Goal: Task Accomplishment & Management: Complete application form

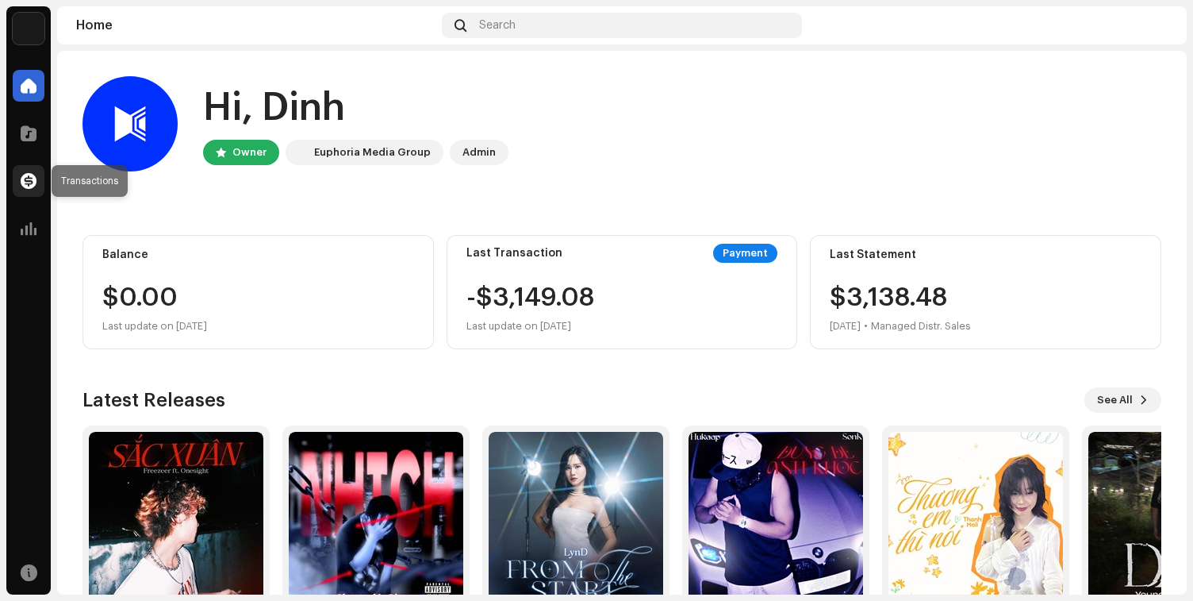
click at [39, 179] on div at bounding box center [29, 181] width 32 height 32
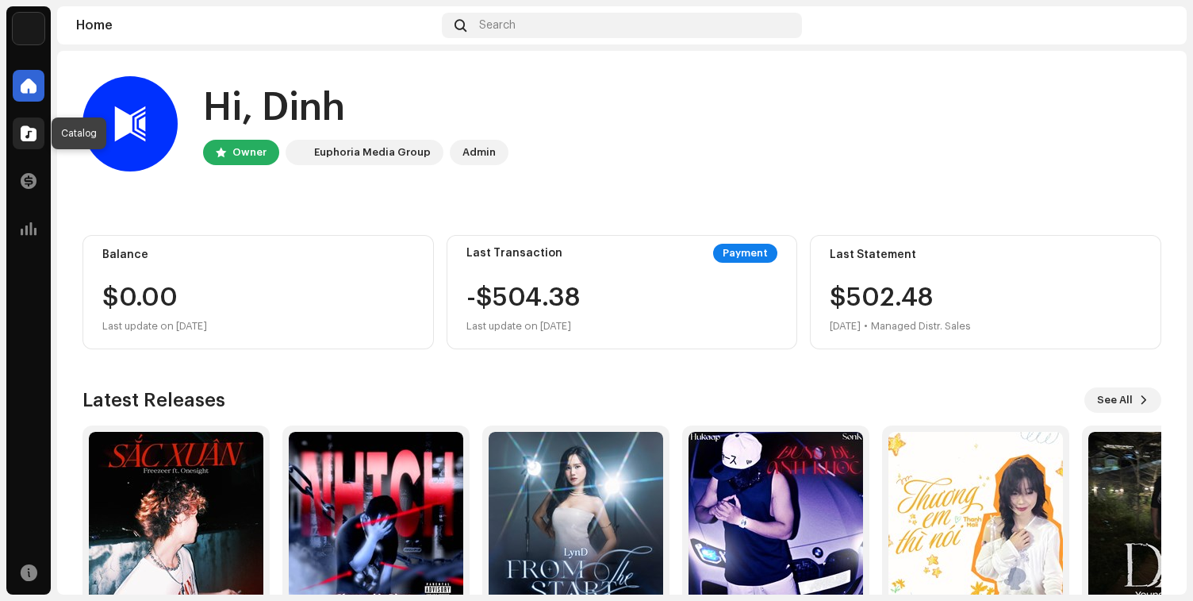
click at [25, 128] on span at bounding box center [29, 133] width 16 height 13
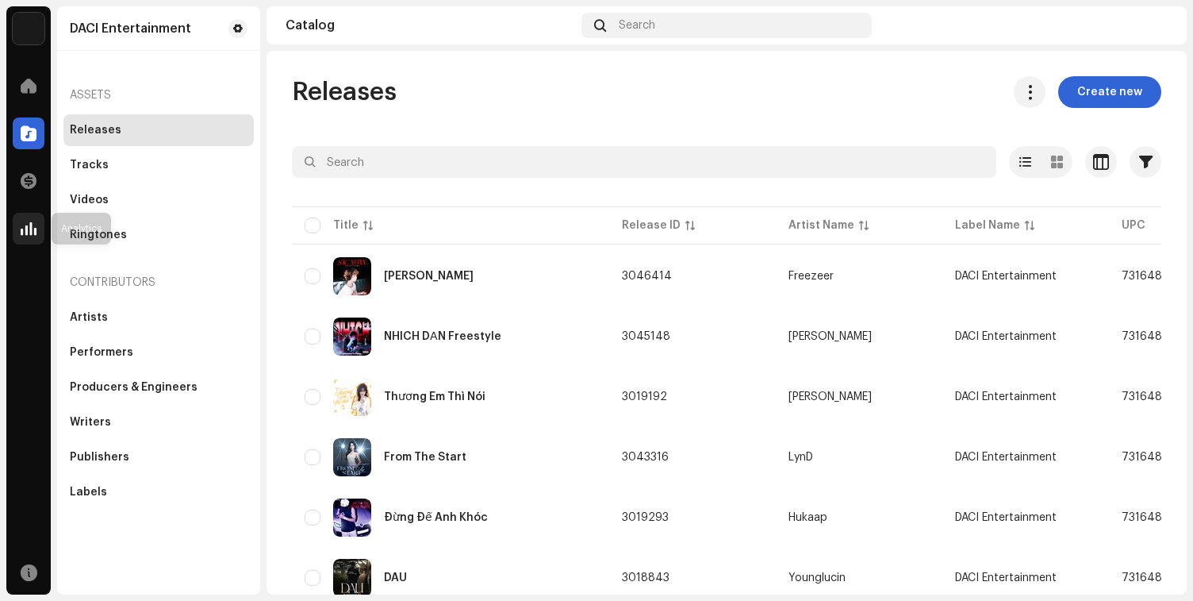
click at [33, 226] on span at bounding box center [29, 228] width 16 height 13
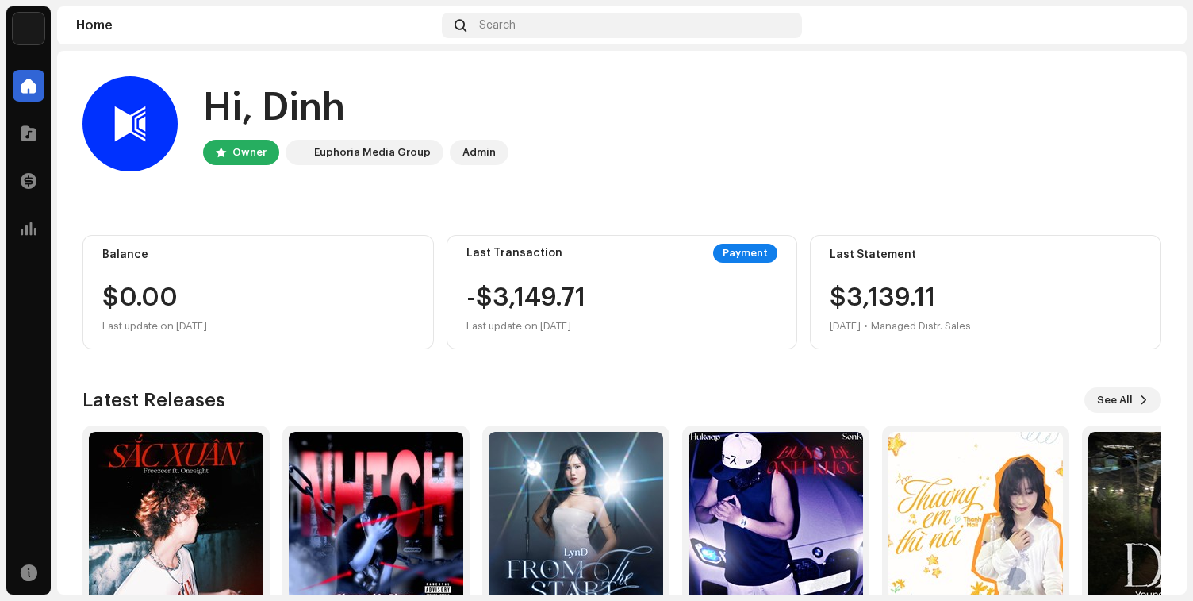
scroll to position [85, 0]
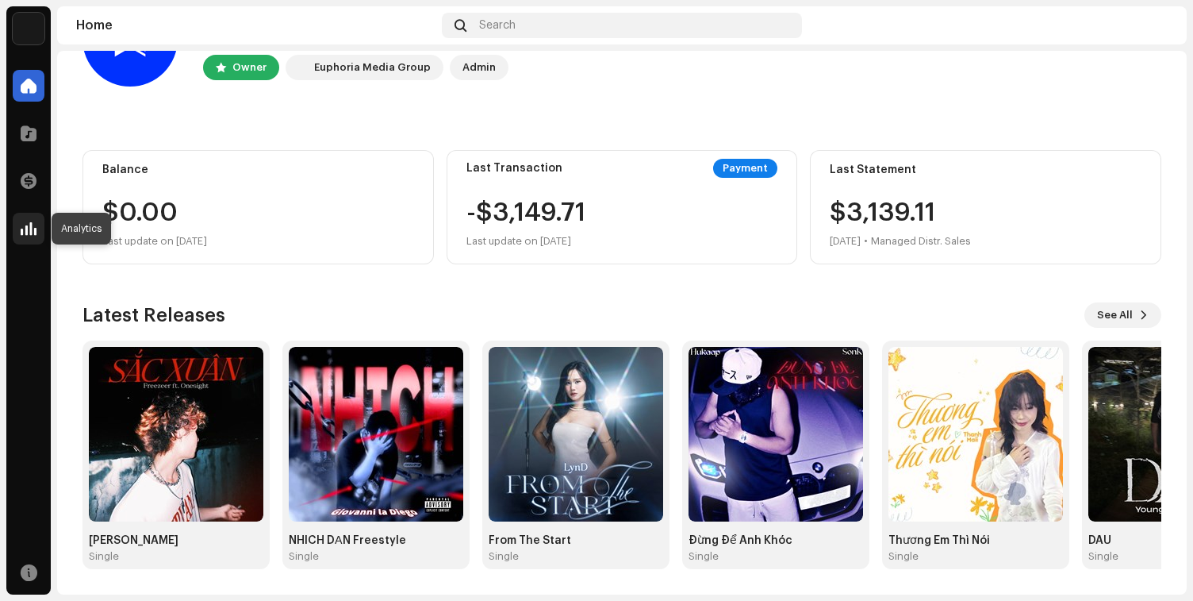
click at [33, 225] on span at bounding box center [29, 228] width 16 height 13
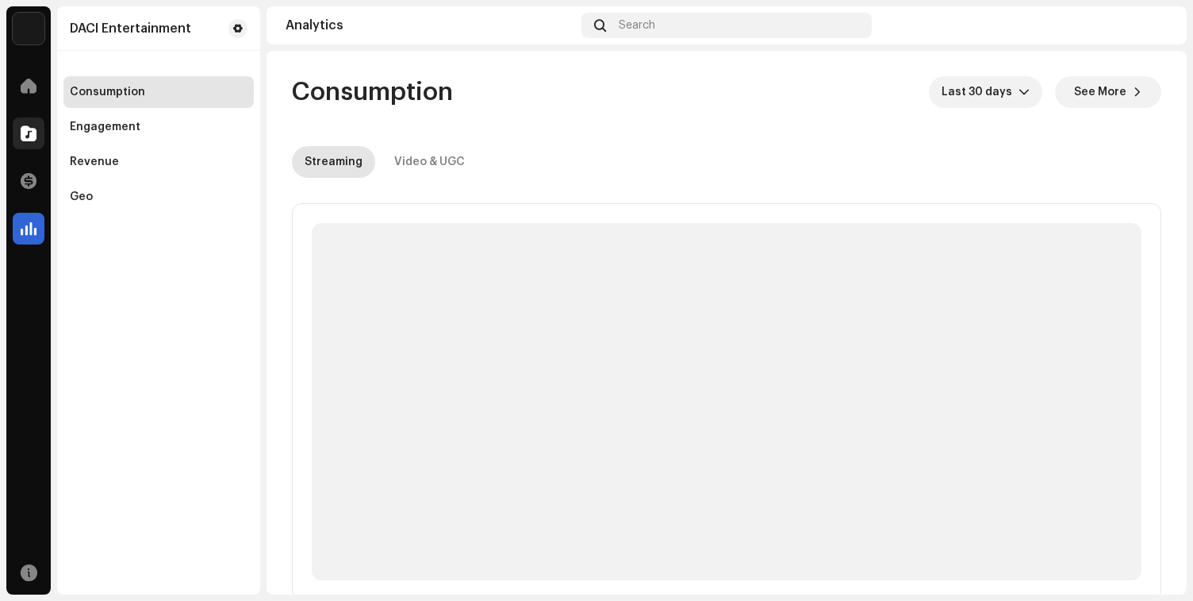
click at [21, 129] on span at bounding box center [29, 133] width 16 height 13
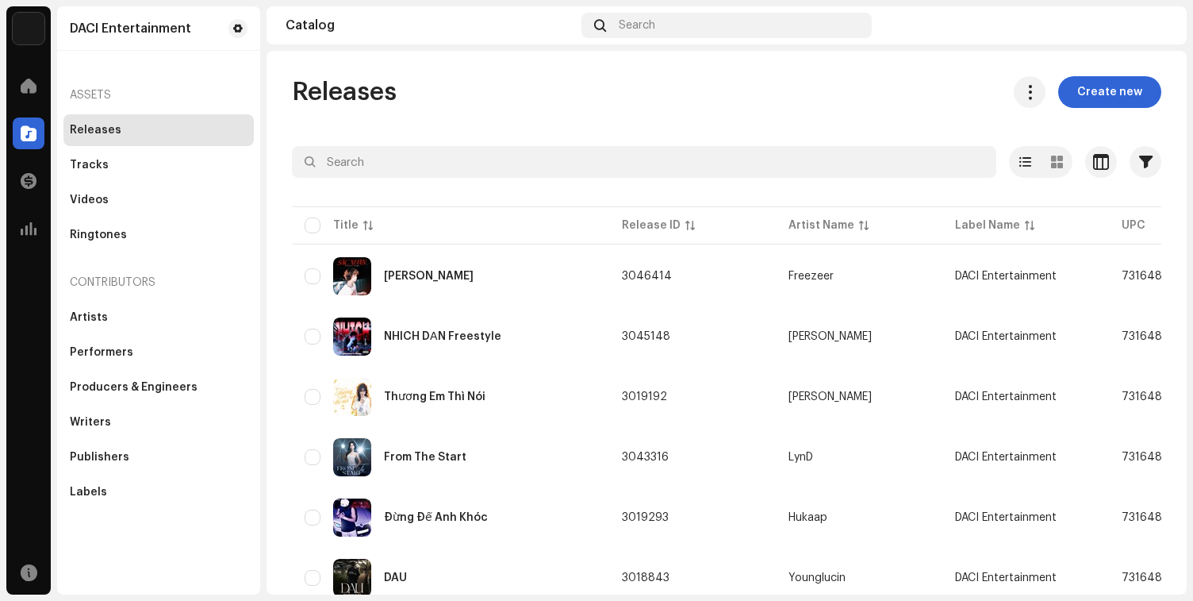
click at [13, 247] on div "Analytics" at bounding box center [28, 228] width 44 height 44
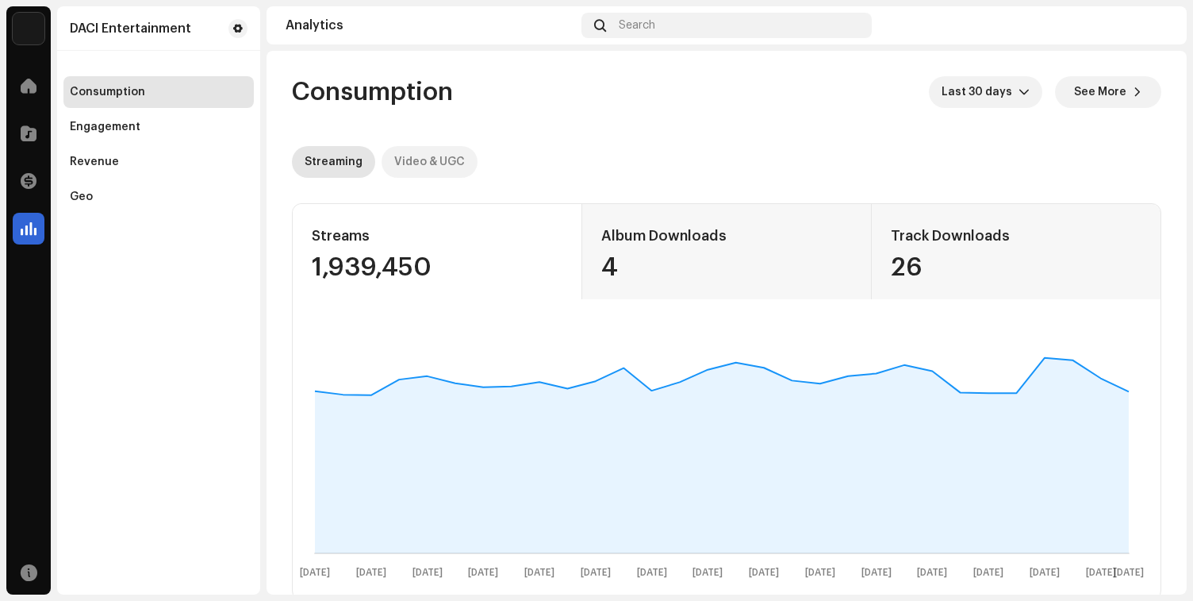
click at [413, 163] on div "Video & UGC" at bounding box center [429, 162] width 71 height 32
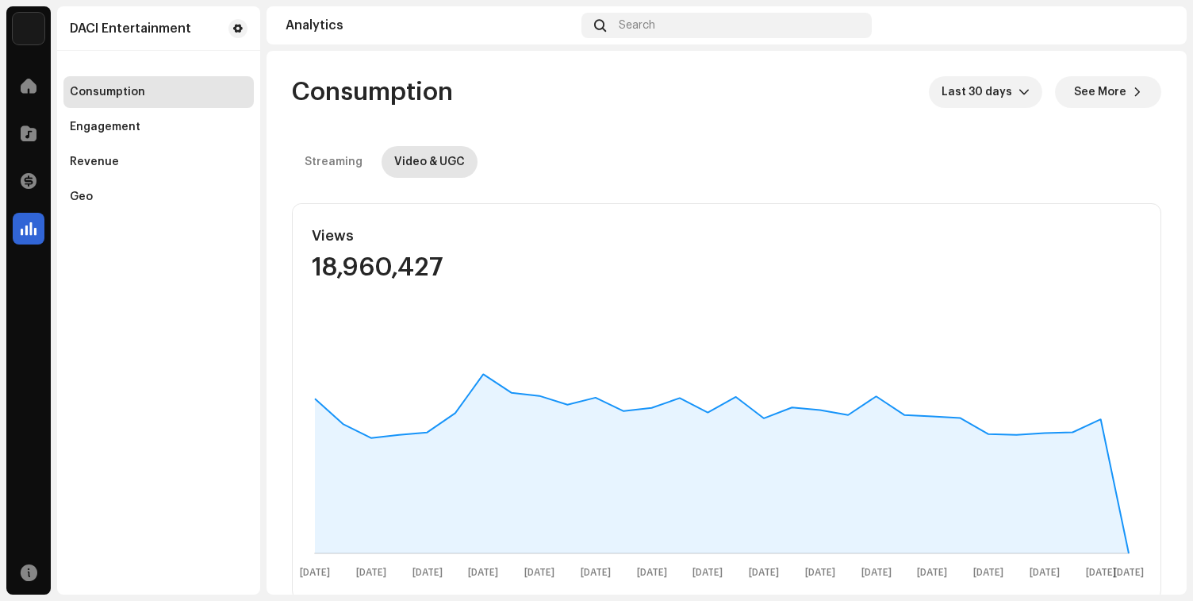
click at [10, 122] on div "Catalog" at bounding box center [28, 133] width 44 height 44
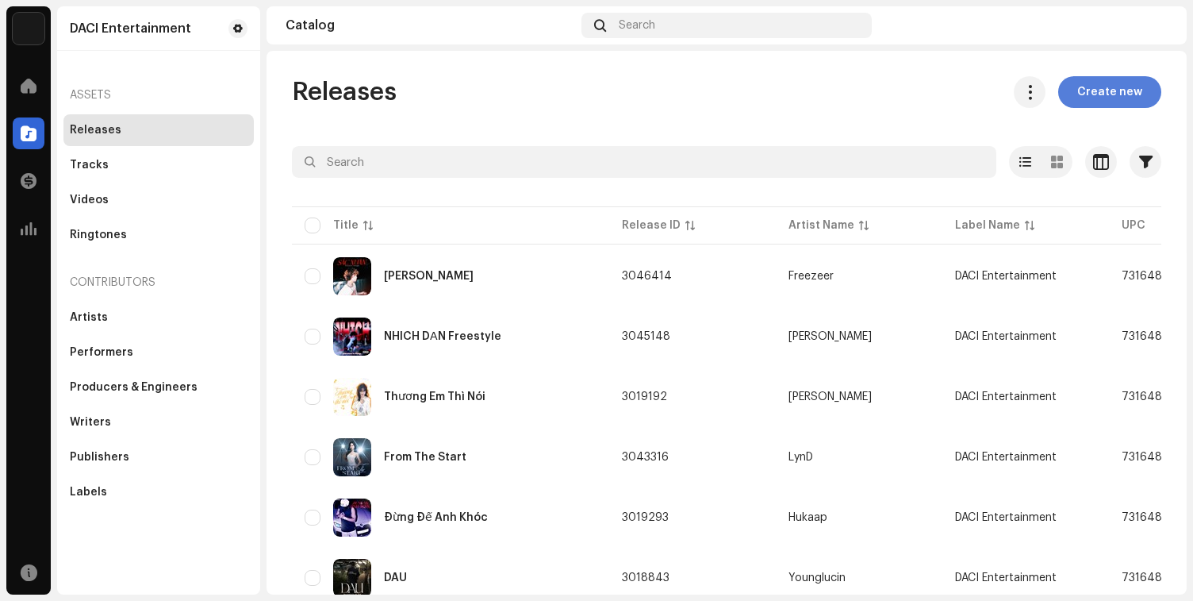
click at [1124, 96] on span "Create new" at bounding box center [1109, 92] width 65 height 32
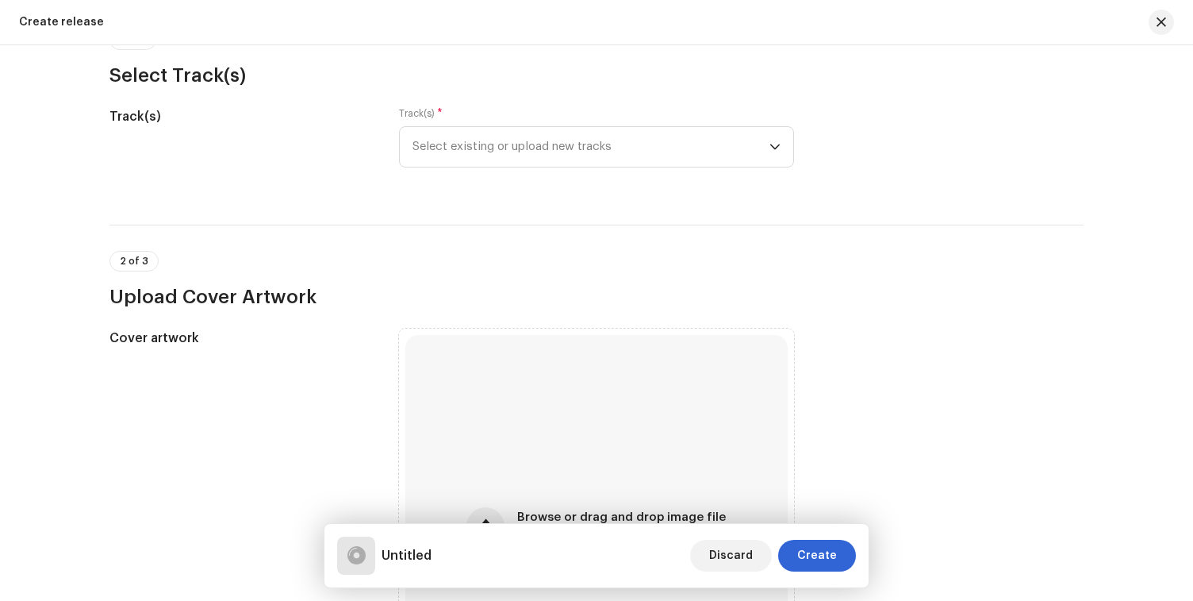
scroll to position [193, 0]
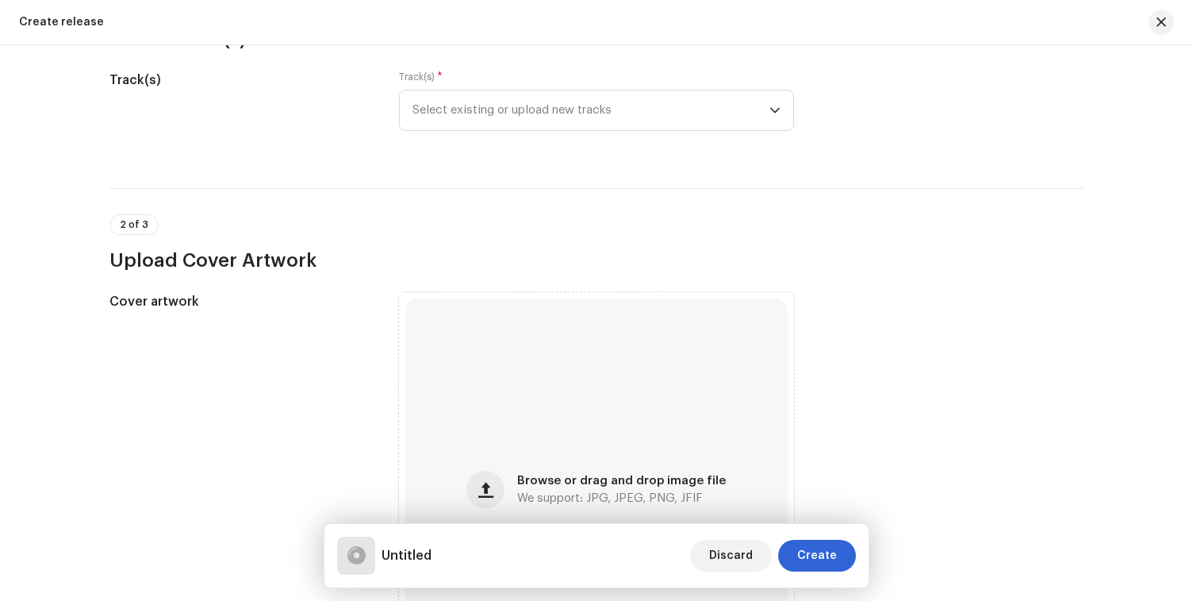
click at [516, 377] on div "Browse or drag and drop image file We support: JPG, JPEG, PNG, JFIF" at bounding box center [596, 489] width 382 height 382
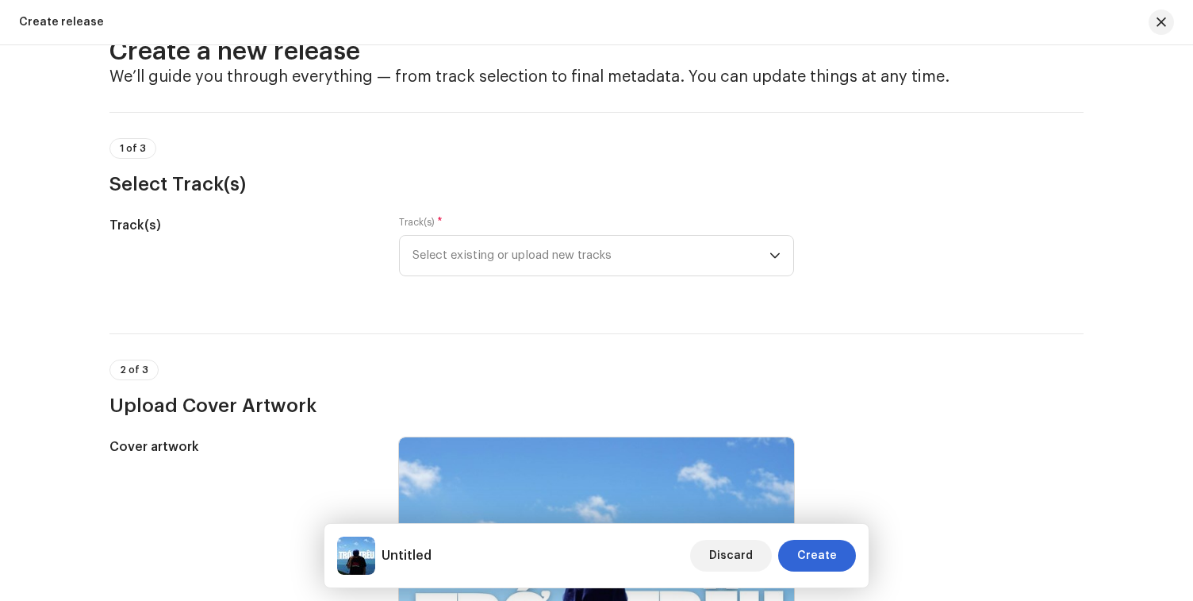
scroll to position [32, 0]
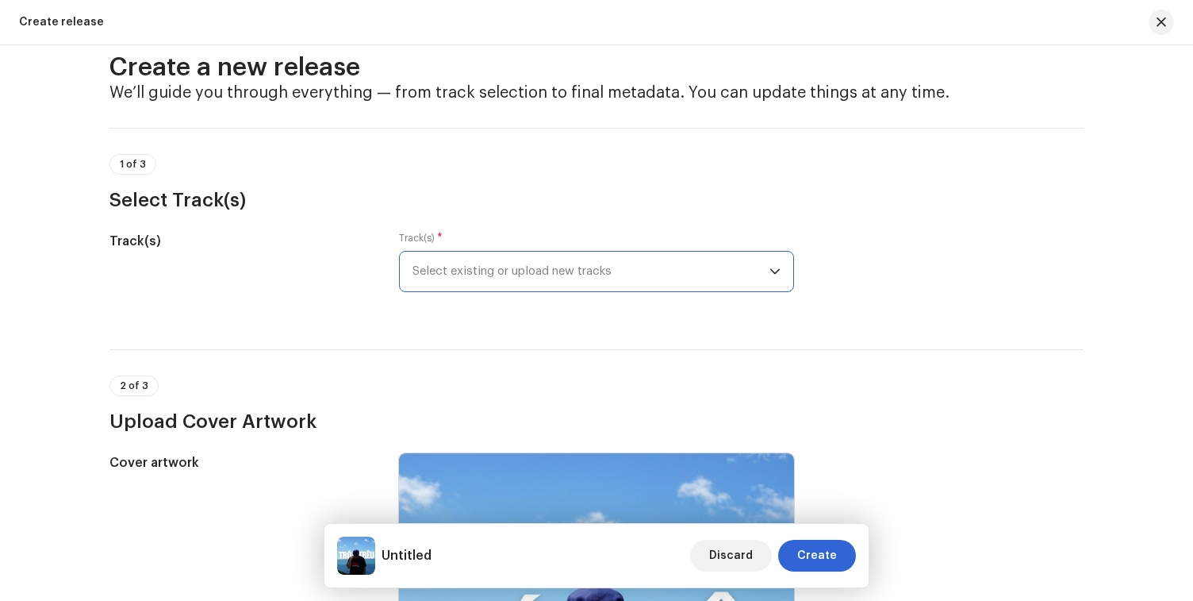
click at [523, 256] on span "Select existing or upload new tracks" at bounding box center [591, 271] width 357 height 40
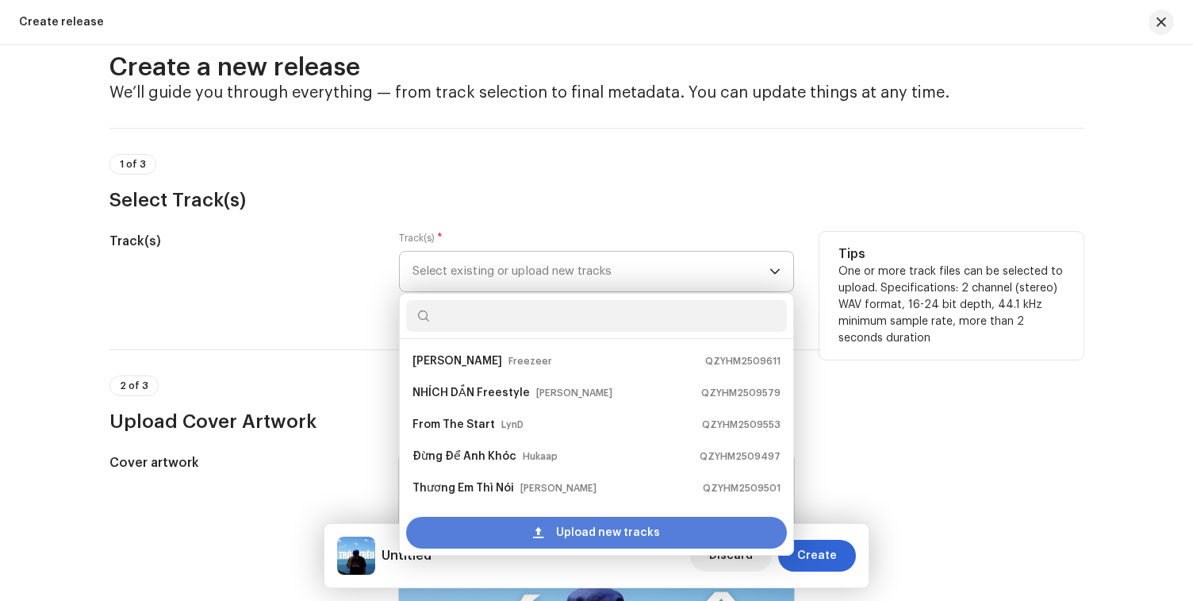
click at [439, 520] on div "Upload new tracks" at bounding box center [596, 532] width 381 height 32
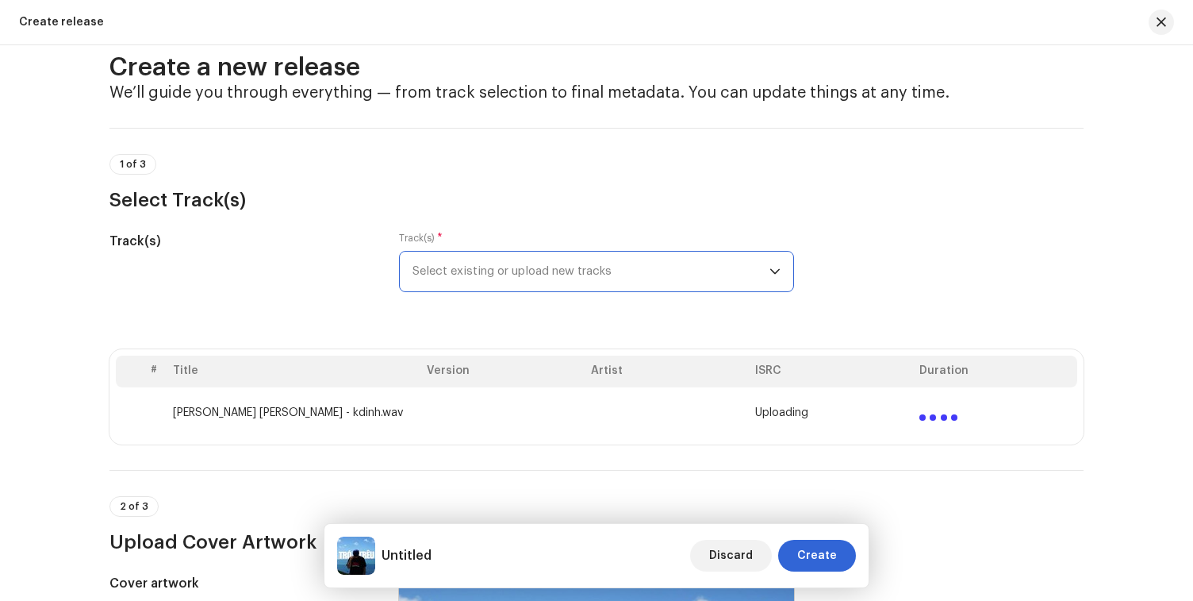
click at [588, 279] on span "Select existing or upload new tracks" at bounding box center [591, 271] width 357 height 40
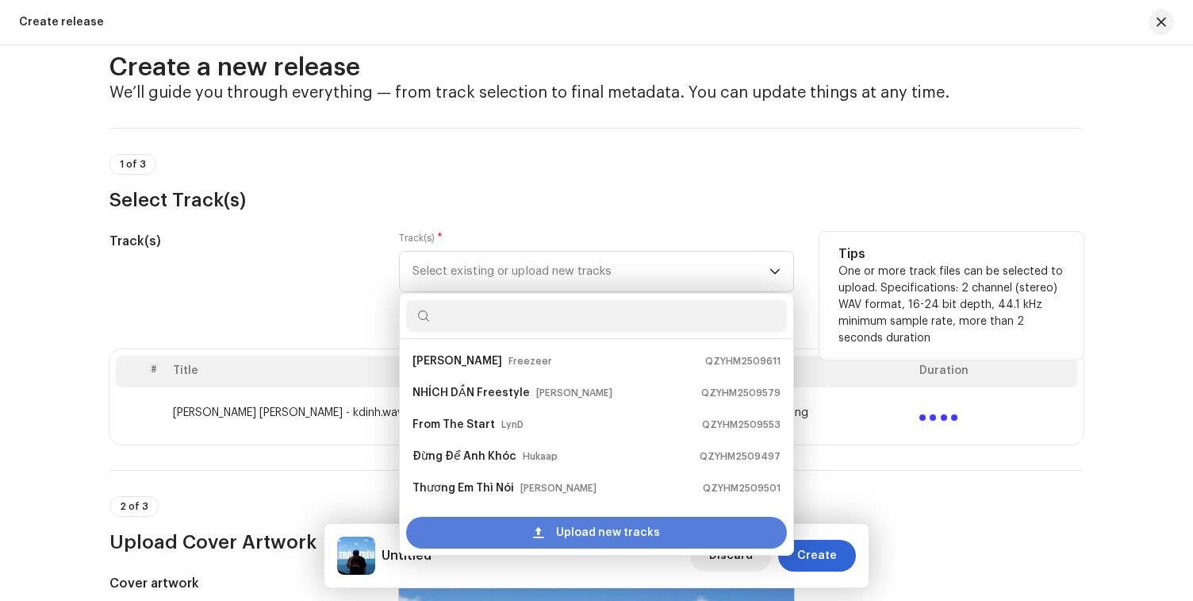
scroll to position [25, 0]
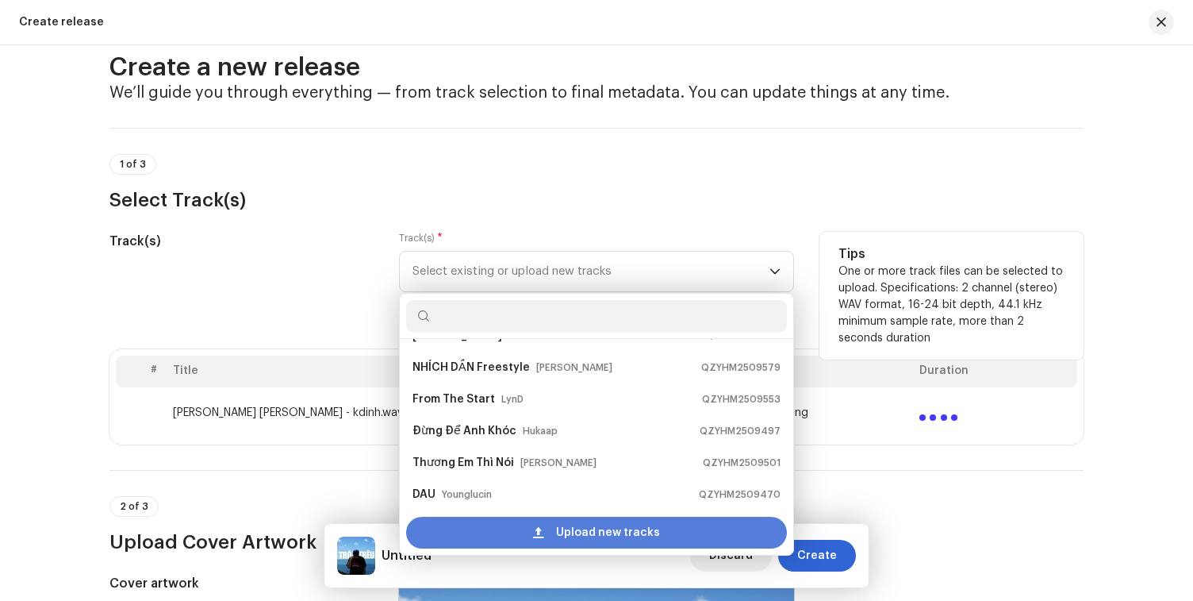
click at [543, 538] on span at bounding box center [538, 532] width 10 height 13
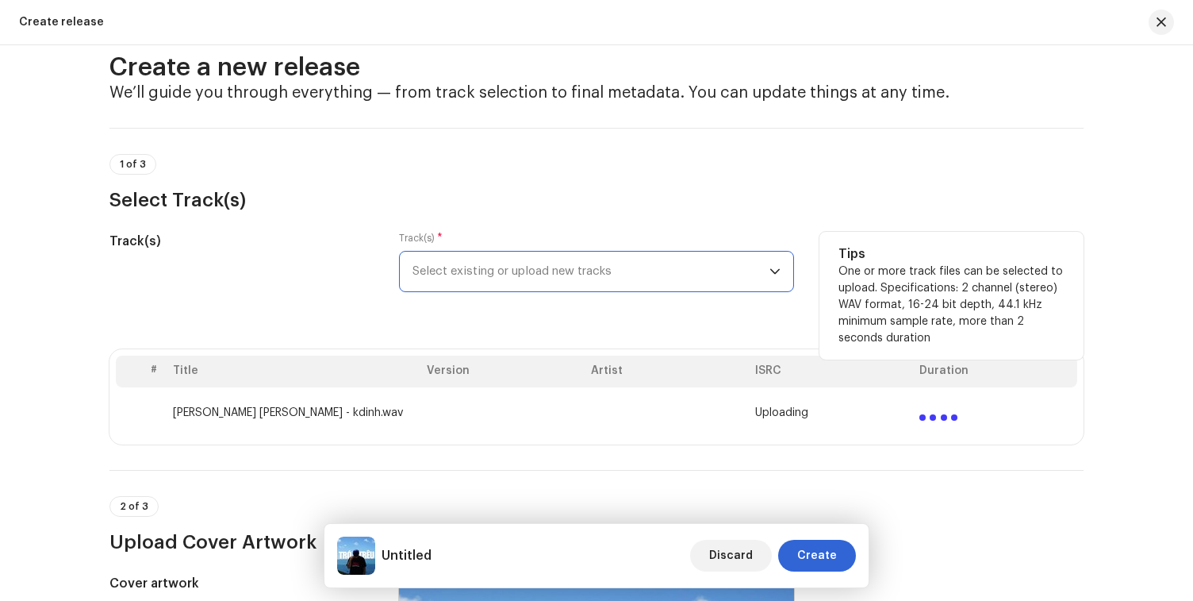
click at [569, 262] on span "Select existing or upload new tracks" at bounding box center [591, 271] width 357 height 40
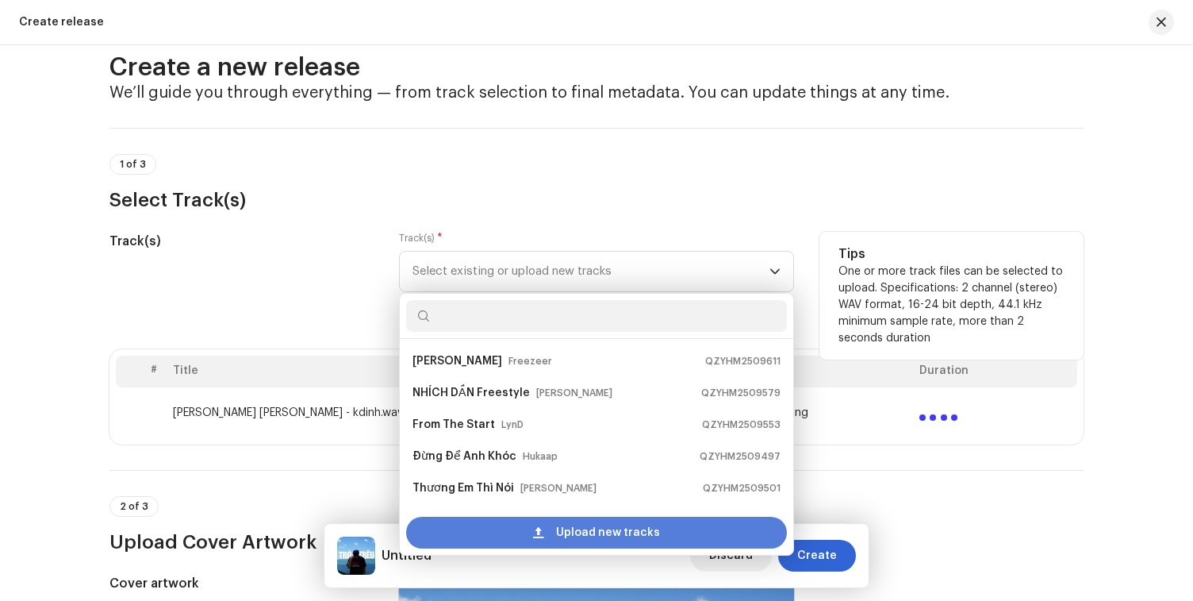
click at [512, 530] on div "Upload new tracks" at bounding box center [596, 532] width 381 height 32
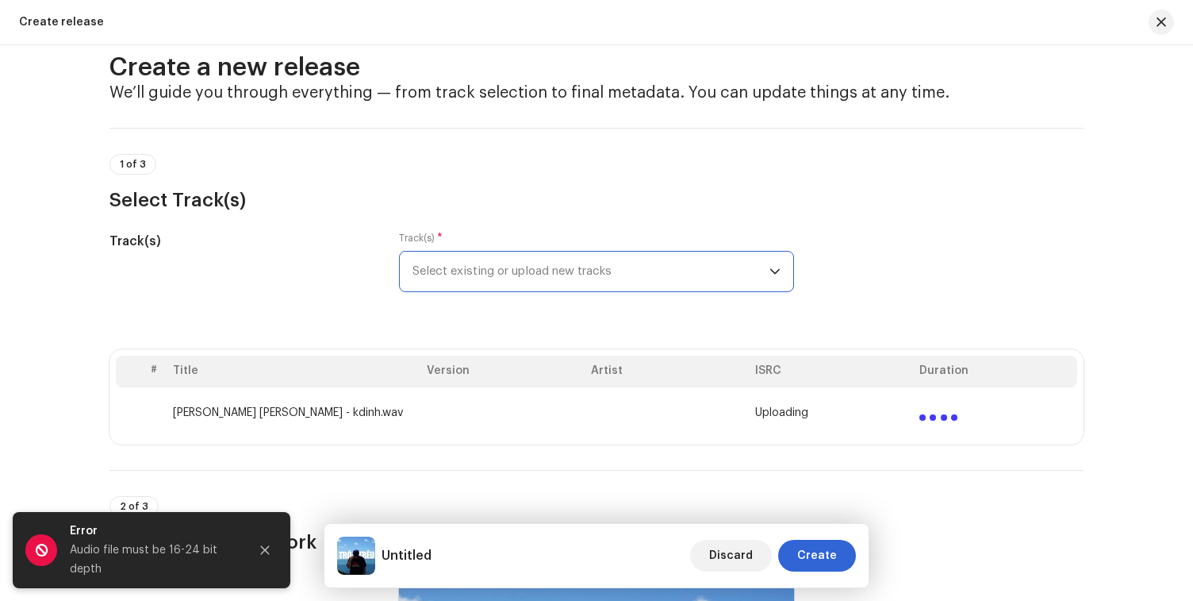
click at [475, 275] on span "Select existing or upload new tracks" at bounding box center [591, 271] width 357 height 40
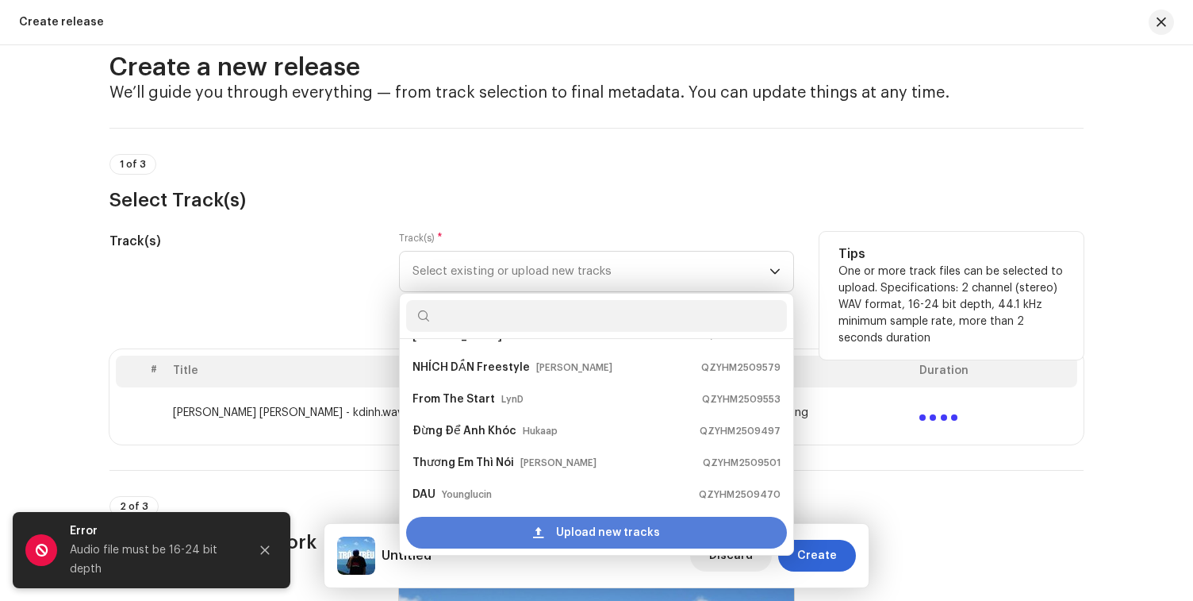
click at [450, 532] on div "Upload new tracks" at bounding box center [596, 532] width 381 height 32
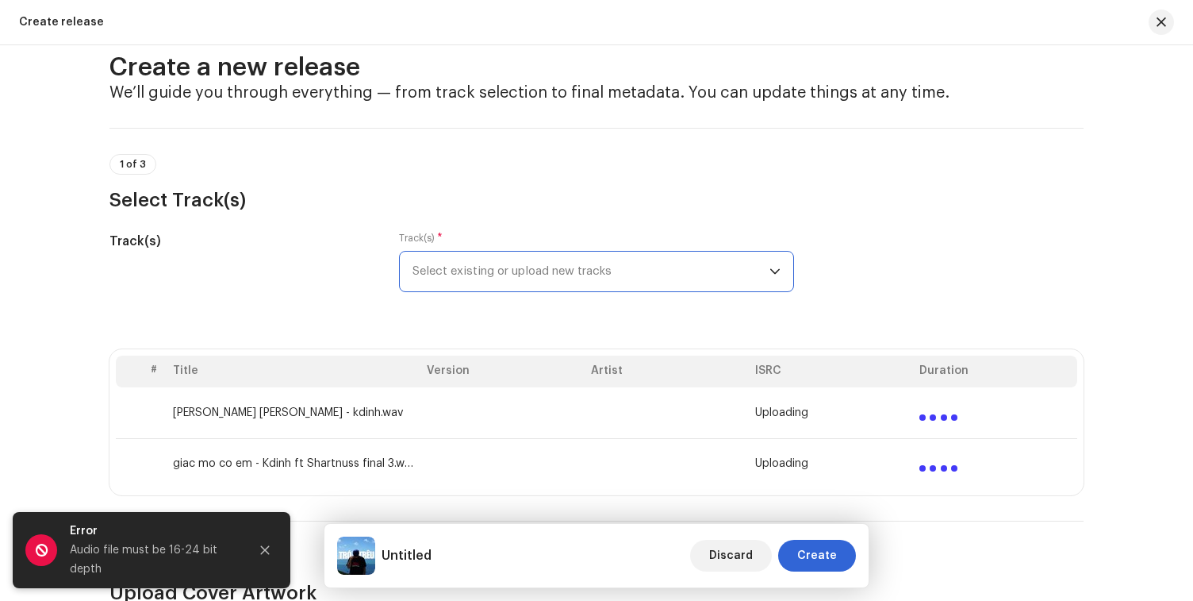
click at [823, 57] on h2 "Create a new release" at bounding box center [596, 68] width 974 height 32
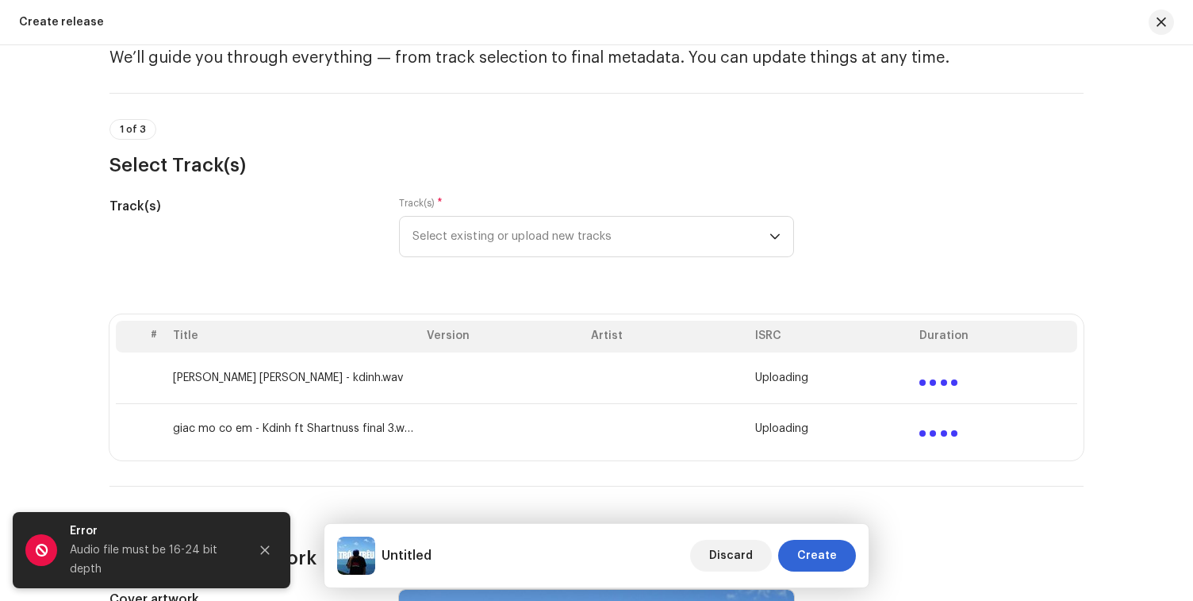
scroll to position [79, 0]
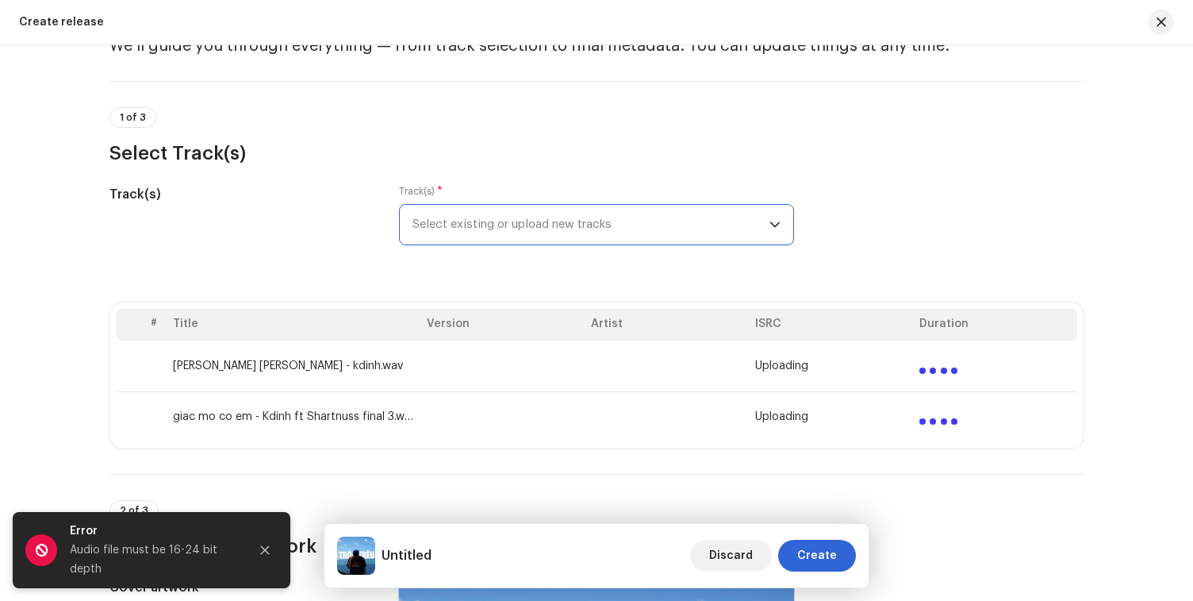
click at [509, 236] on span "Select existing or upload new tracks" at bounding box center [591, 225] width 357 height 40
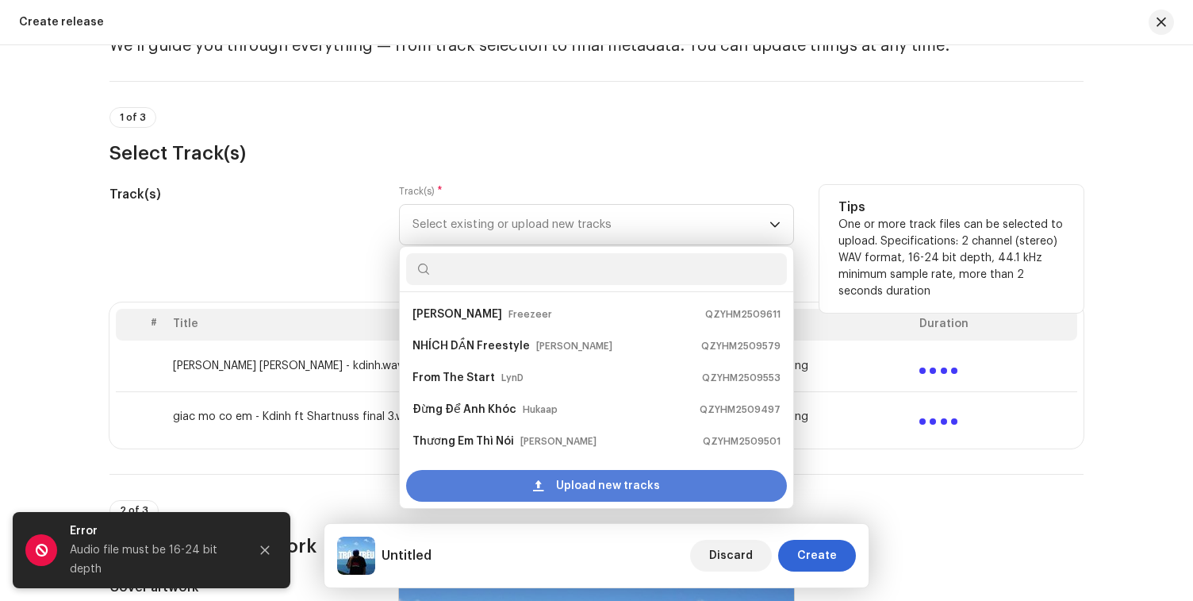
scroll to position [25, 0]
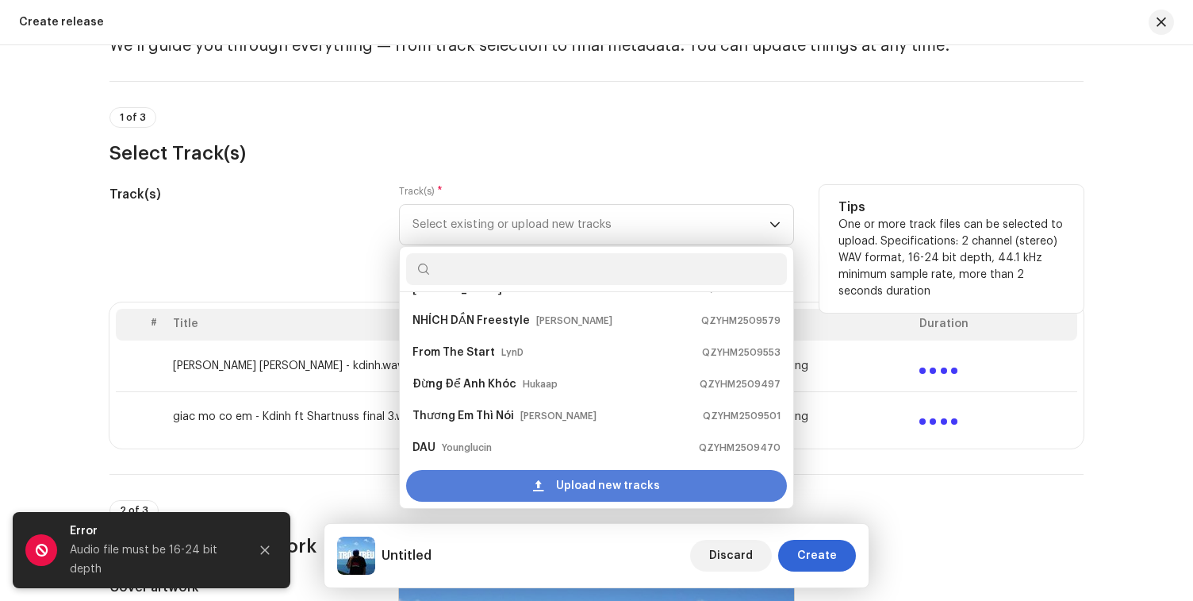
click at [511, 489] on div "Upload new tracks" at bounding box center [596, 486] width 381 height 32
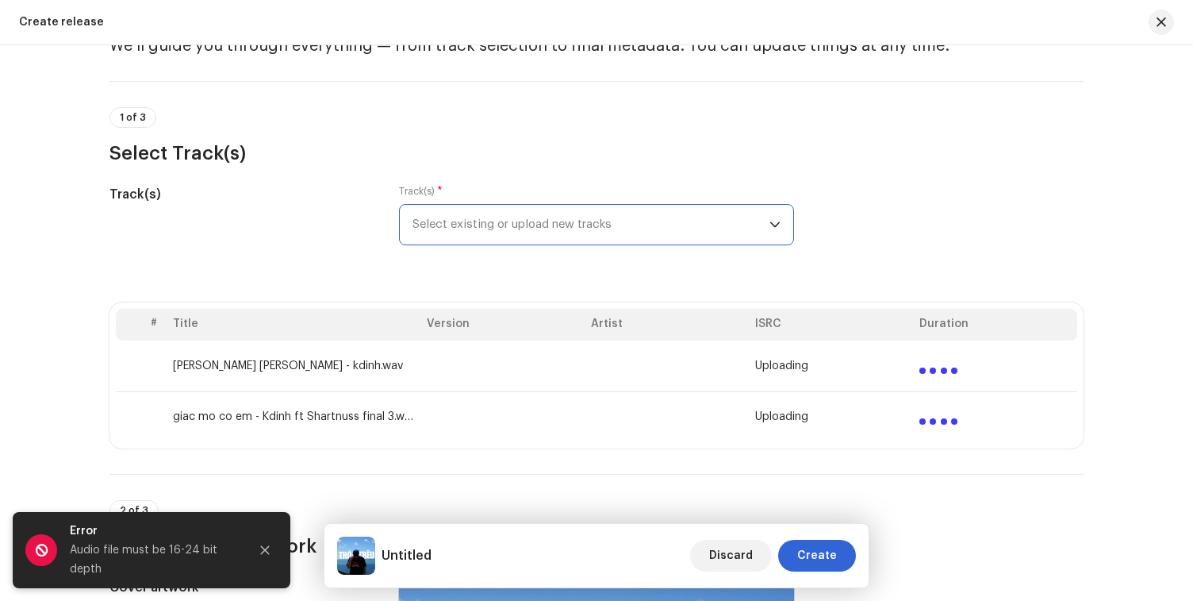
click at [499, 228] on span "Select existing or upload new tracks" at bounding box center [591, 225] width 357 height 40
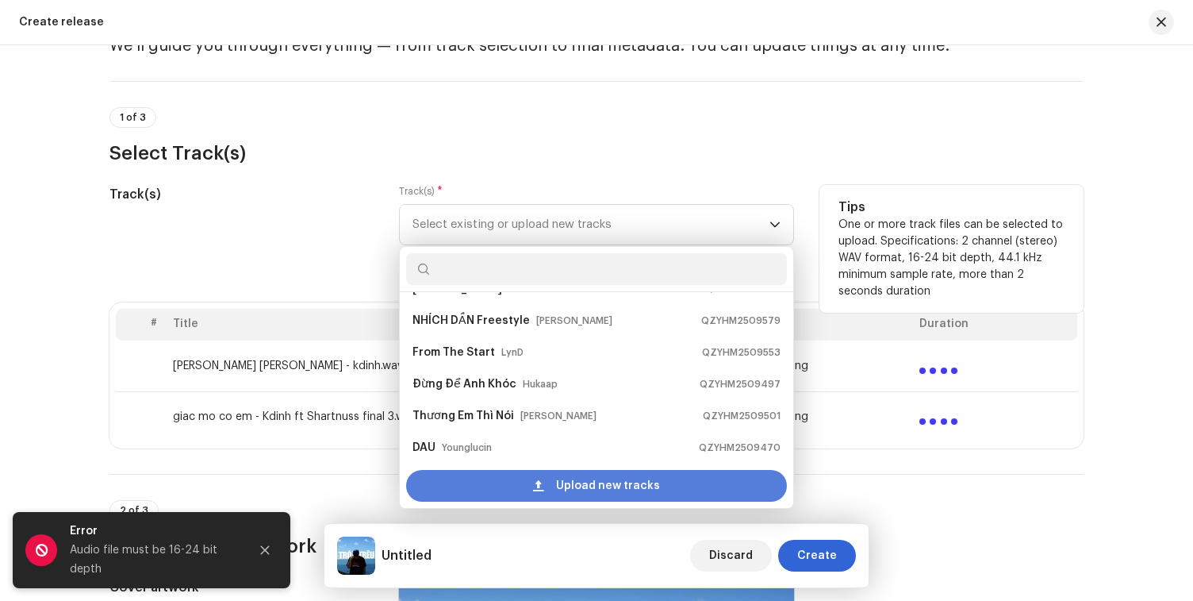
click at [503, 478] on div "Upload new tracks" at bounding box center [596, 486] width 381 height 32
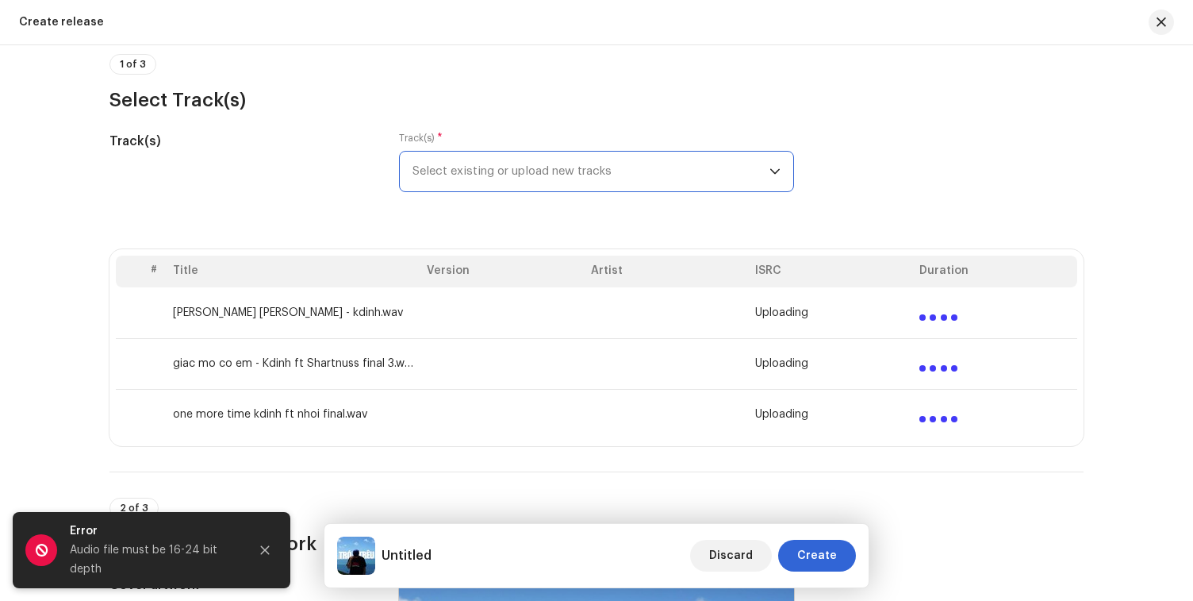
scroll to position [142, 0]
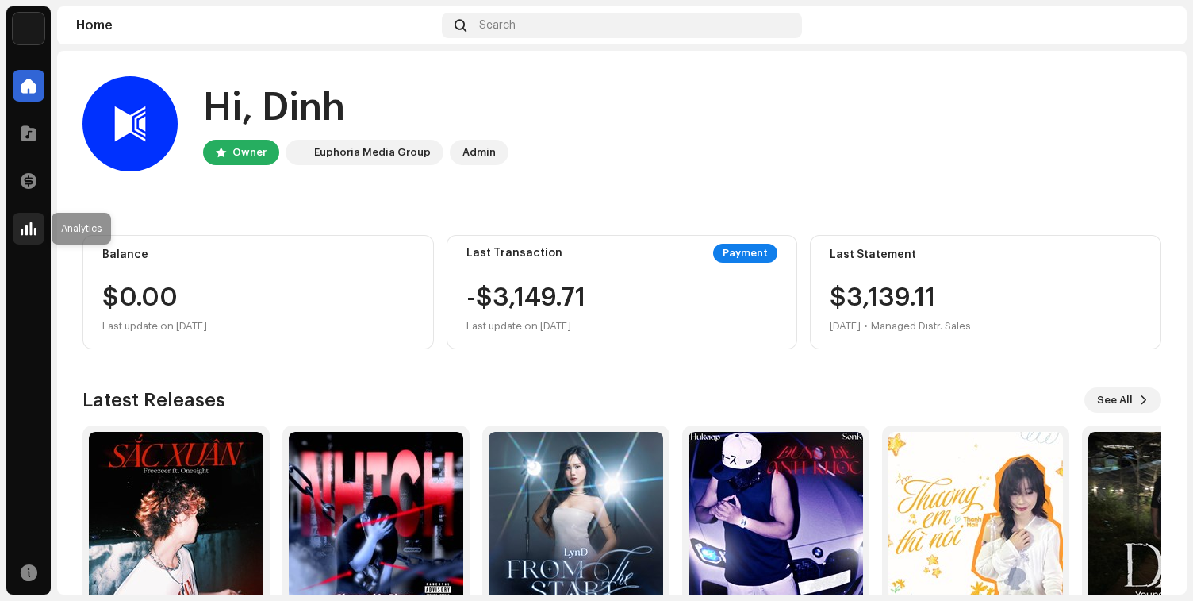
click at [27, 218] on div at bounding box center [29, 229] width 32 height 32
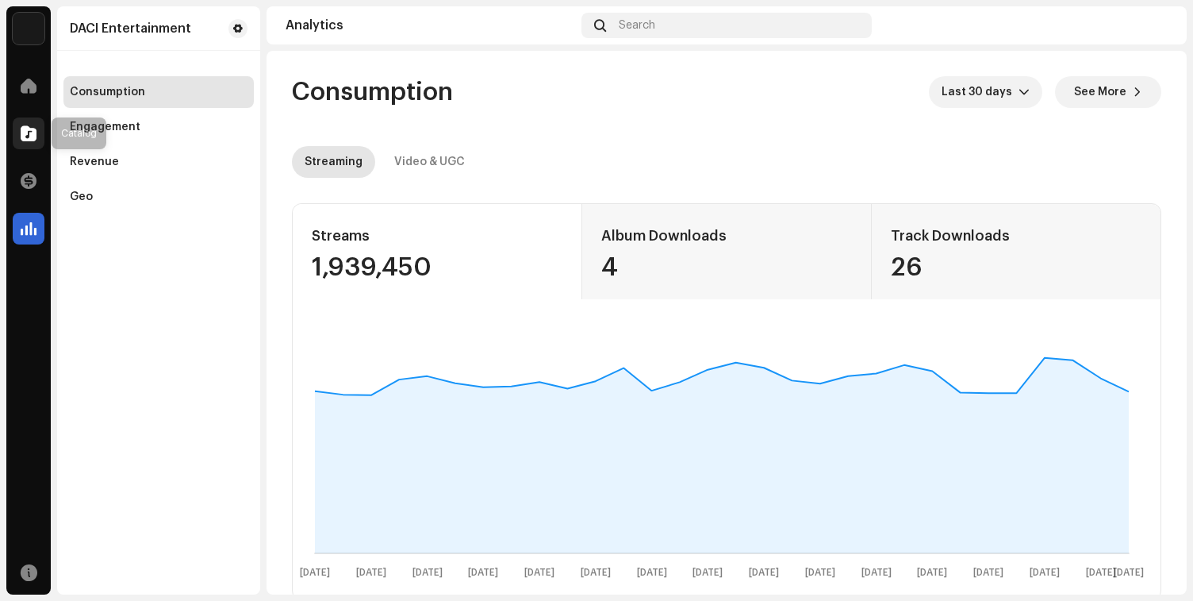
click at [31, 121] on div at bounding box center [29, 133] width 32 height 32
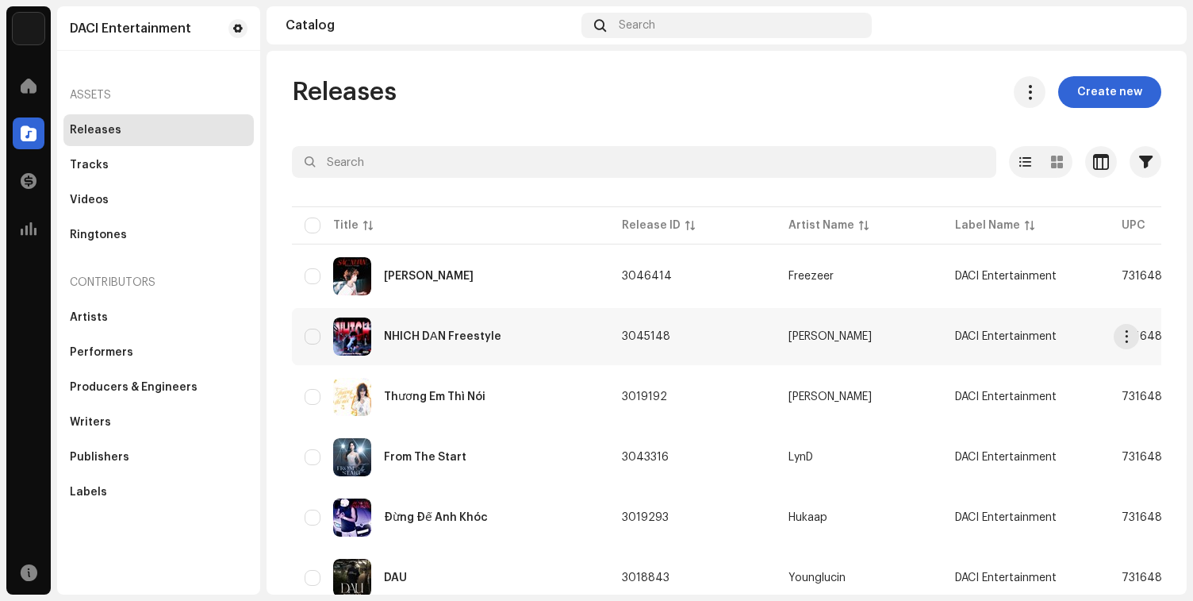
click at [648, 358] on td "3045148" at bounding box center [692, 336] width 167 height 57
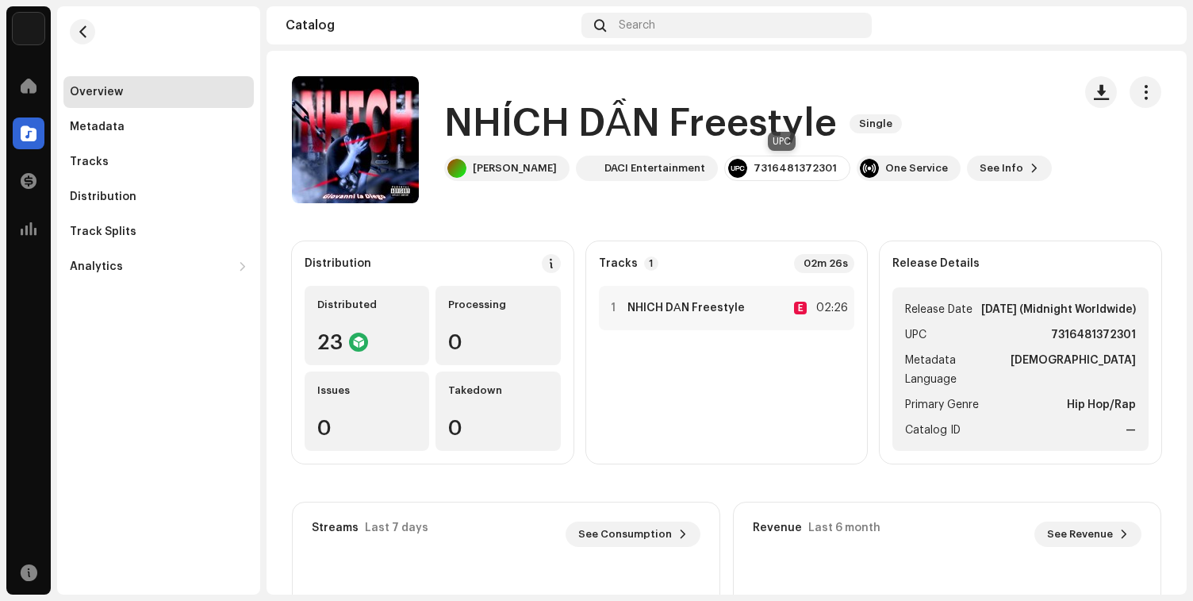
click at [812, 169] on div "7316481372301" at bounding box center [795, 168] width 83 height 13
copy div "7316481372301"
click at [152, 133] on div "Metadata" at bounding box center [158, 127] width 190 height 32
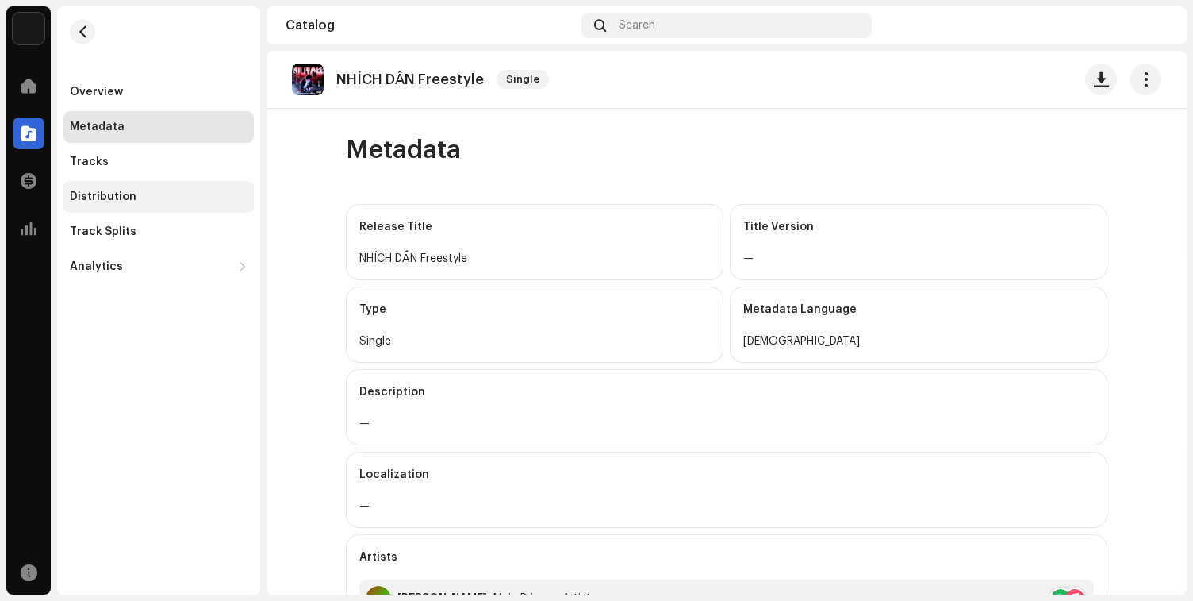
click at [132, 197] on div "Distribution" at bounding box center [159, 196] width 178 height 13
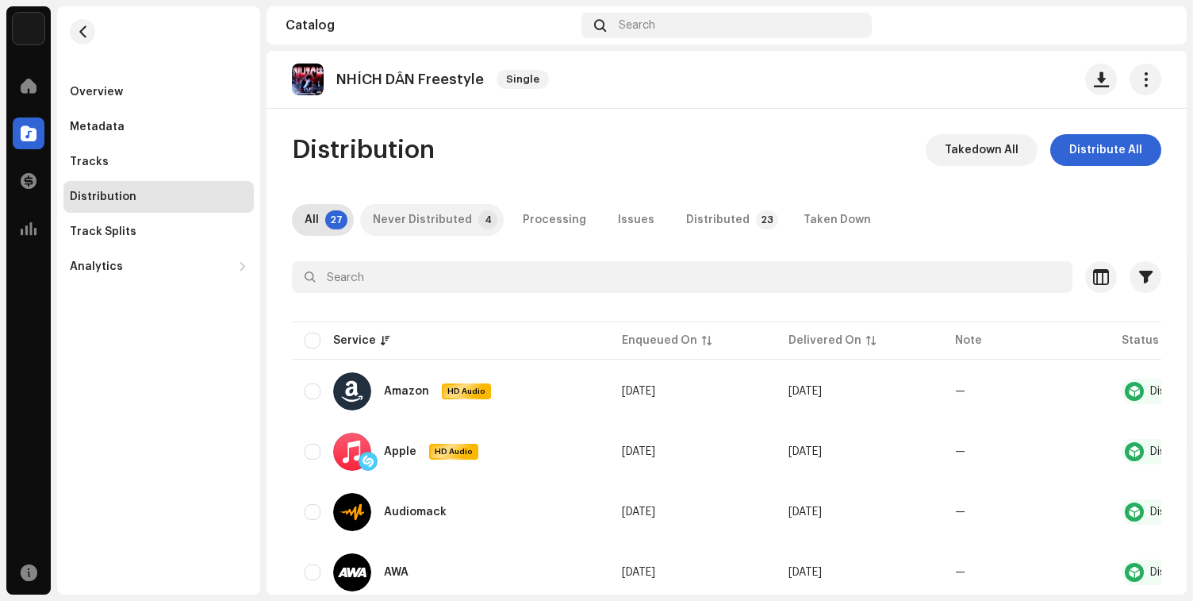
click at [428, 218] on div "Never Distributed" at bounding box center [422, 220] width 99 height 32
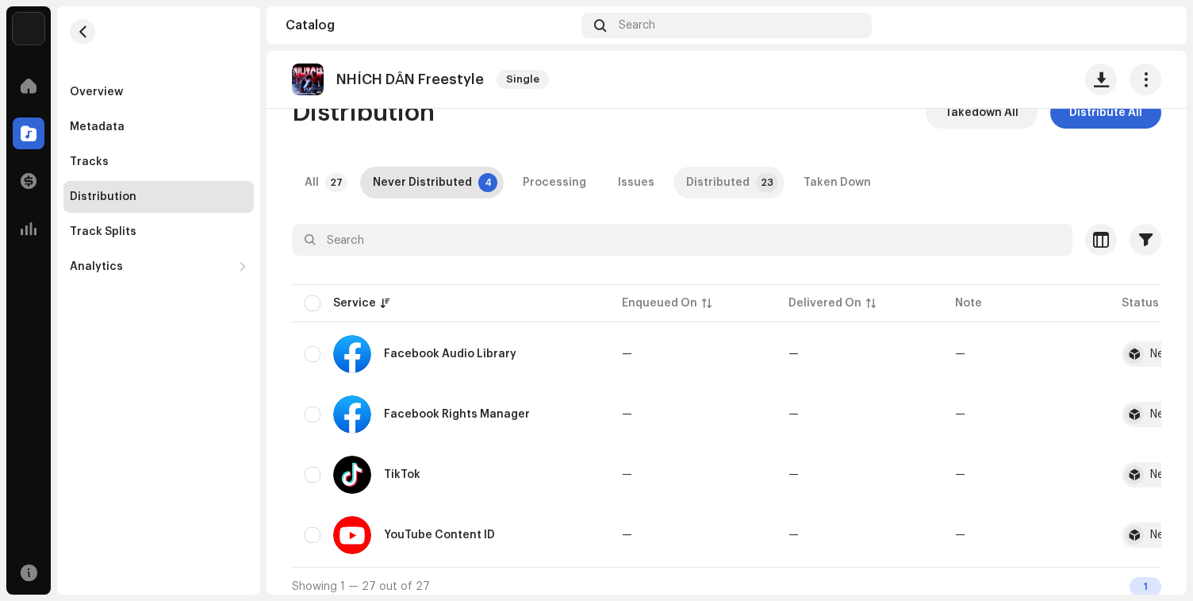
scroll to position [38, 0]
drag, startPoint x: 744, startPoint y: 188, endPoint x: 376, endPoint y: 187, distance: 368.1
click at [376, 187] on div "All 27 Never Distributed 4 Processing Issues Distributed 23 Taken Down" at bounding box center [727, 182] width 870 height 32
click at [176, 136] on div "Metadata" at bounding box center [158, 127] width 190 height 32
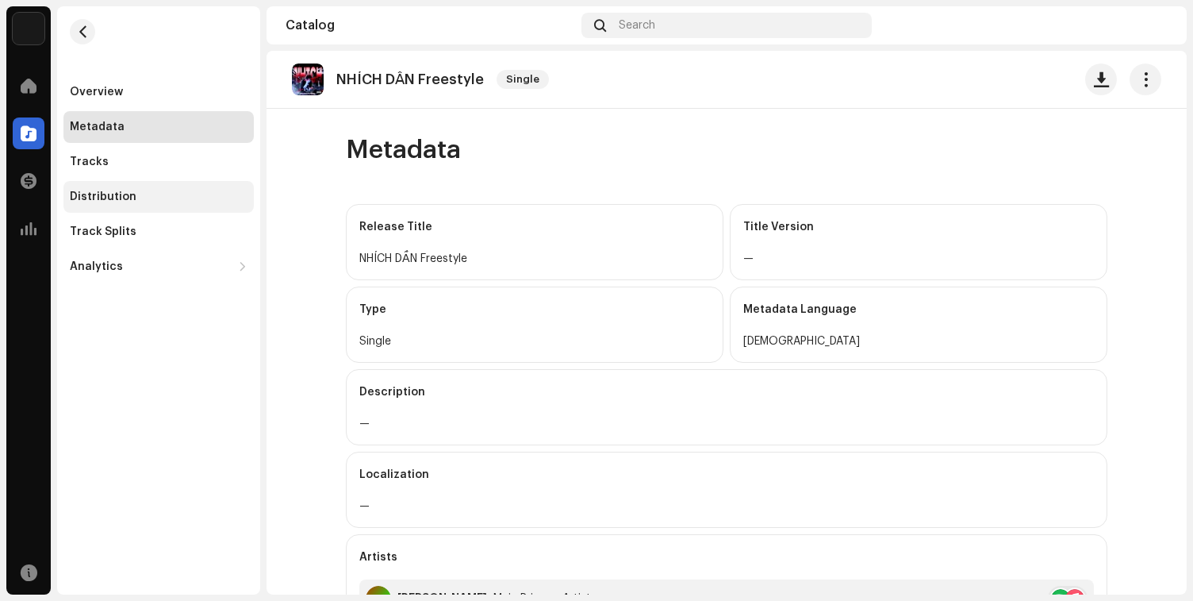
click at [162, 187] on div "Distribution" at bounding box center [158, 197] width 190 height 32
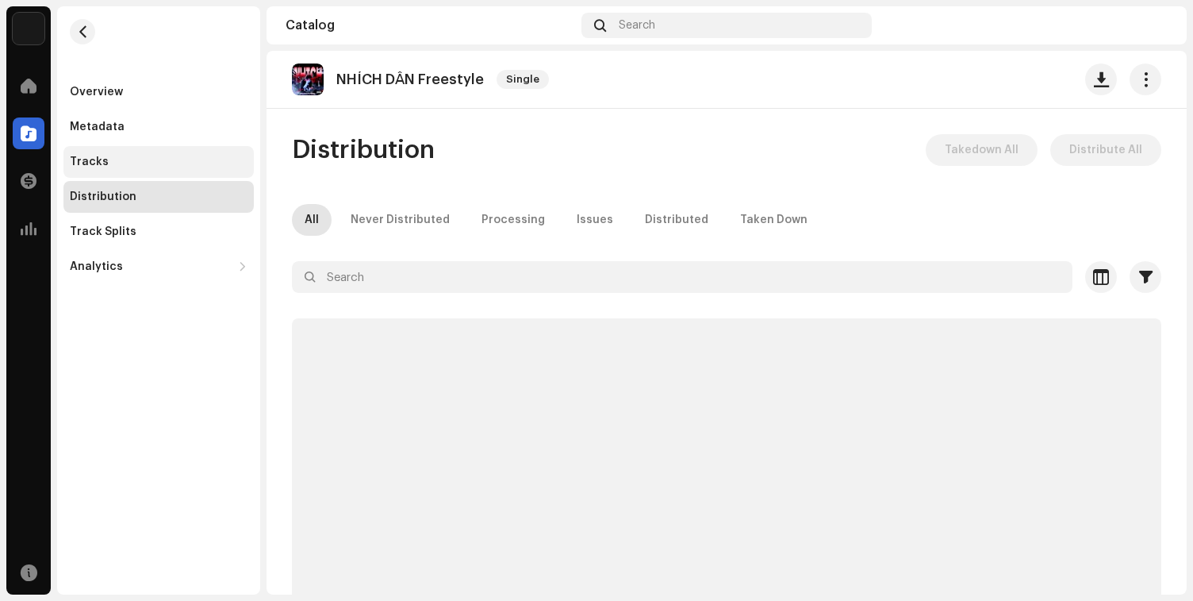
click at [170, 164] on div "Tracks" at bounding box center [159, 162] width 178 height 13
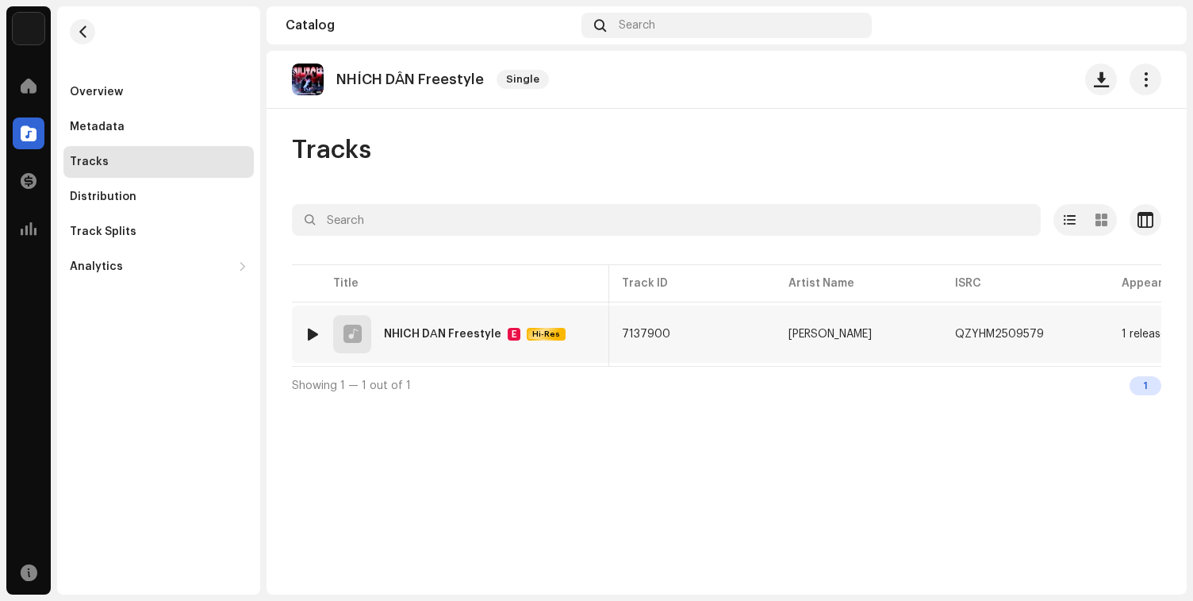
scroll to position [0, 447]
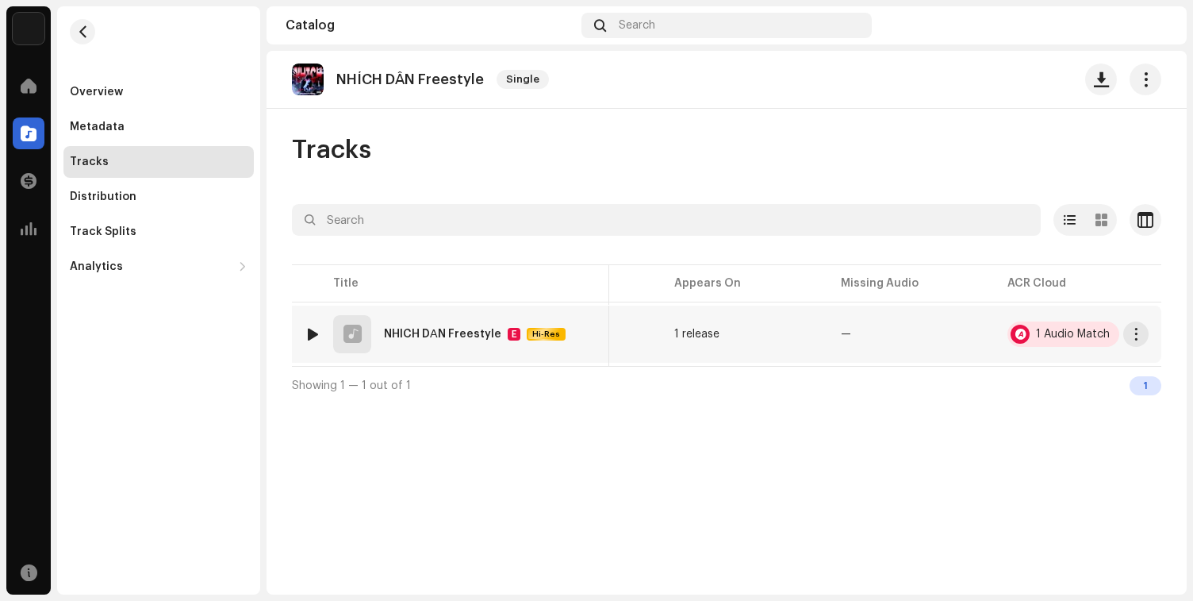
click at [1039, 341] on div "1 Audio Match" at bounding box center [1064, 333] width 112 height 25
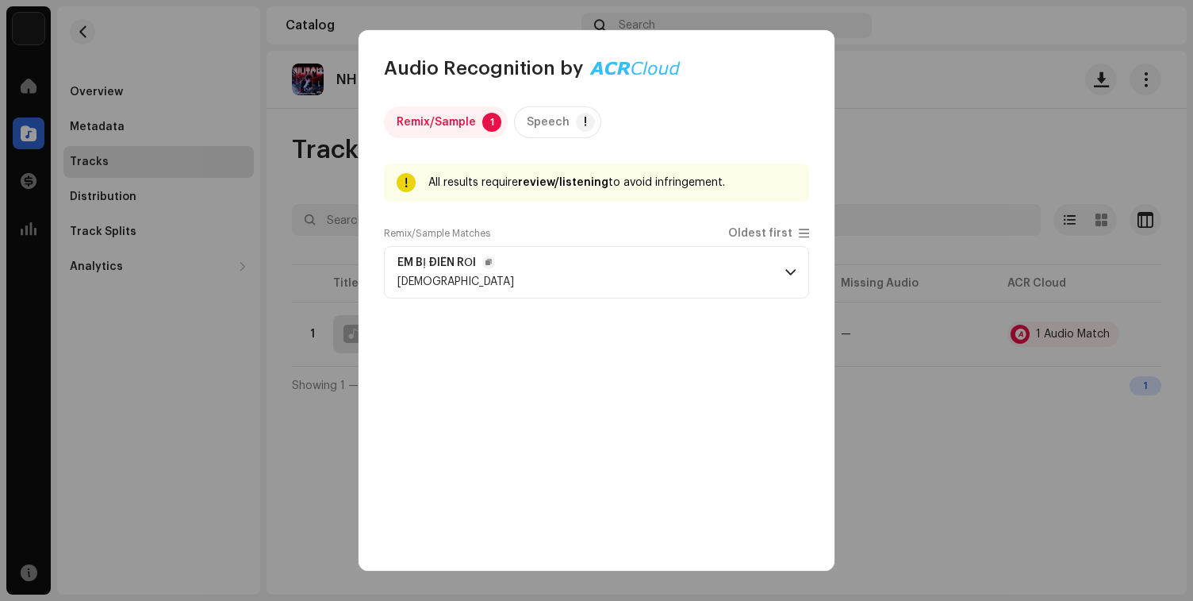
click at [659, 278] on p-accordion-header "EM BỊ ĐIÊN RỒI DuKisme" at bounding box center [596, 272] width 425 height 52
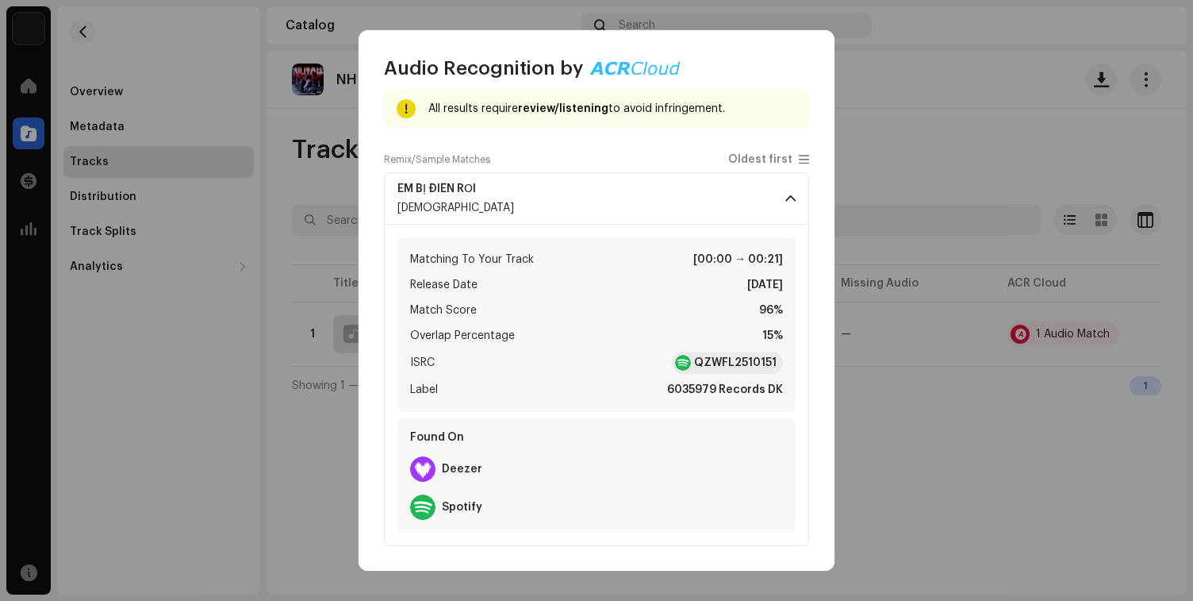
scroll to position [0, 0]
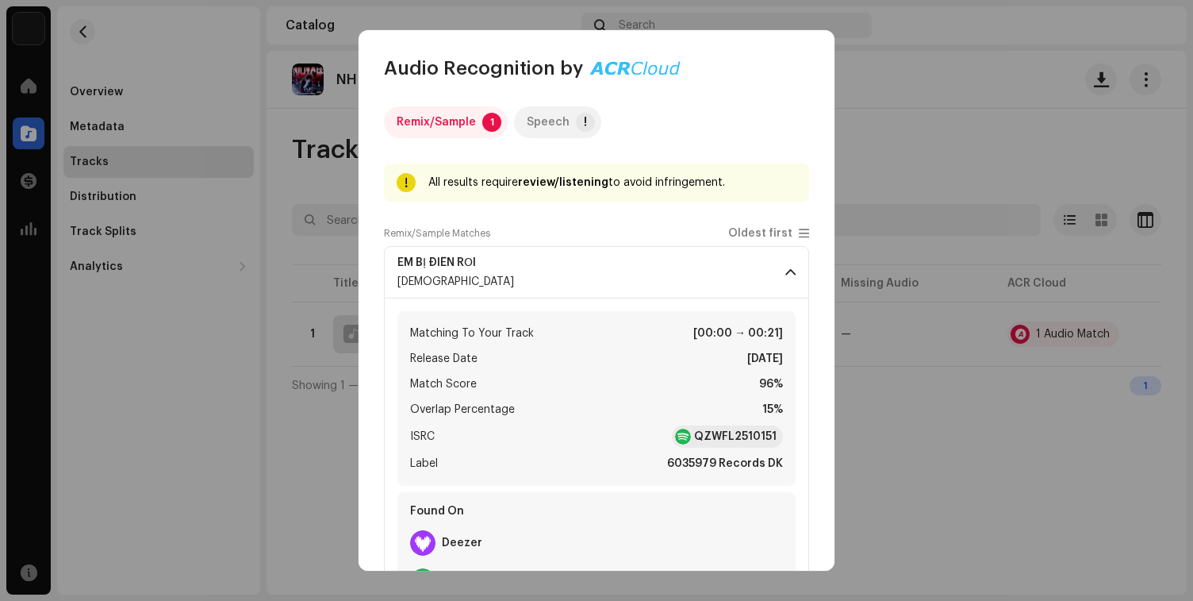
click at [541, 109] on div "Speech" at bounding box center [548, 122] width 43 height 32
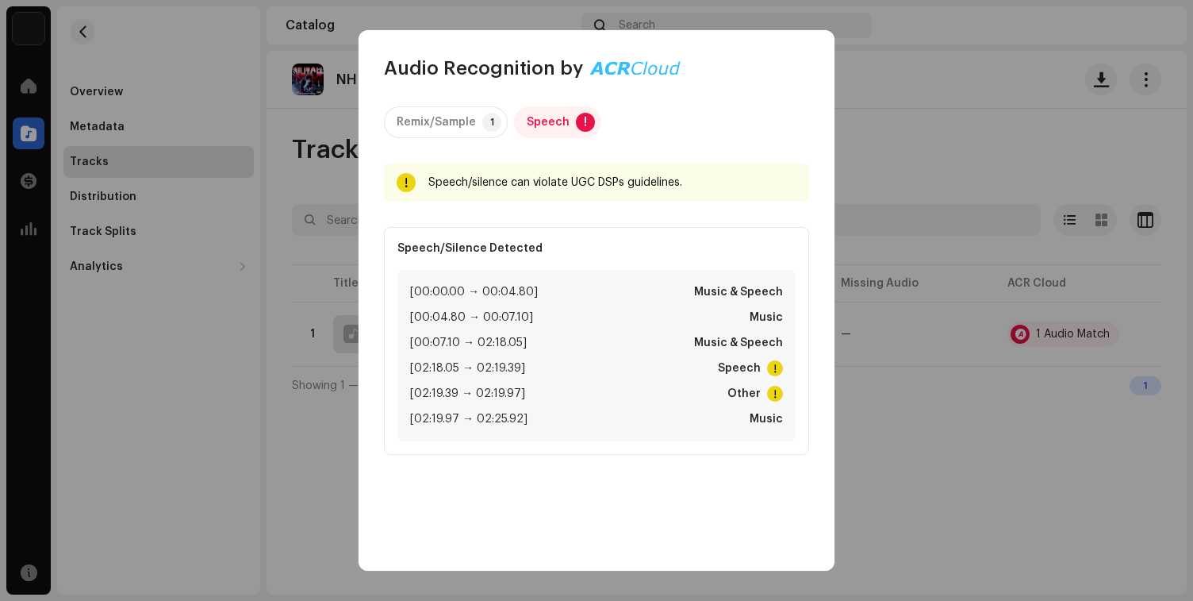
click at [767, 369] on span at bounding box center [775, 368] width 16 height 16
click at [461, 119] on div "Remix/Sample" at bounding box center [436, 122] width 79 height 32
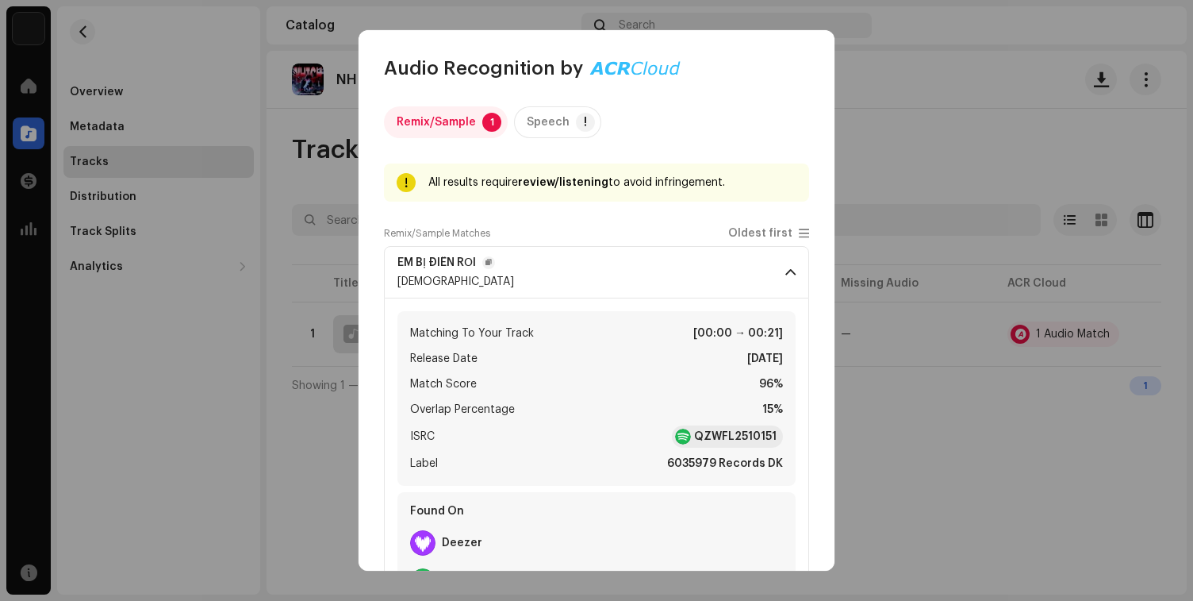
scroll to position [74, 0]
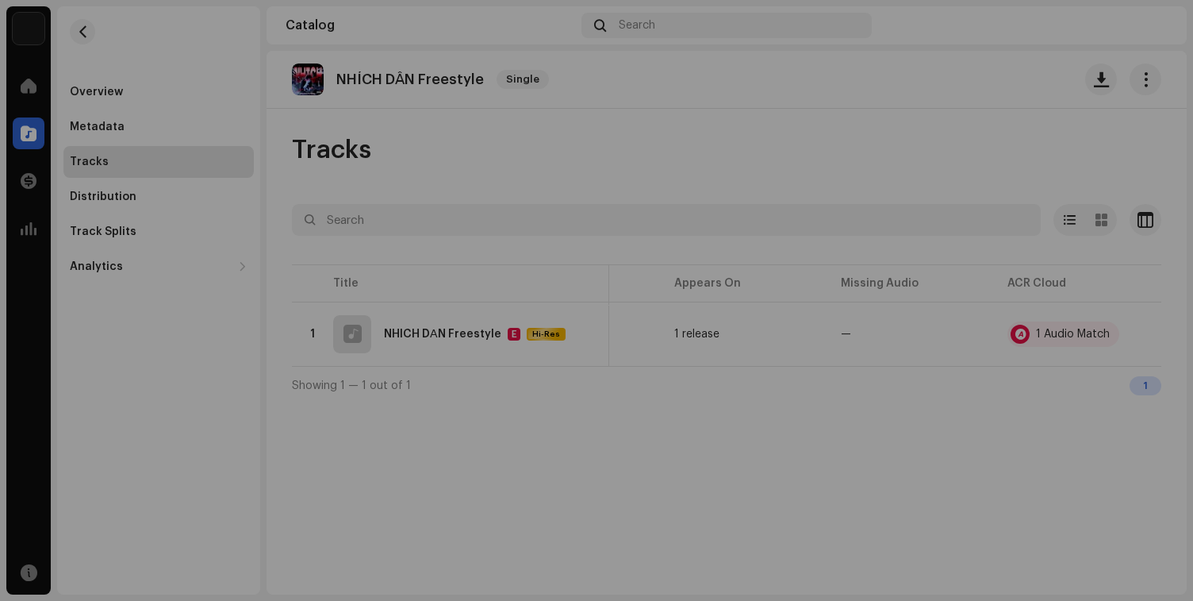
click at [323, 178] on div "Audio Recognition by Remix/Sample 1 Speech ! All results require review/listeni…" at bounding box center [596, 300] width 1193 height 601
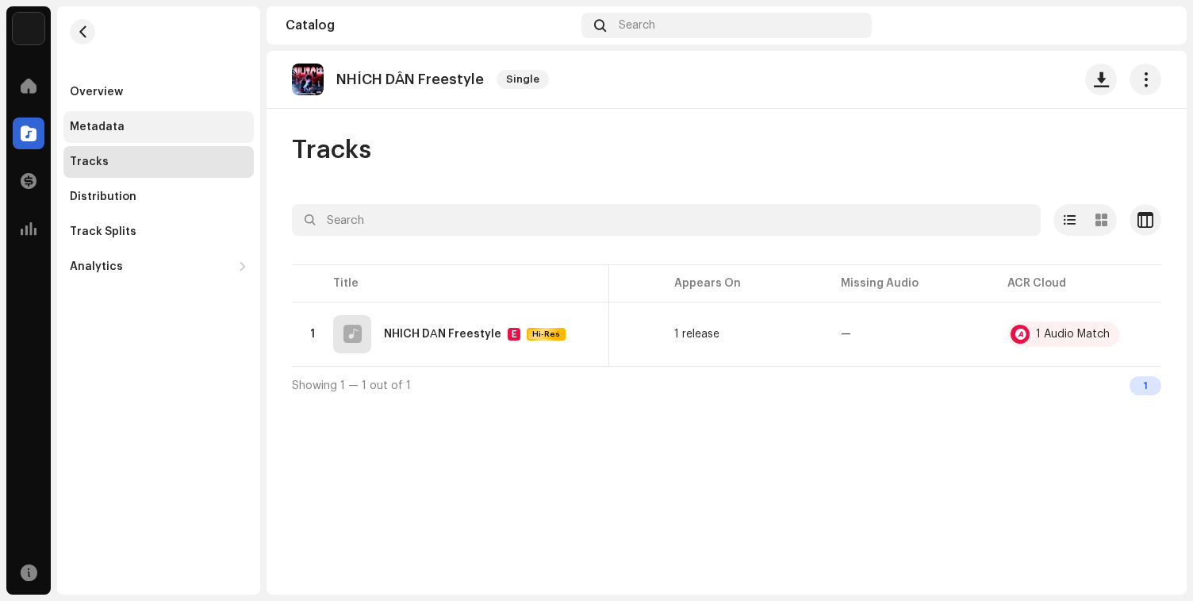
click at [143, 124] on div "Metadata" at bounding box center [159, 127] width 178 height 13
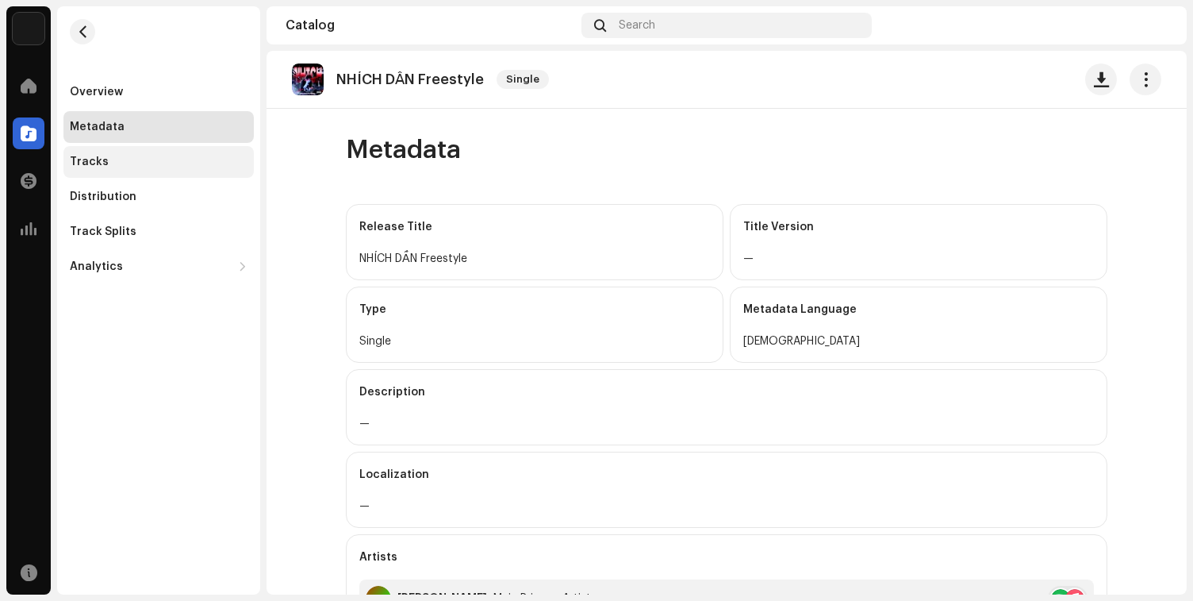
click at [132, 159] on div "Tracks" at bounding box center [159, 162] width 178 height 13
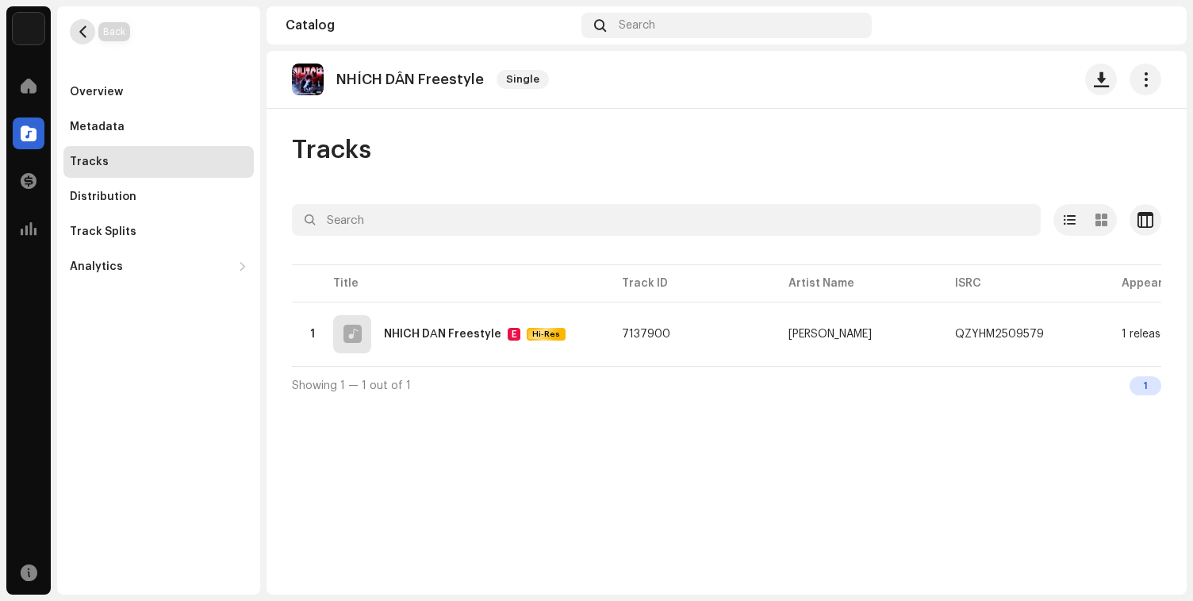
click at [90, 24] on button "button" at bounding box center [82, 31] width 25 height 25
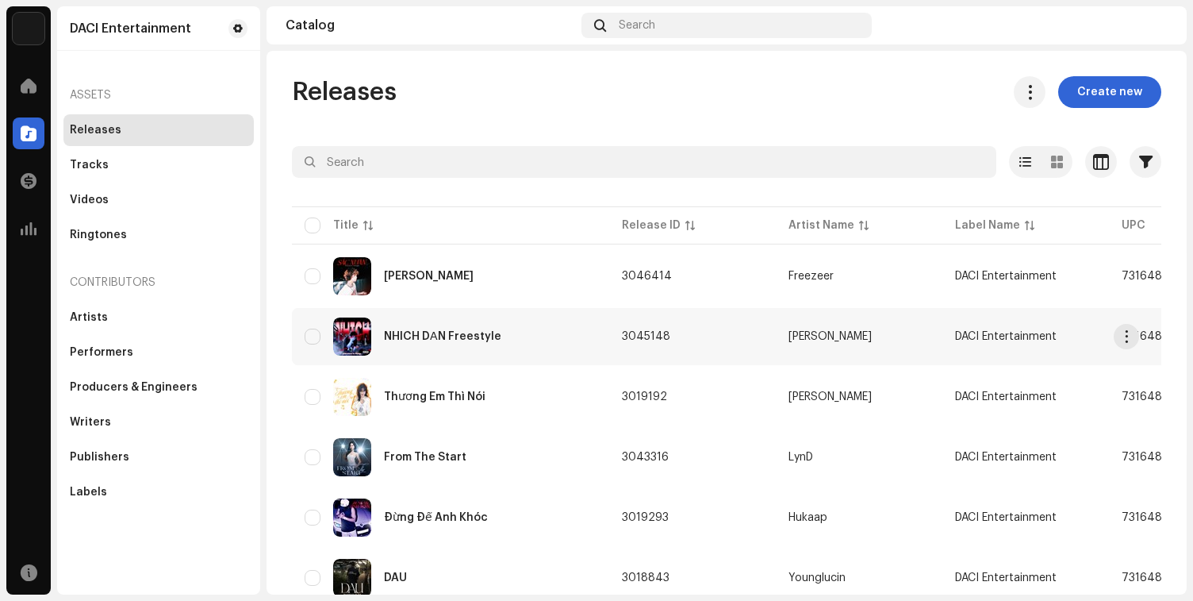
click at [390, 325] on div "NHÍCH DẦN Freestyle" at bounding box center [451, 336] width 292 height 38
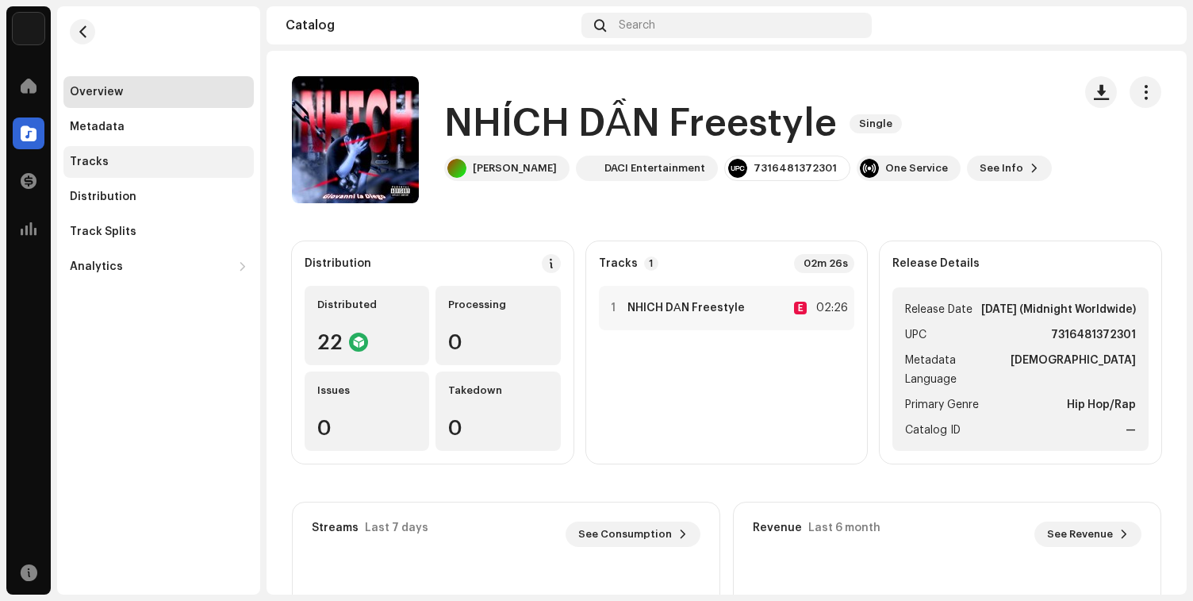
click at [179, 154] on div "Tracks" at bounding box center [158, 162] width 190 height 32
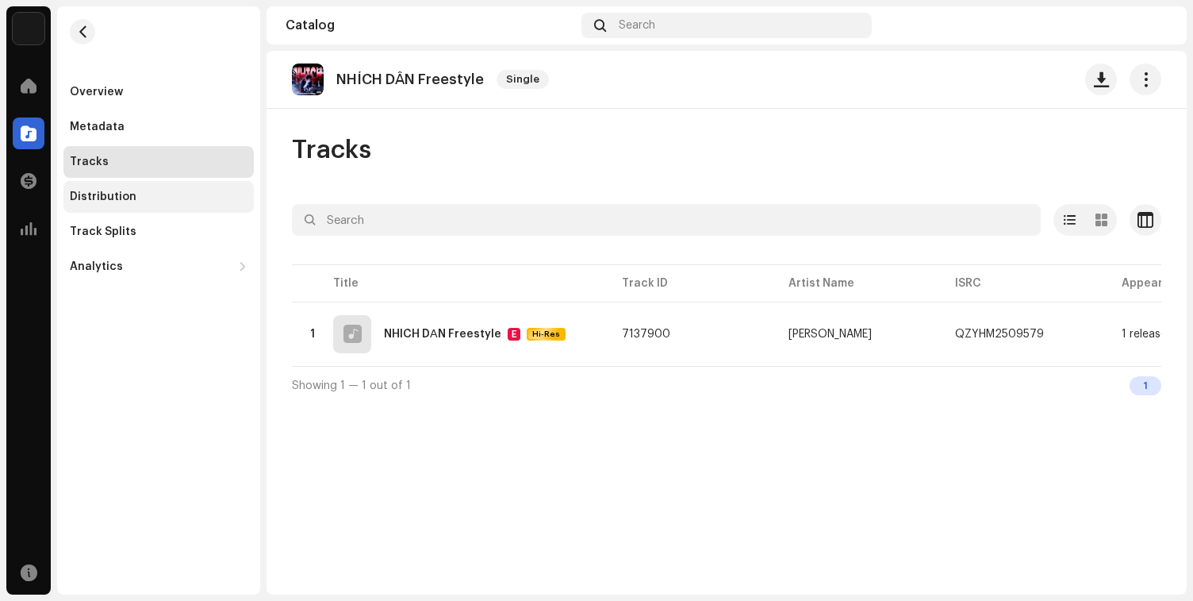
click at [168, 193] on div "Distribution" at bounding box center [159, 196] width 178 height 13
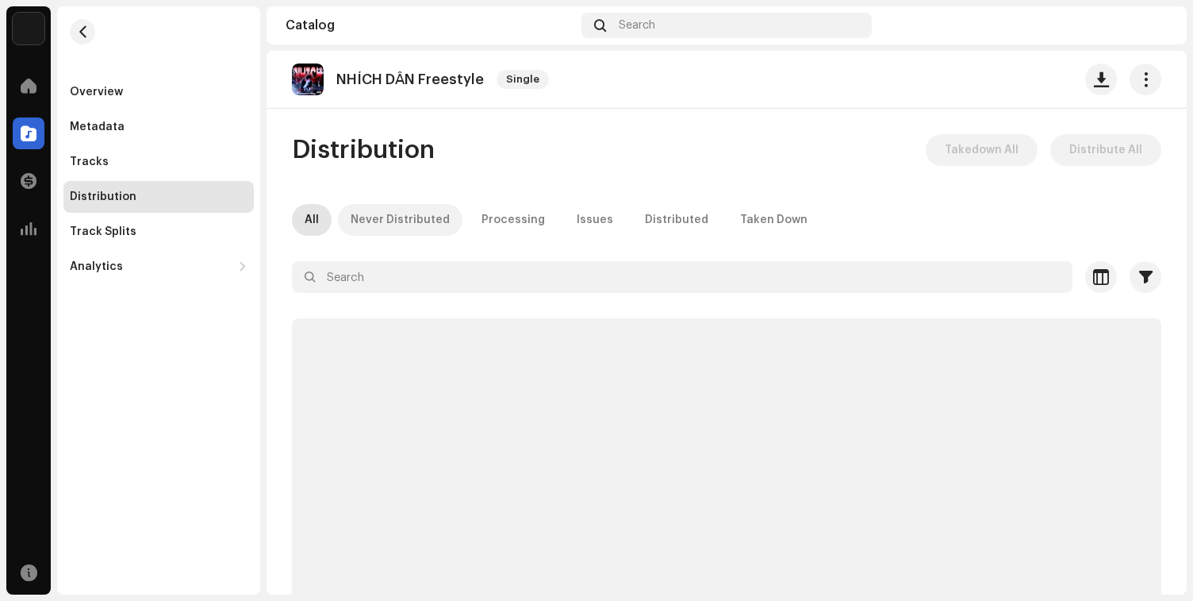
click at [403, 225] on div "Never Distributed" at bounding box center [400, 220] width 99 height 32
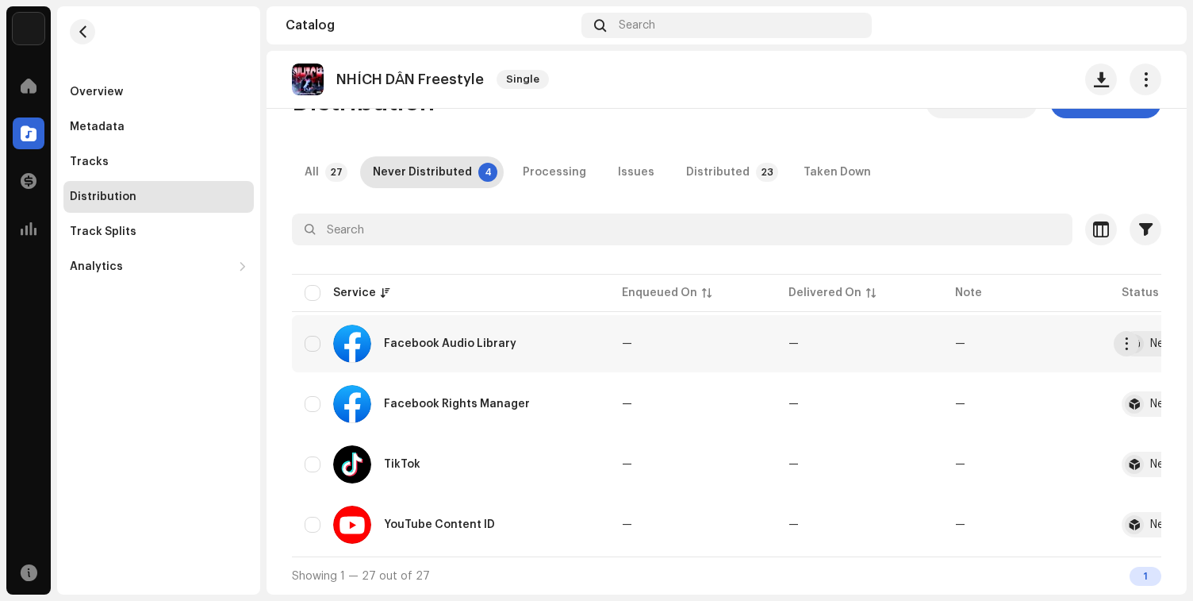
scroll to position [0, 124]
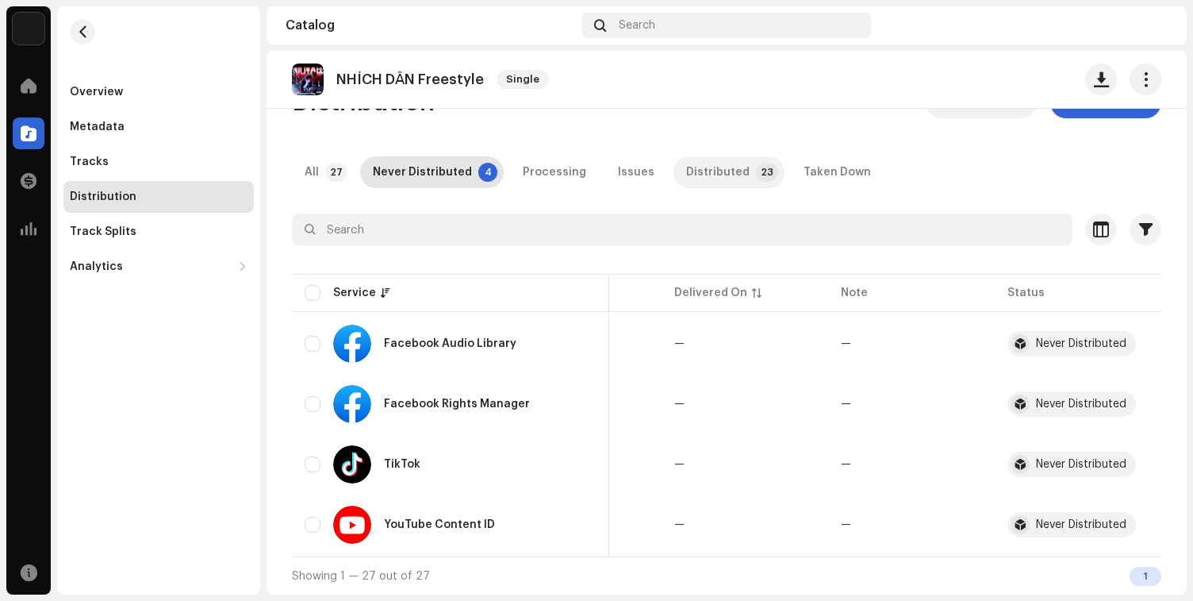
click at [700, 168] on div "Distributed" at bounding box center [717, 172] width 63 height 32
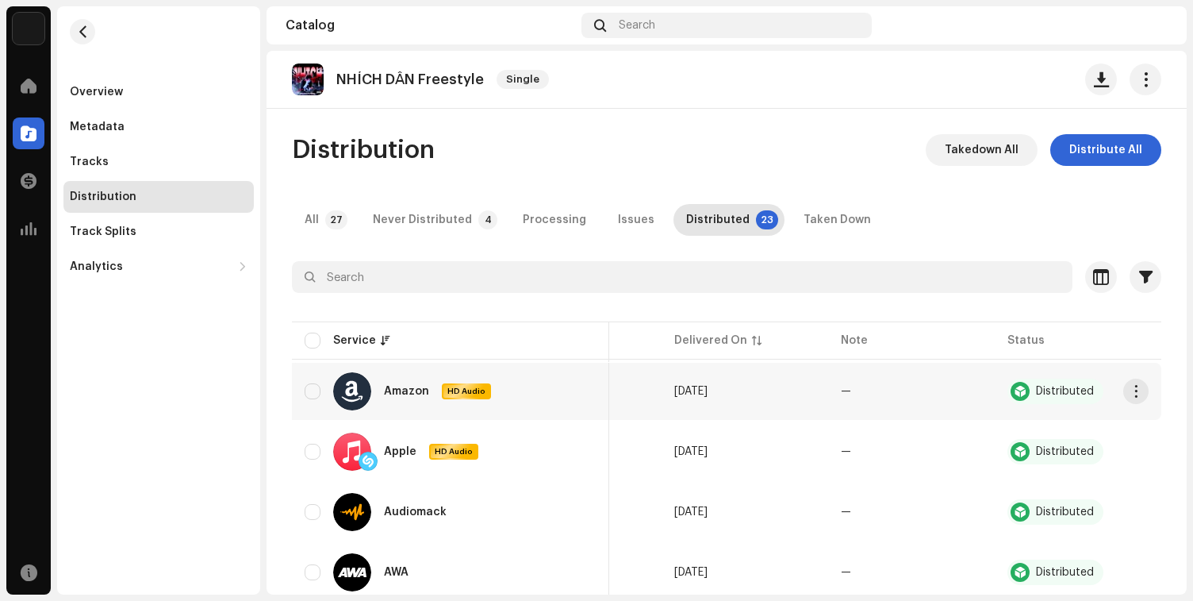
scroll to position [16, 0]
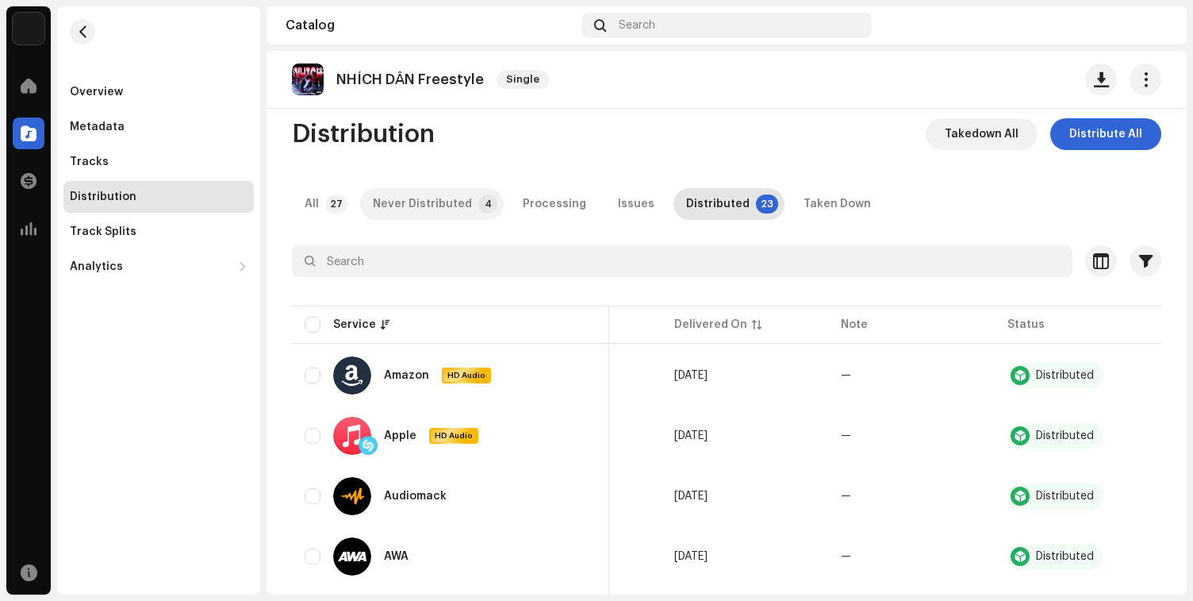
click at [445, 210] on div "Never Distributed" at bounding box center [422, 204] width 99 height 32
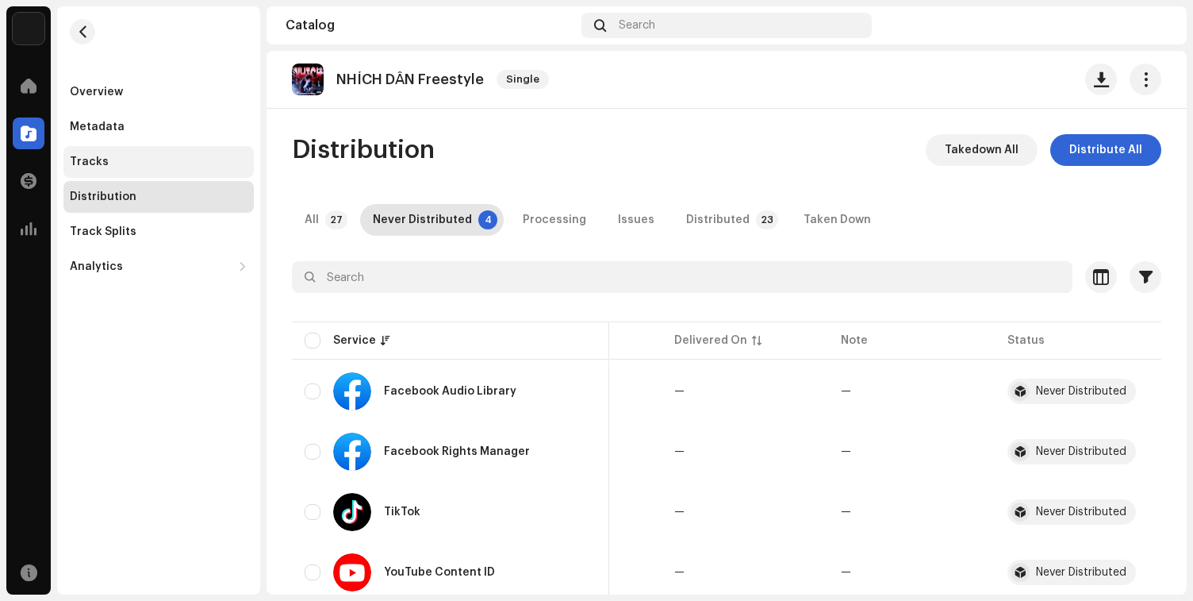
click at [201, 157] on div "Tracks" at bounding box center [159, 162] width 178 height 13
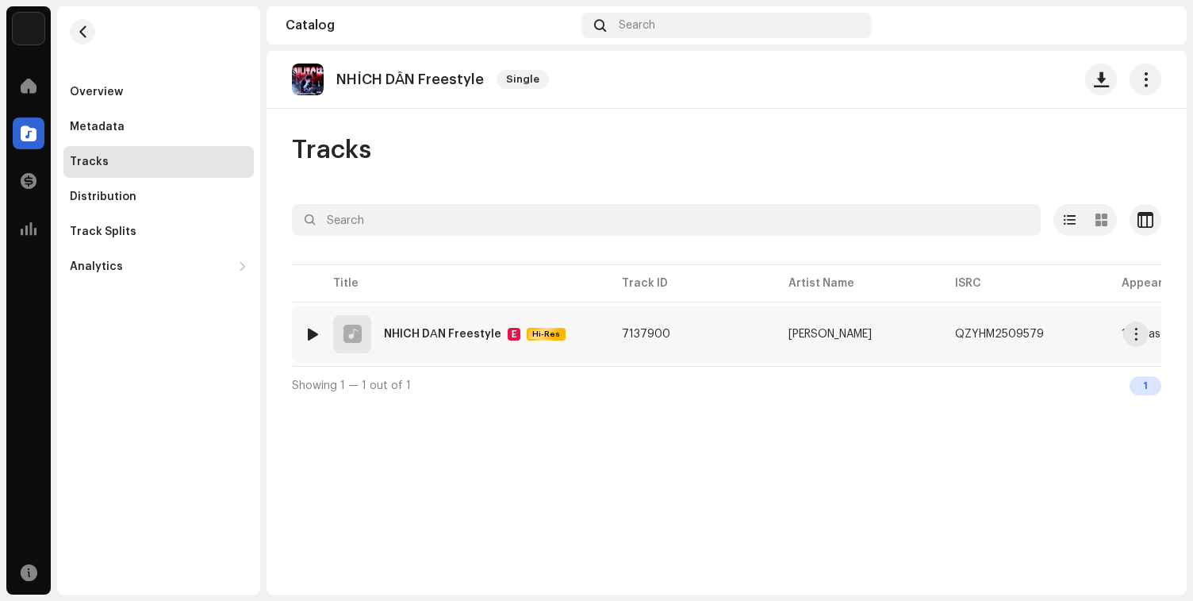
scroll to position [0, 447]
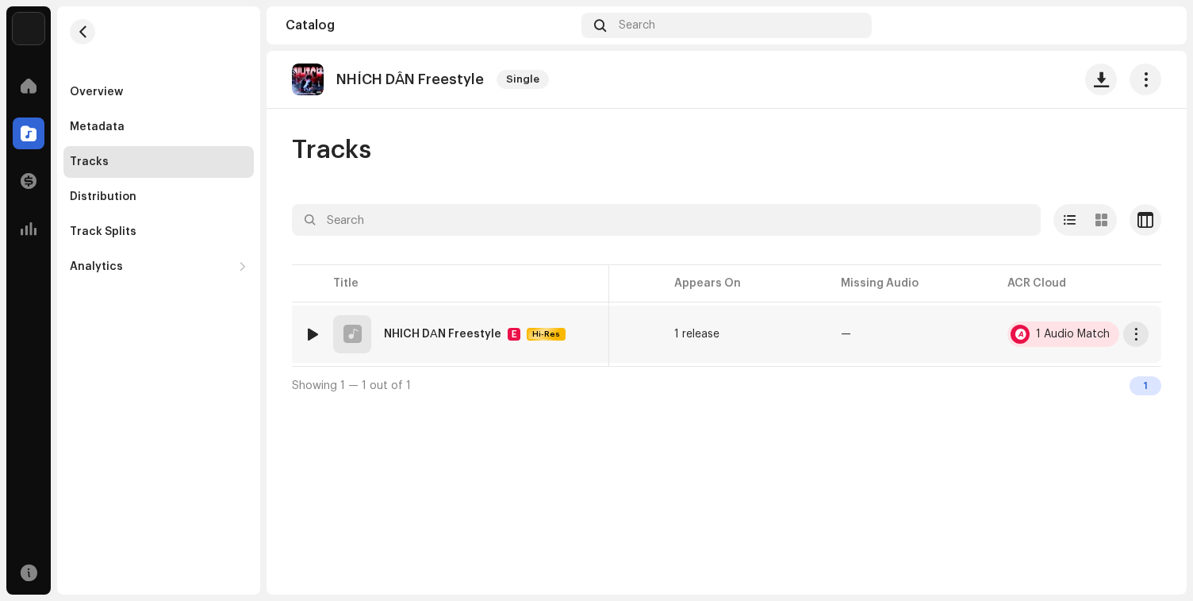
click at [1055, 335] on div "1 Audio Match" at bounding box center [1073, 333] width 74 height 11
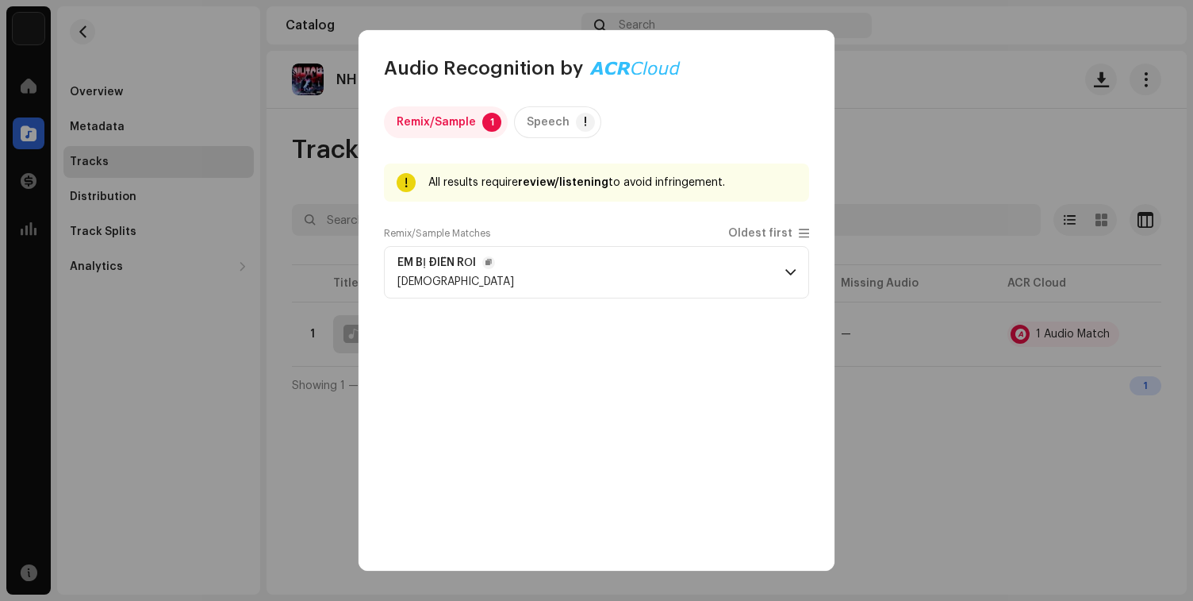
click at [693, 265] on p-accordion-header "EM BỊ ĐIÊN RỒI DuKisme" at bounding box center [596, 272] width 425 height 52
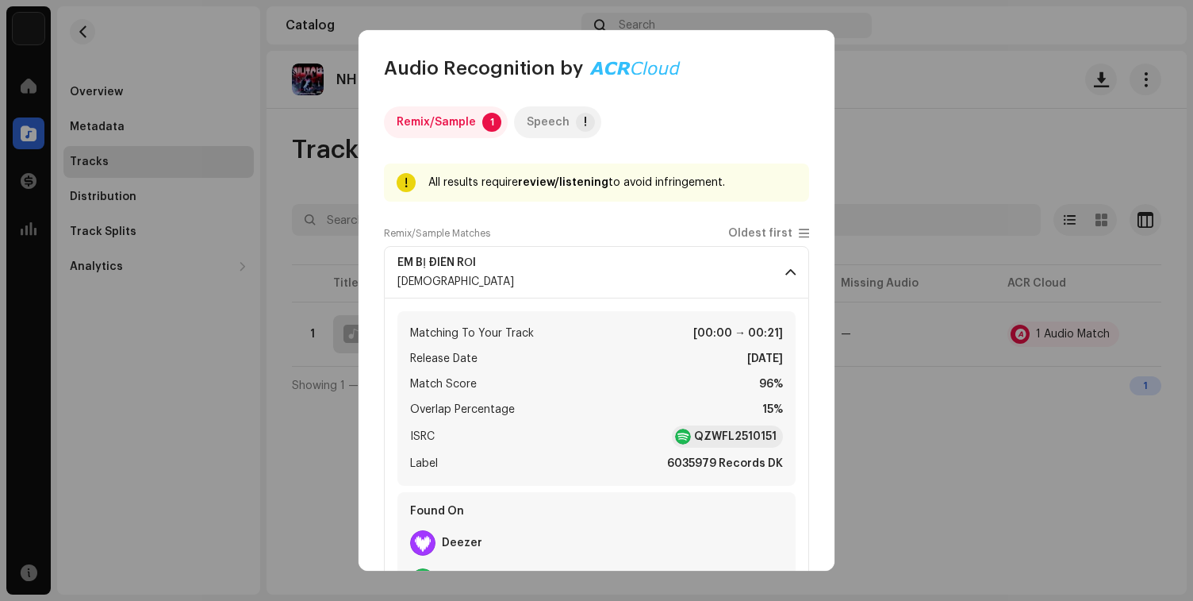
click at [559, 113] on div "Speech" at bounding box center [548, 122] width 43 height 32
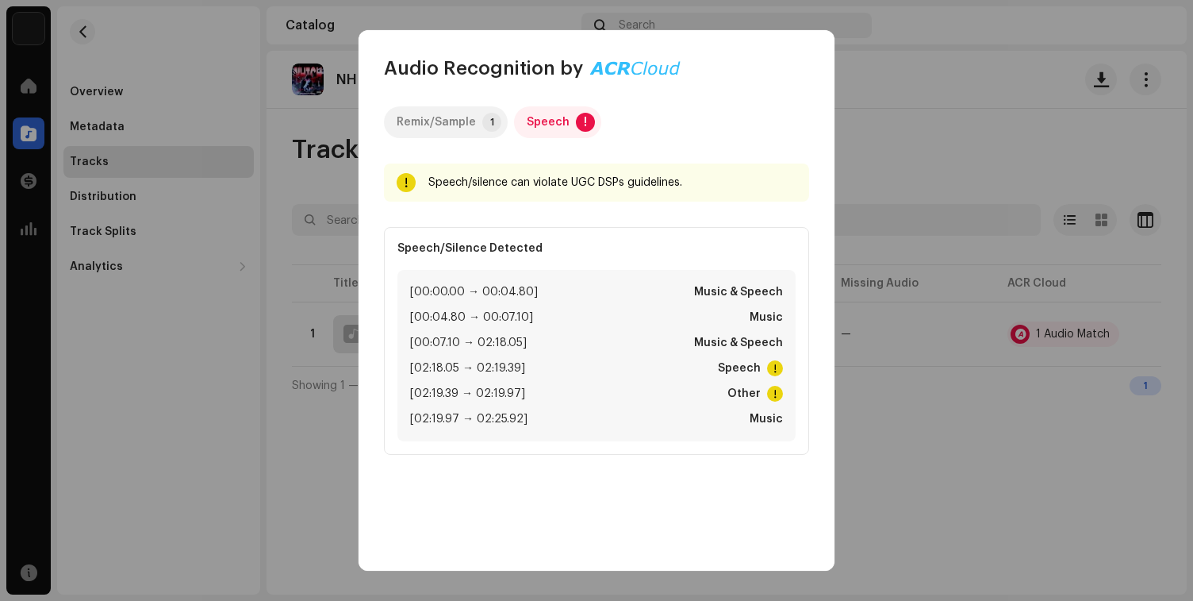
click at [452, 126] on div "Remix/Sample" at bounding box center [436, 122] width 79 height 32
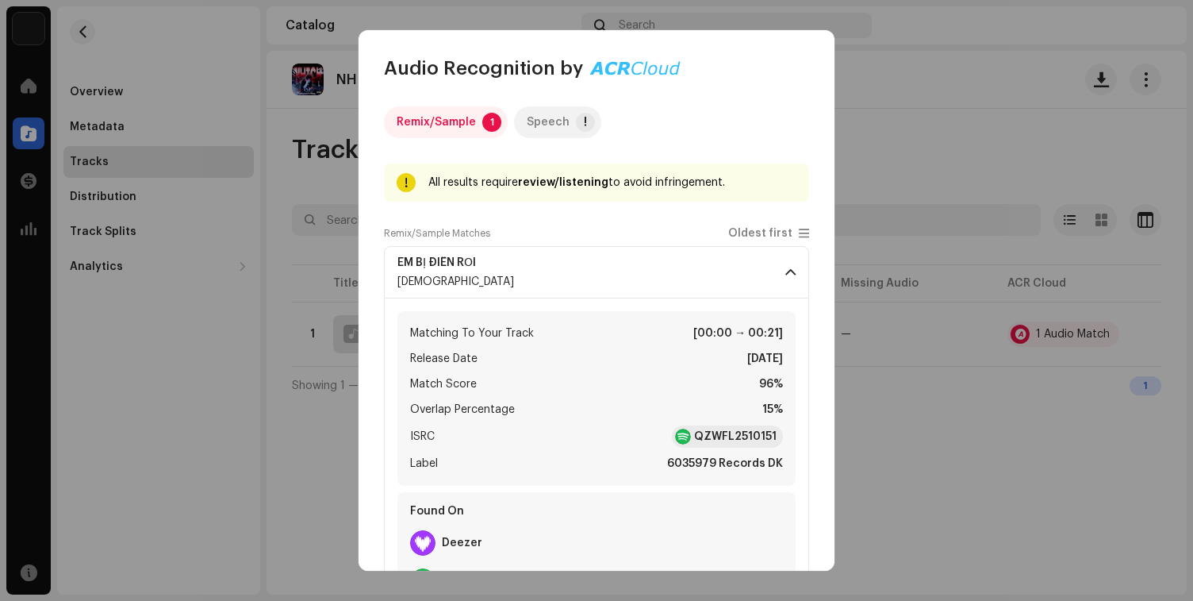
click at [551, 124] on div "Speech" at bounding box center [548, 122] width 43 height 32
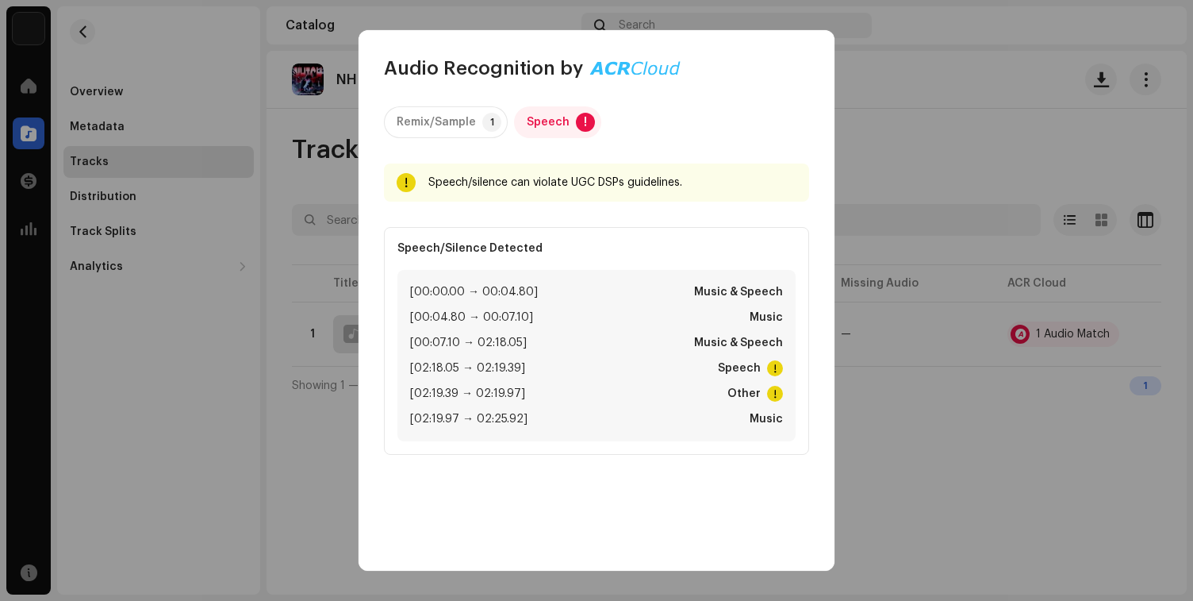
click at [769, 363] on span at bounding box center [775, 368] width 16 height 16
click at [453, 132] on div "Remix/Sample" at bounding box center [436, 122] width 79 height 32
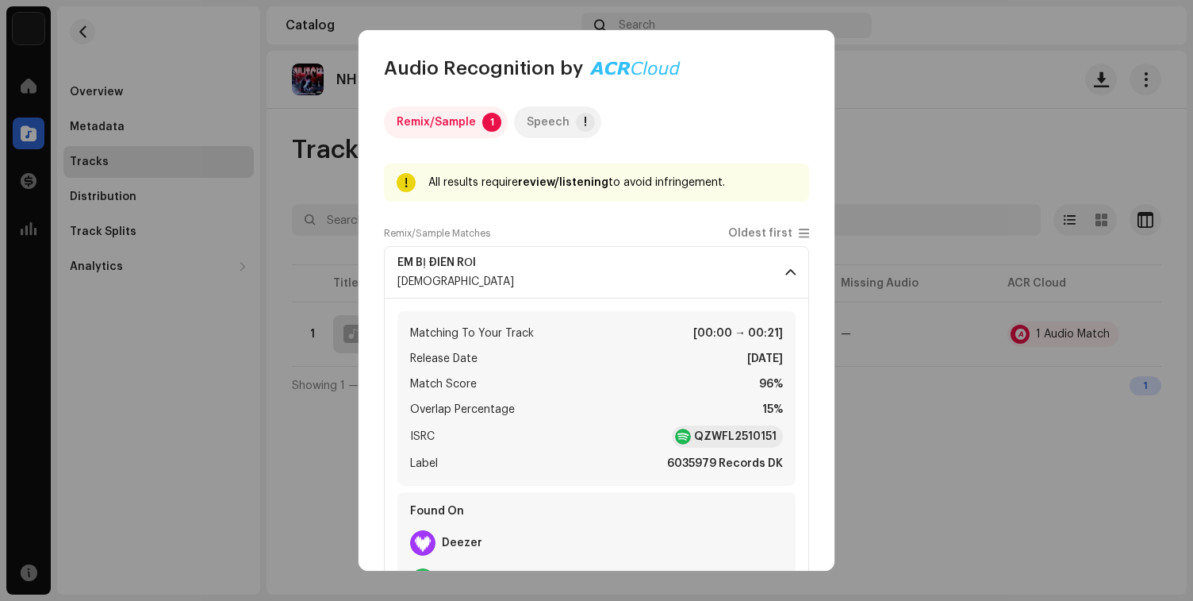
click at [555, 122] on div "Speech" at bounding box center [548, 122] width 43 height 32
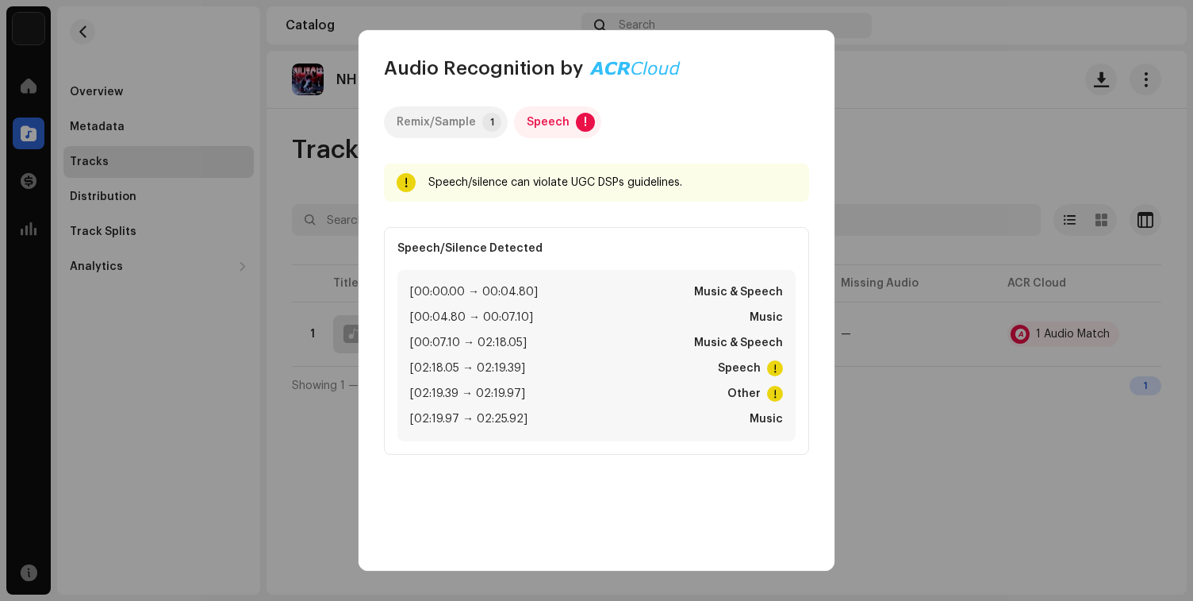
click at [467, 107] on div "Remix/Sample" at bounding box center [436, 122] width 79 height 32
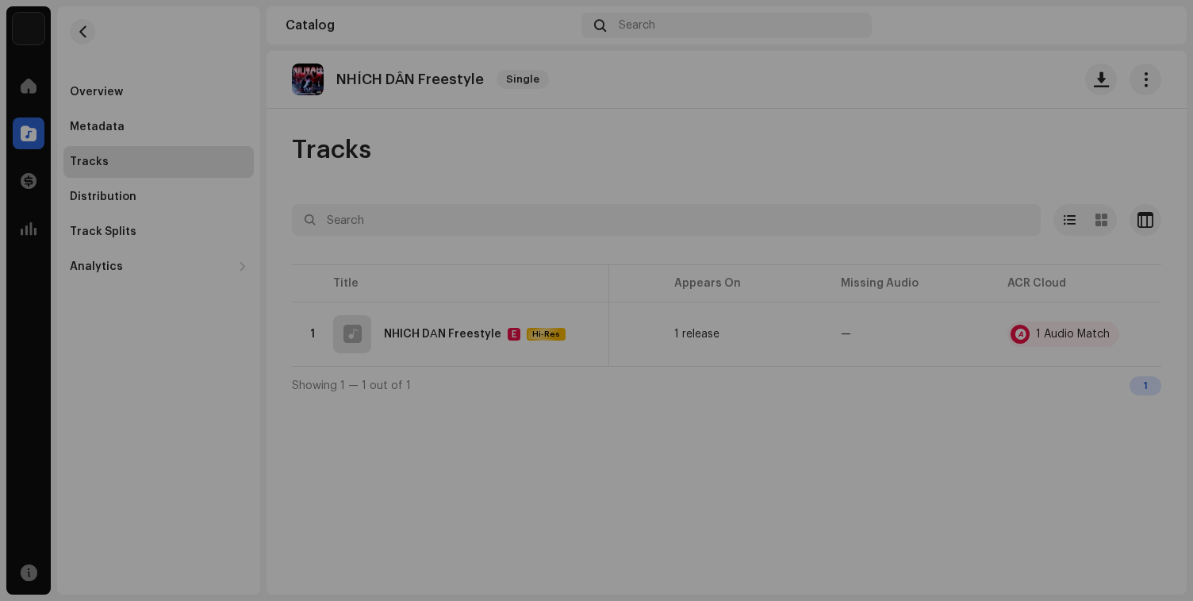
click at [319, 83] on div "Audio Recognition by Remix/Sample 1 Speech ! All results require review/listeni…" at bounding box center [596, 300] width 1193 height 601
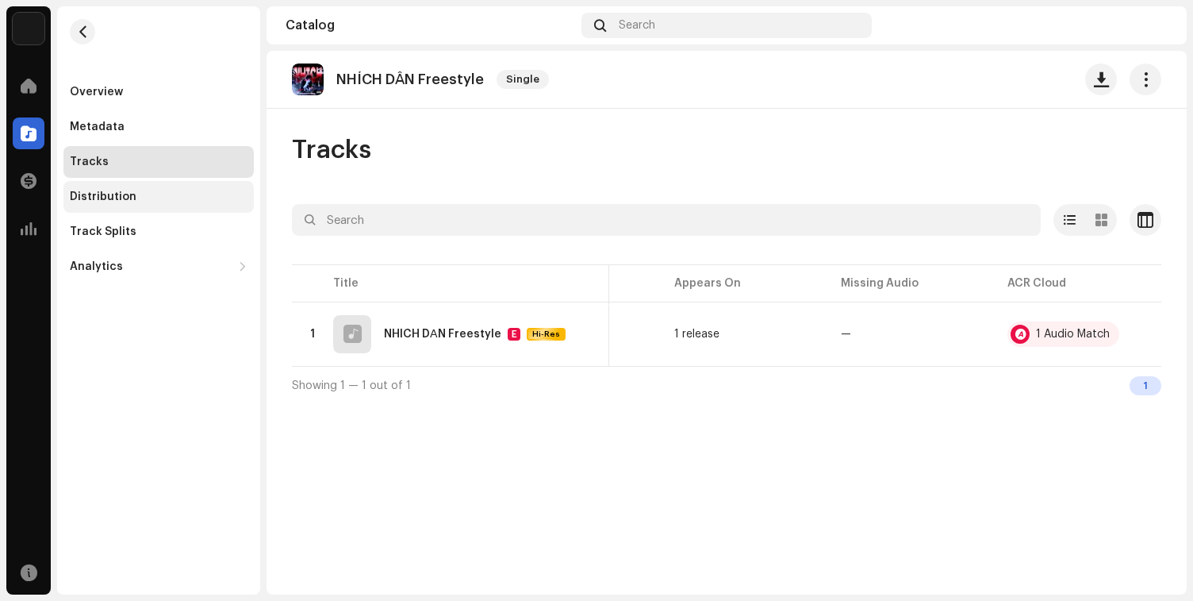
click at [107, 196] on div "Distribution" at bounding box center [103, 196] width 67 height 13
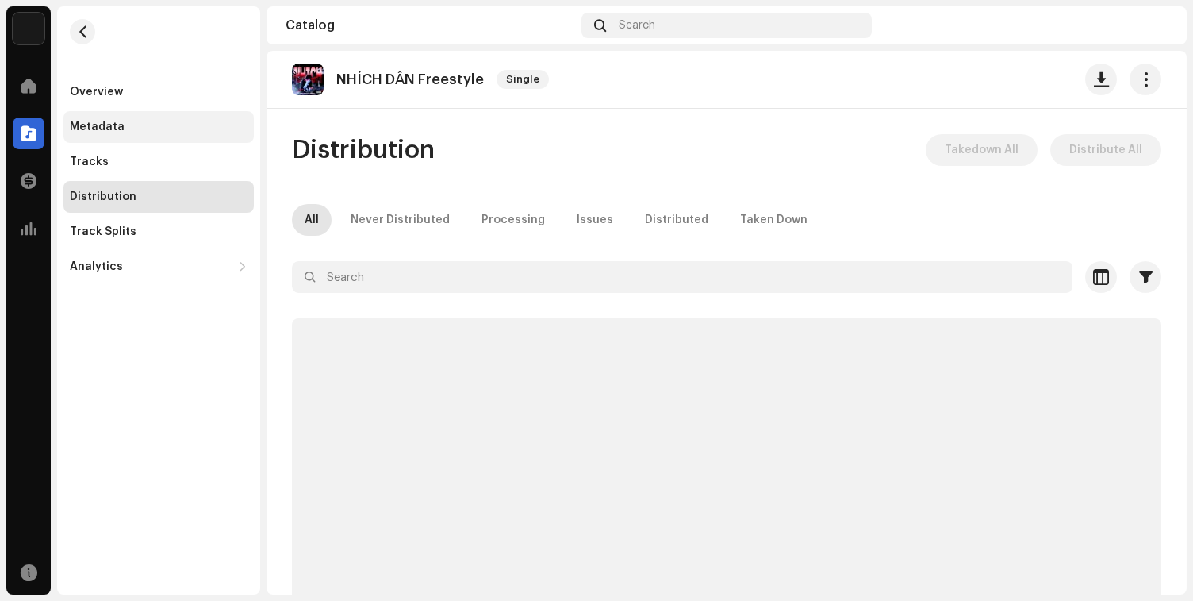
click at [167, 138] on div "Metadata" at bounding box center [158, 127] width 190 height 32
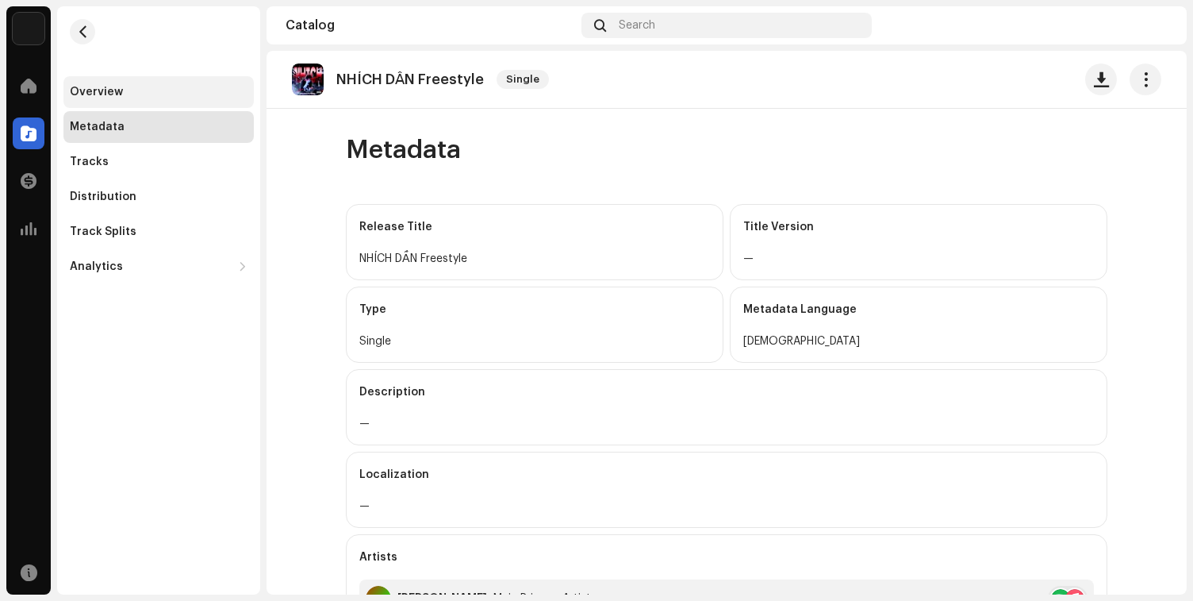
click at [174, 93] on div "Overview" at bounding box center [159, 92] width 178 height 13
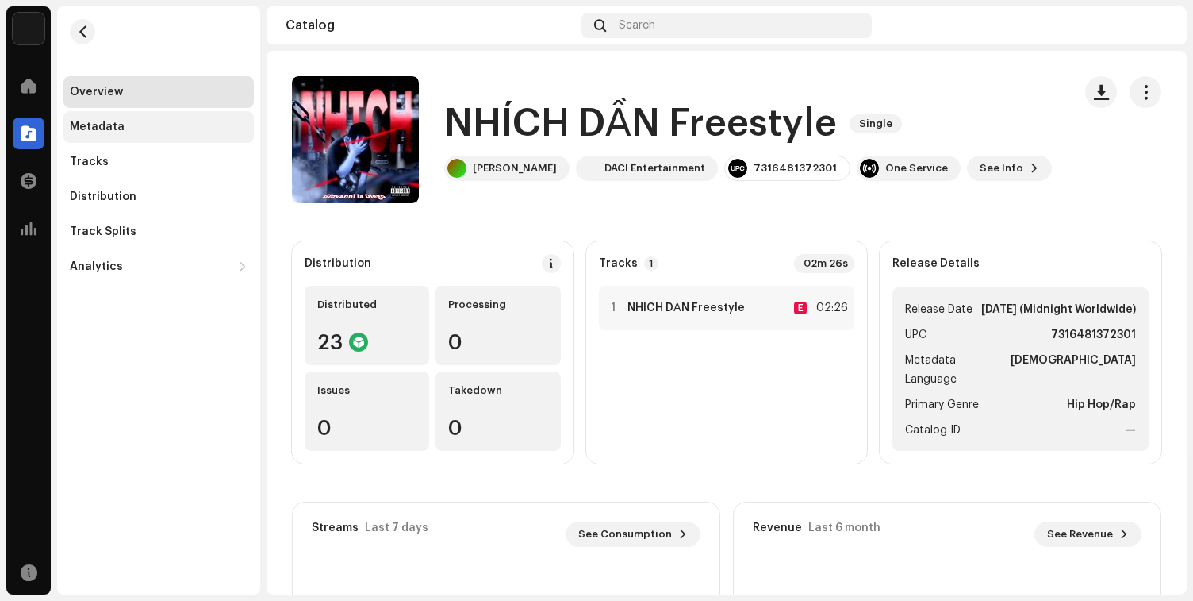
click at [152, 128] on div "Metadata" at bounding box center [159, 127] width 178 height 13
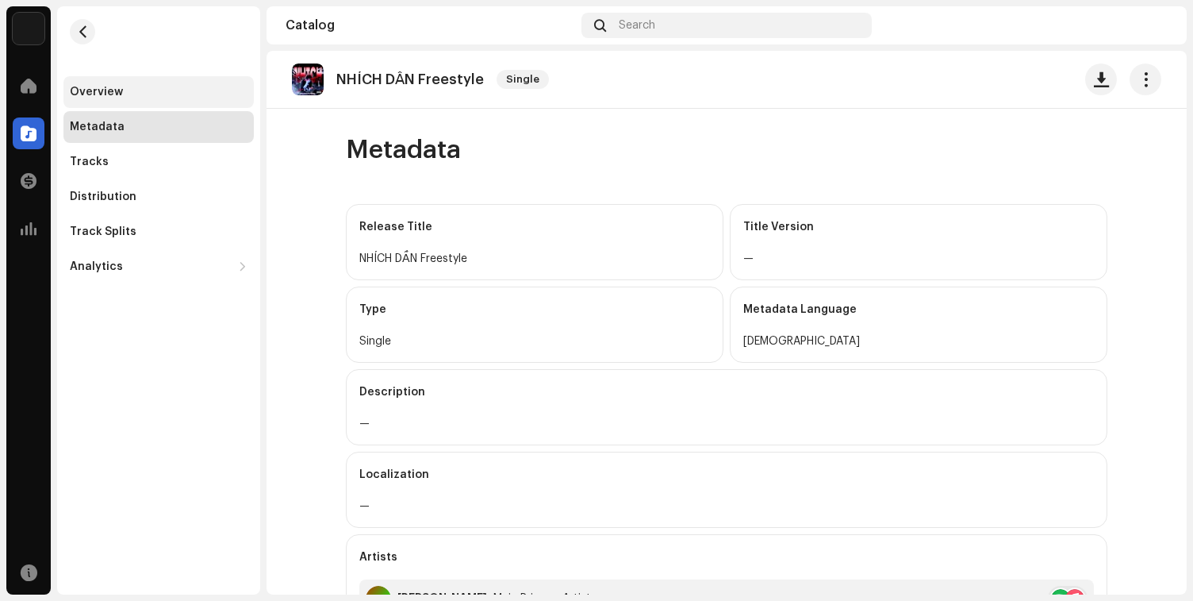
click at [163, 99] on div "Overview" at bounding box center [158, 92] width 190 height 32
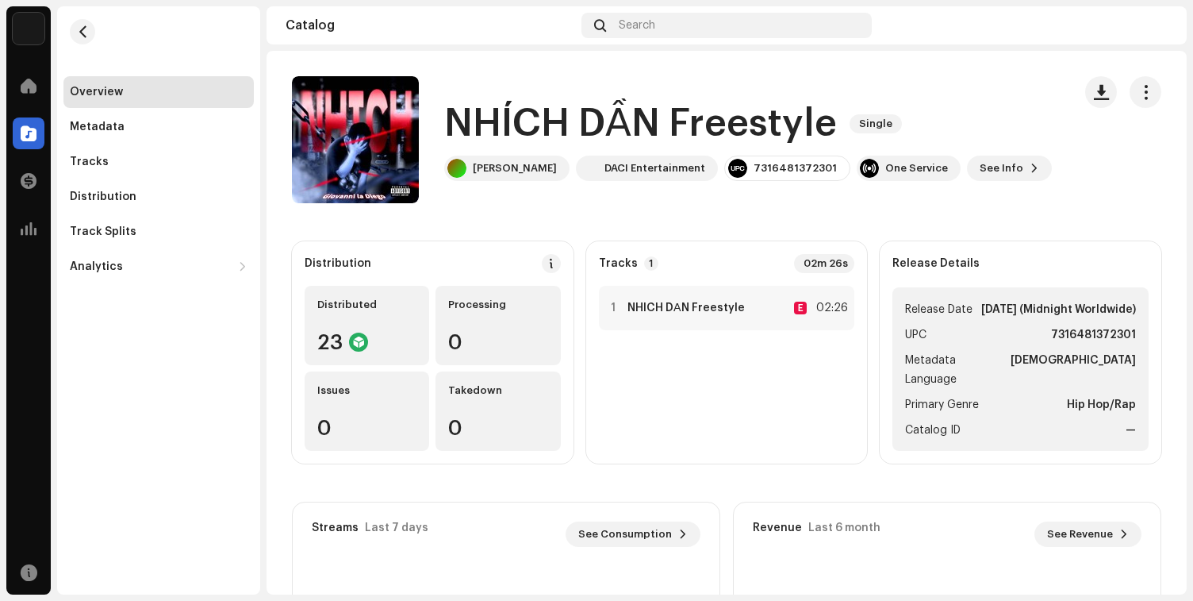
scroll to position [2, 0]
click at [917, 171] on div "One Service" at bounding box center [916, 168] width 63 height 13
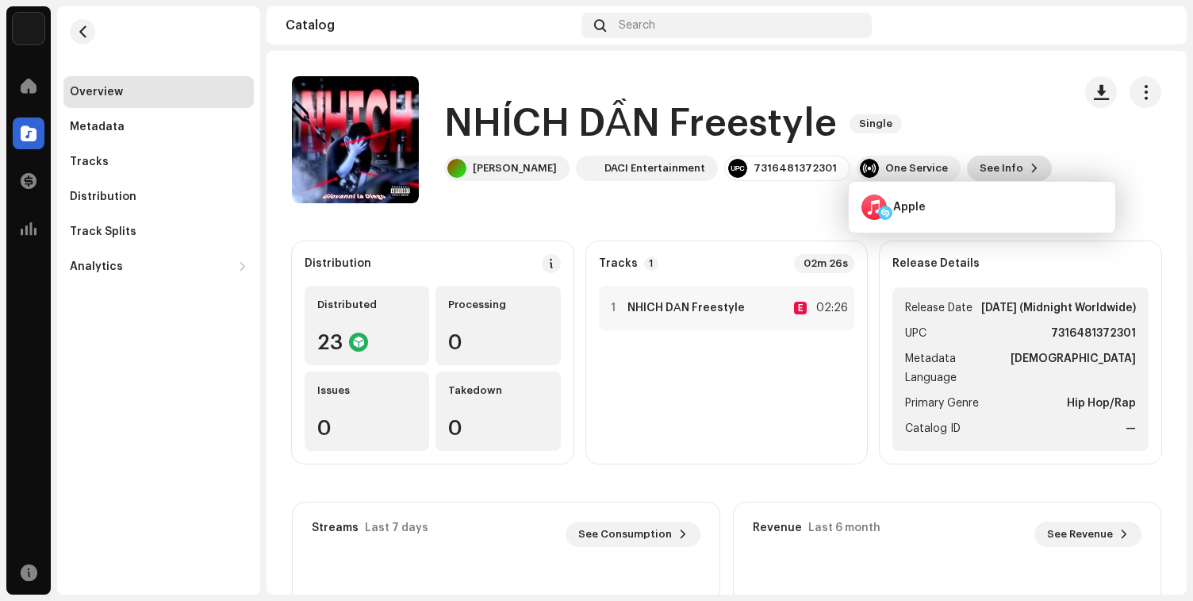
click at [980, 159] on span "See Info" at bounding box center [1002, 168] width 44 height 32
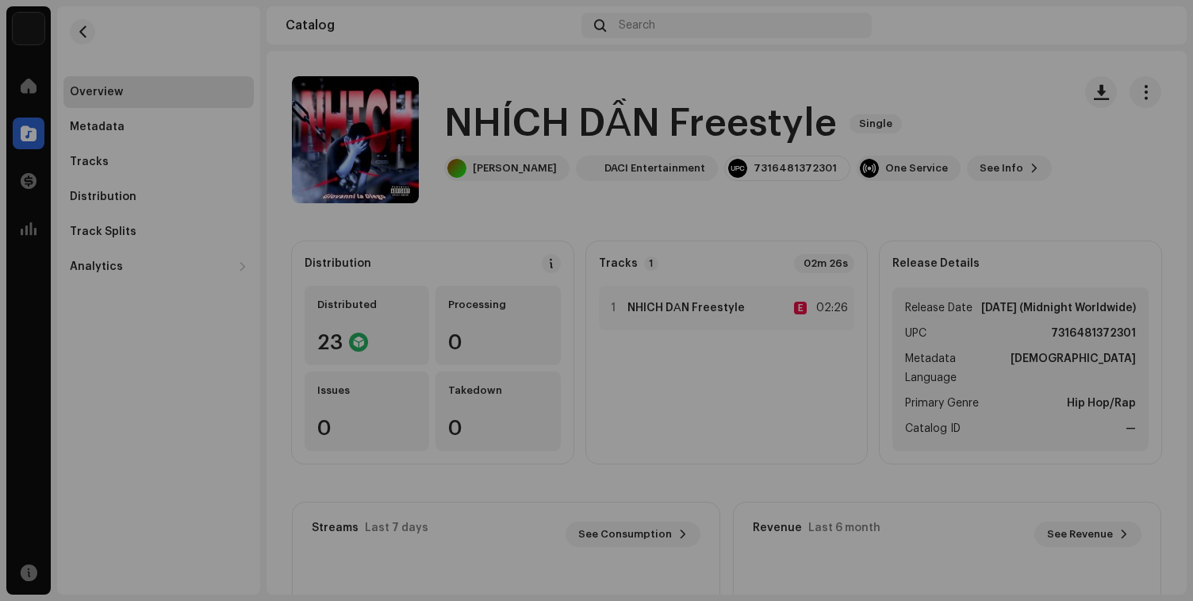
click at [894, 54] on div "NHÍCH DẦN Freestyle 3045148 Metadata Distribution Metadata Language Vietnamese …" at bounding box center [596, 300] width 1193 height 601
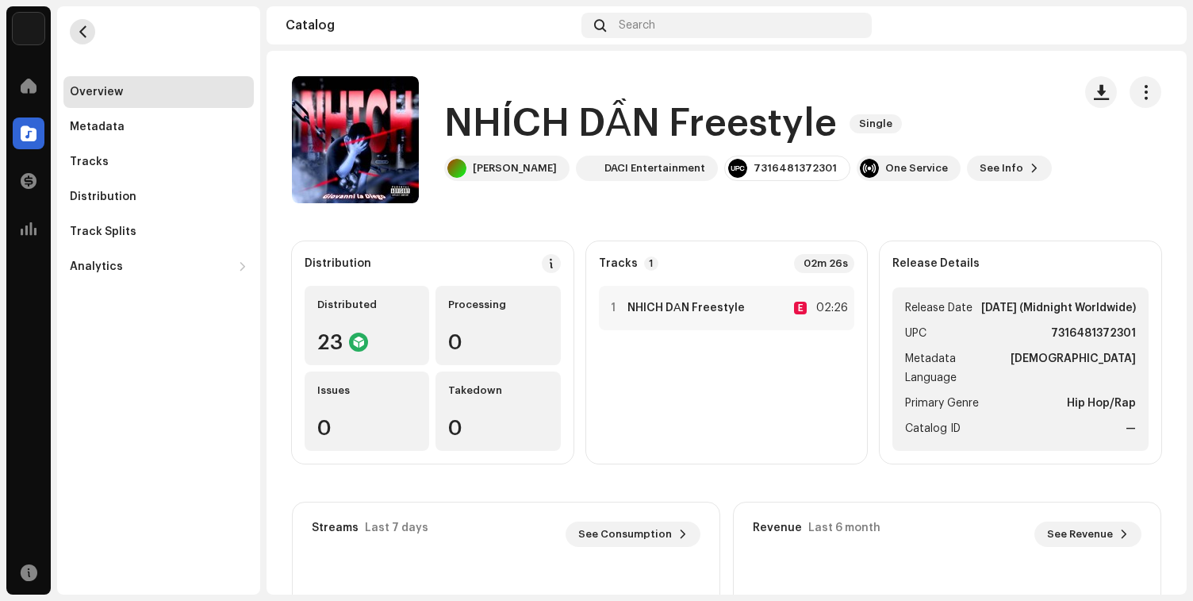
click at [77, 36] on span "button" at bounding box center [83, 31] width 12 height 13
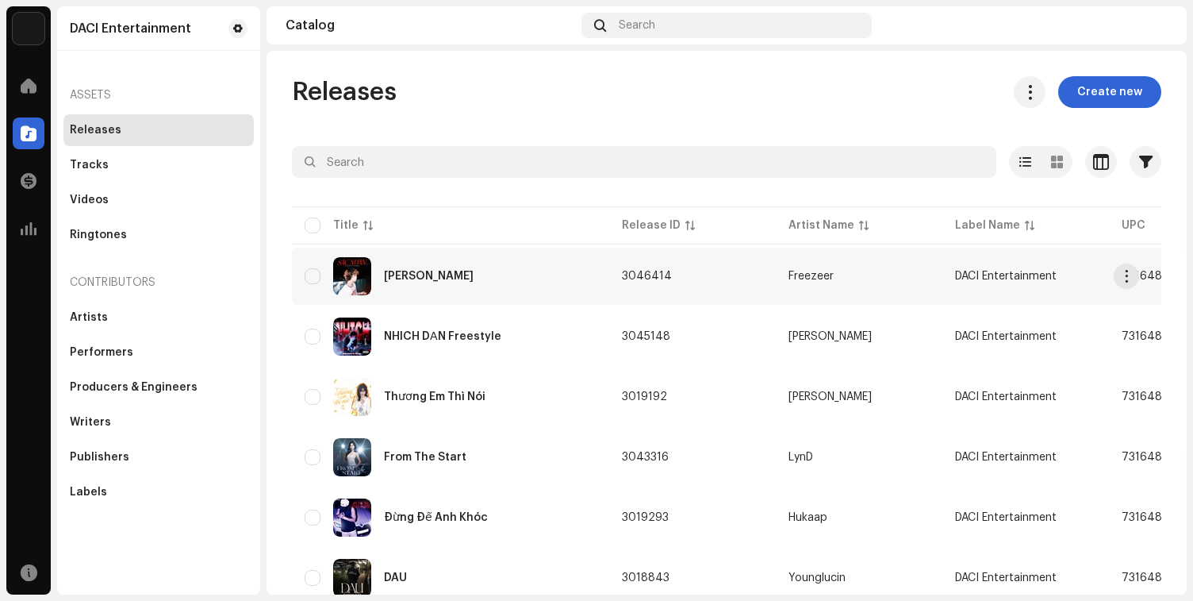
click at [567, 284] on div "[PERSON_NAME]" at bounding box center [451, 276] width 292 height 38
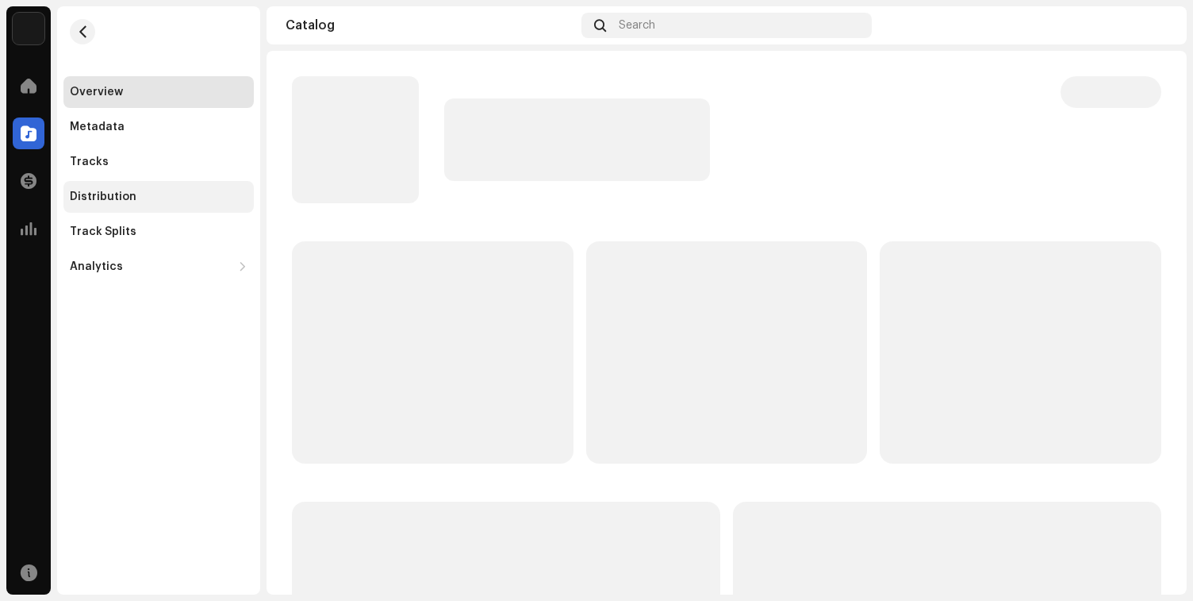
click at [113, 194] on div "Distribution" at bounding box center [103, 196] width 67 height 13
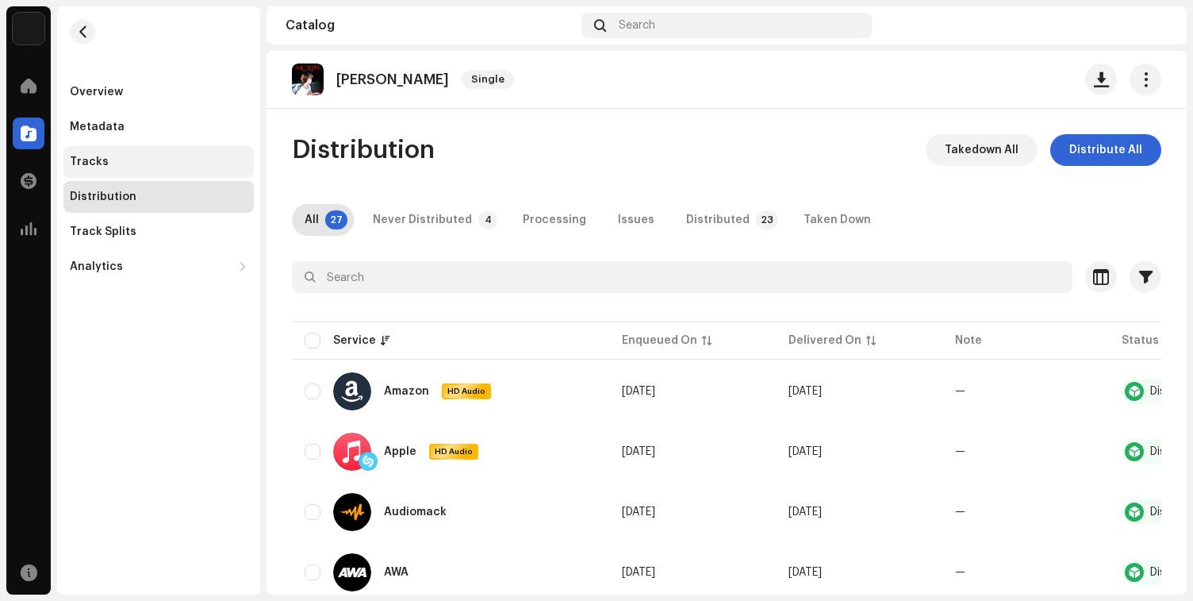
click at [176, 165] on div "Tracks" at bounding box center [159, 162] width 178 height 13
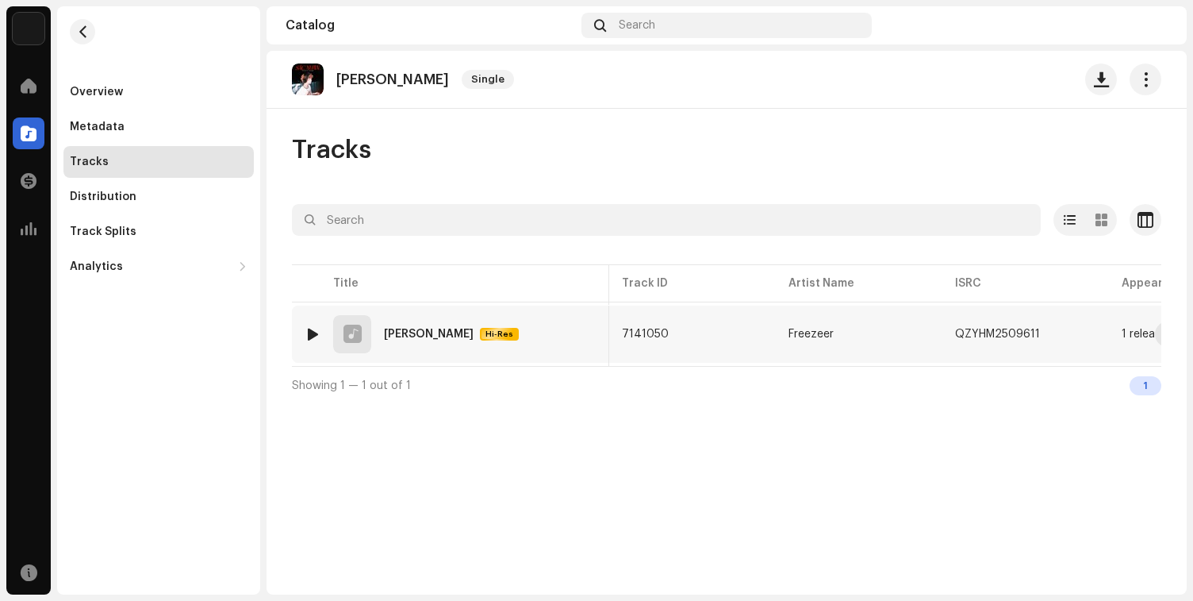
scroll to position [0, 447]
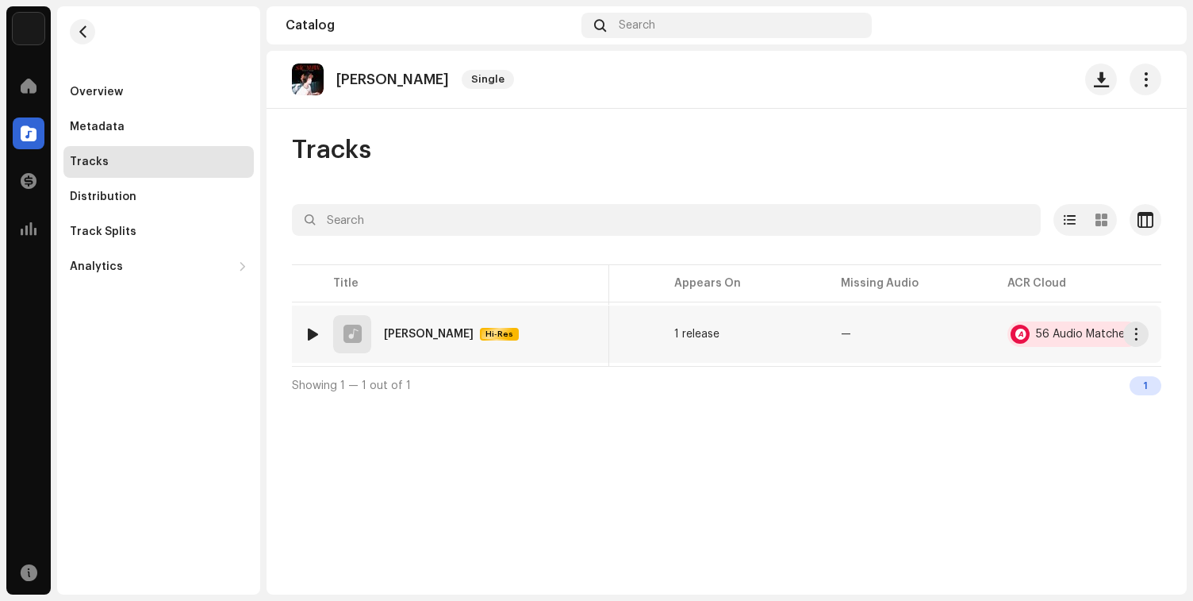
click at [1077, 336] on div "56 Audio Matches" at bounding box center [1083, 333] width 94 height 11
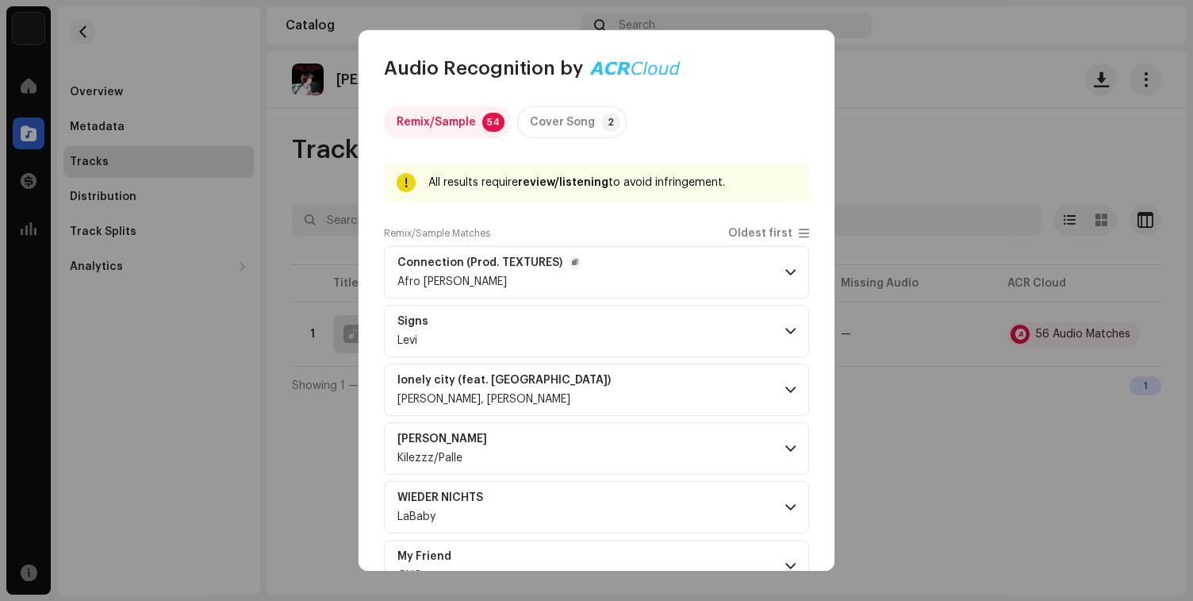
click at [680, 278] on p-accordion-header "Connection (Prod. TEXTURES) Afro Ethan" at bounding box center [596, 272] width 425 height 52
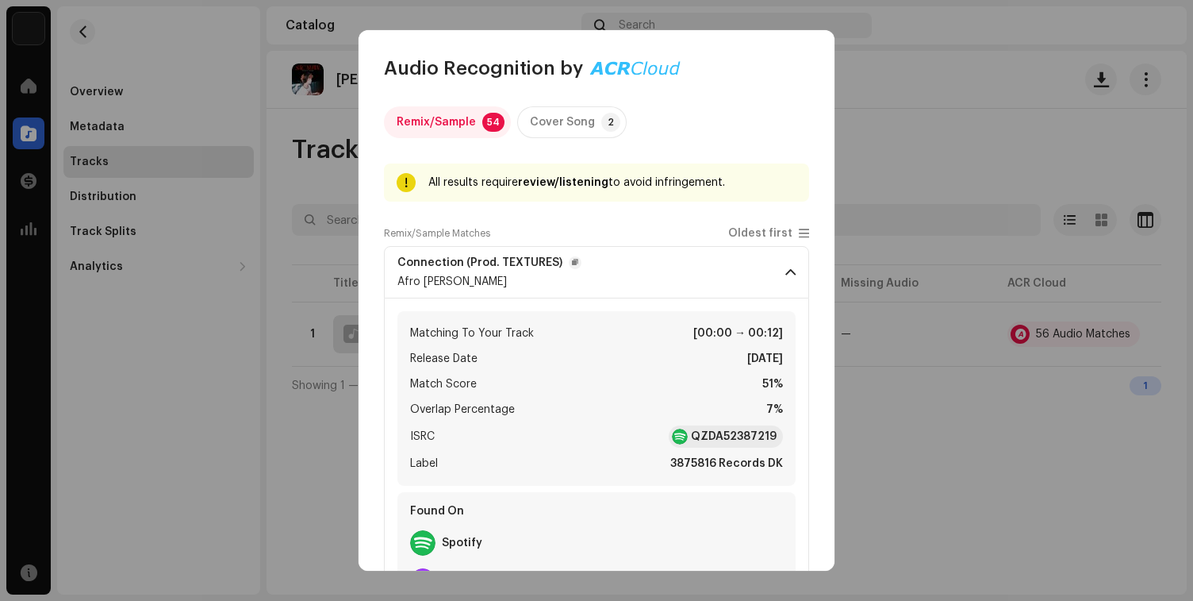
click at [682, 272] on p-accordion-header "Connection (Prod. TEXTURES) Afro Ethan" at bounding box center [596, 272] width 425 height 52
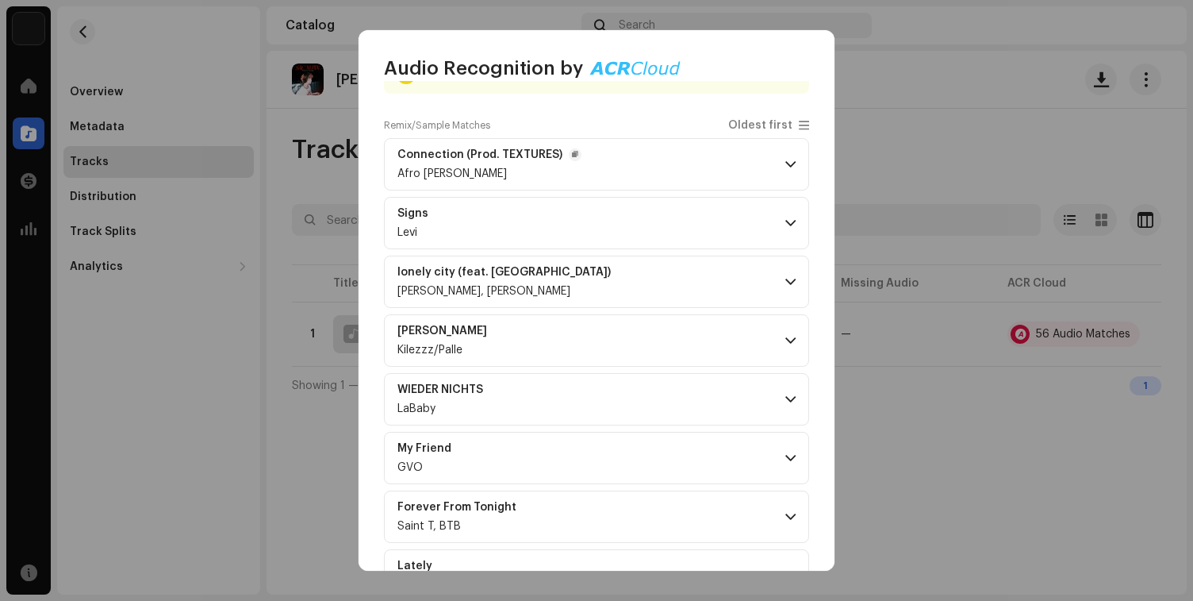
scroll to position [366, 0]
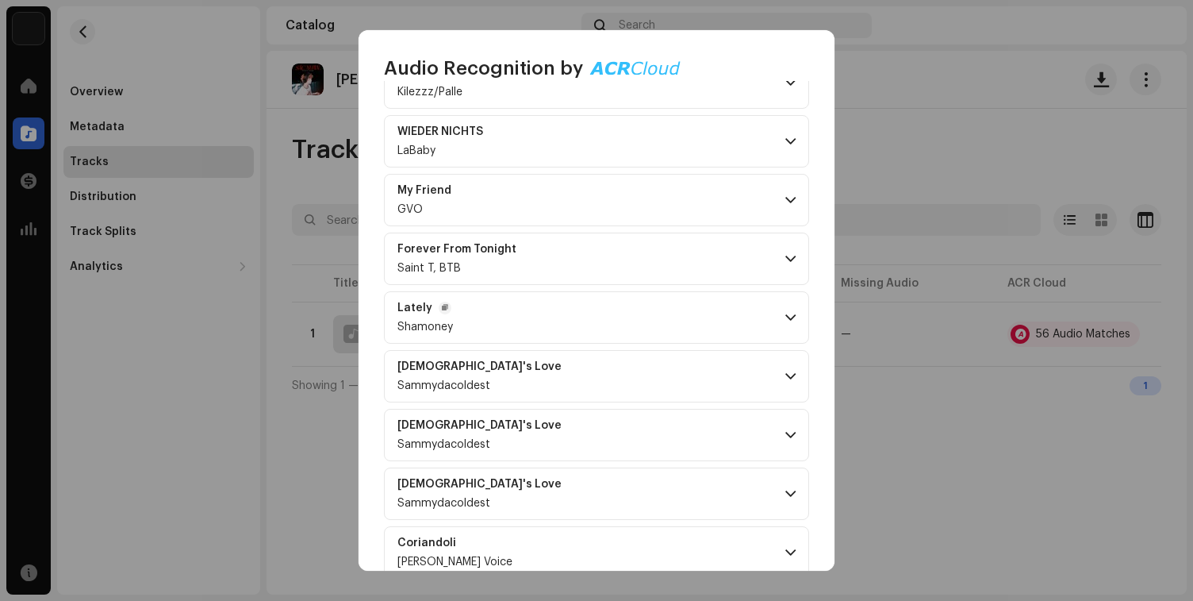
click at [658, 328] on p-accordion-header "Lately Shamoney" at bounding box center [596, 317] width 425 height 52
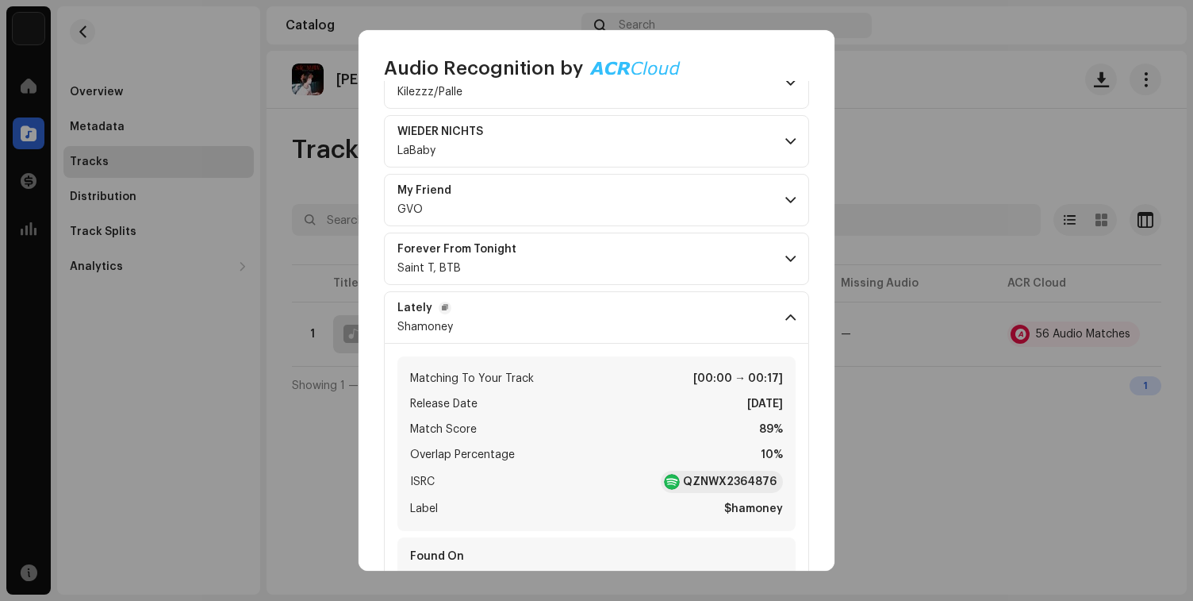
click at [658, 328] on p-accordion-header "Lately Shamoney" at bounding box center [596, 317] width 425 height 52
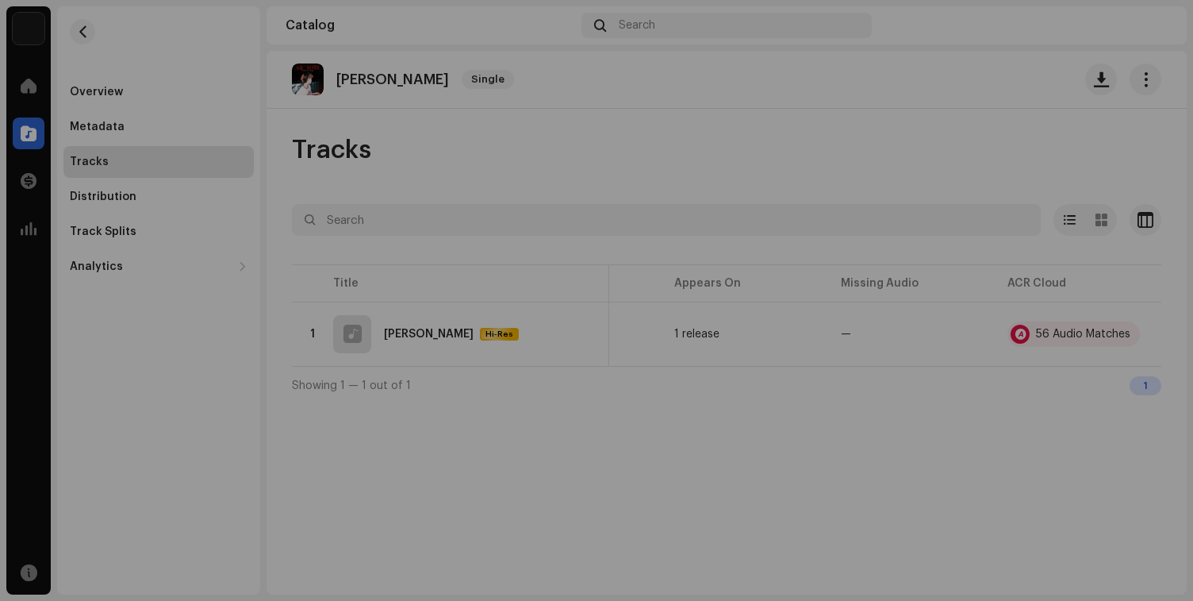
click at [979, 280] on div "Audio Recognition by Remix/Sample 54 Cover Song 2 All results require review/li…" at bounding box center [596, 300] width 1193 height 601
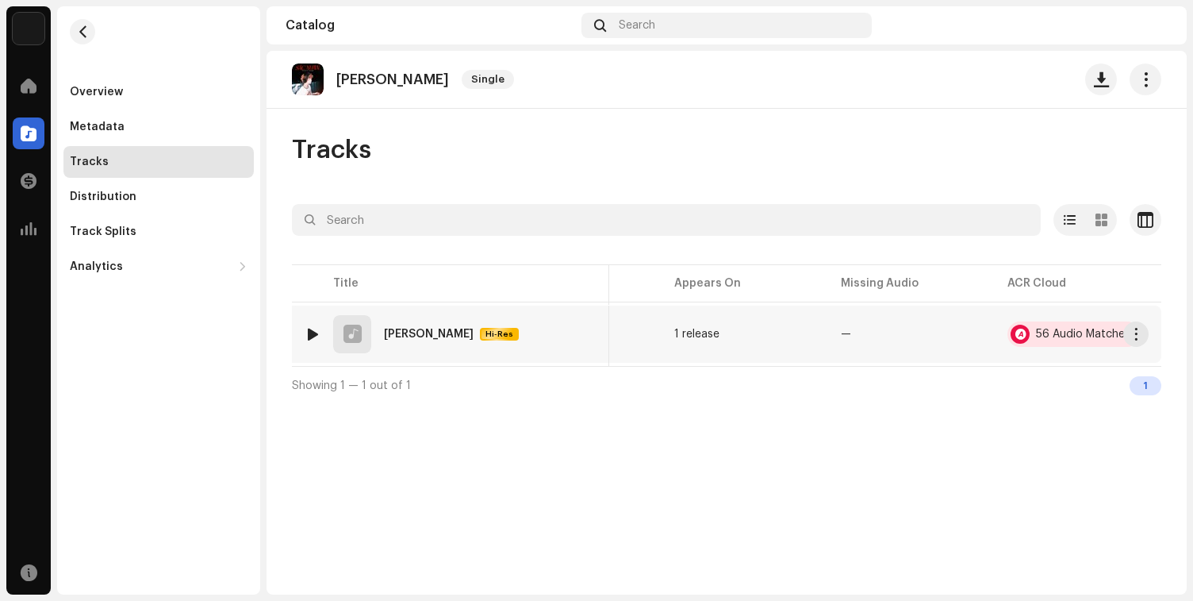
click at [1034, 335] on div "56 Audio Matches" at bounding box center [1074, 333] width 132 height 25
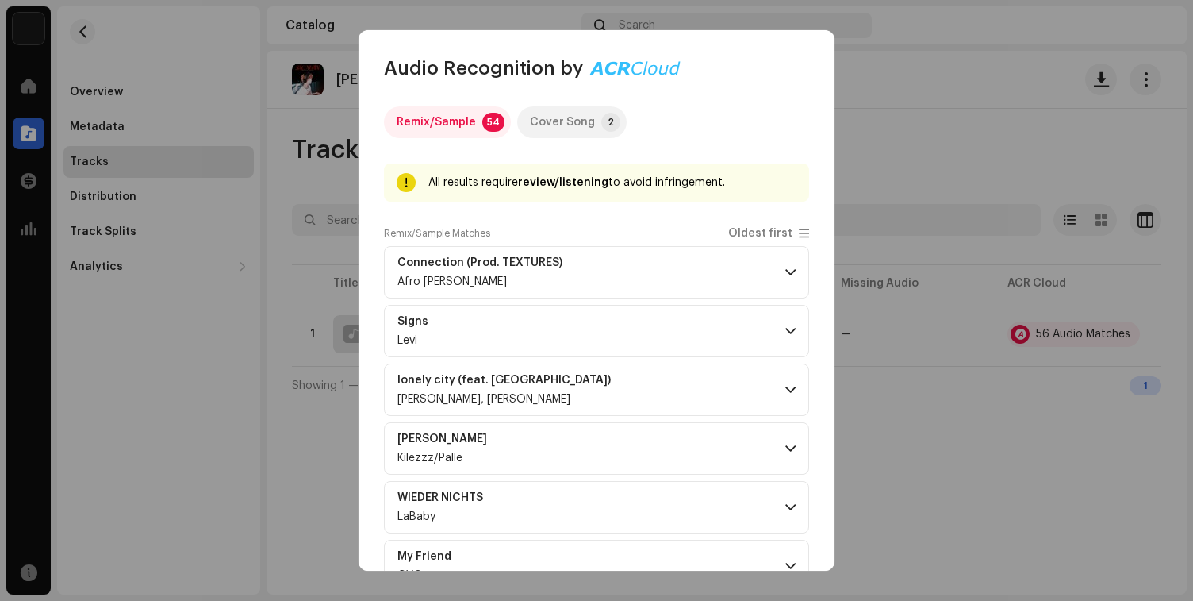
click at [537, 118] on div "Cover Song" at bounding box center [562, 122] width 65 height 32
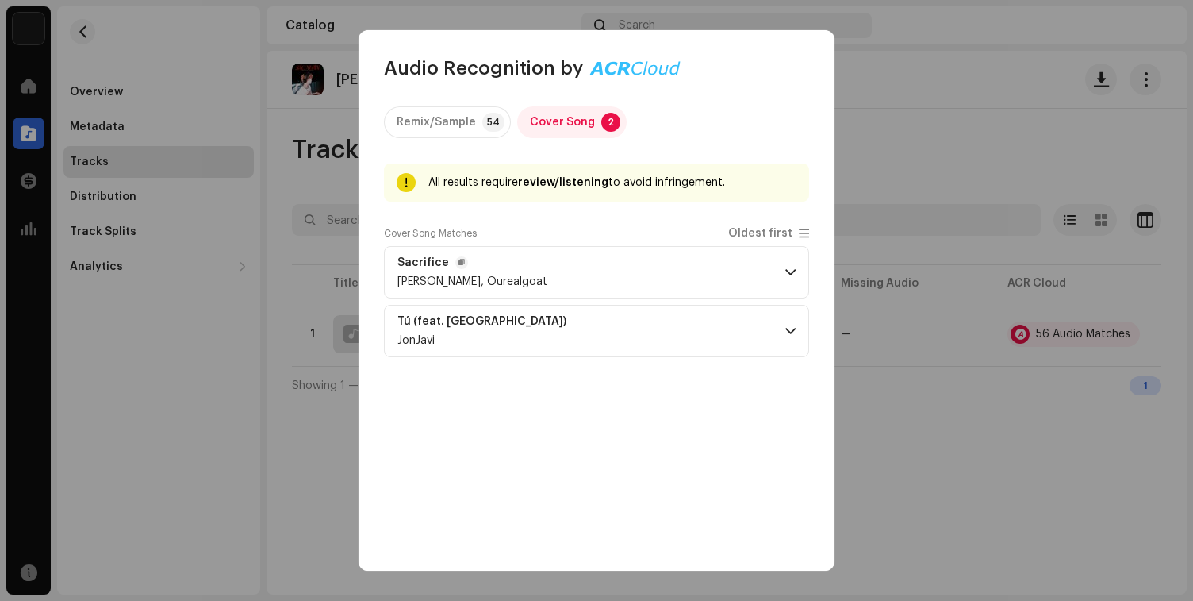
click at [478, 297] on p-accordion-header "Sacrifice Owen, Ourealgoat" at bounding box center [596, 272] width 425 height 52
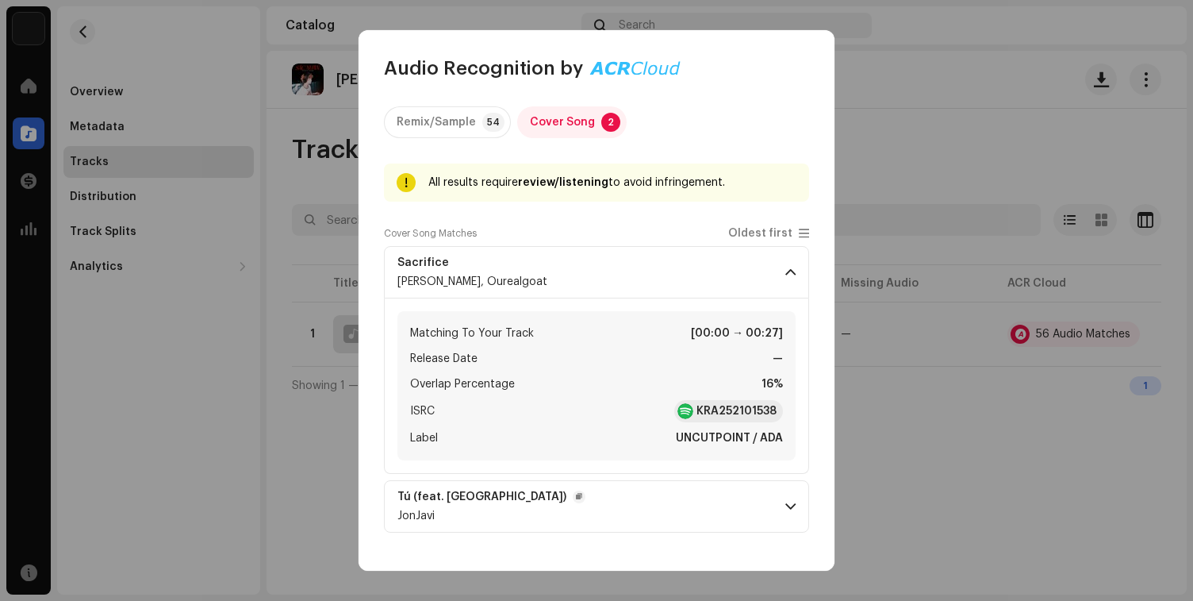
click at [539, 524] on p-accordion-header "Tú (feat. GABUXO) JonJavi" at bounding box center [596, 506] width 425 height 52
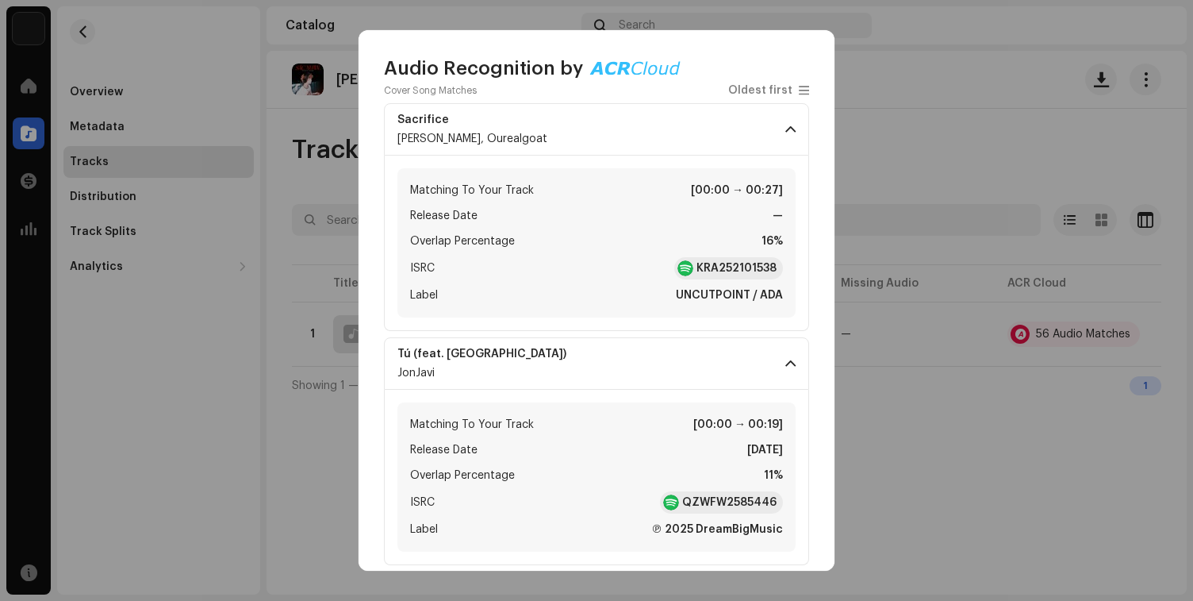
scroll to position [162, 0]
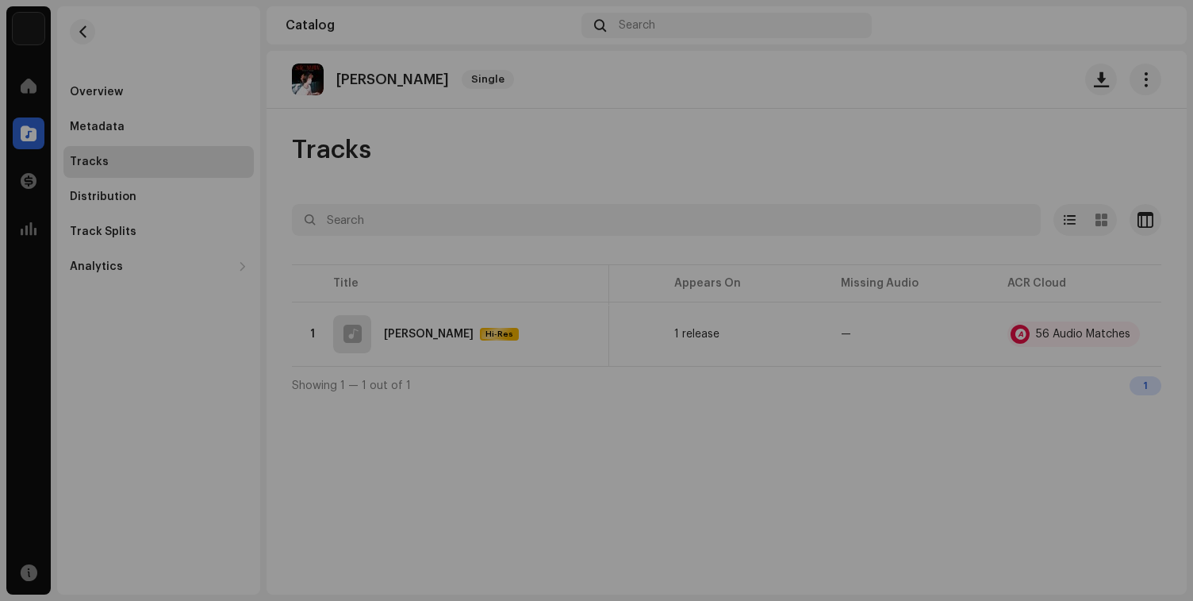
click at [313, 178] on div "Audio Recognition by Remix/Sample 54 Cover Song 2 All results require review/li…" at bounding box center [596, 300] width 1193 height 601
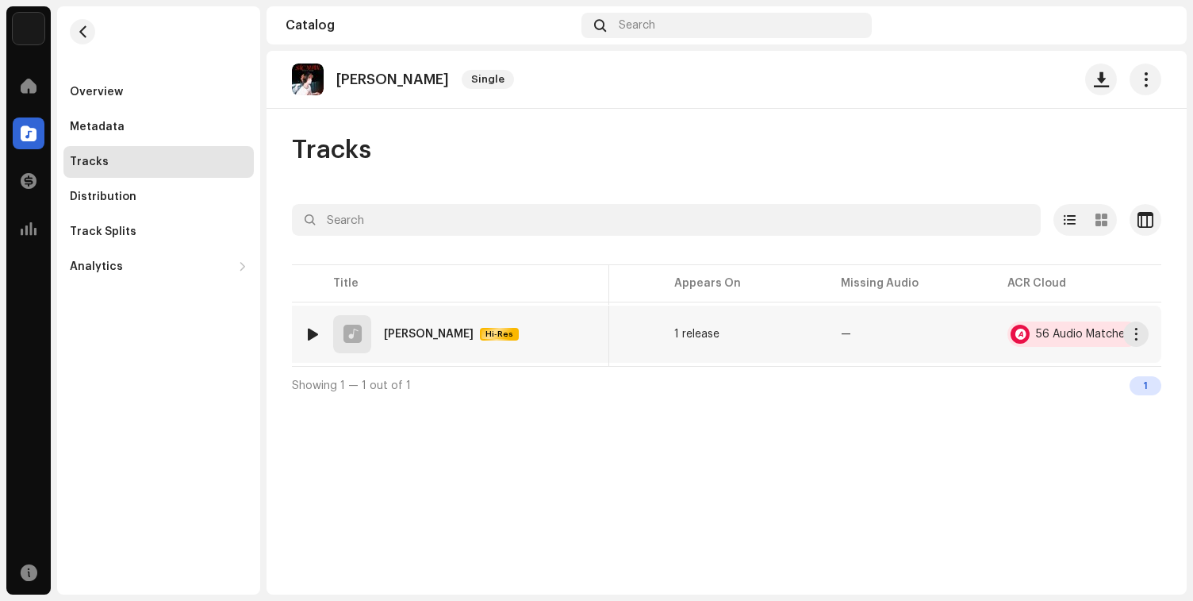
click at [1077, 337] on div "56 Audio Matches" at bounding box center [1083, 333] width 94 height 11
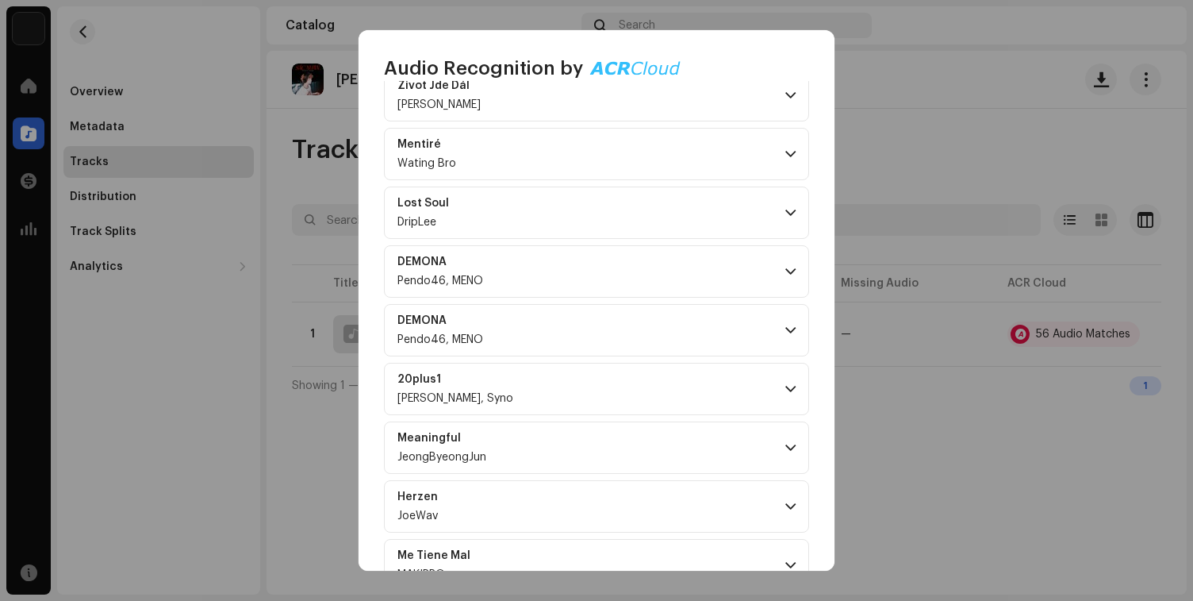
scroll to position [2864, 0]
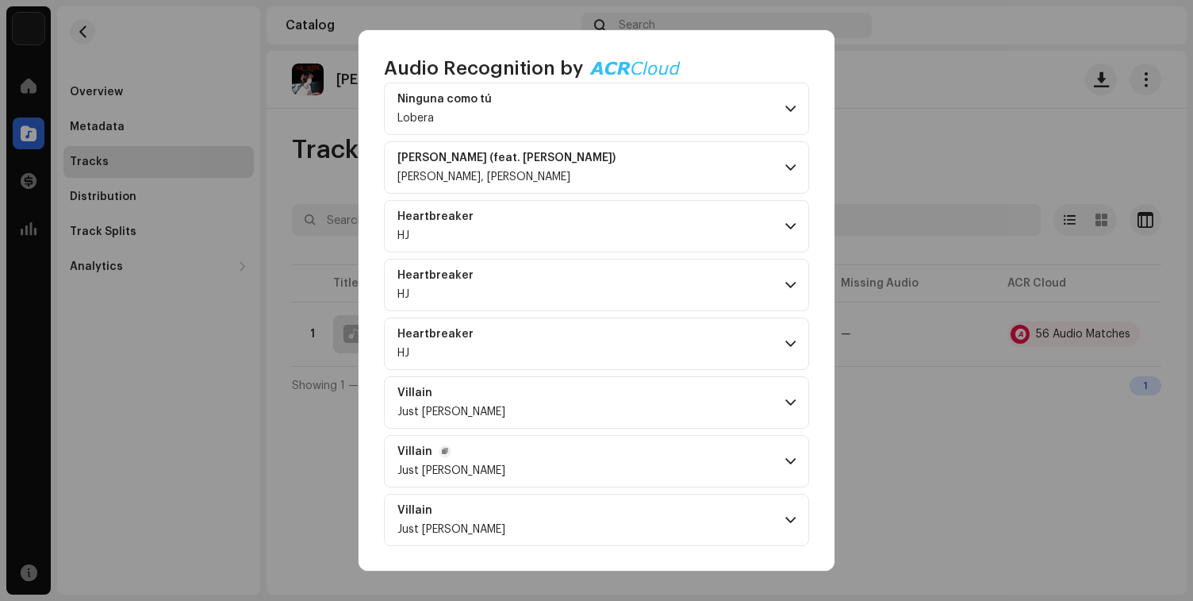
click at [580, 470] on p-accordion-header "Villain Just Billy" at bounding box center [596, 461] width 425 height 52
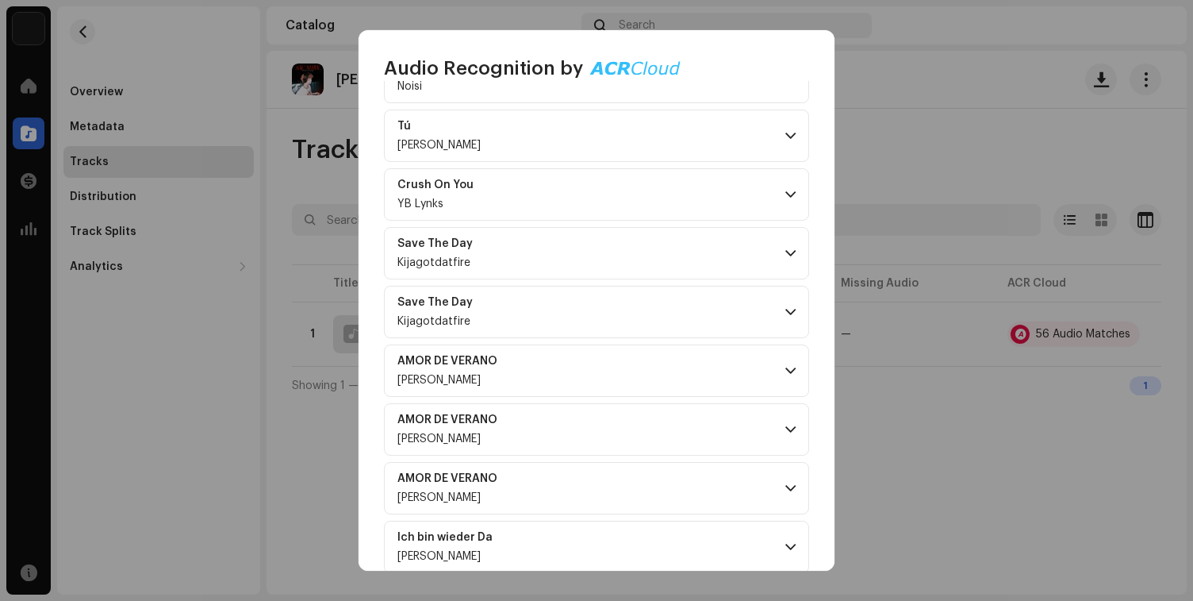
scroll to position [1293, 0]
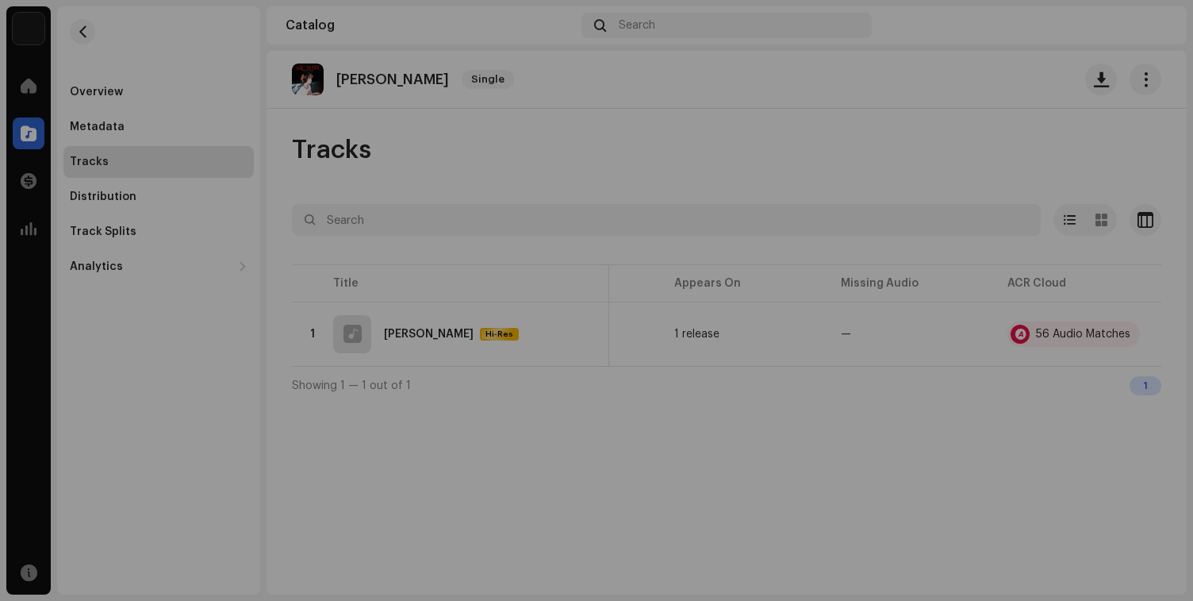
click at [920, 139] on div "Audio Recognition by Remix/Sample 54 Cover Song 2 All results require review/li…" at bounding box center [596, 300] width 1193 height 601
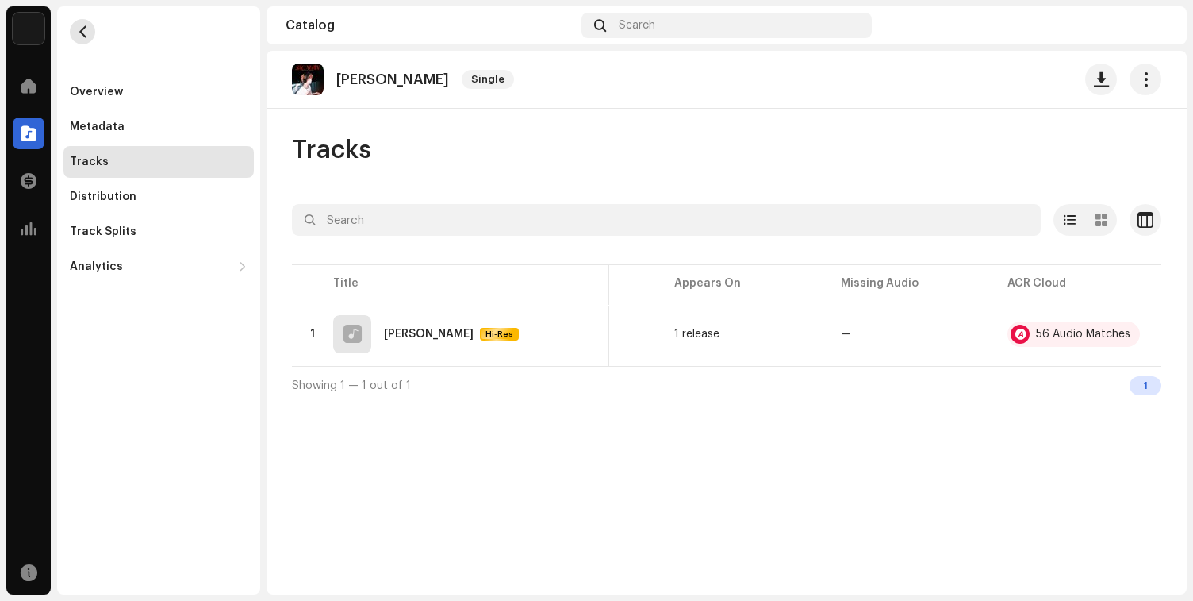
click at [88, 33] on span "button" at bounding box center [83, 31] width 12 height 13
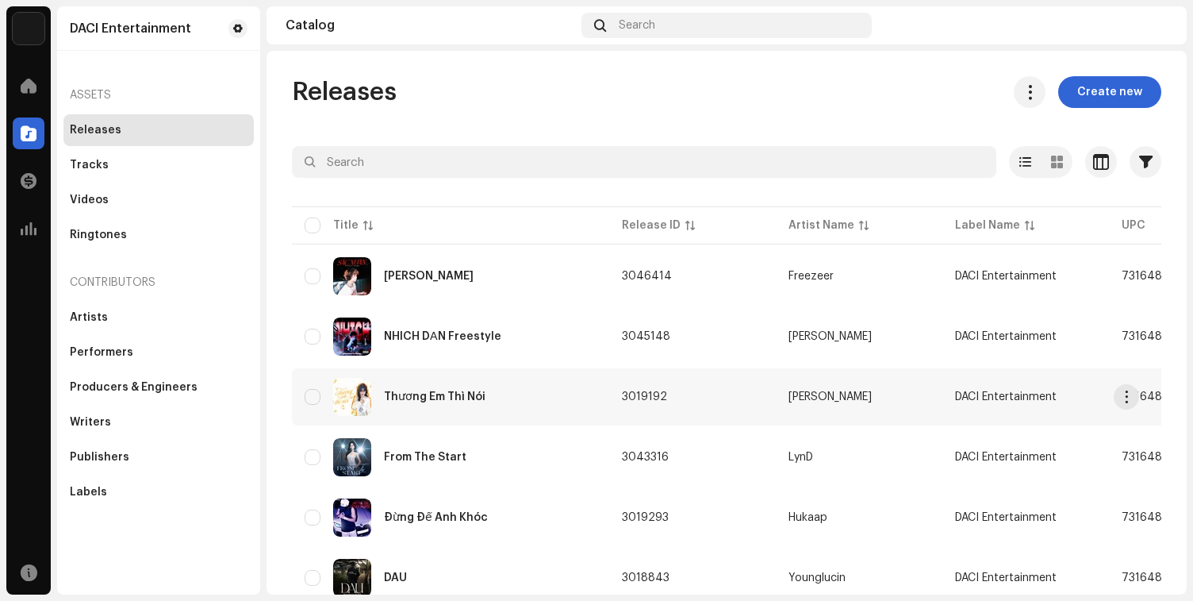
click at [539, 394] on div "Thương Em Thì Nói" at bounding box center [451, 397] width 292 height 38
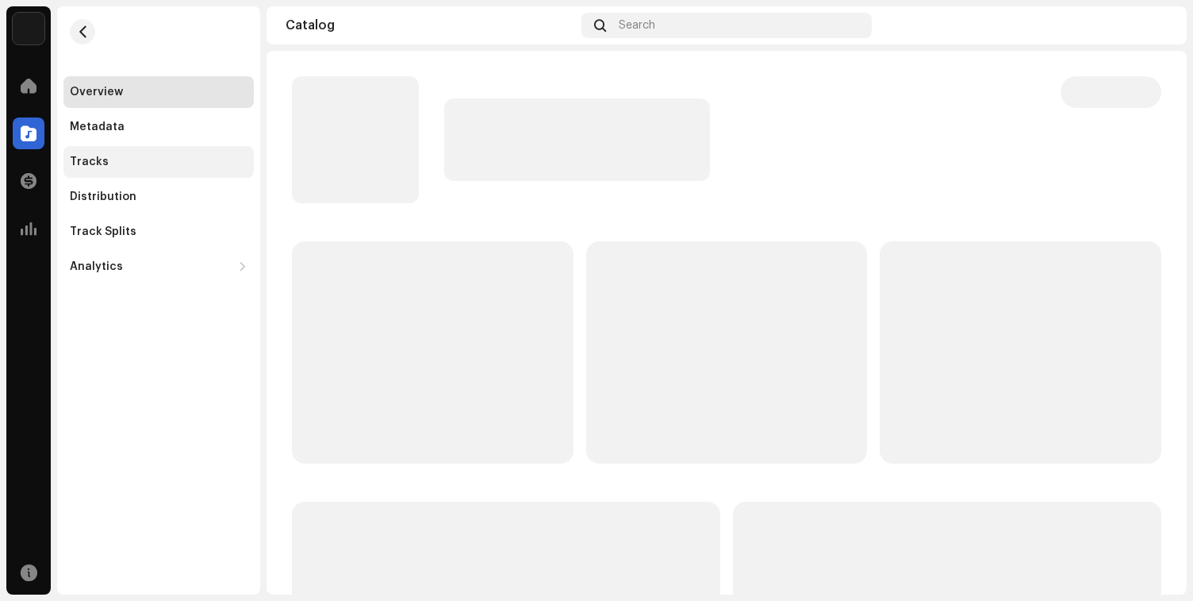
click at [136, 165] on div "Tracks" at bounding box center [159, 162] width 178 height 13
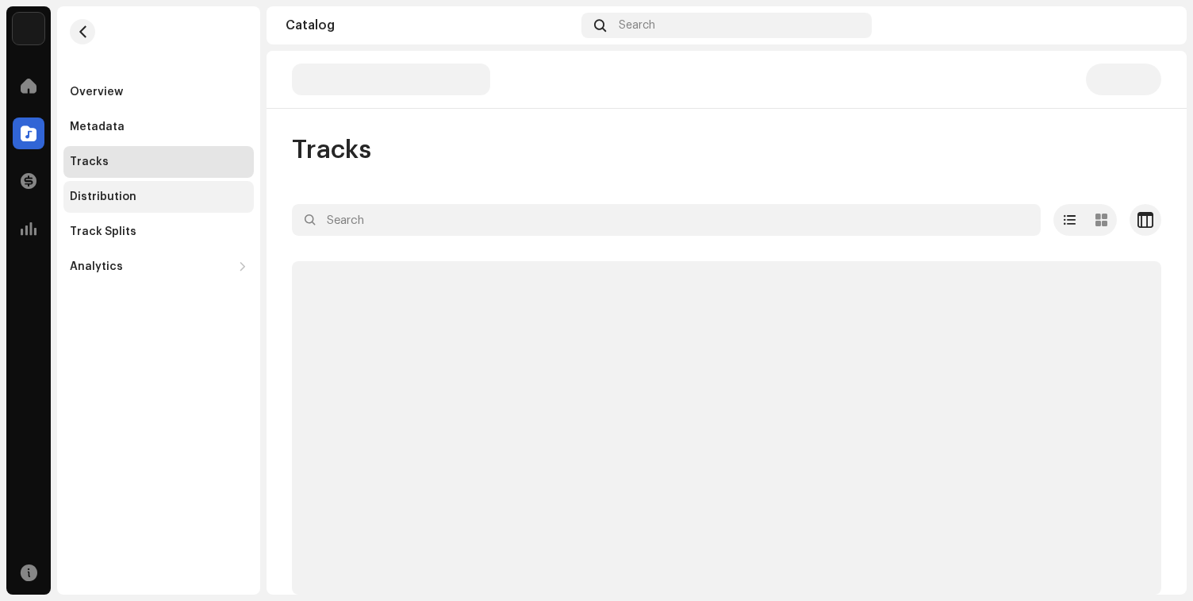
click at [198, 186] on div "Distribution" at bounding box center [158, 197] width 190 height 32
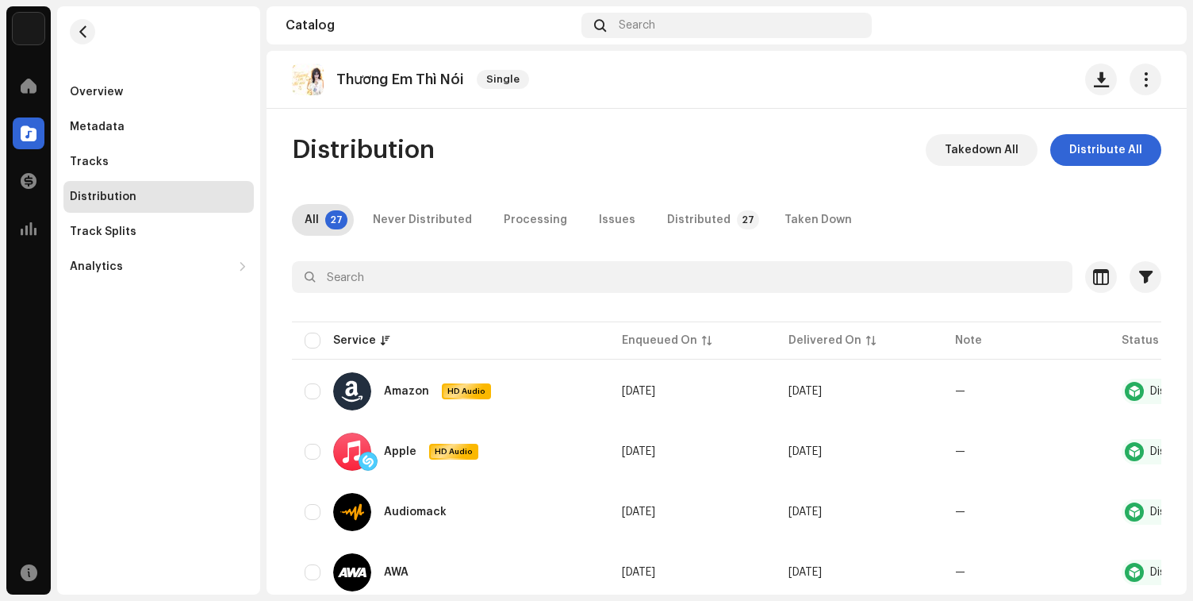
click at [66, 17] on re-m-nav-back at bounding box center [82, 41] width 38 height 70
click at [77, 23] on button "button" at bounding box center [82, 31] width 25 height 25
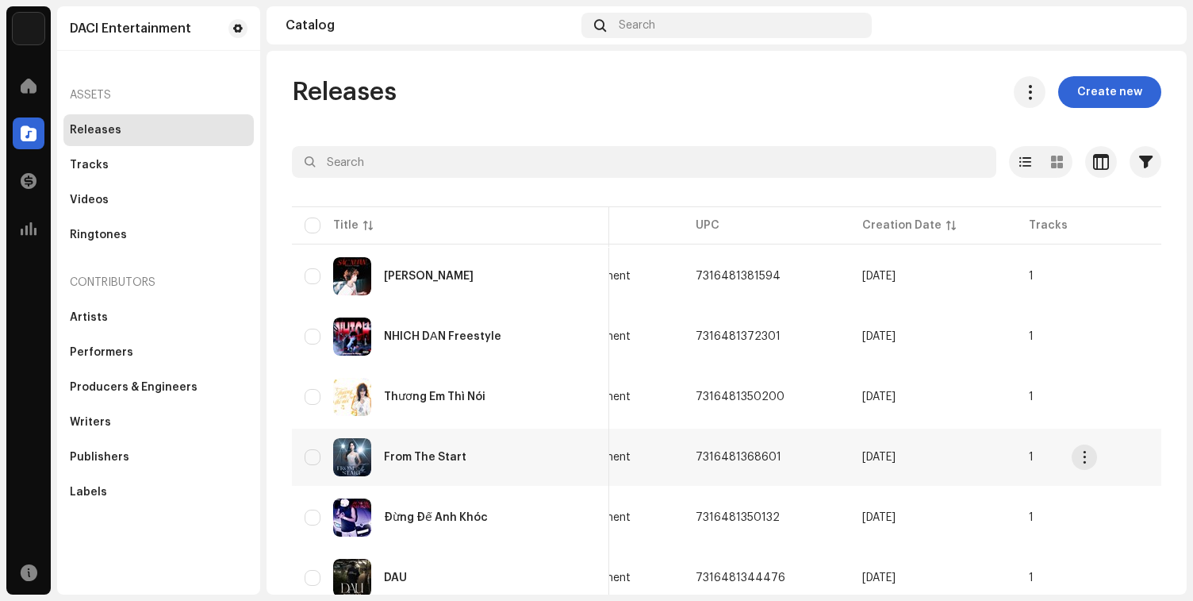
scroll to position [0, 490]
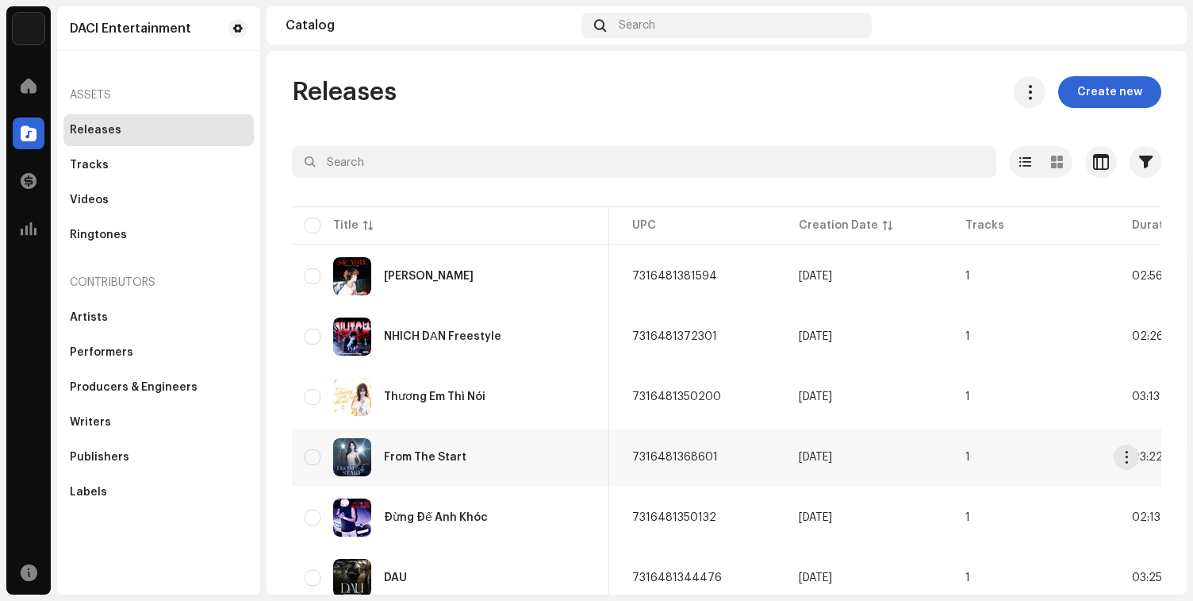
click at [713, 451] on td "7316481368601" at bounding box center [703, 456] width 167 height 57
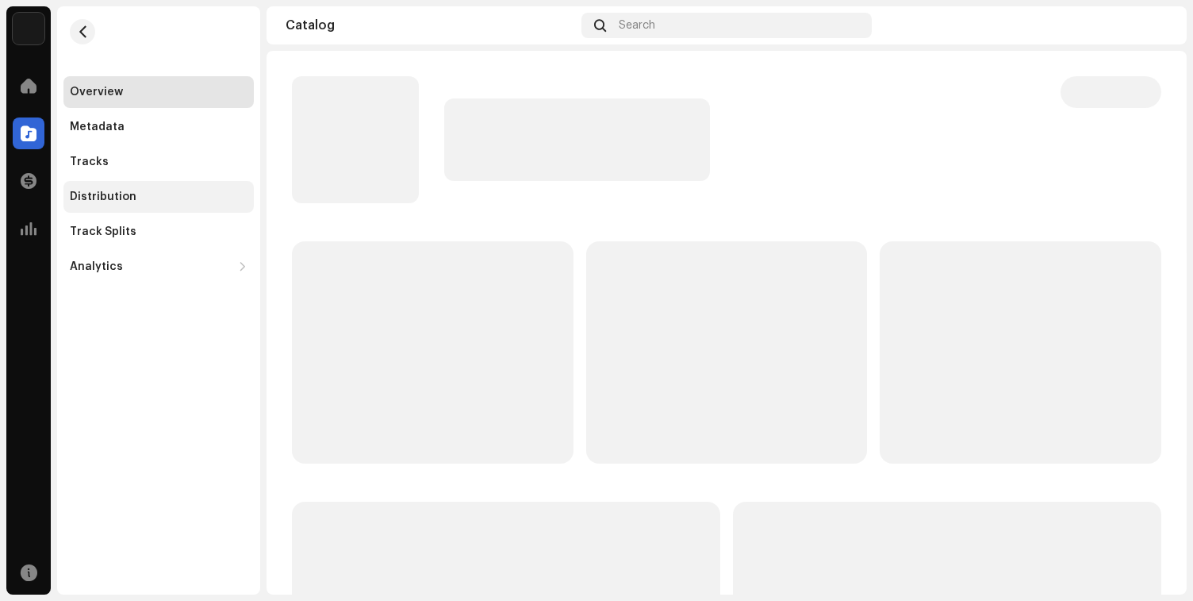
click at [89, 182] on div "Distribution" at bounding box center [158, 197] width 190 height 32
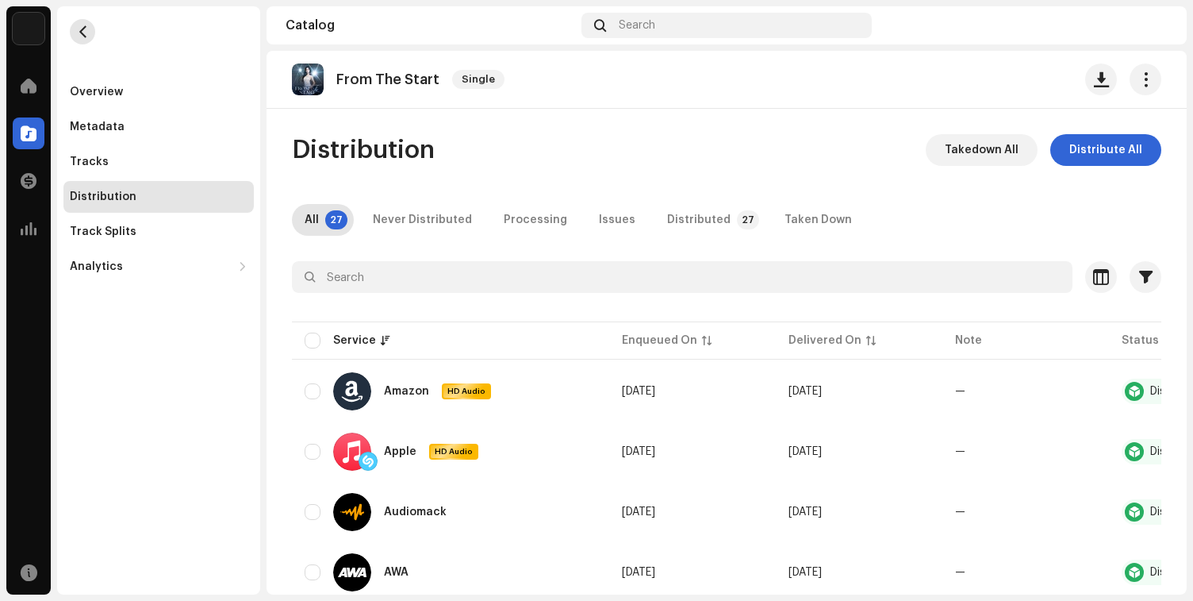
click at [82, 30] on span "button" at bounding box center [83, 31] width 12 height 13
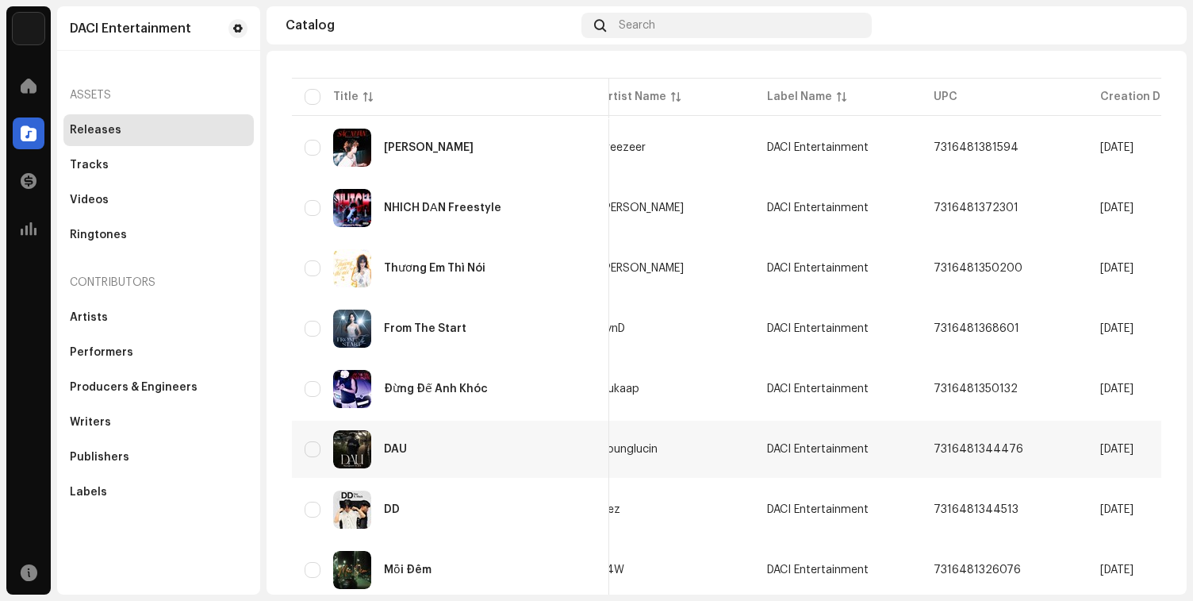
scroll to position [0, 624]
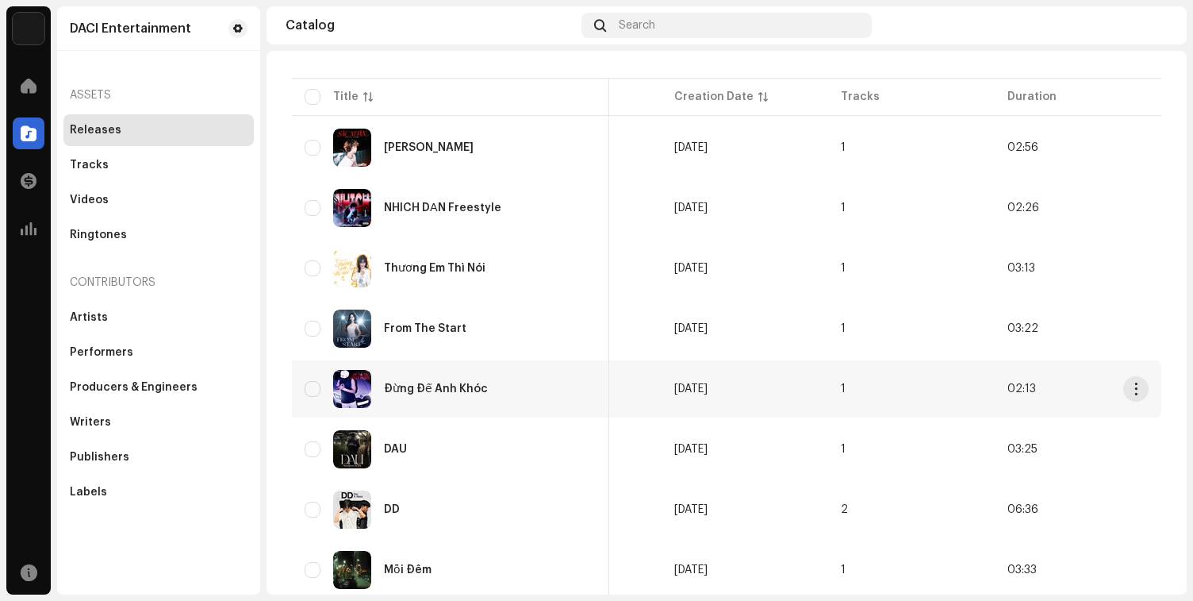
click at [682, 404] on td "Sep 29, 2025" at bounding box center [745, 388] width 167 height 57
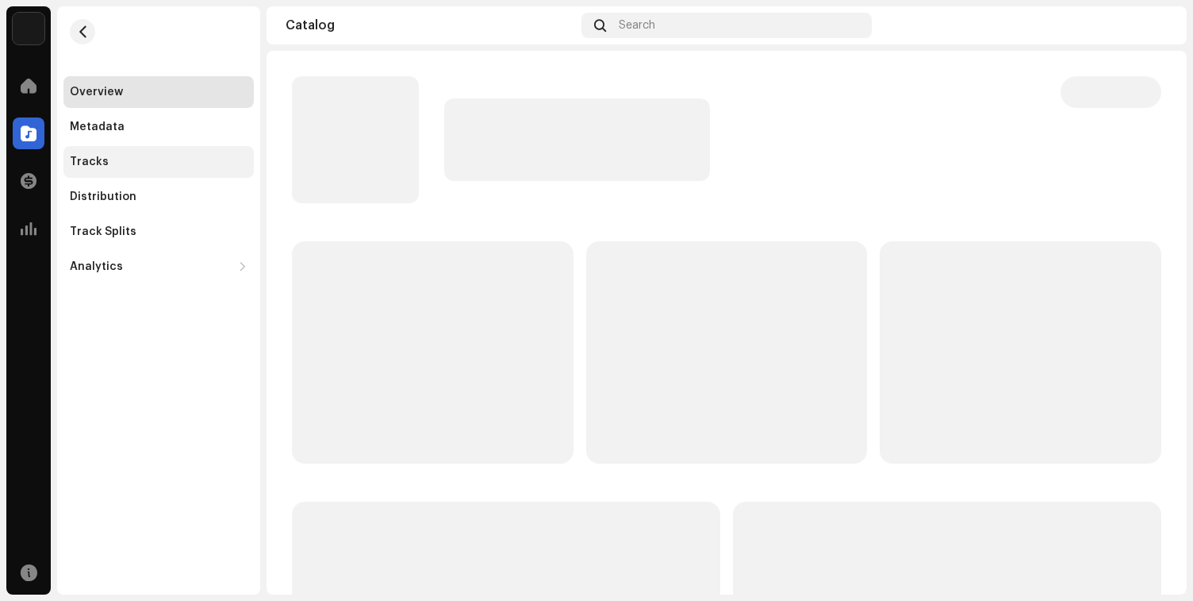
click at [118, 157] on div "Tracks" at bounding box center [159, 162] width 178 height 13
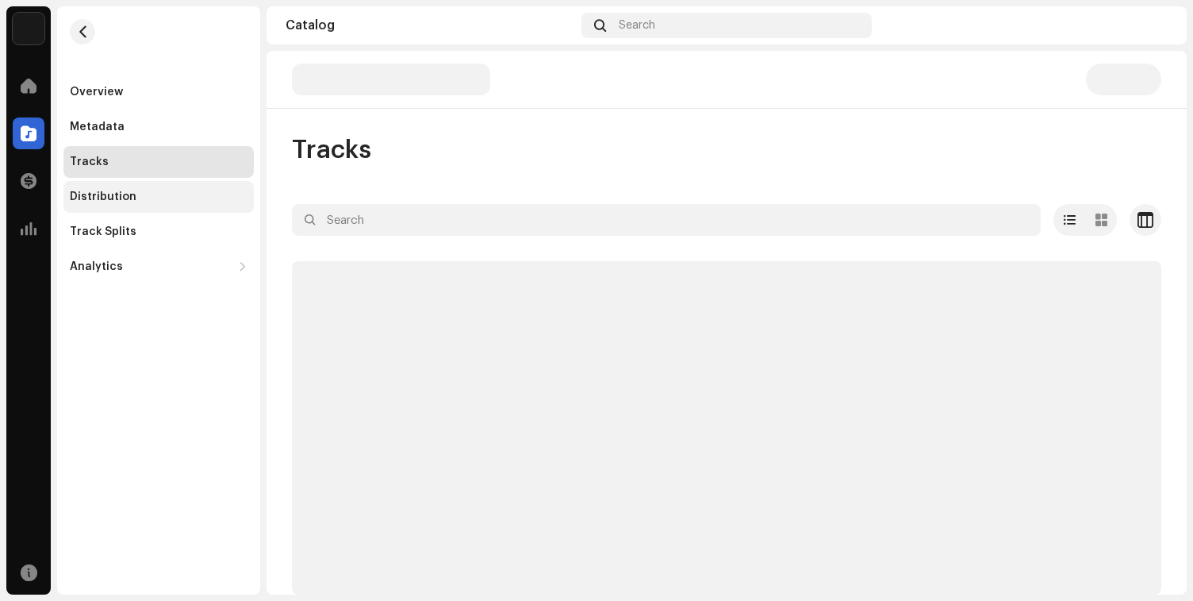
click at [162, 205] on div "Distribution" at bounding box center [158, 197] width 190 height 32
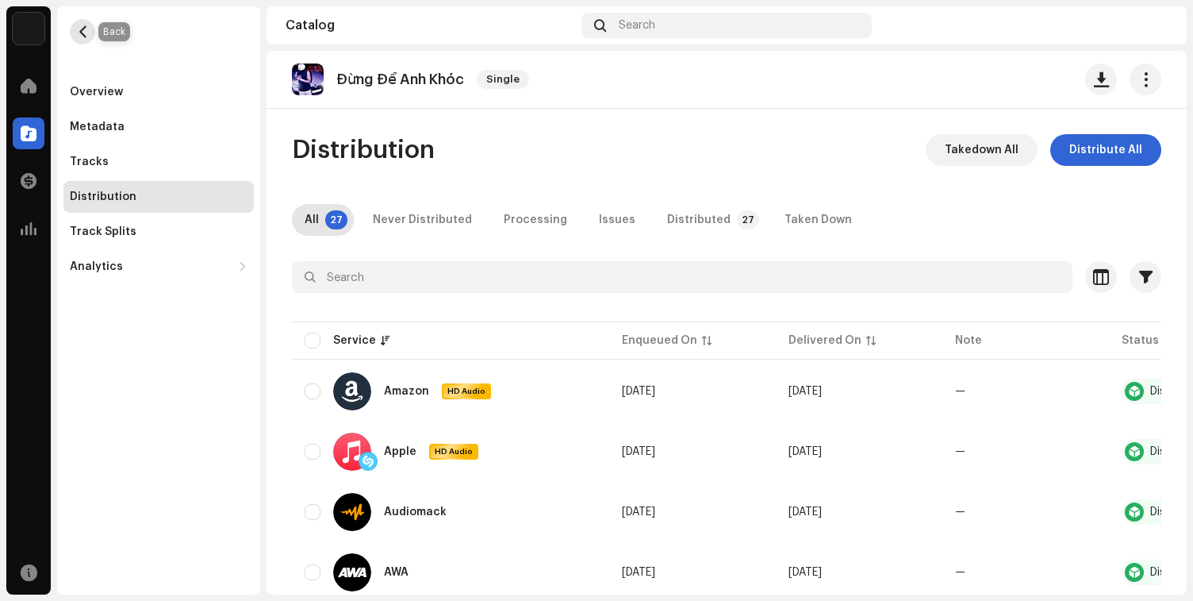
click at [88, 39] on button "button" at bounding box center [82, 31] width 25 height 25
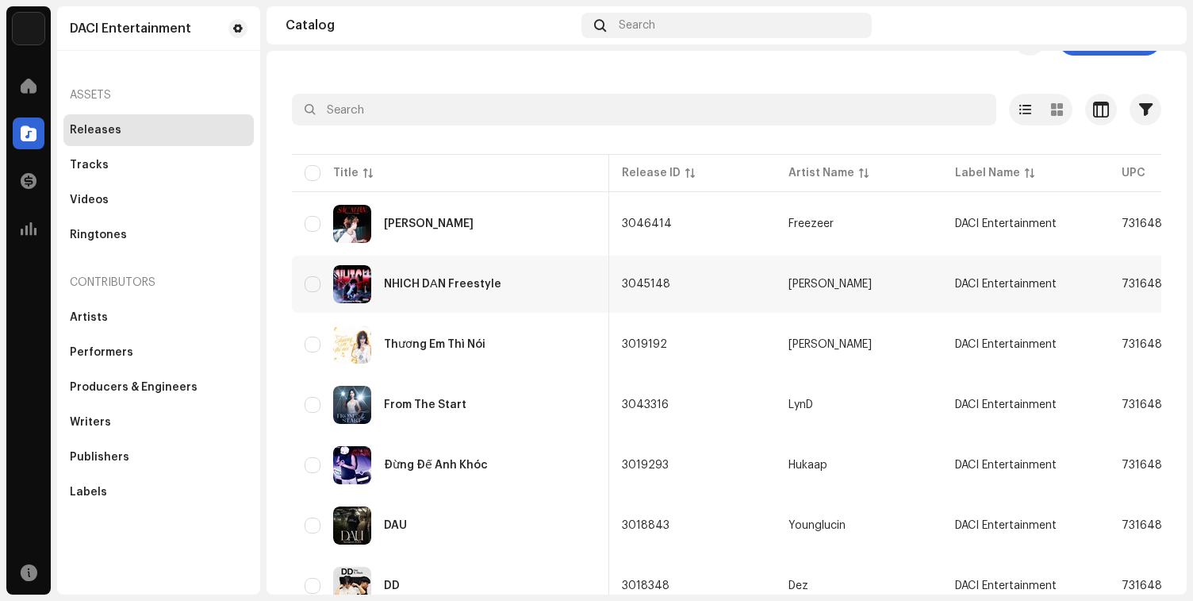
scroll to position [0, 624]
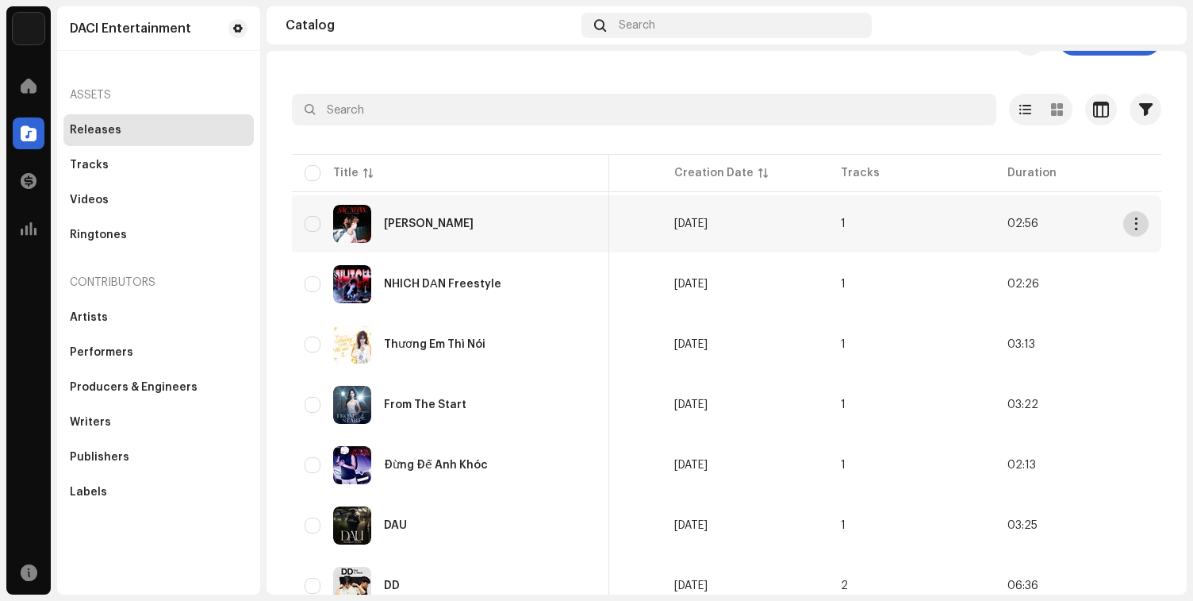
click at [1131, 225] on span "button" at bounding box center [1137, 223] width 12 height 13
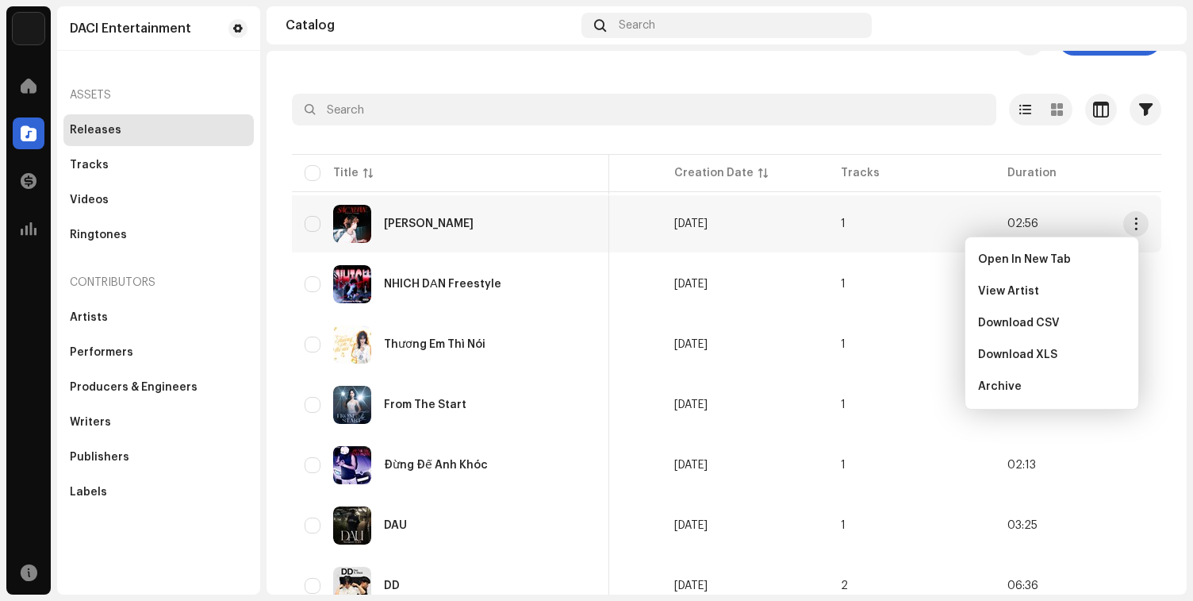
click at [926, 232] on td "1" at bounding box center [911, 223] width 167 height 57
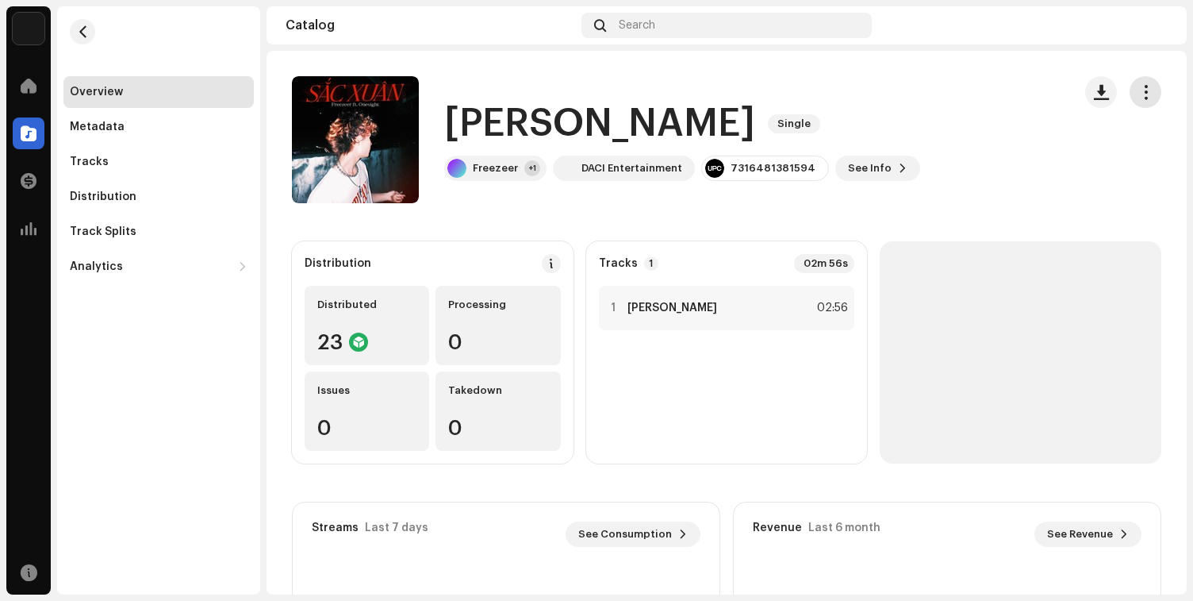
click at [1138, 94] on span "button" at bounding box center [1145, 92] width 15 height 13
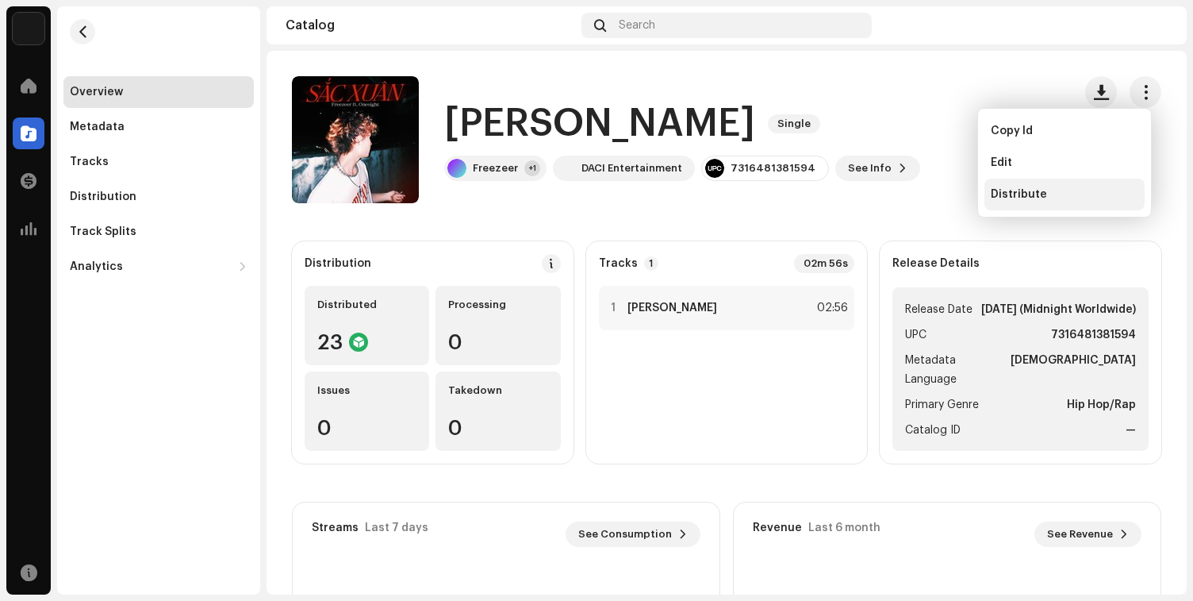
click at [1067, 190] on div "Distribute" at bounding box center [1065, 194] width 148 height 13
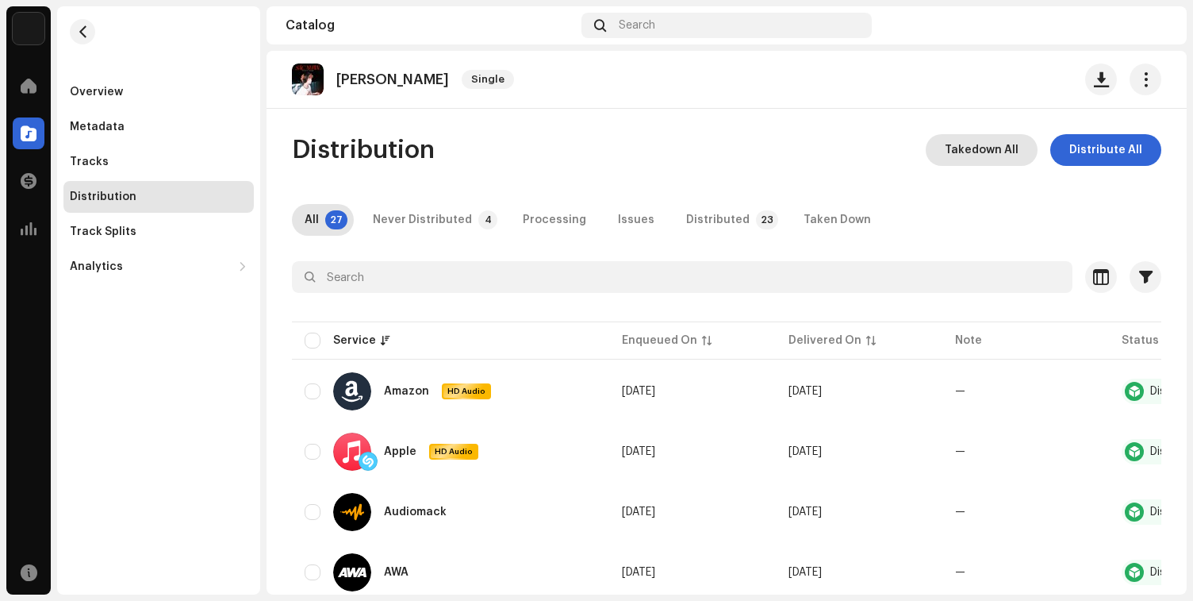
click at [989, 147] on span "Takedown All" at bounding box center [982, 150] width 74 height 32
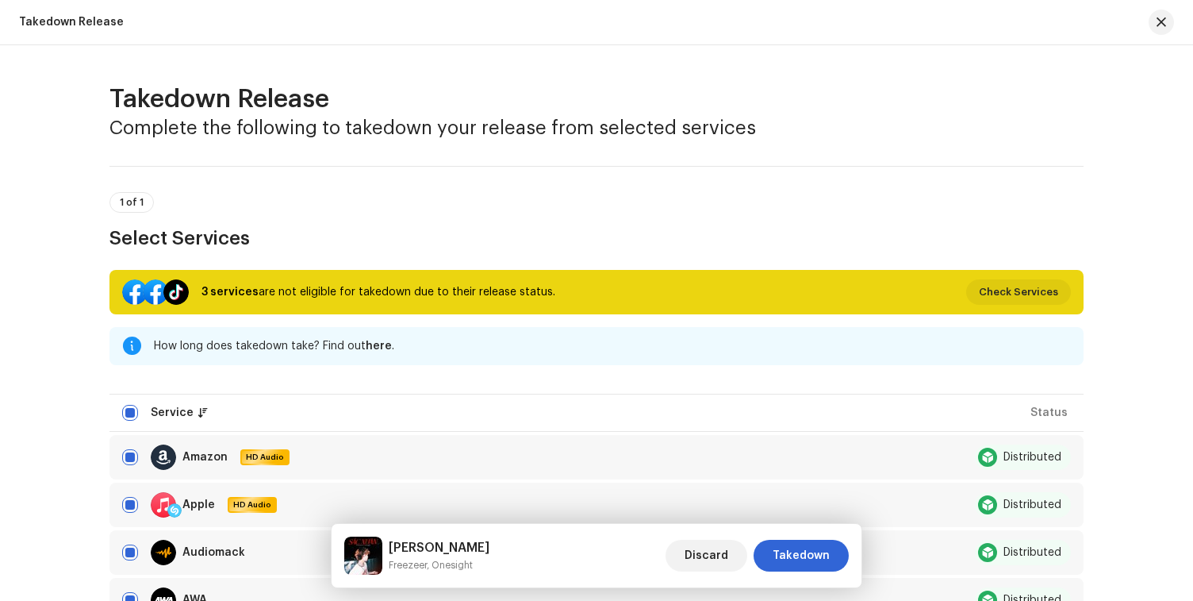
scroll to position [53, 0]
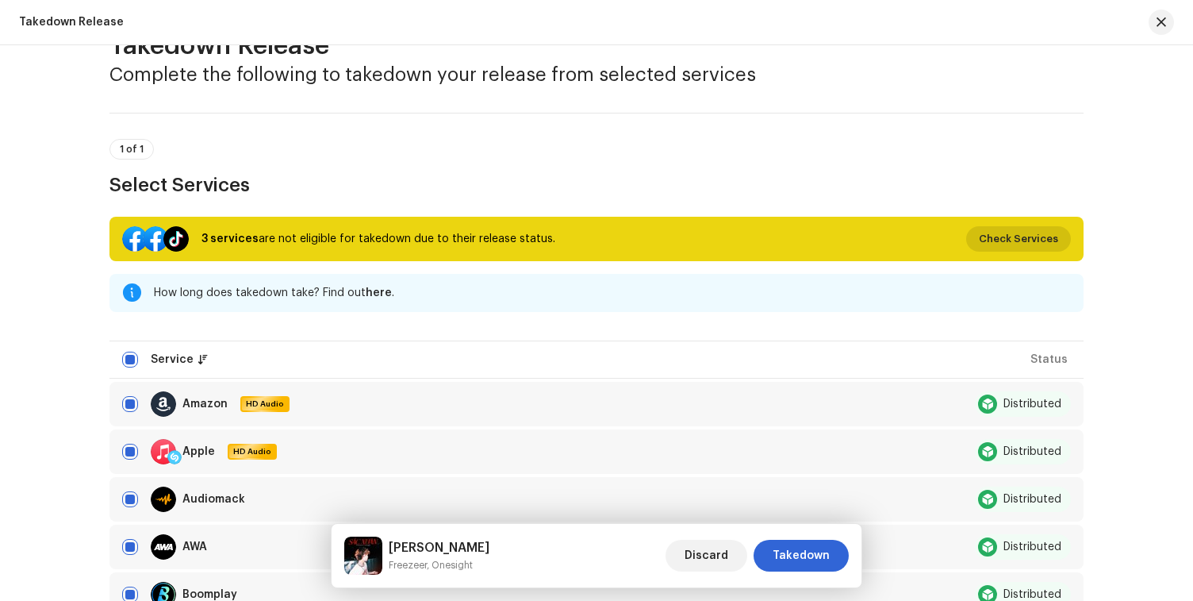
click at [995, 241] on span "Check Services" at bounding box center [1018, 239] width 79 height 32
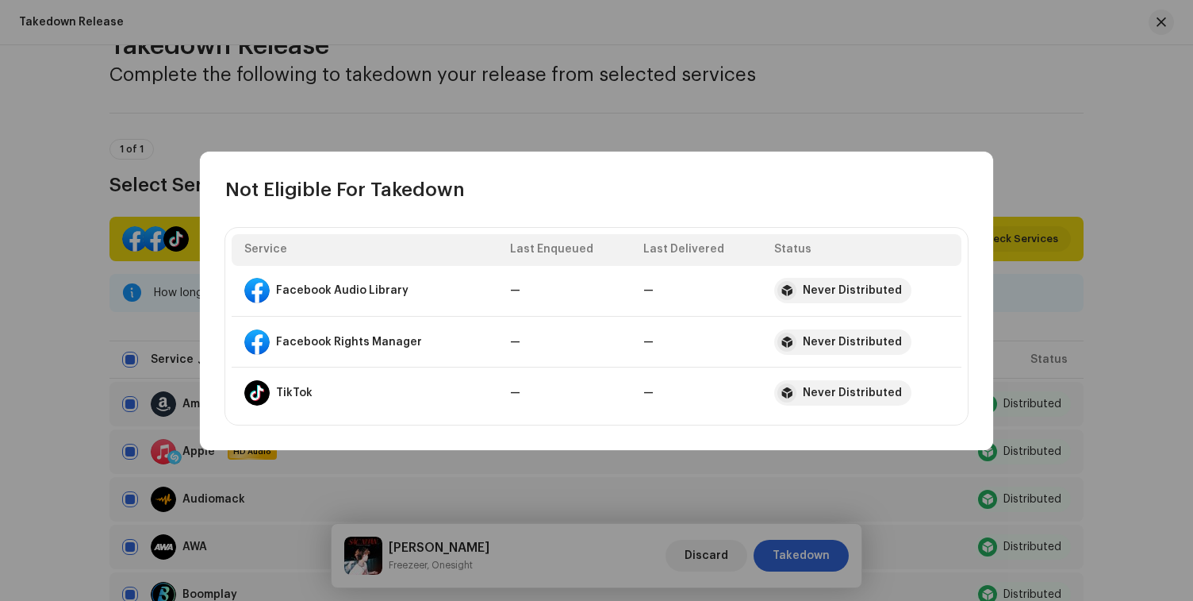
click at [960, 156] on div "Not Eligible For Takedown" at bounding box center [596, 177] width 793 height 51
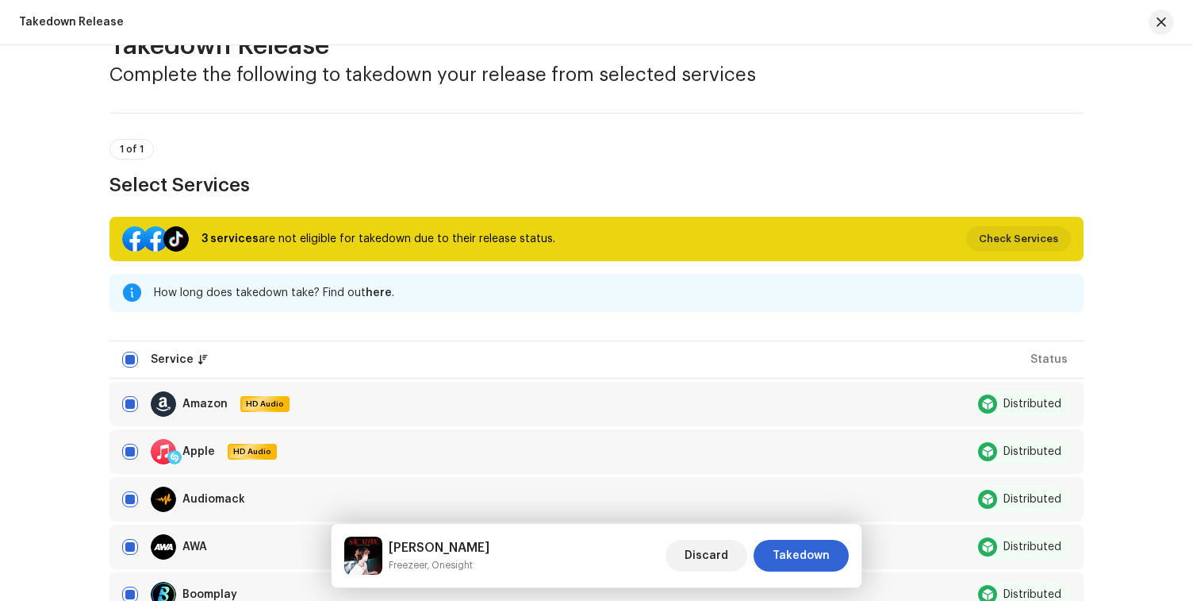
click at [916, 131] on div "Not Eligible For Takedown Service Last Enqueued Last Delivered Status Facebook …" at bounding box center [596, 300] width 1193 height 601
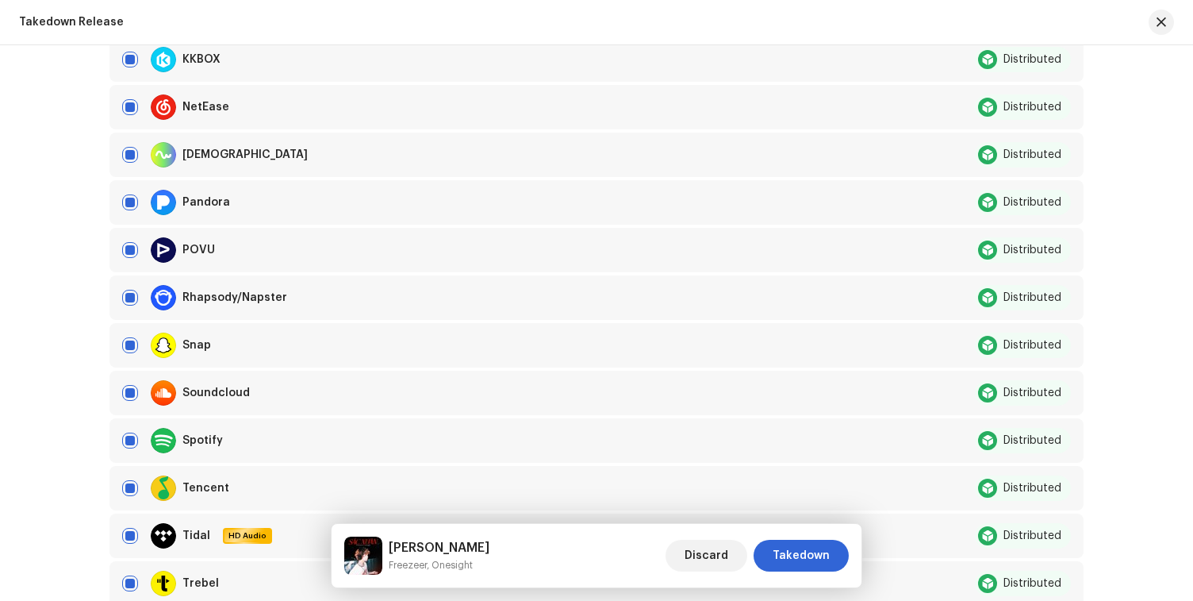
scroll to position [1081, 0]
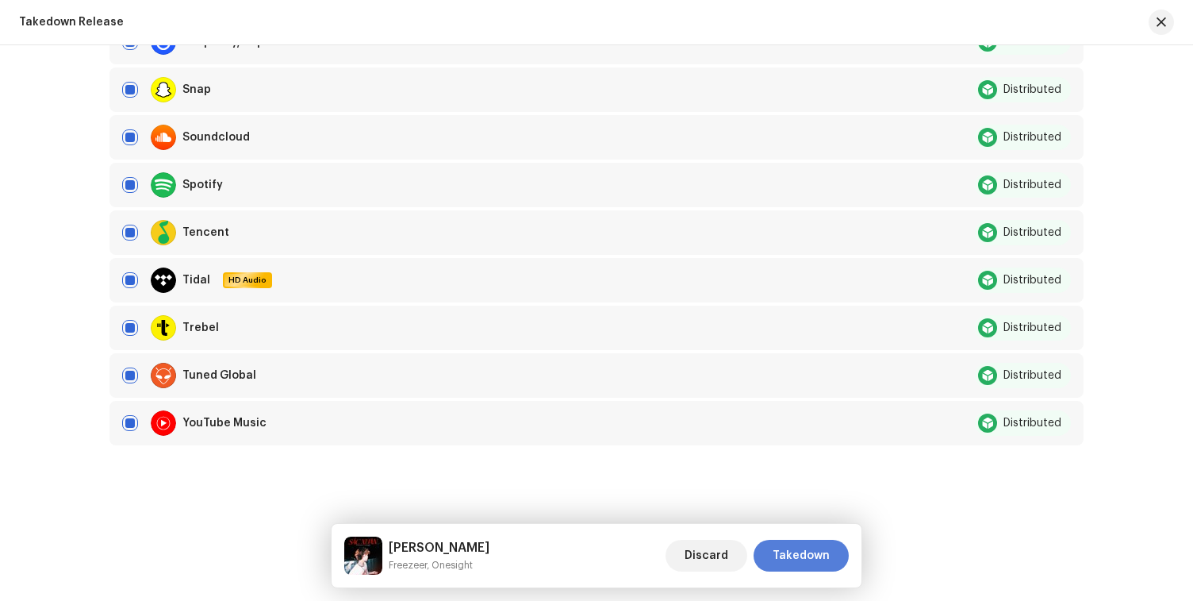
click at [788, 557] on span "Takedown" at bounding box center [801, 555] width 57 height 32
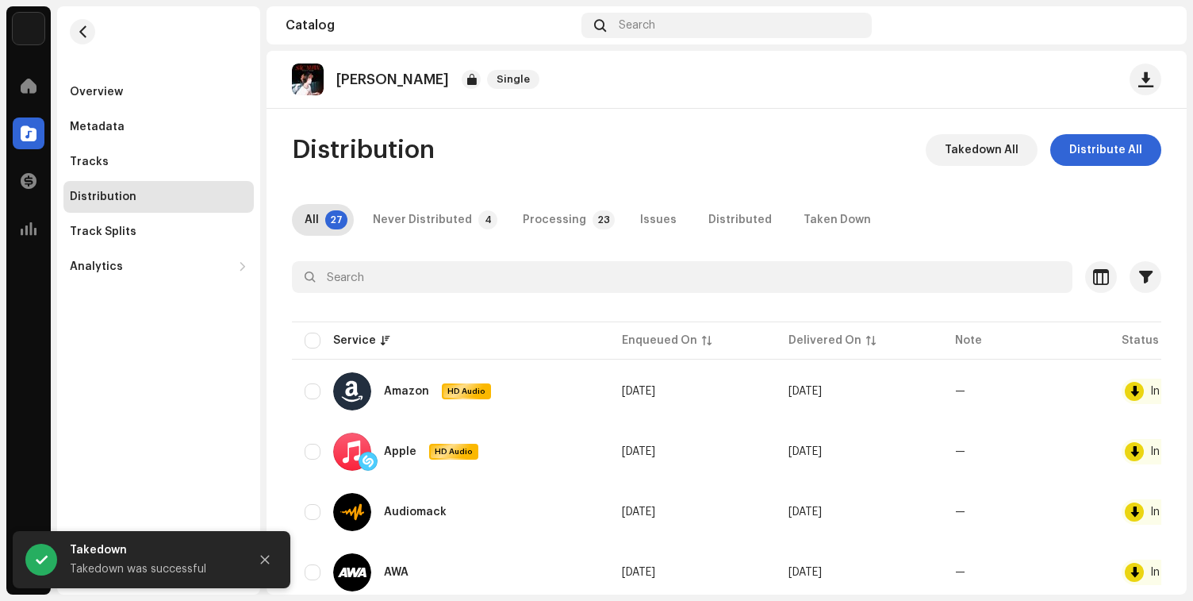
click at [567, 227] on div "Processing" at bounding box center [554, 220] width 63 height 32
click at [82, 32] on span "button" at bounding box center [83, 31] width 12 height 13
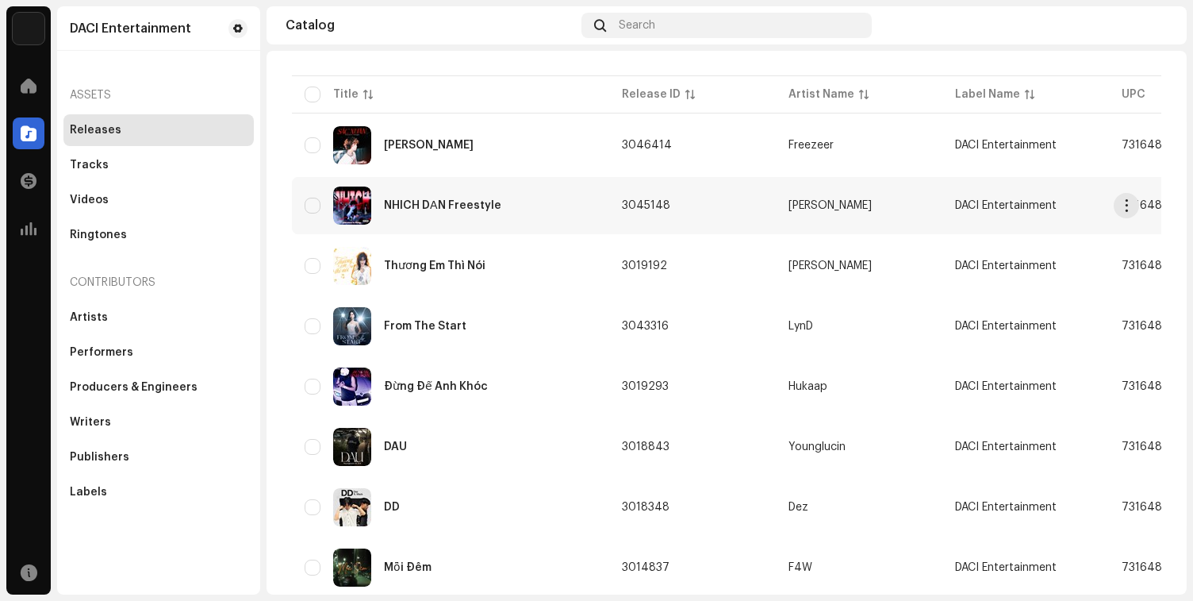
scroll to position [155, 0]
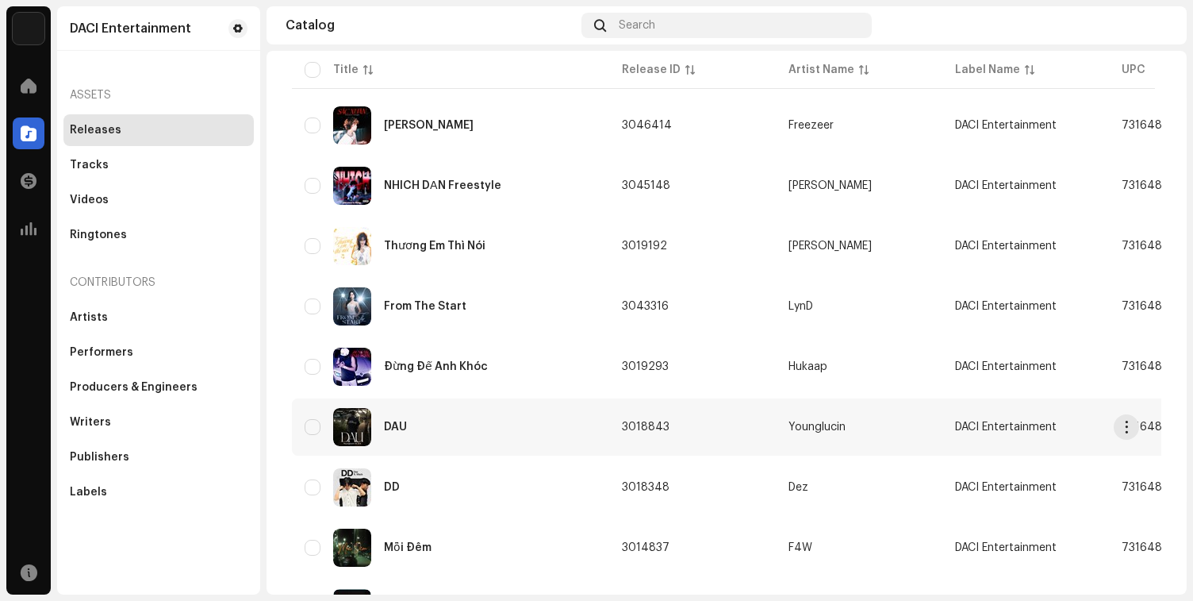
click at [493, 417] on div "DAU" at bounding box center [451, 427] width 292 height 38
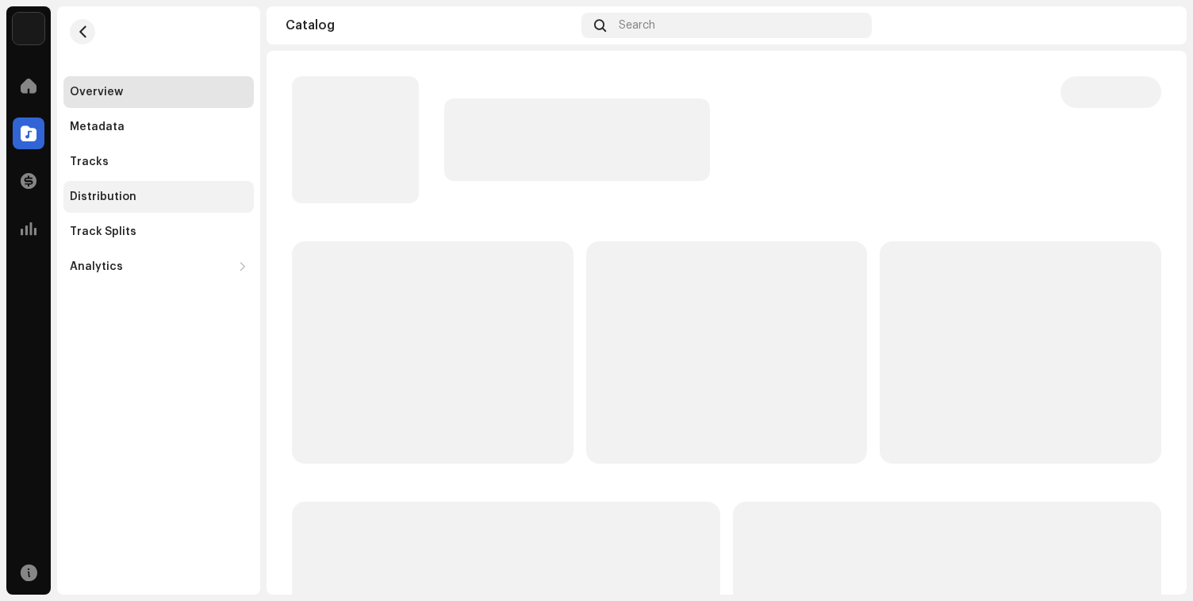
click at [161, 183] on div "Distribution" at bounding box center [158, 197] width 190 height 32
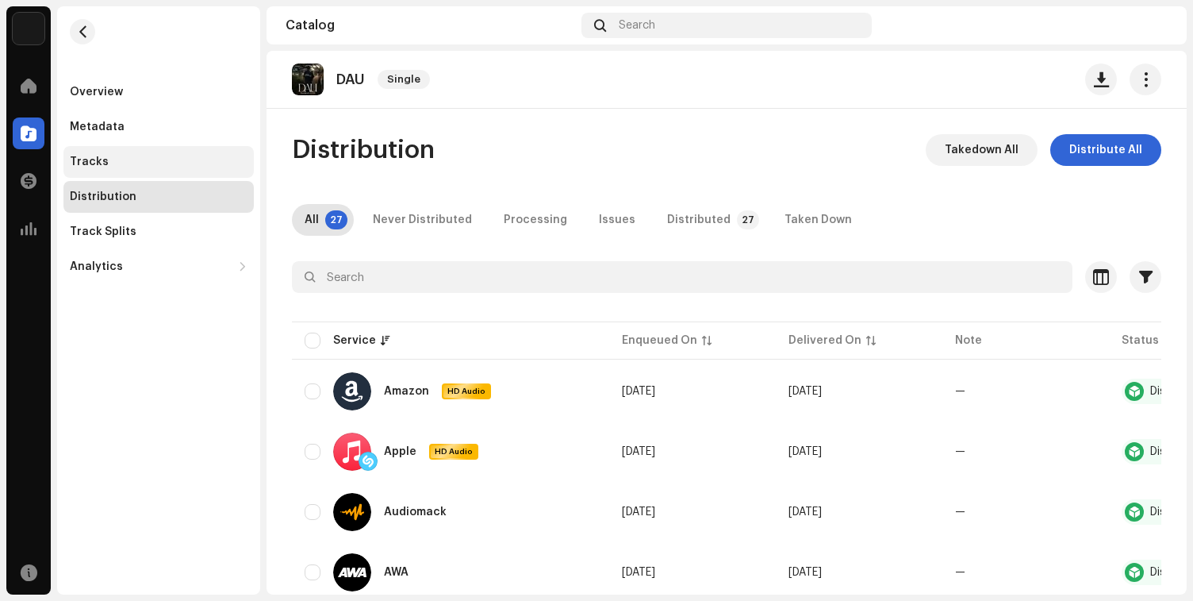
click at [133, 163] on div "Tracks" at bounding box center [159, 162] width 178 height 13
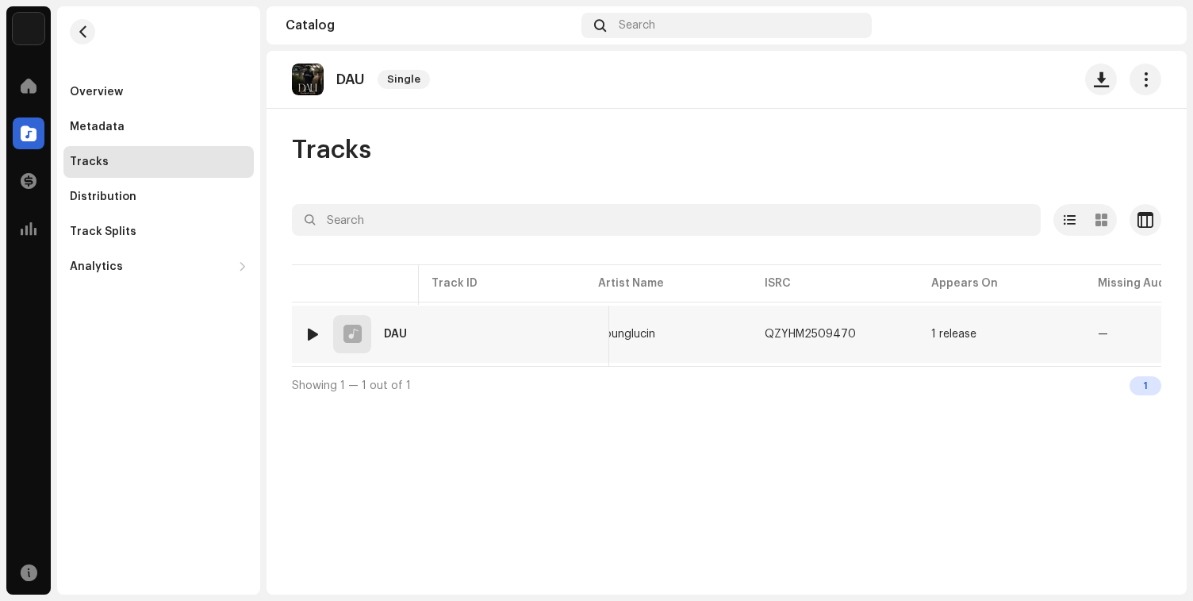
scroll to position [0, 447]
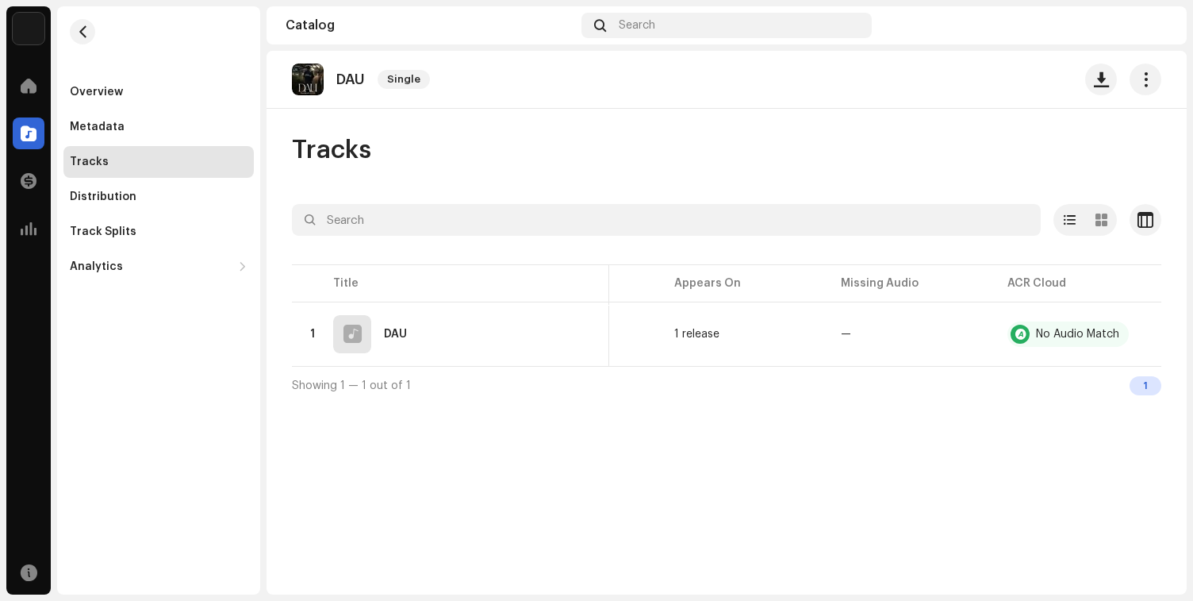
click at [98, 25] on re-m-nav-back at bounding box center [82, 41] width 38 height 70
click at [78, 26] on span "button" at bounding box center [83, 31] width 12 height 13
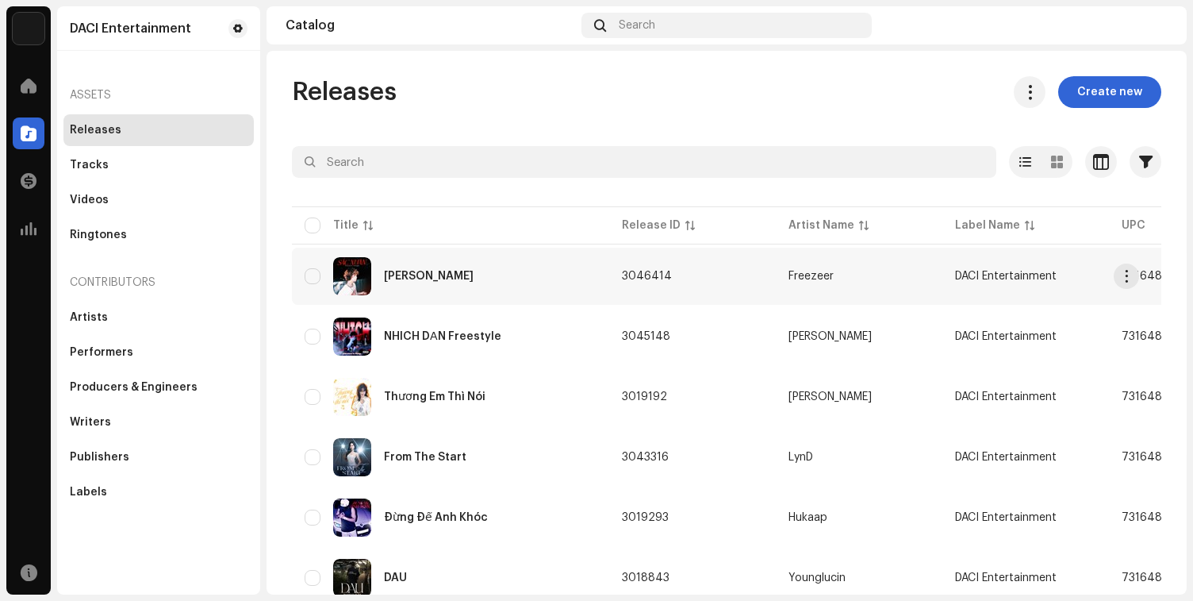
click at [521, 291] on div "[PERSON_NAME]" at bounding box center [451, 276] width 292 height 38
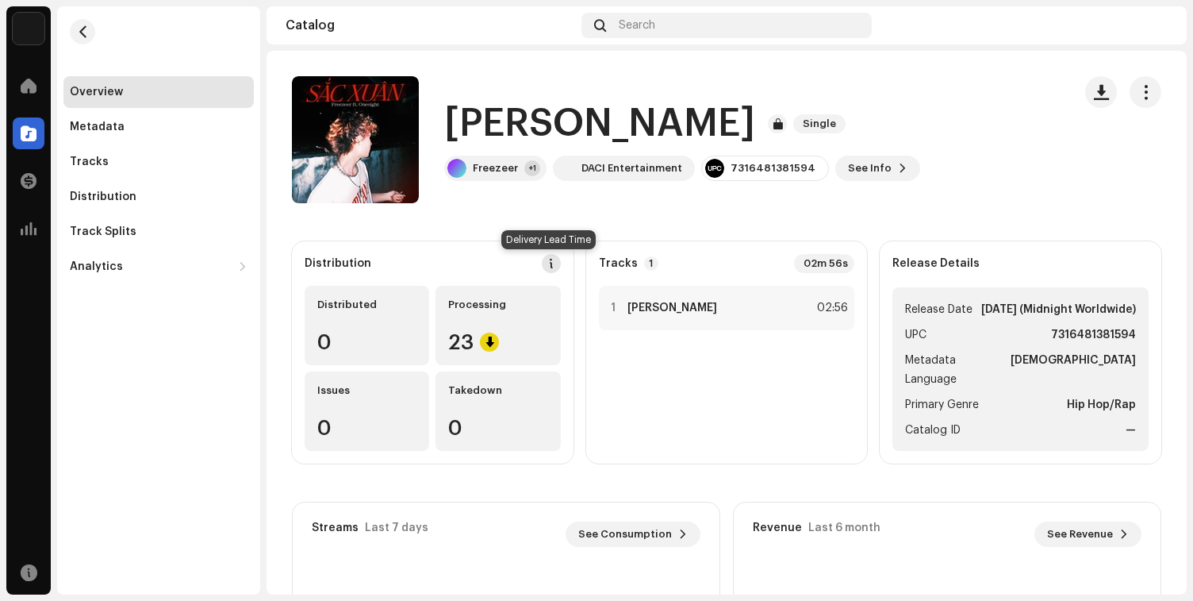
click at [546, 264] on span at bounding box center [551, 263] width 11 height 13
click at [1022, 204] on div "DSP Guidelines for Delivery Lead Time We usually deliver your releases within h…" at bounding box center [596, 300] width 1193 height 601
click at [1142, 94] on span "button" at bounding box center [1145, 92] width 15 height 13
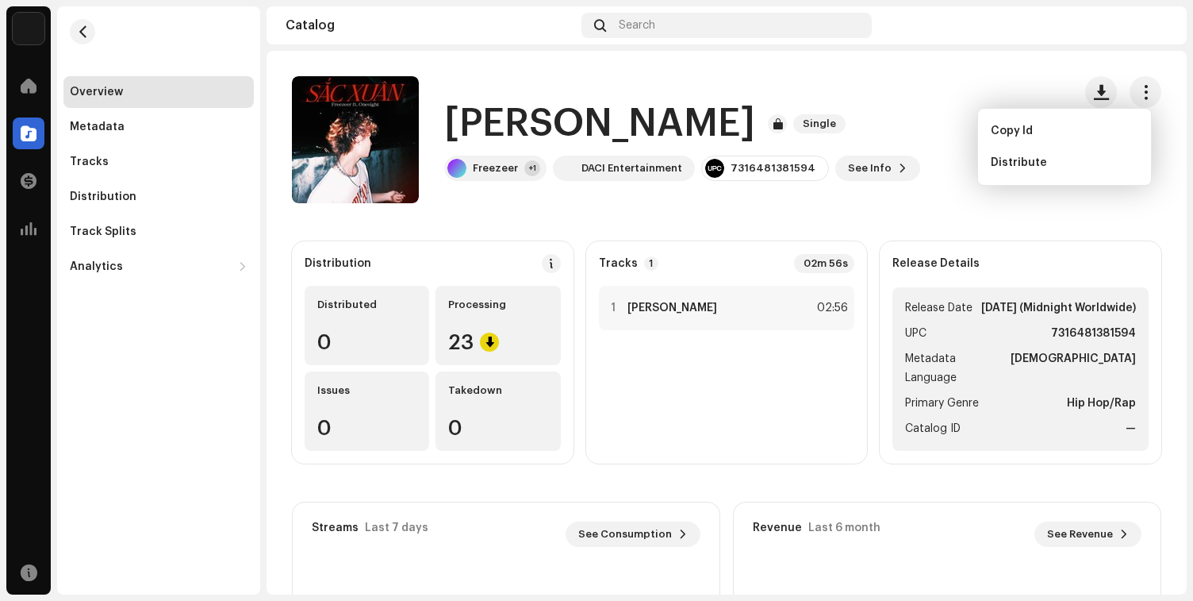
click at [711, 49] on navigation-topbar "Catalog Search" at bounding box center [727, 28] width 920 height 44
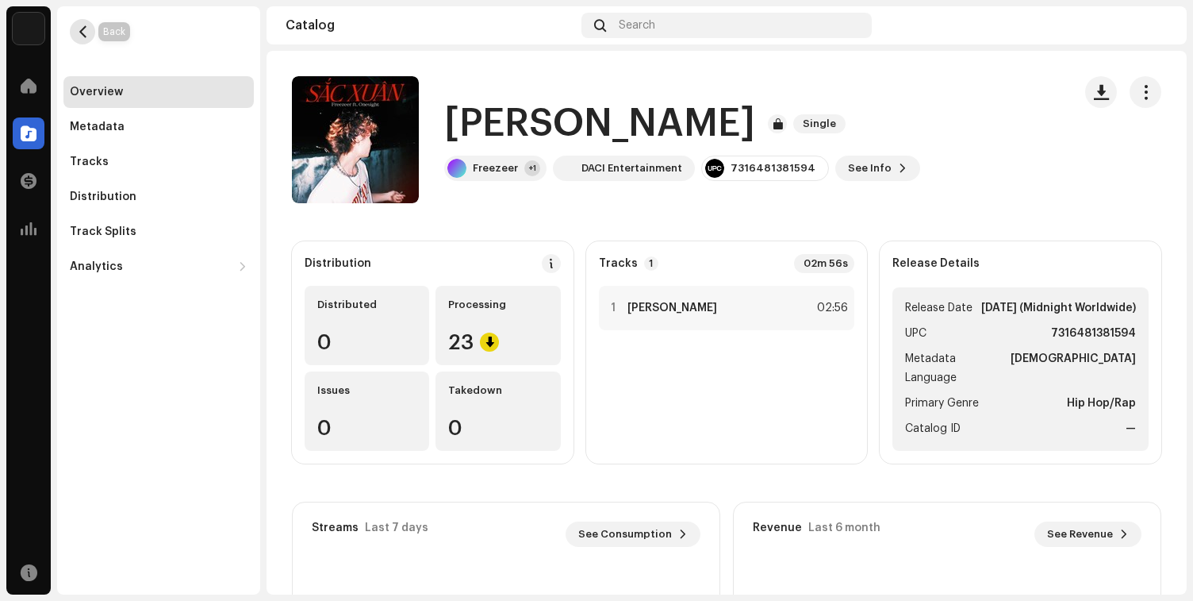
click at [80, 32] on span "button" at bounding box center [83, 31] width 12 height 13
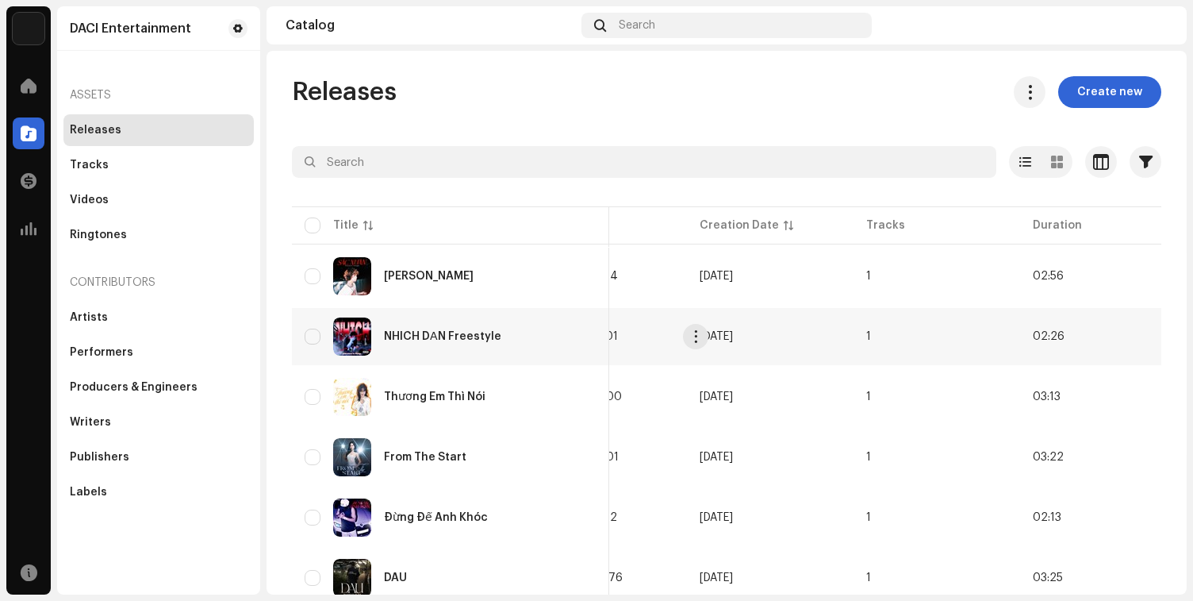
scroll to position [0, 624]
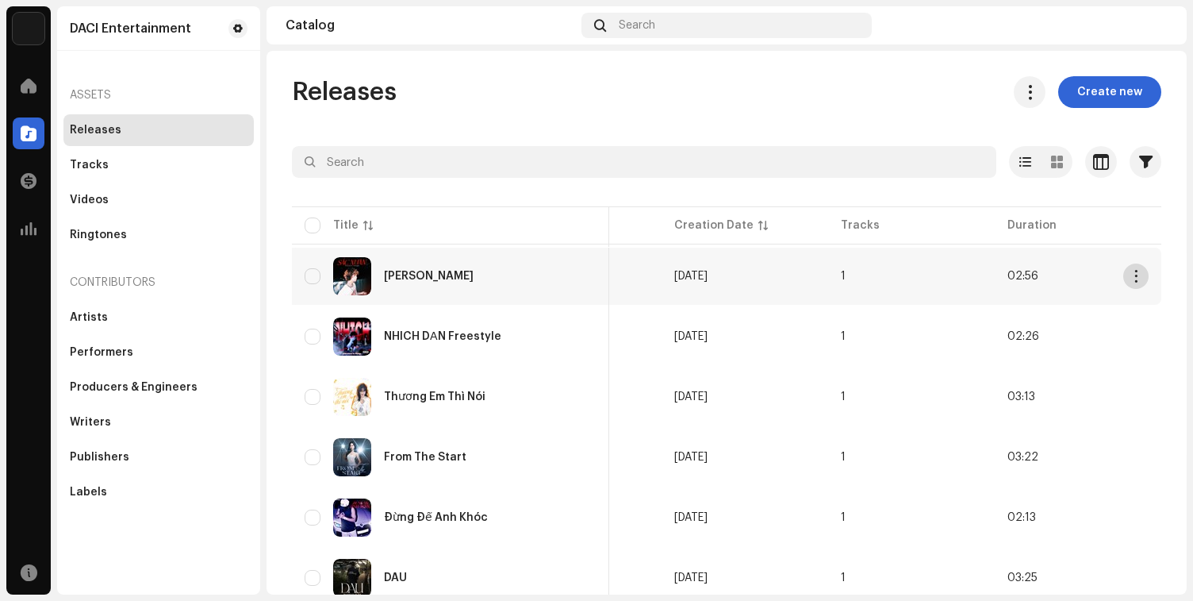
click at [1131, 274] on span "button" at bounding box center [1137, 276] width 12 height 13
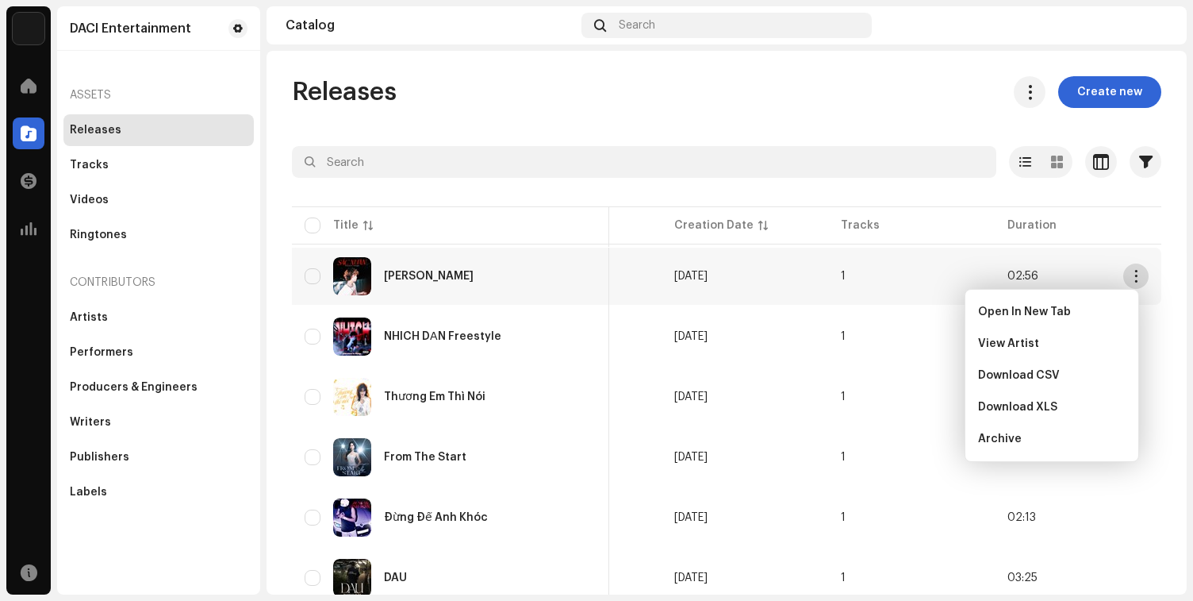
click at [1131, 278] on span "button" at bounding box center [1137, 276] width 12 height 13
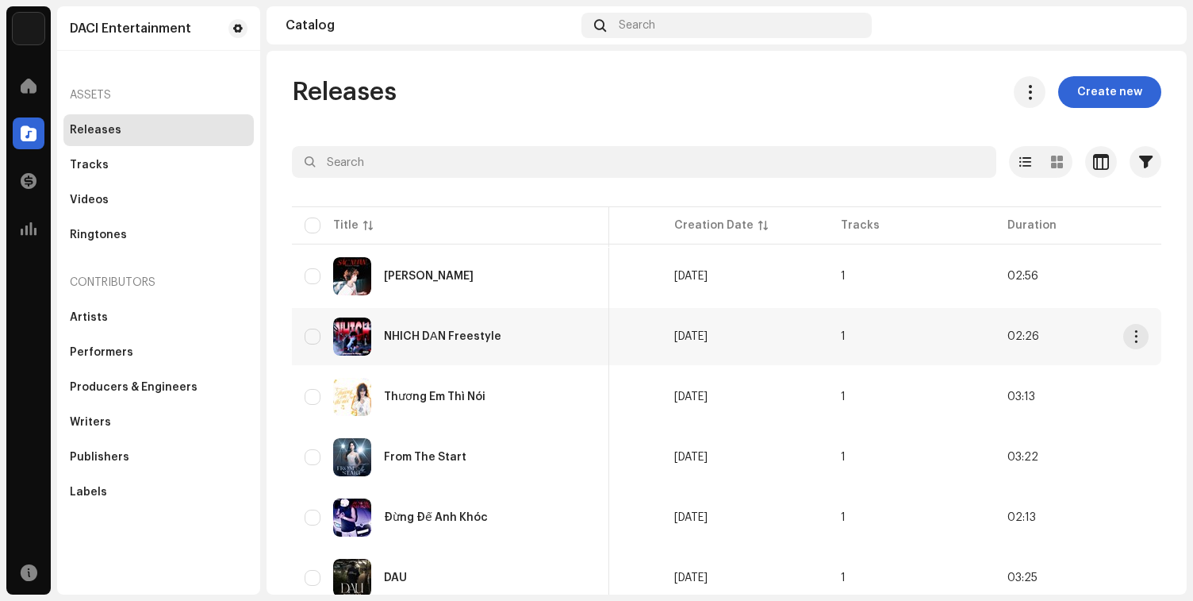
scroll to position [0, 0]
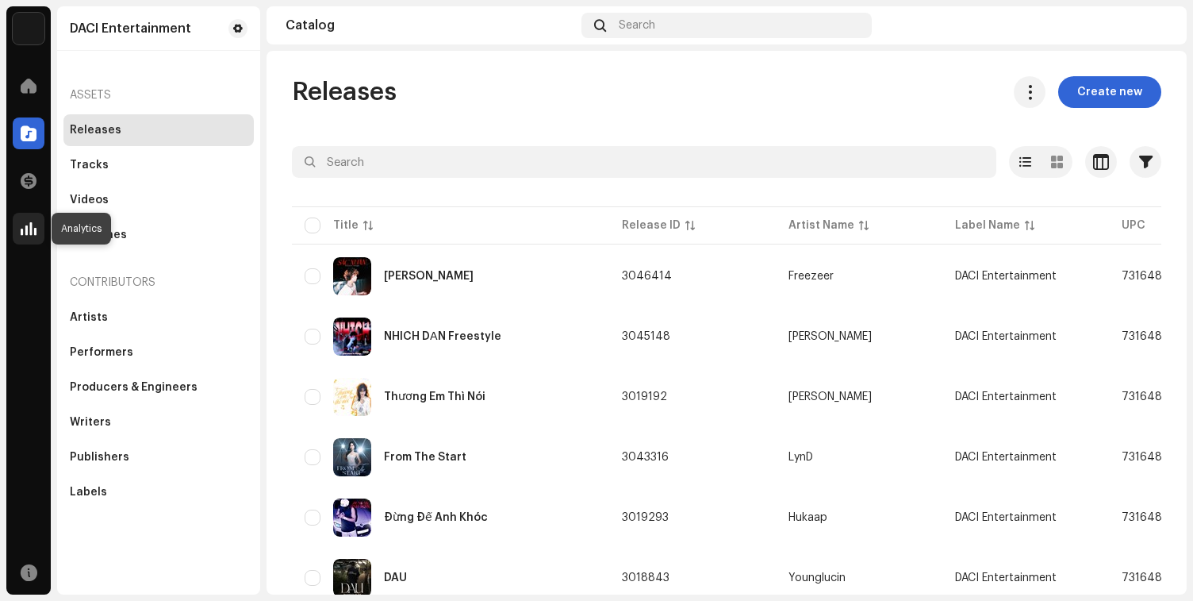
click at [28, 232] on span at bounding box center [29, 228] width 16 height 13
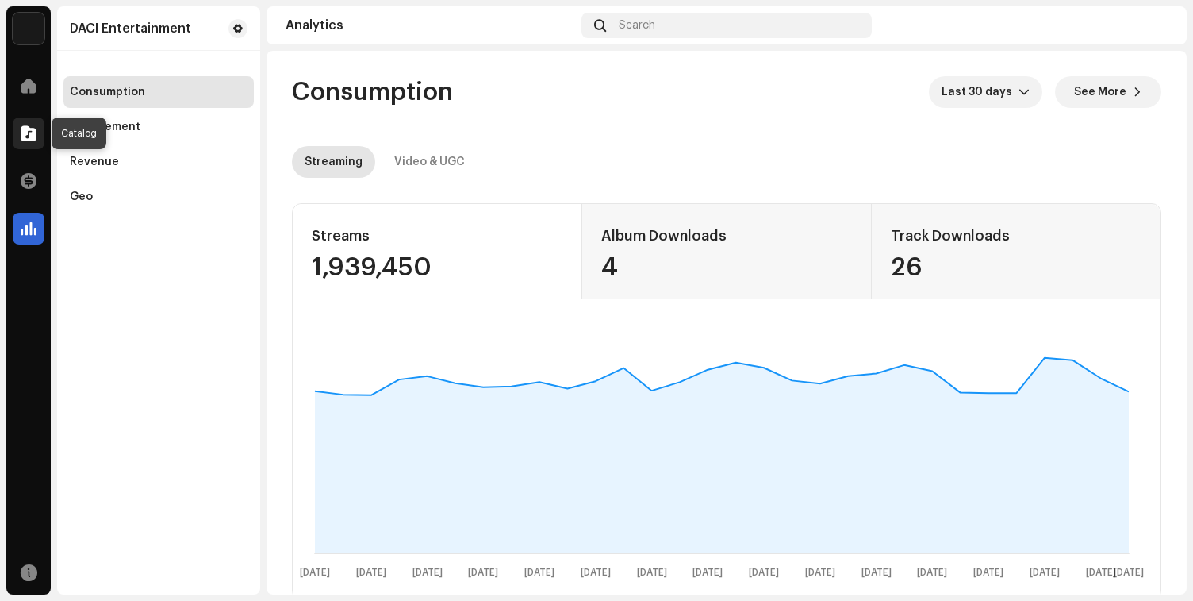
click at [28, 127] on span at bounding box center [29, 133] width 16 height 13
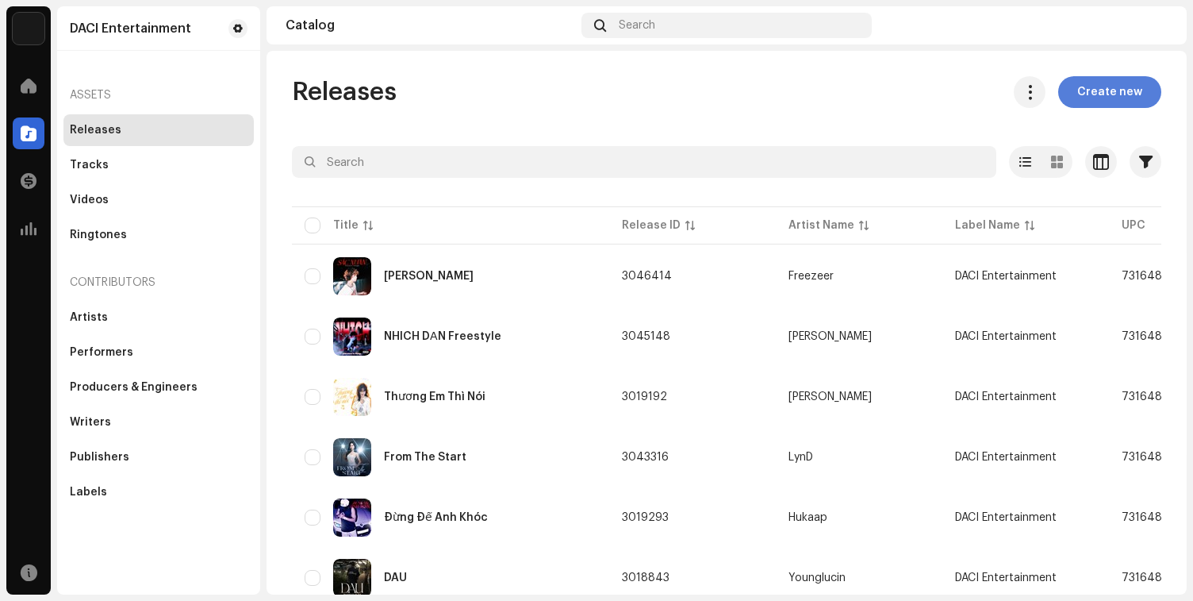
click at [1101, 80] on span "Create new" at bounding box center [1109, 92] width 65 height 32
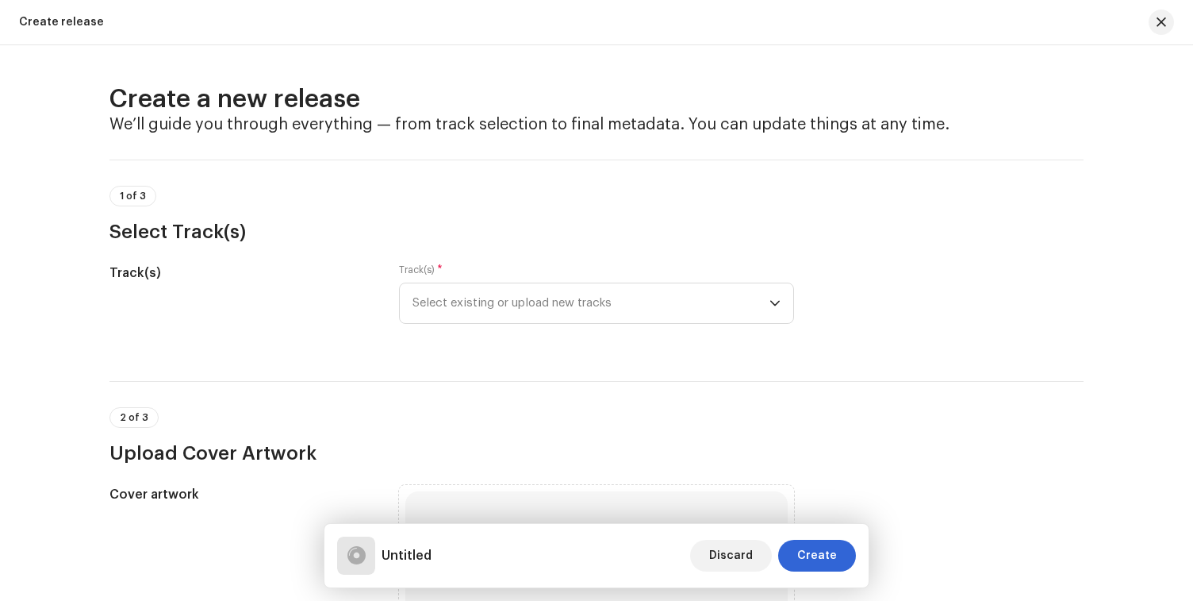
scroll to position [55, 0]
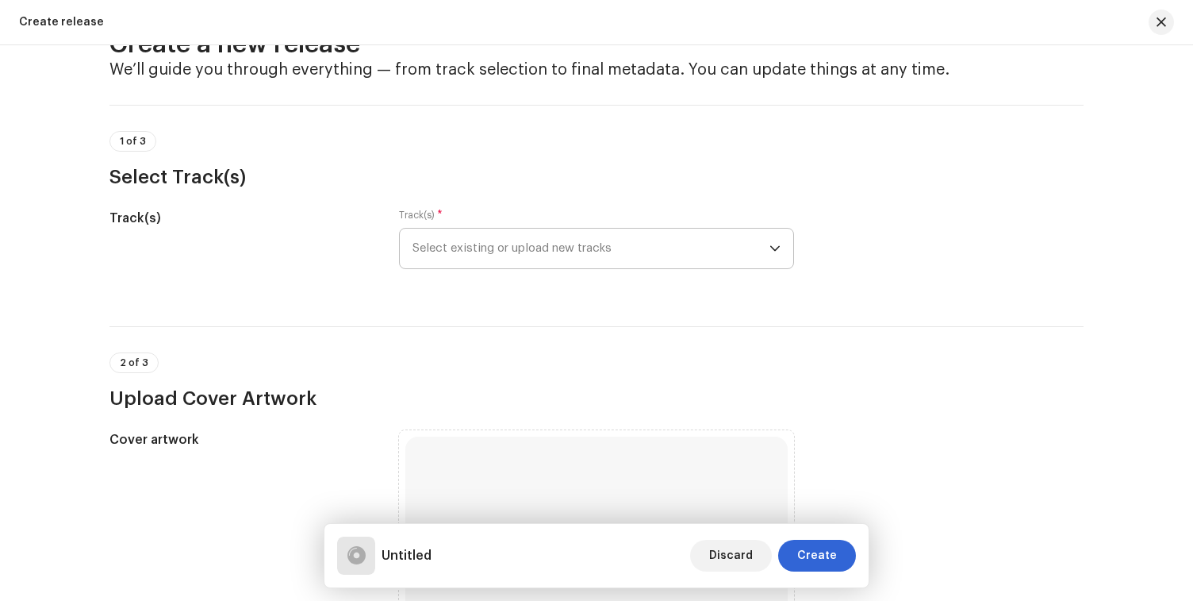
click at [641, 265] on span "Select existing or upload new tracks" at bounding box center [591, 248] width 357 height 40
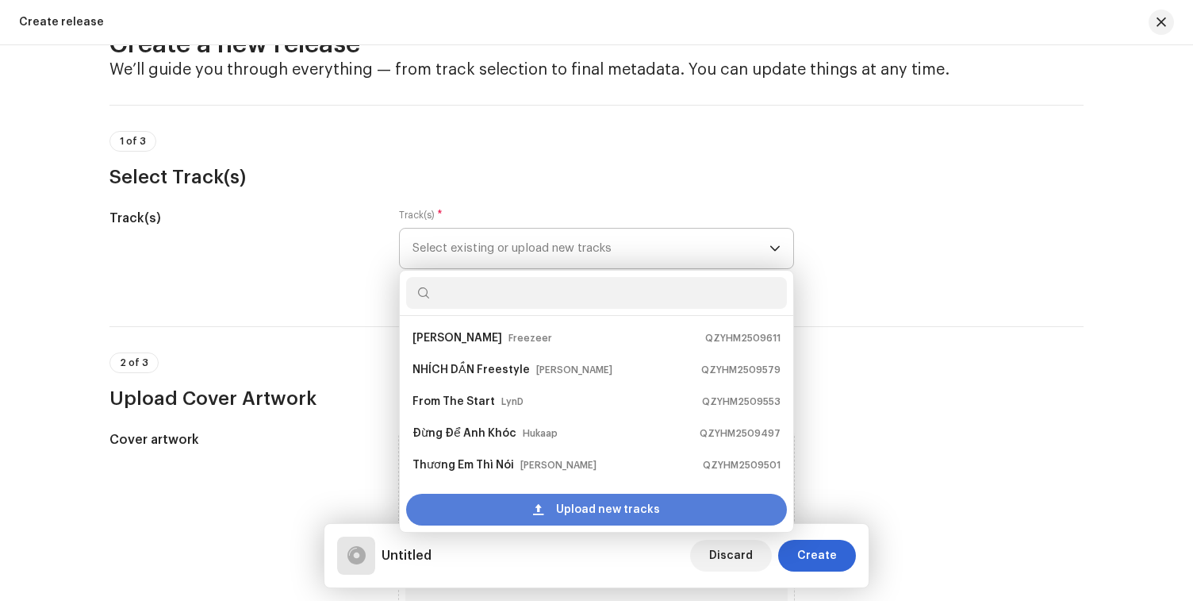
scroll to position [25, 0]
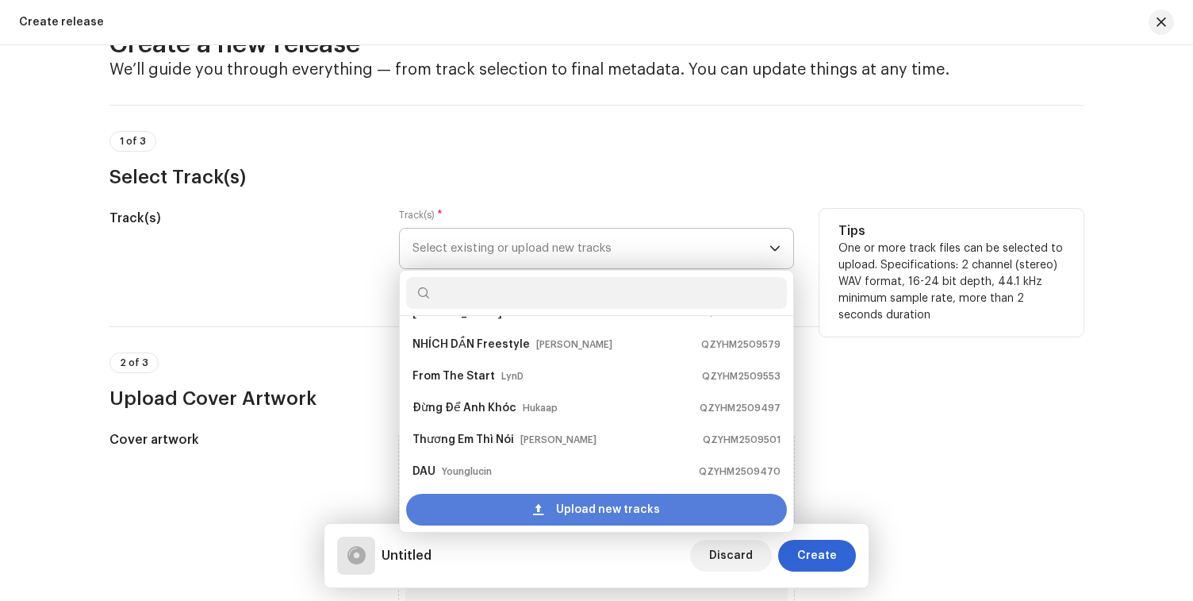
click at [539, 507] on span at bounding box center [538, 509] width 10 height 13
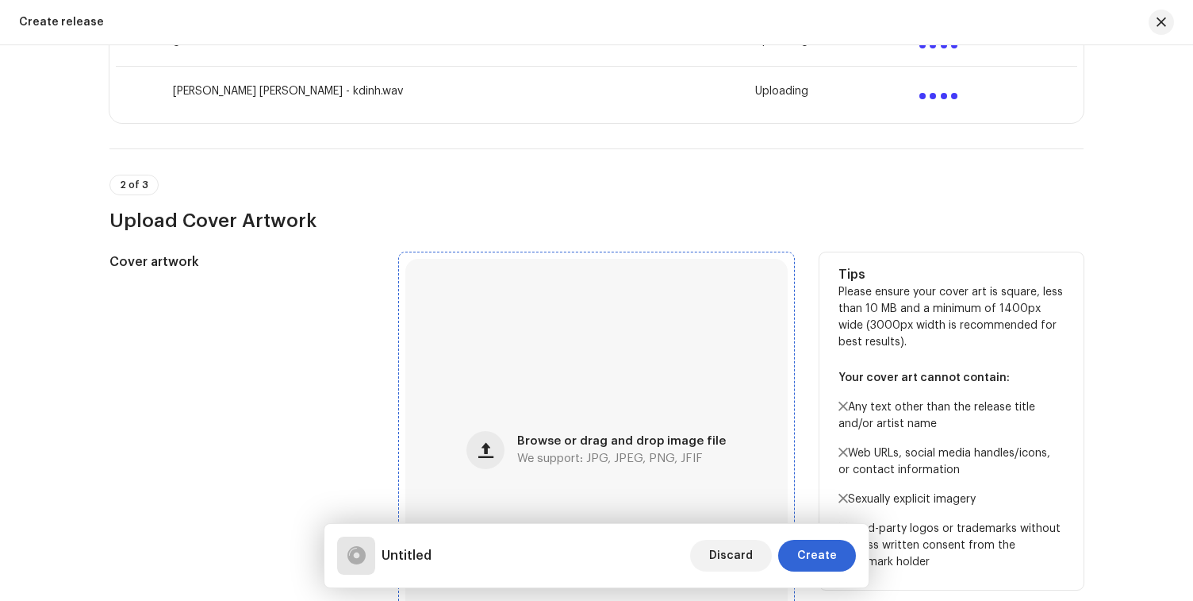
scroll to position [510, 0]
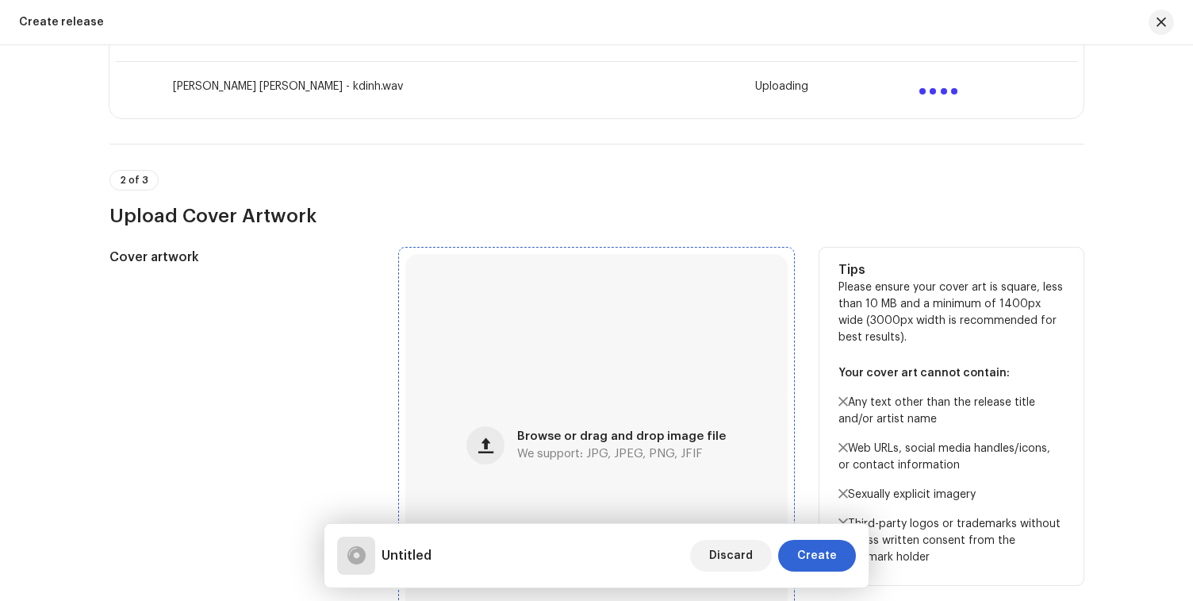
click at [547, 407] on div "Browse or drag and drop image file We support: JPG, JPEG, PNG, JFIF" at bounding box center [596, 445] width 382 height 382
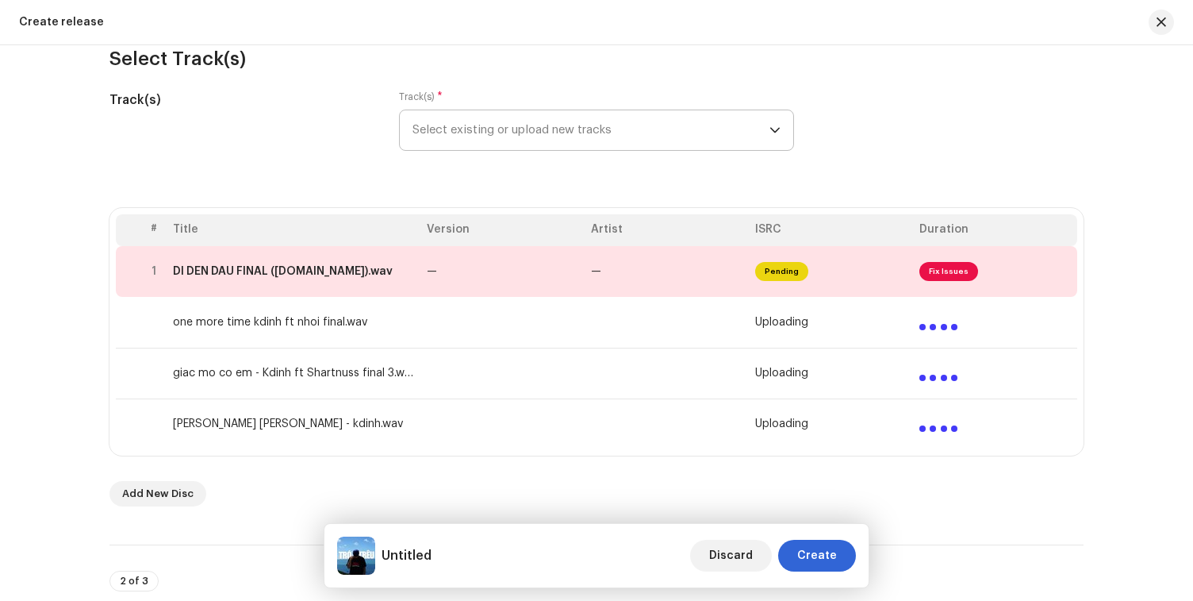
scroll to position [136, 0]
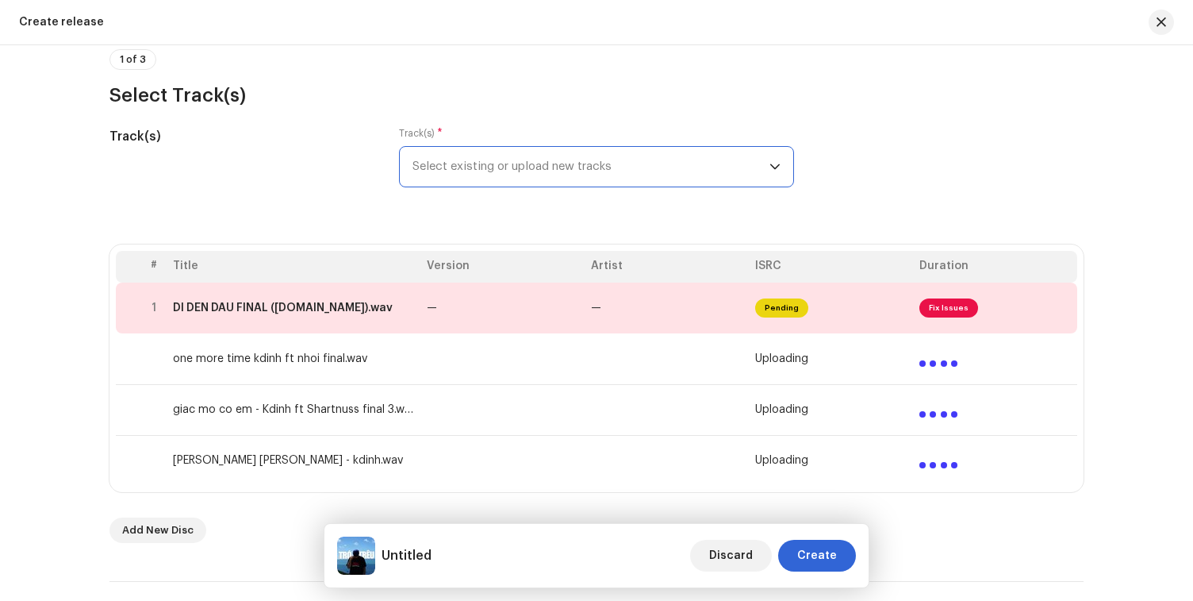
click at [474, 154] on span "Select existing or upload new tracks" at bounding box center [591, 167] width 357 height 40
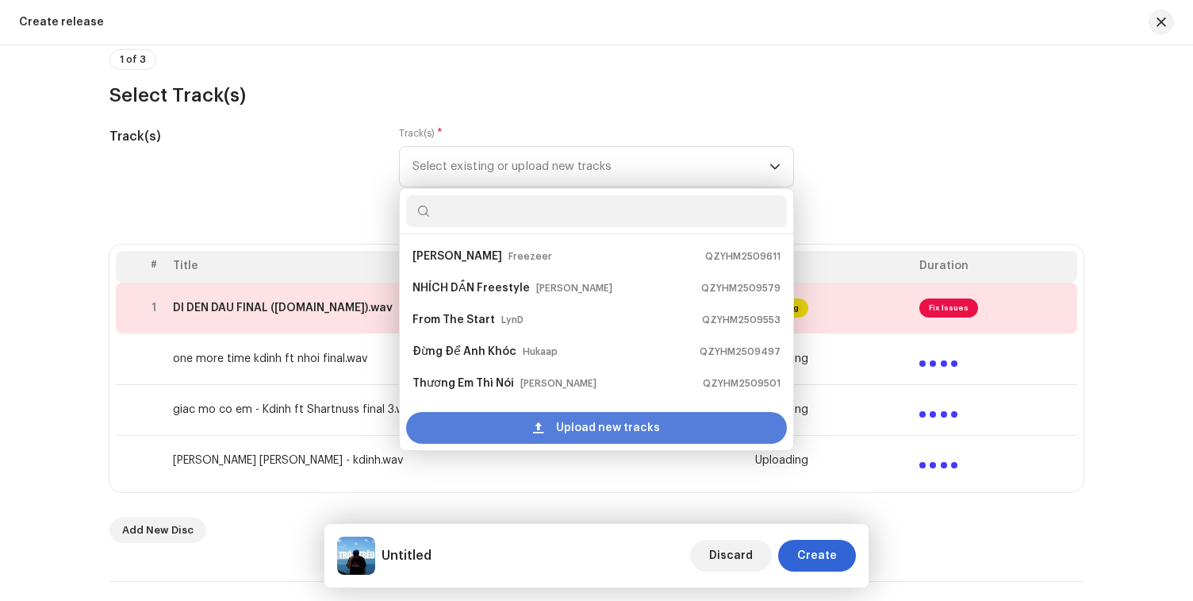
scroll to position [25, 0]
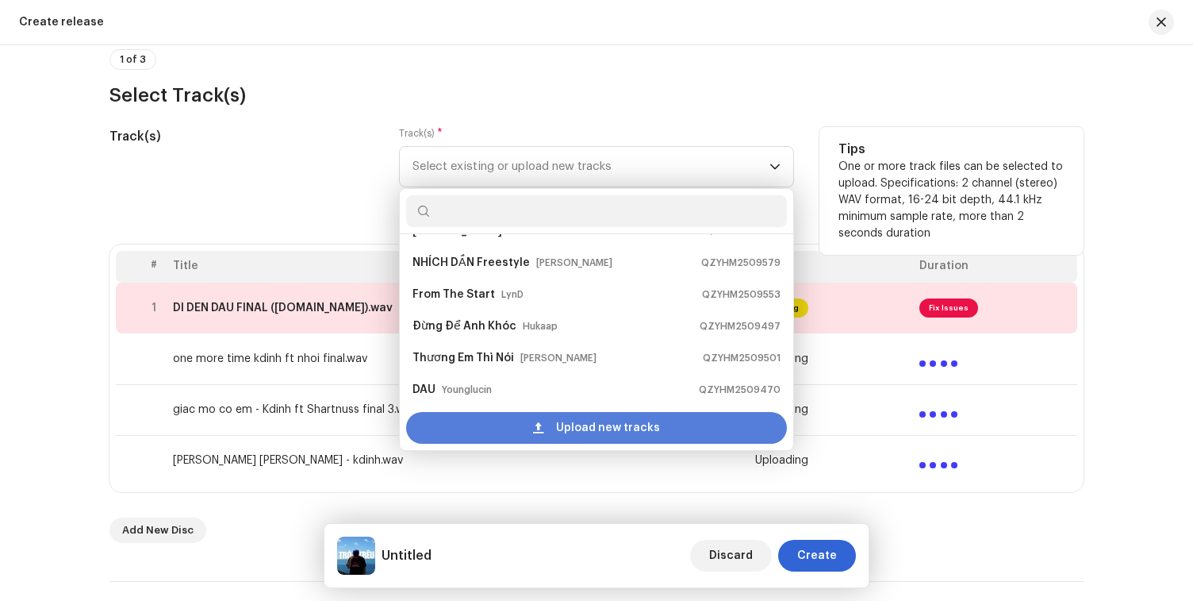
click at [501, 424] on div "Upload new tracks" at bounding box center [596, 428] width 381 height 32
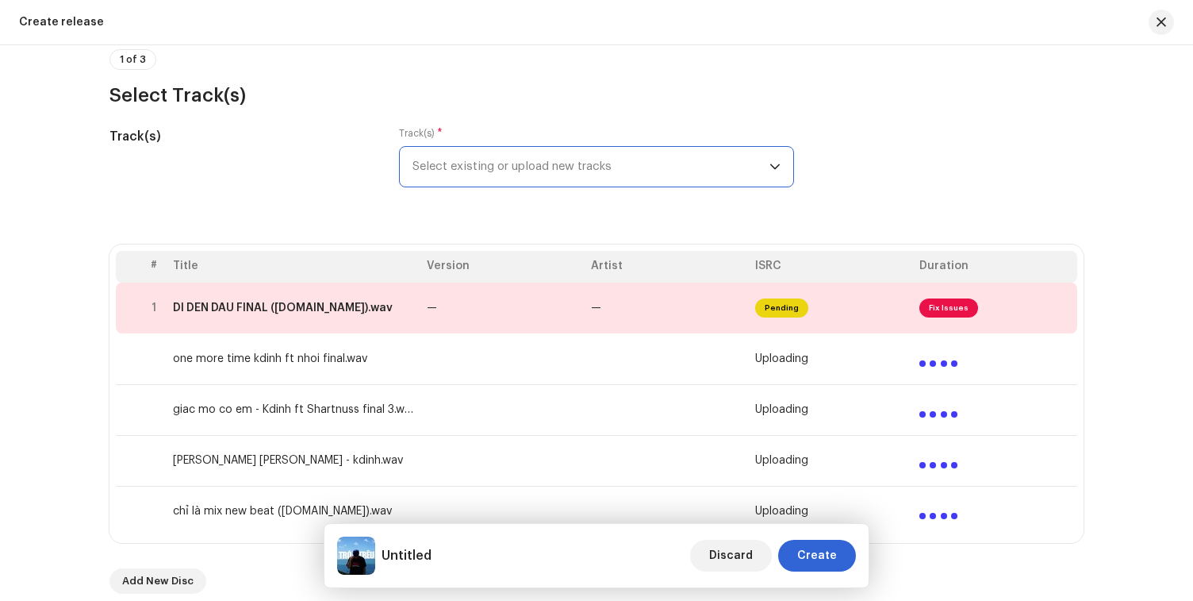
scroll to position [174, 0]
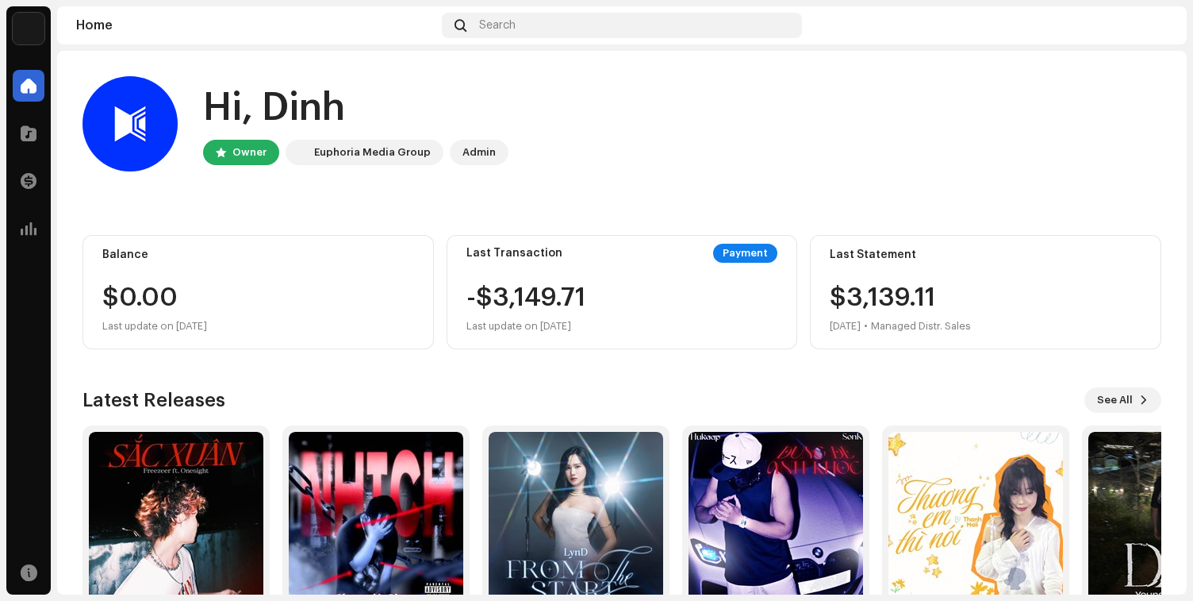
click at [432, 113] on div "Hi, Dinh" at bounding box center [355, 108] width 305 height 51
click at [22, 140] on span at bounding box center [29, 133] width 16 height 13
click at [1156, 26] on img at bounding box center [1154, 25] width 25 height 25
click at [27, 136] on span at bounding box center [29, 133] width 16 height 13
click at [26, 139] on span at bounding box center [29, 133] width 16 height 13
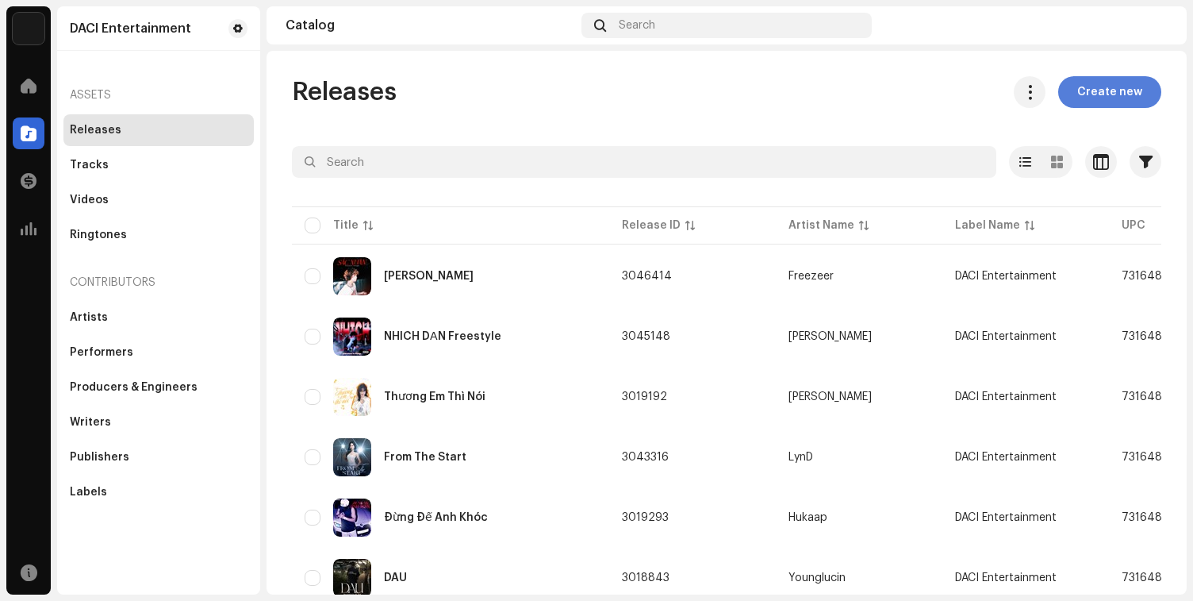
click at [1085, 100] on span "Create new" at bounding box center [1109, 92] width 65 height 32
click at [1102, 94] on span "Create new" at bounding box center [1109, 92] width 65 height 32
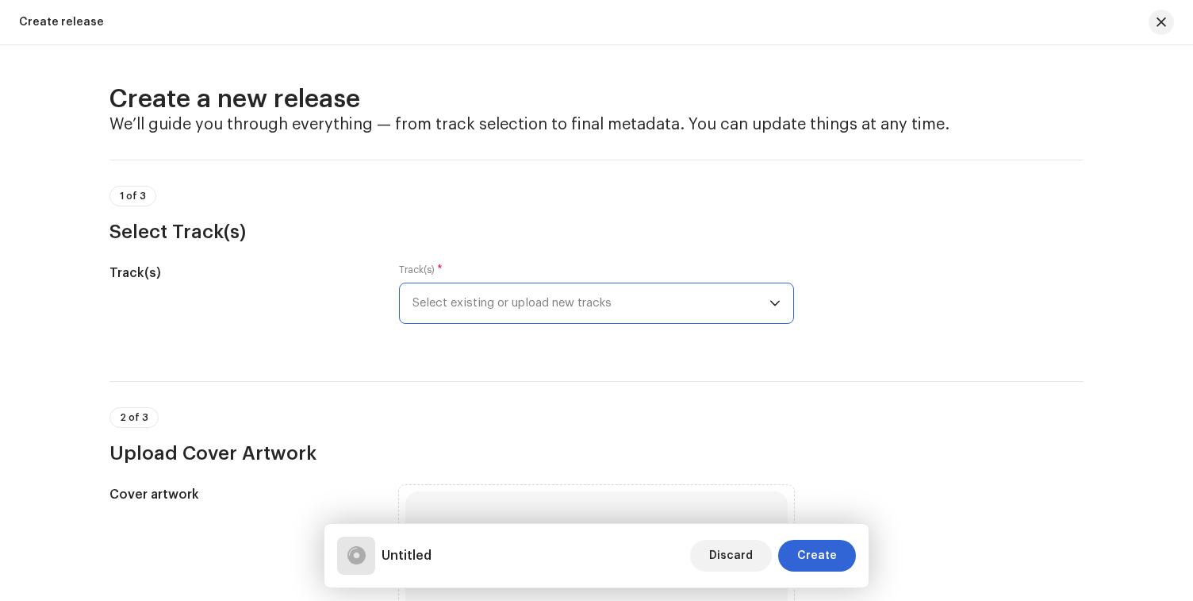
click at [472, 308] on span "Select existing or upload new tracks" at bounding box center [591, 303] width 357 height 40
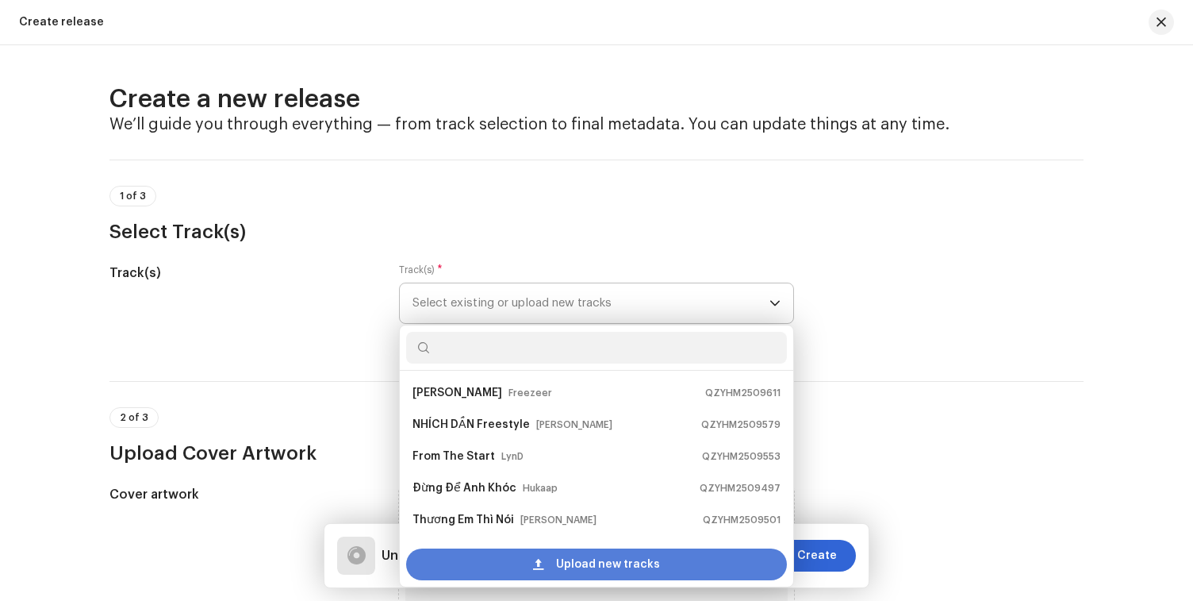
scroll to position [25, 0]
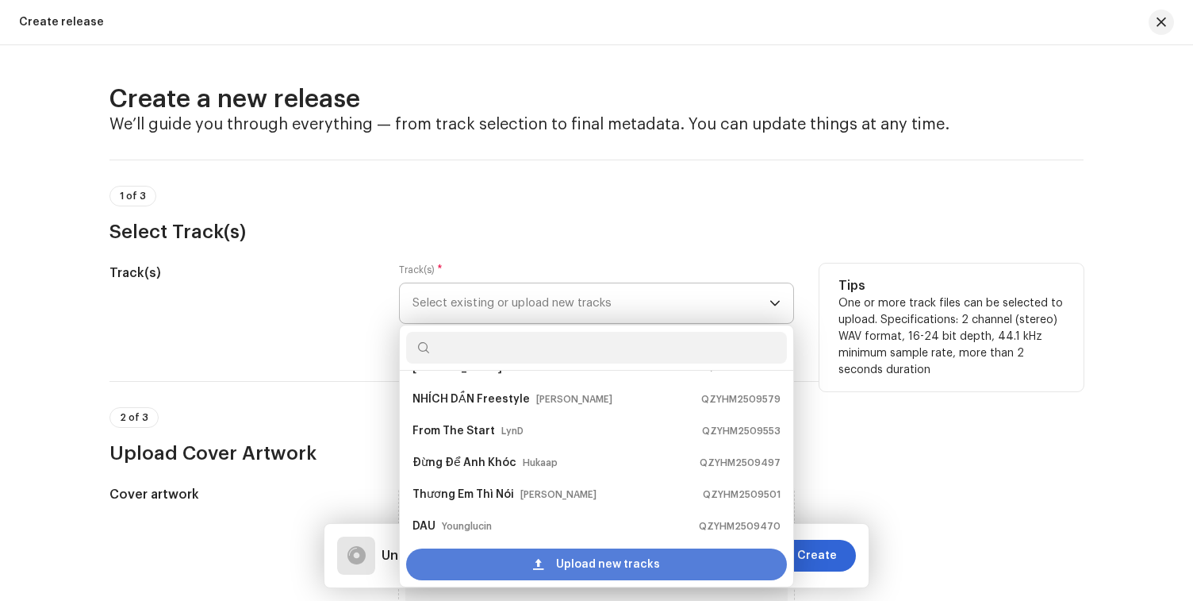
click at [502, 579] on div "Upload new tracks" at bounding box center [596, 564] width 381 height 32
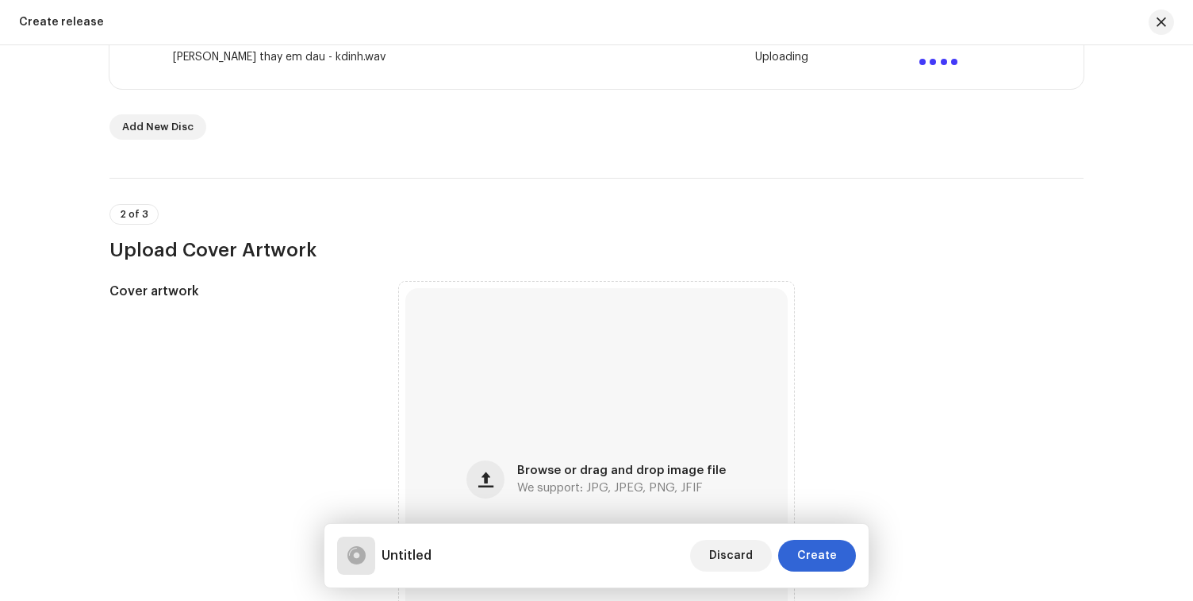
scroll to position [637, 0]
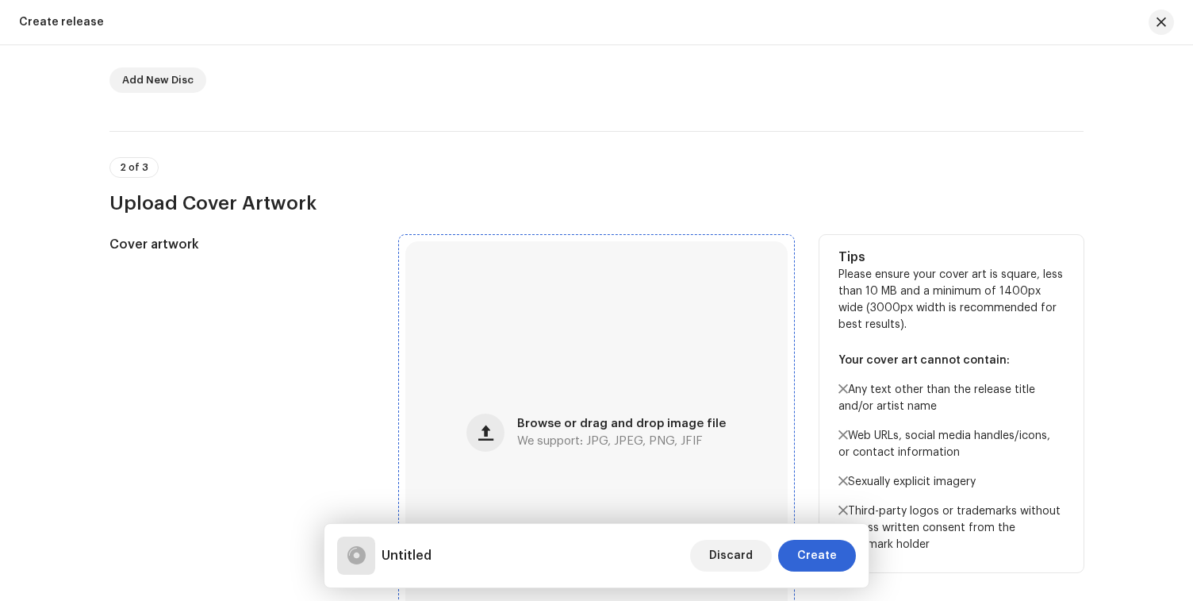
click at [577, 332] on div "Browse or drag and drop image file We support: JPG, JPEG, PNG, JFIF" at bounding box center [596, 432] width 382 height 382
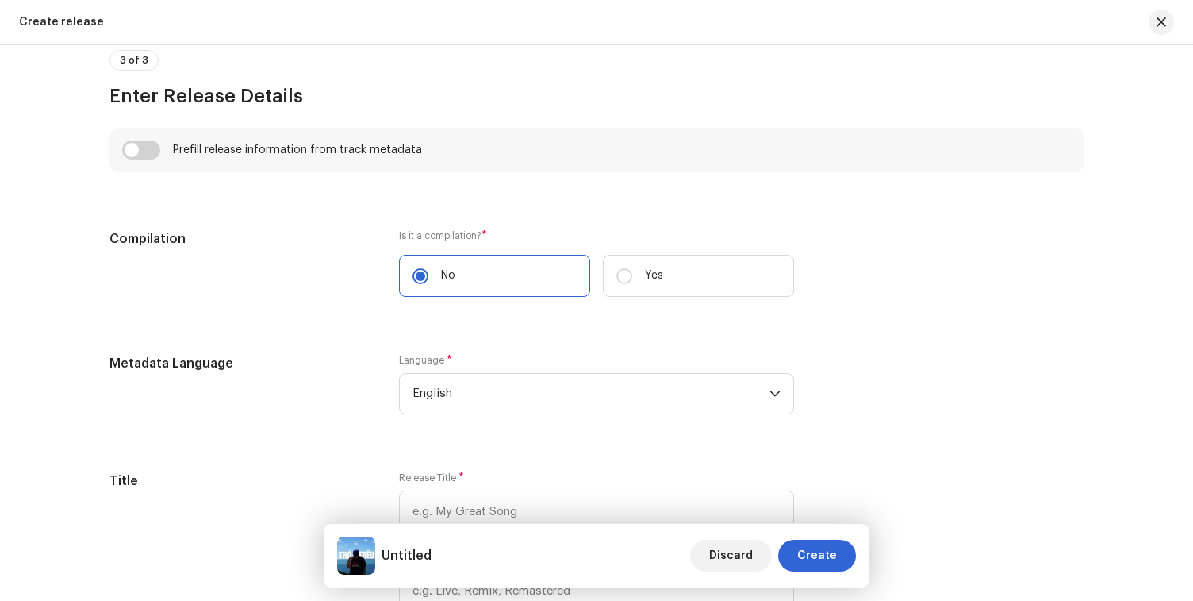
scroll to position [1290, 0]
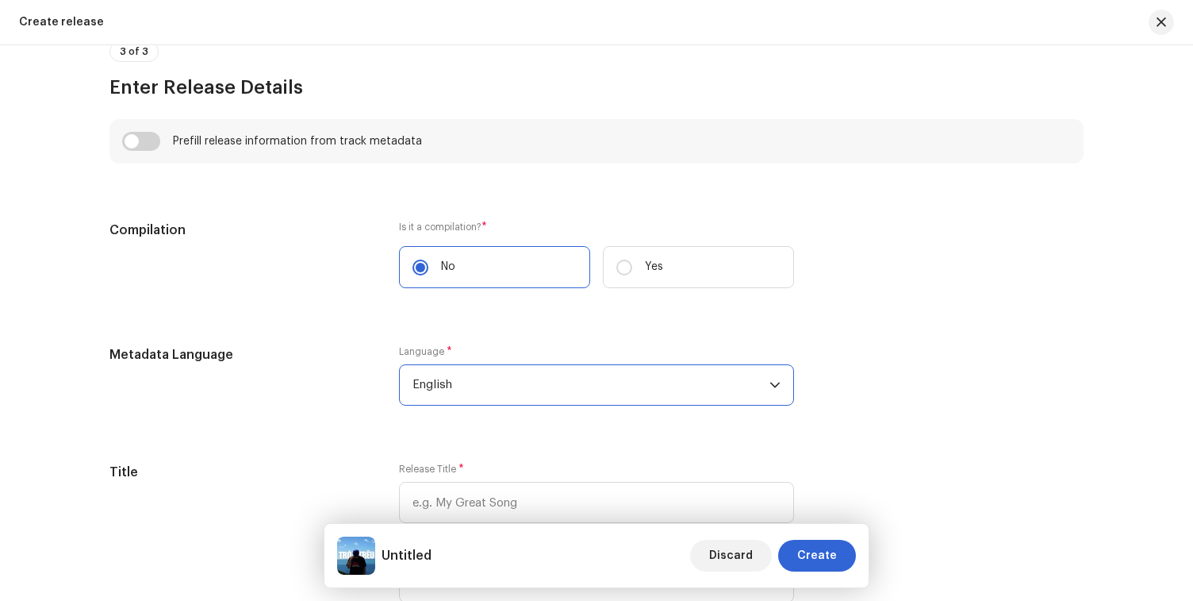
click at [516, 390] on span "English" at bounding box center [591, 385] width 357 height 40
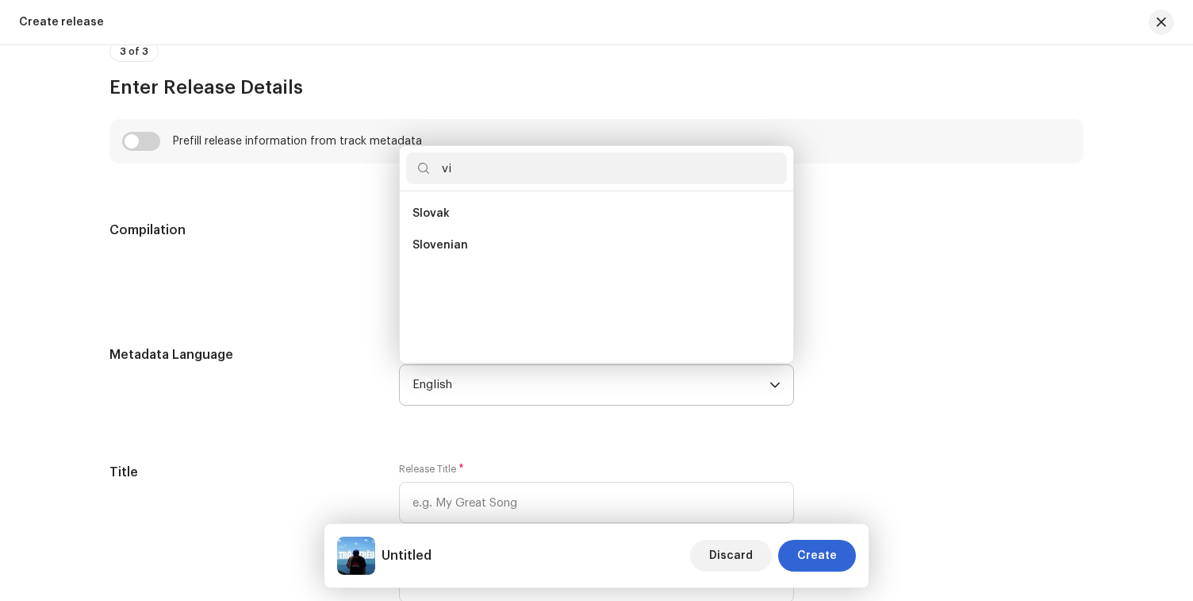
scroll to position [0, 0]
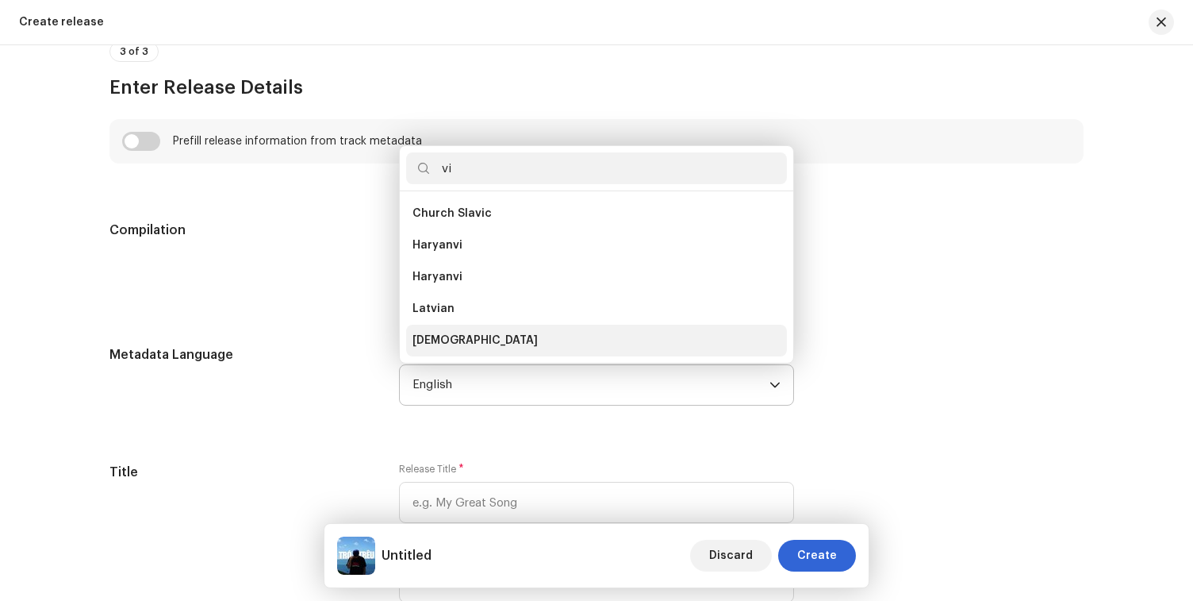
type input "vi"
click at [517, 343] on li "[DEMOGRAPHIC_DATA]" at bounding box center [596, 340] width 381 height 32
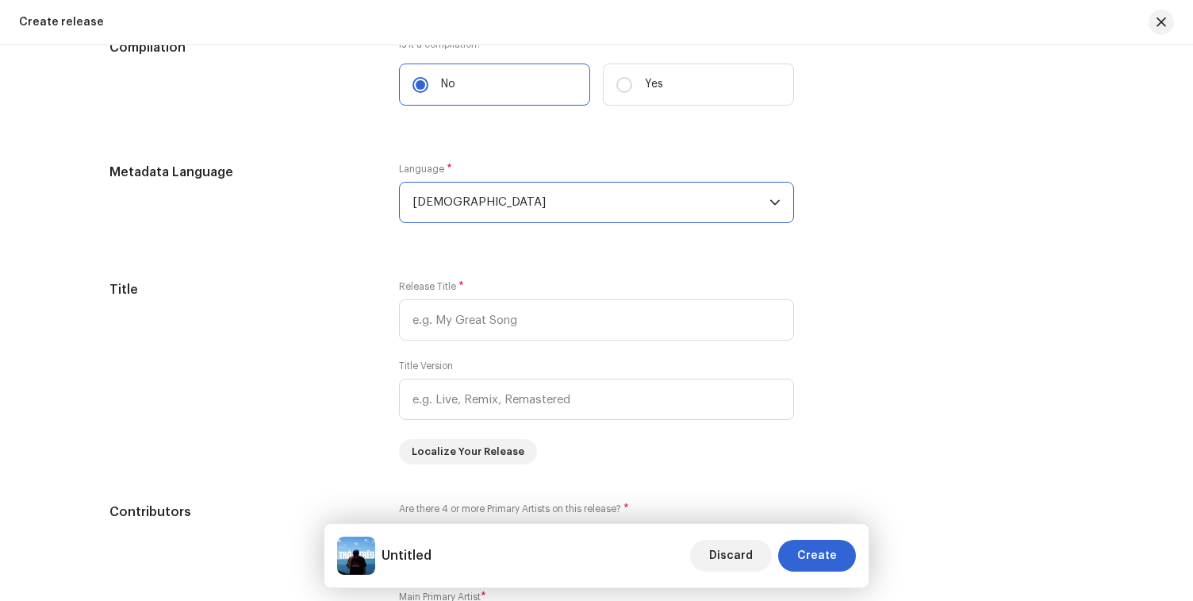
scroll to position [1474, 0]
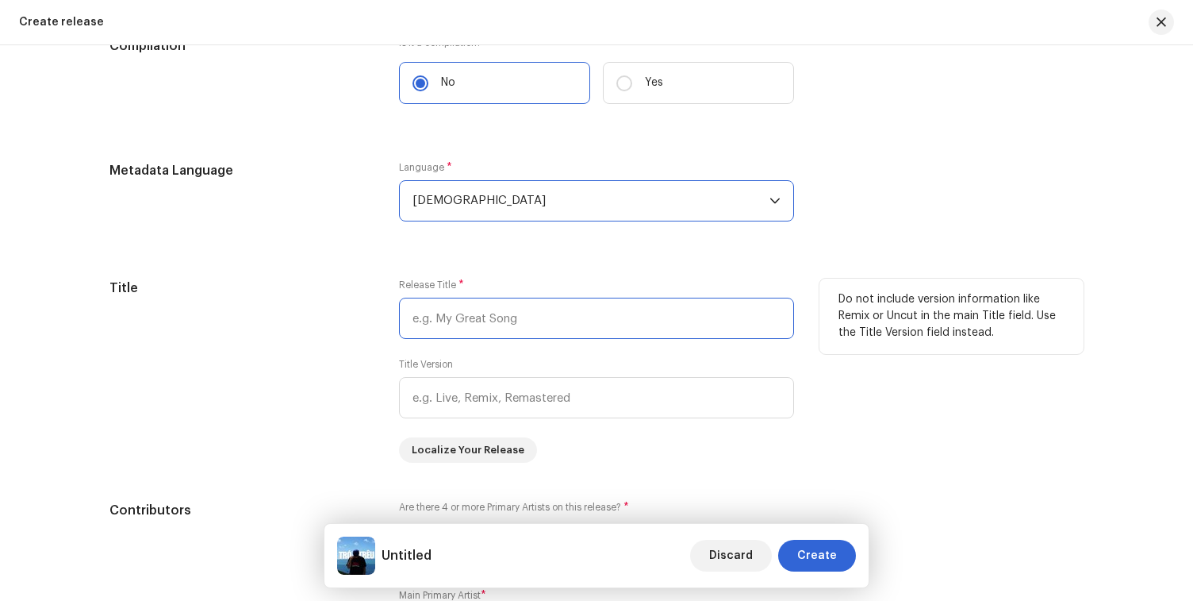
click at [467, 318] on input "text" at bounding box center [596, 318] width 395 height 41
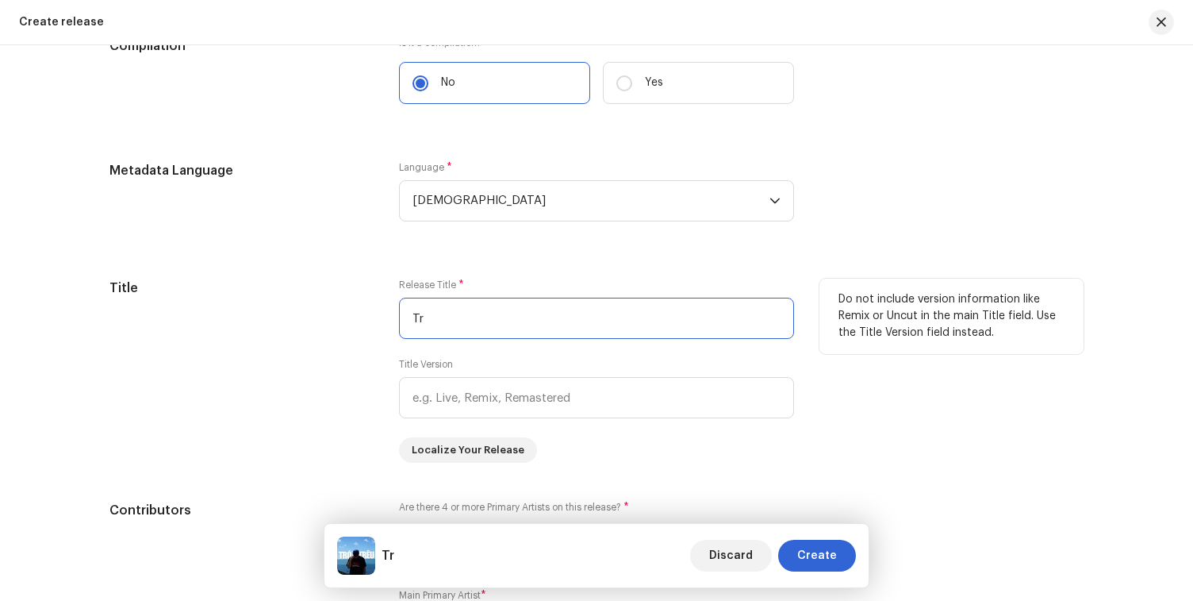
type input "T"
paste input "Advance (Doanh thu ứng trước): 2,000,000 VND Tỉ lệ chia sẻ doanh thu sau advanc…"
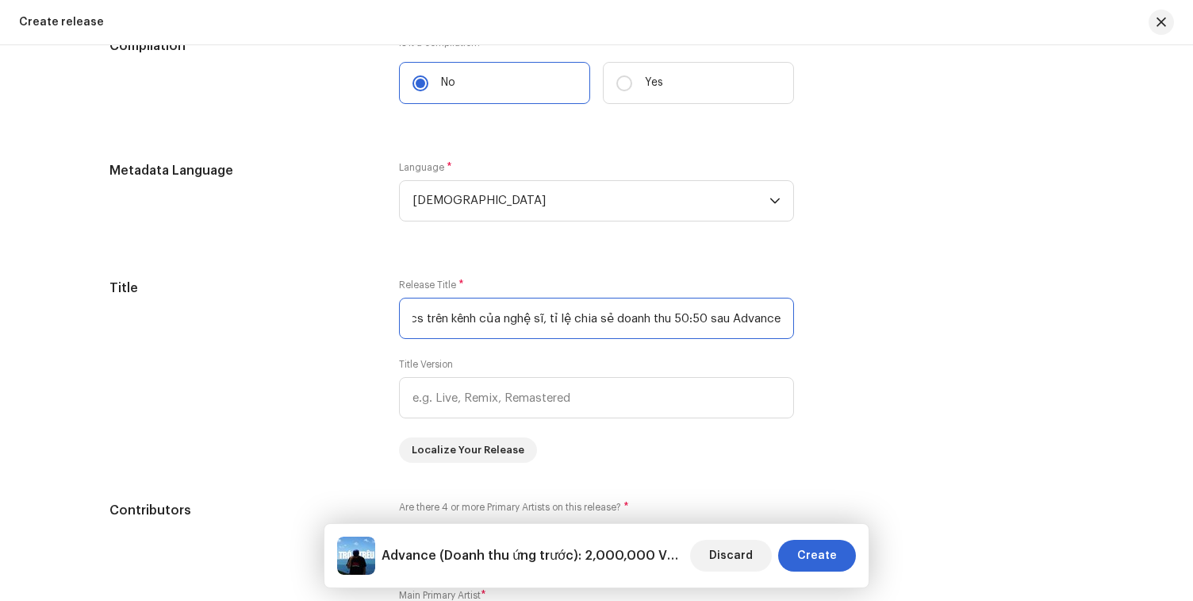
scroll to position [0, 0]
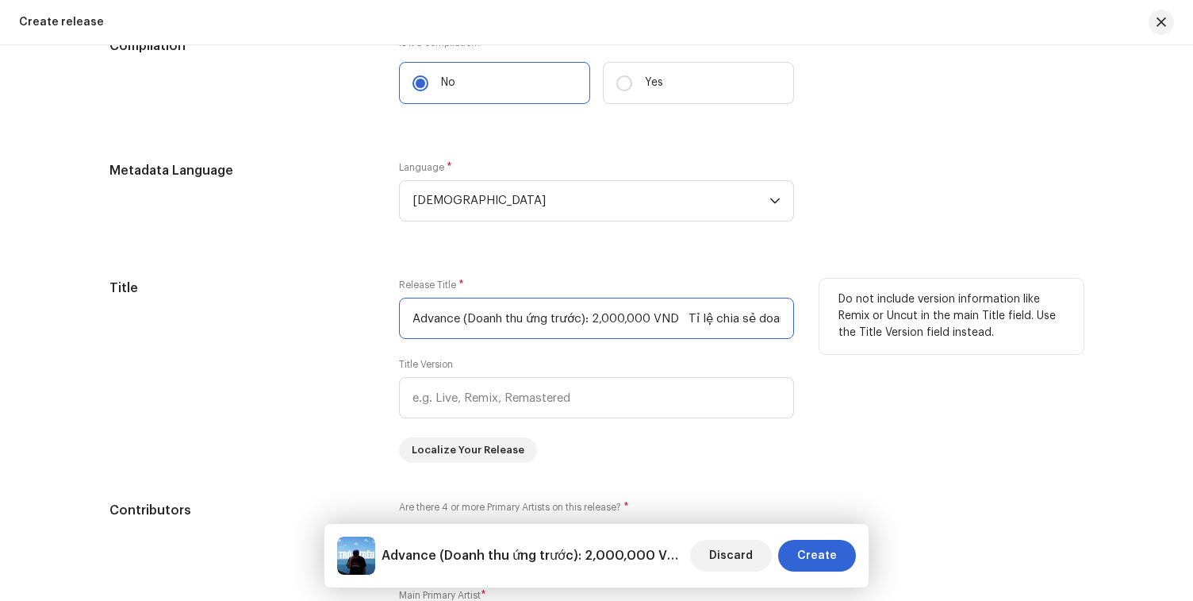
click at [514, 310] on input "Advance (Doanh thu ứng trước): 2,000,000 VND Tỉ lệ chia sẻ doanh thu sau advanc…" at bounding box center [596, 318] width 395 height 41
paste input "Trớ Trêu"
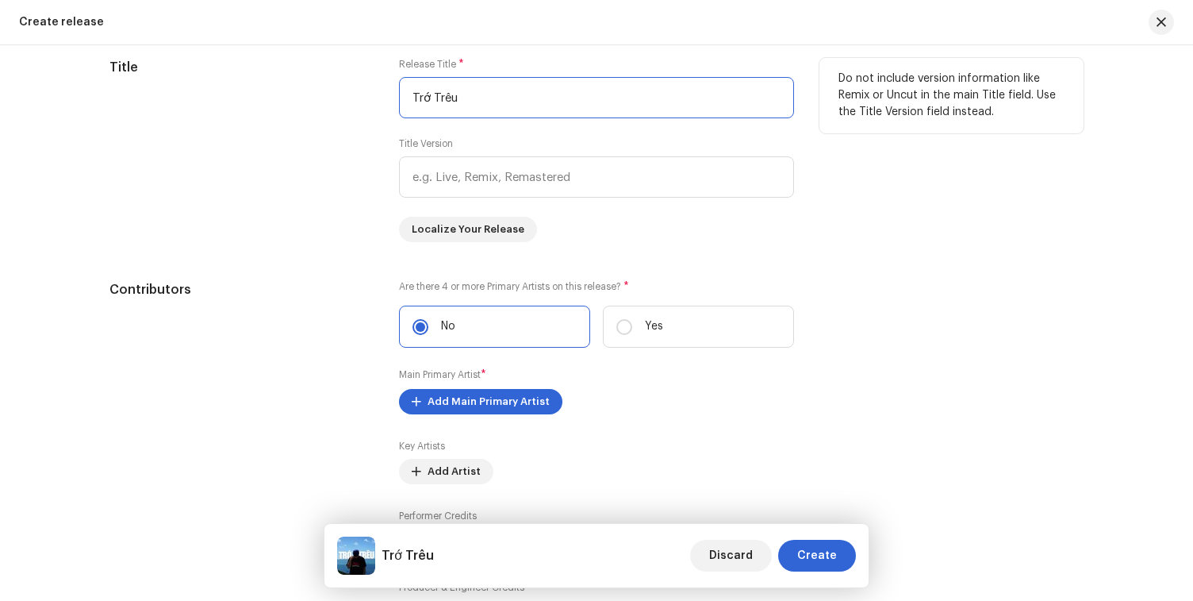
scroll to position [1696, 0]
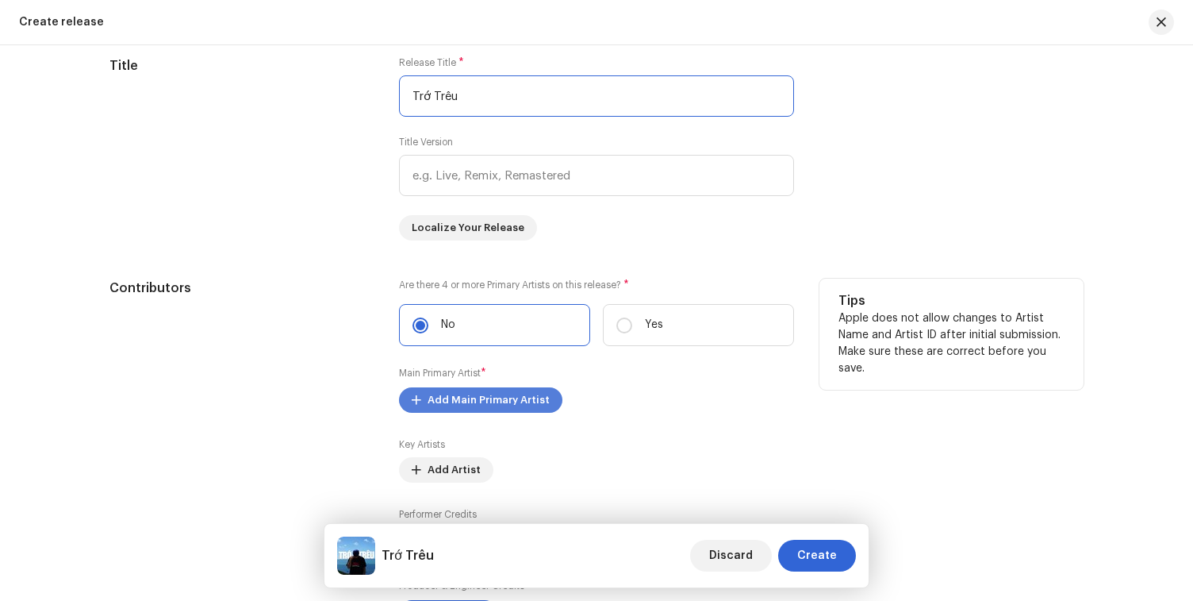
type input "Trớ Trêu"
click at [490, 403] on span "Add Main Primary Artist" at bounding box center [489, 400] width 122 height 32
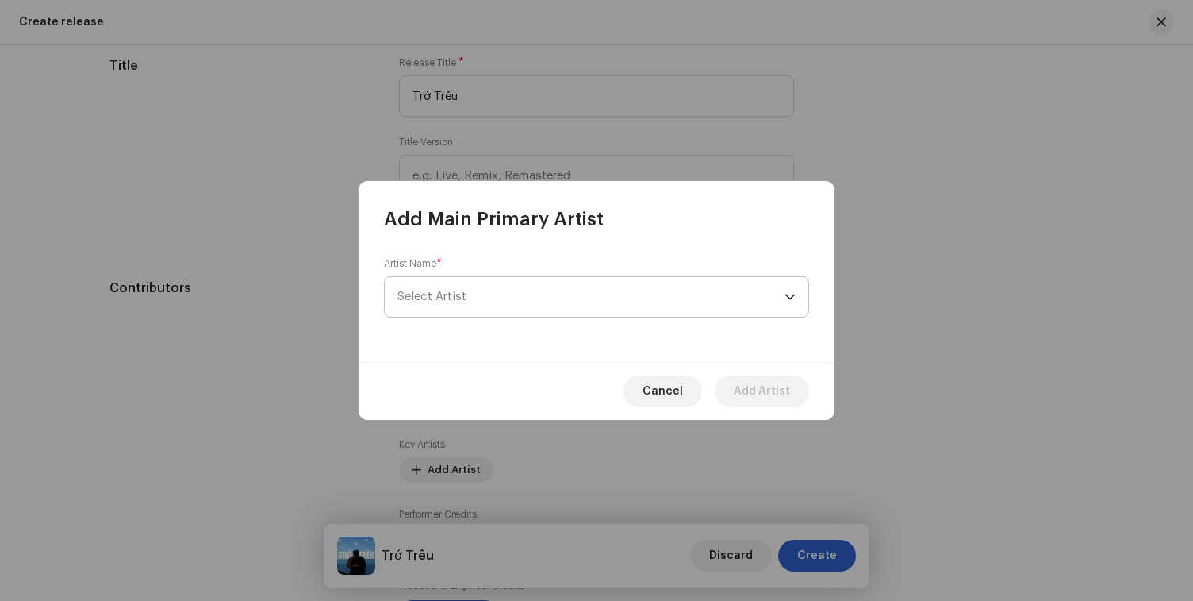
click at [502, 293] on span "Select Artist" at bounding box center [590, 297] width 387 height 40
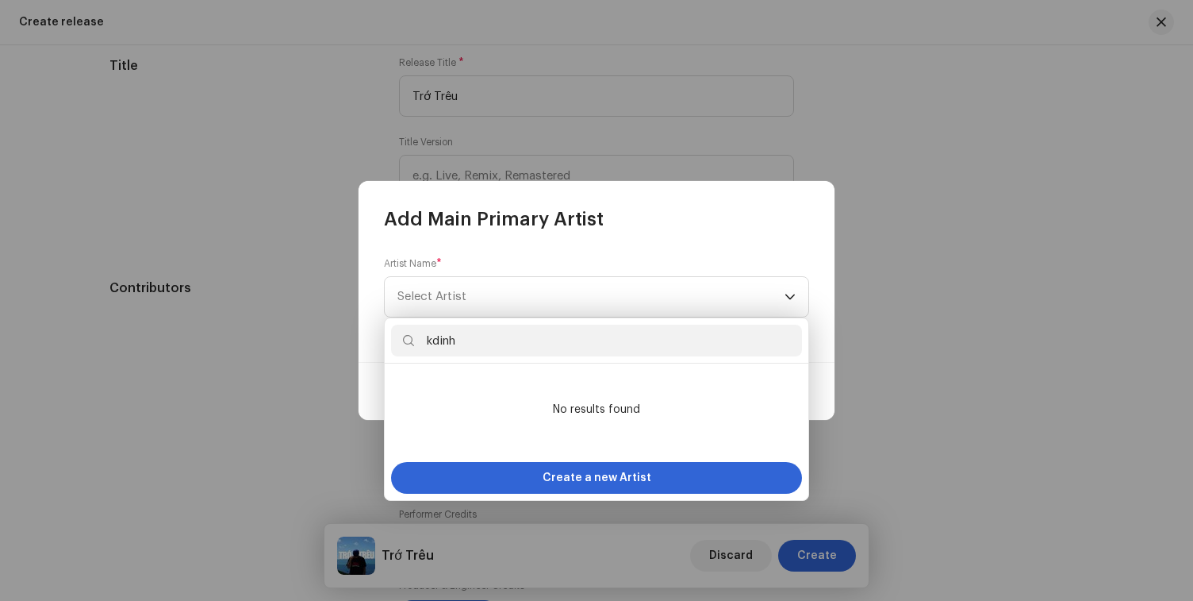
type input "kdinh"
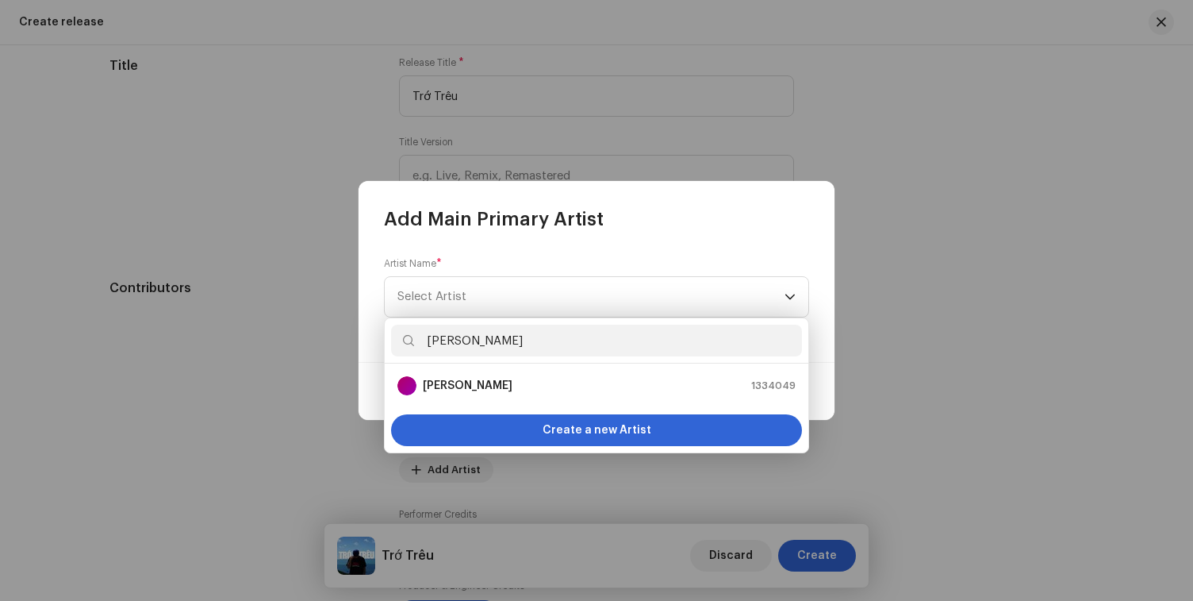
type input "khánh đinh"
click at [522, 384] on div "Khánh Đinh 1334049" at bounding box center [596, 385] width 398 height 19
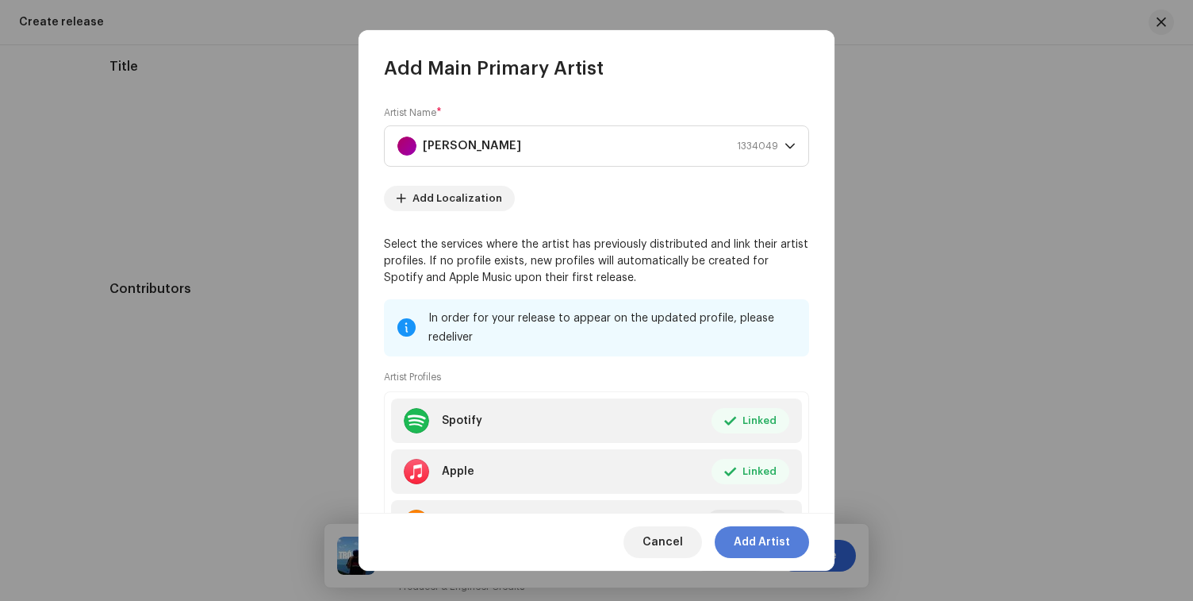
click at [747, 541] on span "Add Artist" at bounding box center [762, 542] width 56 height 32
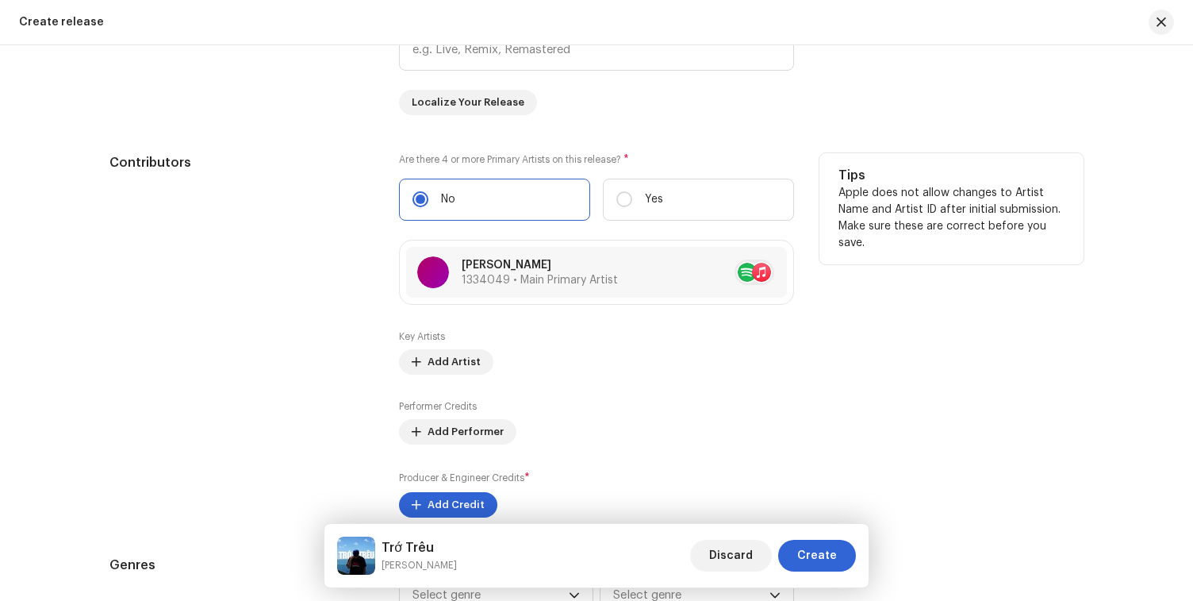
scroll to position [1907, 0]
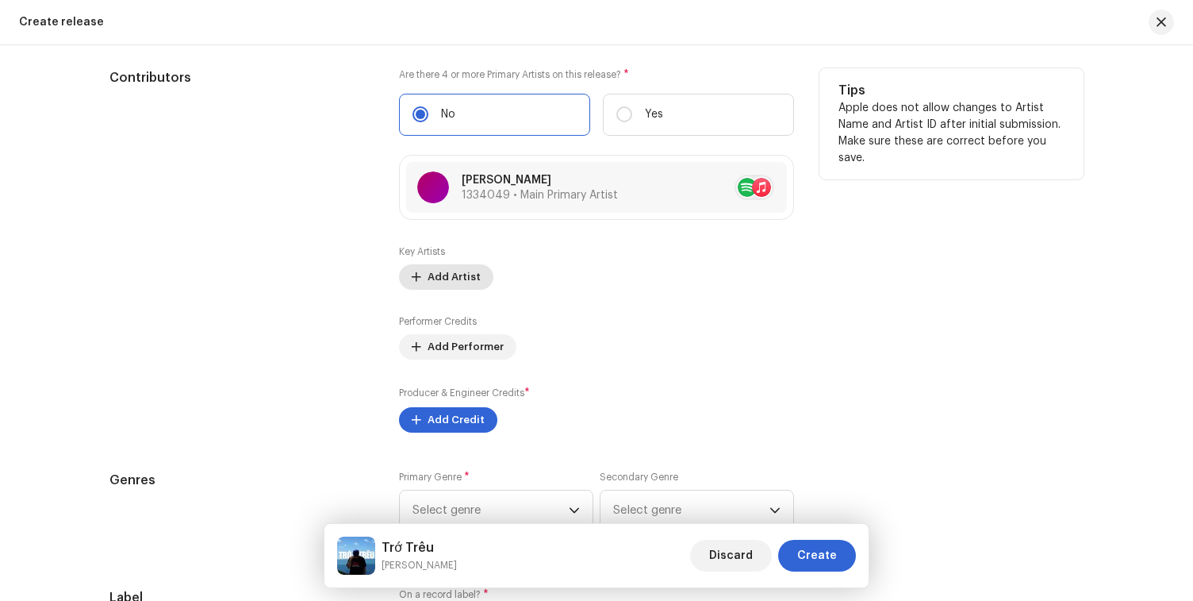
click at [456, 281] on span "Add Artist" at bounding box center [454, 277] width 53 height 32
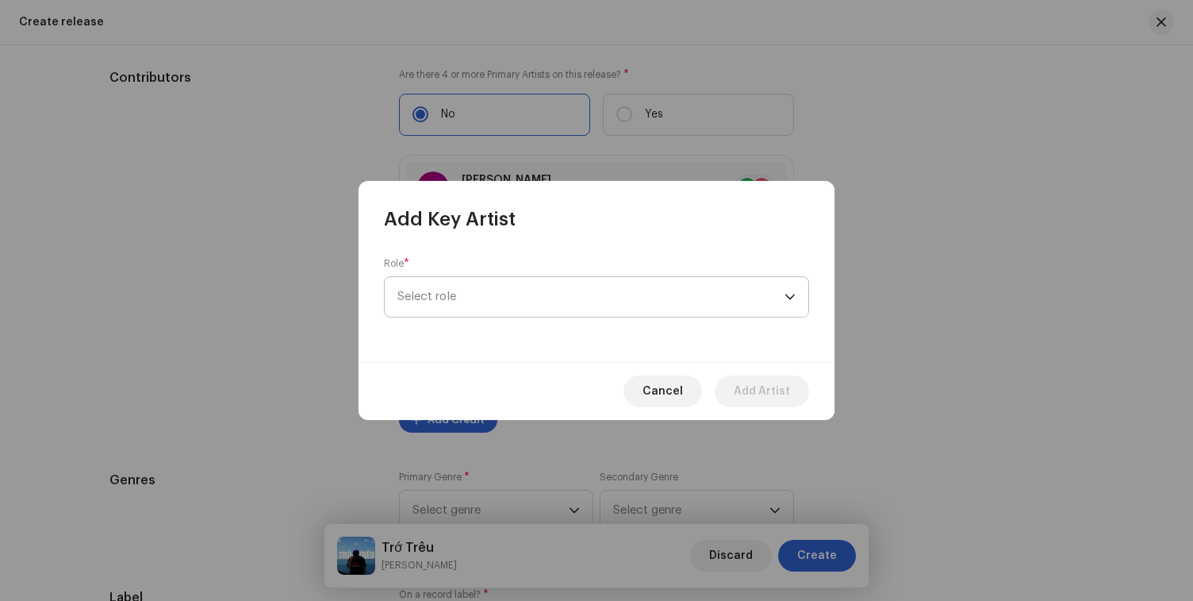
click at [484, 291] on span "Select role" at bounding box center [590, 297] width 387 height 40
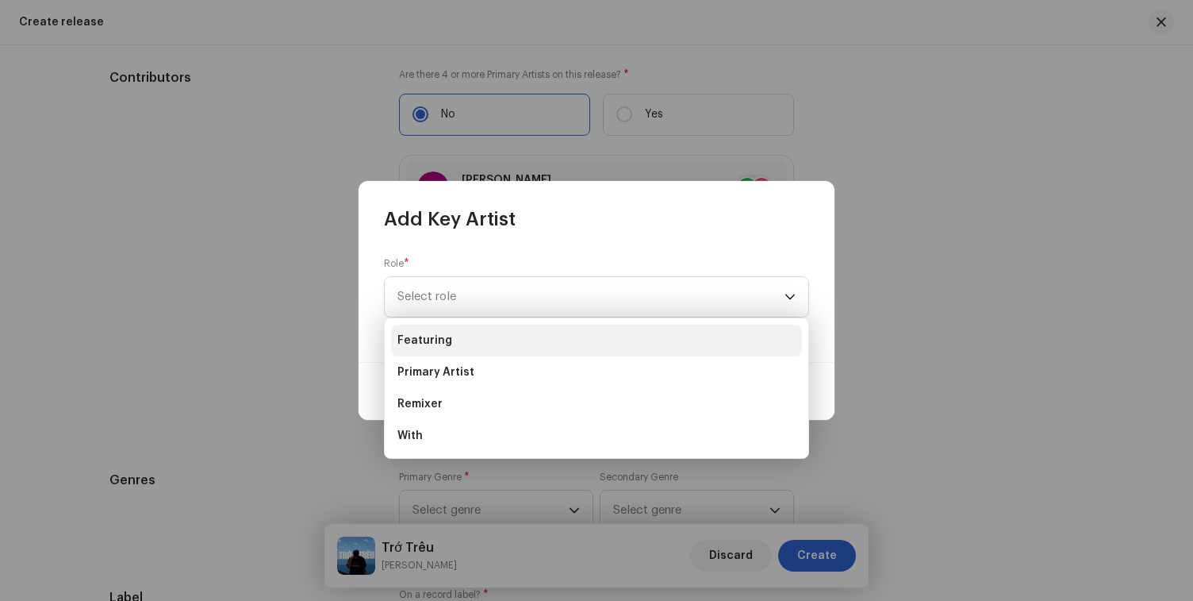
click at [467, 354] on li "Featuring" at bounding box center [596, 340] width 411 height 32
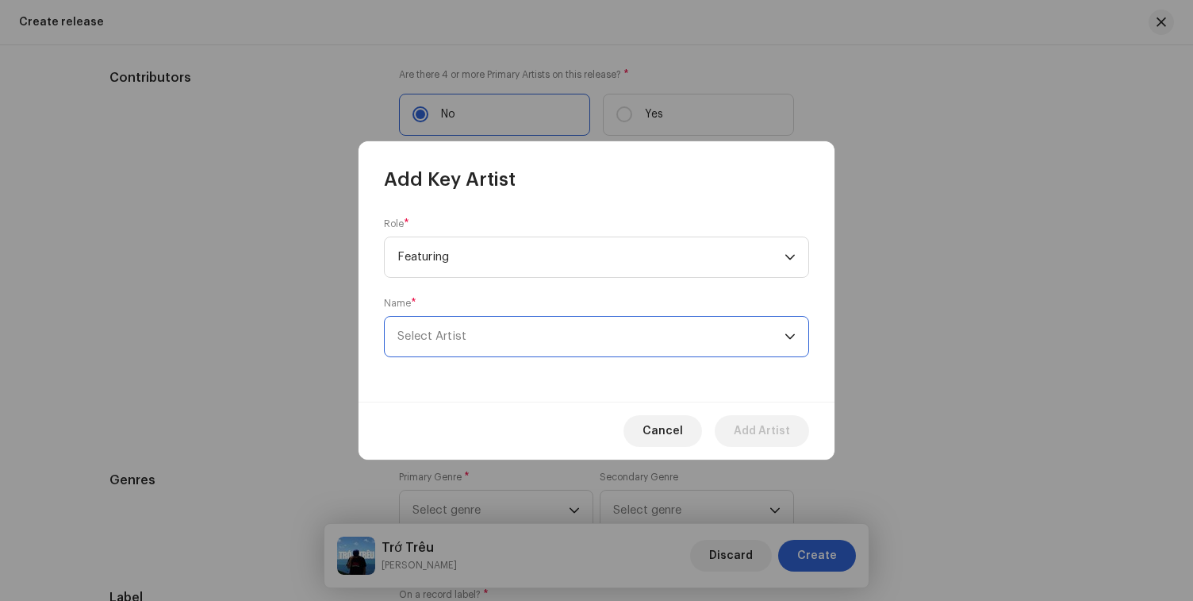
click at [501, 340] on span "Select Artist" at bounding box center [590, 337] width 387 height 40
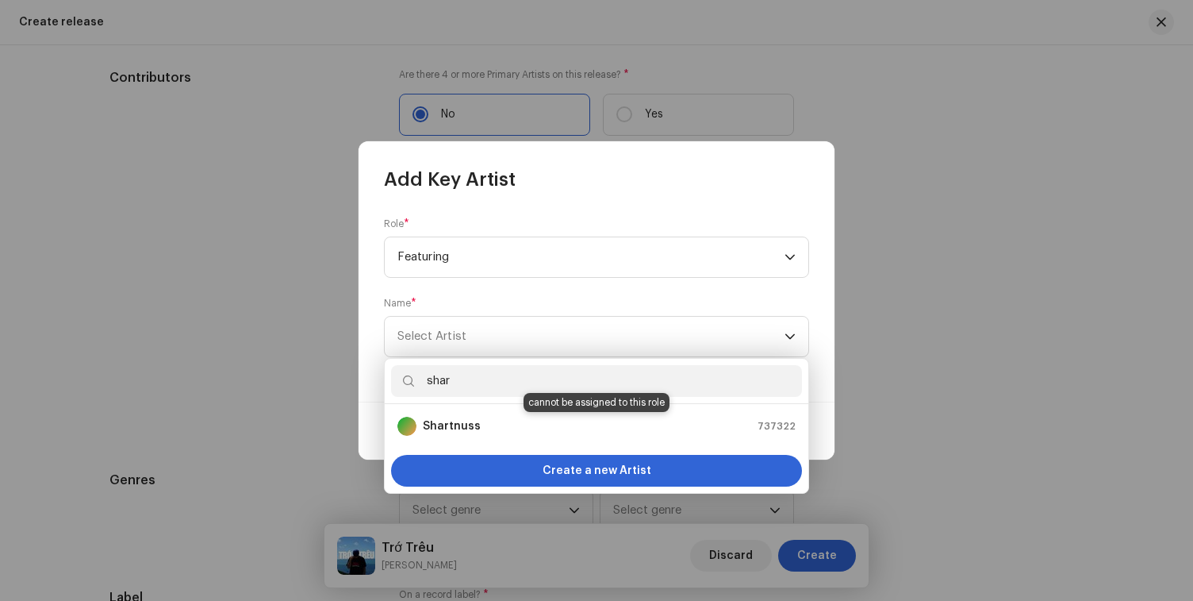
type input "shar"
click at [483, 418] on div "Shartnuss 737322" at bounding box center [596, 426] width 398 height 19
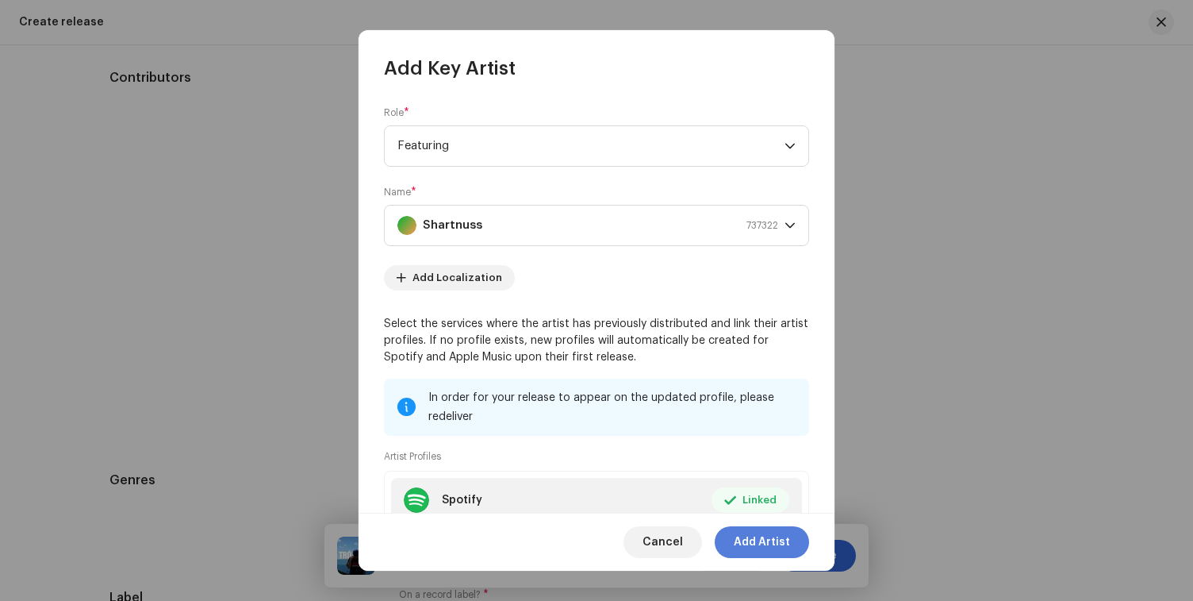
click at [762, 541] on span "Add Artist" at bounding box center [762, 542] width 56 height 32
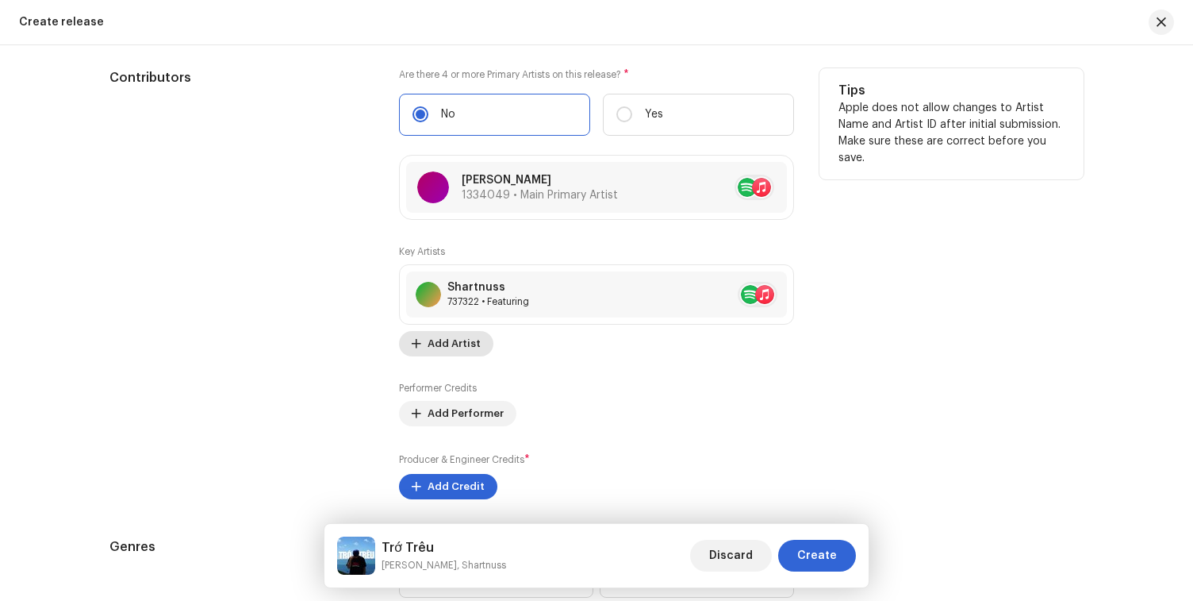
click at [421, 349] on button "Add Artist" at bounding box center [446, 343] width 94 height 25
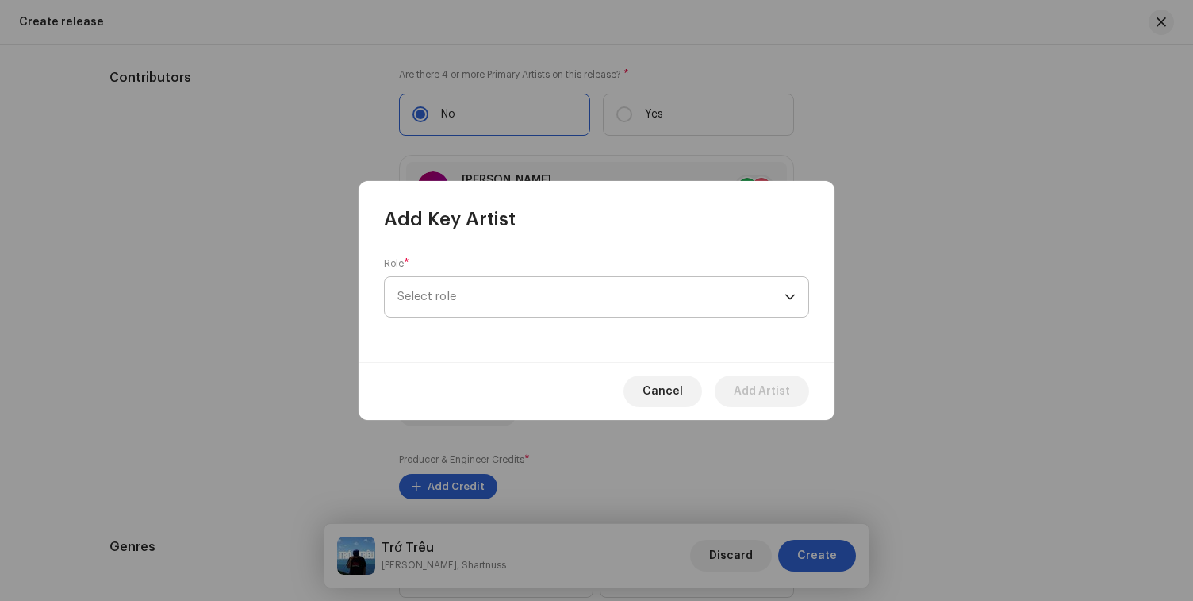
click at [500, 283] on span "Select role" at bounding box center [590, 297] width 387 height 40
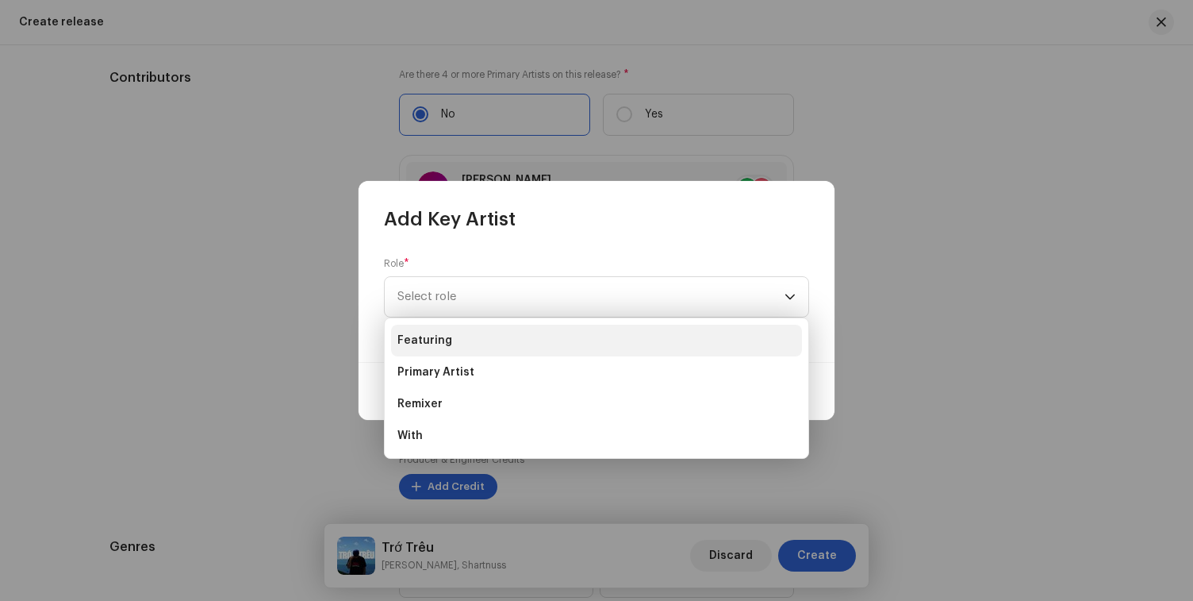
click at [497, 343] on li "Featuring" at bounding box center [596, 340] width 411 height 32
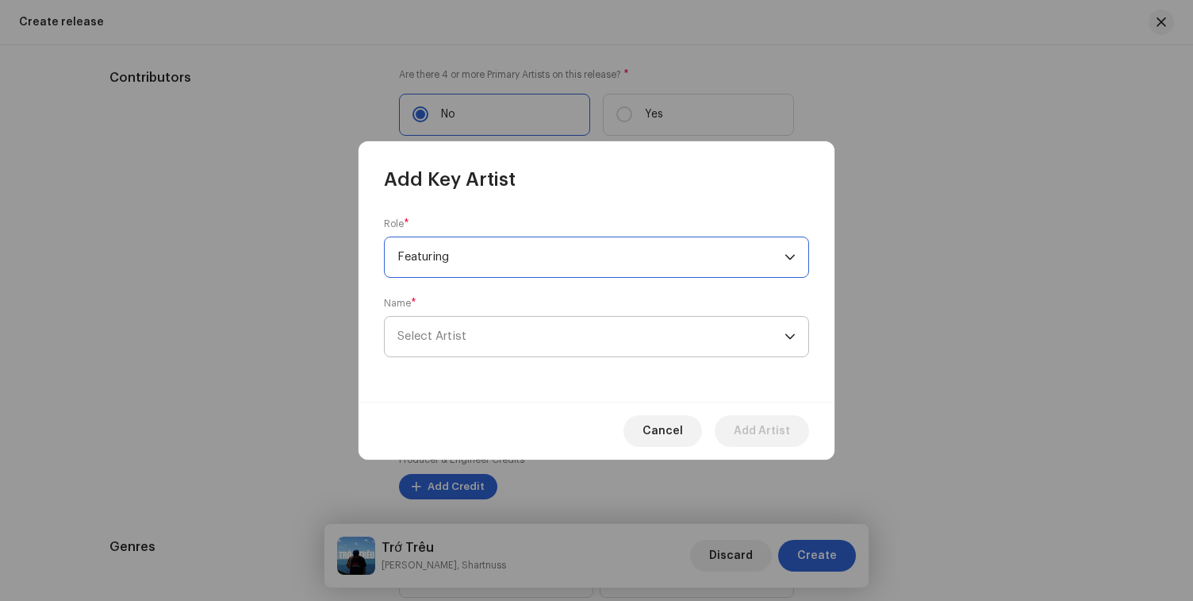
click at [426, 344] on span "Select Artist" at bounding box center [590, 337] width 387 height 40
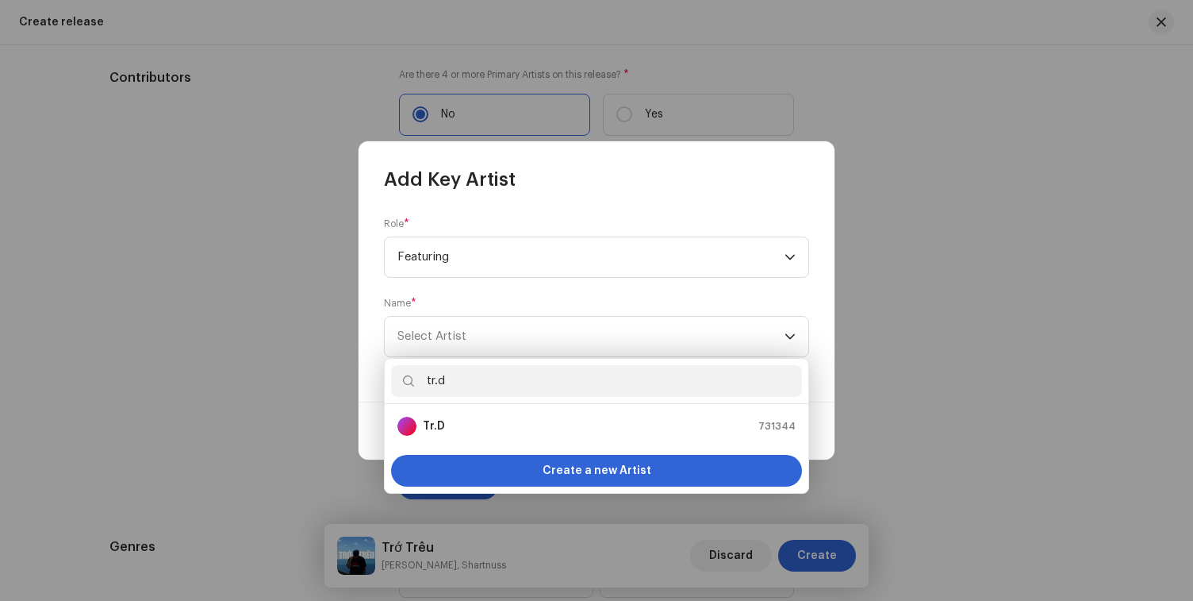
type input "tr.d"
click at [432, 413] on li "Tr.D 731344" at bounding box center [596, 426] width 411 height 32
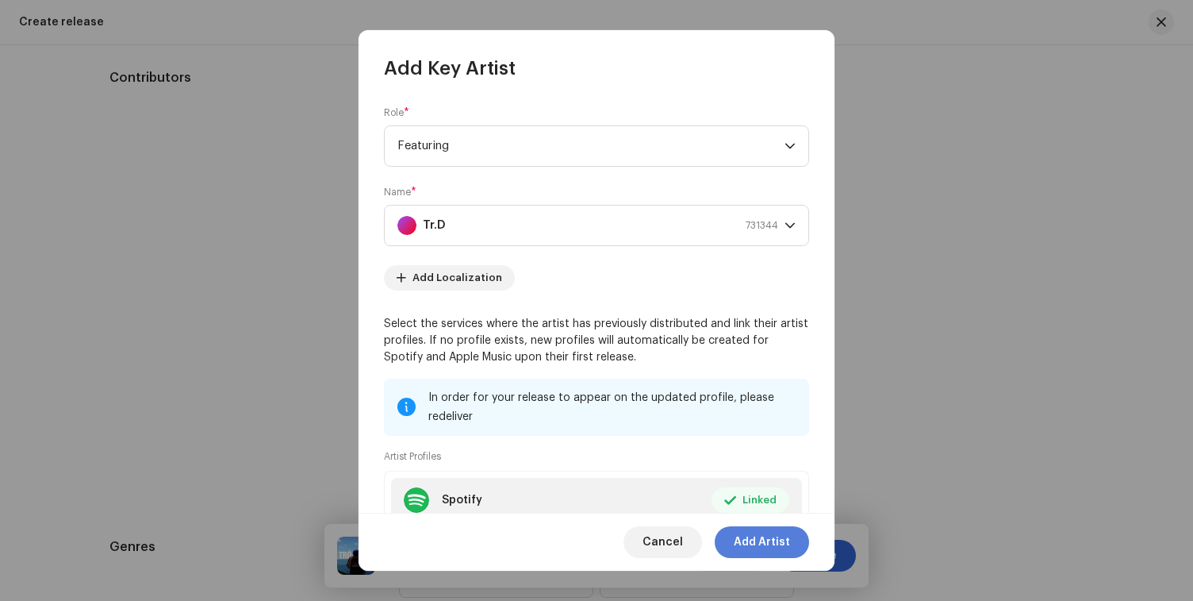
click at [750, 534] on span "Add Artist" at bounding box center [762, 542] width 56 height 32
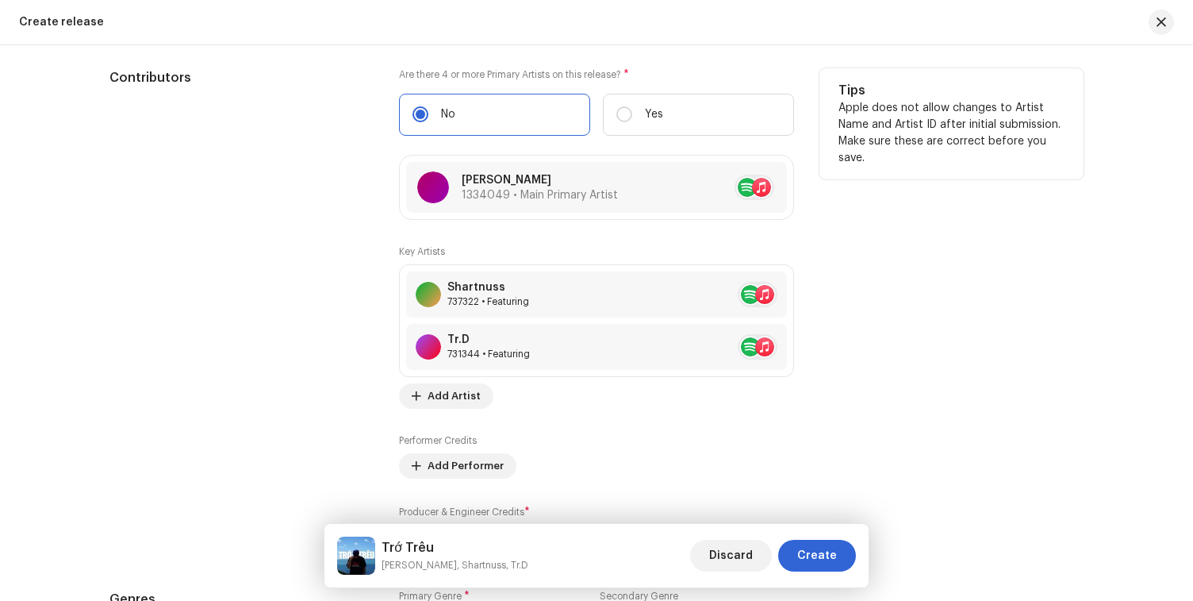
click at [446, 377] on div "Shartnuss 737322 • Featuring Tr.D 731344 • Featuring No selected item" at bounding box center [596, 320] width 395 height 113
click at [446, 386] on span "Add Artist" at bounding box center [454, 396] width 53 height 32
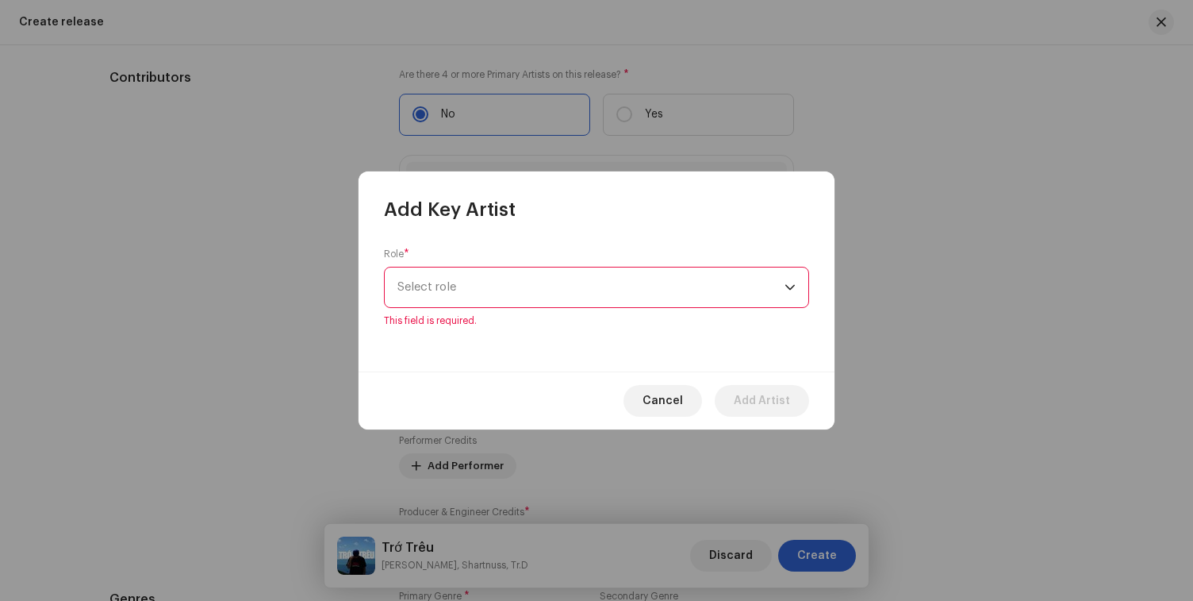
click at [501, 285] on span "Select role" at bounding box center [590, 287] width 387 height 40
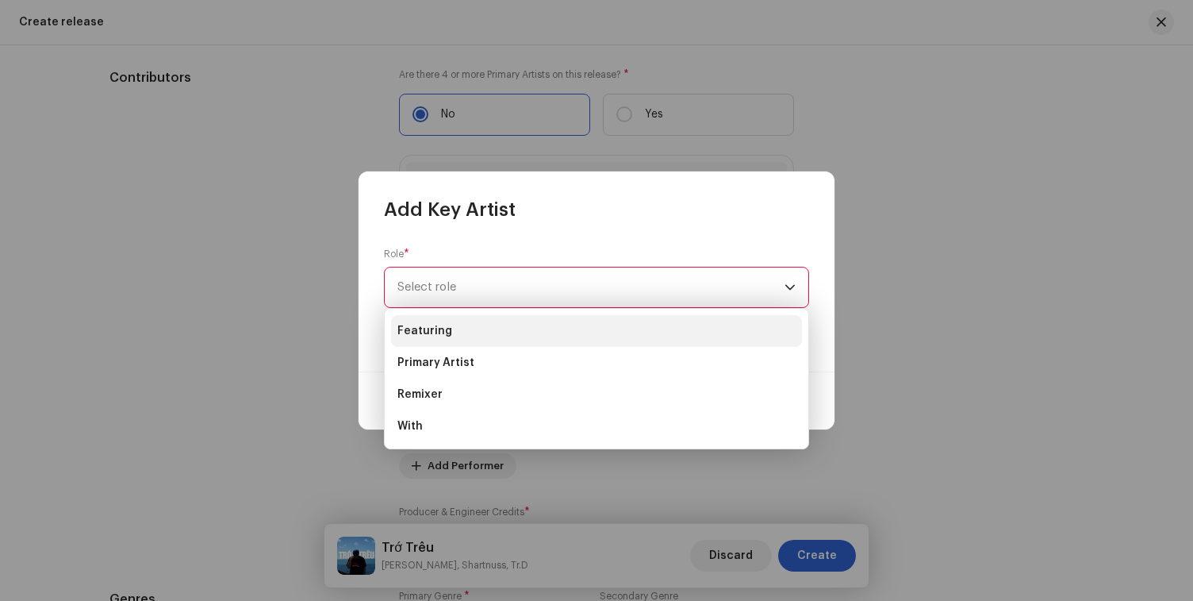
click at [523, 337] on li "Featuring" at bounding box center [596, 331] width 411 height 32
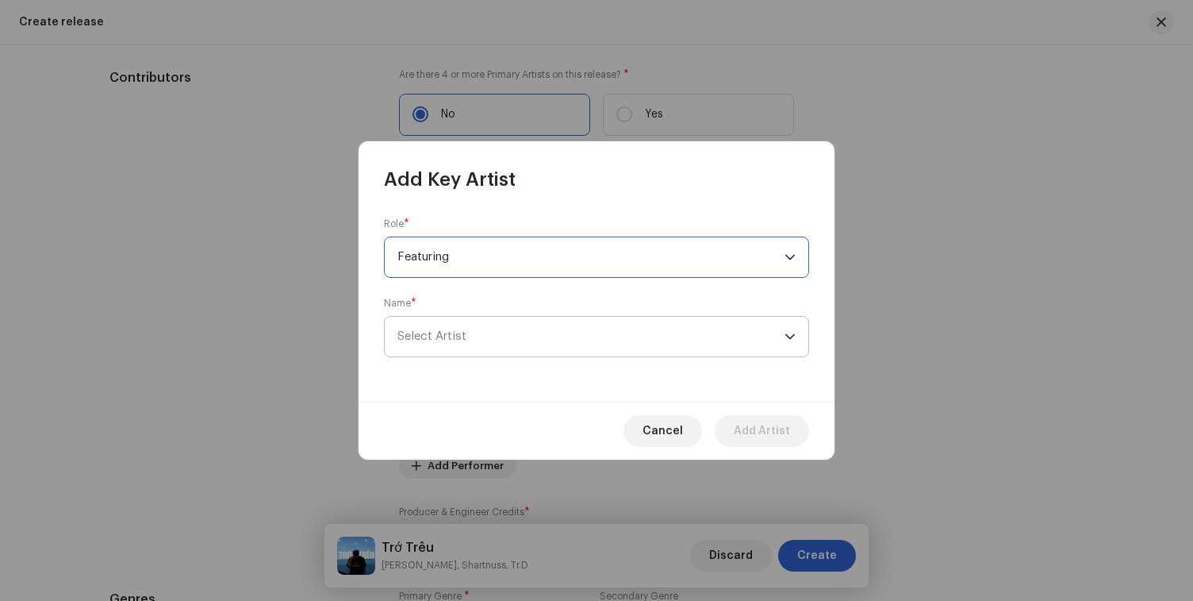
click at [520, 339] on span "Select Artist" at bounding box center [590, 337] width 387 height 40
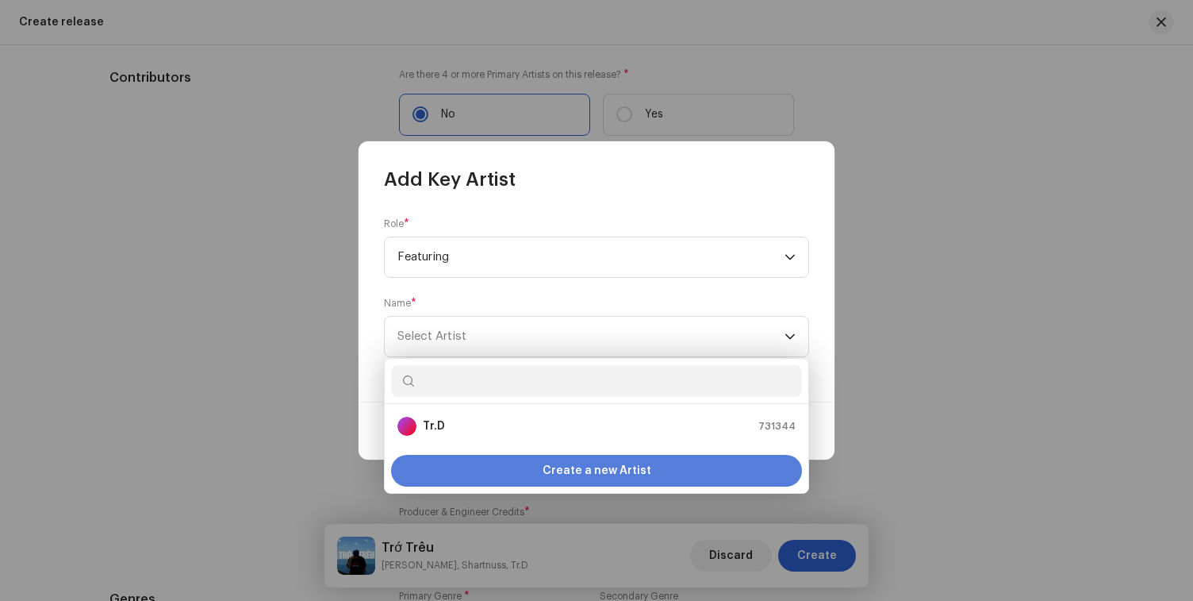
click at [494, 467] on div "Create a new Artist" at bounding box center [596, 471] width 411 height 32
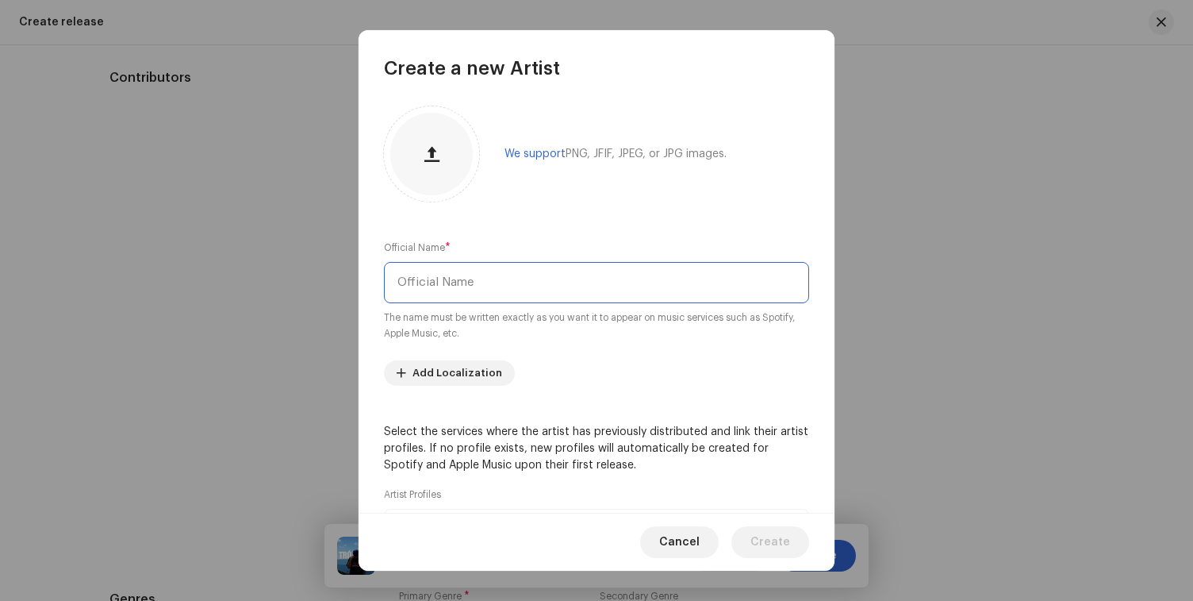
click at [529, 273] on input "text" at bounding box center [596, 282] width 425 height 41
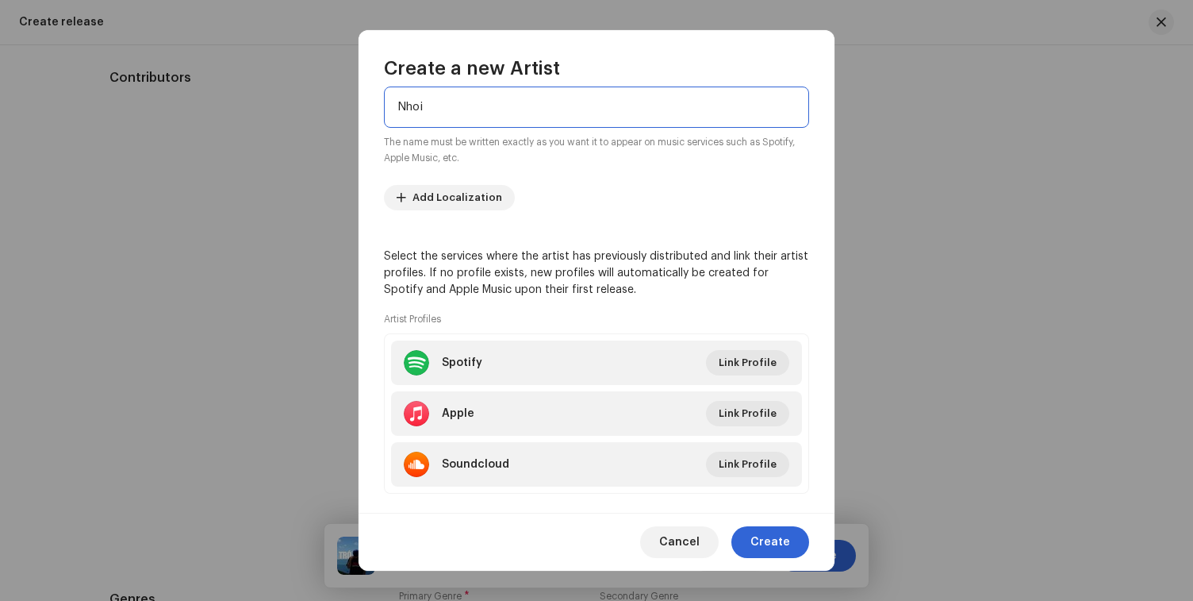
scroll to position [187, 0]
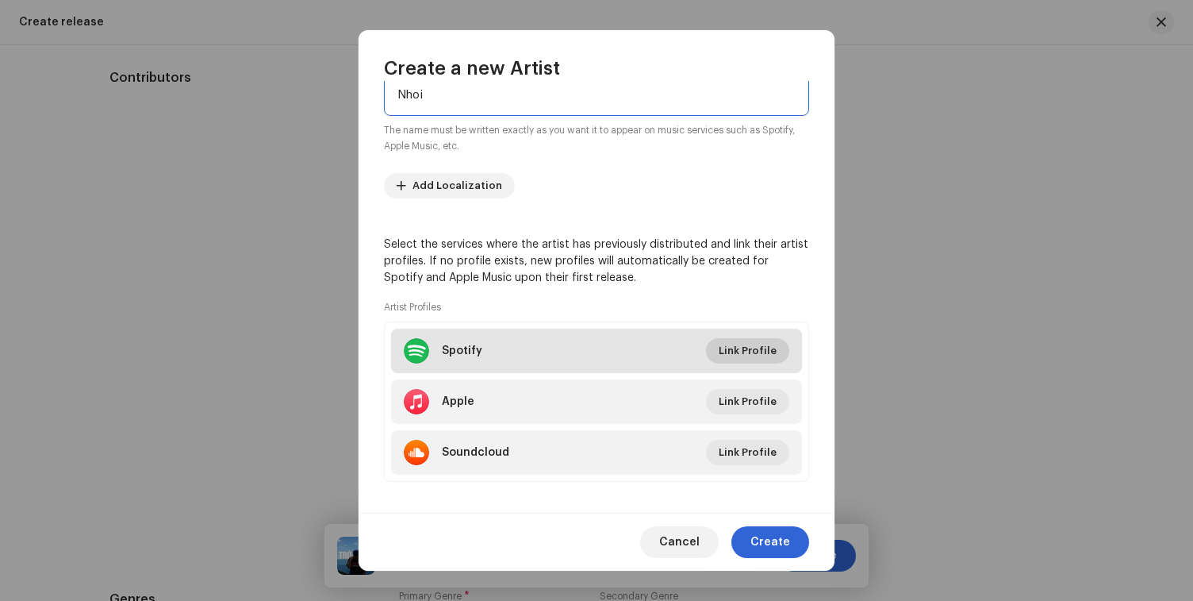
type input "Nhoi"
click at [719, 344] on span "Link Profile" at bounding box center [748, 351] width 58 height 32
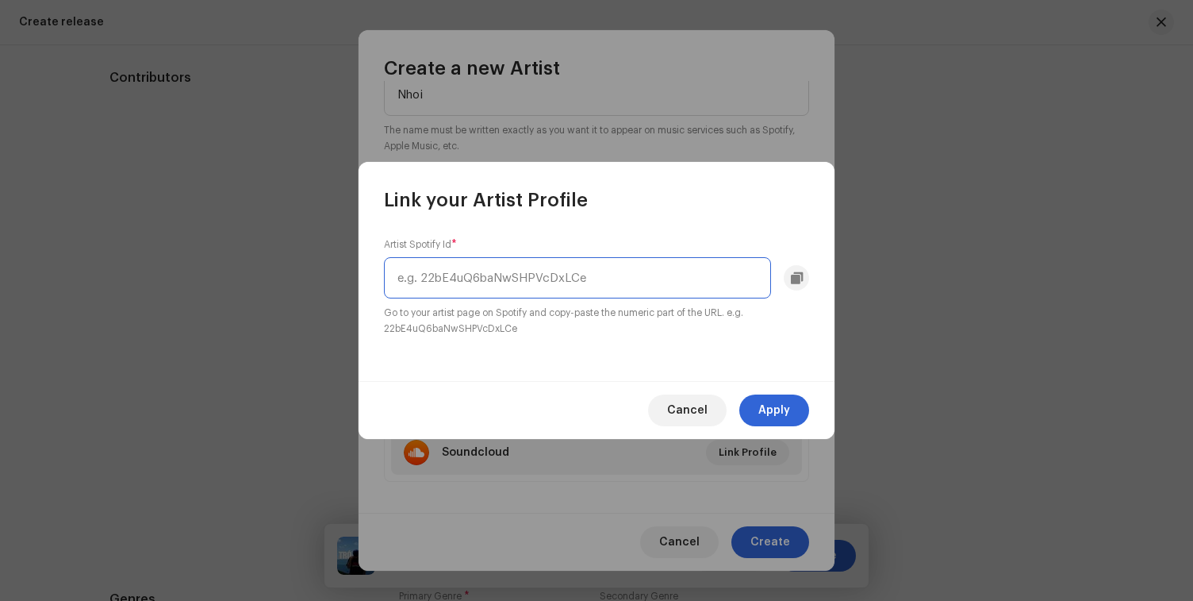
click at [632, 267] on input "text" at bounding box center [577, 277] width 387 height 41
paste input "spotify:artist:0RhRqe4p7cCWnlsBAQEbOy"
drag, startPoint x: 477, startPoint y: 278, endPoint x: 359, endPoint y: 279, distance: 117.4
click at [359, 279] on div "Artist Spotify Id * spotify:artist:0RhRqe4p7cCWnlsBAQEbOy Go to your artist pag…" at bounding box center [597, 297] width 476 height 168
click at [443, 276] on input "spotify:artist:0RhRqe4p7cCWnlsBAQEbOy" at bounding box center [577, 277] width 387 height 41
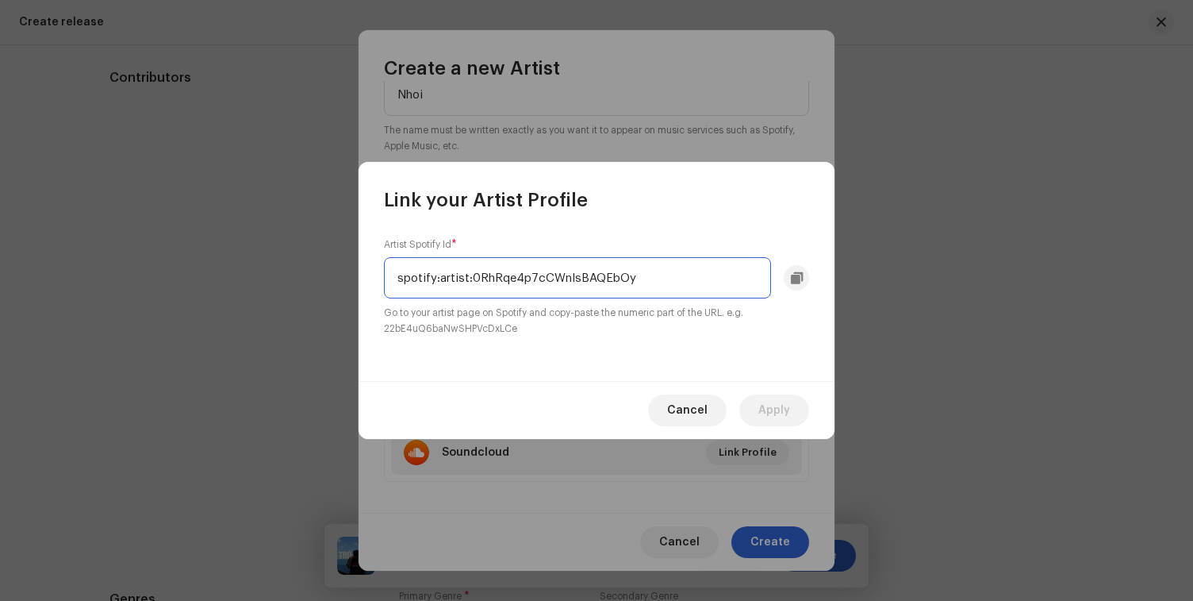
drag, startPoint x: 472, startPoint y: 275, endPoint x: 271, endPoint y: 281, distance: 200.8
click at [271, 281] on div "Link your Artist Profile Artist Spotify Id * spotify:artist:0RhRqe4p7cCWnlsBAQE…" at bounding box center [596, 300] width 1193 height 601
type input "0RhRqe4p7cCWnlsBAQEbOy"
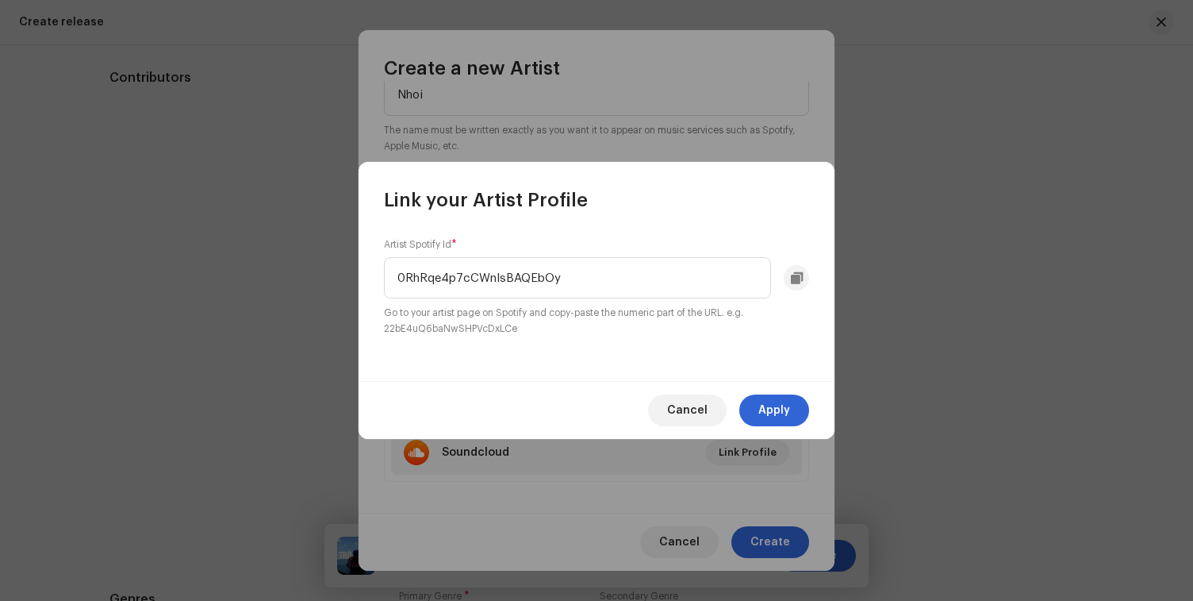
click at [770, 388] on div "Cancel Apply" at bounding box center [597, 410] width 476 height 58
click at [767, 394] on span "Apply" at bounding box center [774, 410] width 32 height 32
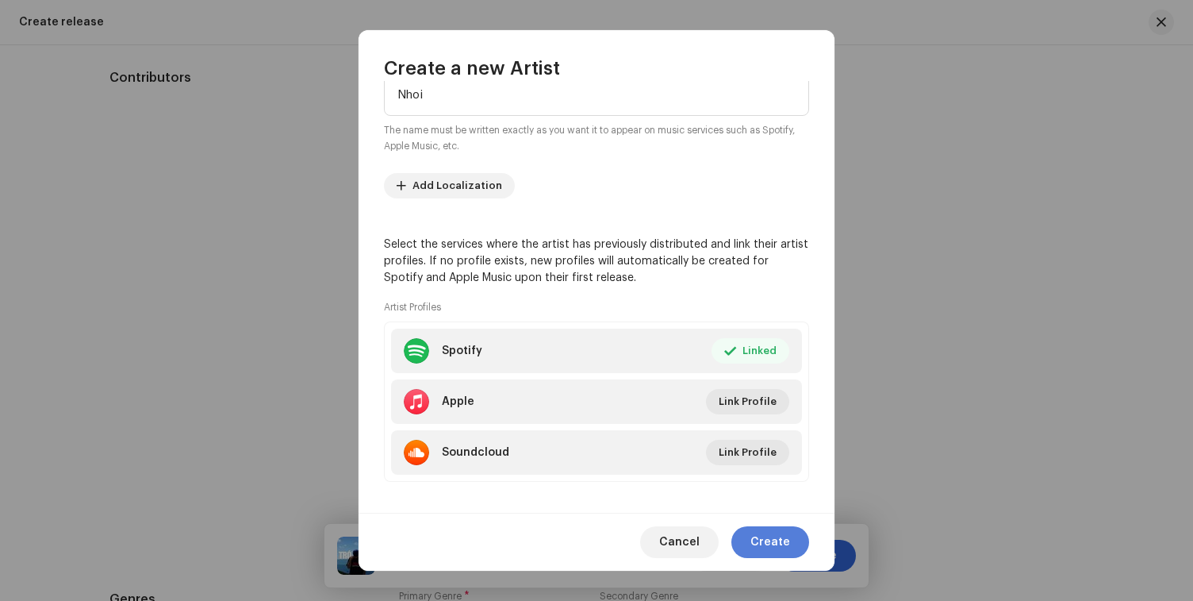
click at [766, 541] on span "Create" at bounding box center [771, 542] width 40 height 32
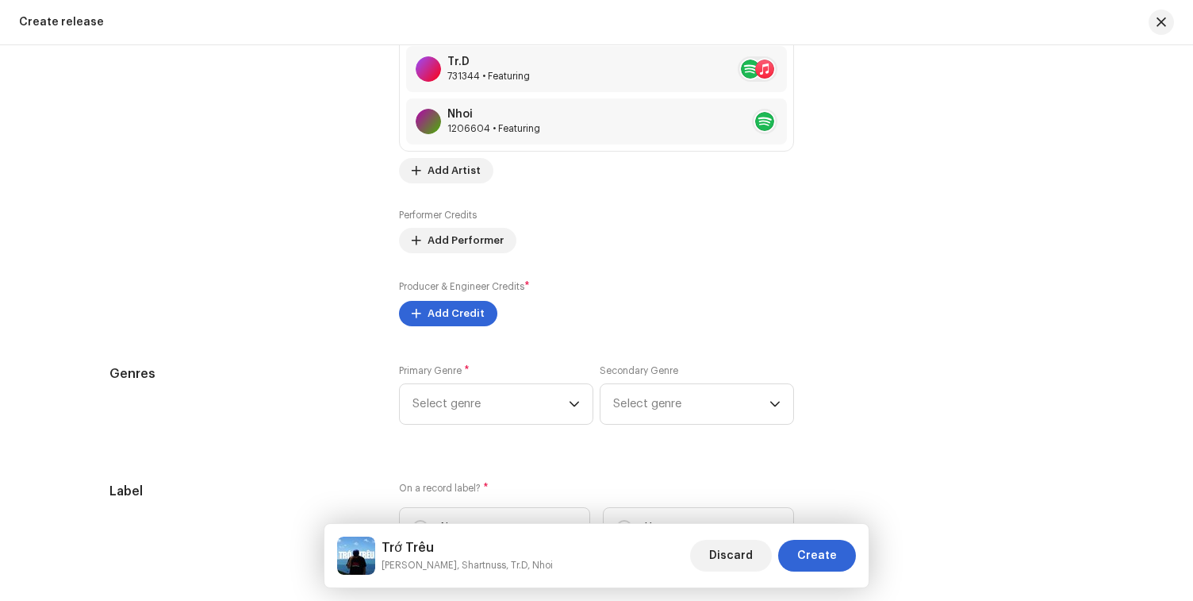
scroll to position [2194, 0]
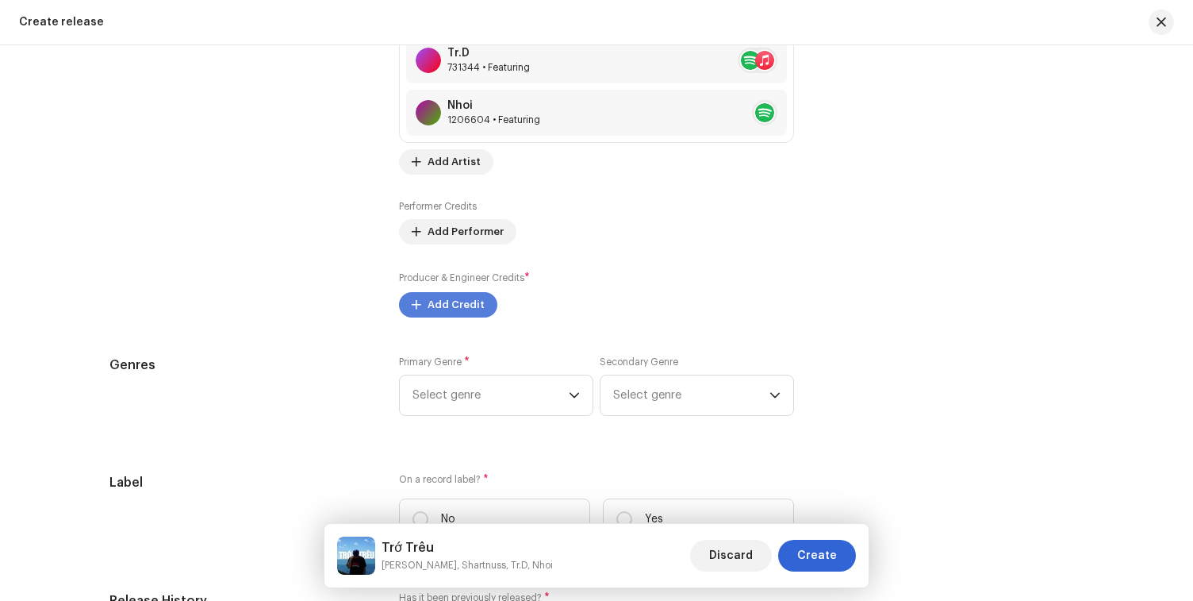
click at [463, 306] on span "Add Credit" at bounding box center [456, 305] width 57 height 32
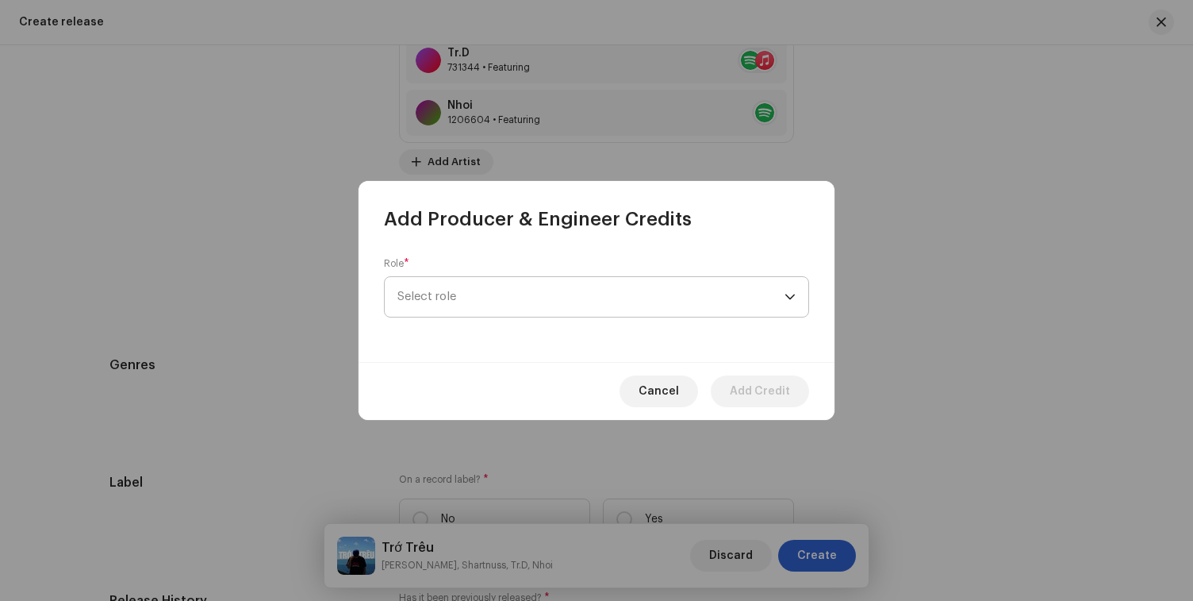
click at [525, 303] on span "Select role" at bounding box center [590, 297] width 387 height 40
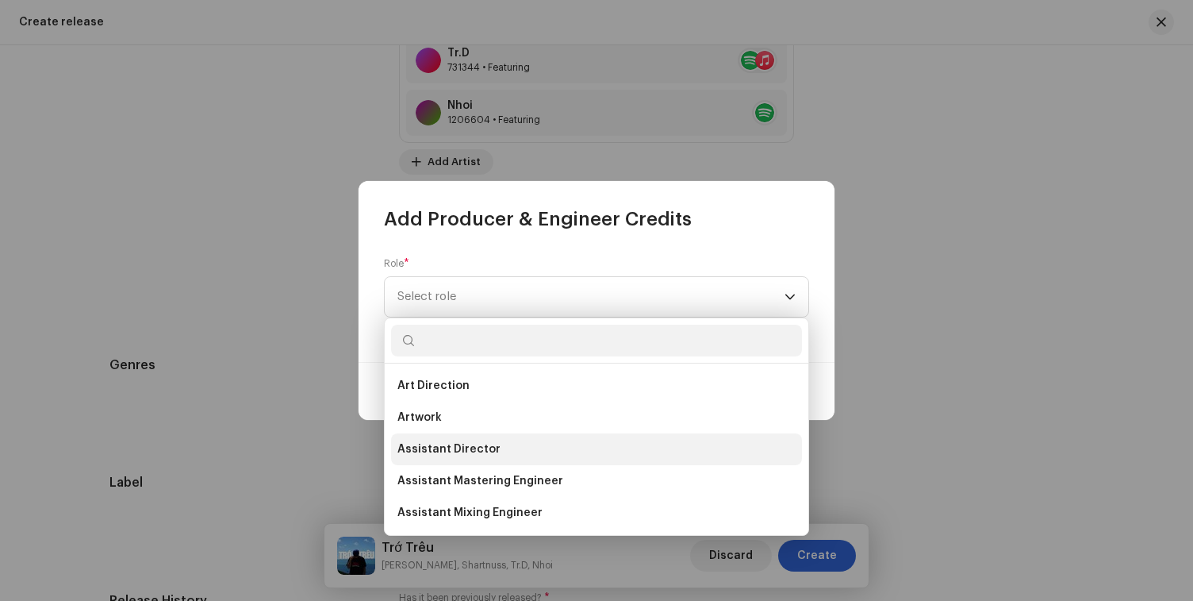
scroll to position [698, 0]
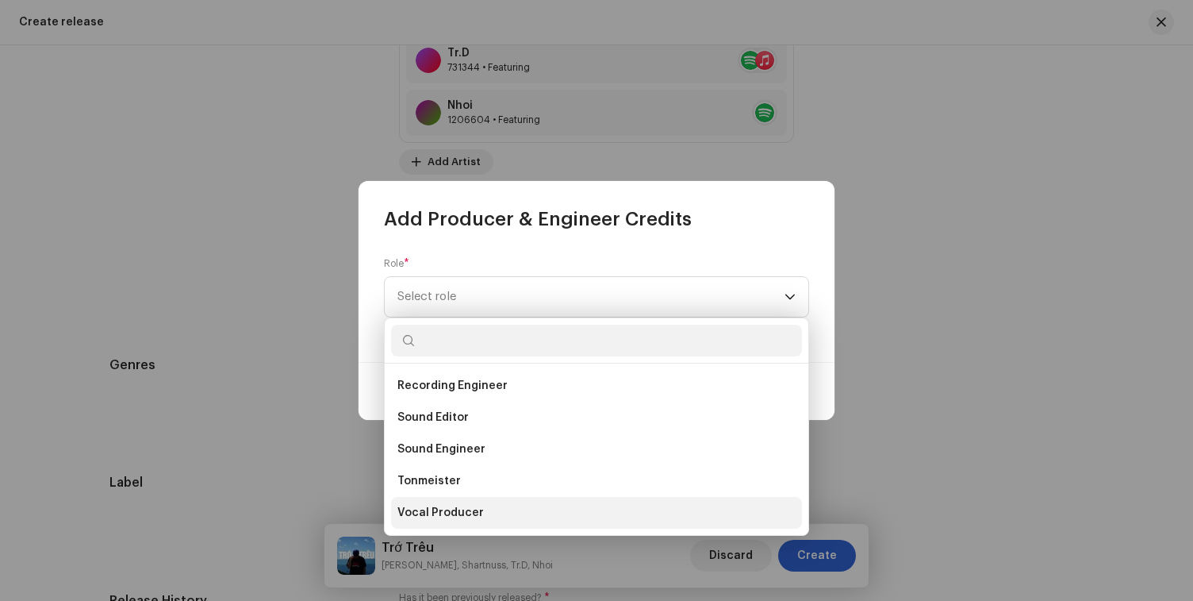
click at [471, 513] on span "Vocal Producer" at bounding box center [440, 513] width 86 height 16
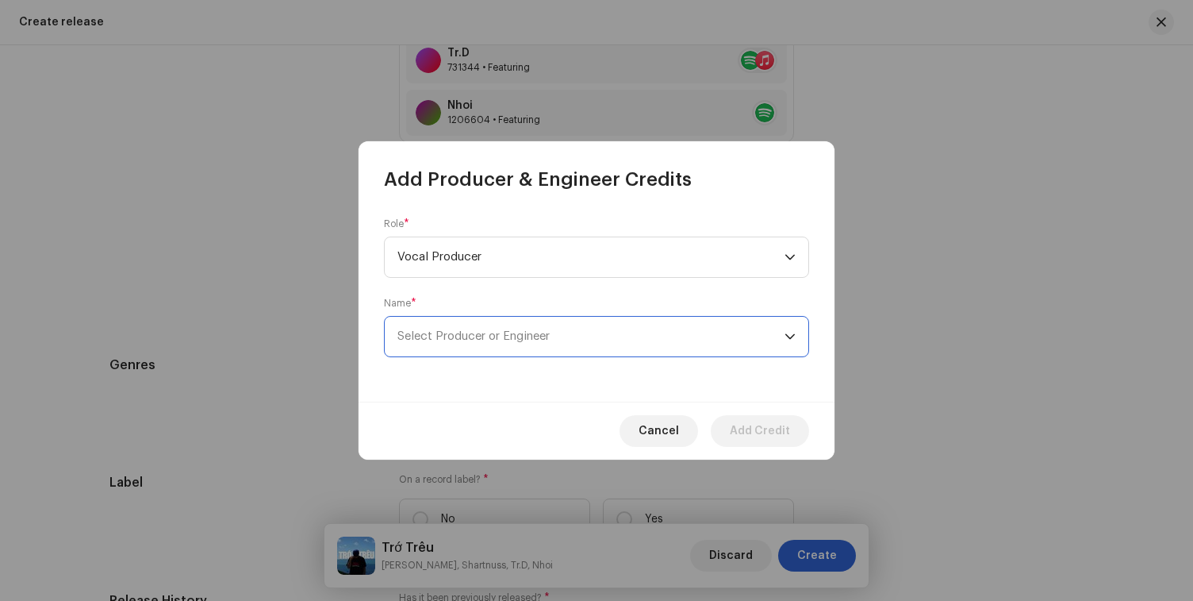
click at [538, 343] on span "Select Producer or Engineer" at bounding box center [590, 337] width 387 height 40
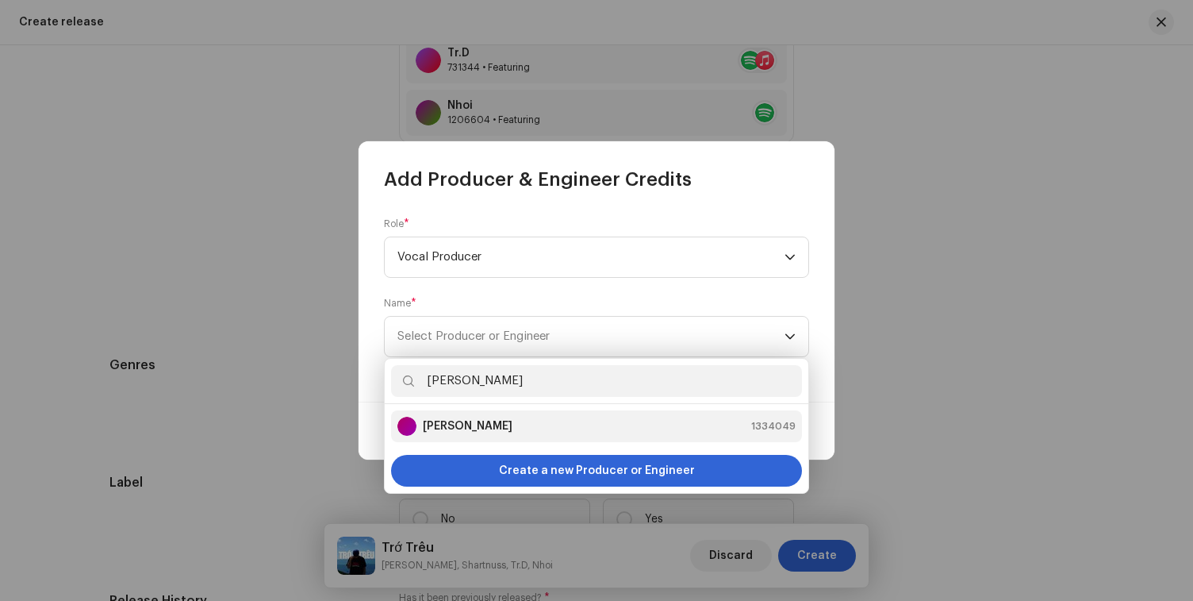
type input "khánh đinh"
click at [519, 425] on div "Khánh Đinh 1334049" at bounding box center [596, 426] width 398 height 19
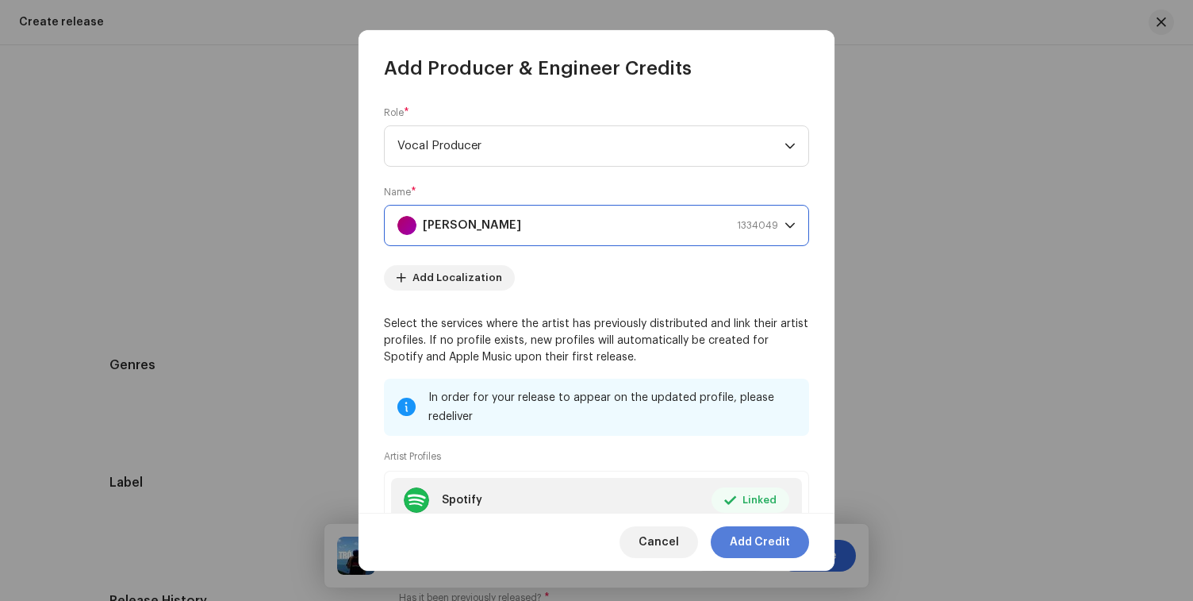
click at [740, 539] on span "Add Credit" at bounding box center [760, 542] width 60 height 32
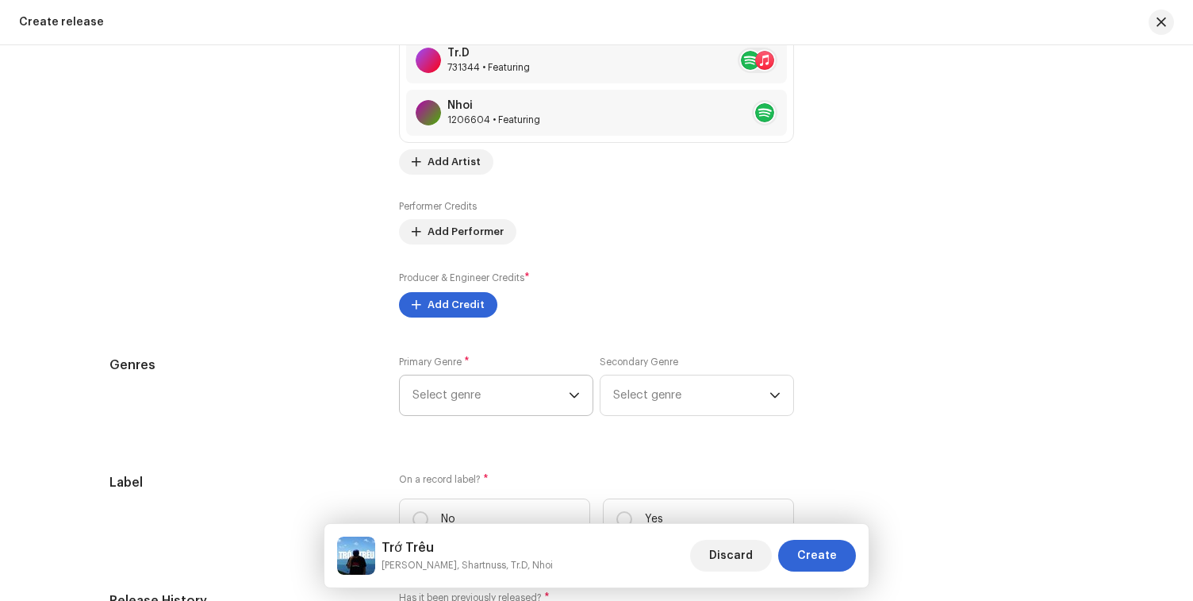
click at [549, 405] on span "Select genre" at bounding box center [491, 395] width 156 height 40
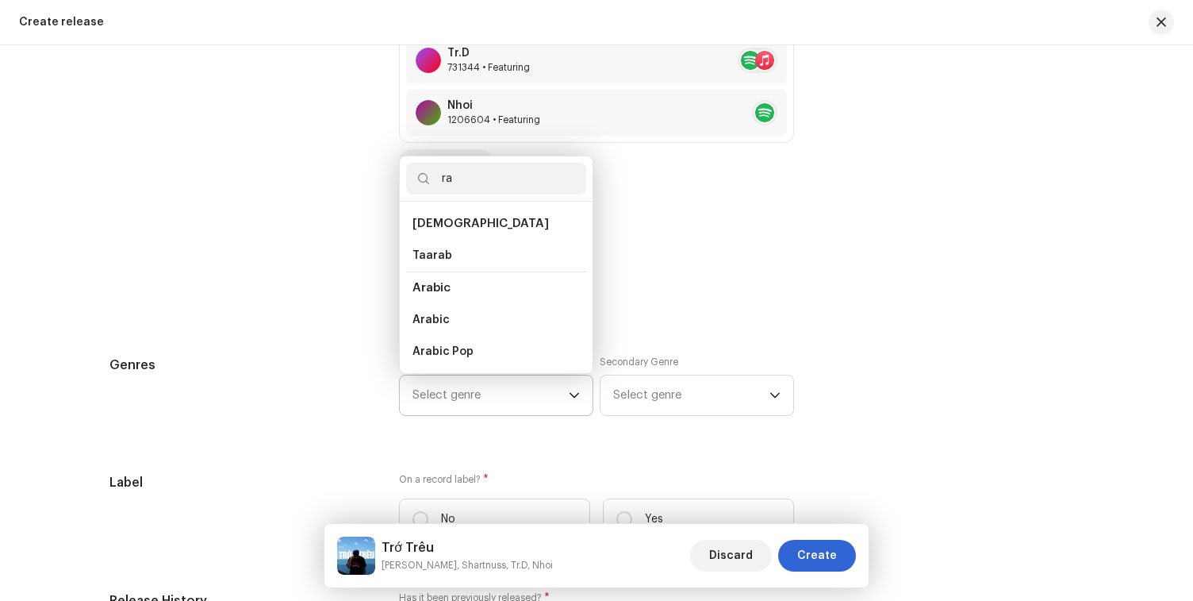
type input "rap"
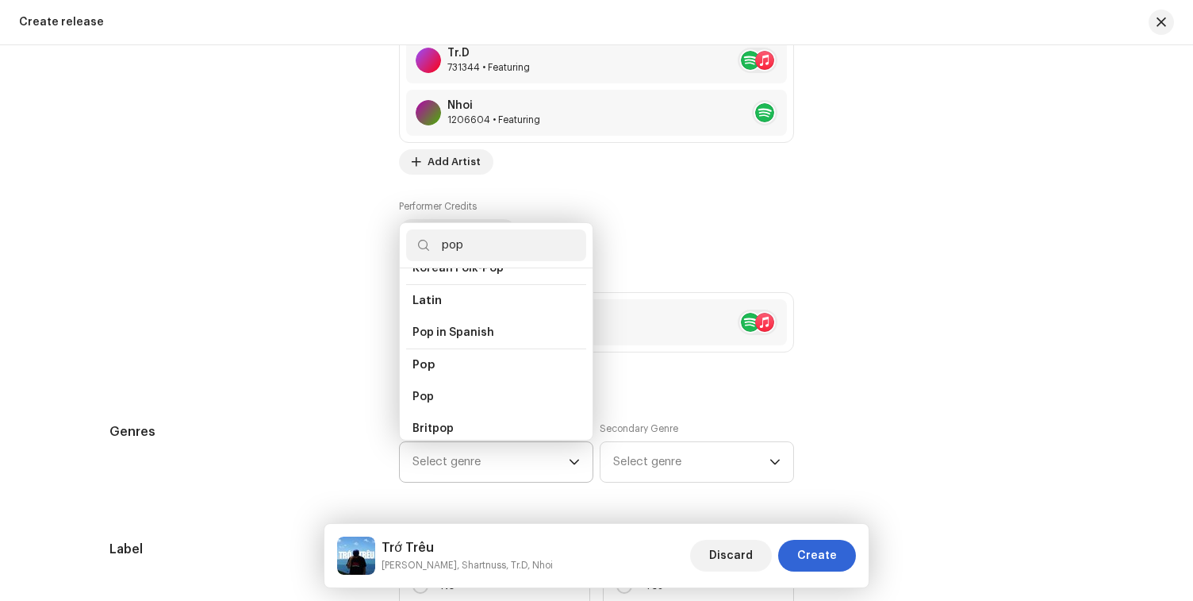
scroll to position [520, 0]
type input "pop"
click at [487, 388] on li "Pop" at bounding box center [496, 392] width 180 height 32
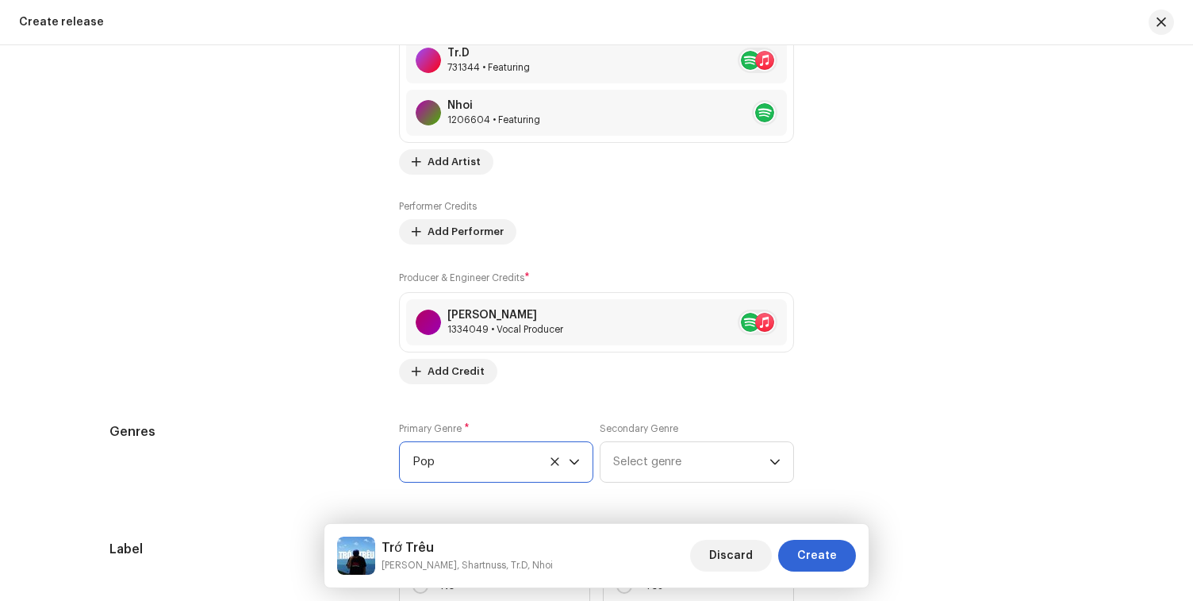
click at [675, 493] on div "Primary Genre * Pop Secondary Genre Select genre" at bounding box center [596, 461] width 395 height 79
click at [678, 478] on span "Select genre" at bounding box center [691, 462] width 156 height 40
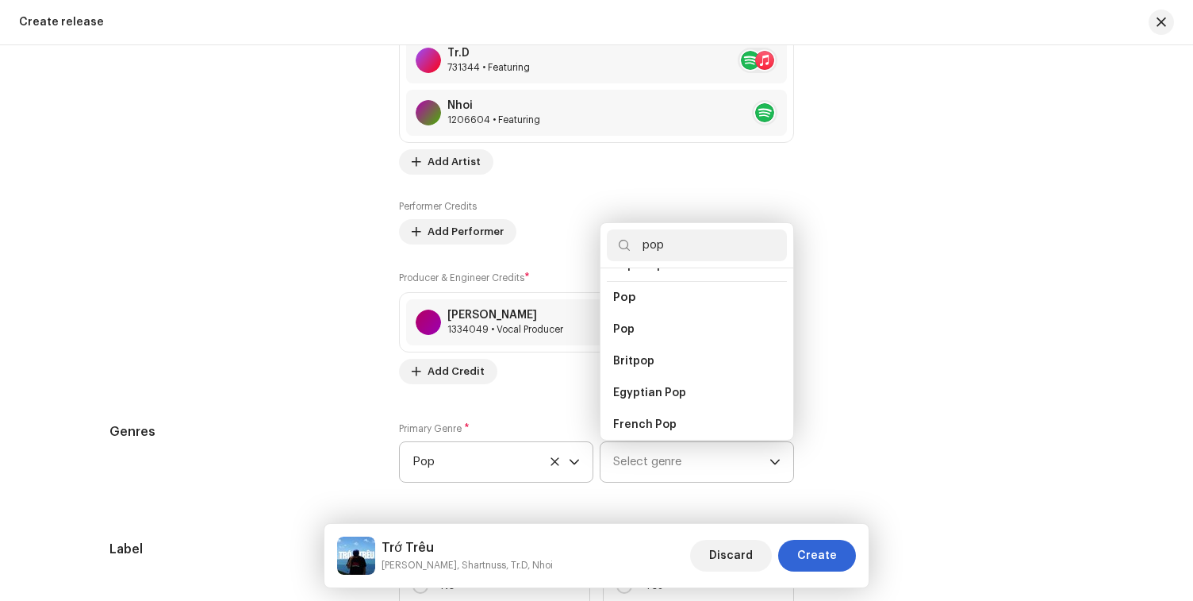
scroll to position [584, 0]
type input "pop"
click at [720, 322] on li "Pop" at bounding box center [697, 329] width 180 height 32
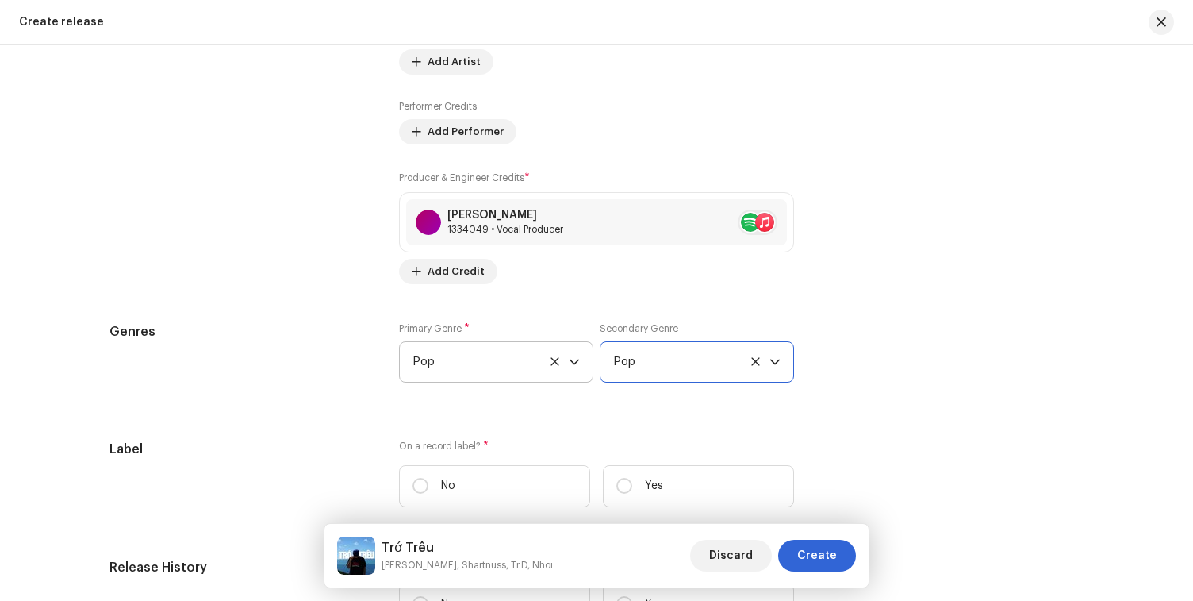
scroll to position [2297, 0]
click at [673, 479] on label "Yes" at bounding box center [698, 483] width 191 height 42
click at [632, 479] on input "Yes" at bounding box center [624, 482] width 16 height 16
radio input "true"
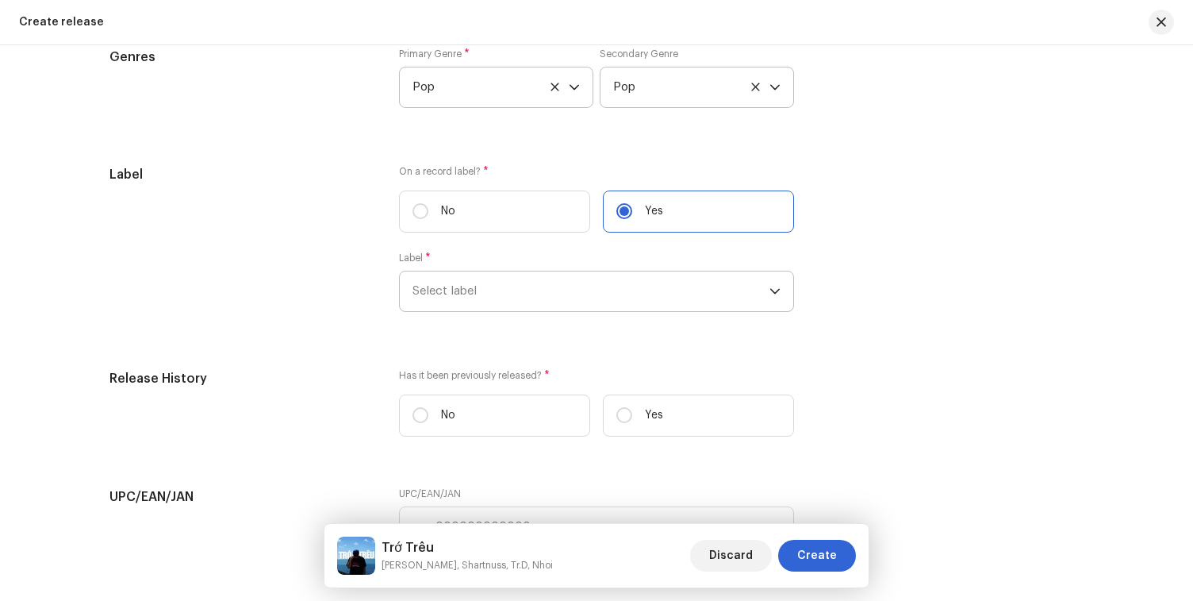
scroll to position [2578, 0]
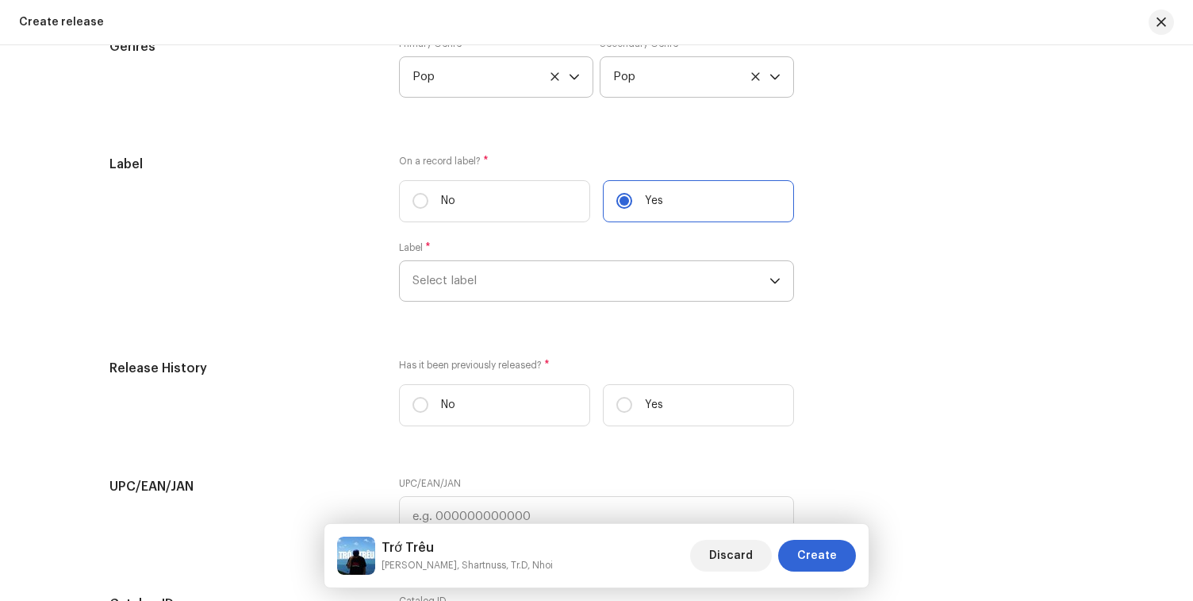
click at [553, 286] on span "Select label" at bounding box center [591, 281] width 357 height 40
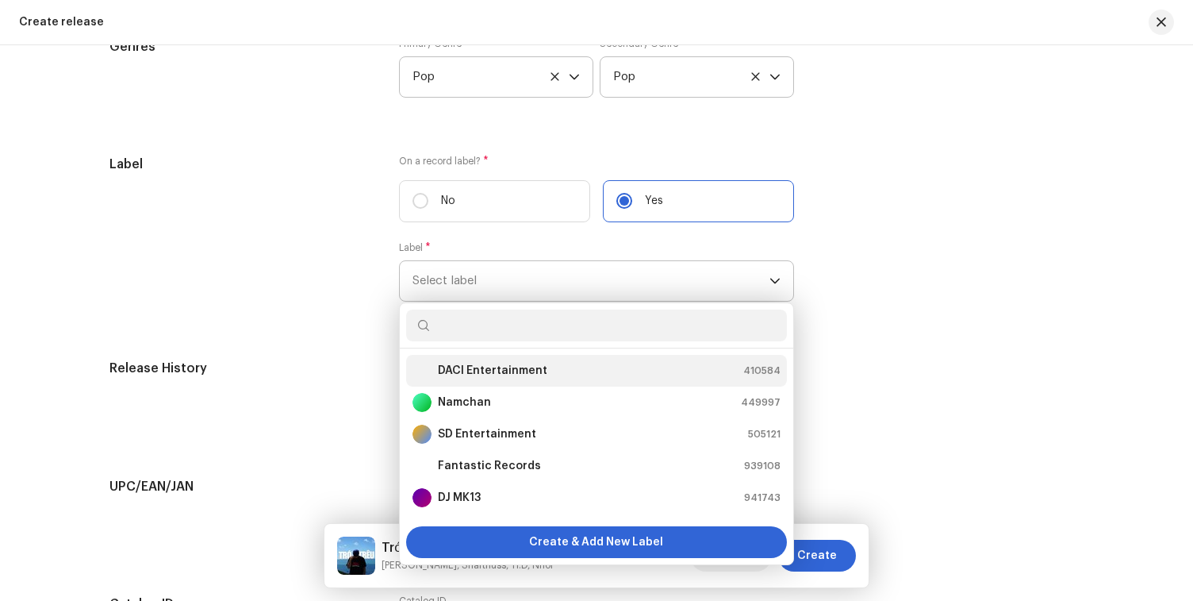
click at [511, 370] on strong "DACI Entertainment" at bounding box center [492, 371] width 109 height 16
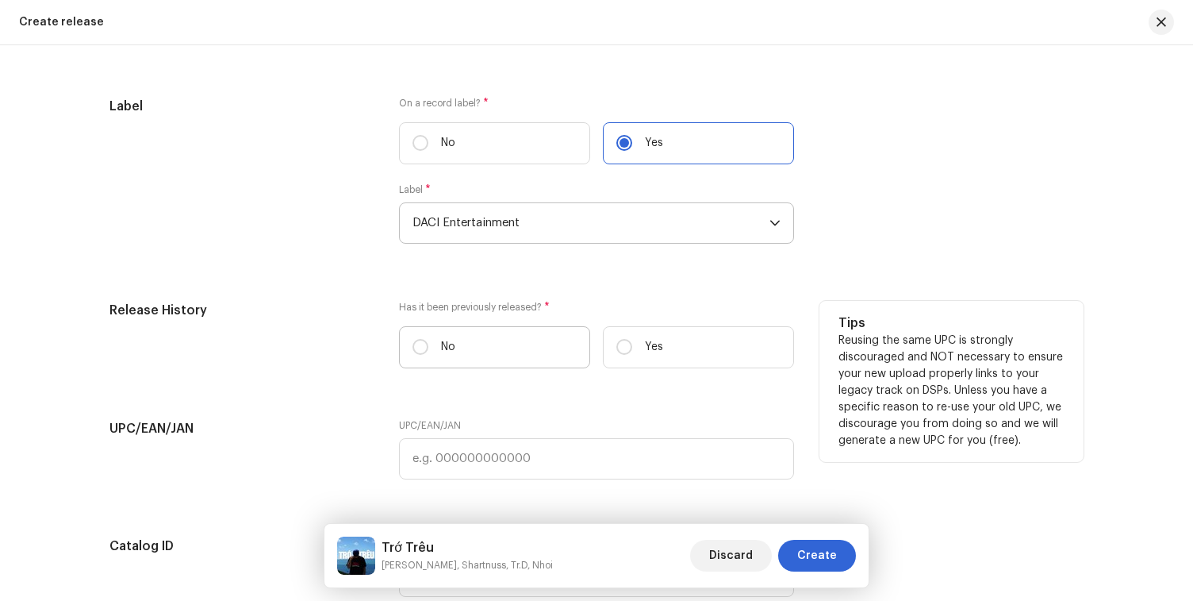
click at [532, 345] on label "No" at bounding box center [494, 347] width 191 height 42
click at [428, 345] on input "No" at bounding box center [421, 347] width 16 height 16
radio input "true"
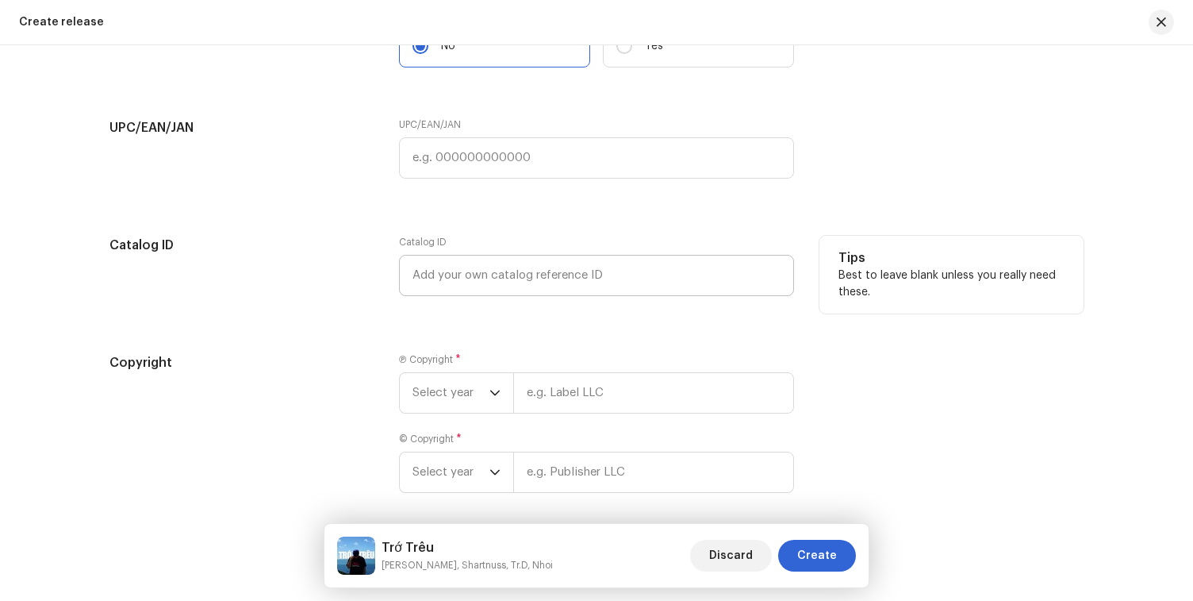
scroll to position [2939, 0]
click at [481, 386] on span "Select year" at bounding box center [451, 391] width 77 height 40
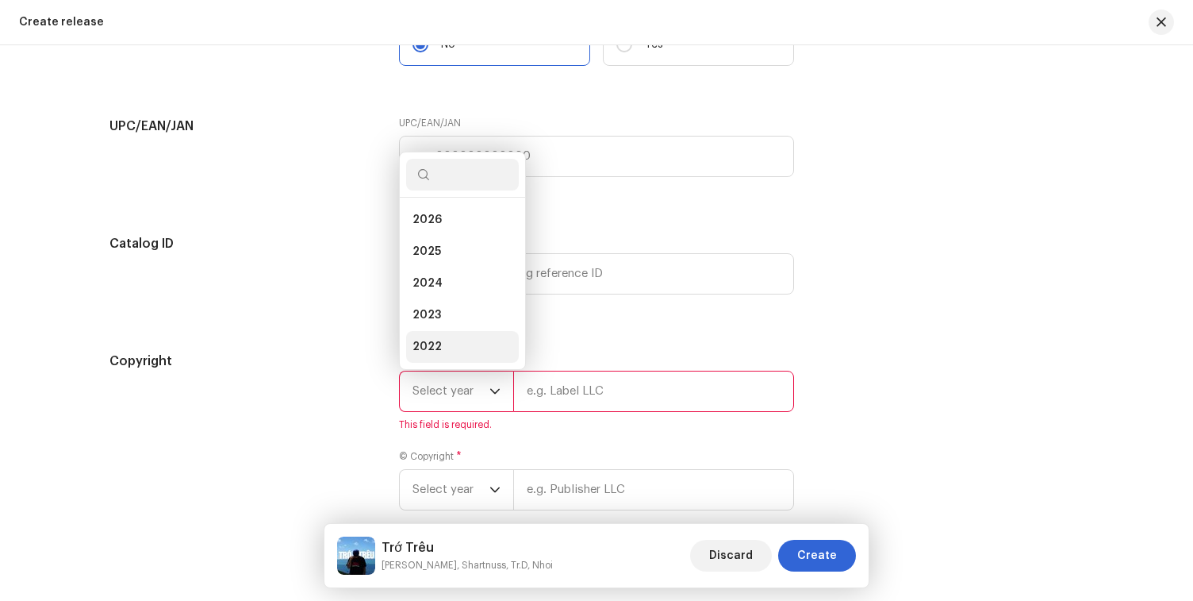
scroll to position [25, 0]
click at [486, 239] on li "2025" at bounding box center [462, 226] width 113 height 32
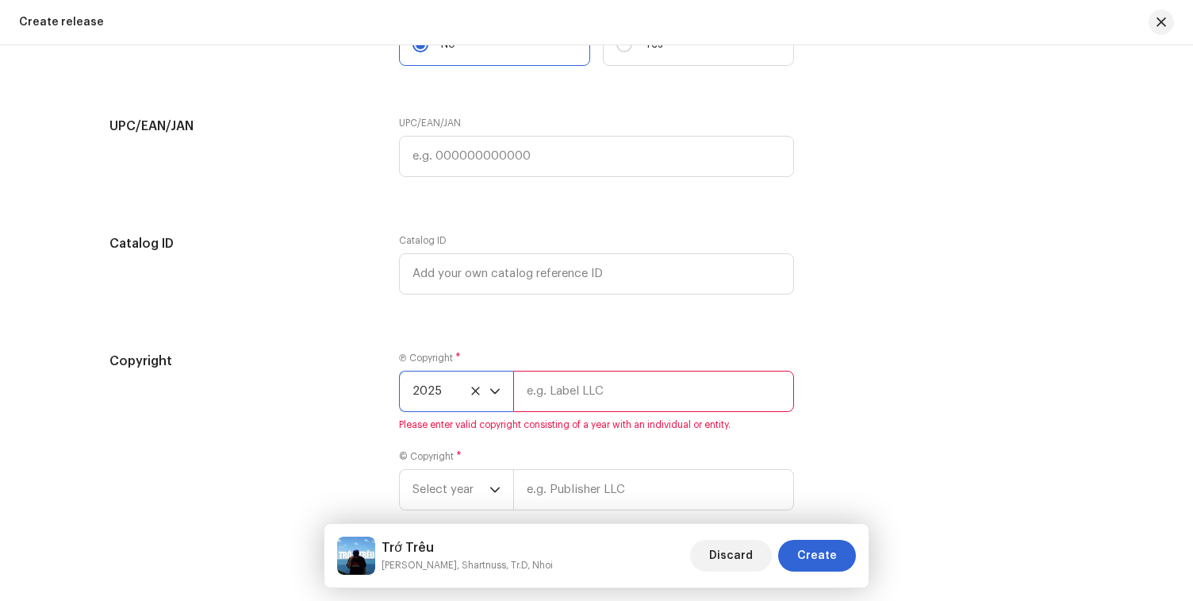
click at [560, 403] on input "text" at bounding box center [653, 391] width 281 height 41
type input "DACI Entertainment"
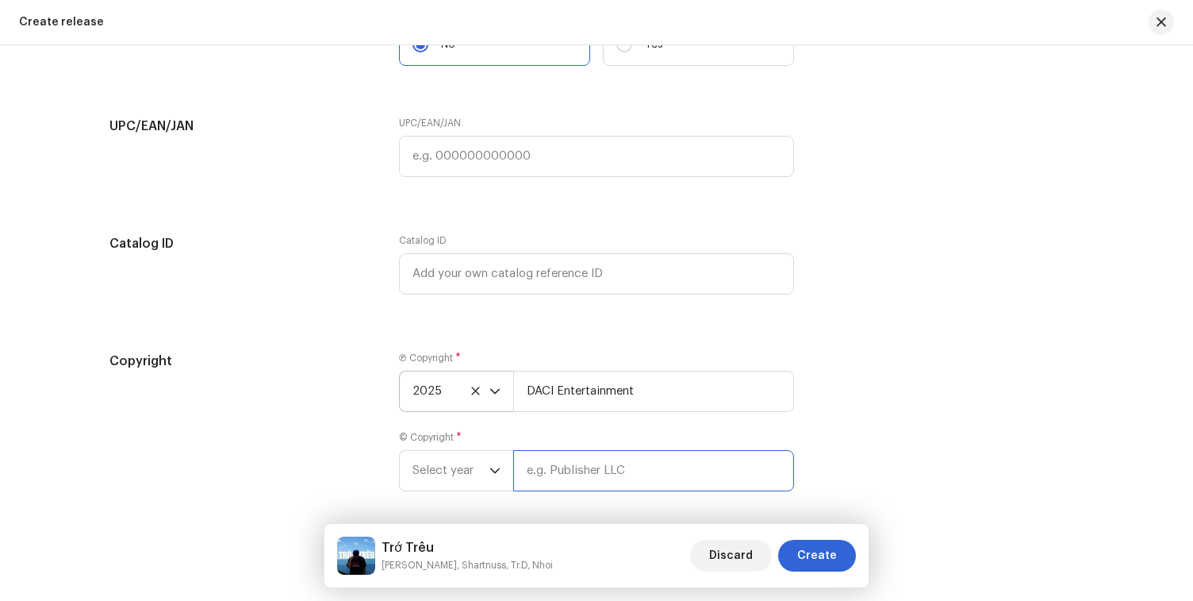
click at [539, 483] on input "text" at bounding box center [653, 470] width 281 height 41
paste input "DACI Entertainment"
type input "DACI Entertainment"
click at [433, 481] on span "Select year" at bounding box center [451, 471] width 77 height 40
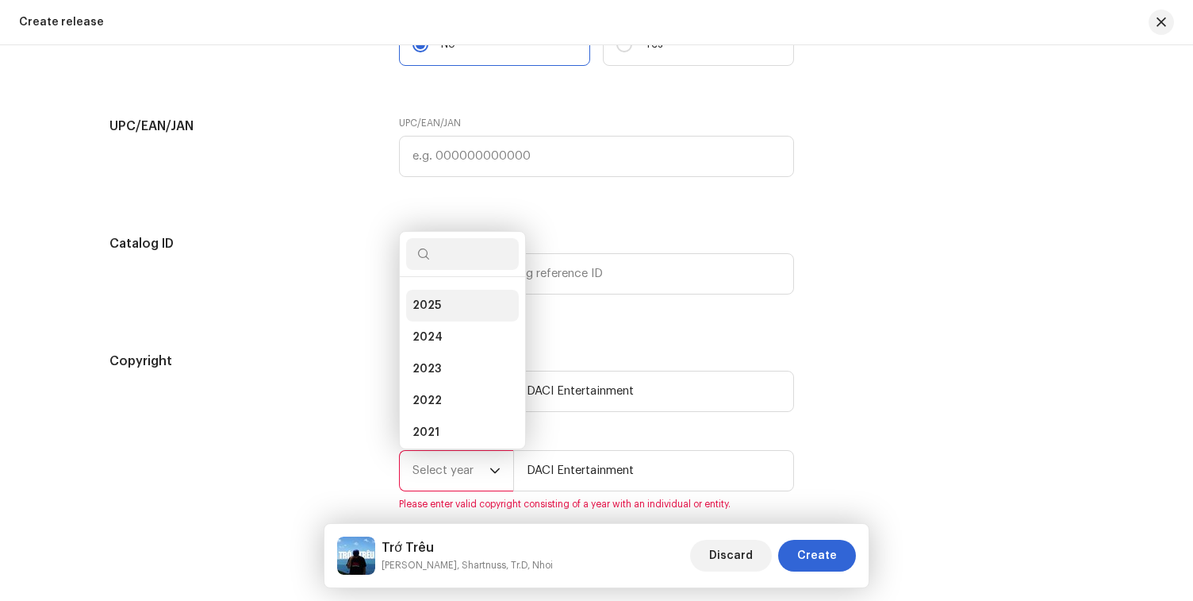
click at [482, 313] on li "2025" at bounding box center [462, 306] width 113 height 32
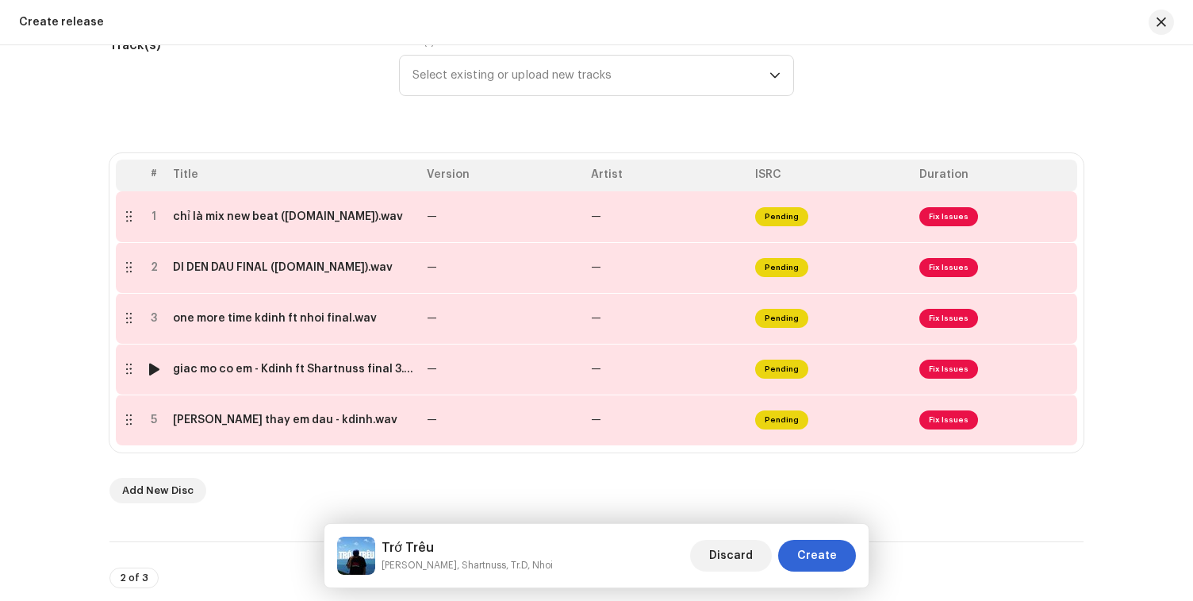
scroll to position [222, 0]
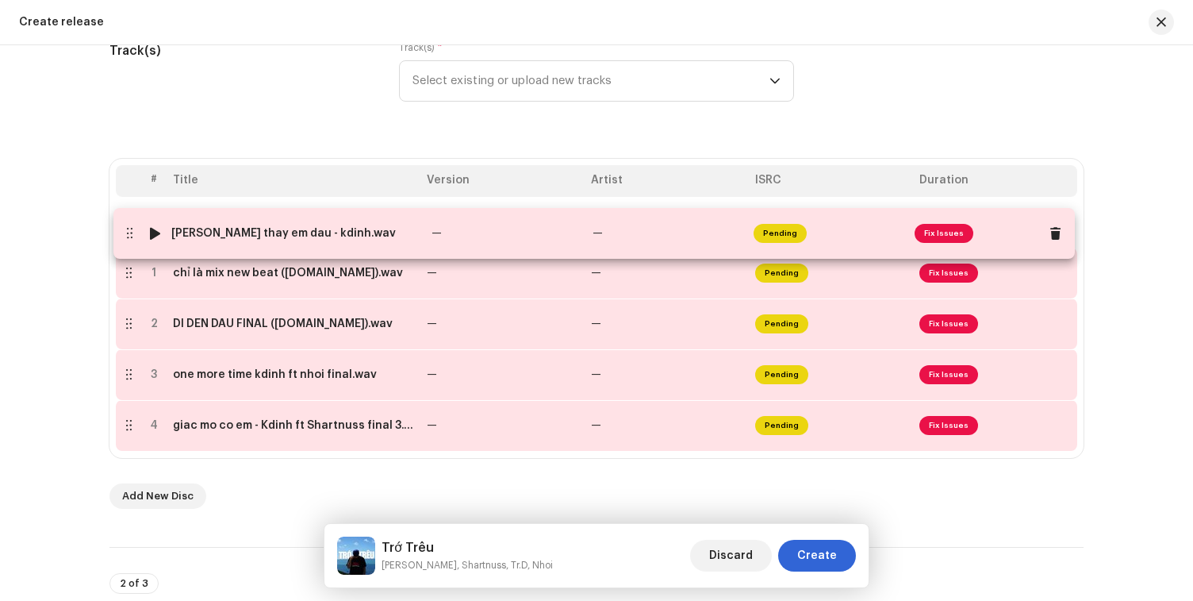
drag, startPoint x: 125, startPoint y: 428, endPoint x: 126, endPoint y: 236, distance: 192.0
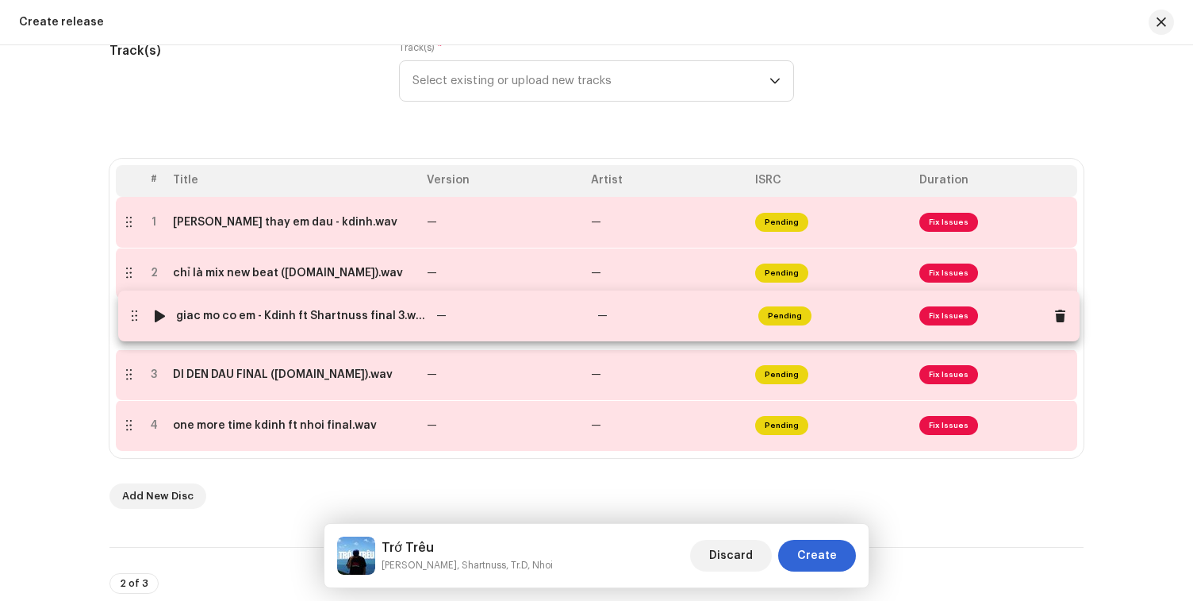
drag, startPoint x: 124, startPoint y: 428, endPoint x: 129, endPoint y: 318, distance: 109.6
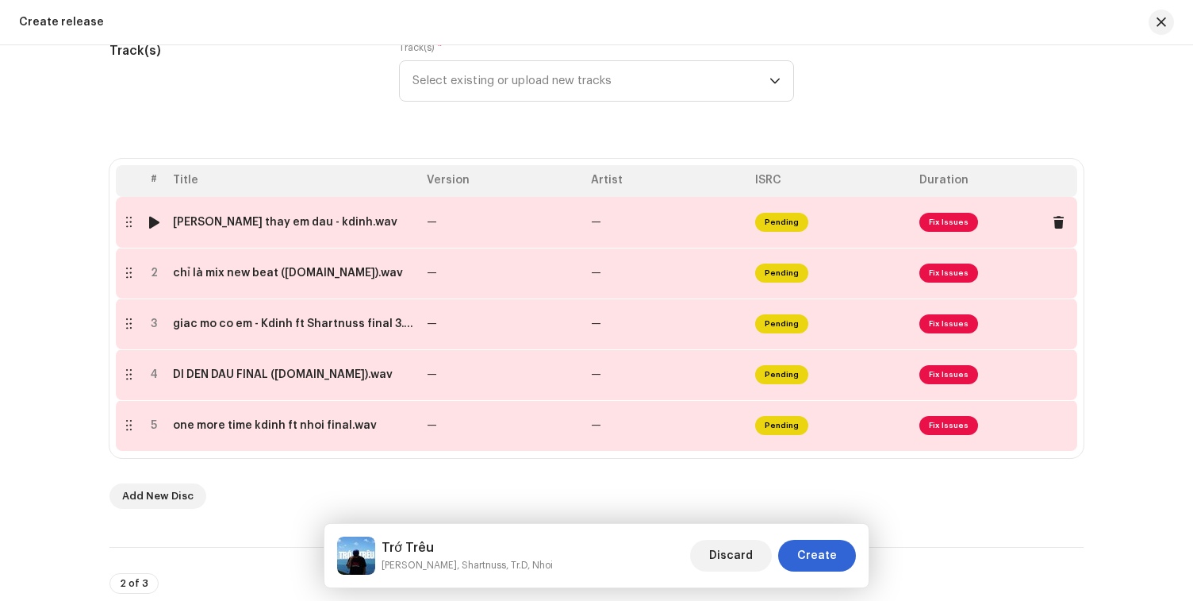
click at [381, 236] on td "chang thay em dau - kdinh.wav" at bounding box center [294, 222] width 254 height 51
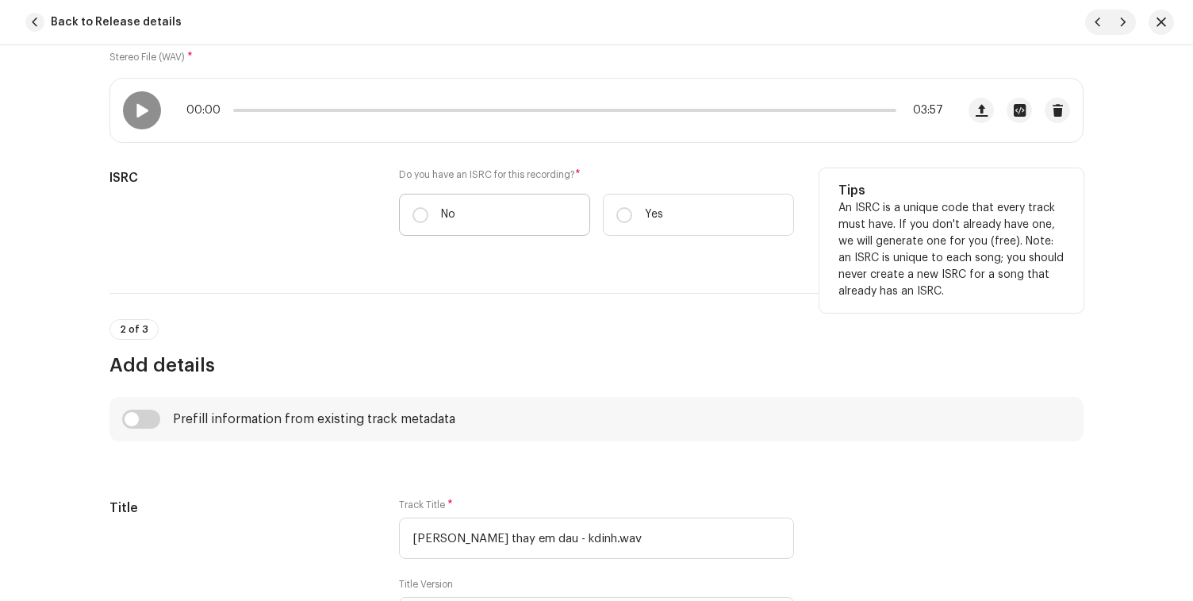
click at [520, 233] on label "No" at bounding box center [494, 215] width 191 height 42
click at [428, 223] on input "No" at bounding box center [421, 215] width 16 height 16
radio input "true"
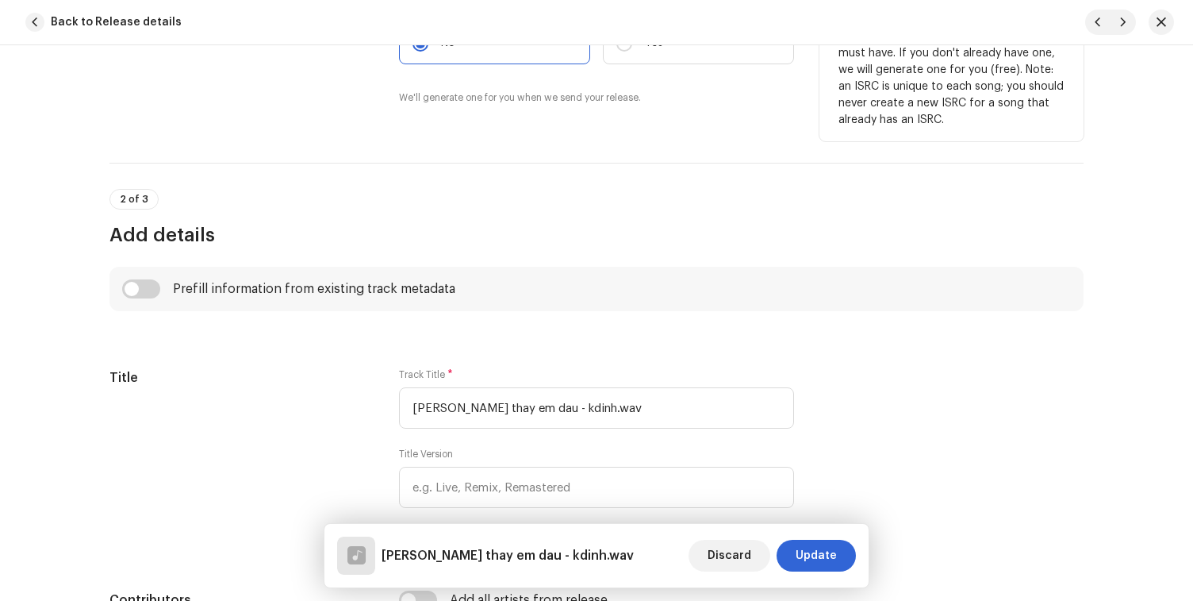
scroll to position [505, 0]
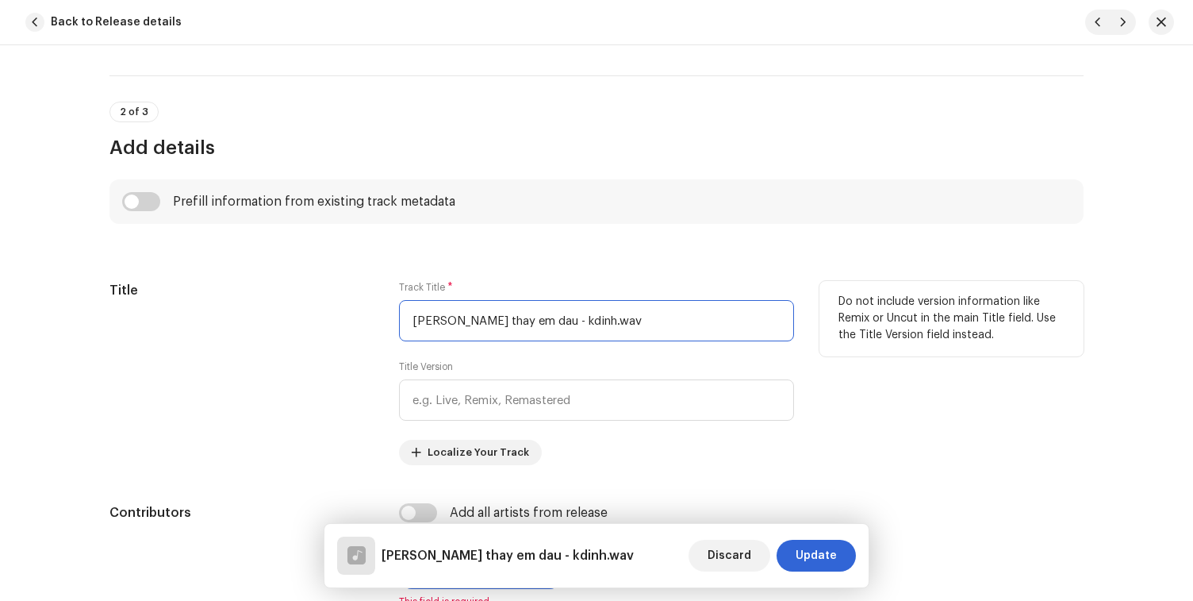
click at [486, 324] on input "chang thay em dau - kdinh.wav" at bounding box center [596, 320] width 395 height 41
paste input "Chẳng thấy em đâu"
click at [453, 324] on input "Chẳng thấy em đâu" at bounding box center [596, 320] width 395 height 41
click at [482, 324] on input "Chẳng Thấy em đâu" at bounding box center [596, 320] width 395 height 41
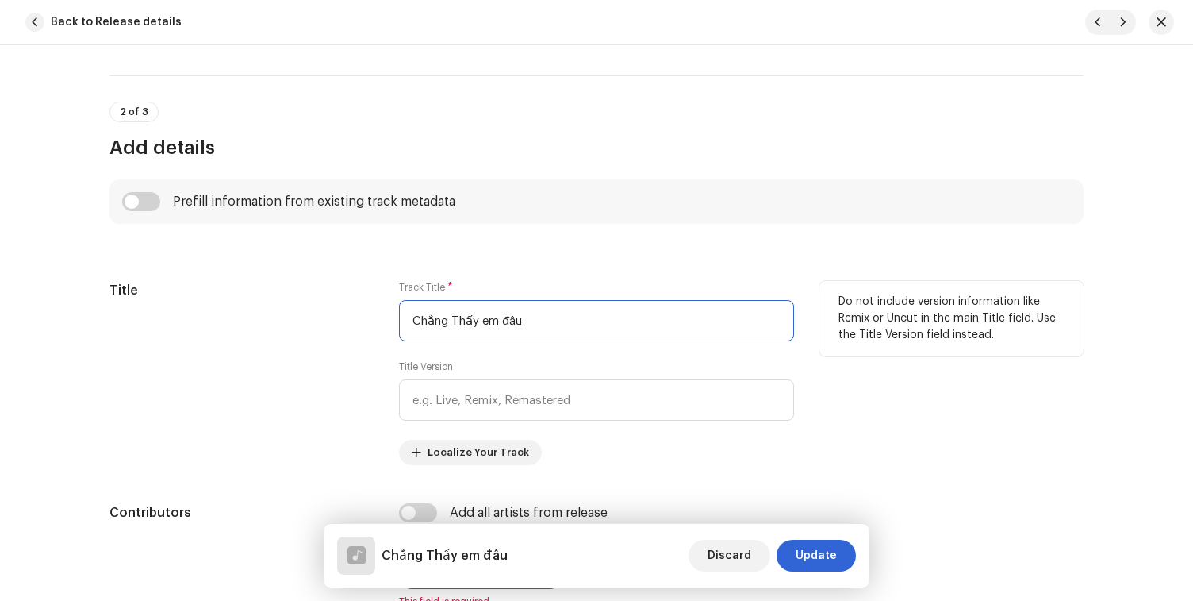
click at [484, 324] on input "Chẳng Thấy em đâu" at bounding box center [596, 320] width 395 height 41
click at [505, 323] on input "Chẳng Thấy Em đâu" at bounding box center [596, 320] width 395 height 41
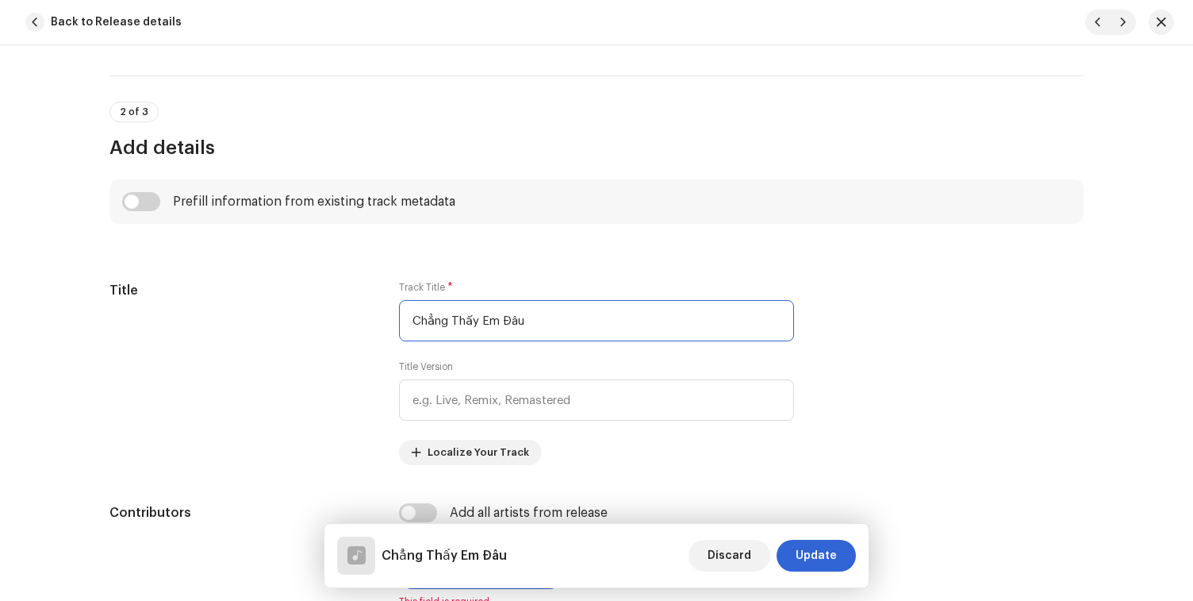
type input "Chẳng Thấy Em Đâu"
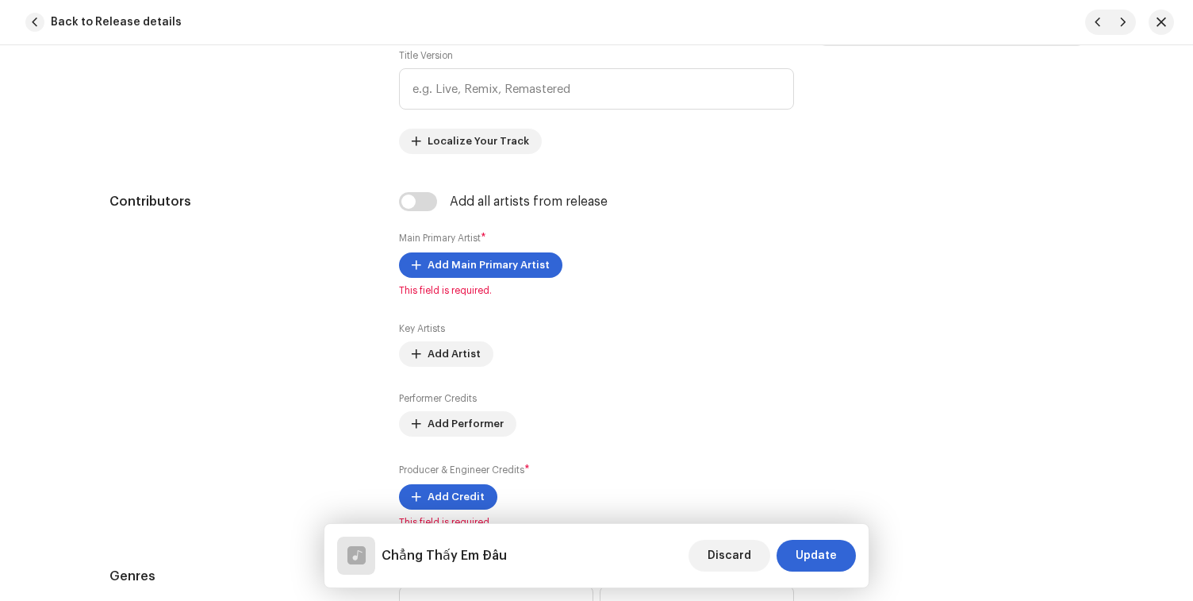
scroll to position [836, 0]
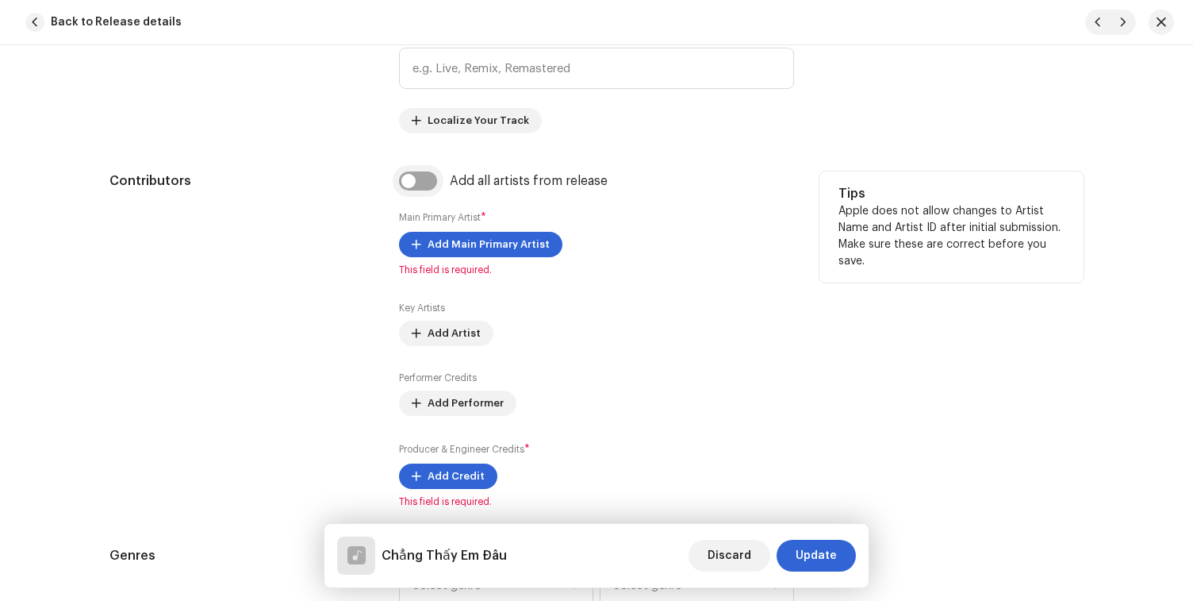
click at [412, 182] on input "checkbox" at bounding box center [418, 180] width 38 height 19
checkbox input "true"
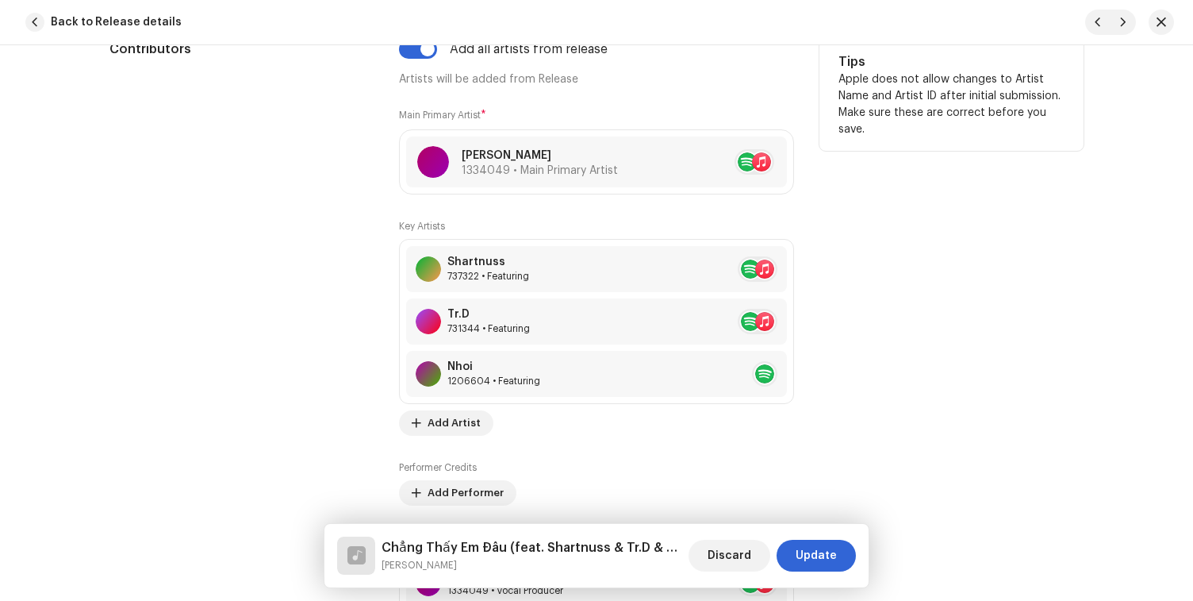
scroll to position [990, 0]
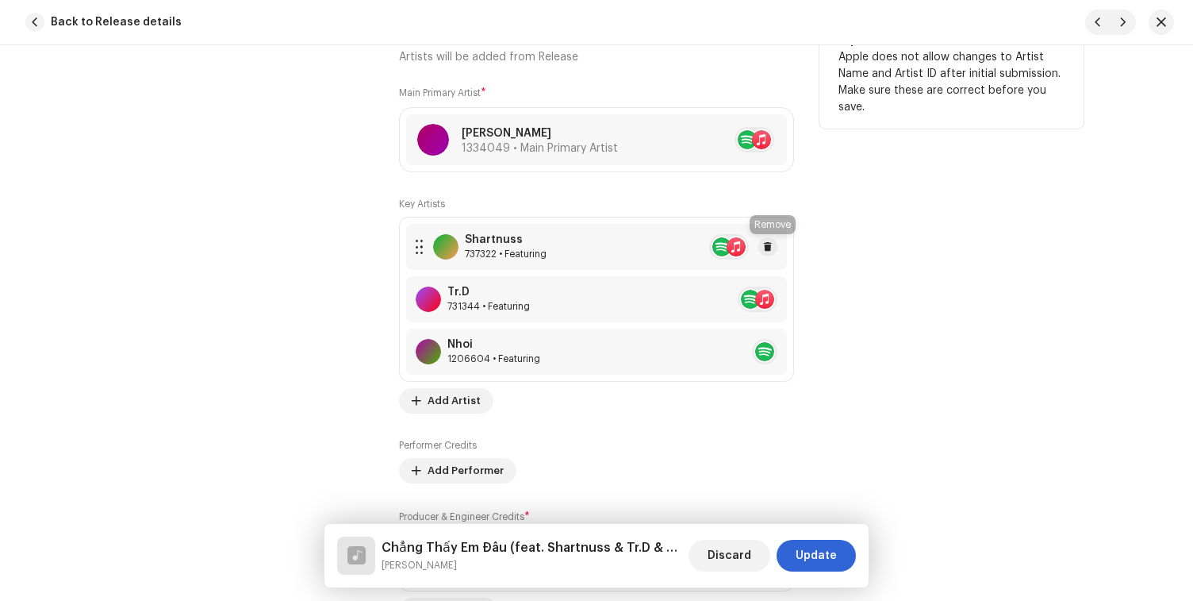
click at [774, 250] on div "Shartnuss 737322 • Featuring" at bounding box center [596, 247] width 381 height 46
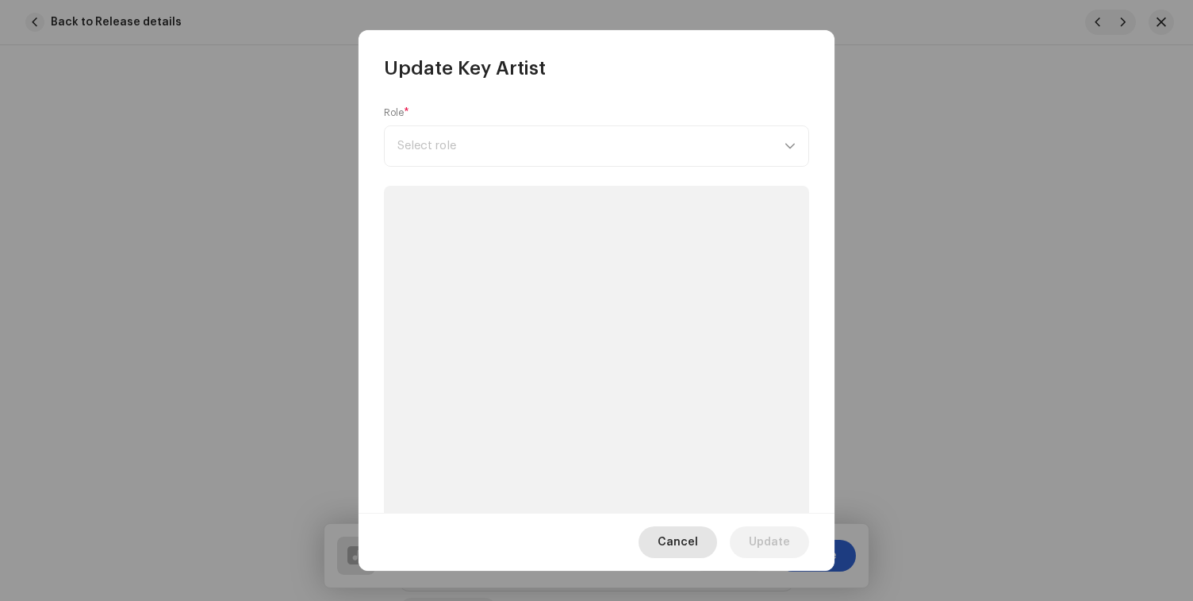
click at [685, 552] on span "Cancel" at bounding box center [678, 542] width 40 height 32
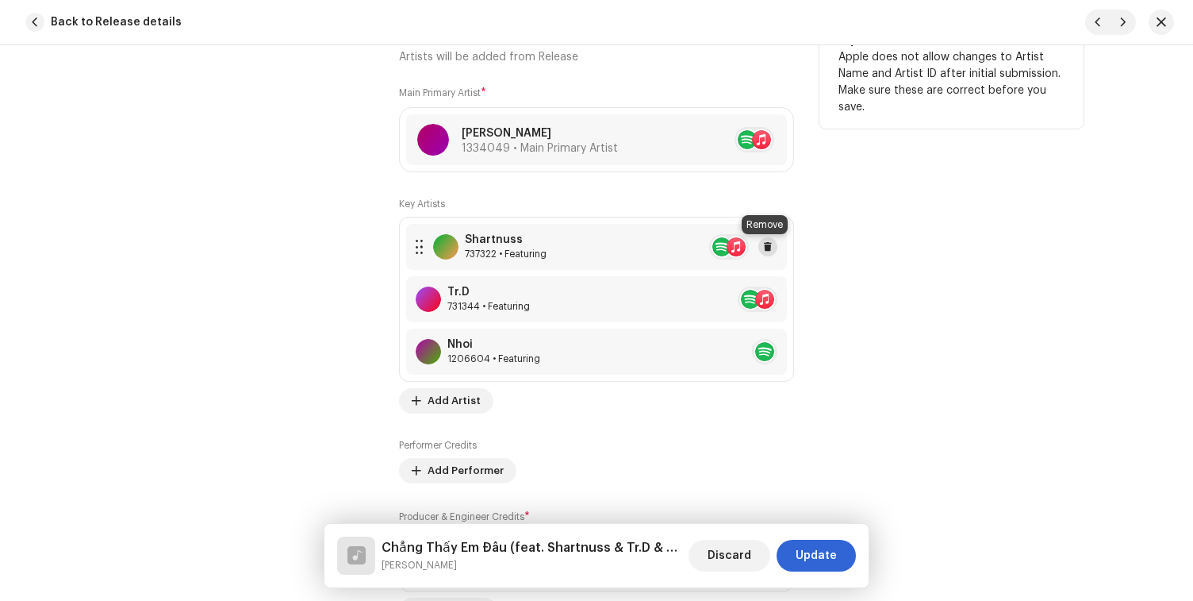
click at [765, 248] on span at bounding box center [768, 246] width 10 height 13
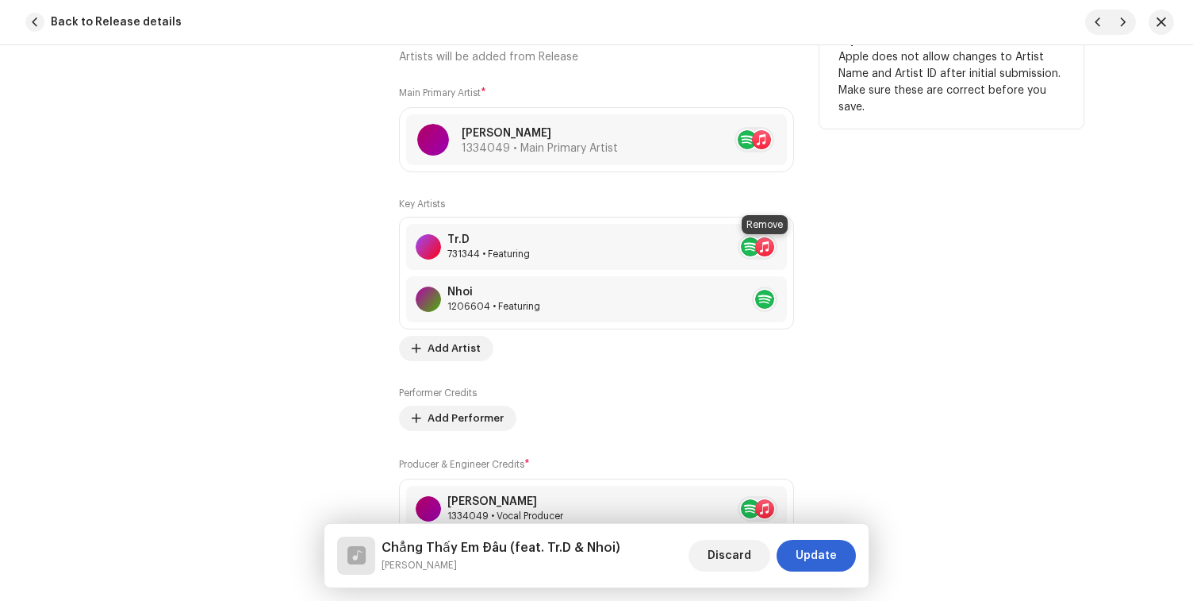
click at [792, 248] on span at bounding box center [797, 246] width 10 height 13
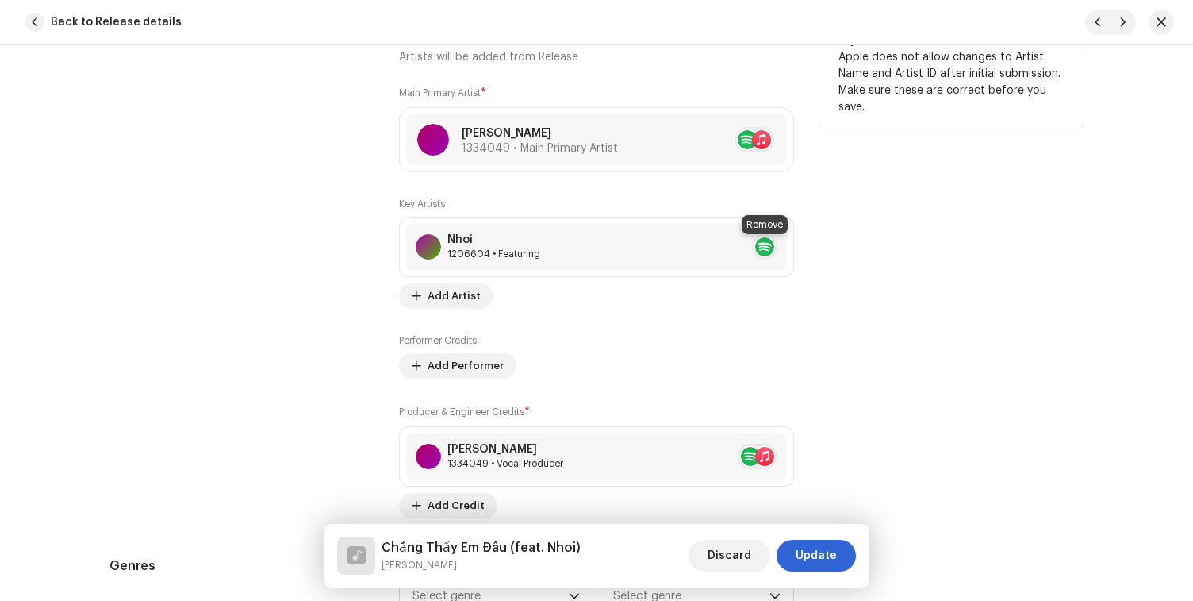
click at [792, 248] on span at bounding box center [797, 246] width 10 height 13
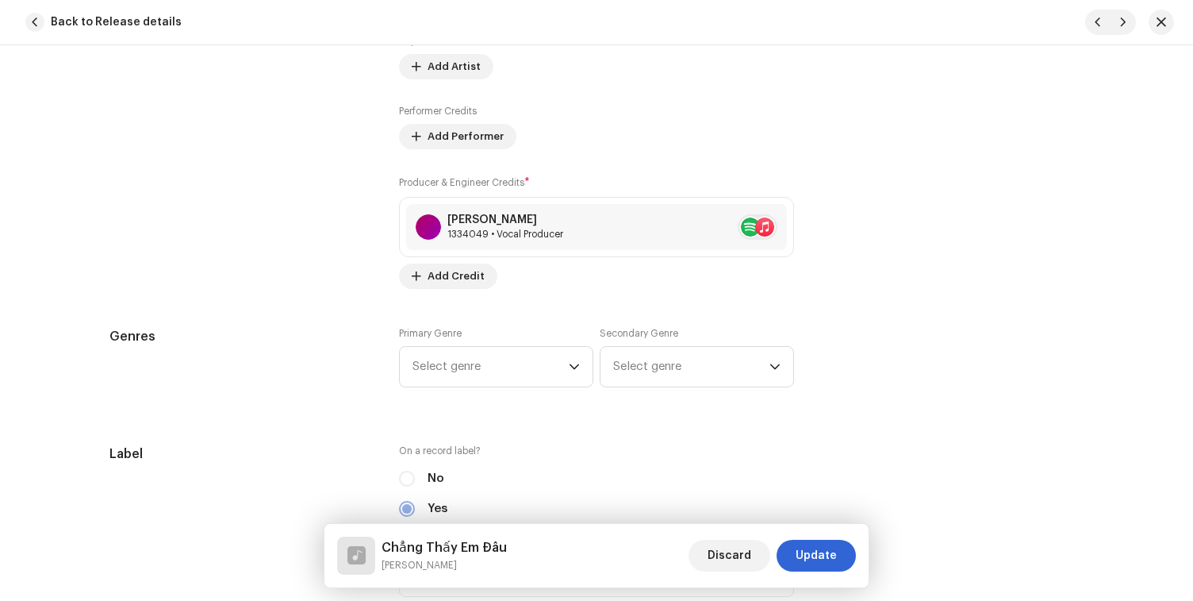
scroll to position [1187, 0]
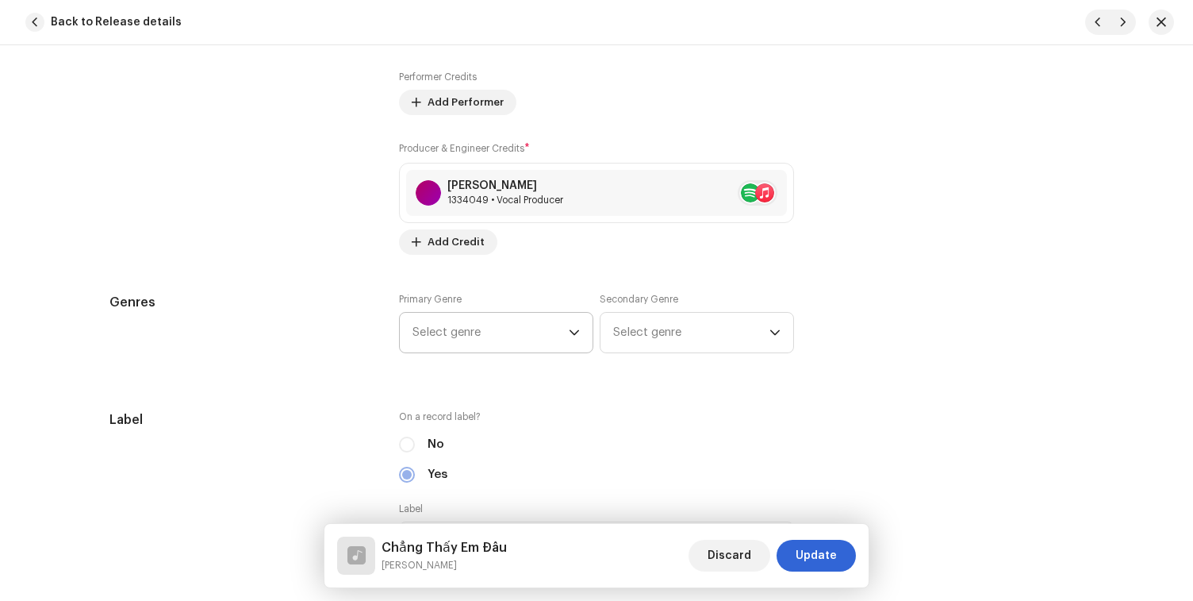
click at [516, 337] on span "Select genre" at bounding box center [491, 333] width 156 height 40
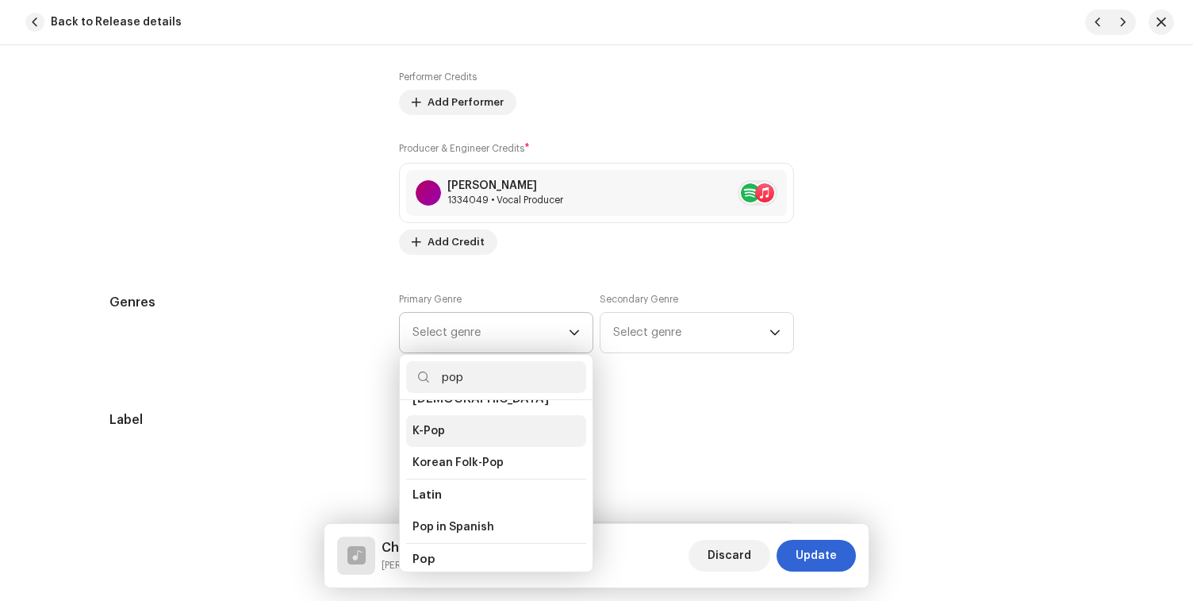
scroll to position [494, 0]
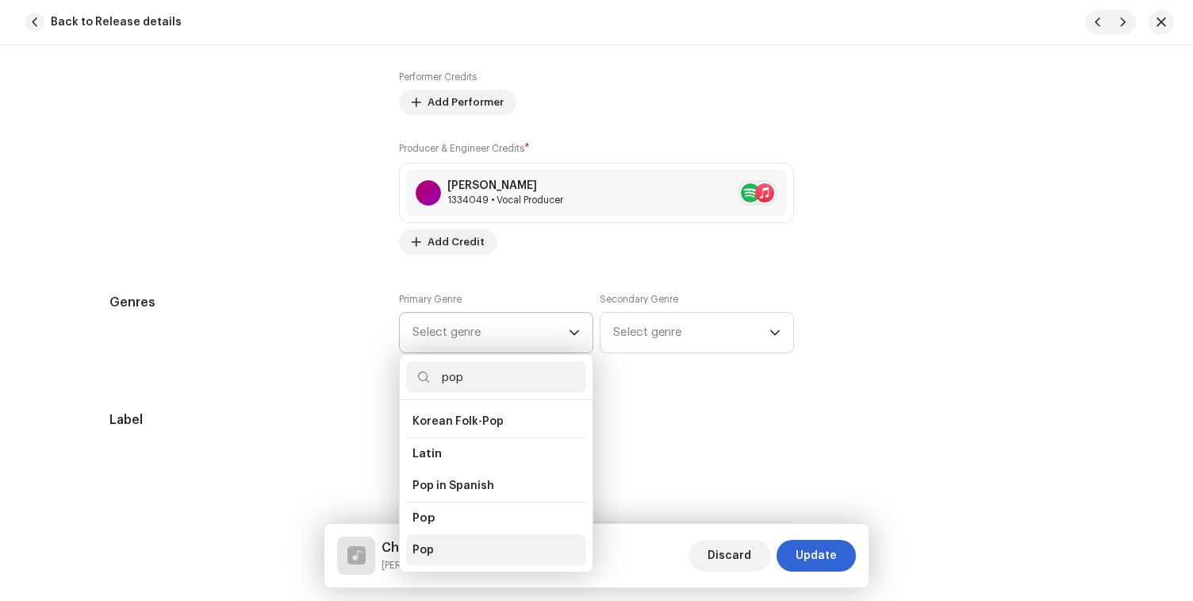
type input "pop"
click at [481, 539] on li "Pop" at bounding box center [496, 550] width 180 height 32
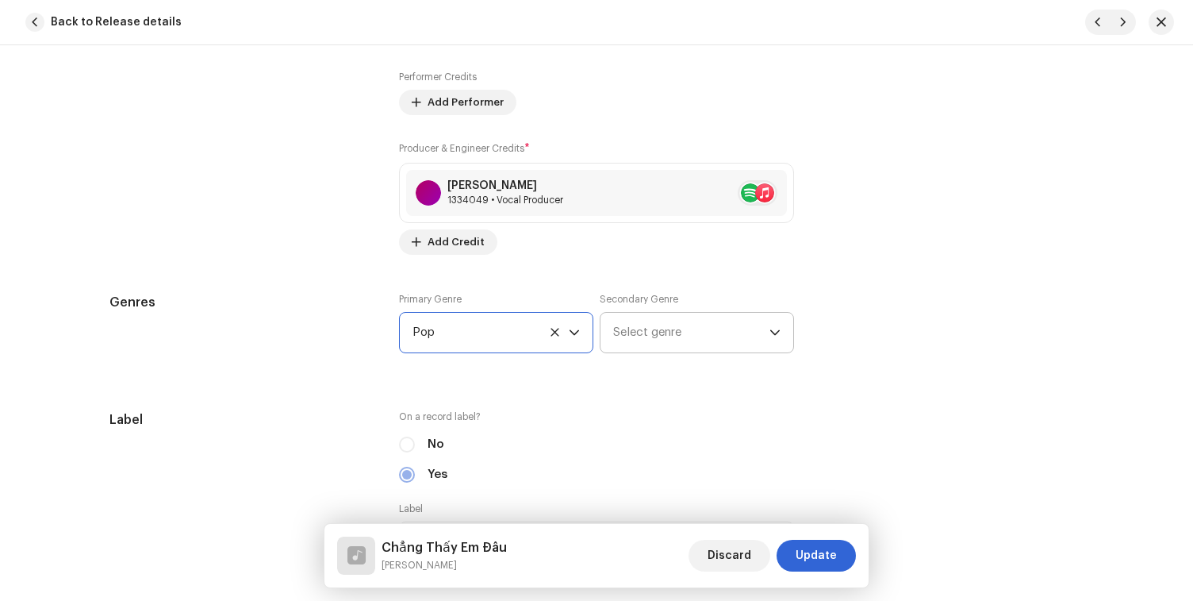
click at [632, 324] on span "Select genre" at bounding box center [691, 333] width 156 height 40
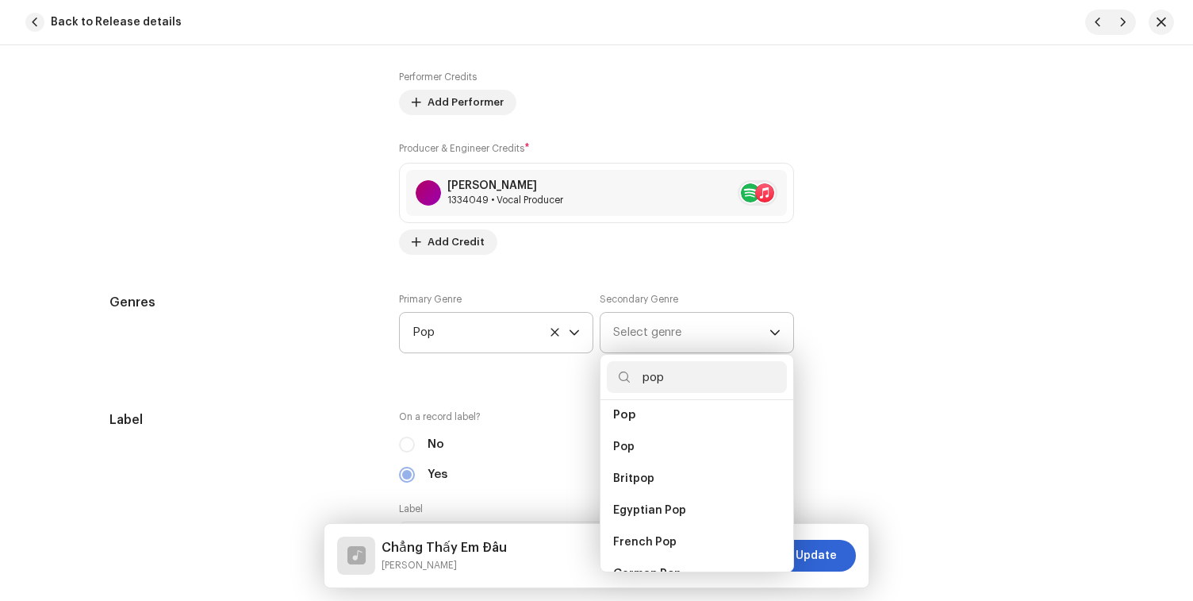
scroll to position [603, 0]
type input "pop"
click at [647, 433] on li "Pop" at bounding box center [697, 441] width 180 height 32
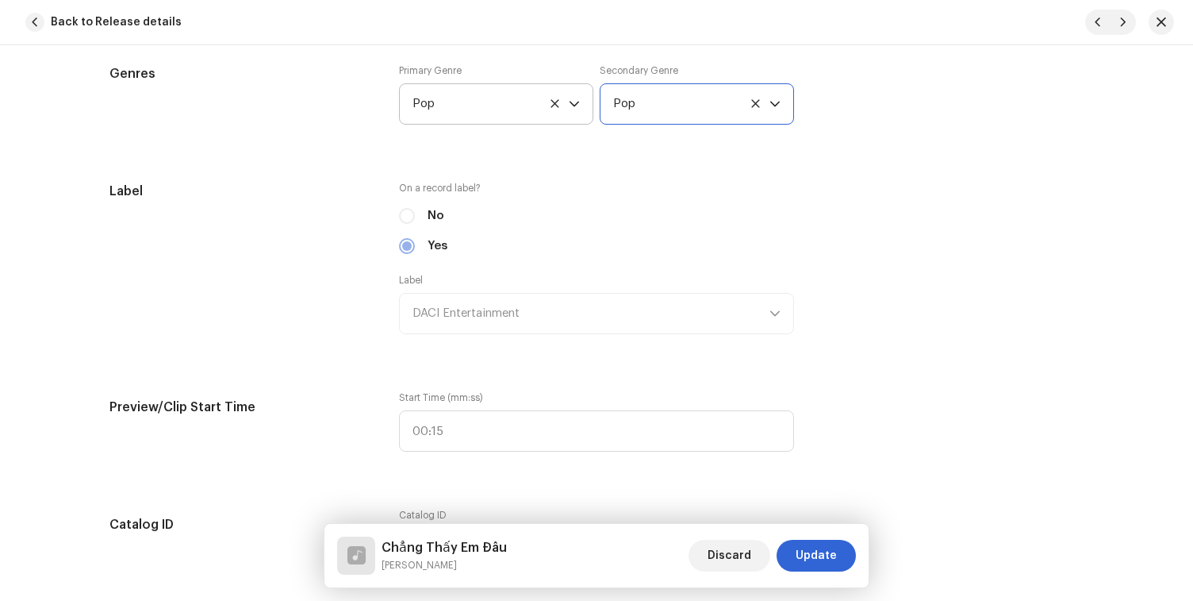
scroll to position [1465, 0]
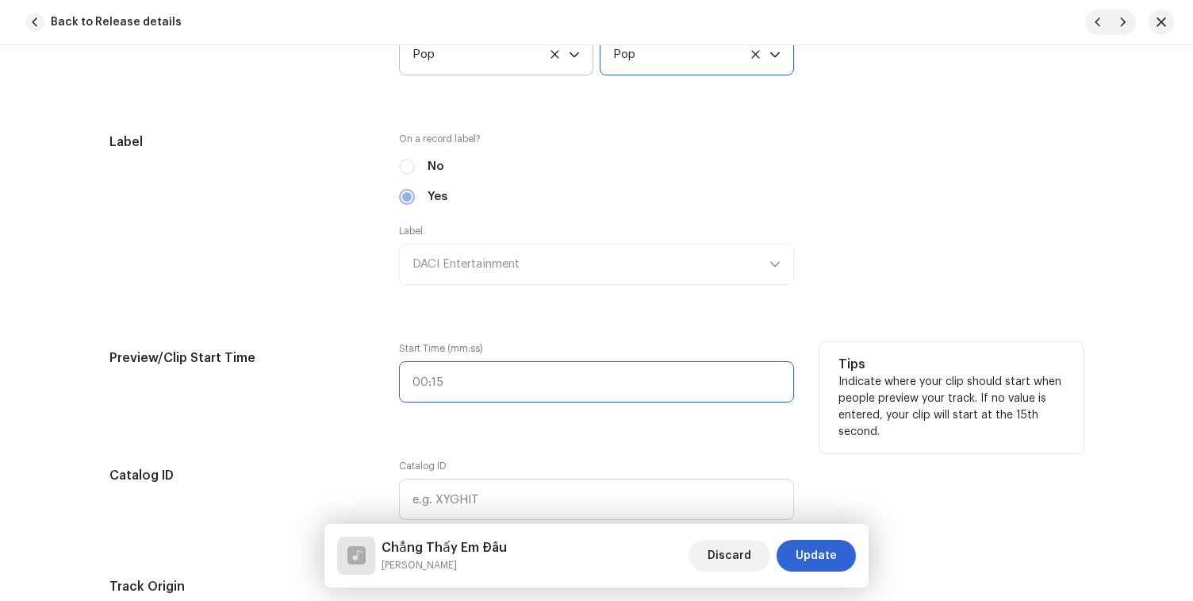
type input ":"
click at [536, 370] on input ":" at bounding box center [596, 381] width 395 height 41
type input "00:47"
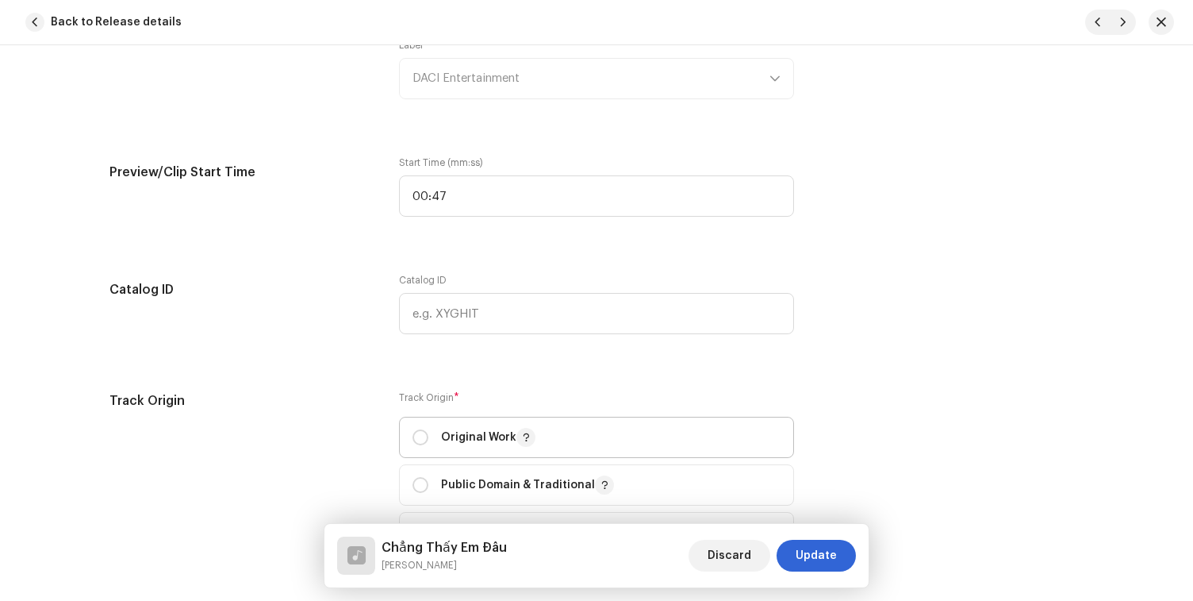
click at [428, 439] on div "Original Work" at bounding box center [474, 437] width 123 height 19
radio input "true"
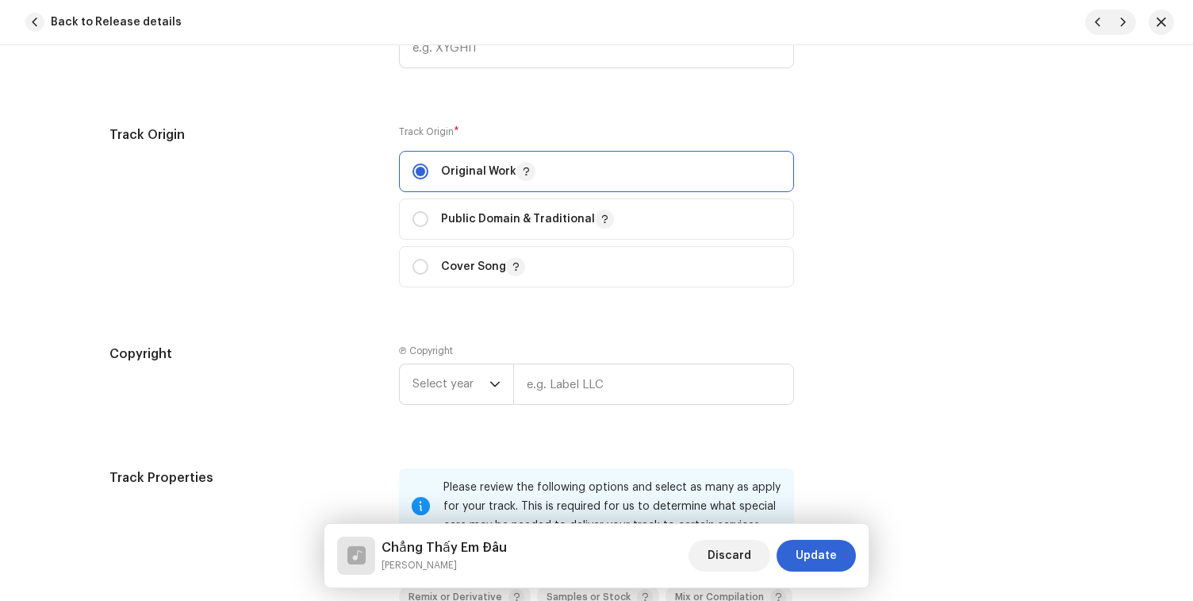
scroll to position [1929, 0]
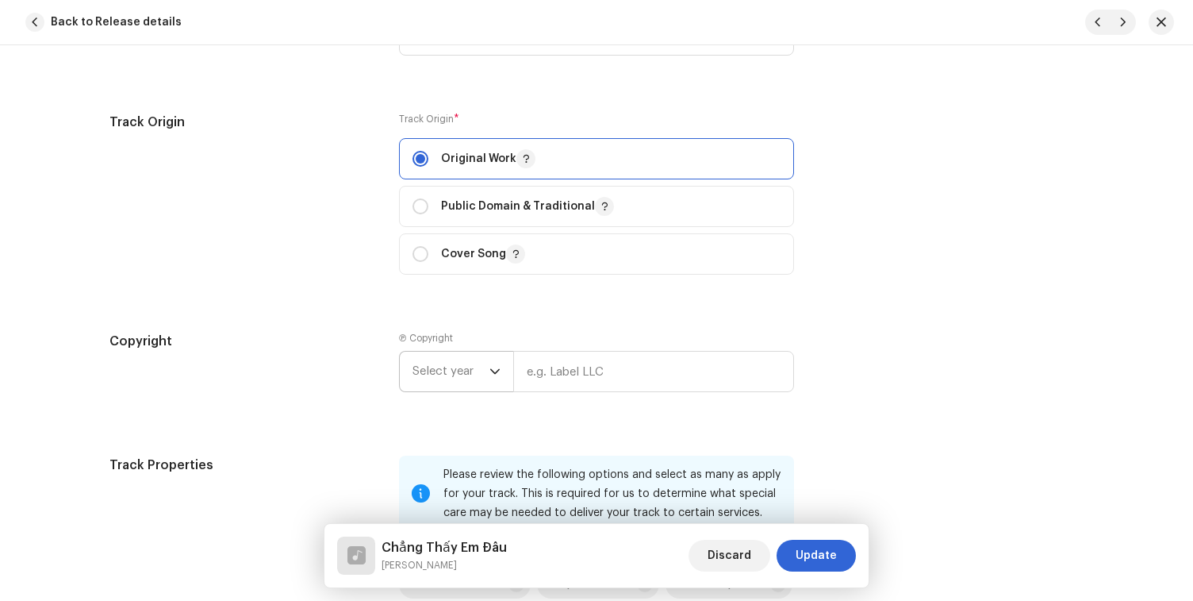
click at [467, 389] on span "Select year" at bounding box center [451, 371] width 77 height 40
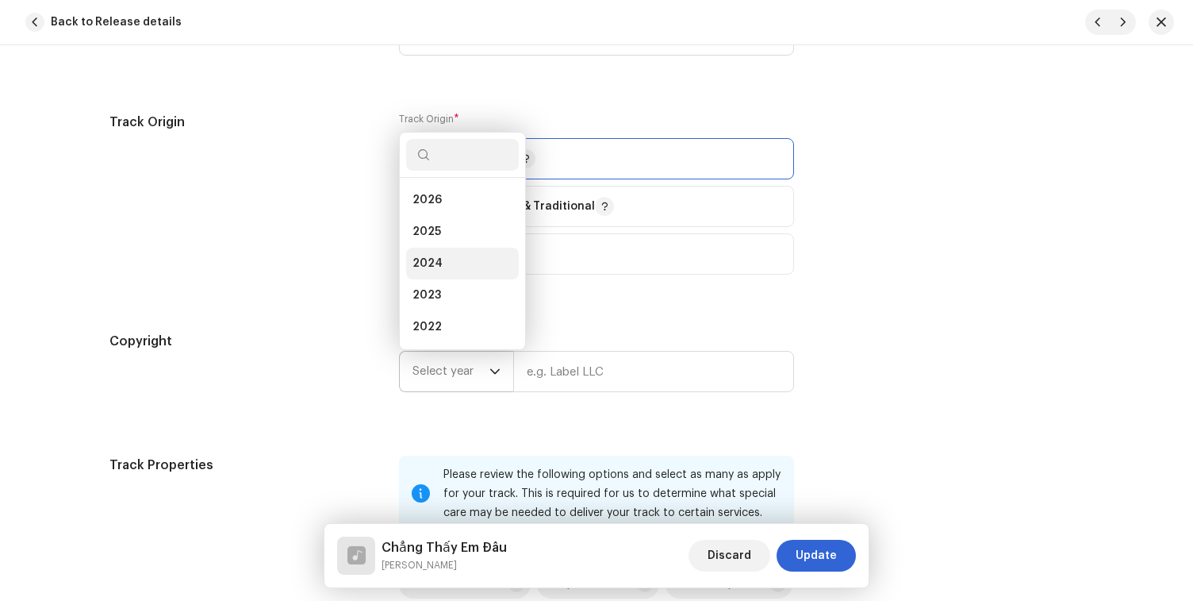
scroll to position [25, 0]
click at [467, 203] on li "2025" at bounding box center [462, 206] width 113 height 32
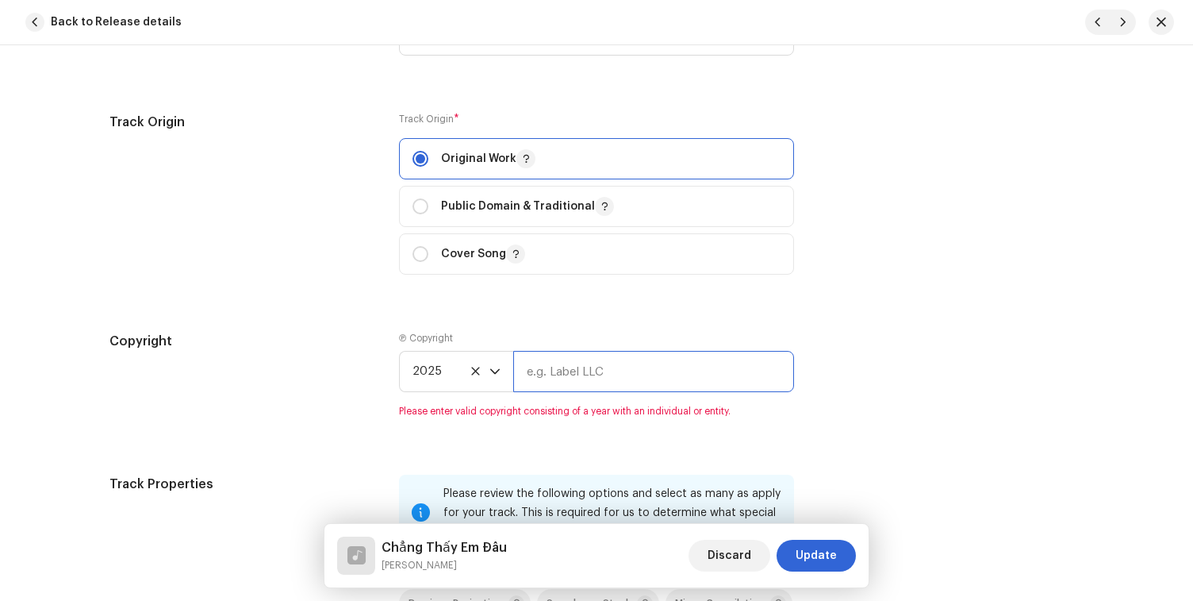
click at [597, 392] on input "text" at bounding box center [653, 371] width 281 height 41
type input "DACI Entertainment"
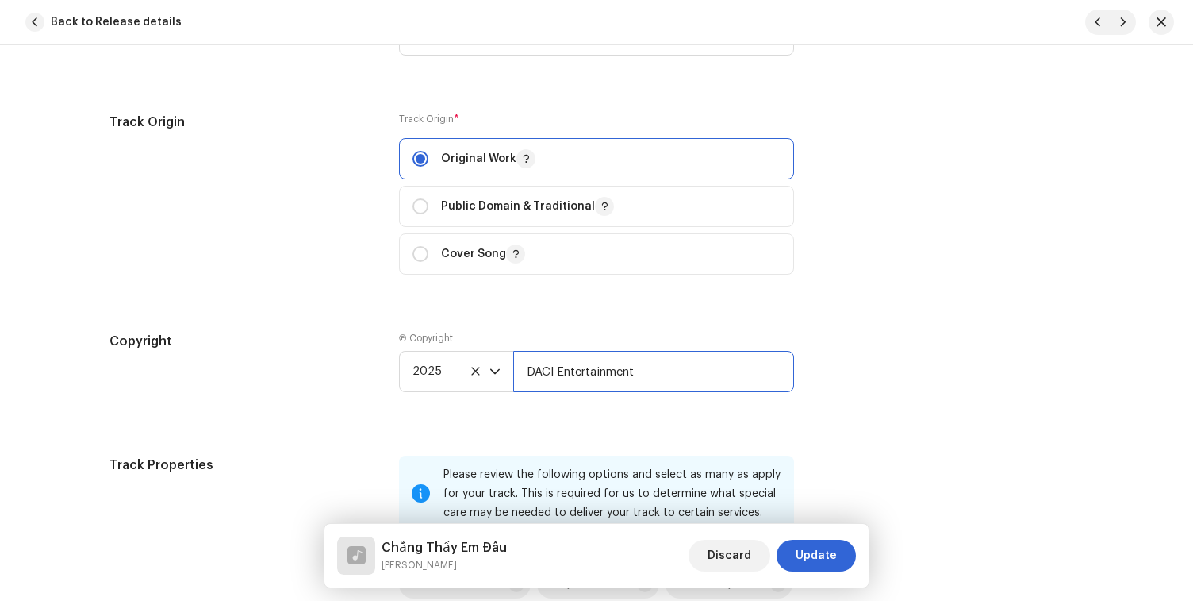
scroll to position [2301, 0]
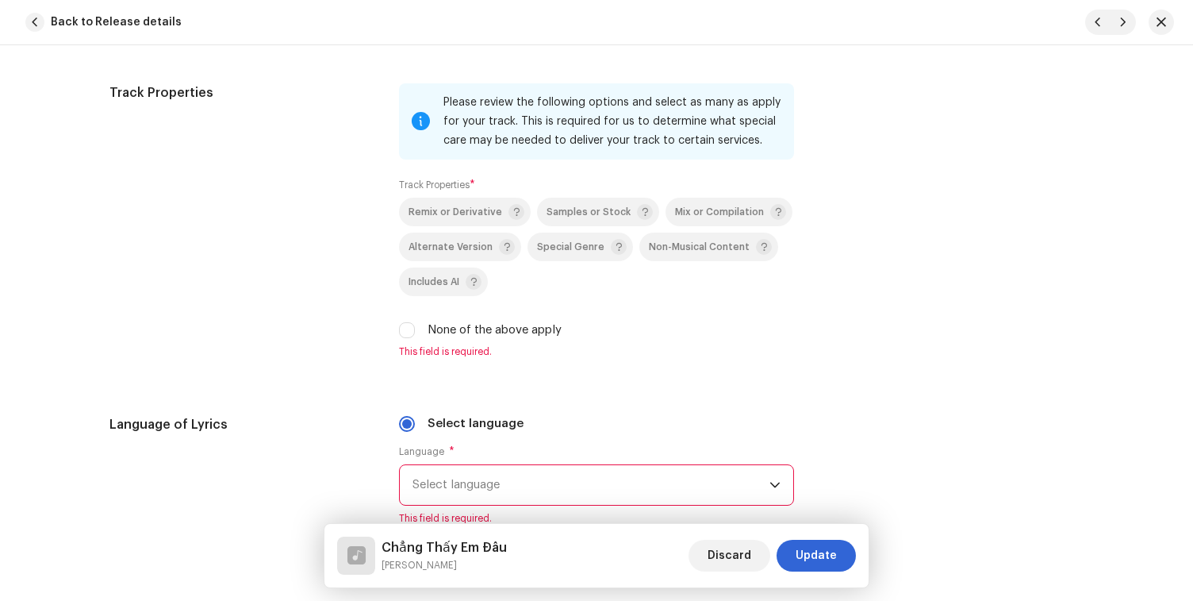
click at [461, 330] on label "None of the above apply" at bounding box center [495, 329] width 134 height 17
click at [415, 330] on input "None of the above apply" at bounding box center [407, 330] width 16 height 16
checkbox input "true"
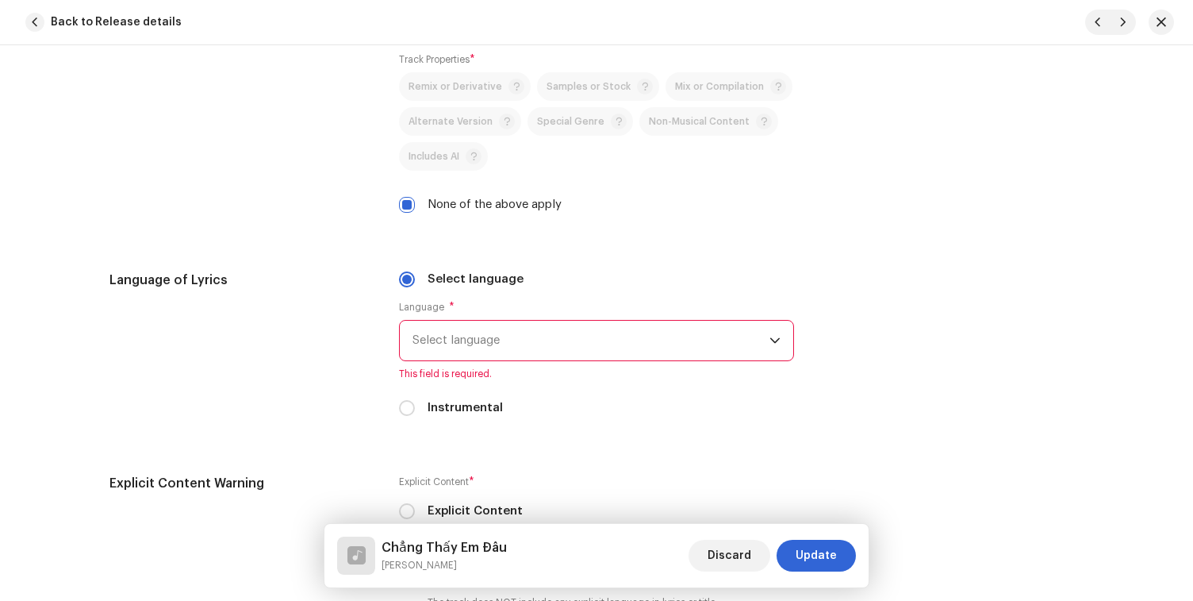
scroll to position [2428, 0]
click at [462, 326] on span "Select language" at bounding box center [591, 339] width 357 height 40
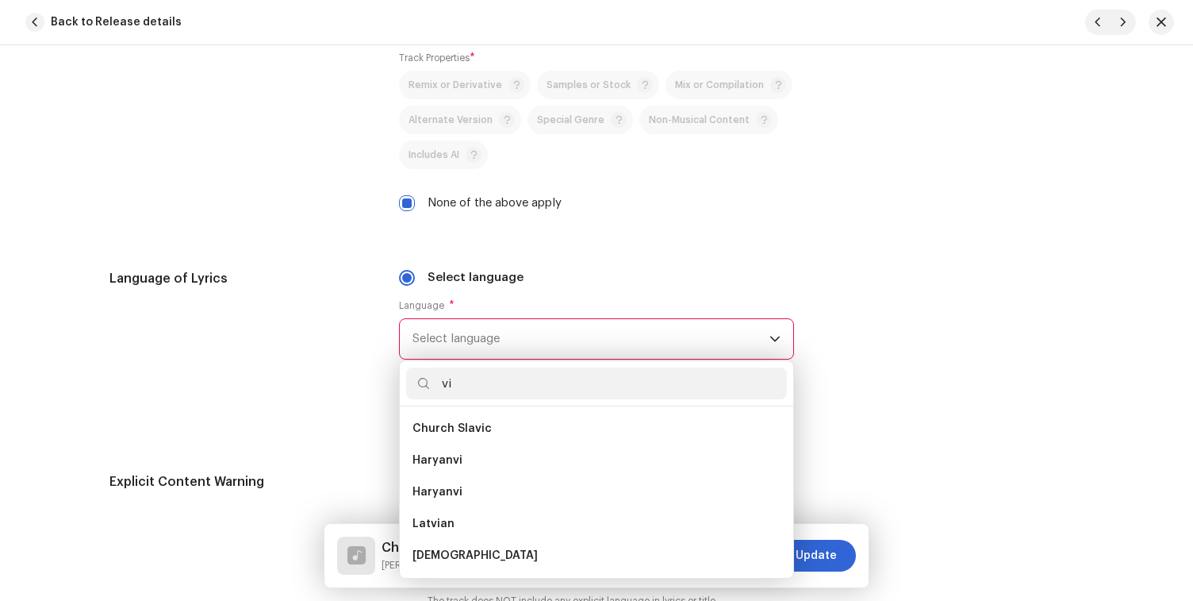
scroll to position [0, 0]
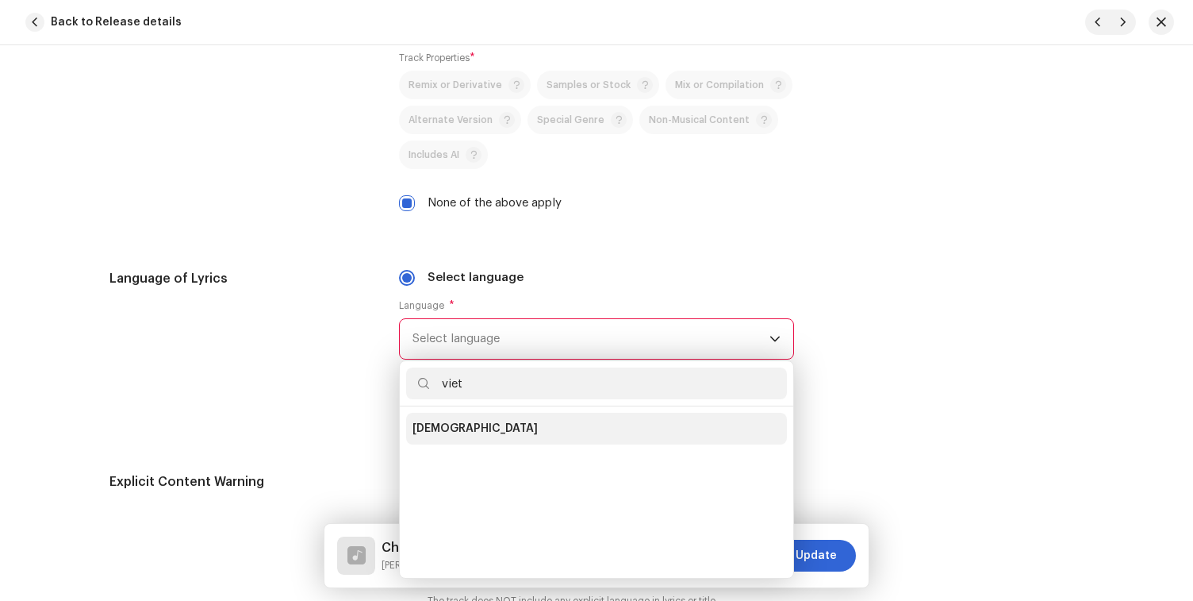
type input "viet"
click at [449, 424] on span "Vietnamese" at bounding box center [475, 428] width 125 height 16
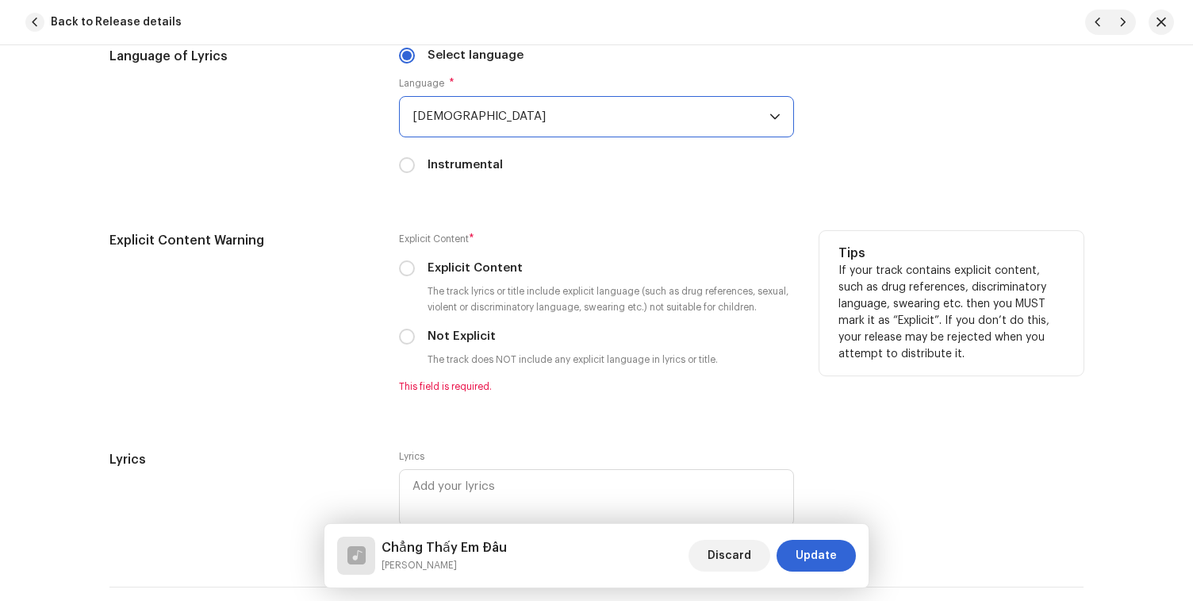
click at [466, 342] on label "Not Explicit" at bounding box center [462, 336] width 68 height 17
click at [415, 342] on input "Not Explicit" at bounding box center [407, 336] width 16 height 16
radio input "true"
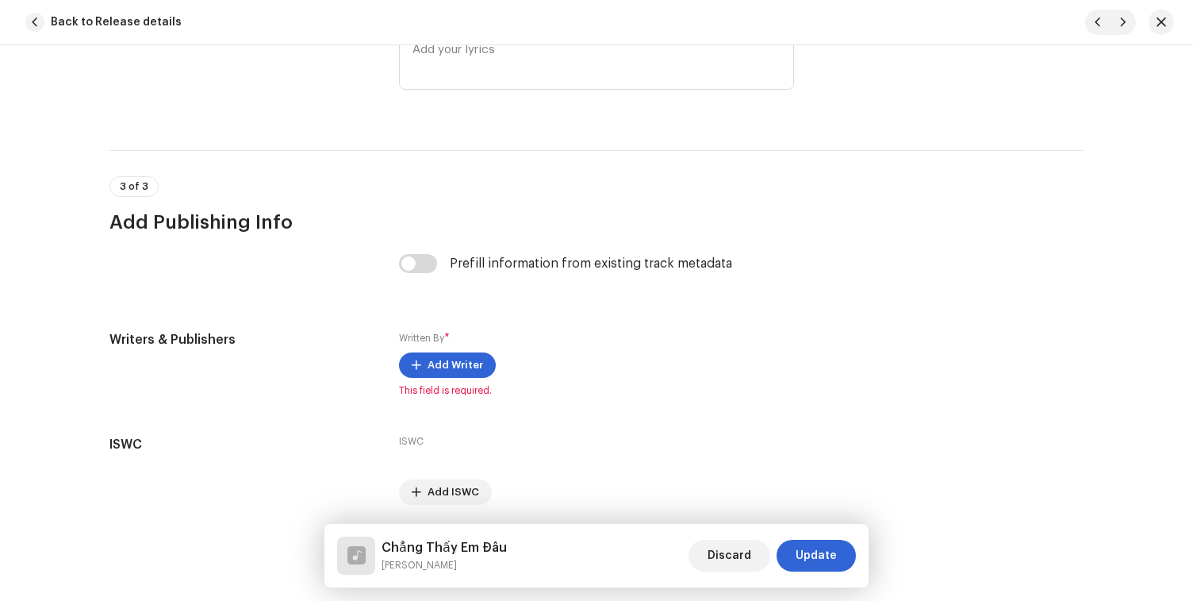
scroll to position [3088, 0]
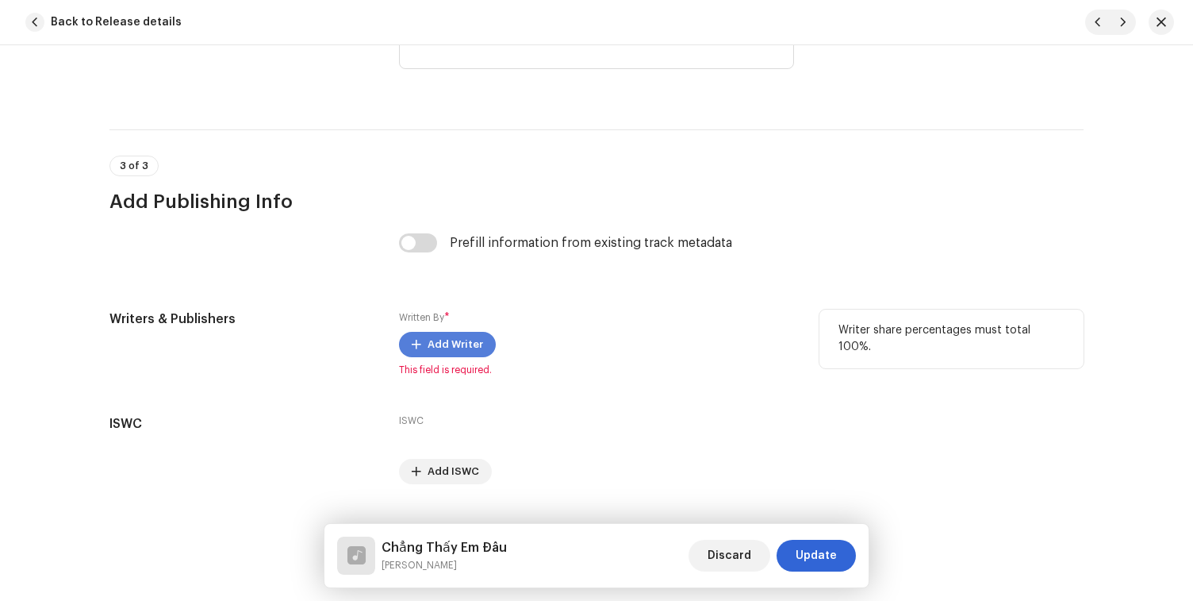
click at [453, 359] on span "Add Writer" at bounding box center [456, 344] width 56 height 32
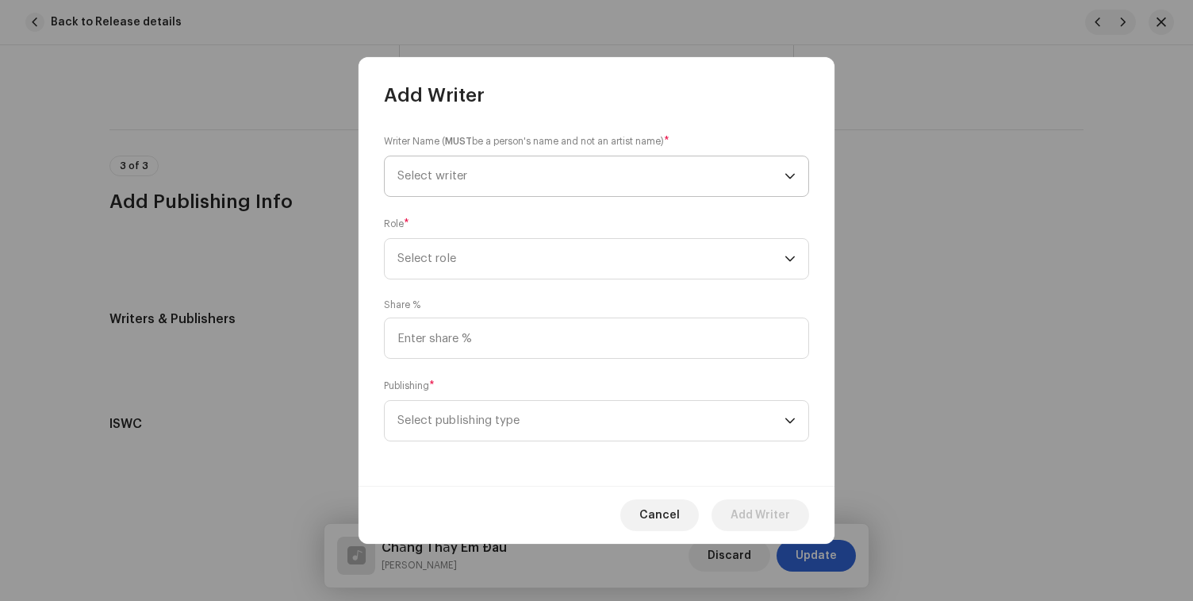
click at [562, 176] on span "Select writer" at bounding box center [590, 176] width 387 height 40
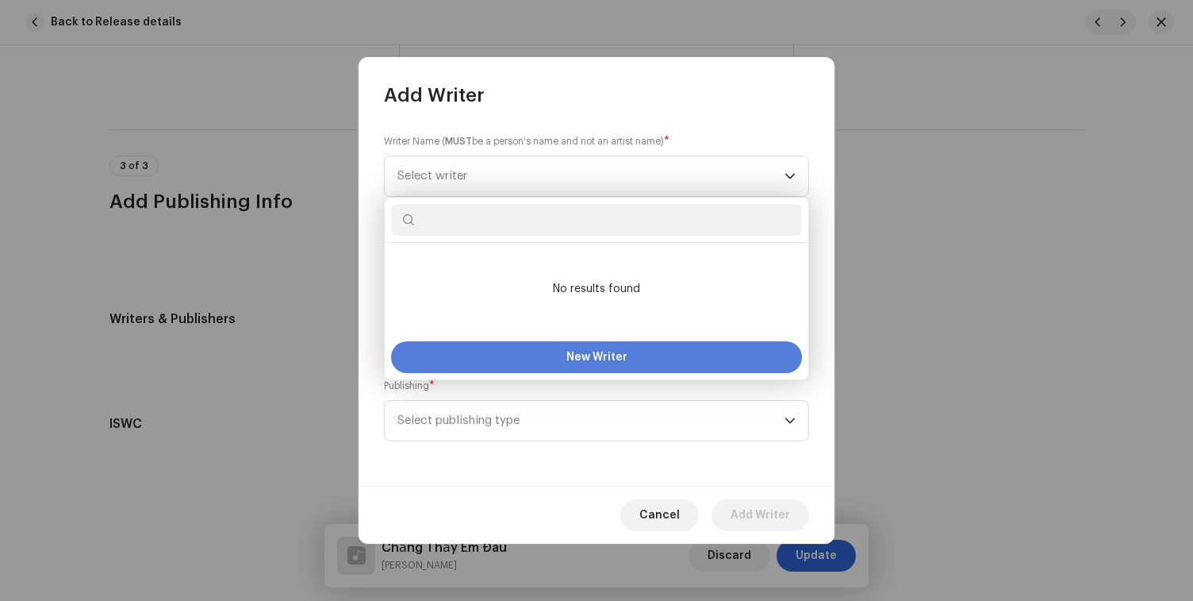
click at [557, 344] on button "New Writer" at bounding box center [596, 357] width 411 height 32
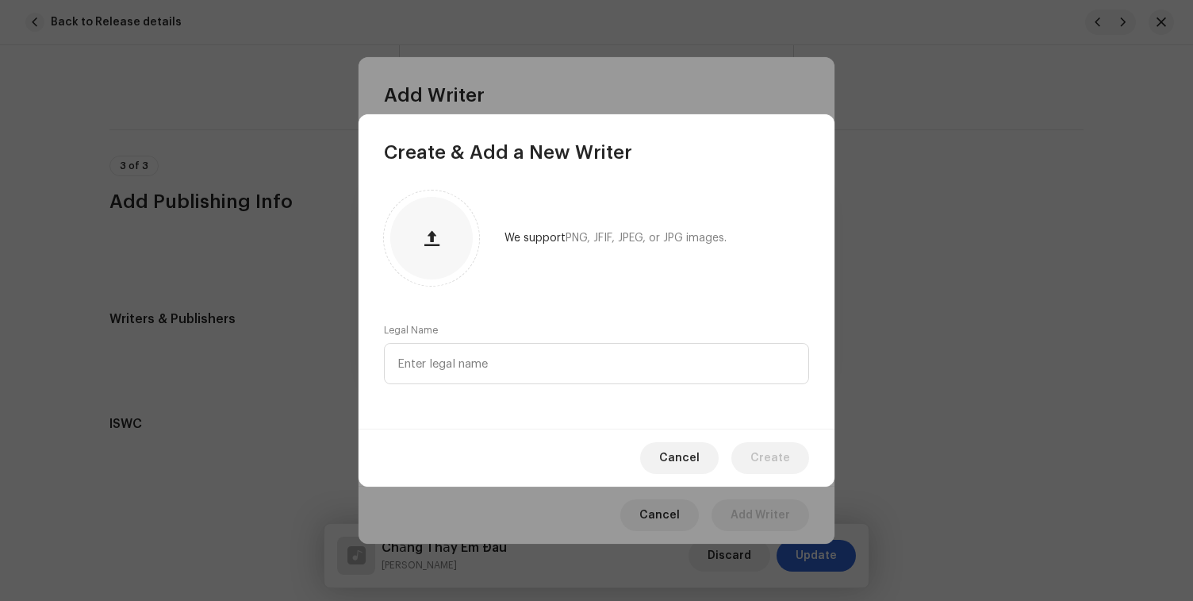
click at [700, 455] on span "Cancel" at bounding box center [679, 458] width 40 height 32
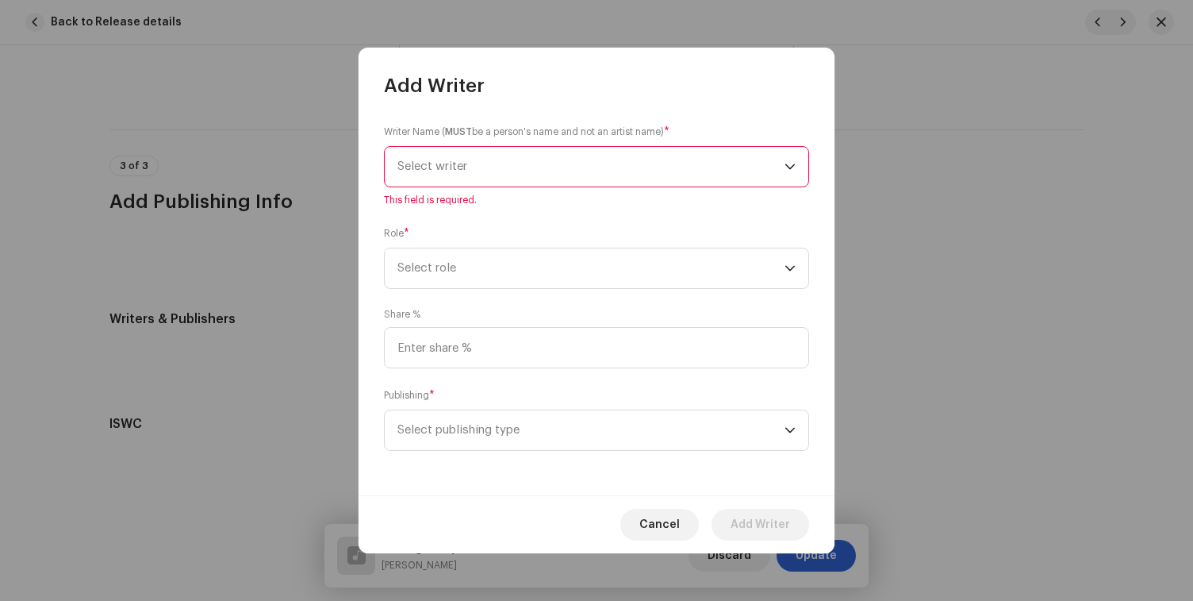
click at [481, 142] on div "Writer Name ( MUST be a person's name and not an artist name) * Select writer T…" at bounding box center [596, 165] width 425 height 83
click at [478, 167] on span "Select writer" at bounding box center [590, 167] width 387 height 40
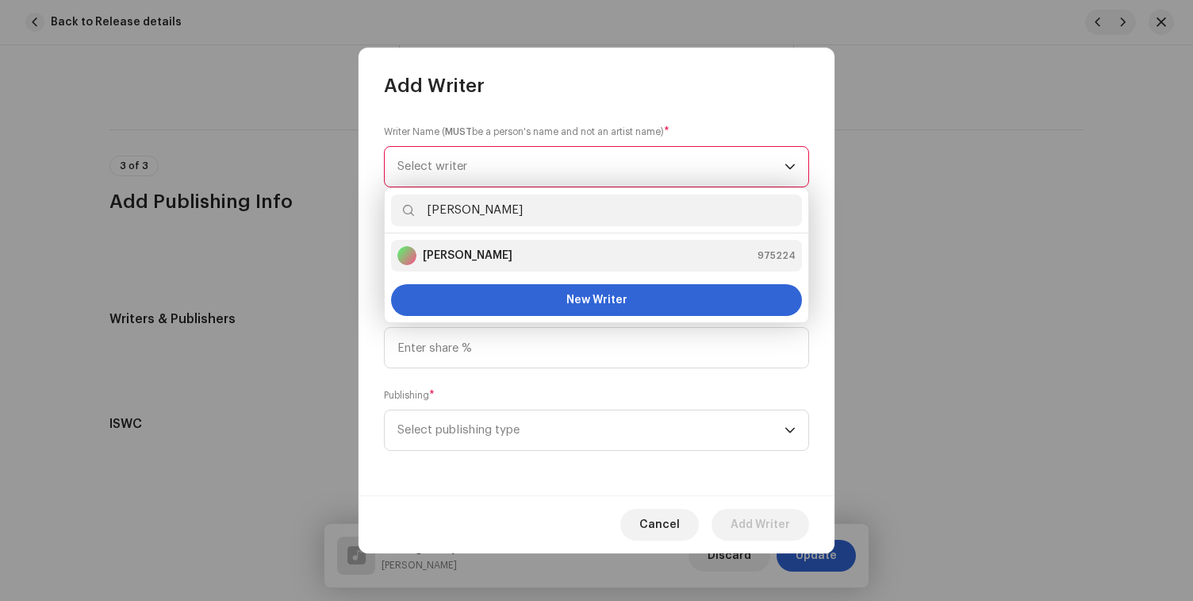
type input "Nguyễn Đinh Quốc Khánh"
click at [513, 255] on strong "Nguyễn Đinh Quốc Khánh" at bounding box center [468, 256] width 90 height 16
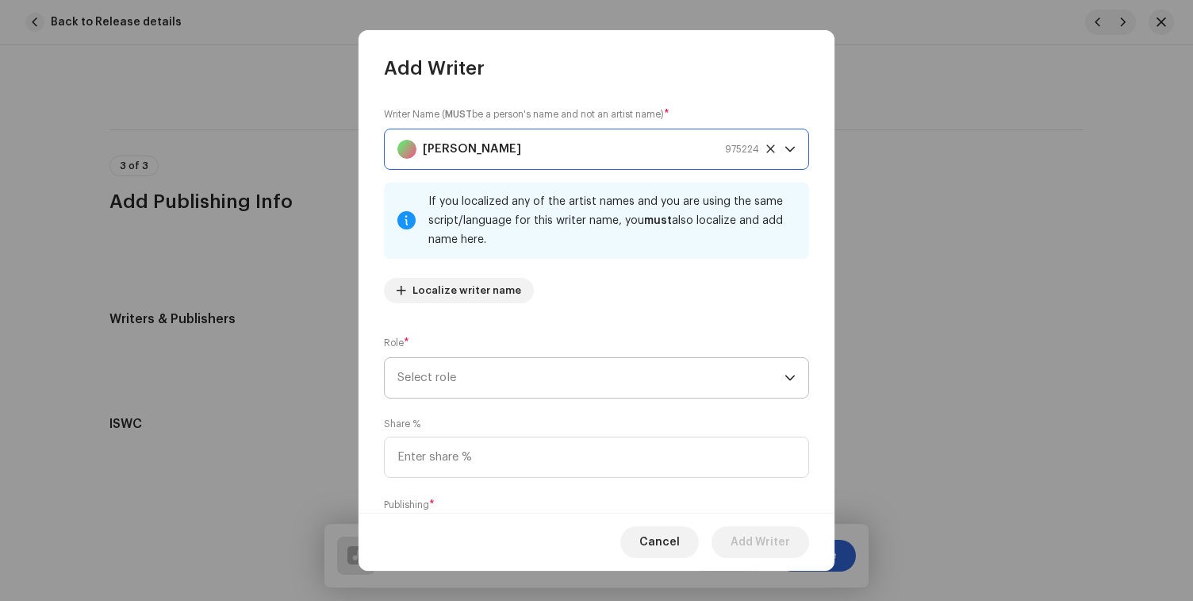
click at [501, 376] on span "Select role" at bounding box center [590, 378] width 387 height 40
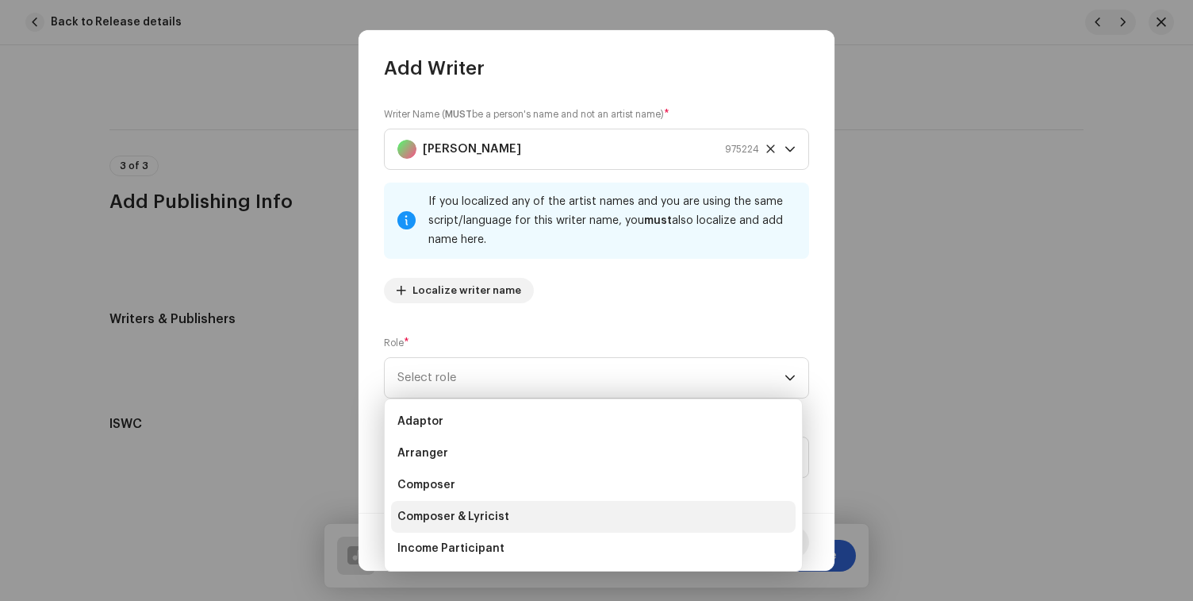
click at [474, 503] on li "Composer & Lyricist" at bounding box center [593, 517] width 405 height 32
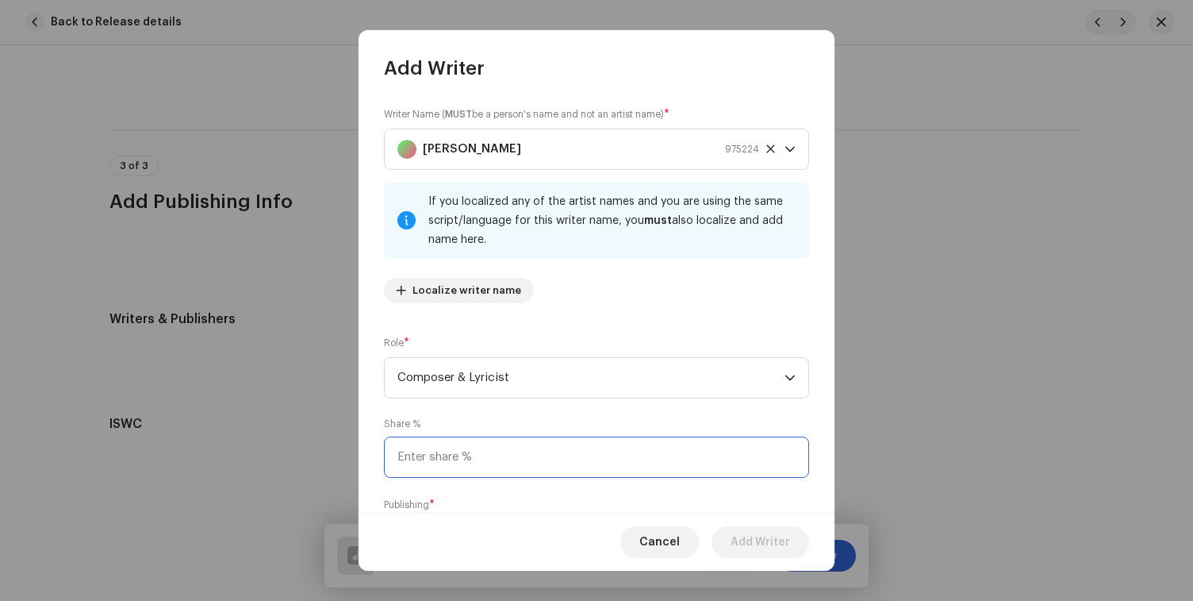
click at [481, 466] on input at bounding box center [596, 456] width 425 height 41
type input "100.00"
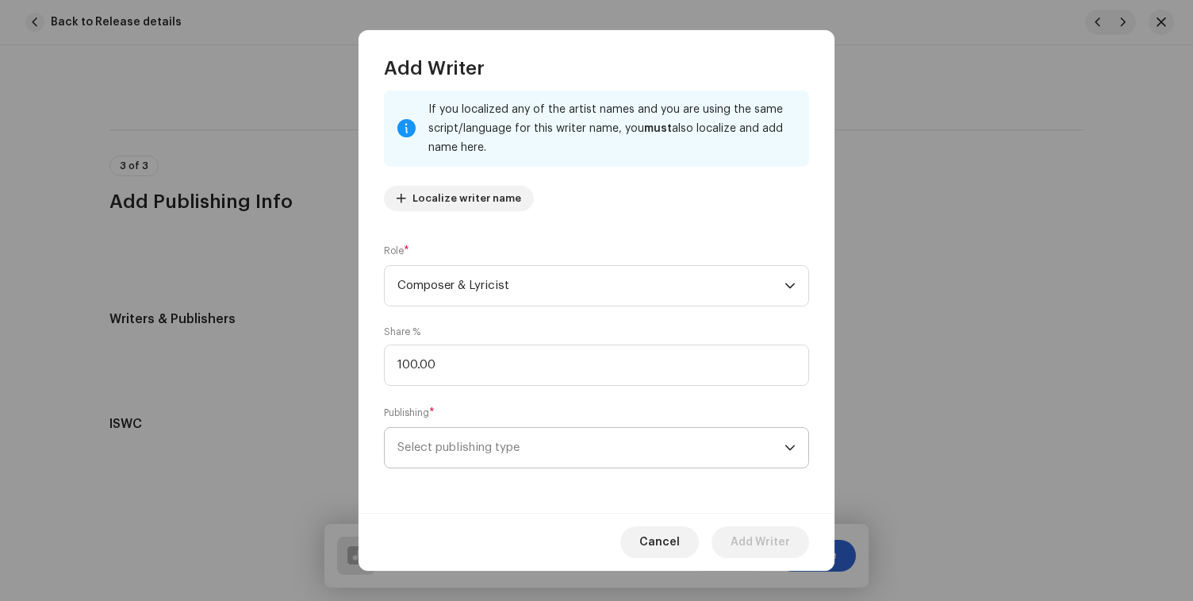
click at [482, 451] on span "Select publishing type" at bounding box center [590, 448] width 387 height 40
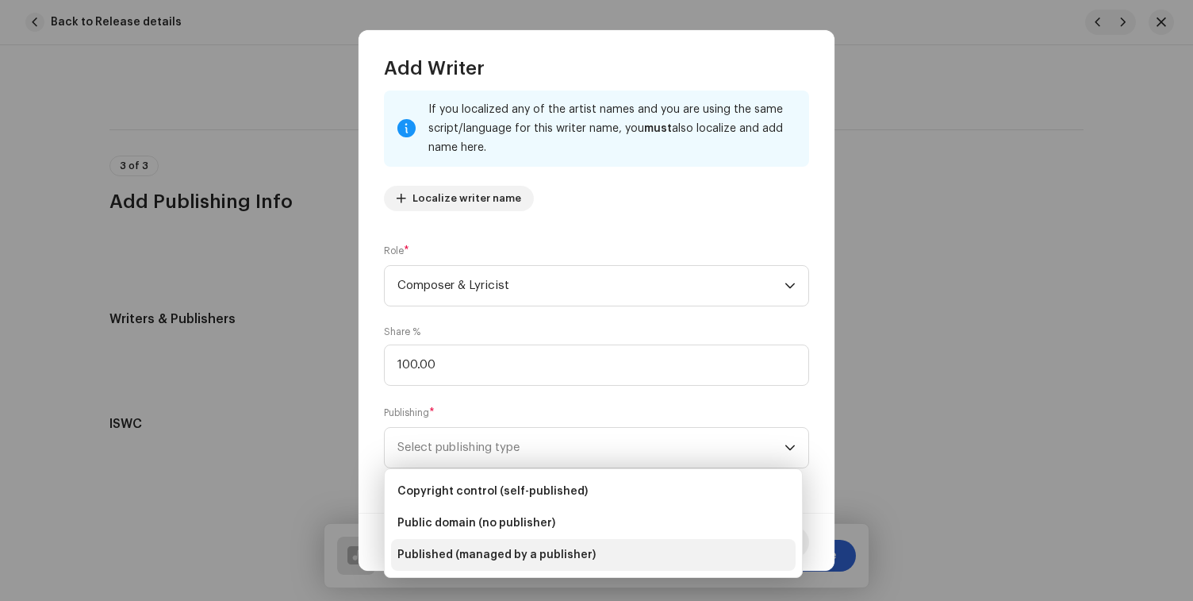
click at [466, 541] on li "Published (managed by a publisher)" at bounding box center [593, 555] width 405 height 32
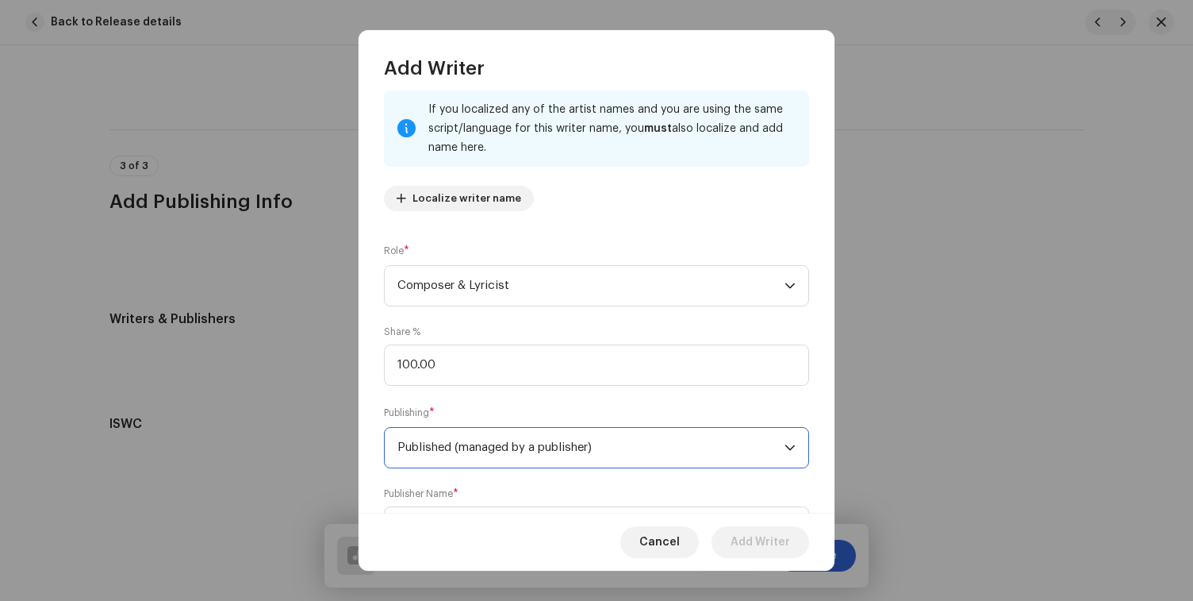
click at [467, 521] on div "Cancel Add Writer" at bounding box center [597, 542] width 476 height 58
click at [467, 512] on span "Select publisher" at bounding box center [590, 527] width 387 height 40
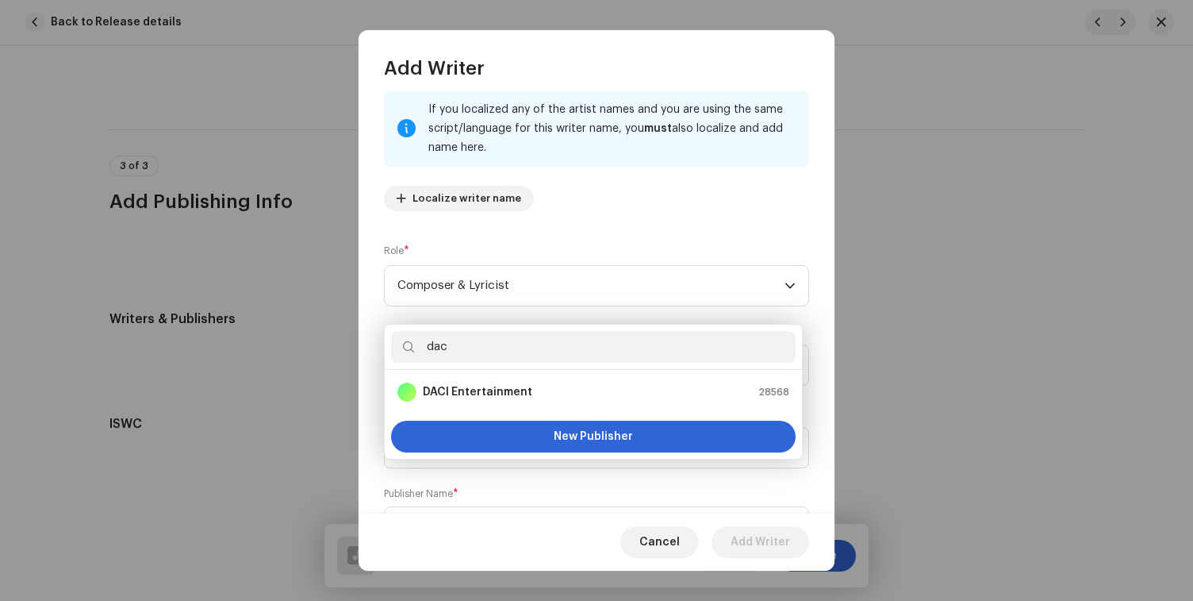
type input "dac"
click at [507, 384] on strong "DACI Entertainment" at bounding box center [477, 392] width 109 height 16
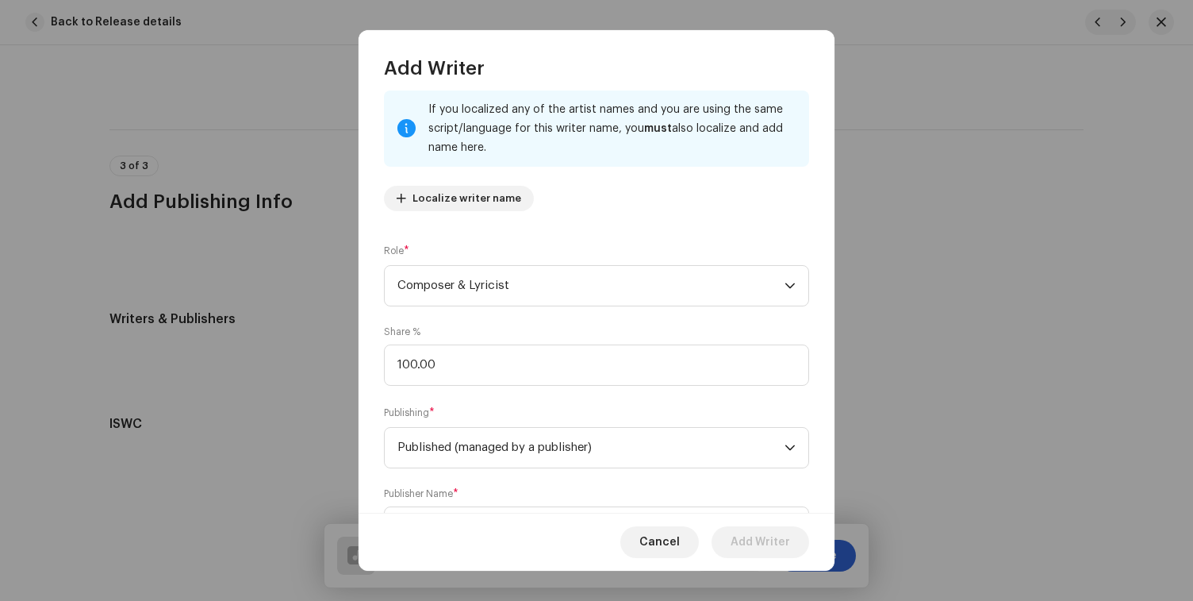
scroll to position [126, 0]
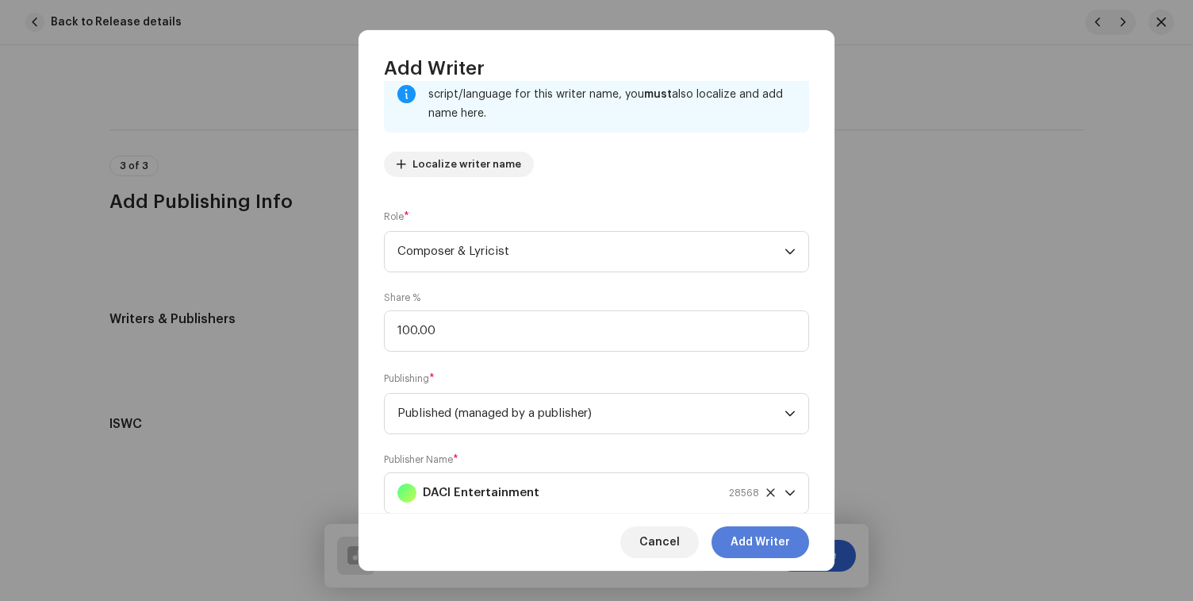
click at [739, 543] on span "Add Writer" at bounding box center [761, 542] width 60 height 32
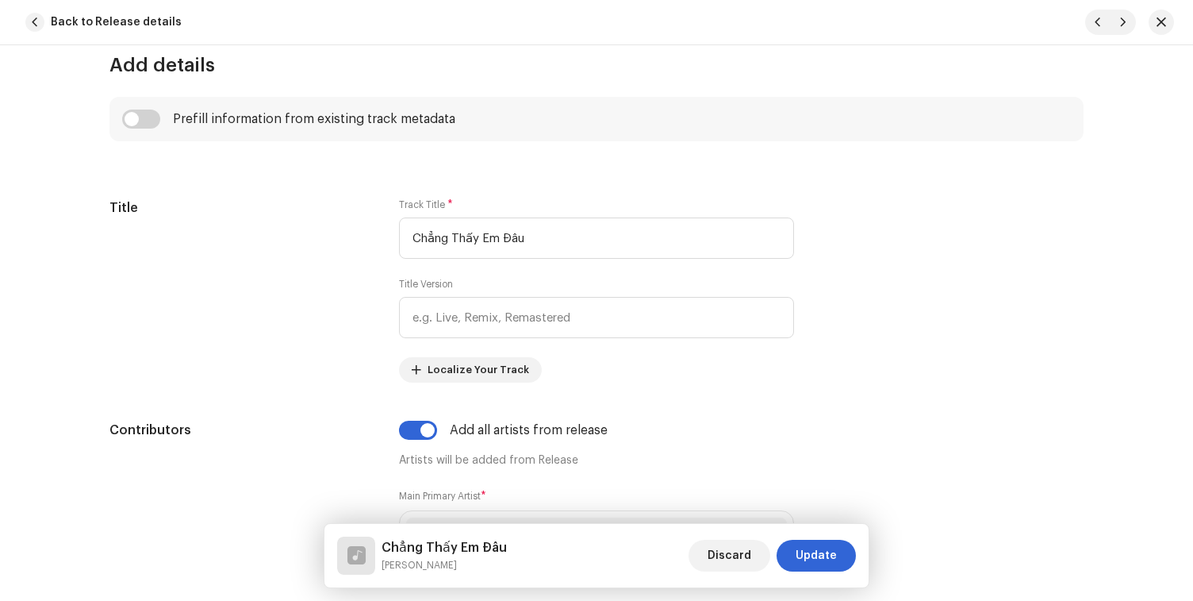
scroll to position [218, 0]
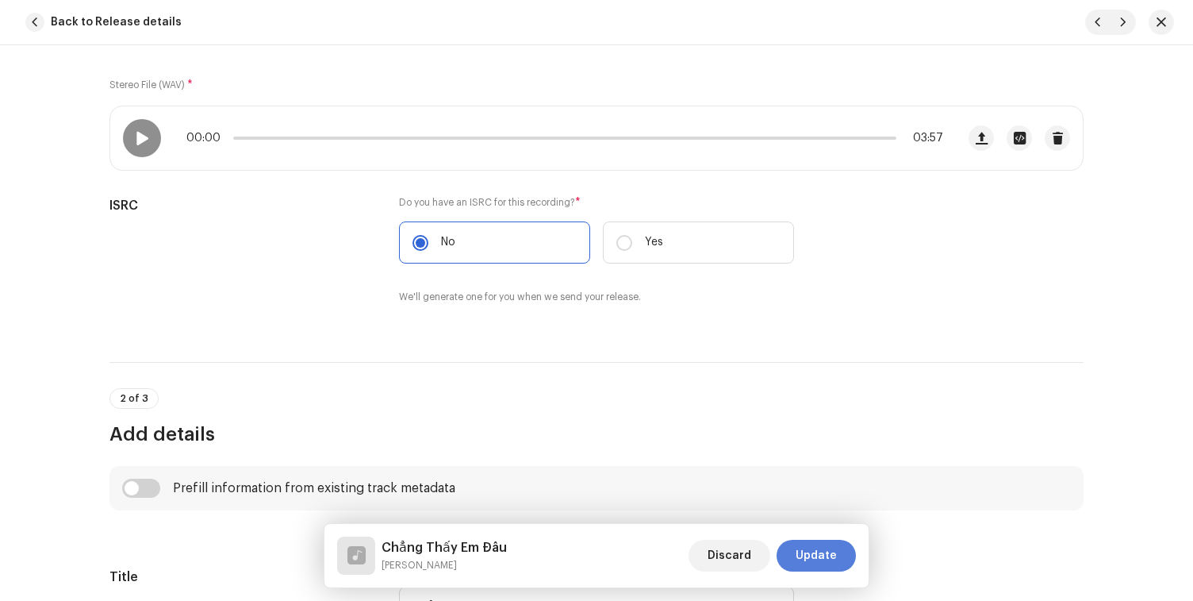
click at [816, 553] on span "Update" at bounding box center [816, 555] width 41 height 32
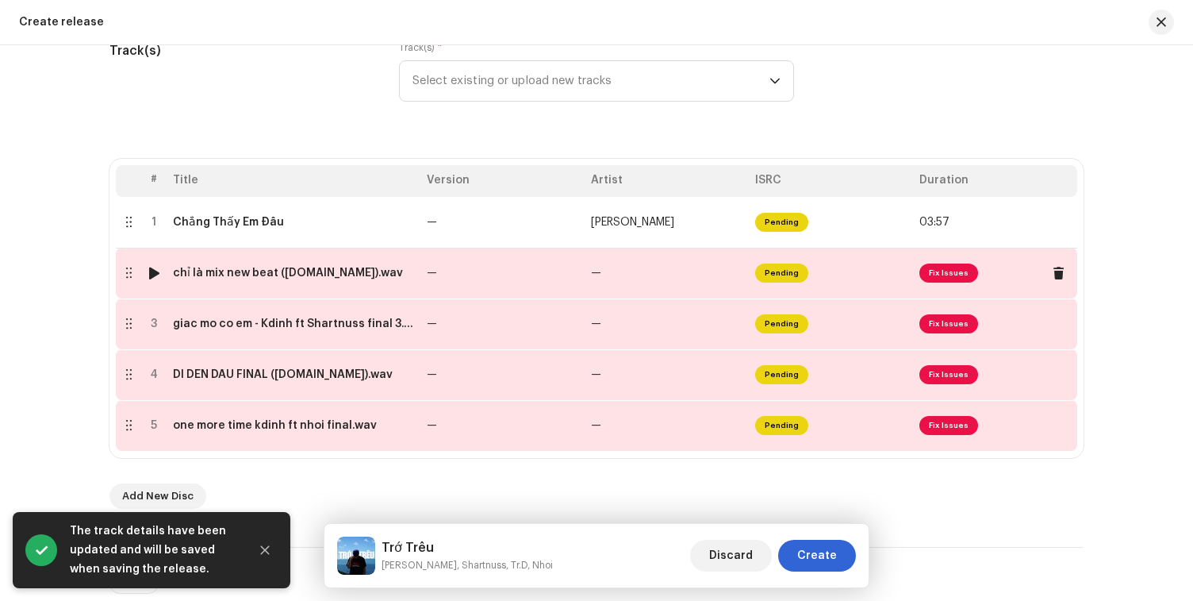
click at [755, 273] on span "Pending" at bounding box center [781, 272] width 53 height 19
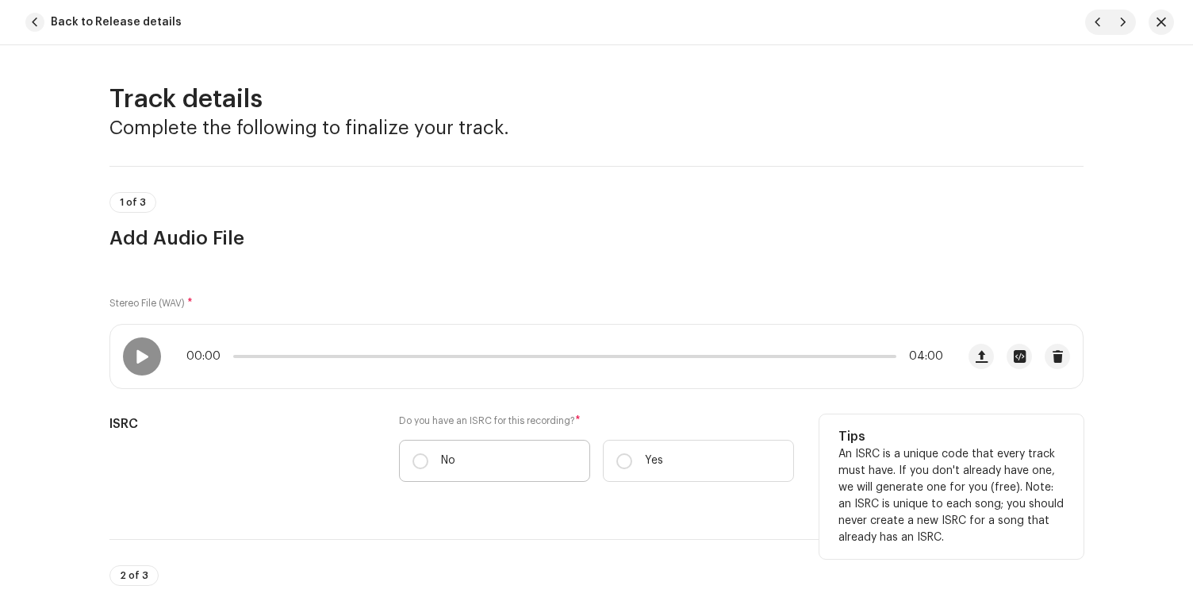
click at [516, 465] on label "No" at bounding box center [494, 461] width 191 height 42
click at [428, 465] on input "No" at bounding box center [421, 461] width 16 height 16
radio input "true"
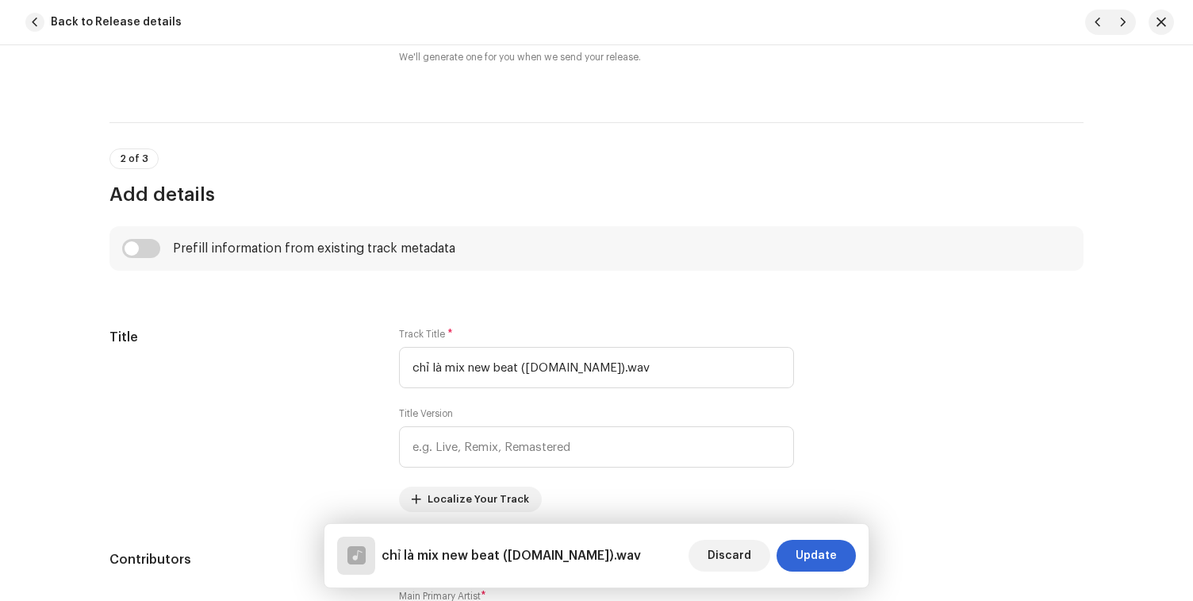
scroll to position [504, 0]
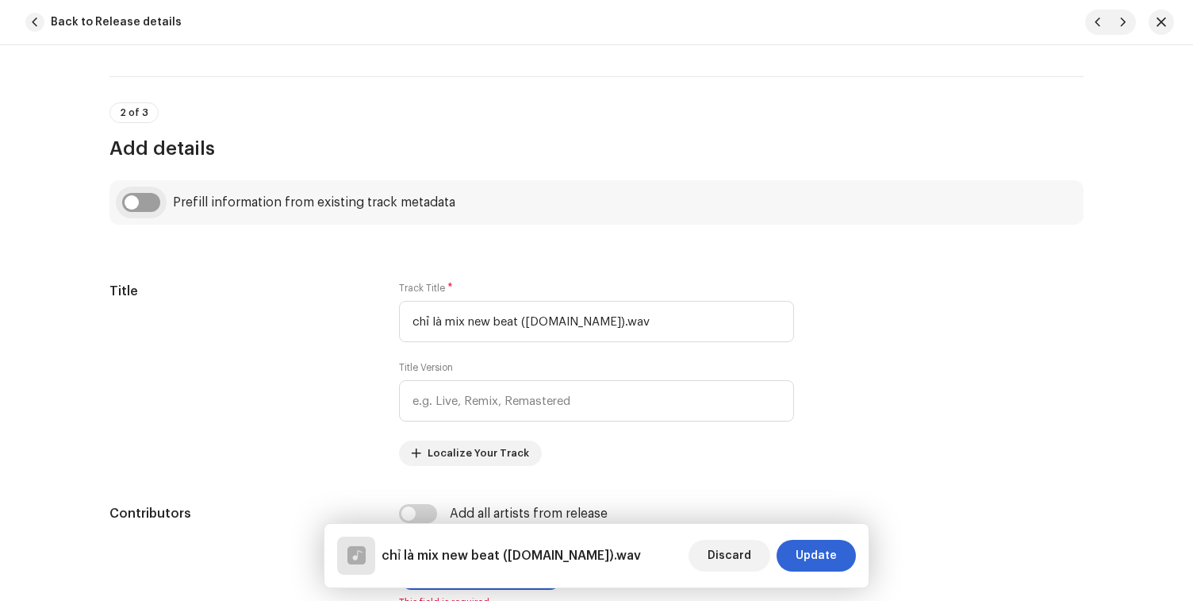
click at [136, 202] on input "checkbox" at bounding box center [141, 202] width 38 height 19
checkbox input "true"
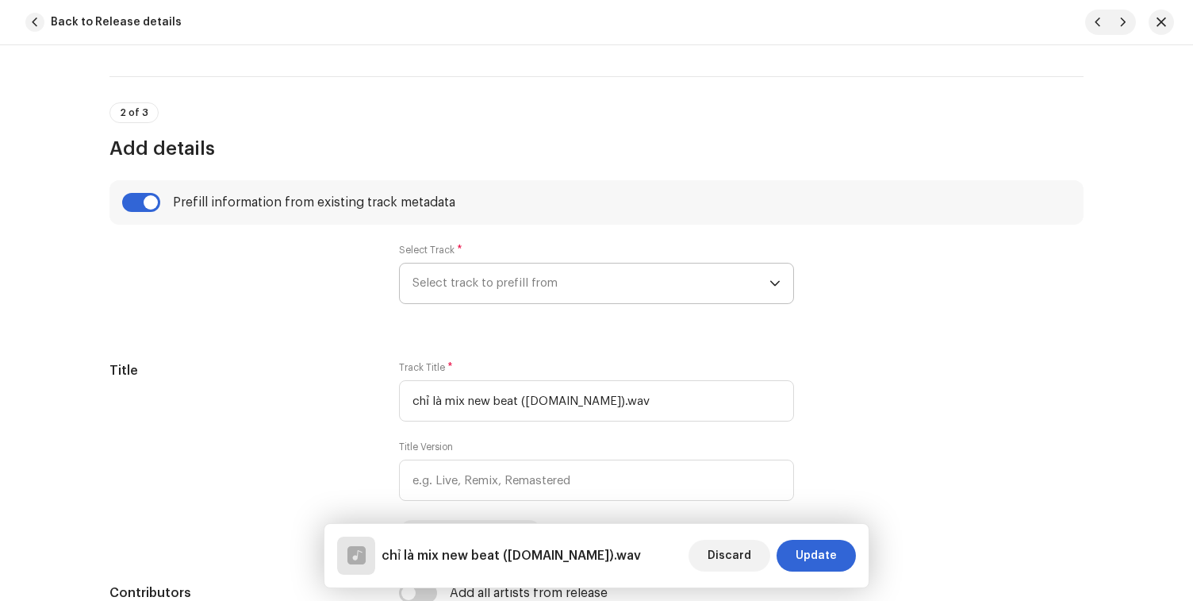
click at [457, 272] on span "Select track to prefill from" at bounding box center [591, 283] width 357 height 40
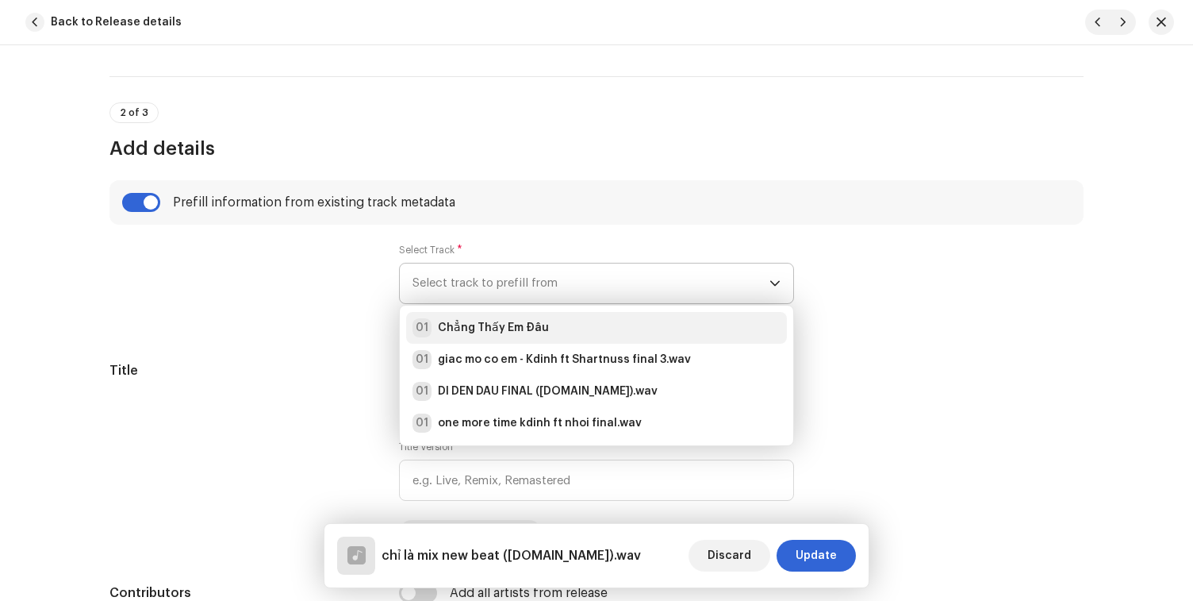
click at [471, 332] on strong "Chẳng Thấy Em Đâu" at bounding box center [493, 328] width 111 height 16
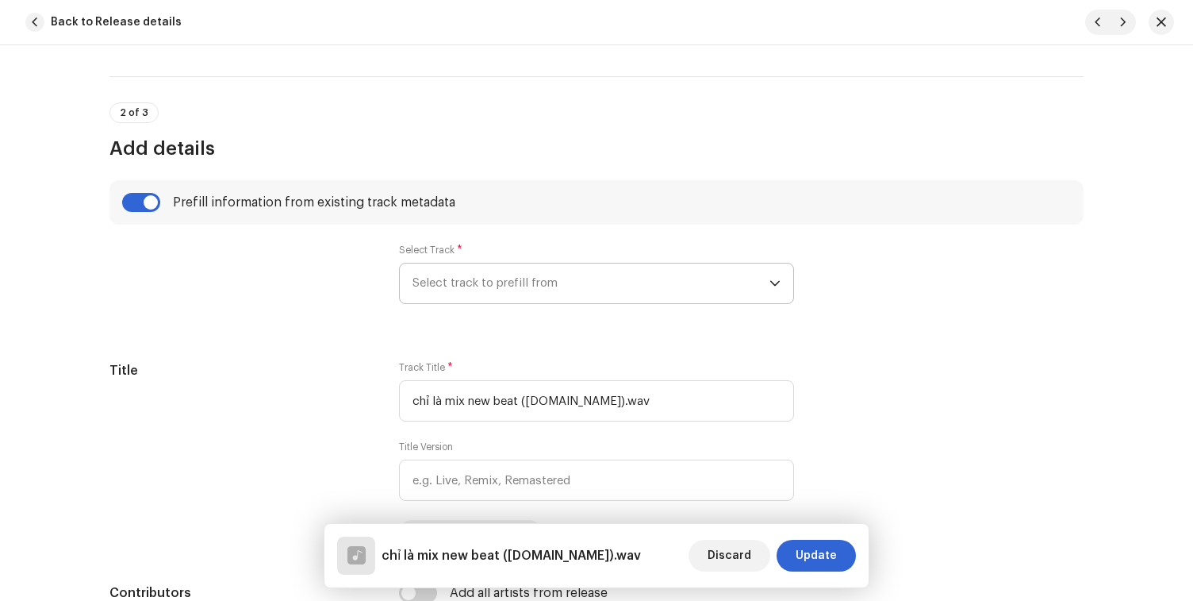
type input "Chẳng Thấy Em Đâu"
type input "00:47"
radio input "true"
type input "DACI Entertainment"
checkbox input "true"
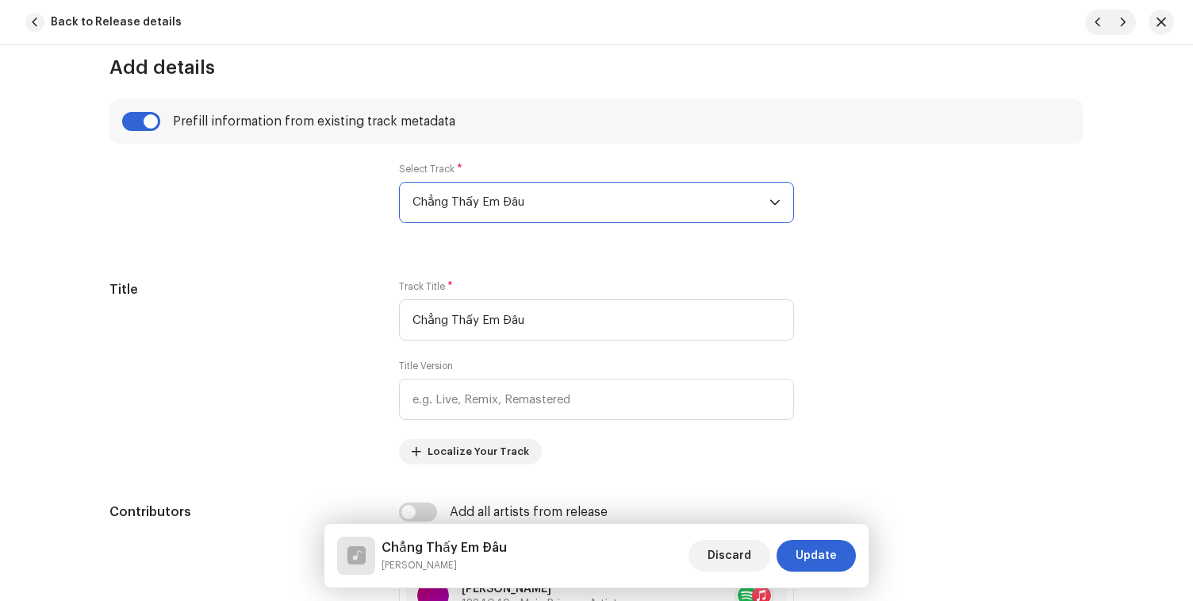
scroll to position [584, 0]
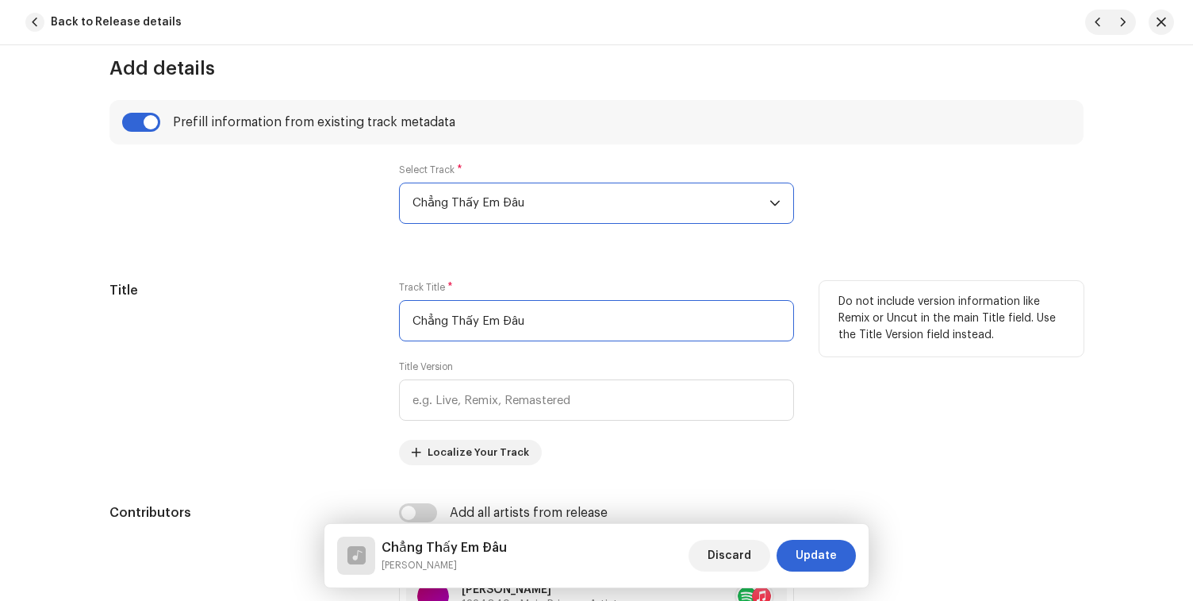
click at [482, 310] on input "Chẳng Thấy Em Đâu" at bounding box center [596, 320] width 395 height 41
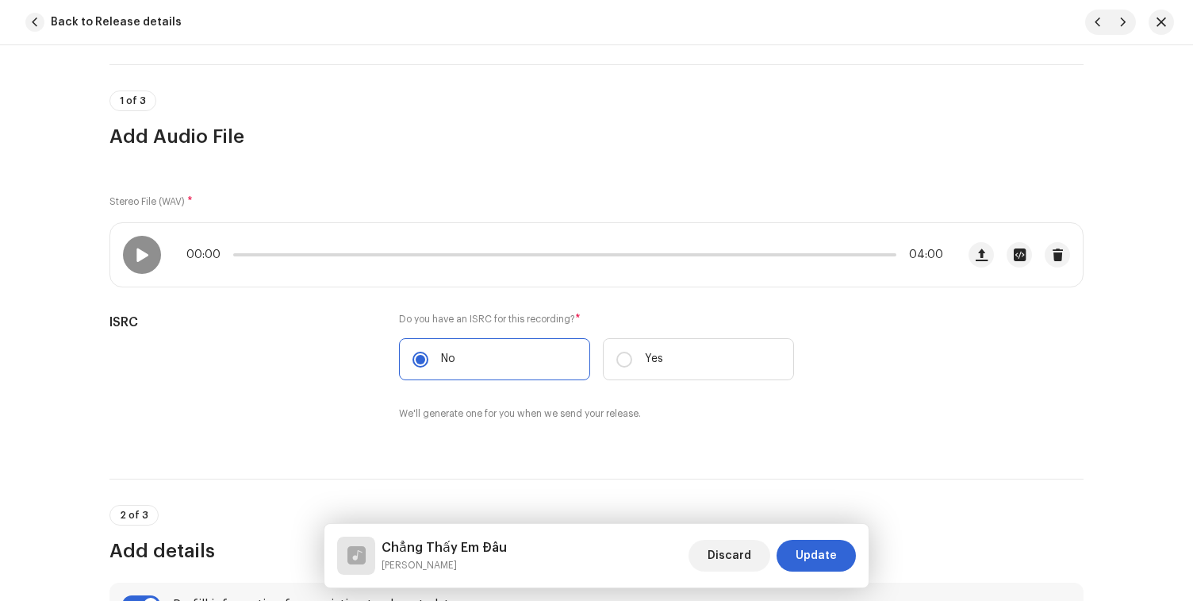
scroll to position [0, 0]
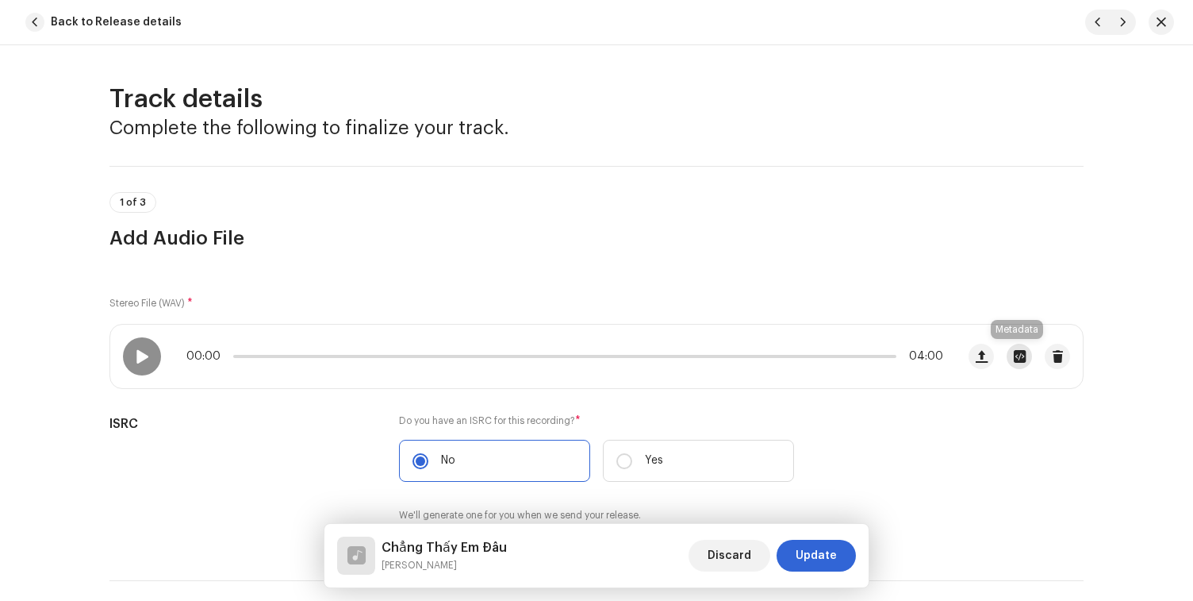
click at [1023, 356] on button "button" at bounding box center [1019, 356] width 25 height 25
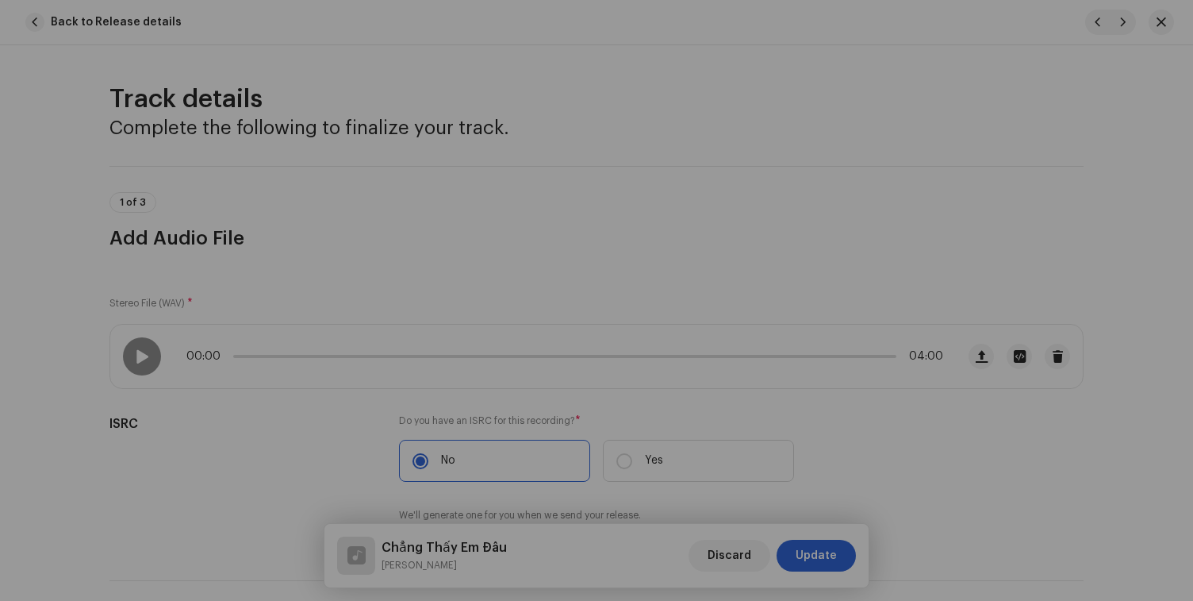
click at [1016, 272] on div "chỉ là mix new beat (online-audio-converter.com).wav File Name chỉ là mix n…" at bounding box center [596, 300] width 1193 height 601
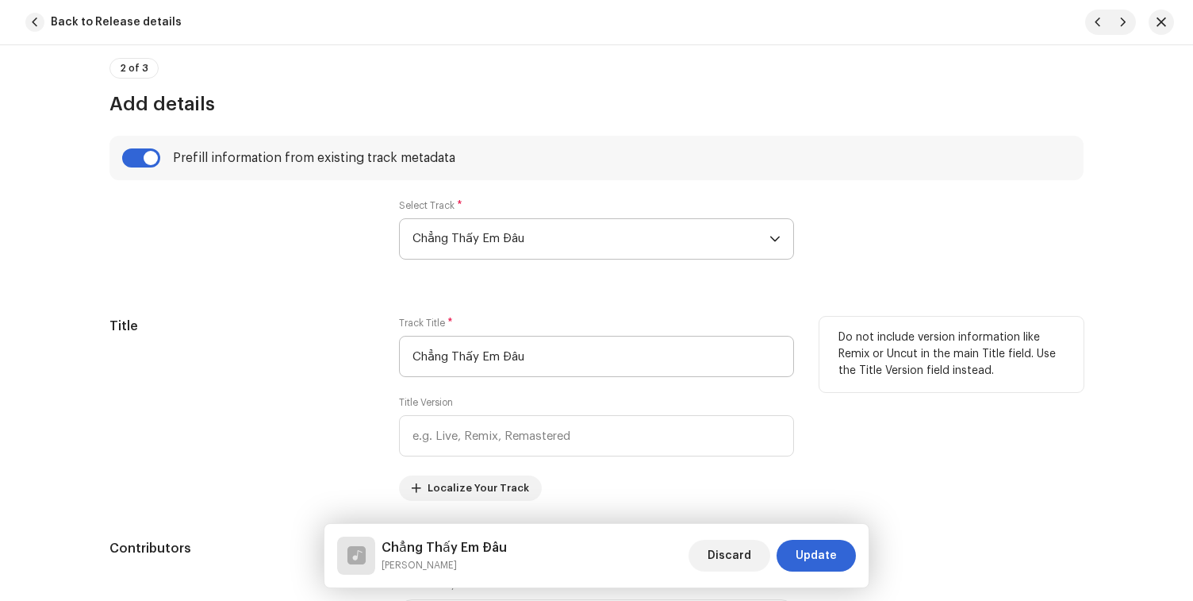
scroll to position [542, 0]
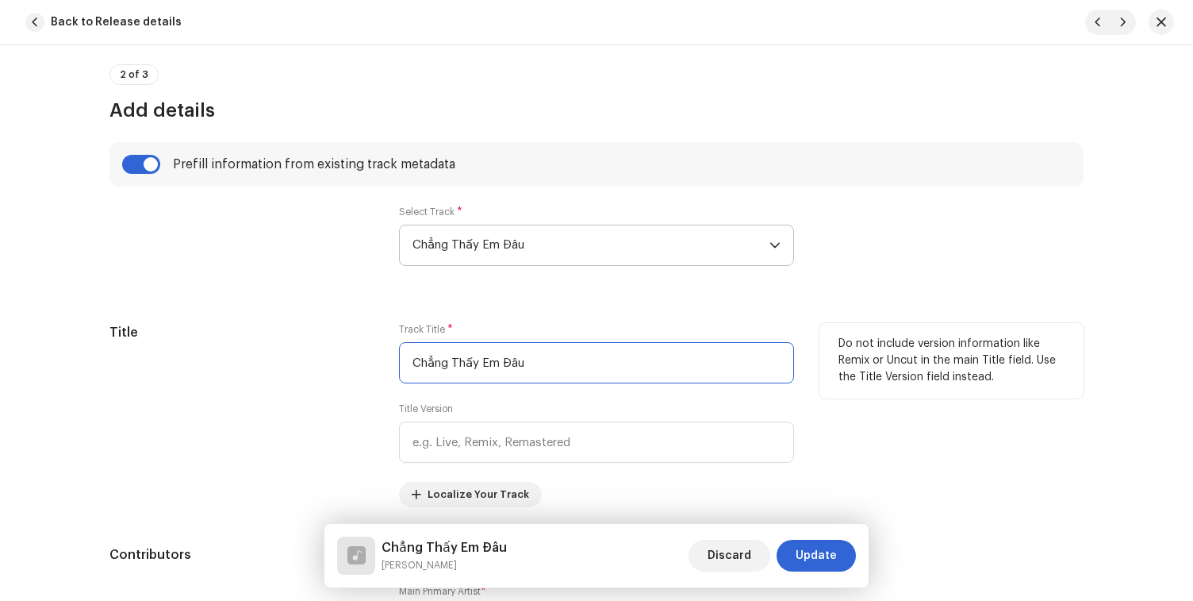
click at [566, 366] on input "Chẳng Thấy Em Đâu" at bounding box center [596, 362] width 395 height 41
type input "c"
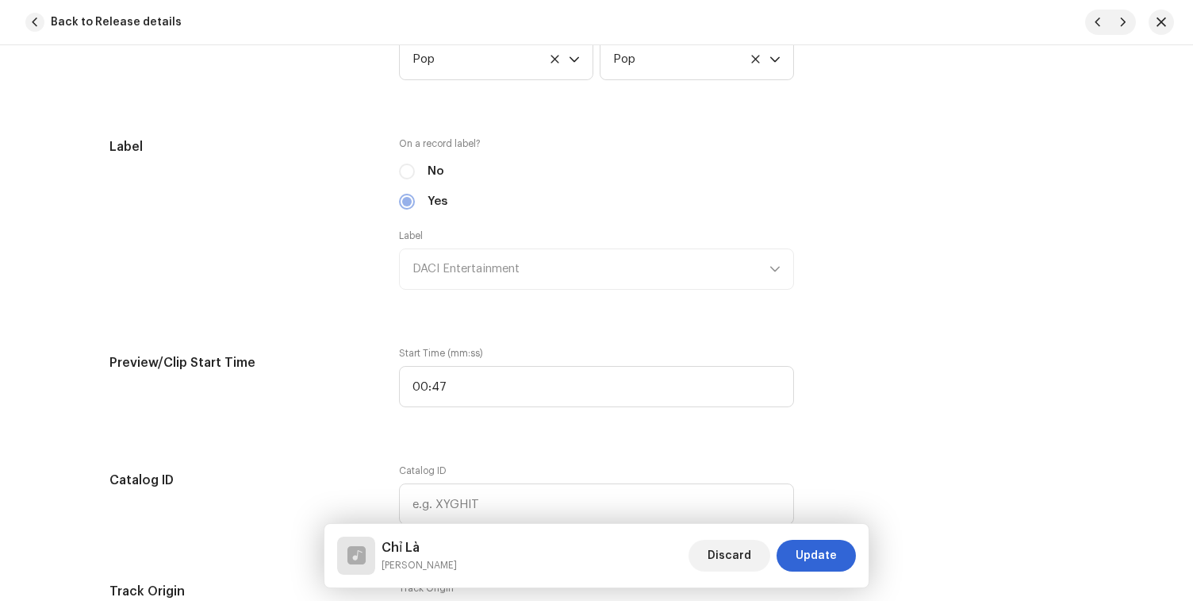
scroll to position [1512, 0]
type input "Chỉ Là"
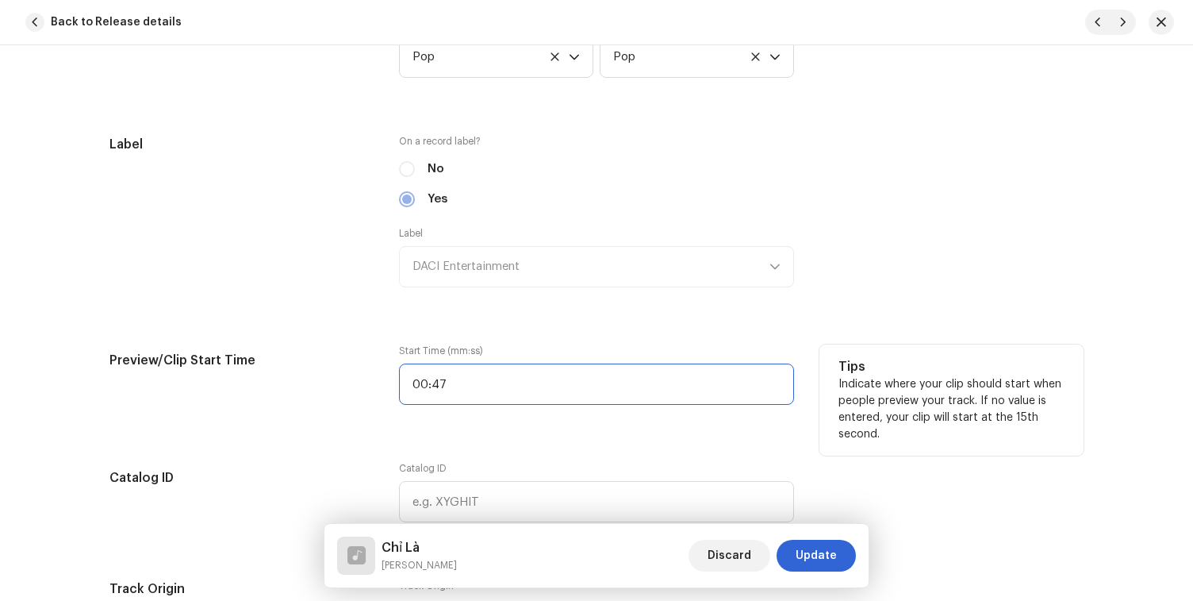
click at [463, 390] on input "00:47" at bounding box center [596, 383] width 395 height 41
type input "01:21"
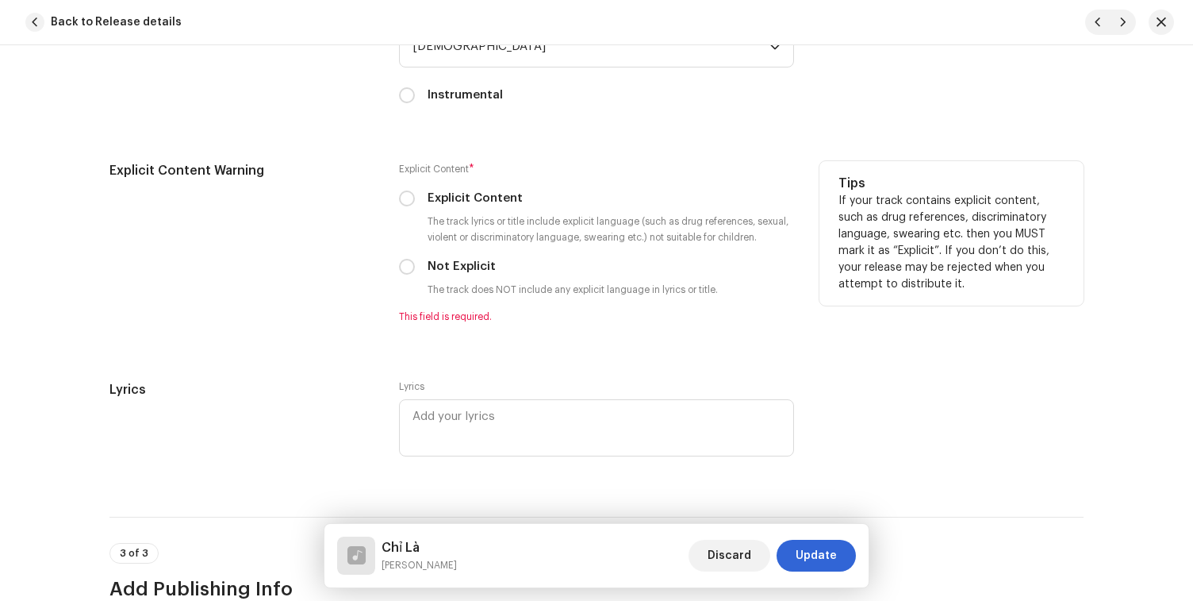
click at [439, 275] on label "Not Explicit" at bounding box center [462, 266] width 68 height 17
click at [415, 275] on input "Not Explicit" at bounding box center [407, 267] width 16 height 16
radio input "true"
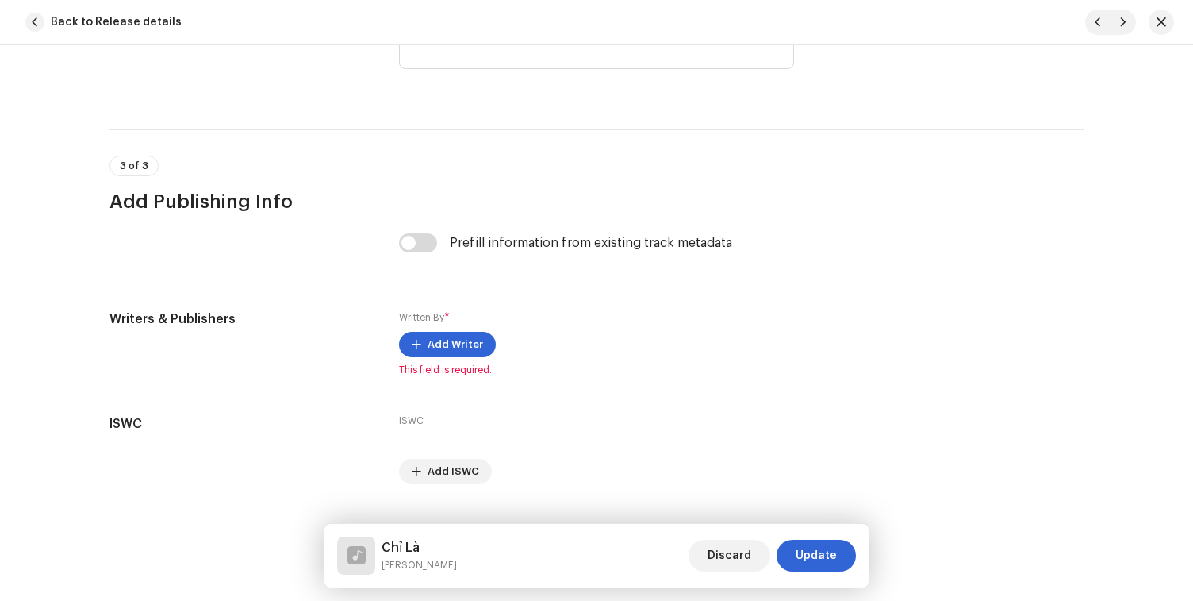
scroll to position [3137, 0]
click at [424, 261] on div "Prefill information from existing track metadata" at bounding box center [596, 253] width 395 height 38
click at [421, 253] on input "checkbox" at bounding box center [418, 243] width 38 height 19
checkbox input "true"
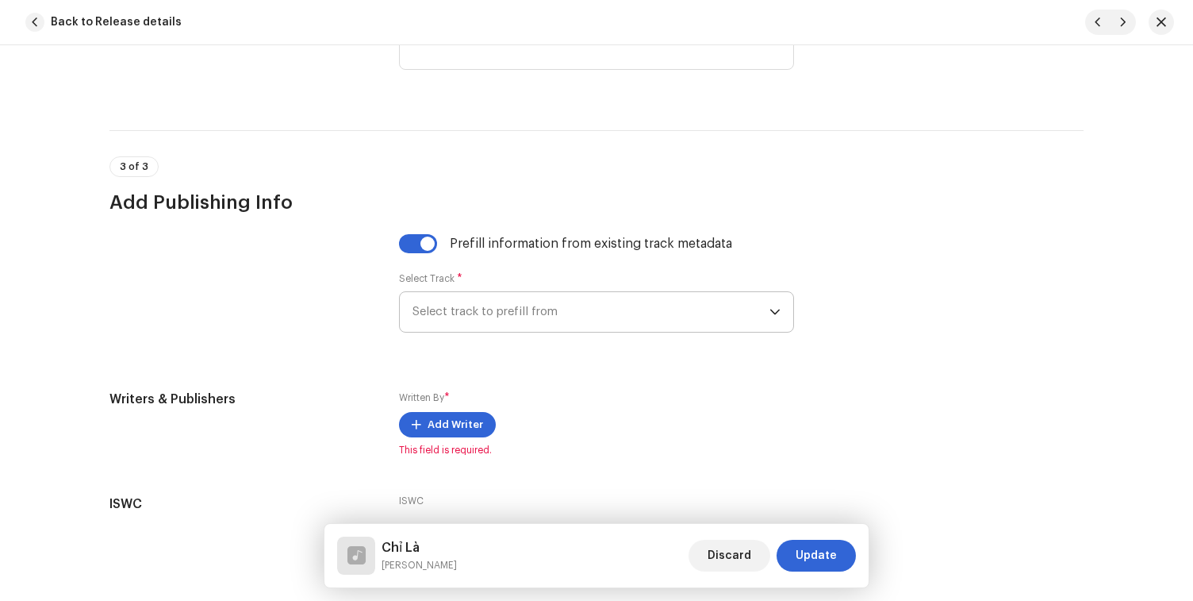
click at [424, 320] on span "Select track to prefill from" at bounding box center [591, 312] width 357 height 40
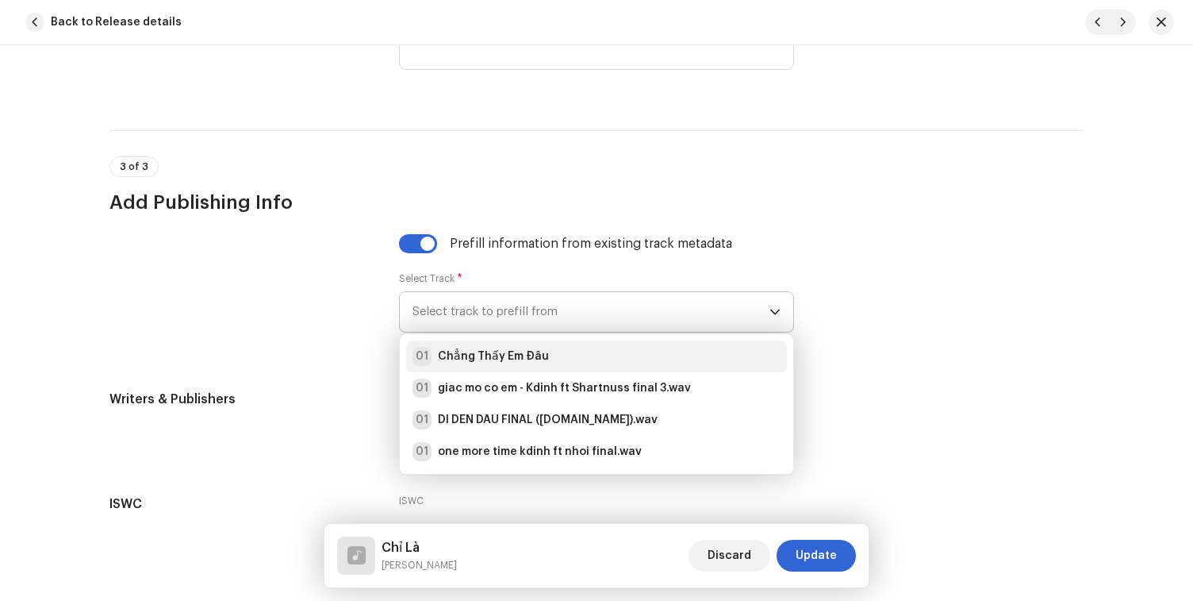
click at [462, 371] on li "01 Chẳng Thấy Em Đâu" at bounding box center [596, 356] width 381 height 32
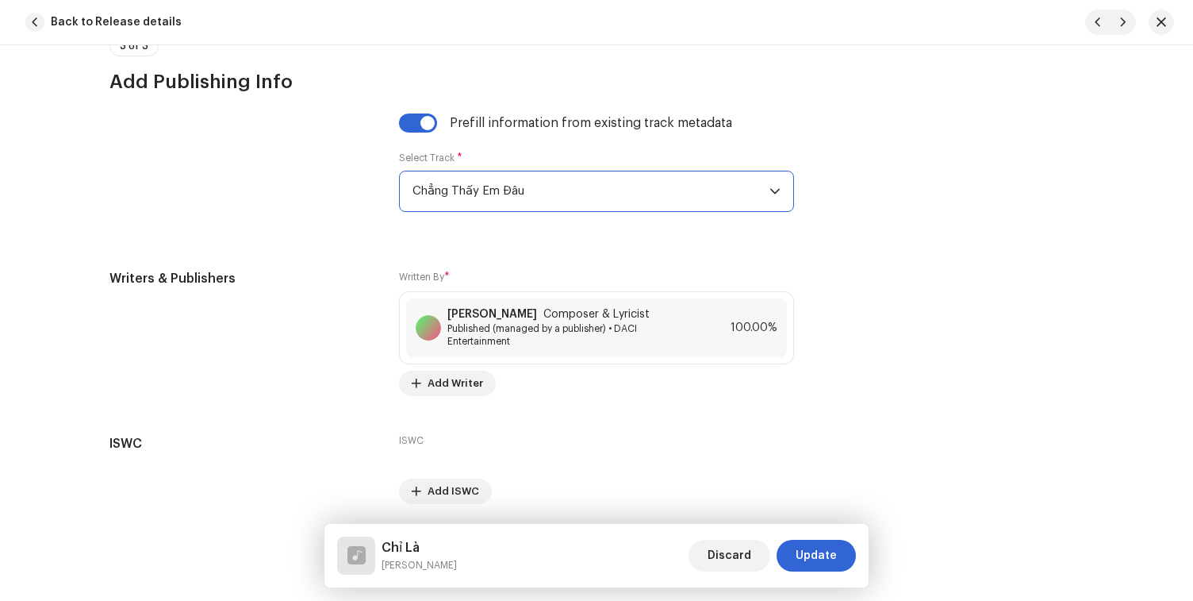
scroll to position [3318, 0]
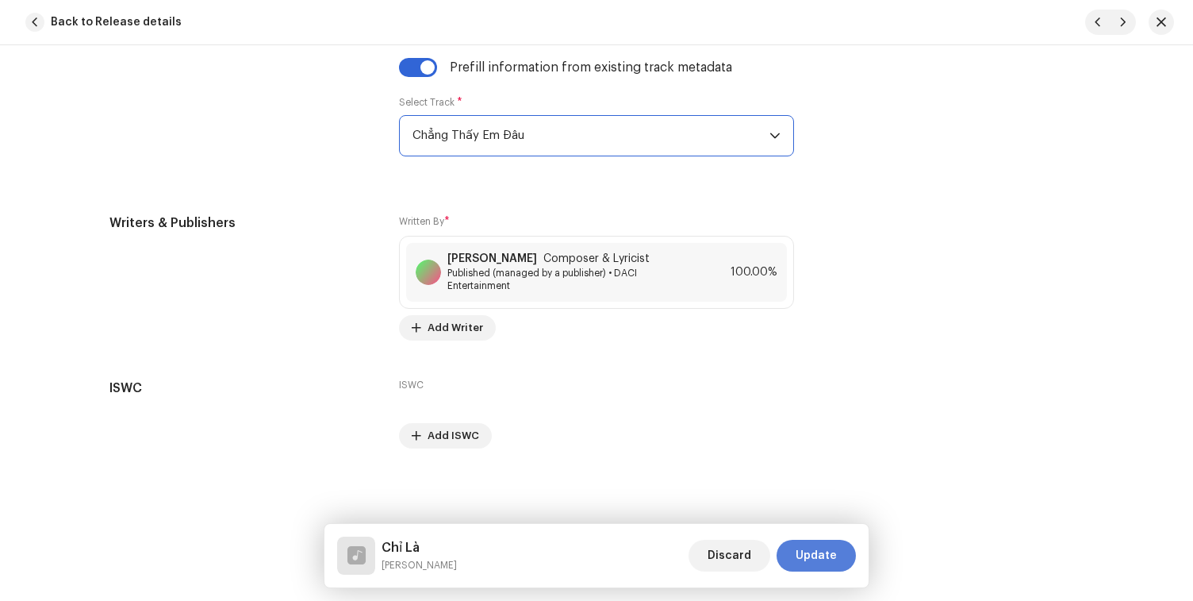
click at [812, 553] on span "Update" at bounding box center [816, 555] width 41 height 32
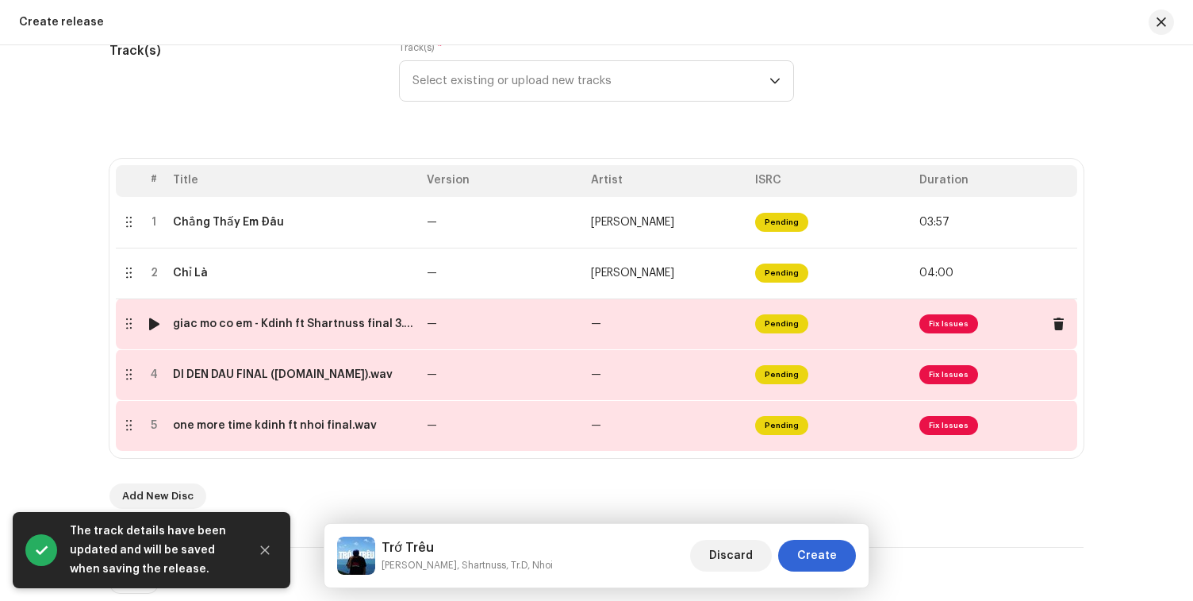
scroll to position [240, 0]
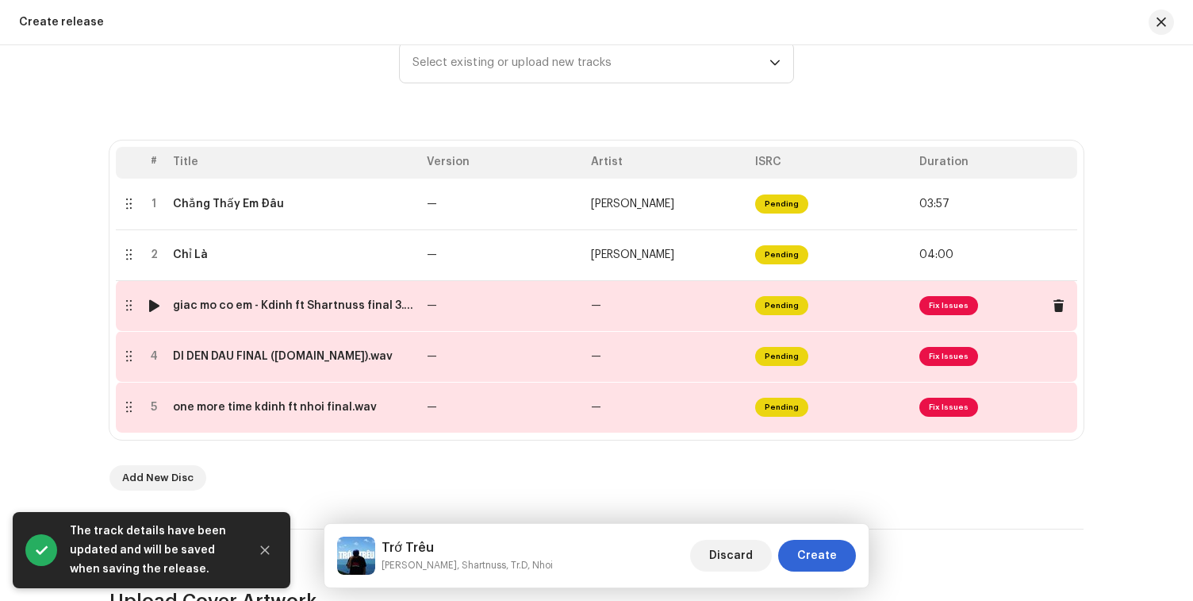
click at [654, 305] on td "—" at bounding box center [667, 305] width 164 height 51
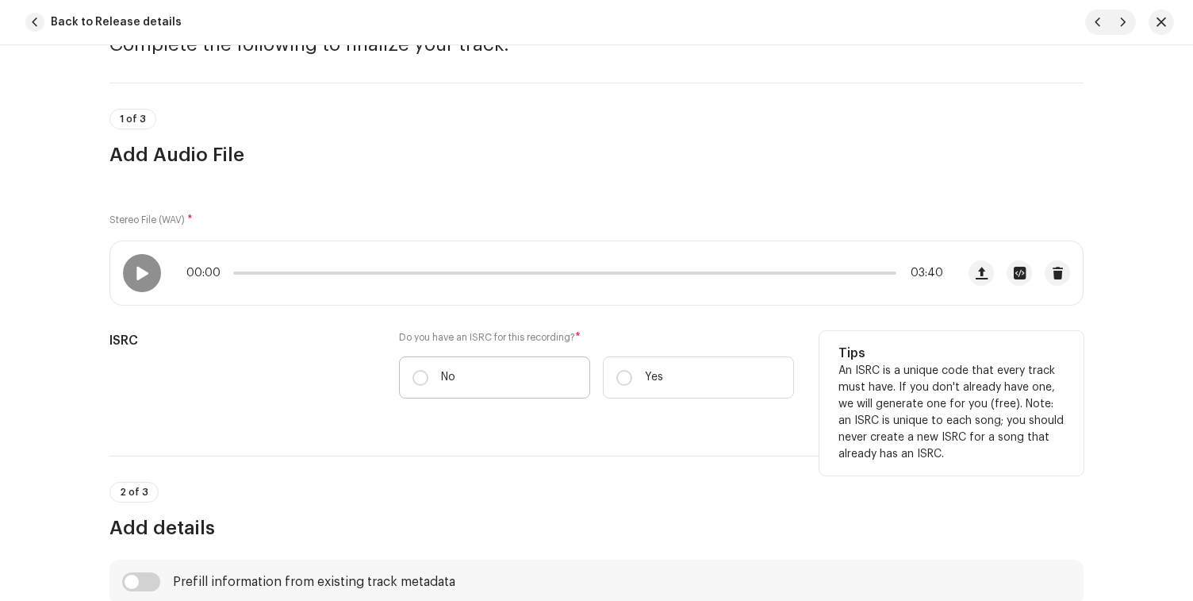
click at [479, 392] on label "No" at bounding box center [494, 377] width 191 height 42
click at [428, 386] on input "No" at bounding box center [421, 378] width 16 height 16
radio input "true"
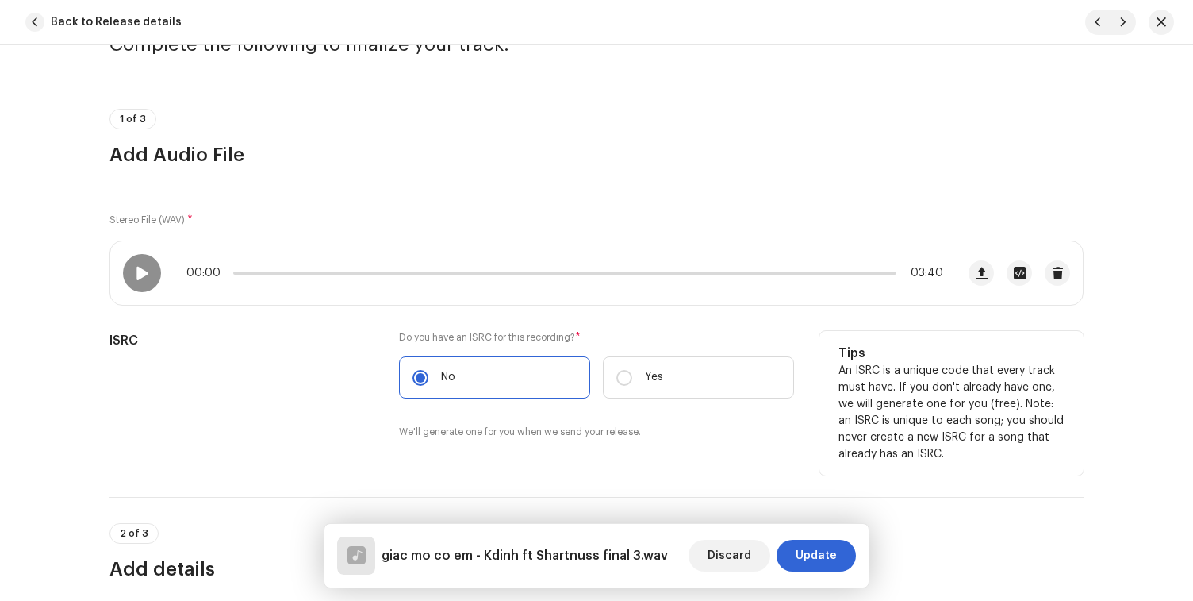
scroll to position [478, 0]
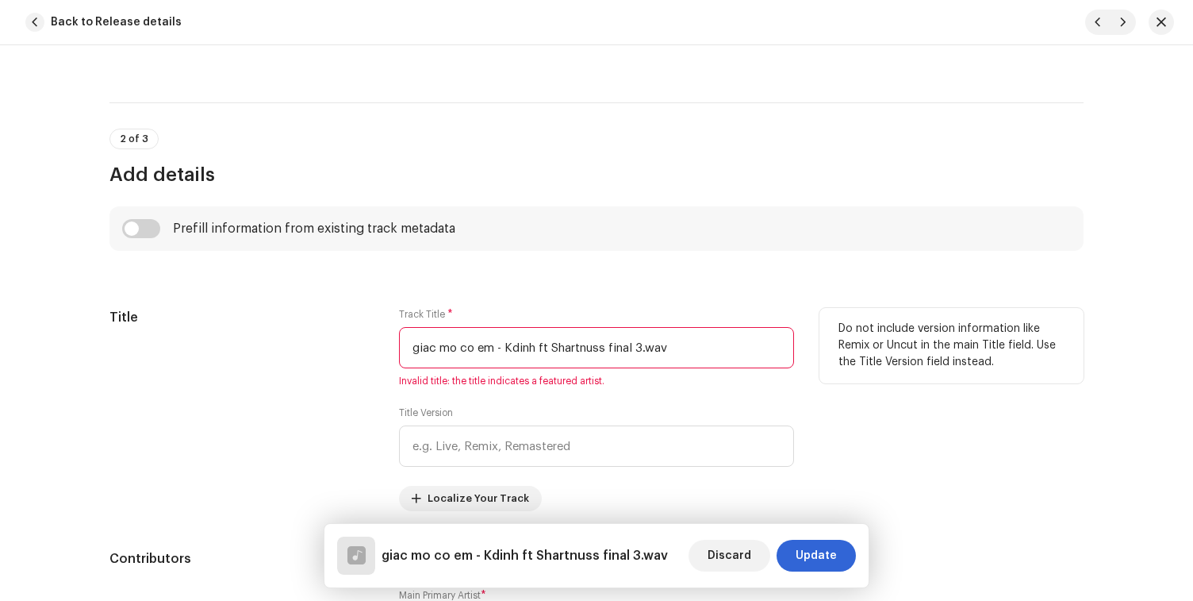
click at [482, 353] on input "giac mo co em - Kdinh ft Shartnuss final 3.wav" at bounding box center [596, 347] width 395 height 41
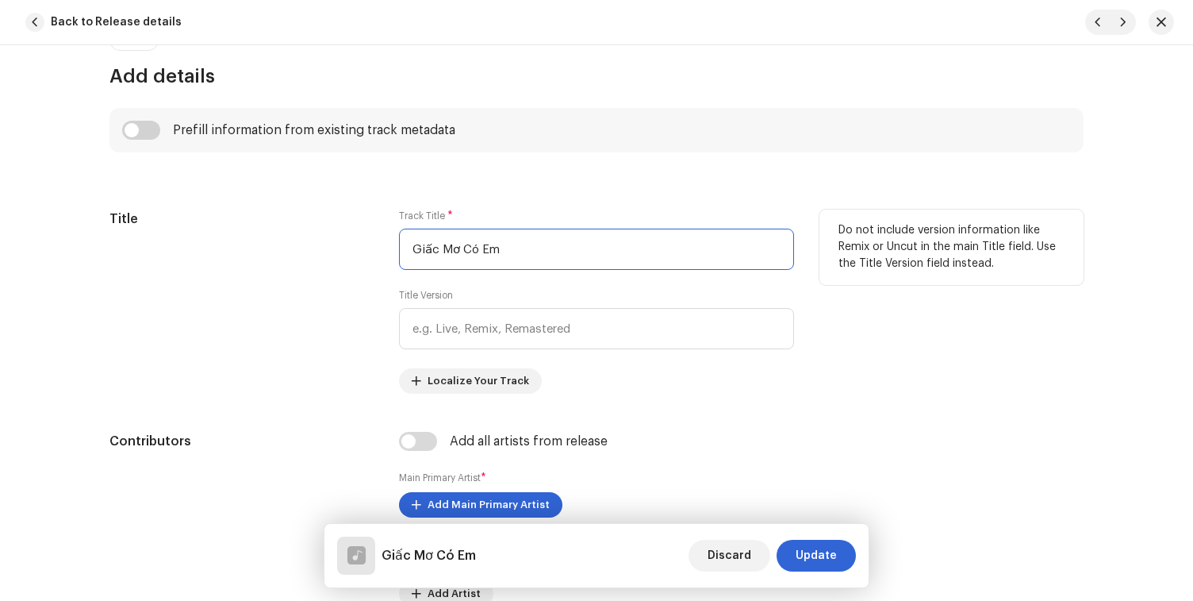
scroll to position [581, 0]
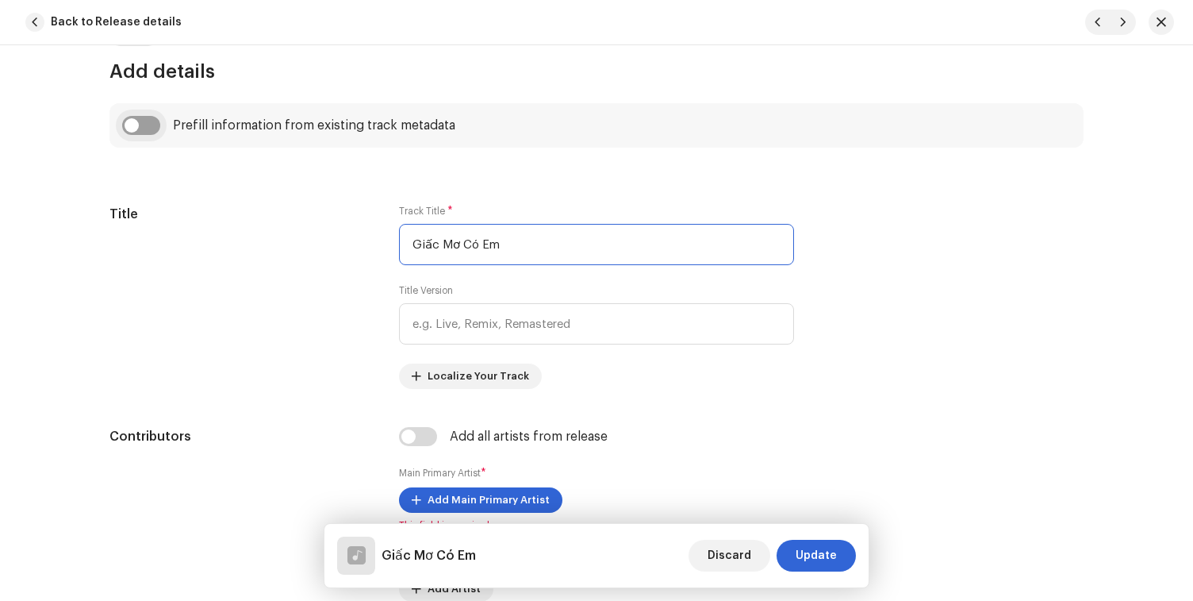
type input "Giấc Mơ Có Em"
click at [143, 127] on input "checkbox" at bounding box center [141, 125] width 38 height 19
checkbox input "true"
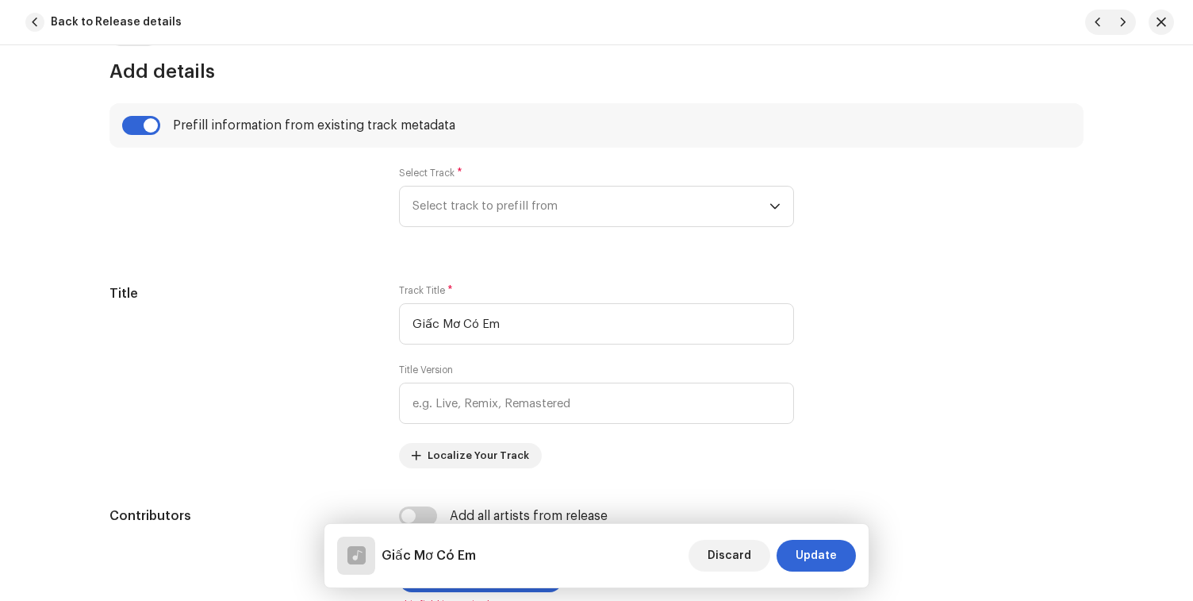
click at [449, 183] on div "Select Track * Select track to prefill from" at bounding box center [596, 197] width 395 height 60
click at [443, 210] on span "Select track to prefill from" at bounding box center [591, 206] width 357 height 40
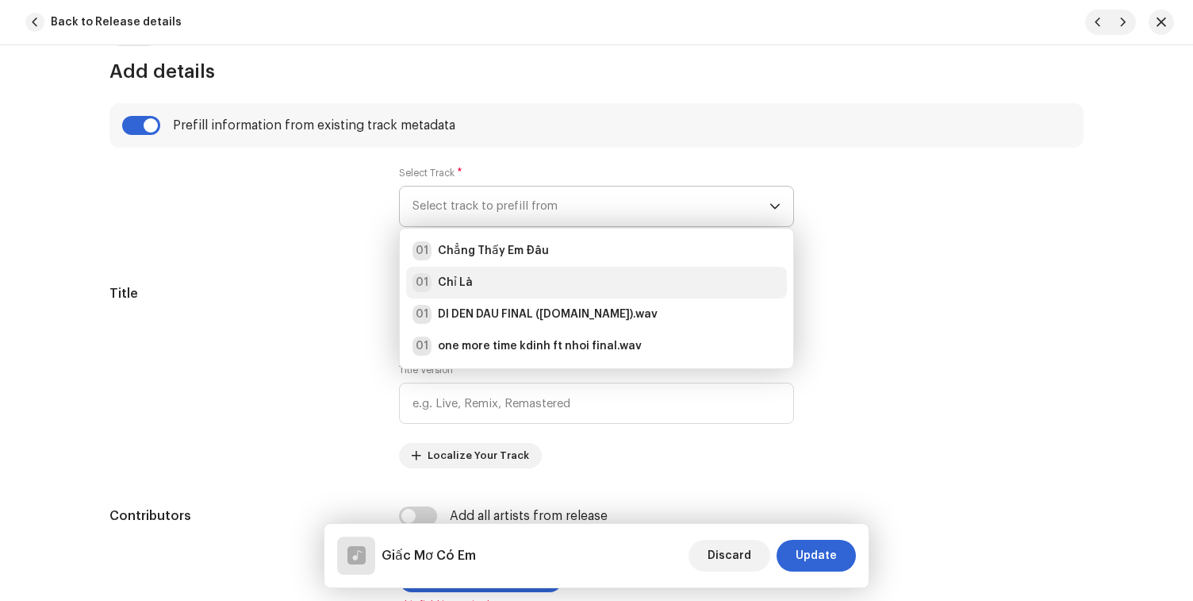
click at [467, 289] on div "01 Chỉ Là" at bounding box center [597, 282] width 368 height 19
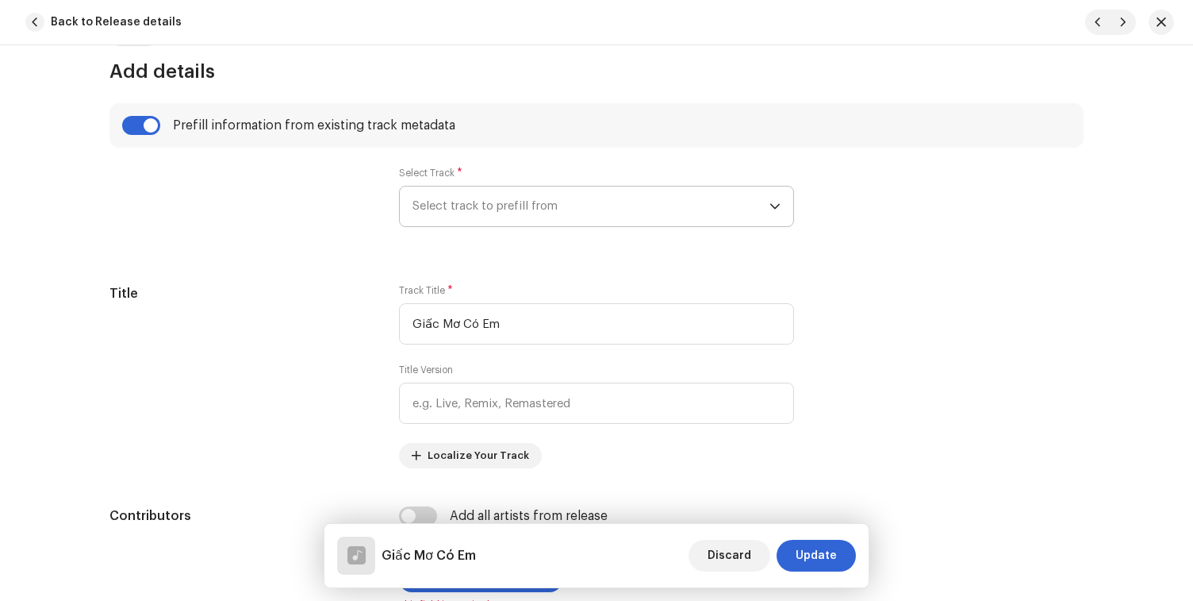
type input "01:21"
radio input "true"
type input "DACI Entertainment"
checkbox input "true"
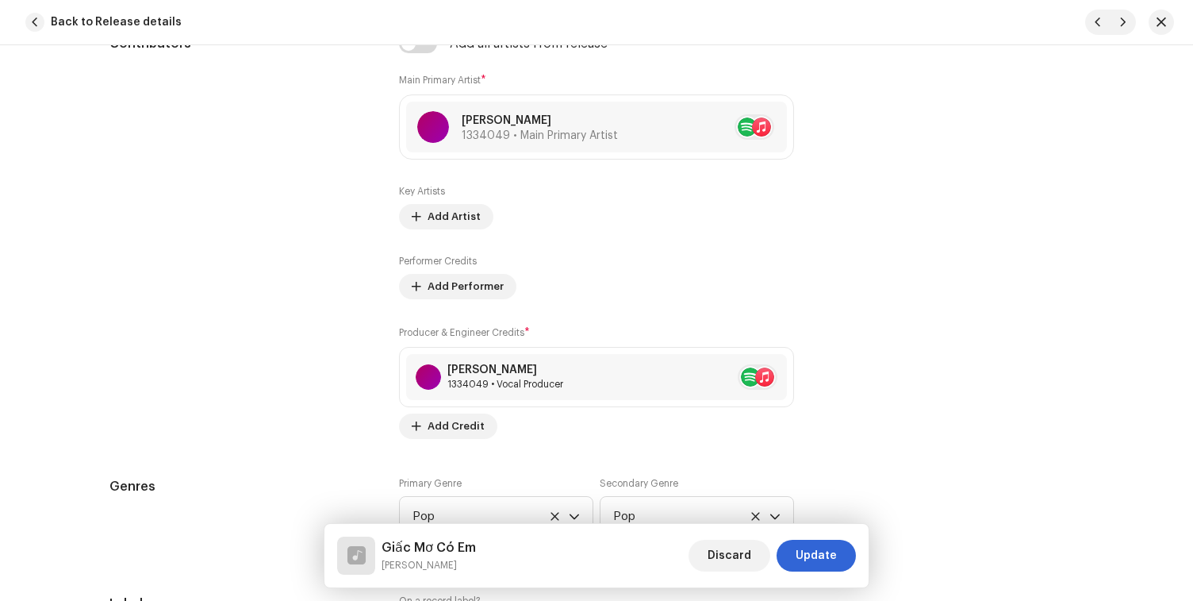
scroll to position [1056, 0]
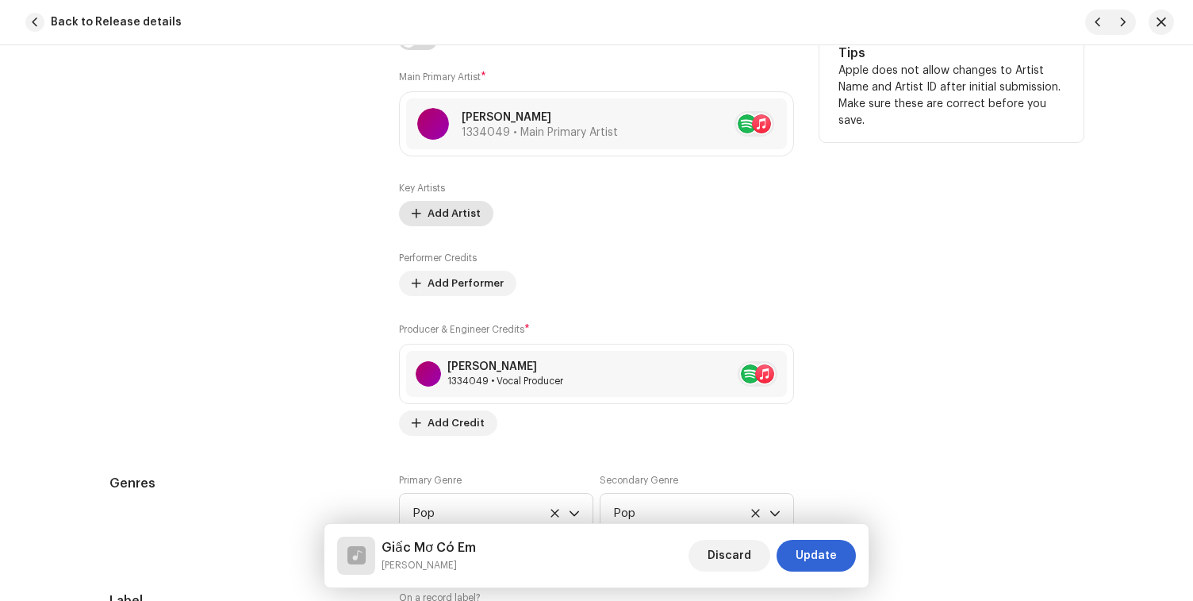
click at [440, 217] on span "Add Artist" at bounding box center [454, 214] width 53 height 32
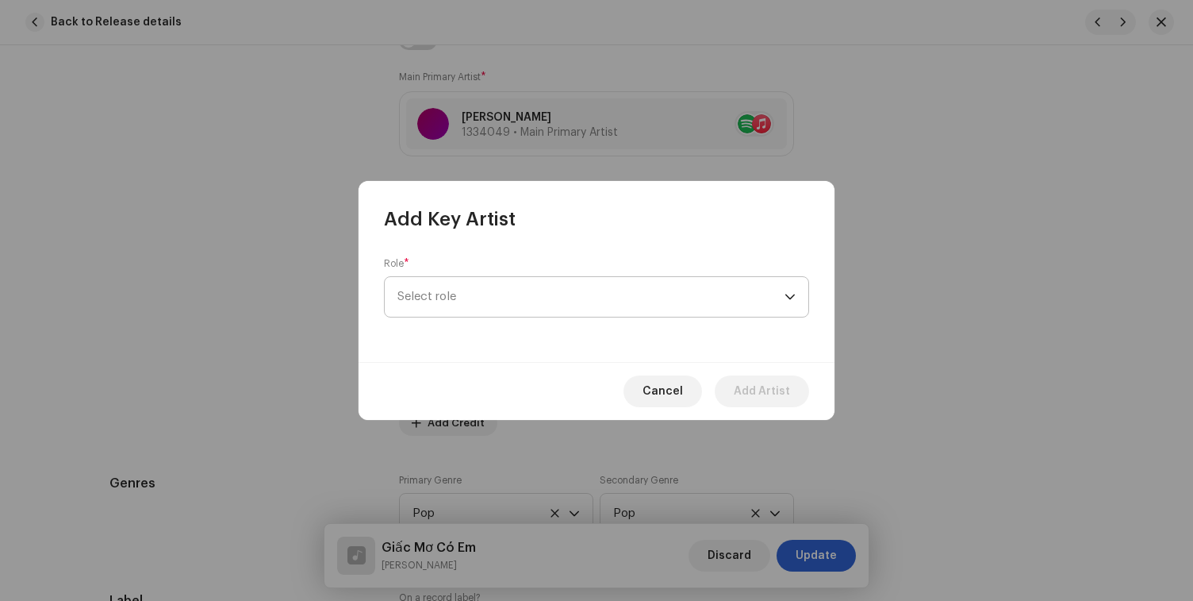
click at [451, 312] on span "Select role" at bounding box center [590, 297] width 387 height 40
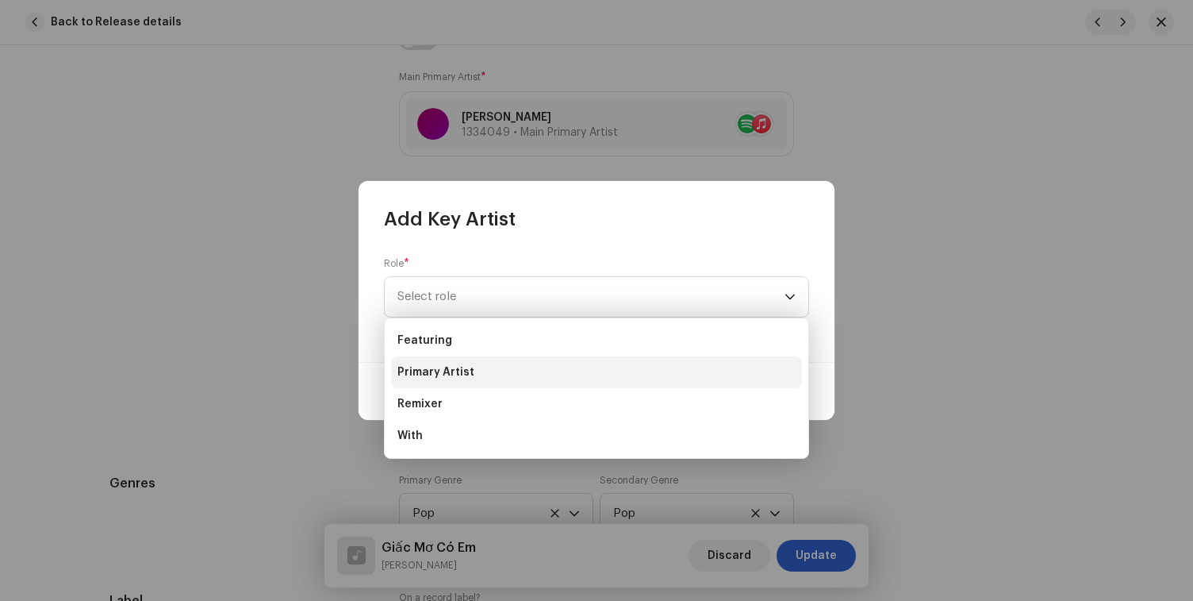
click at [448, 382] on li "Primary Artist" at bounding box center [596, 372] width 411 height 32
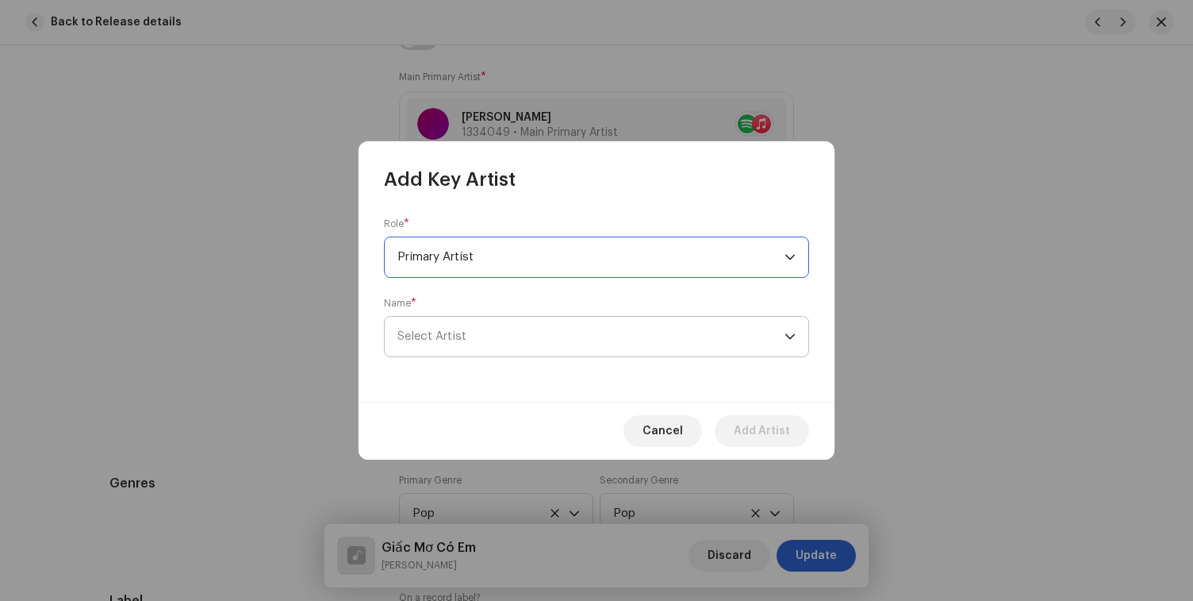
click at [463, 327] on span "Select Artist" at bounding box center [590, 337] width 387 height 40
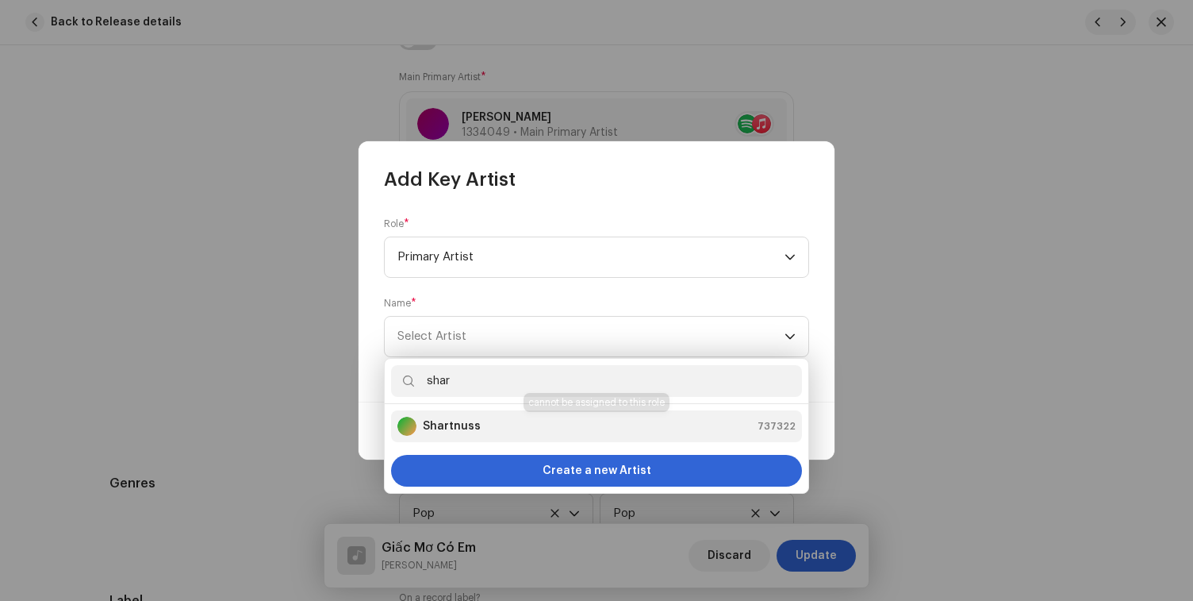
type input "shar"
click at [479, 419] on div "Shartnuss 737322" at bounding box center [596, 426] width 398 height 19
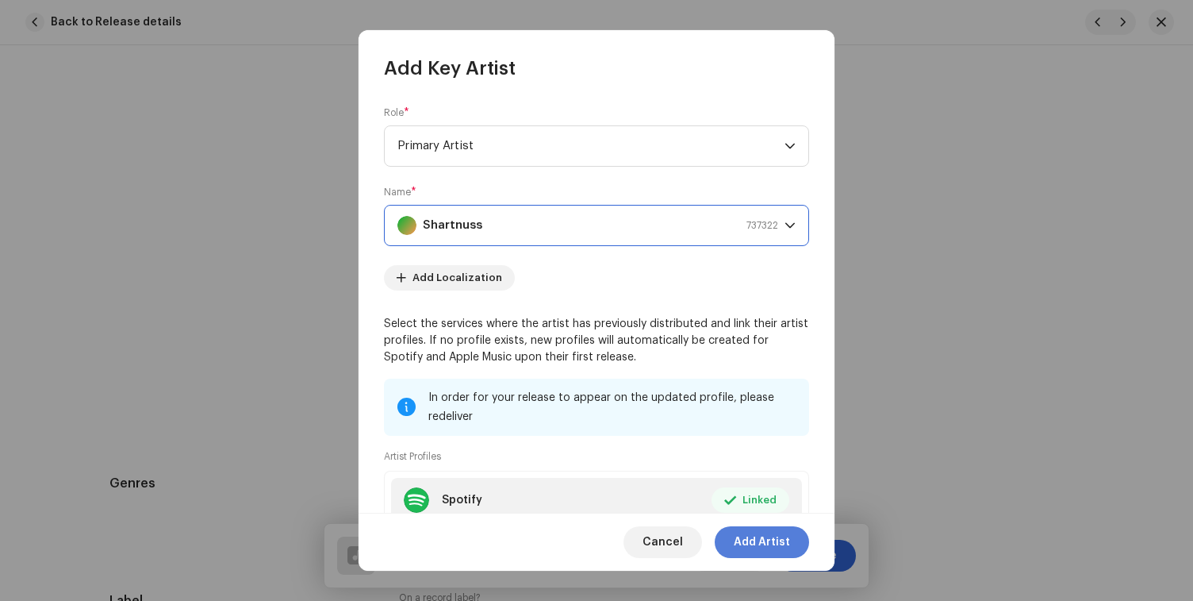
click at [756, 540] on span "Add Artist" at bounding box center [762, 542] width 56 height 32
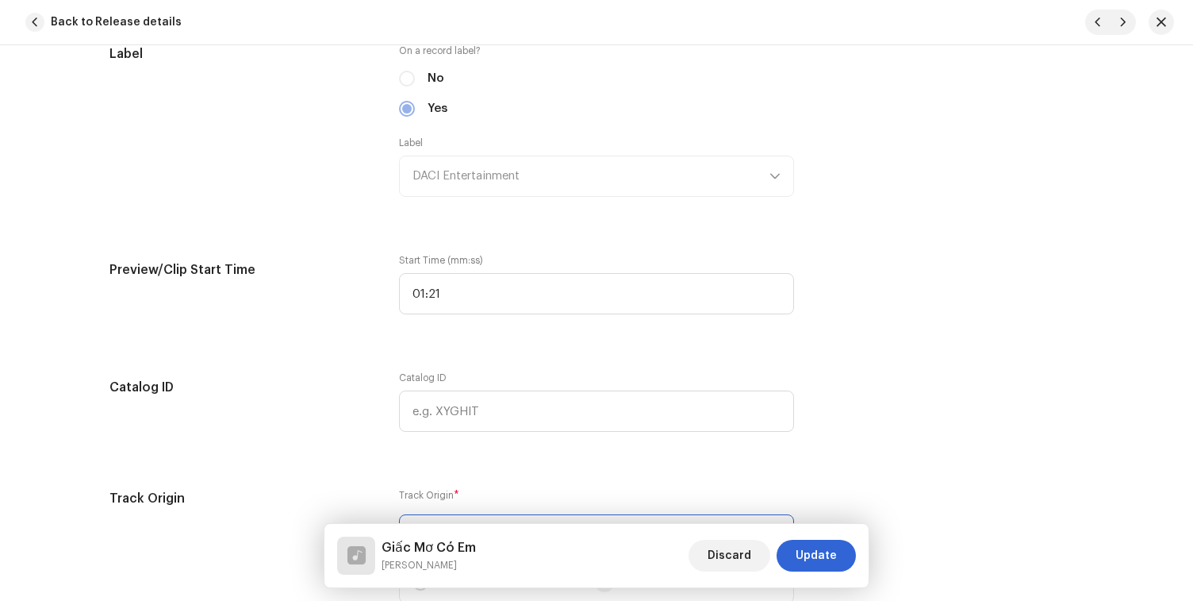
scroll to position [1670, 0]
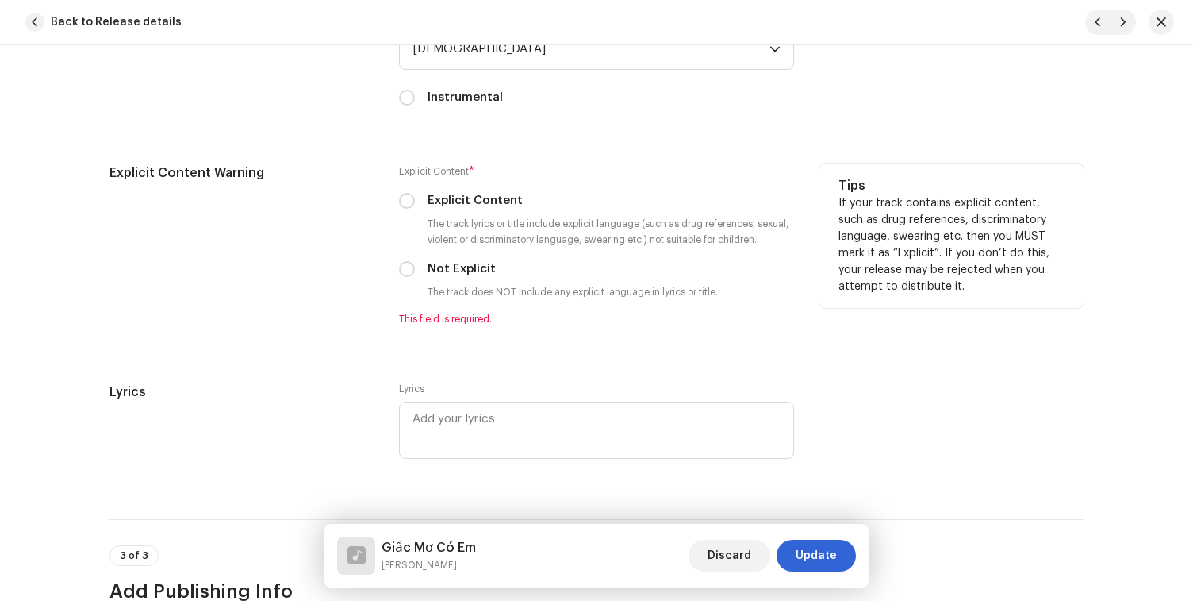
click at [473, 273] on label "Not Explicit" at bounding box center [462, 268] width 68 height 17
click at [415, 273] on input "Not Explicit" at bounding box center [407, 269] width 16 height 16
radio input "true"
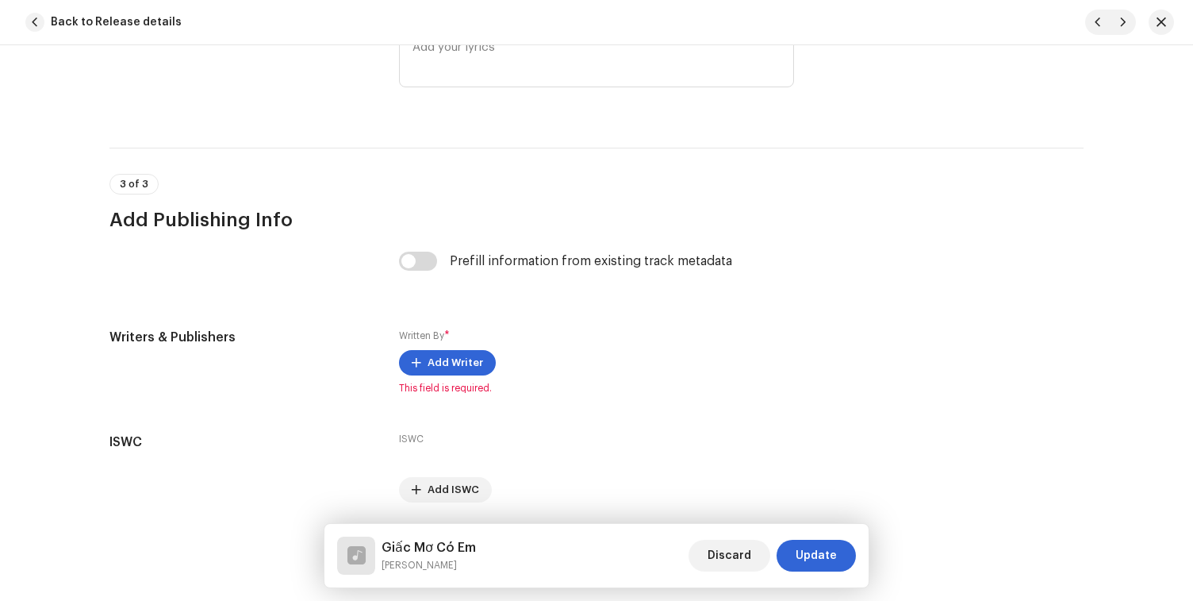
scroll to position [3187, 0]
click at [412, 262] on input "checkbox" at bounding box center [418, 260] width 38 height 19
checkbox input "true"
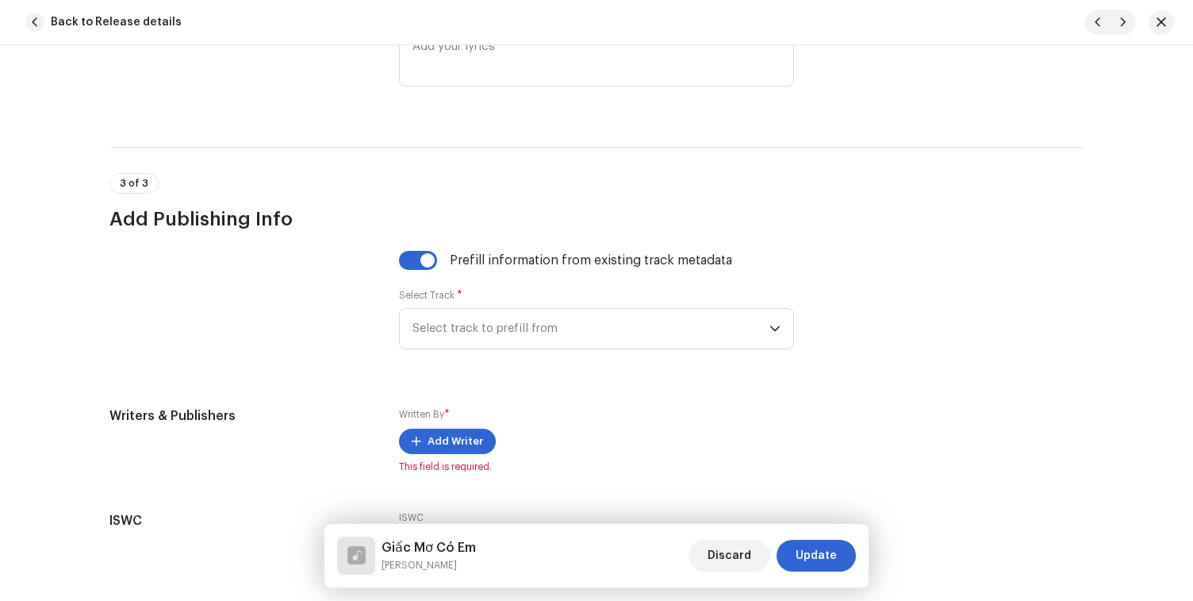
click at [452, 310] on div "Select Track * Select track to prefill from" at bounding box center [596, 319] width 395 height 60
click at [452, 318] on span "Select track to prefill from" at bounding box center [591, 329] width 357 height 40
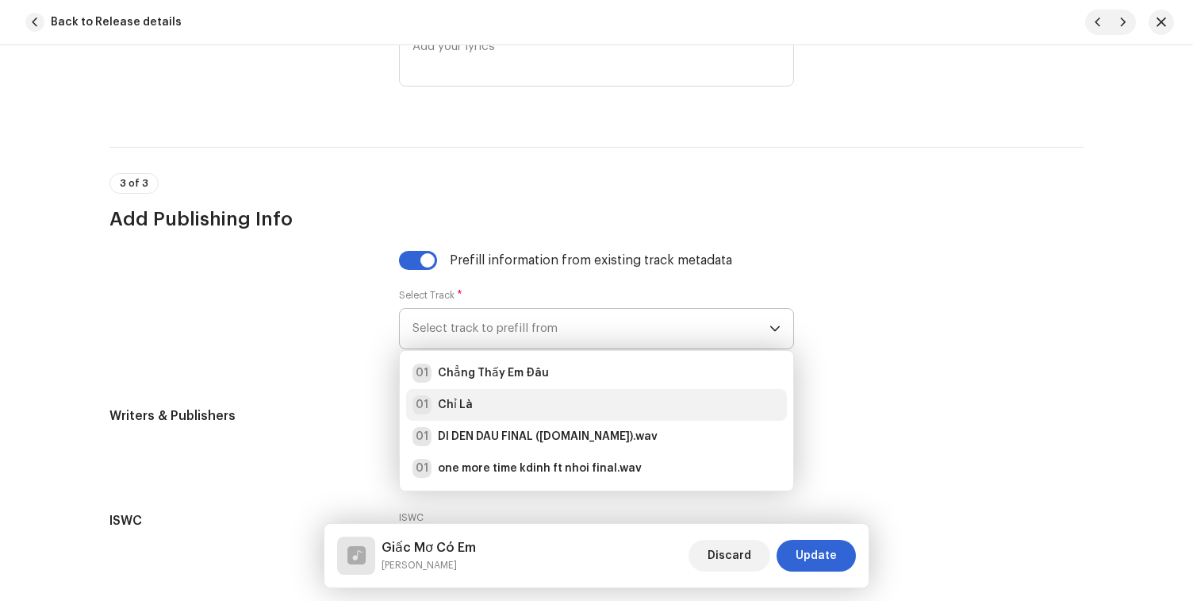
click at [454, 410] on strong "Chỉ Là" at bounding box center [455, 405] width 35 height 16
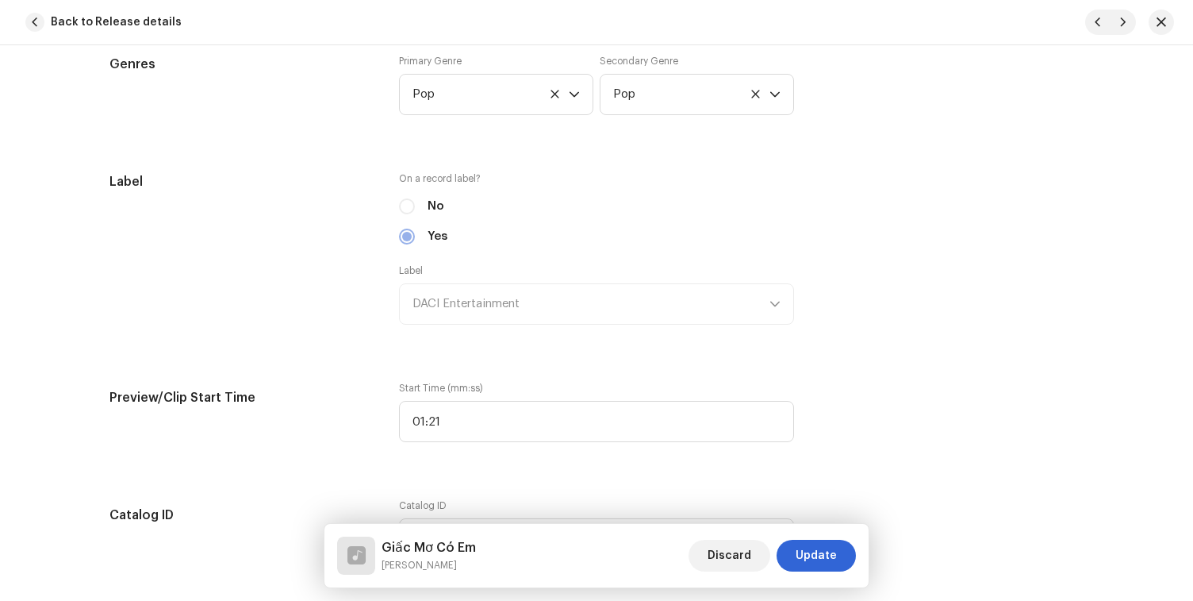
scroll to position [1516, 0]
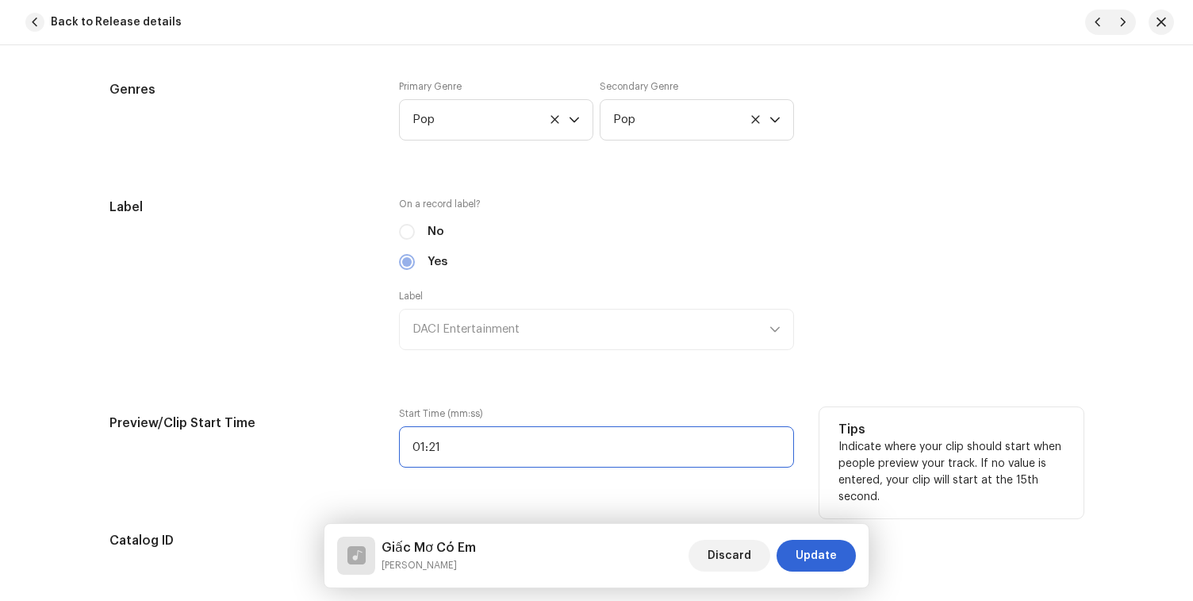
click at [485, 459] on input "01:21" at bounding box center [596, 446] width 395 height 41
type input "00:48"
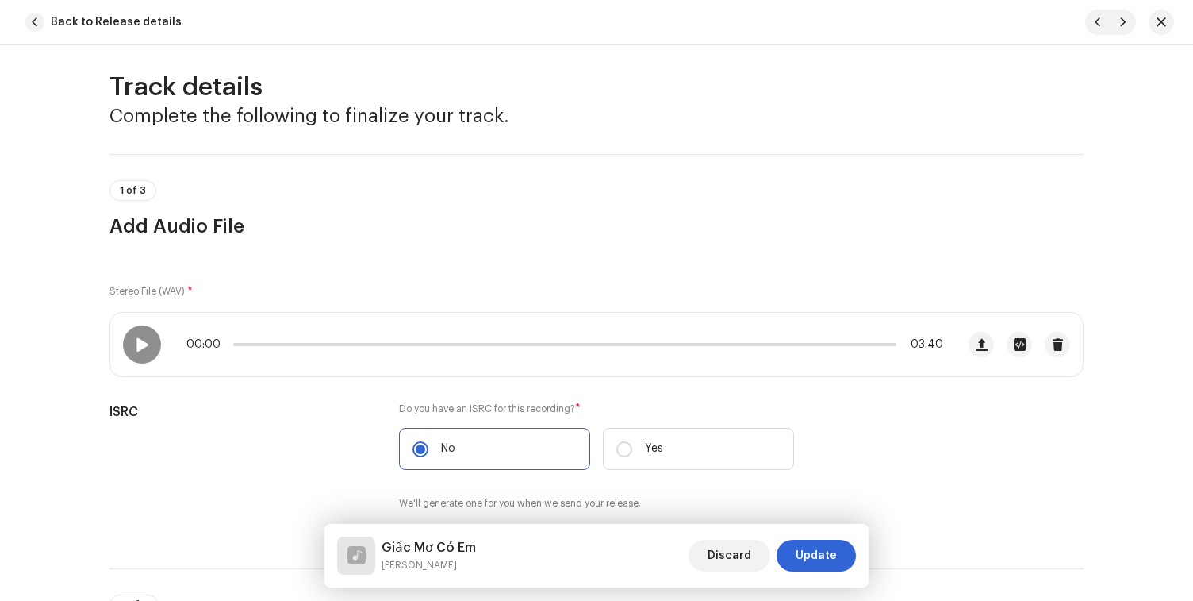
scroll to position [0, 0]
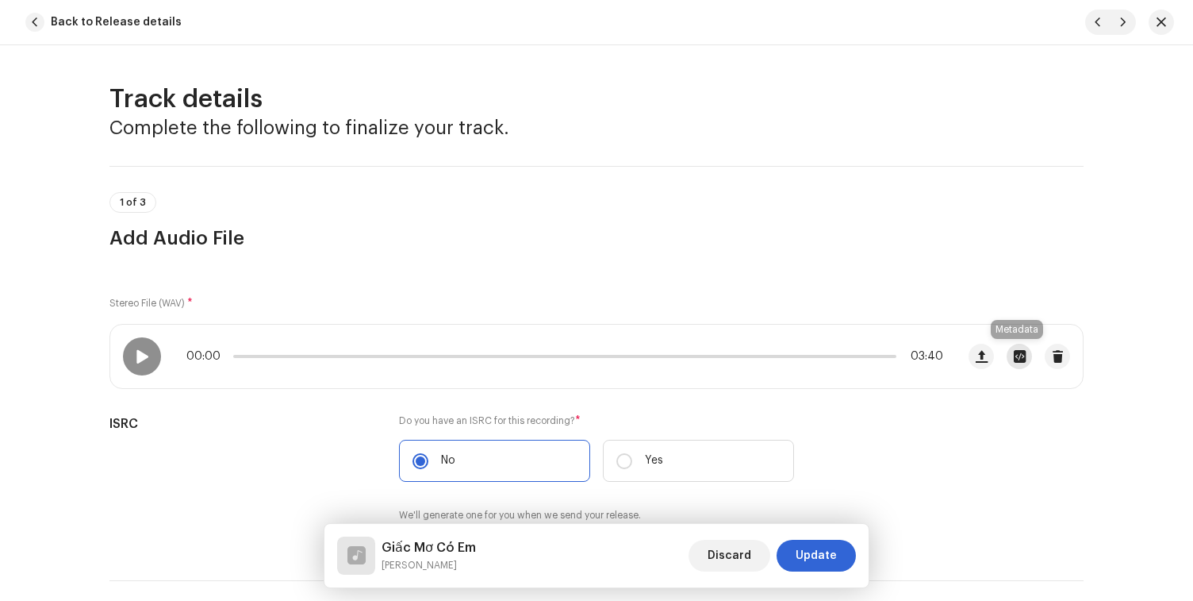
click at [1023, 350] on button "button" at bounding box center [1019, 356] width 25 height 25
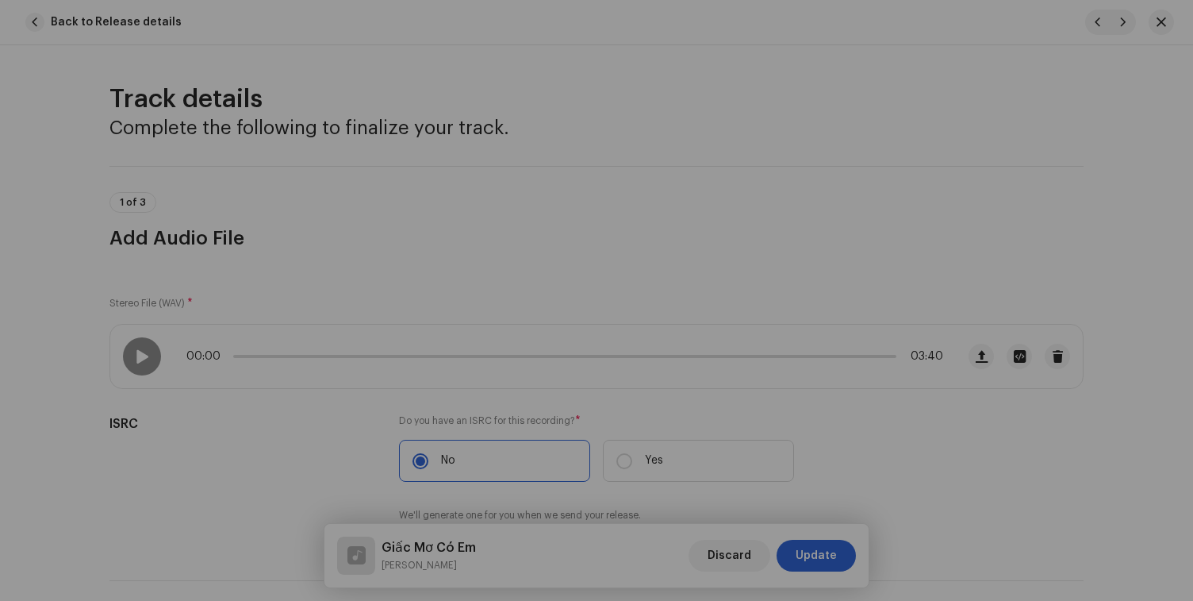
click at [1052, 212] on div "giac mo co em - Kdinh ft Shartnuss final 3.wav File Name giac mo co em - Kdinh …" at bounding box center [596, 300] width 1193 height 601
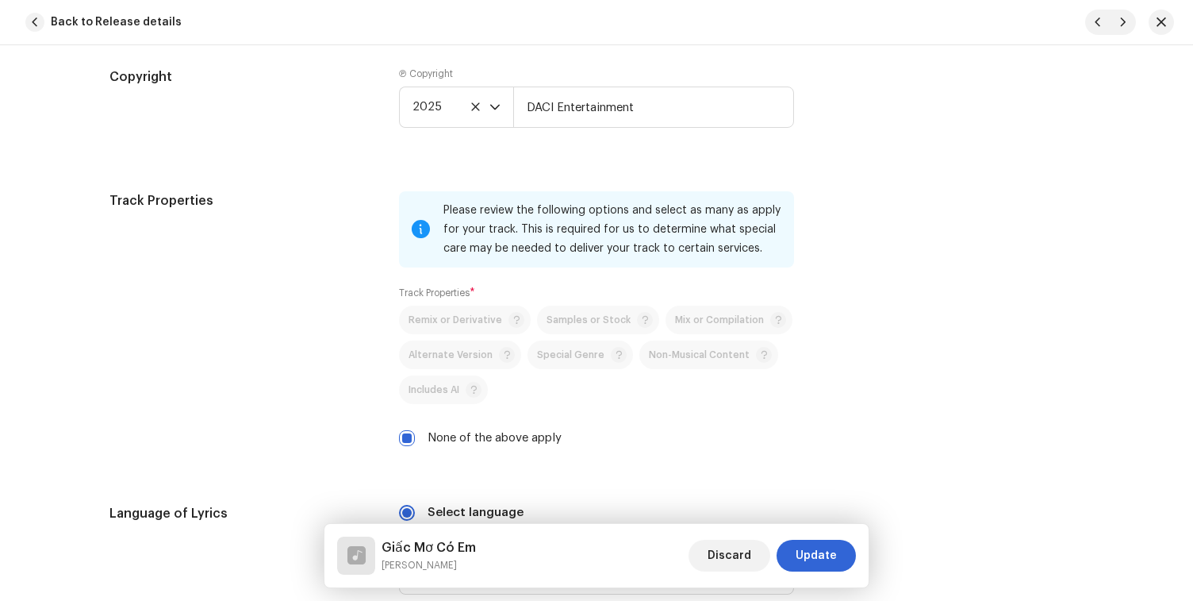
scroll to position [2497, 0]
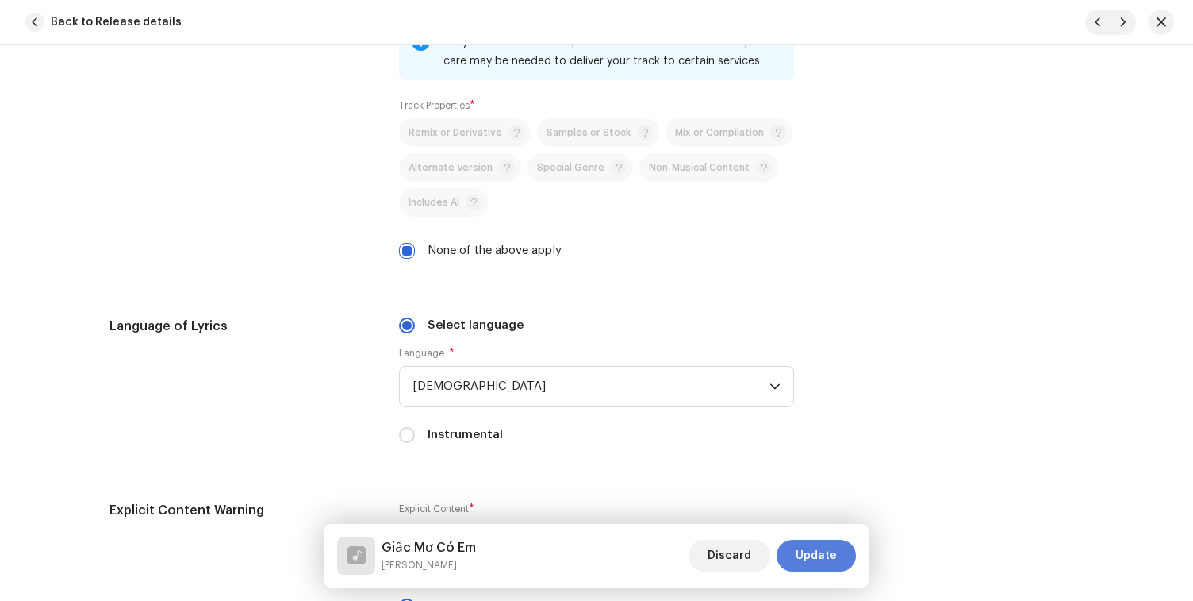
click at [825, 539] on span "Update" at bounding box center [816, 555] width 41 height 32
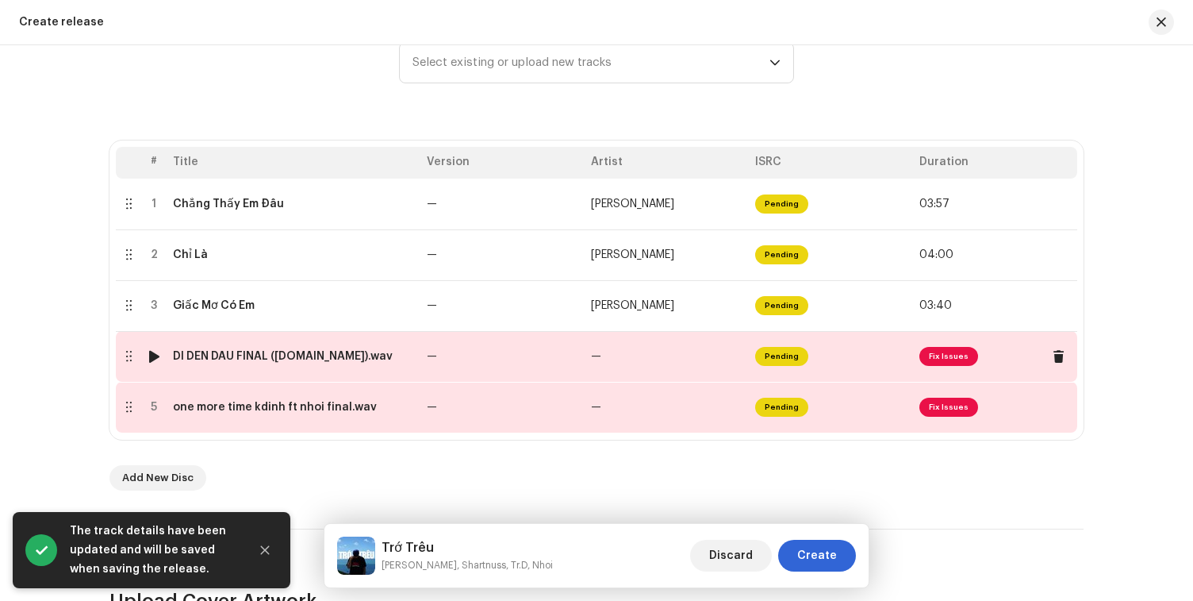
click at [712, 351] on td "—" at bounding box center [667, 356] width 164 height 51
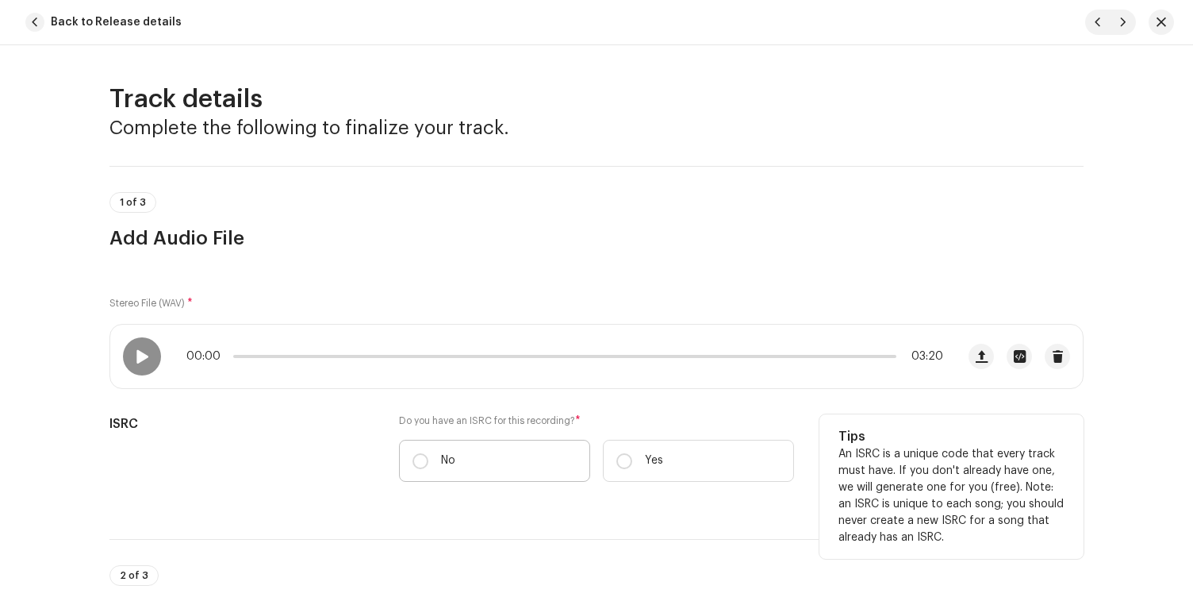
click at [554, 456] on label "No" at bounding box center [494, 461] width 191 height 42
click at [428, 456] on input "No" at bounding box center [421, 461] width 16 height 16
radio input "true"
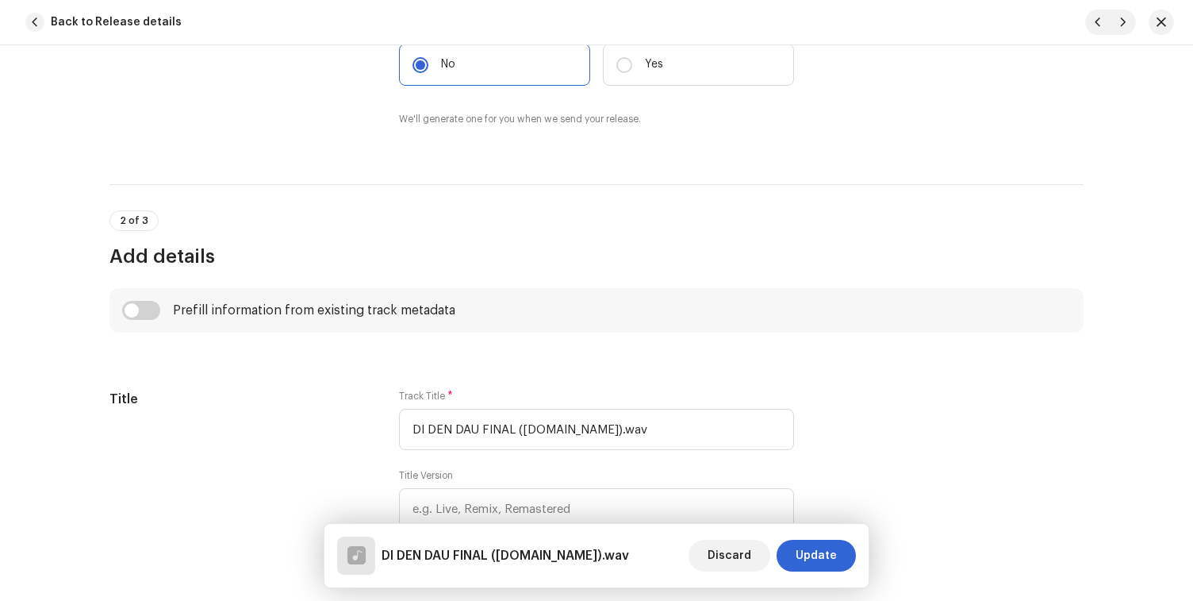
scroll to position [400, 0]
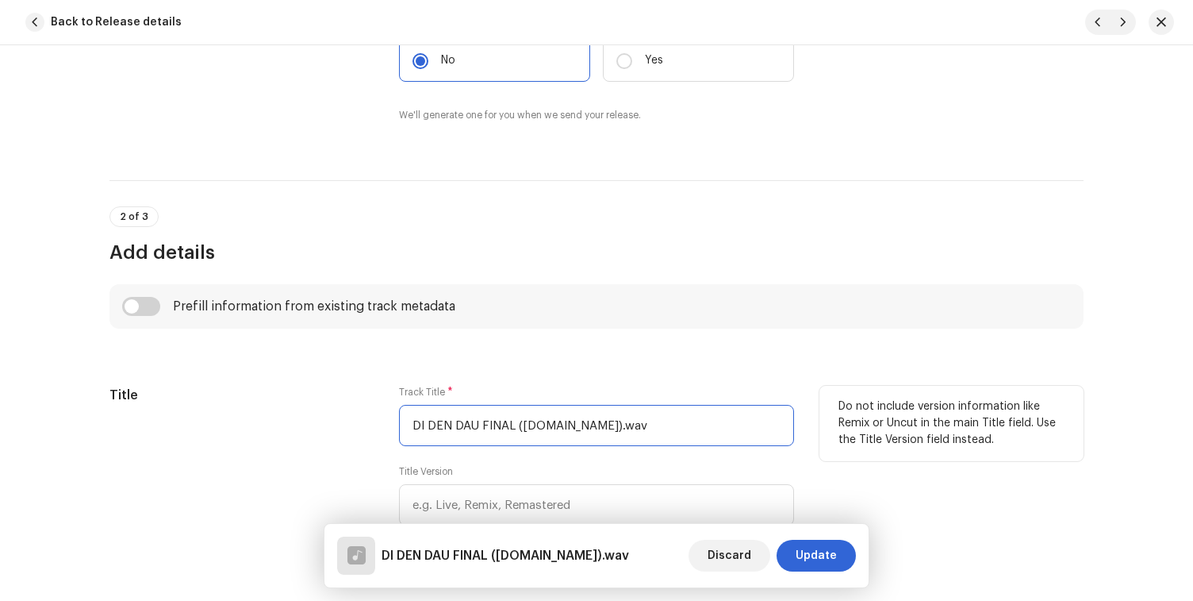
click at [536, 409] on input "DI DEN DAU FINAL (online-audio-converter.com).wav" at bounding box center [596, 425] width 395 height 41
paste input "Đi đến đâu?"
click at [432, 430] on input "Đi đến đâu?" at bounding box center [596, 425] width 395 height 41
click at [456, 428] on input "Đi Đến đâu?" at bounding box center [596, 425] width 395 height 41
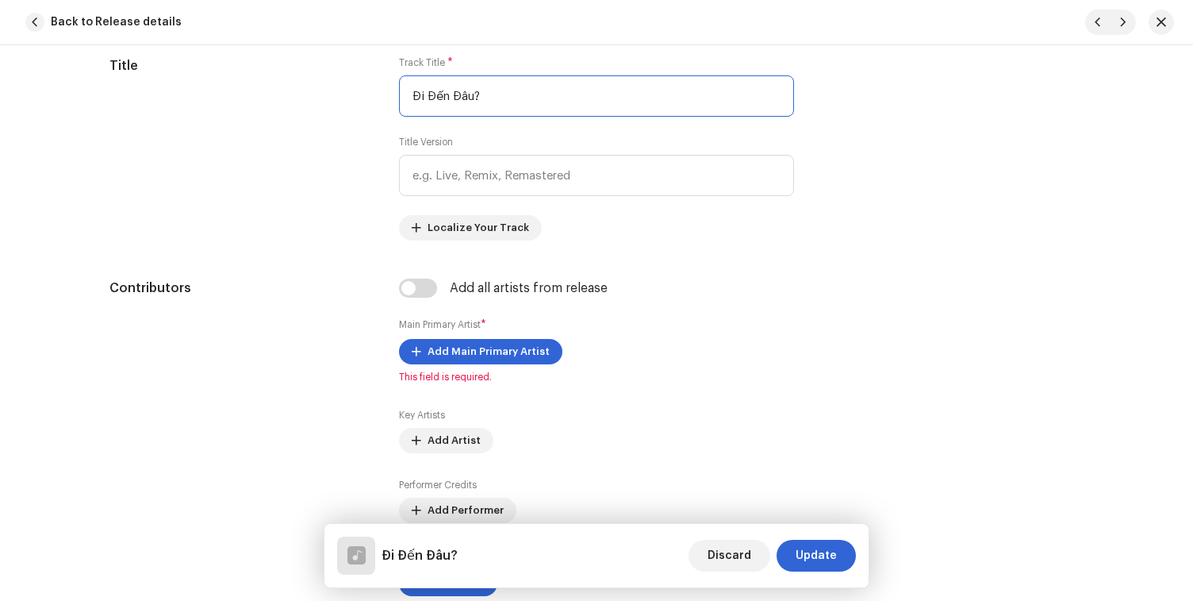
scroll to position [729, 0]
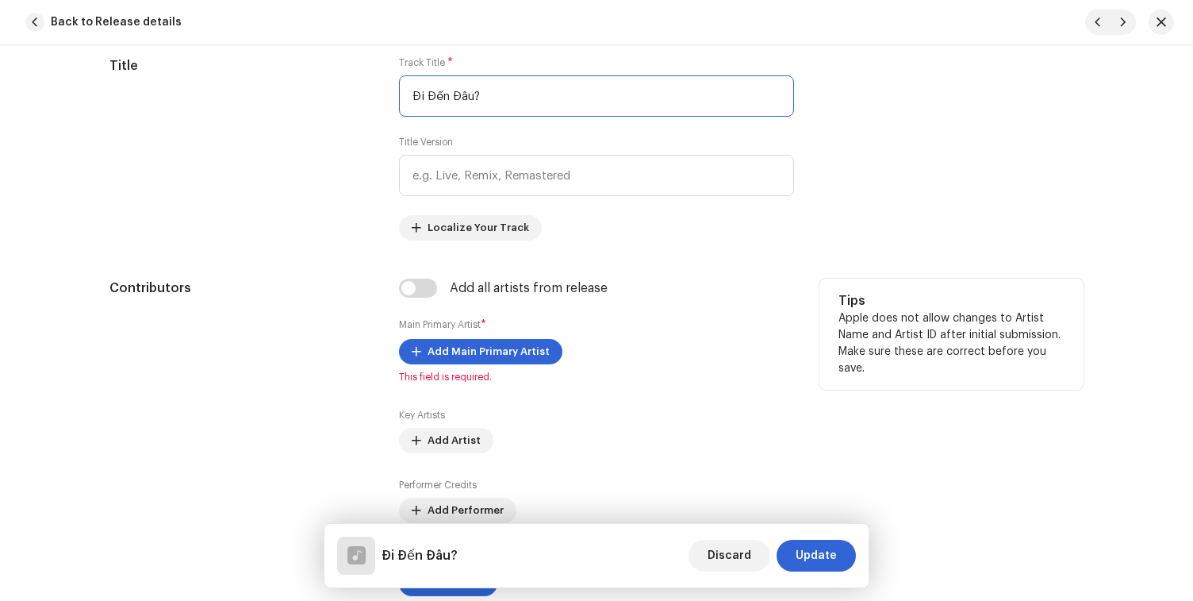
type input "Đi Đến Đâu?"
click at [420, 301] on div "Add all artists from release Main Primary Artist * Add Main Primary Artist This…" at bounding box center [596, 446] width 395 height 336
click at [420, 293] on input "checkbox" at bounding box center [418, 287] width 38 height 19
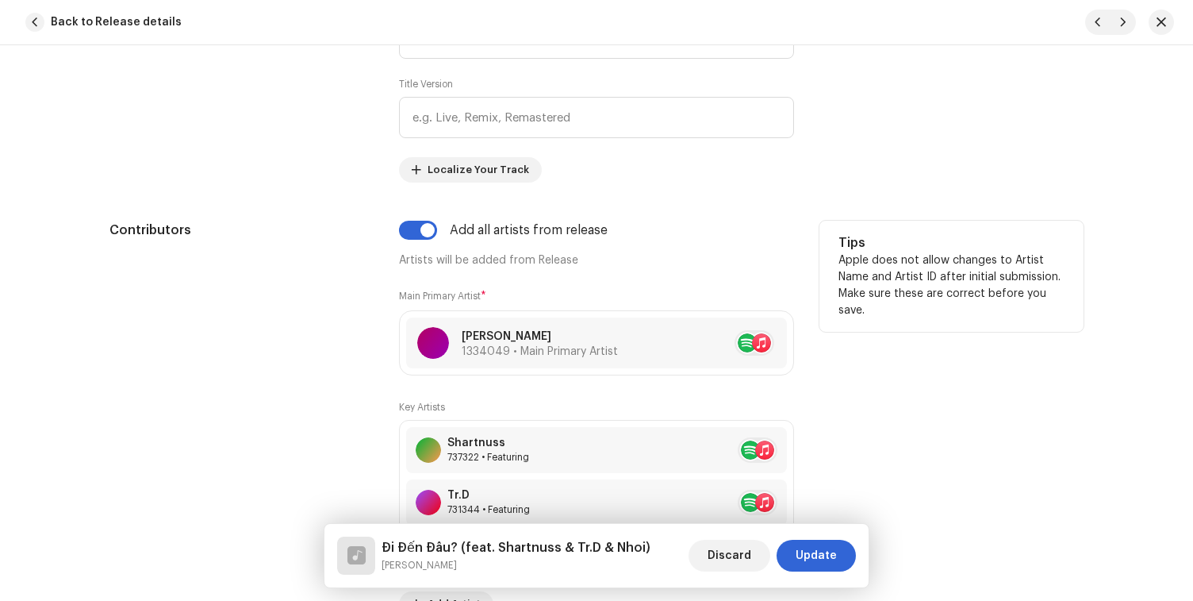
scroll to position [785, 0]
click at [413, 230] on input "checkbox" at bounding box center [418, 232] width 38 height 19
checkbox input "false"
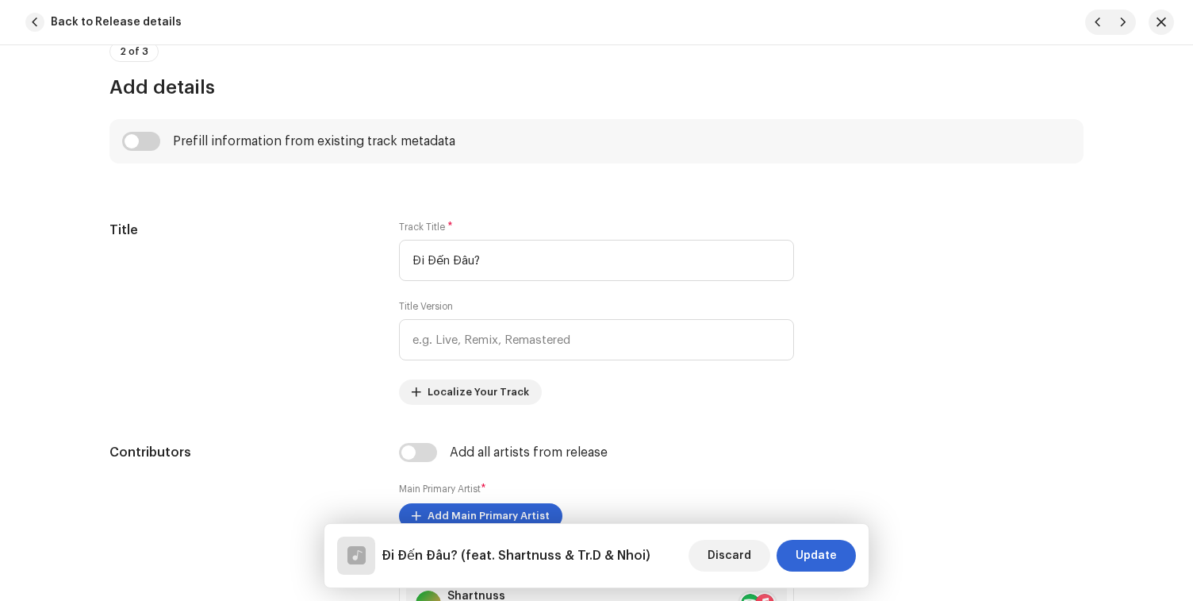
scroll to position [445, 0]
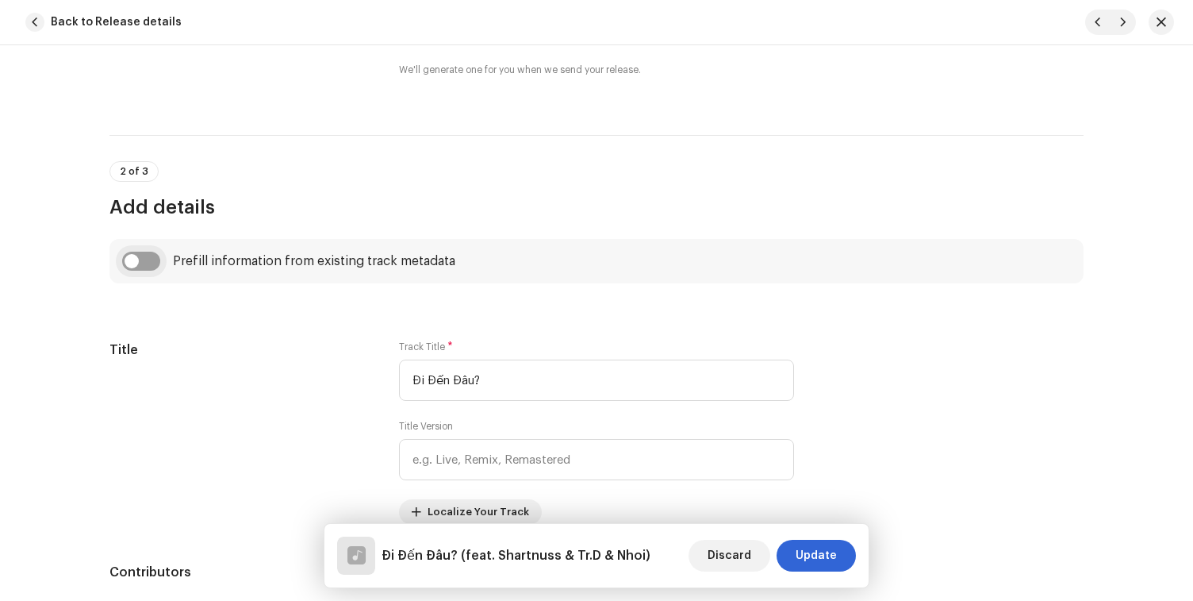
click at [148, 264] on input "checkbox" at bounding box center [141, 260] width 38 height 19
checkbox input "true"
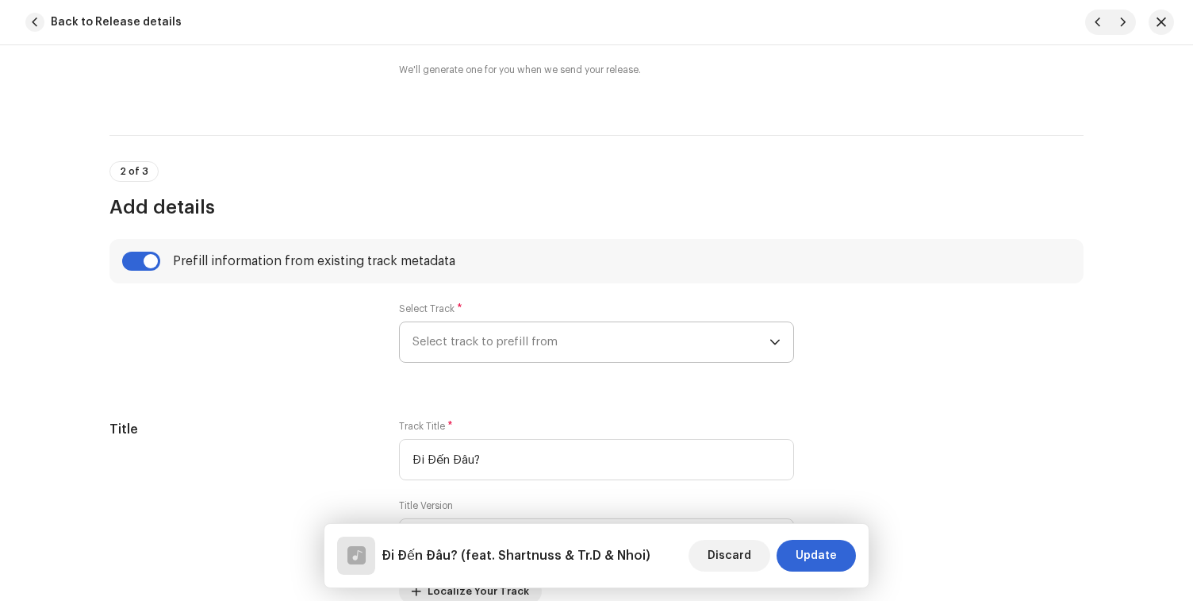
click at [510, 331] on span "Select track to prefill from" at bounding box center [591, 342] width 357 height 40
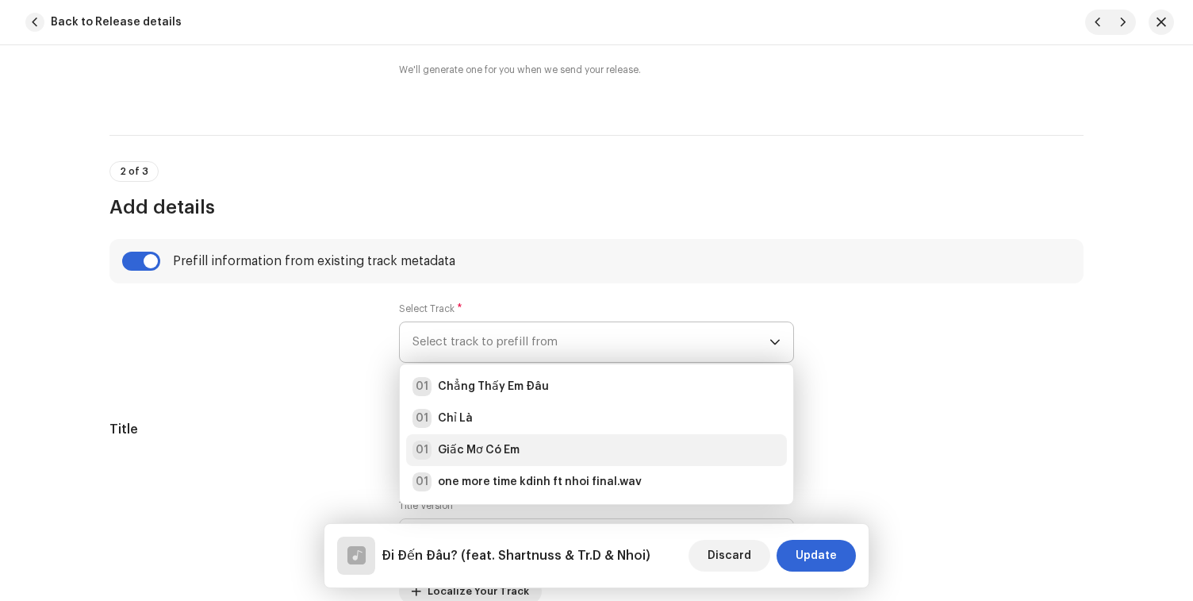
click at [493, 446] on strong "Giấc Mơ Có Em" at bounding box center [479, 450] width 82 height 16
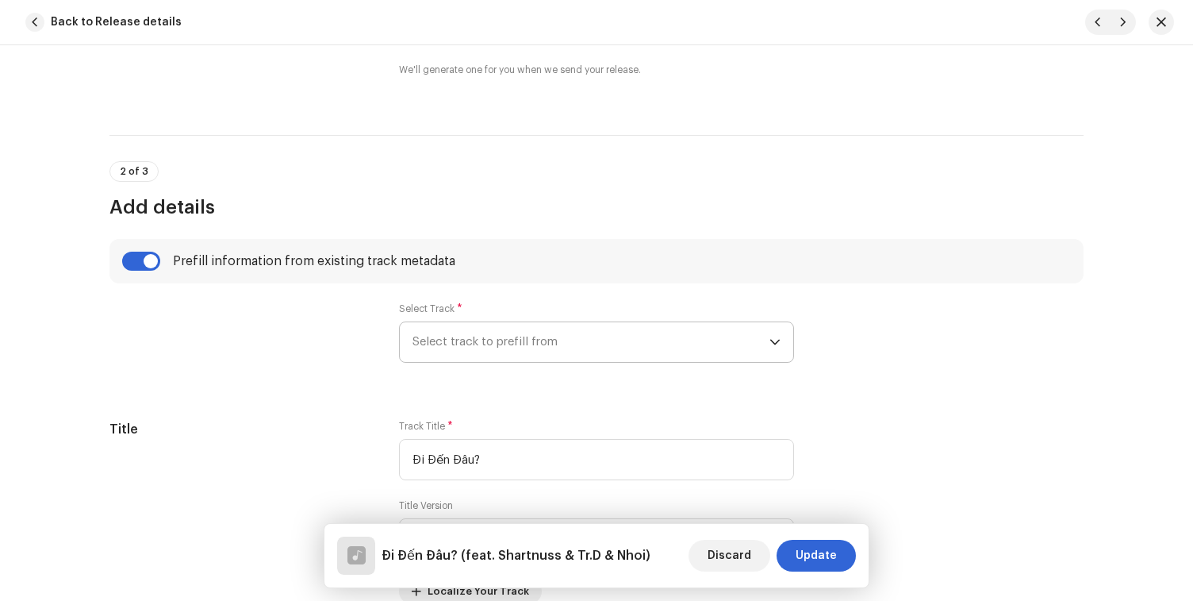
type input "00:48"
radio input "true"
type input "DACI Entertainment"
checkbox input "true"
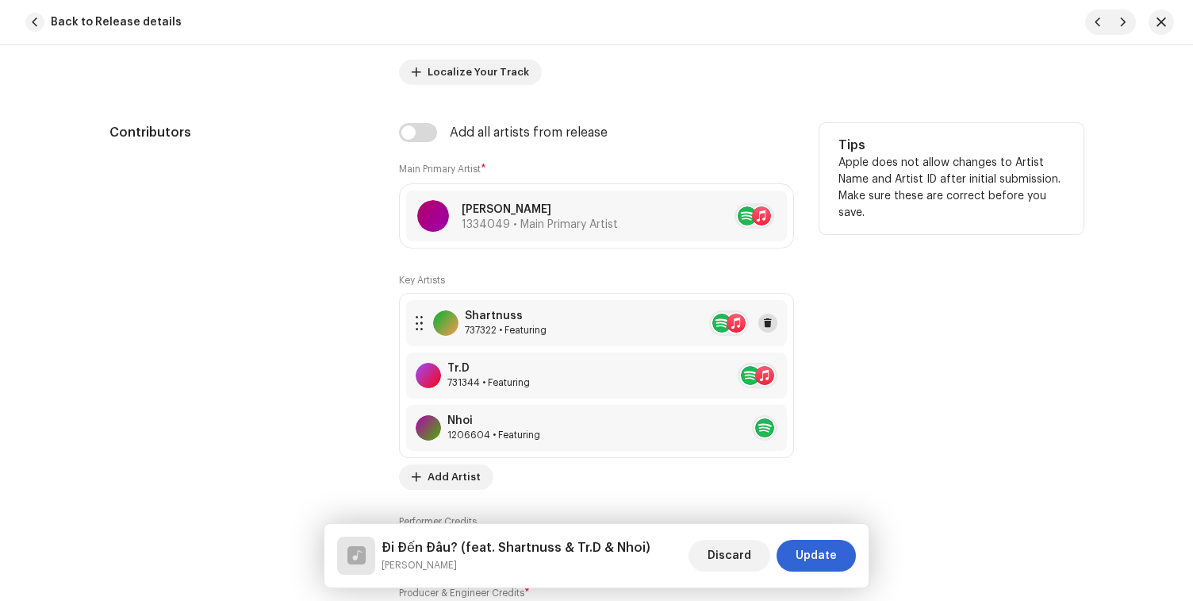
scroll to position [964, 0]
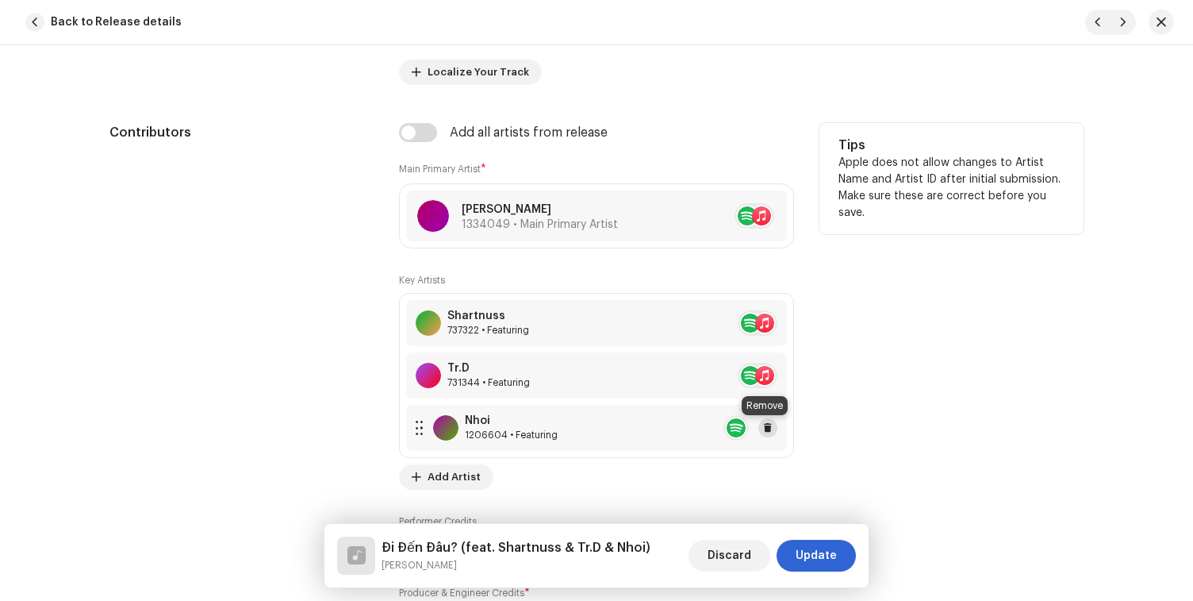
click at [766, 428] on span at bounding box center [768, 427] width 10 height 13
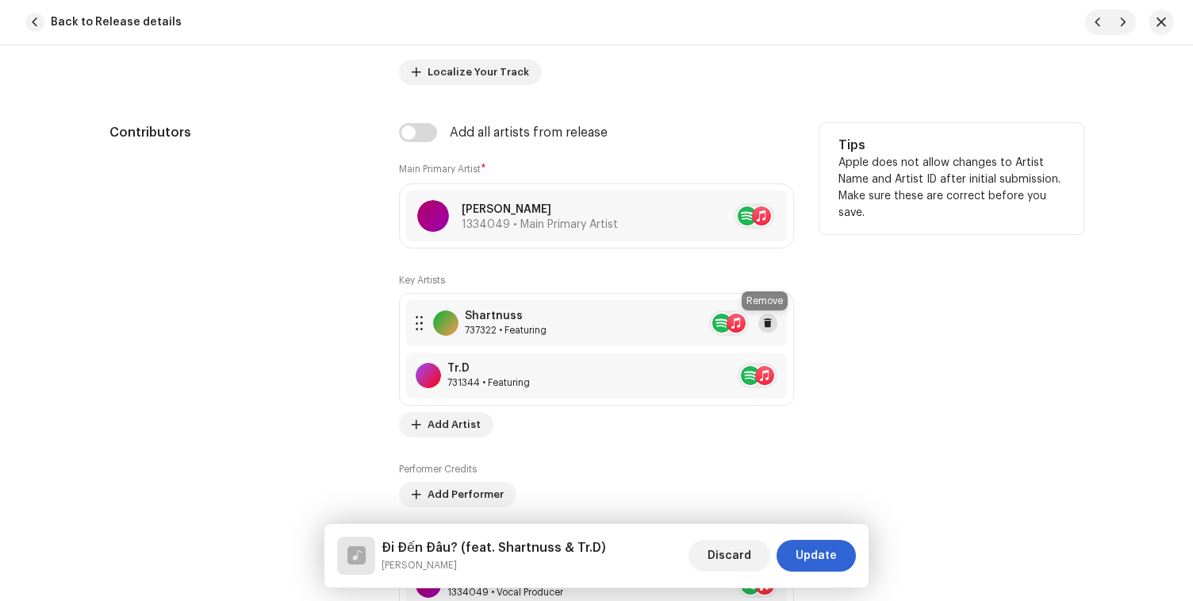
click at [763, 326] on span at bounding box center [768, 323] width 10 height 13
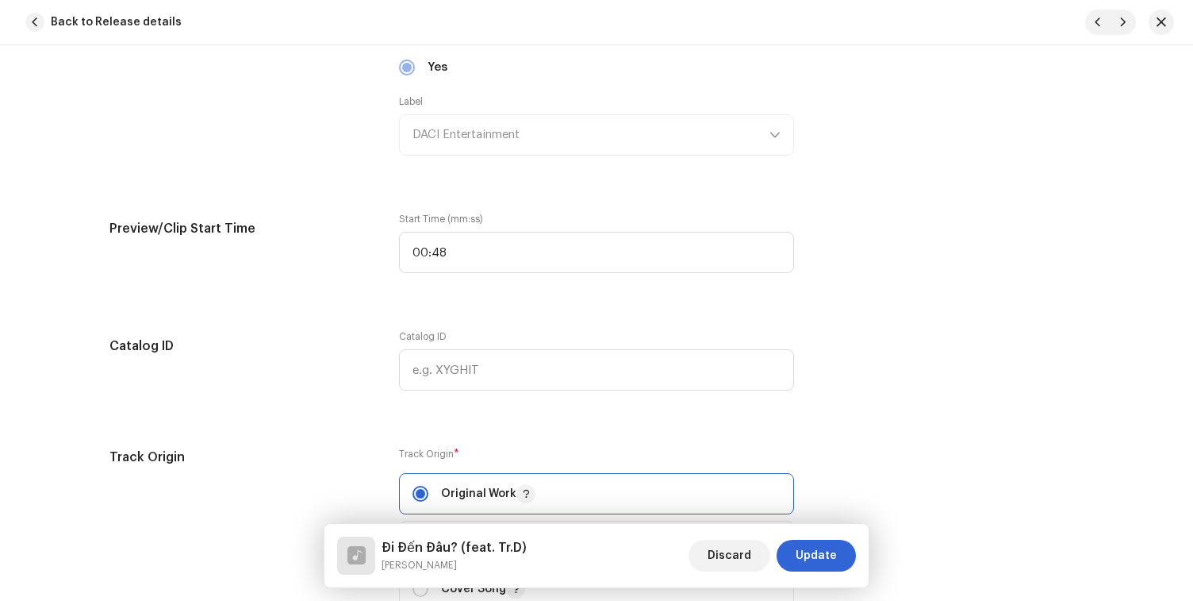
scroll to position [1707, 0]
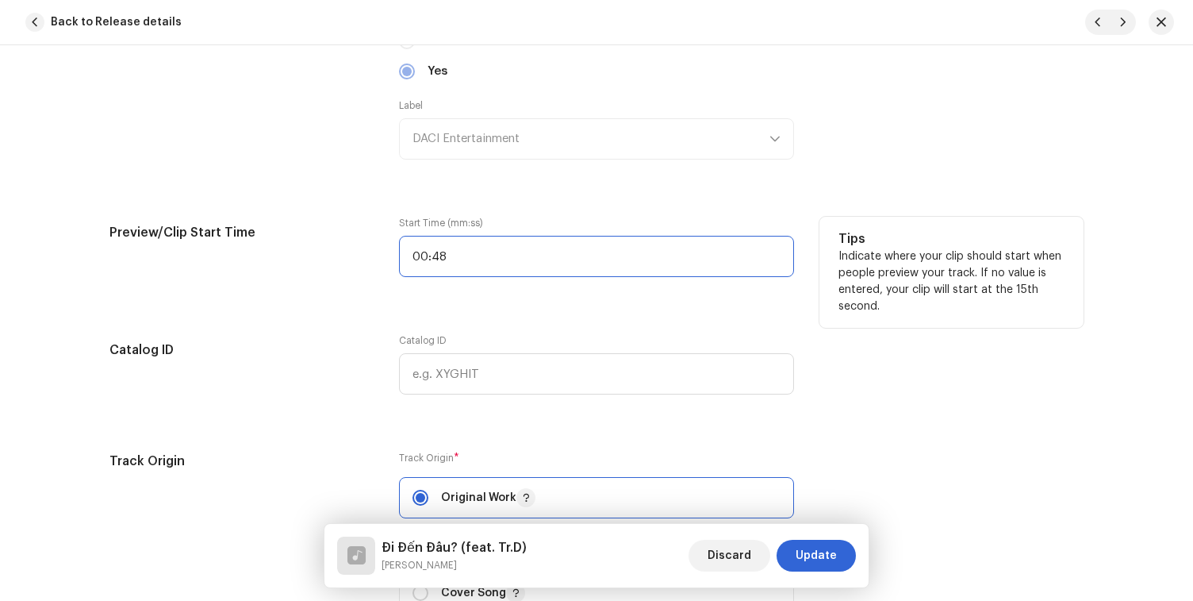
click at [526, 253] on input "00:48" at bounding box center [596, 256] width 395 height 41
type input "01:44"
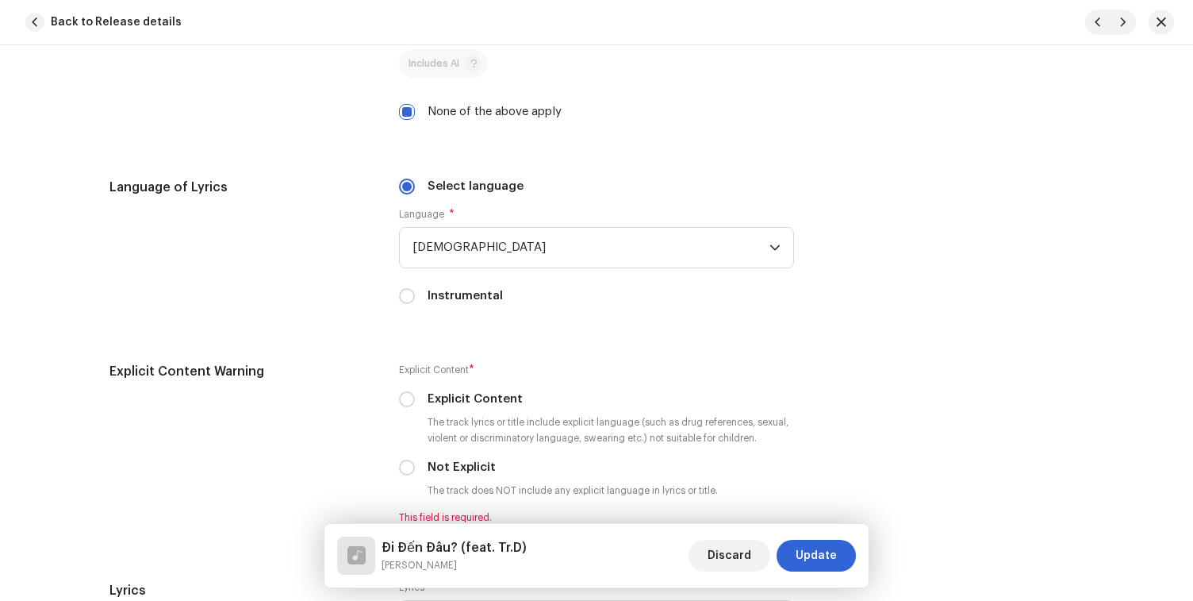
scroll to position [2650, 0]
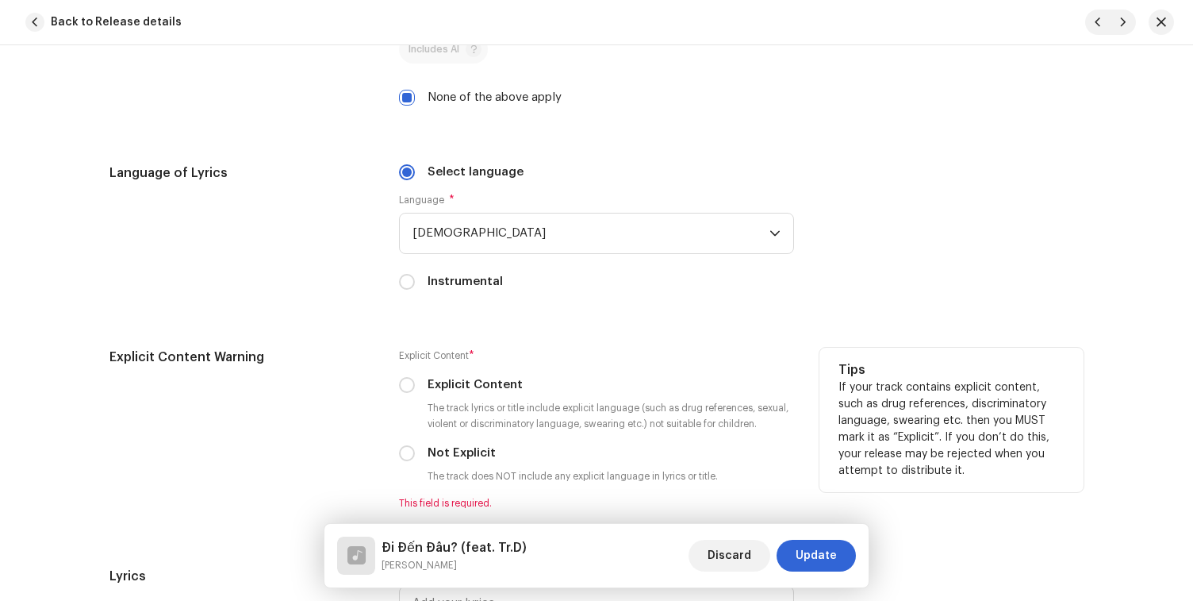
click at [437, 482] on small "The track does NOT include any explicit language in lyrics or title." at bounding box center [572, 476] width 297 height 16
click at [442, 458] on label "Not Explicit" at bounding box center [462, 452] width 68 height 17
click at [415, 458] on input "Not Explicit" at bounding box center [407, 453] width 16 height 16
radio input "true"
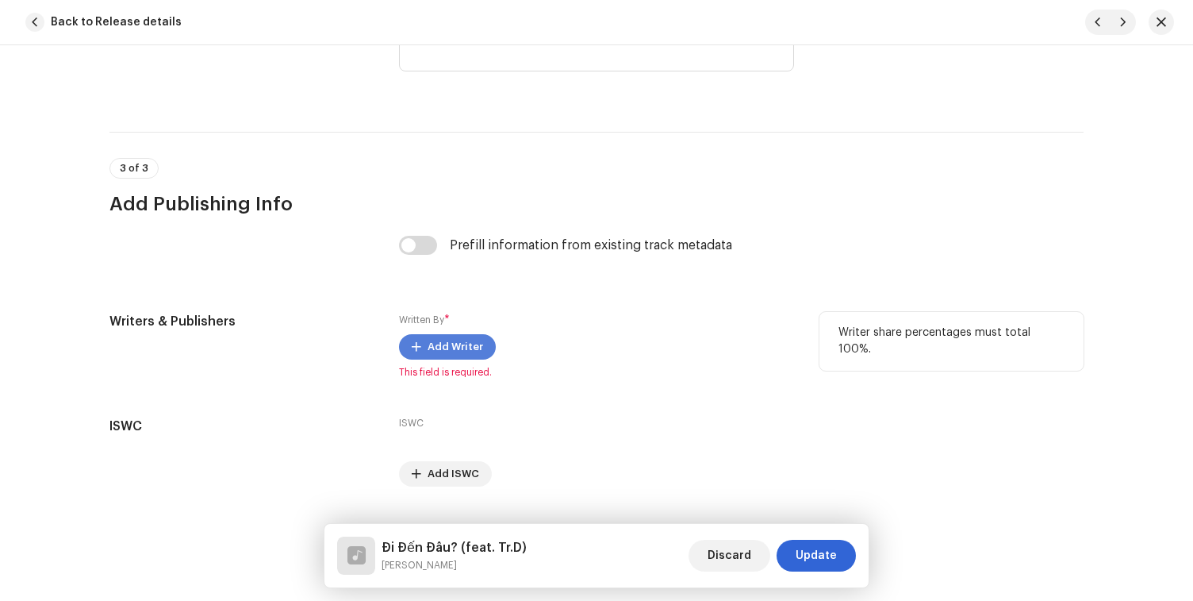
scroll to position [3197, 0]
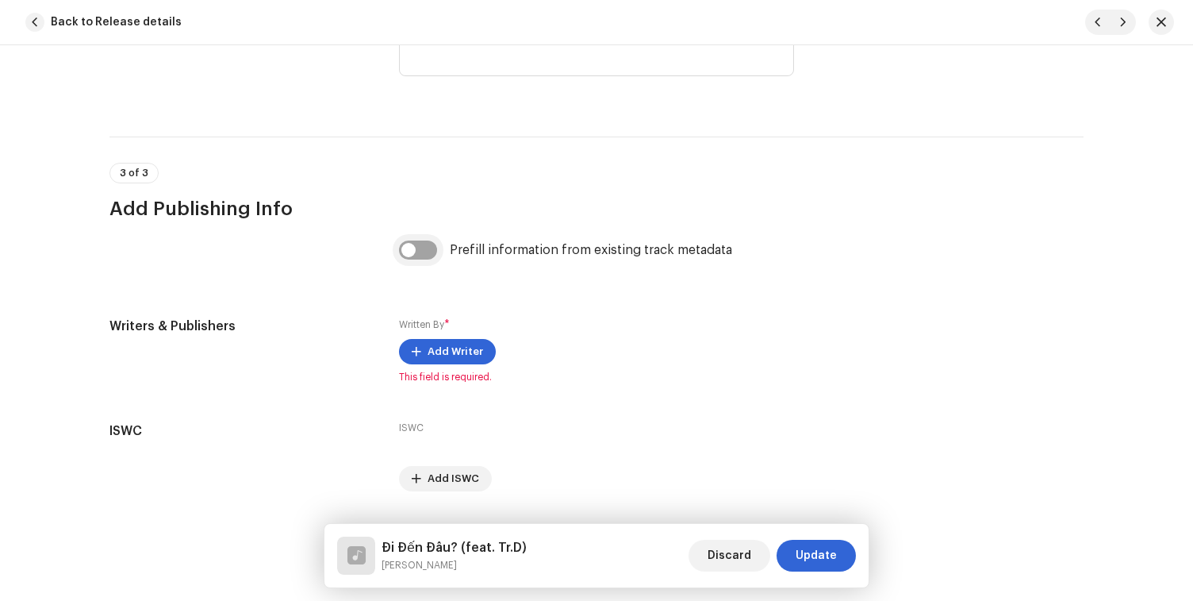
click at [408, 254] on input "checkbox" at bounding box center [418, 249] width 38 height 19
checkbox input "true"
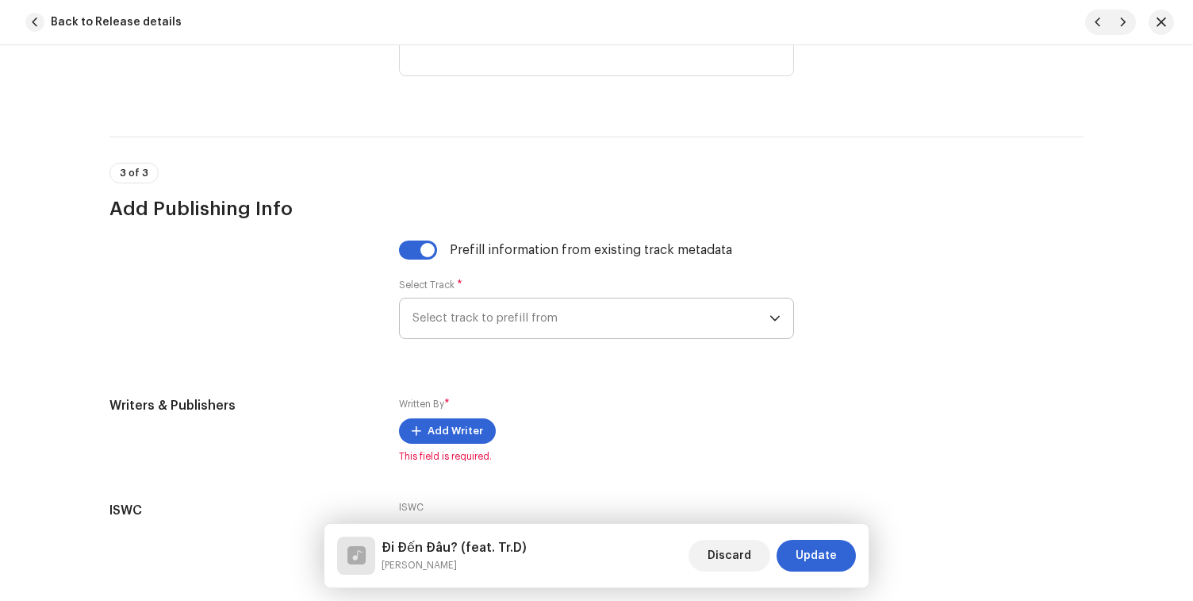
click at [443, 309] on span "Select track to prefill from" at bounding box center [591, 318] width 357 height 40
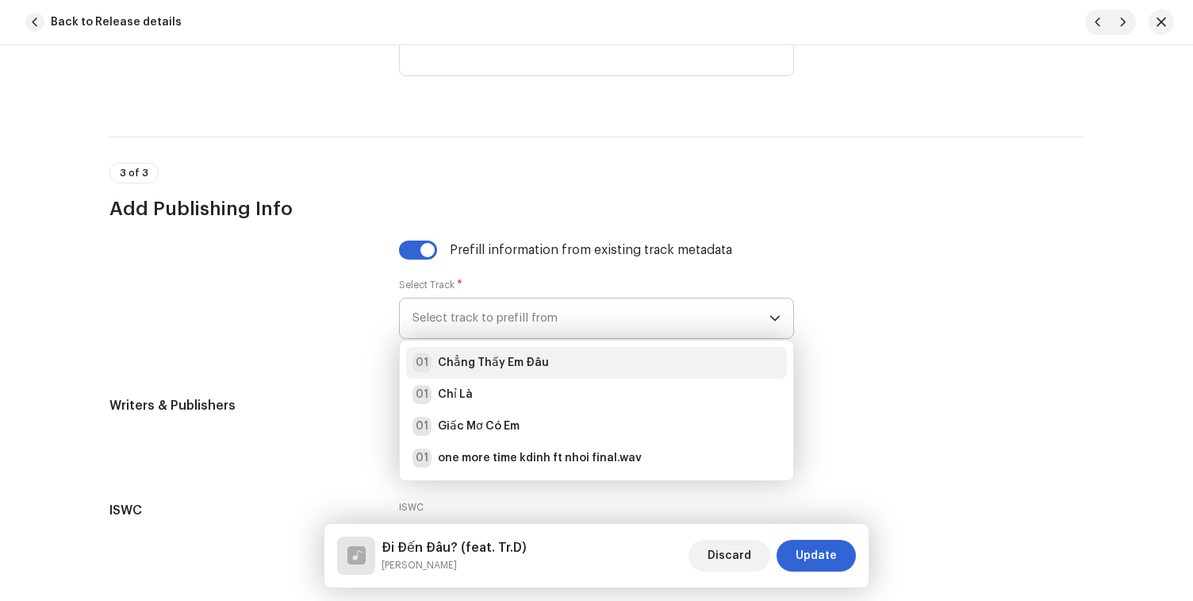
click at [448, 378] on li "01 Chẳng Thấy Em Đâu" at bounding box center [596, 363] width 381 height 32
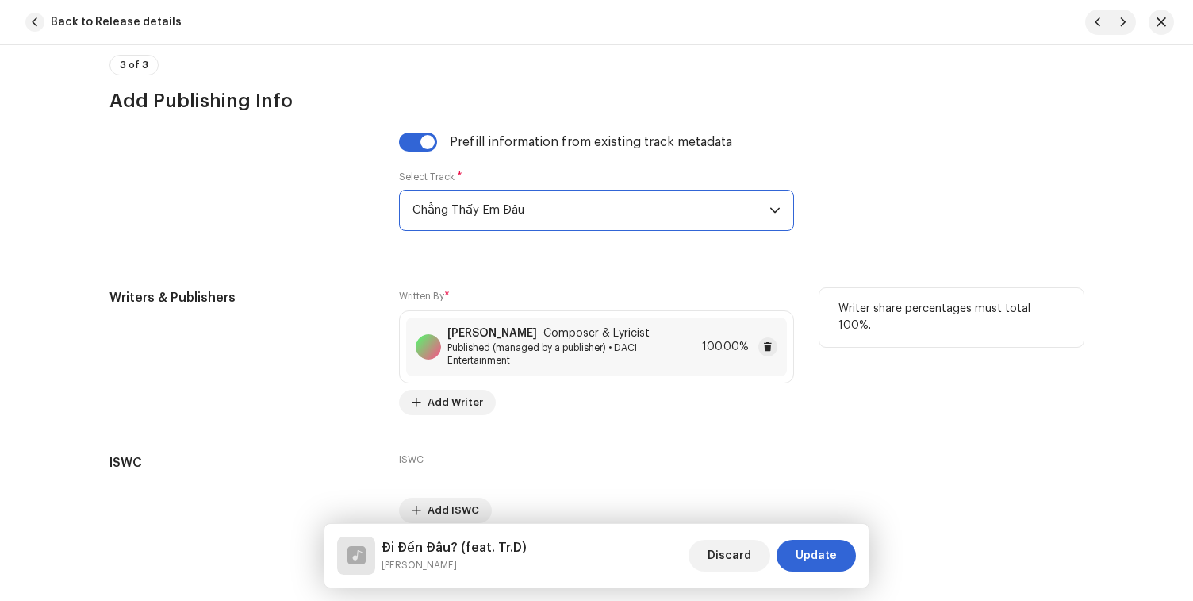
scroll to position [3385, 0]
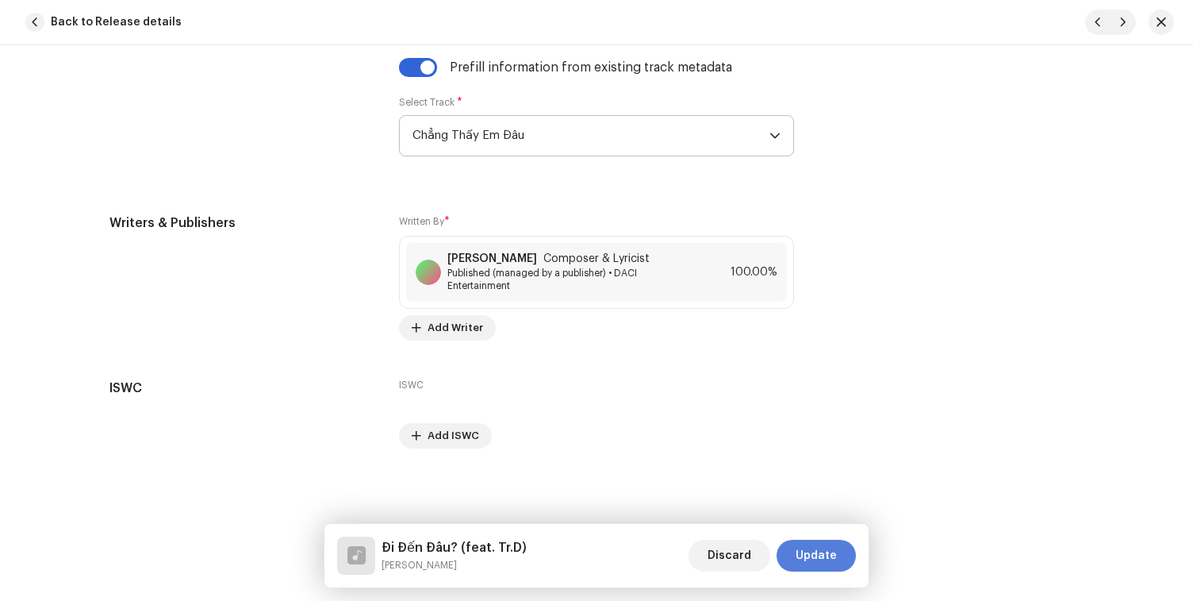
click at [820, 552] on span "Update" at bounding box center [816, 555] width 41 height 32
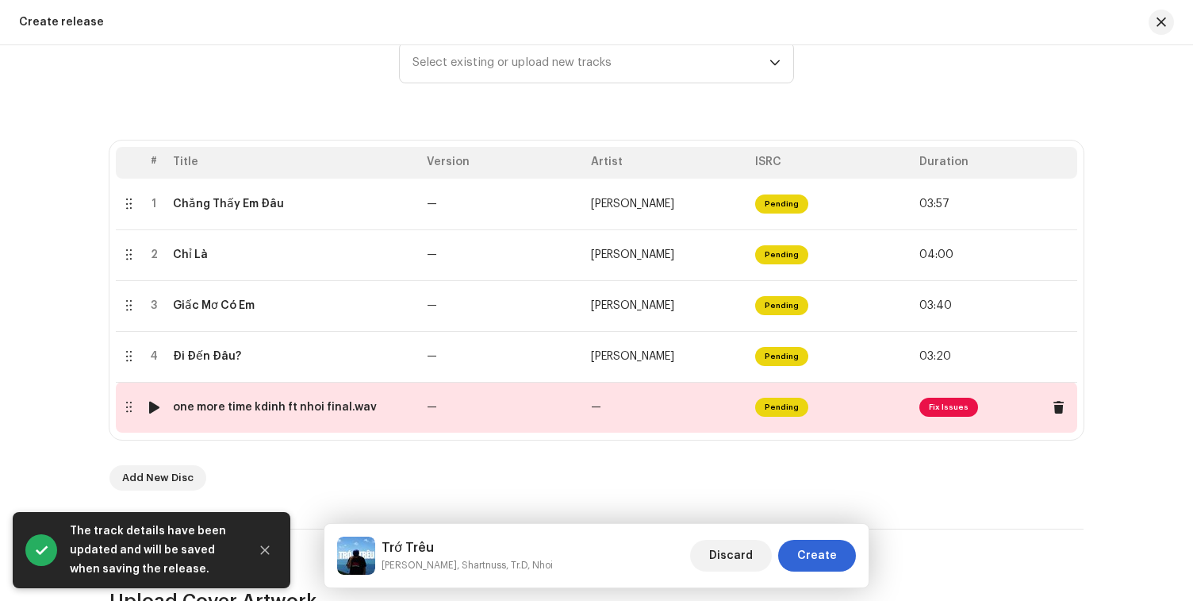
click at [639, 418] on td "—" at bounding box center [667, 407] width 164 height 51
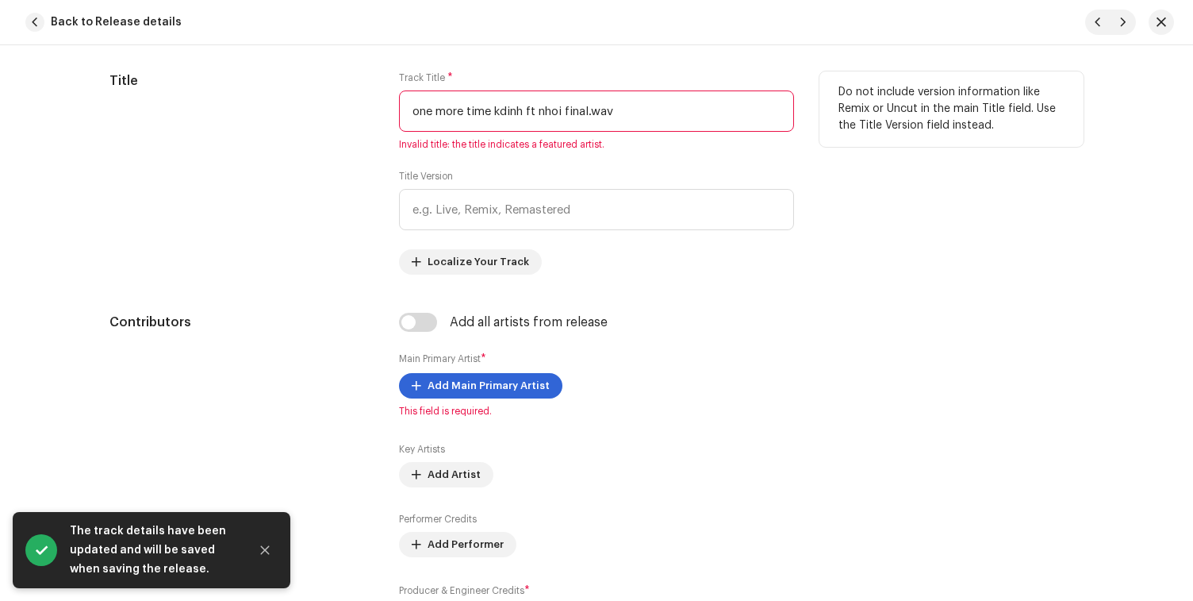
scroll to position [712, 0]
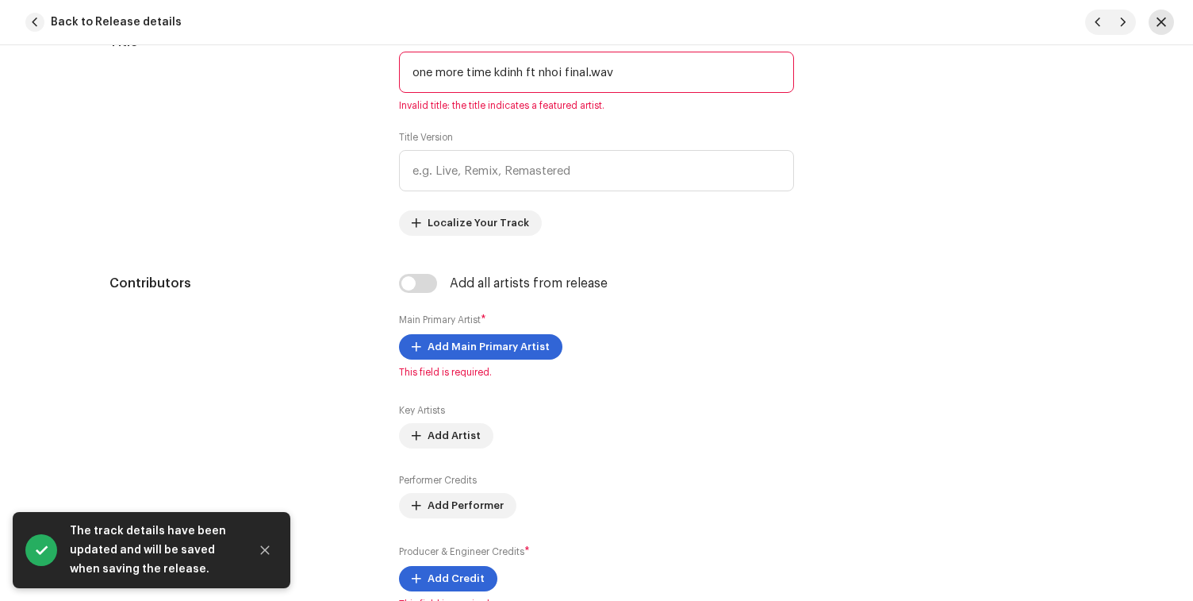
click at [1159, 18] on span "button" at bounding box center [1162, 22] width 10 height 13
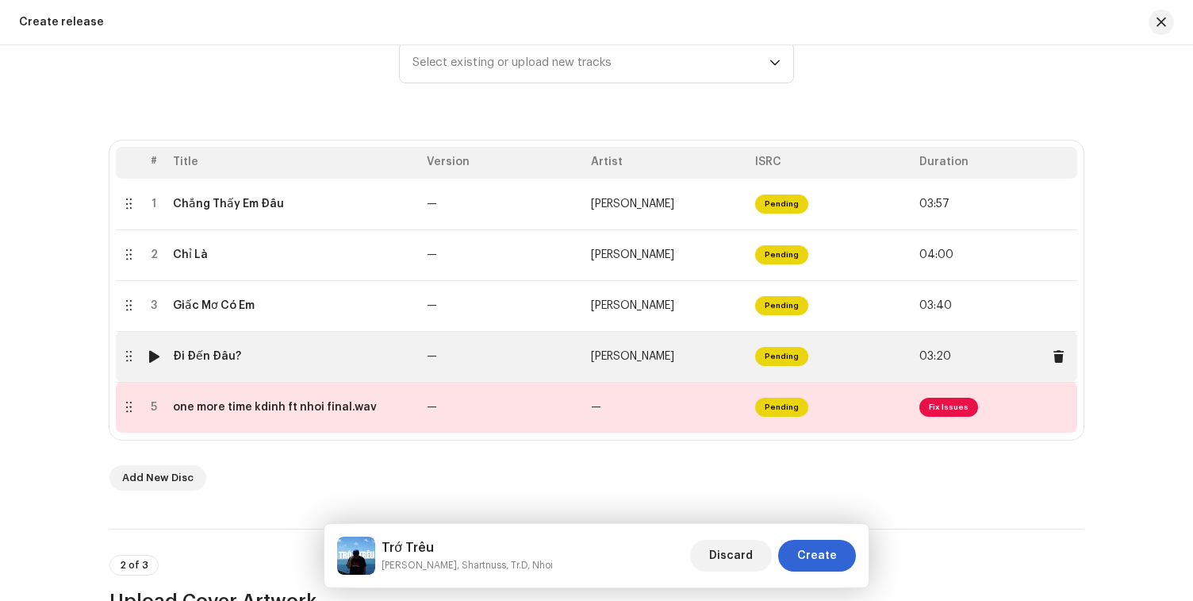
click at [474, 358] on td "—" at bounding box center [502, 356] width 164 height 51
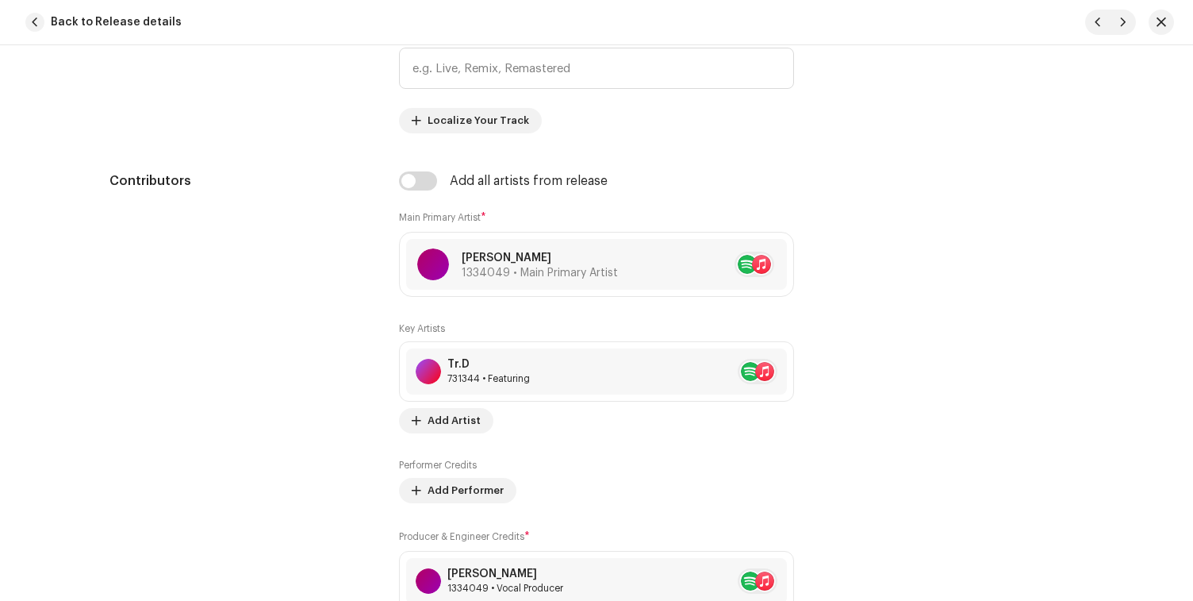
scroll to position [939, 0]
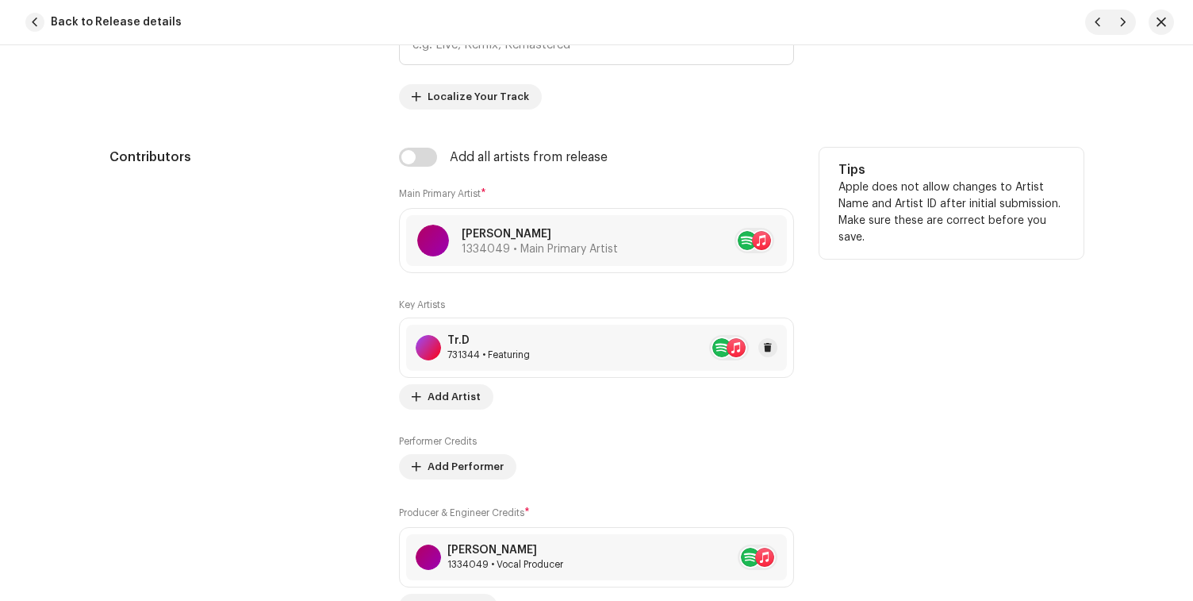
click at [504, 339] on div "Tr.D" at bounding box center [488, 340] width 83 height 13
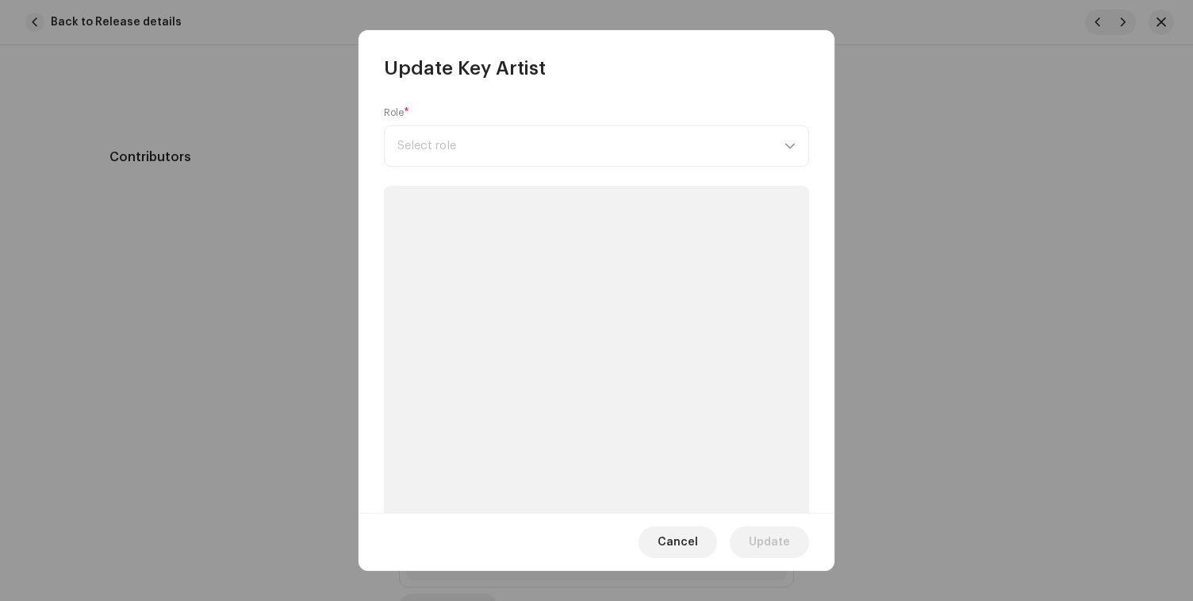
click at [495, 151] on span "Select role" at bounding box center [590, 146] width 387 height 40
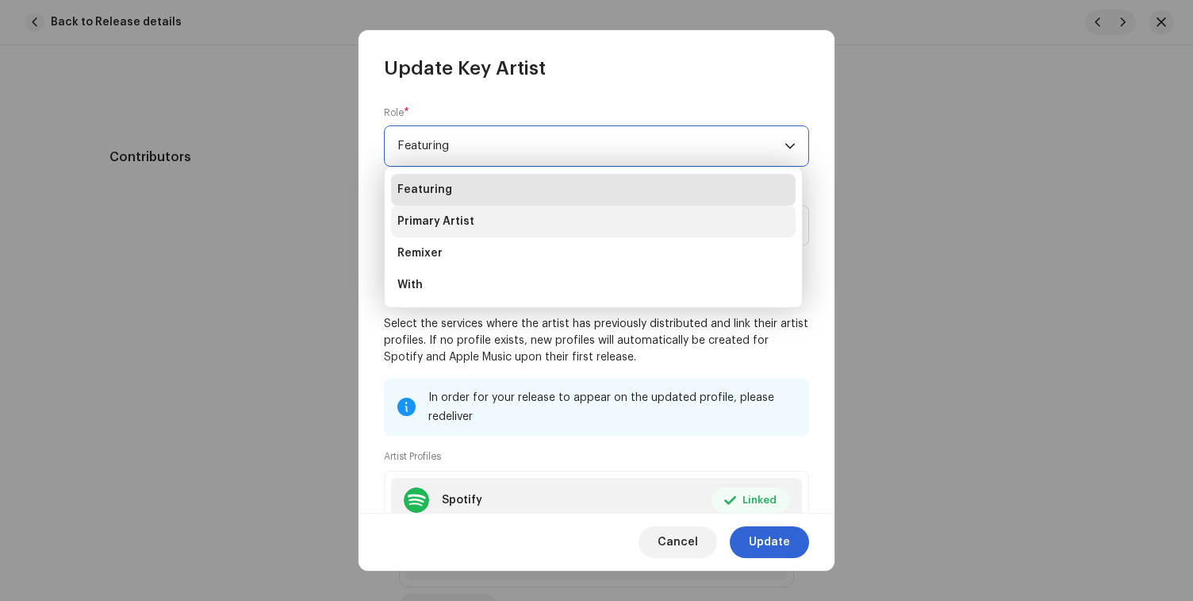
click at [493, 215] on li "Primary Artist" at bounding box center [593, 221] width 405 height 32
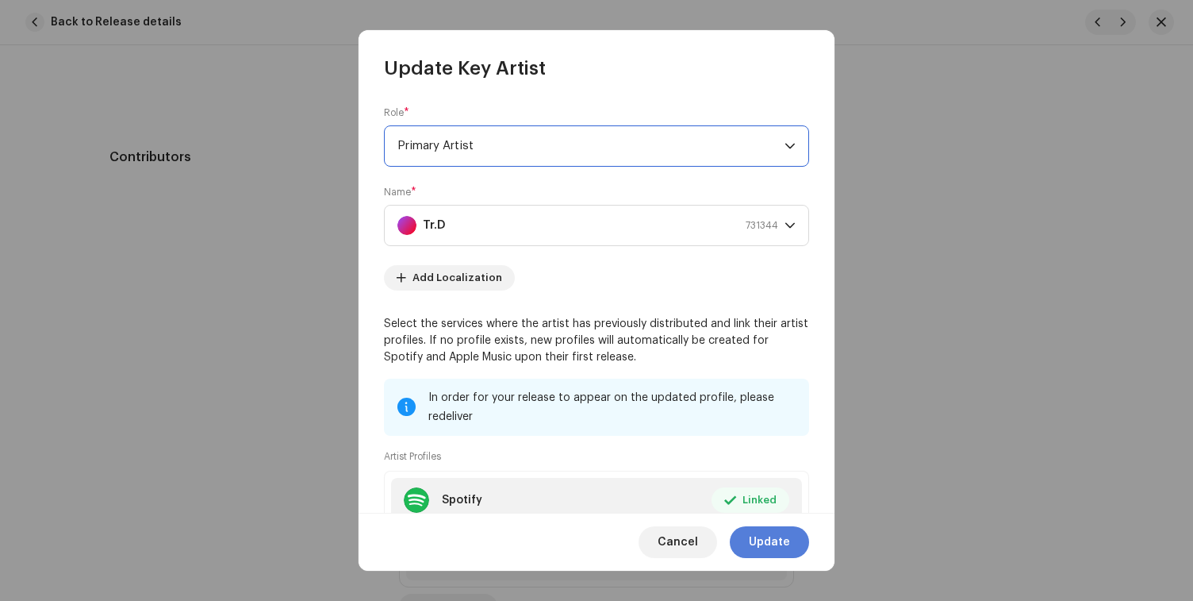
click at [754, 554] on span "Update" at bounding box center [769, 542] width 41 height 32
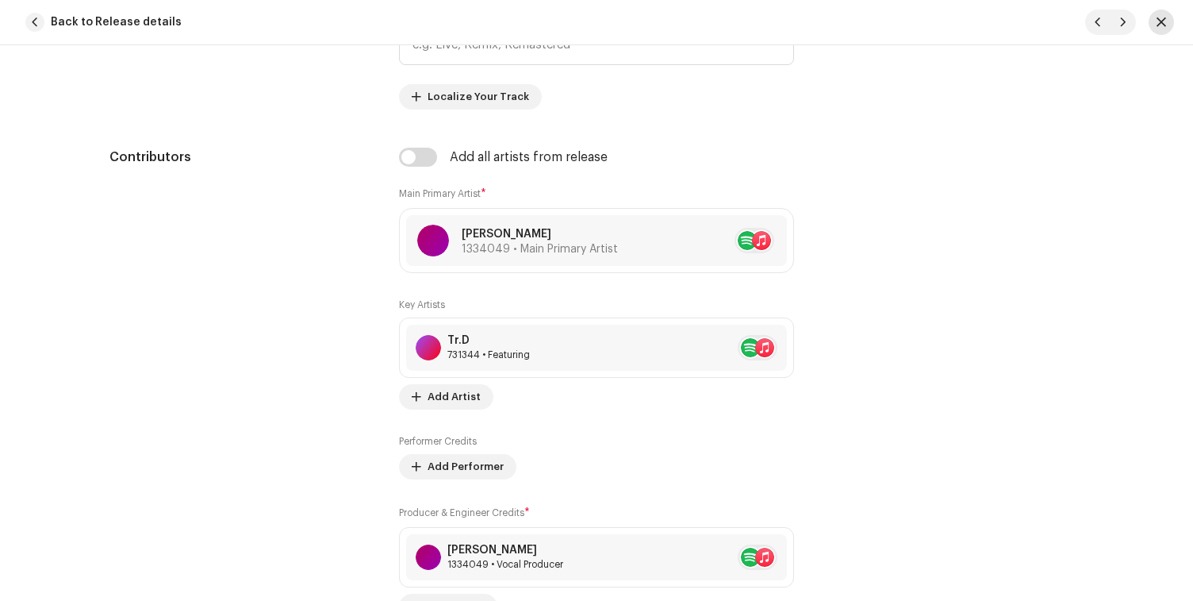
click at [1155, 20] on button "button" at bounding box center [1161, 22] width 25 height 25
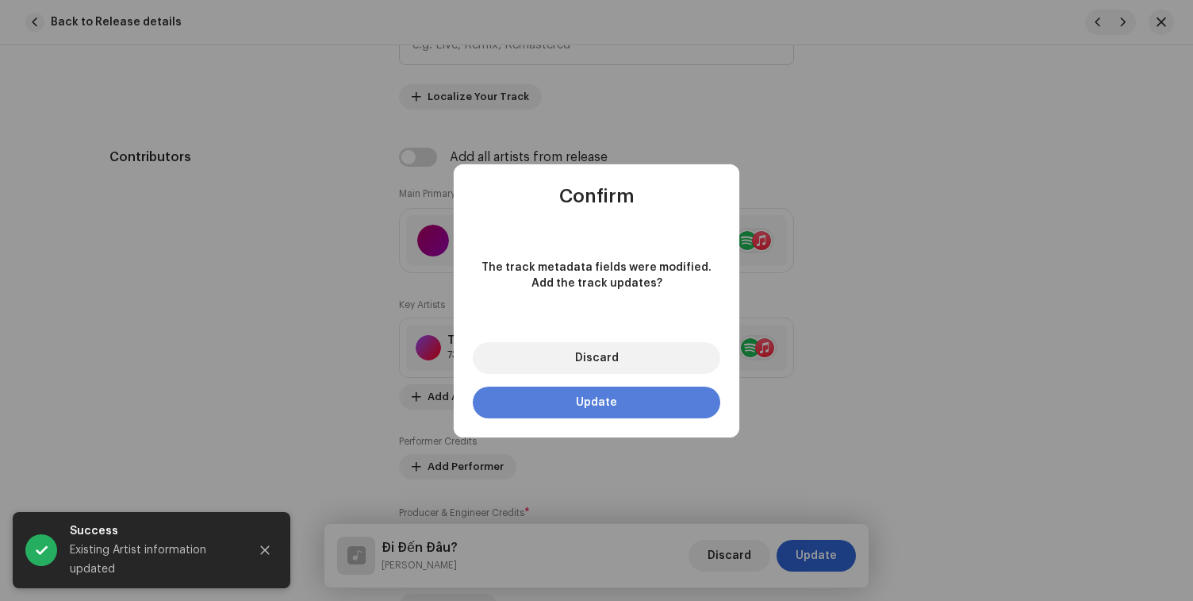
click at [602, 413] on button "Update" at bounding box center [597, 402] width 248 height 32
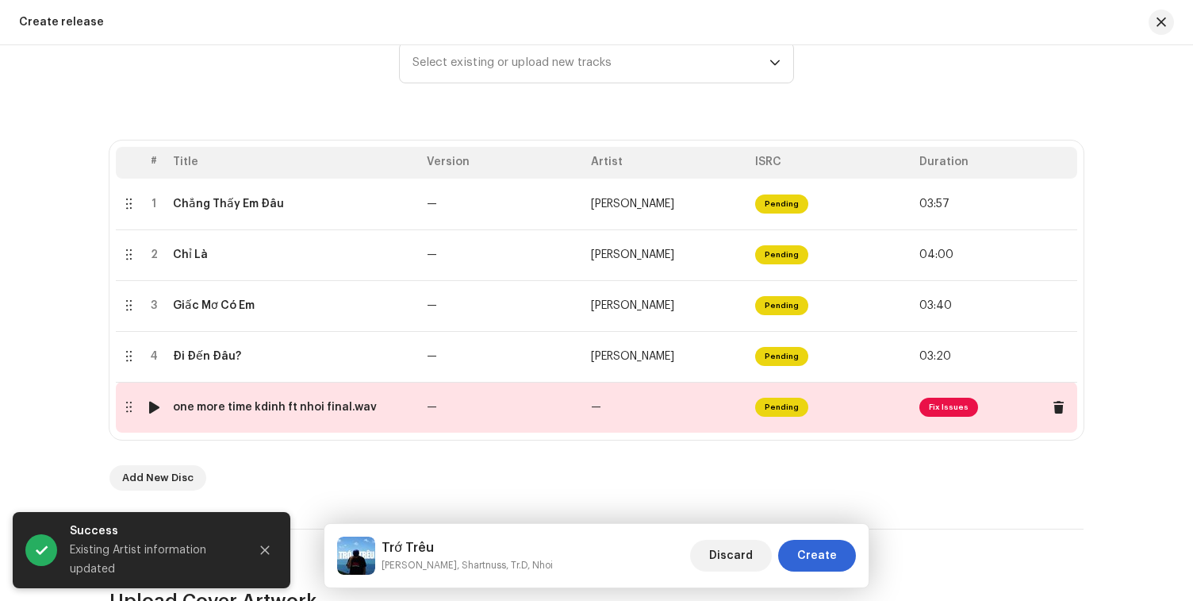
click at [606, 414] on td "—" at bounding box center [667, 407] width 164 height 51
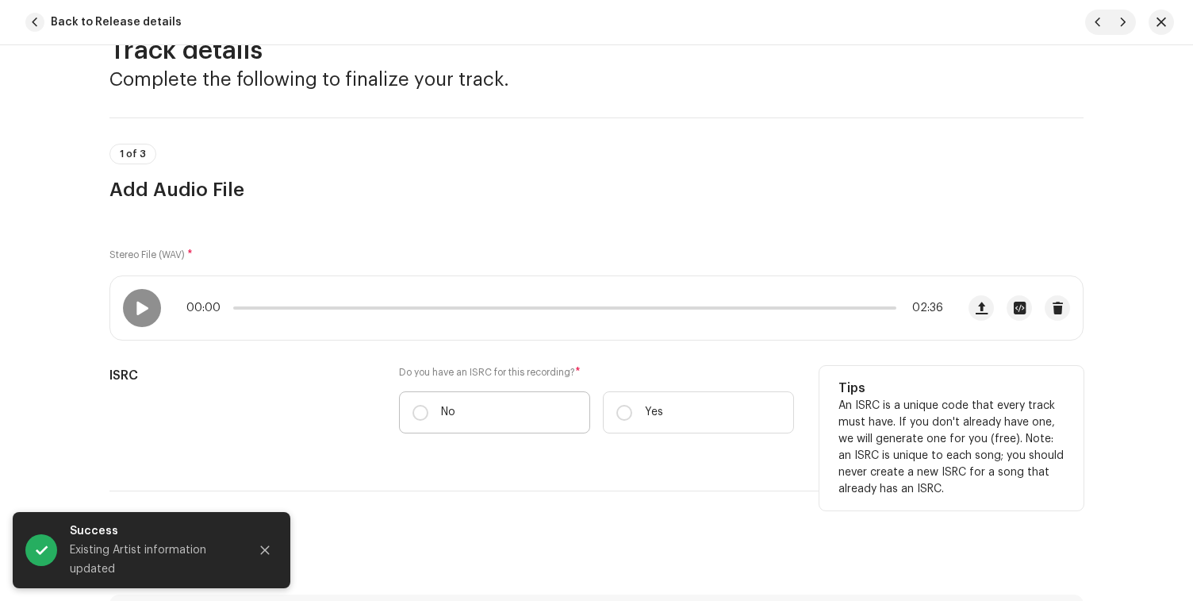
click at [528, 403] on label "No" at bounding box center [494, 412] width 191 height 42
click at [428, 405] on input "No" at bounding box center [421, 413] width 16 height 16
radio input "true"
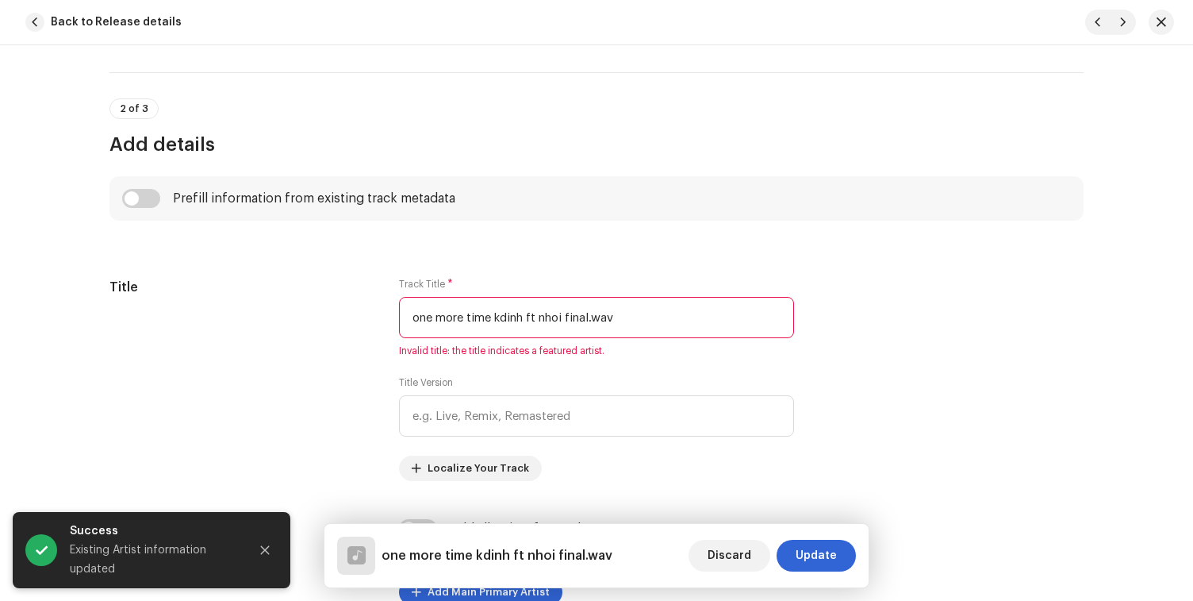
scroll to position [640, 0]
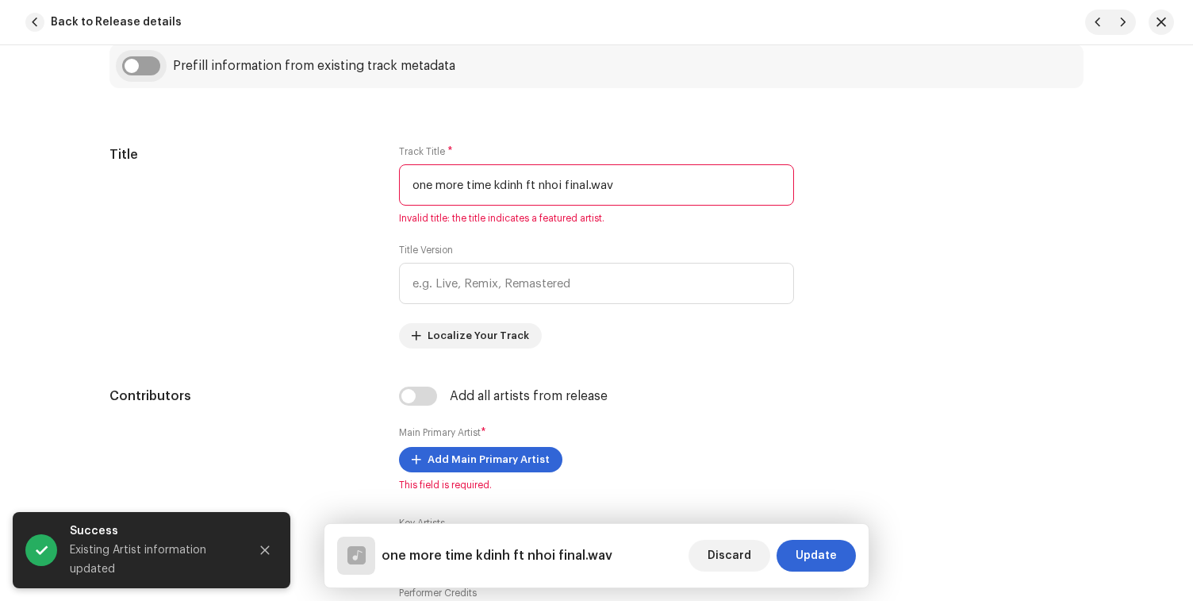
click at [147, 64] on input "checkbox" at bounding box center [141, 65] width 38 height 19
checkbox input "true"
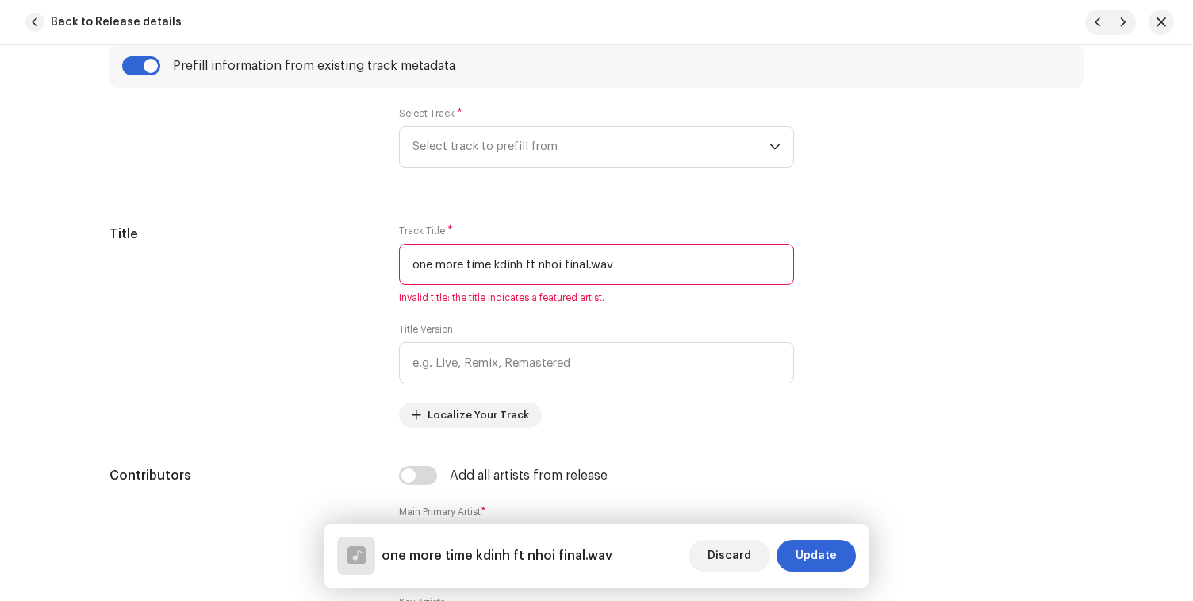
click at [513, 179] on div "Select Track * Select track to prefill from" at bounding box center [596, 146] width 395 height 79
click at [514, 158] on span "Select track to prefill from" at bounding box center [591, 147] width 357 height 40
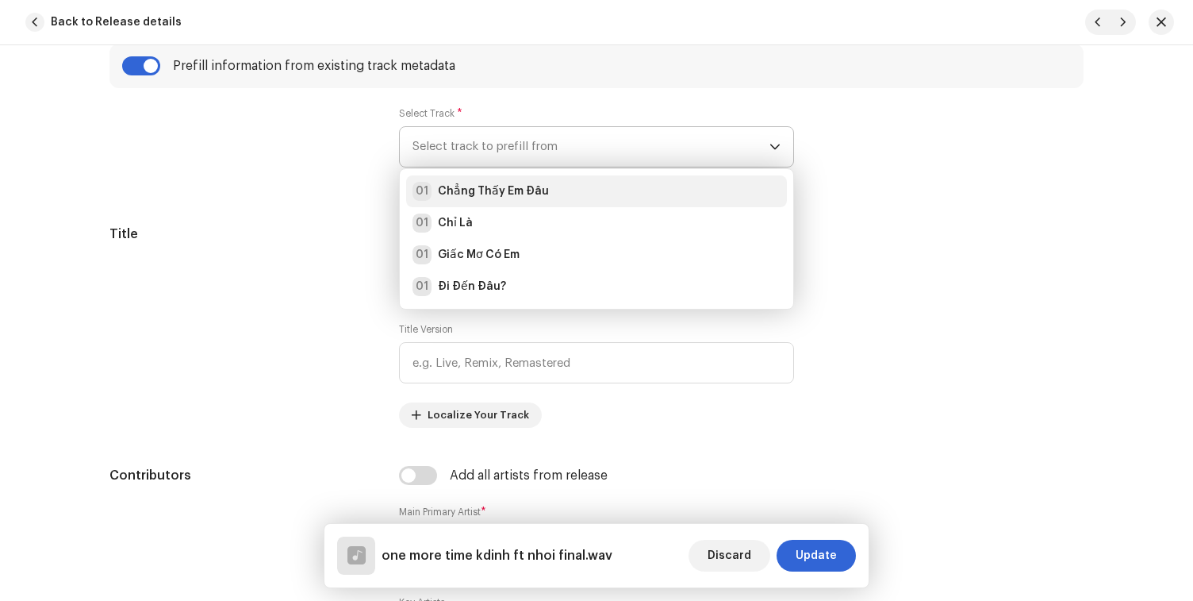
click at [510, 202] on li "01 Chẳng Thấy Em Đâu" at bounding box center [596, 191] width 381 height 32
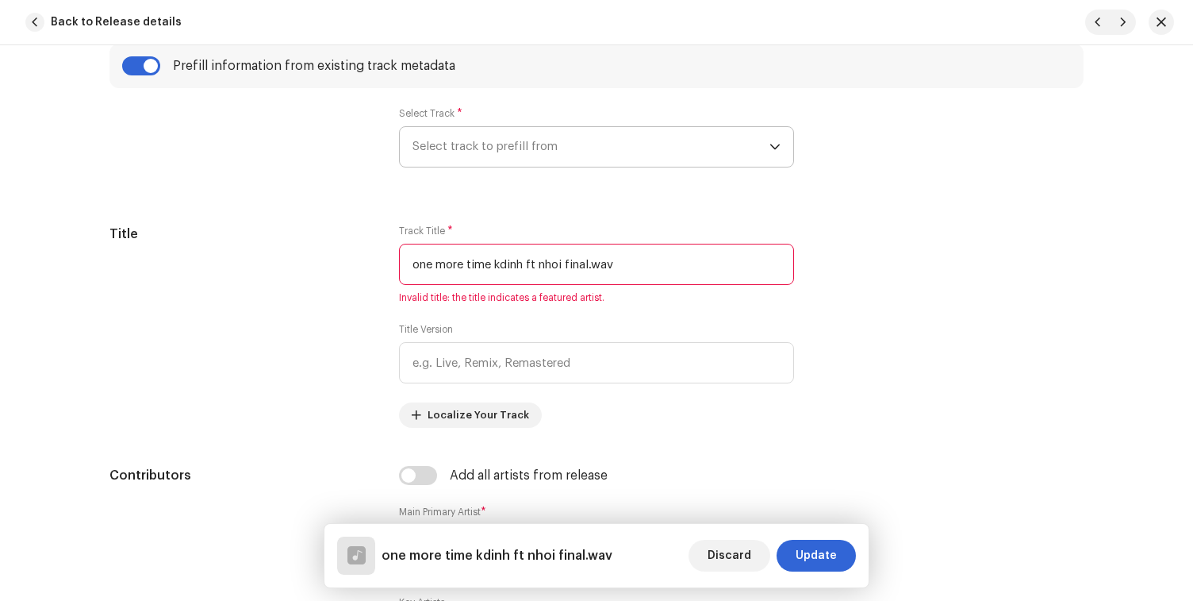
type input "Chẳng Thấy Em Đâu"
type input "00:47"
radio input "true"
type input "DACI Entertainment"
checkbox input "true"
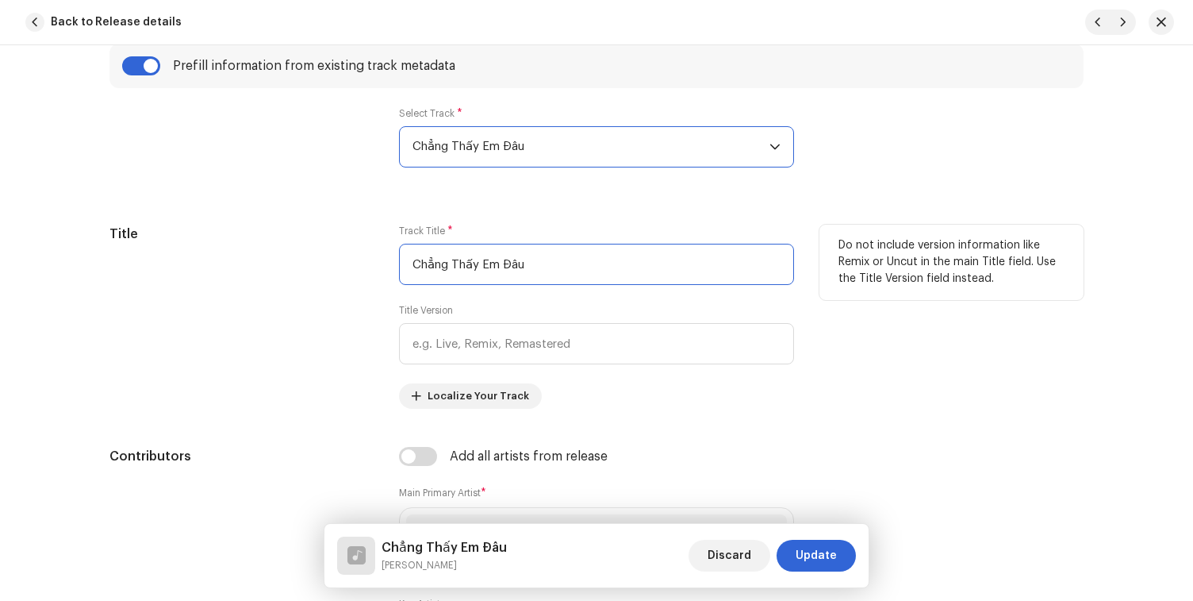
click at [510, 267] on input "Chẳng Thấy Em Đâu" at bounding box center [596, 264] width 395 height 41
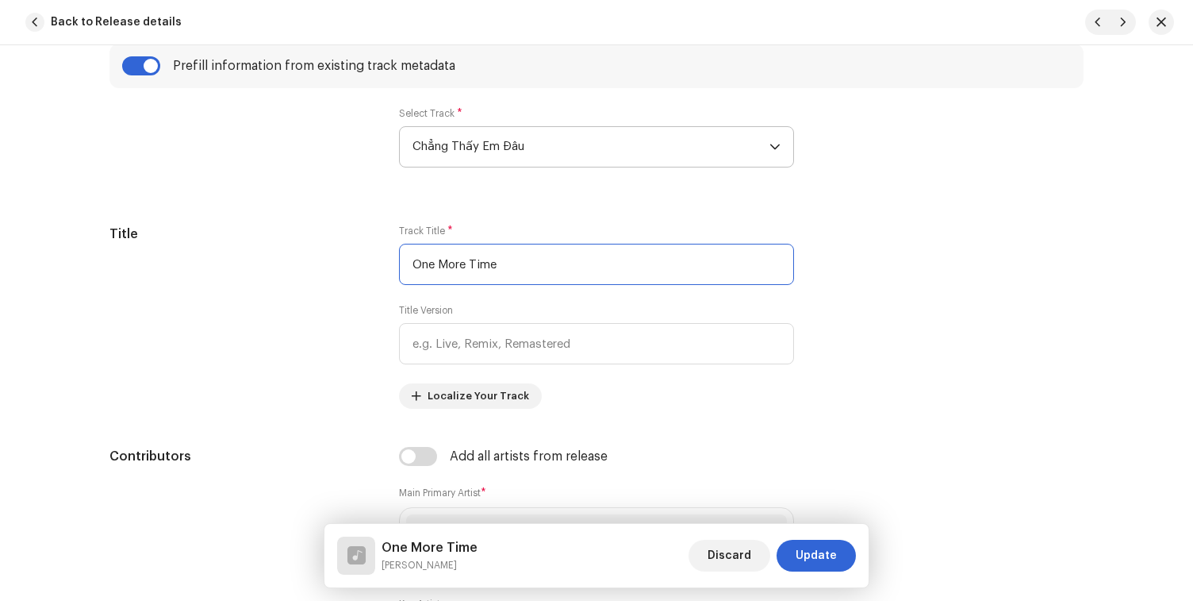
type input "One More Time"
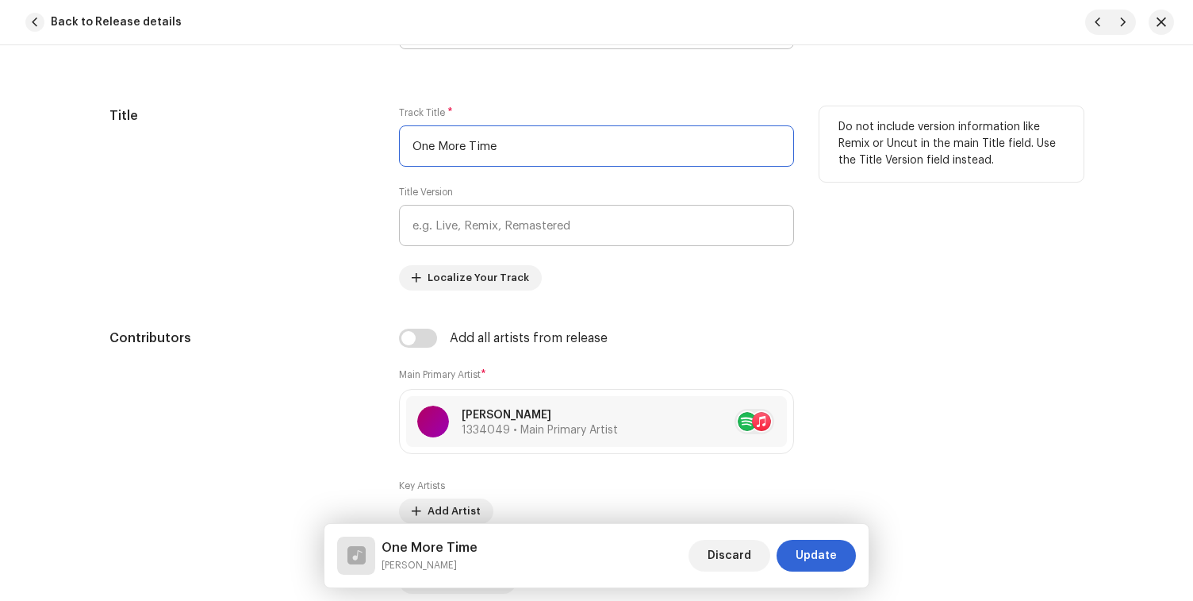
scroll to position [764, 0]
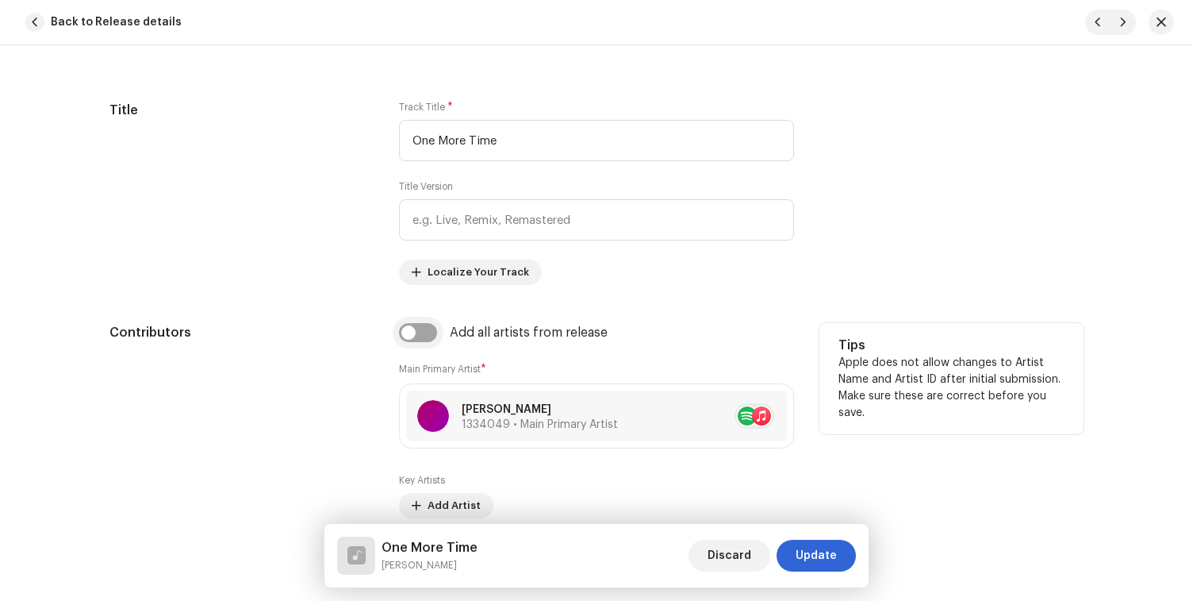
click at [414, 330] on input "checkbox" at bounding box center [418, 332] width 38 height 19
checkbox input "true"
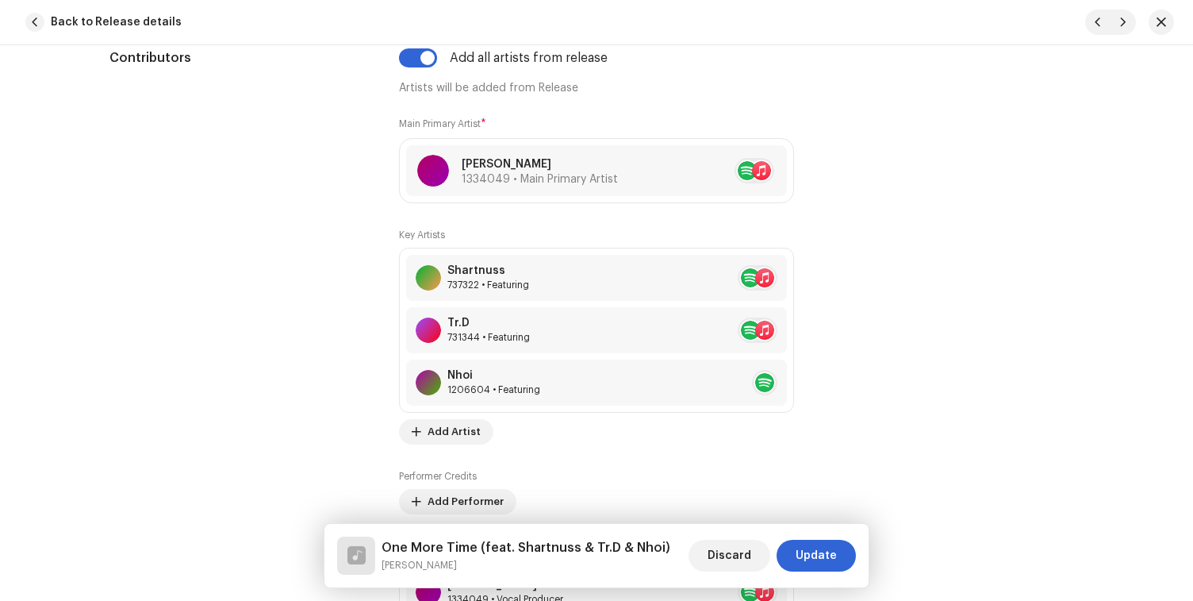
scroll to position [1041, 0]
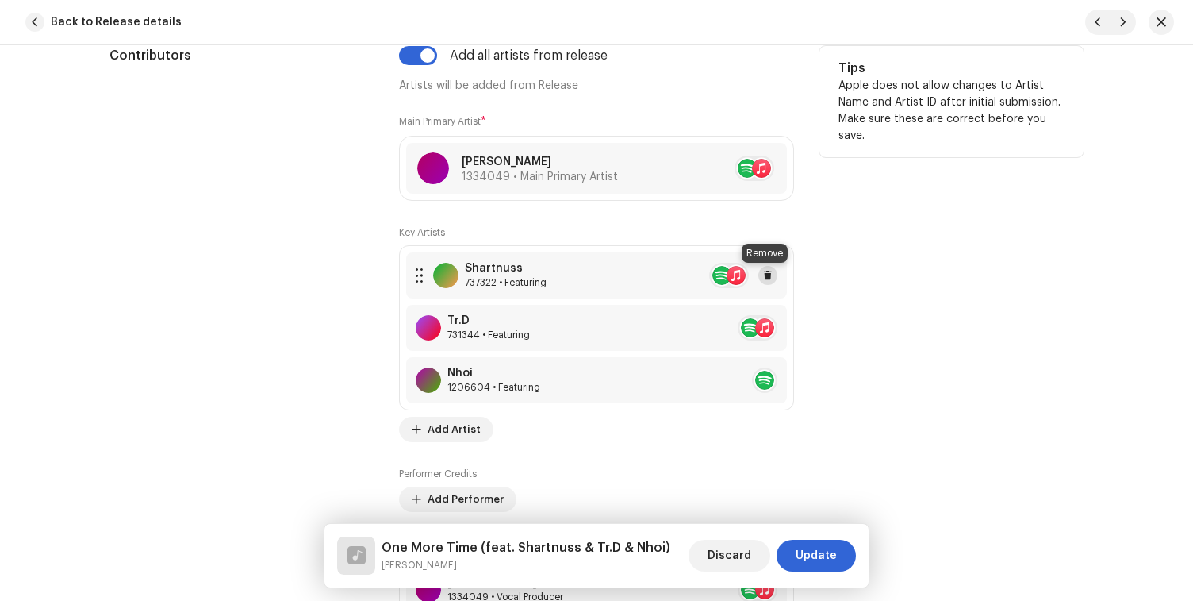
click at [766, 278] on span at bounding box center [768, 275] width 10 height 13
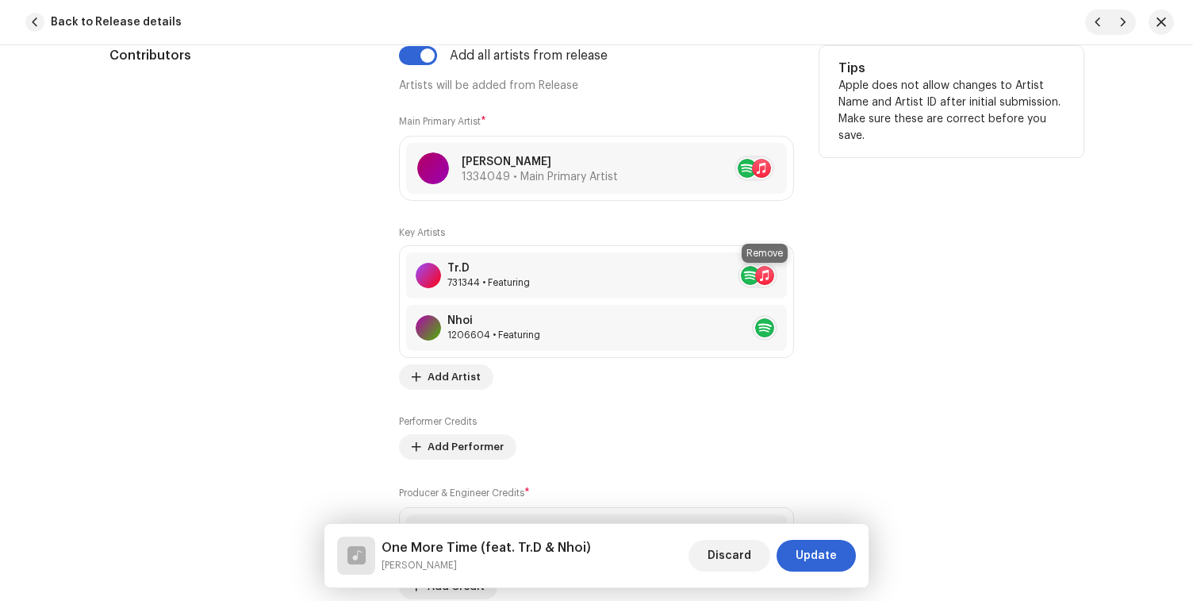
click at [792, 278] on span at bounding box center [797, 275] width 10 height 13
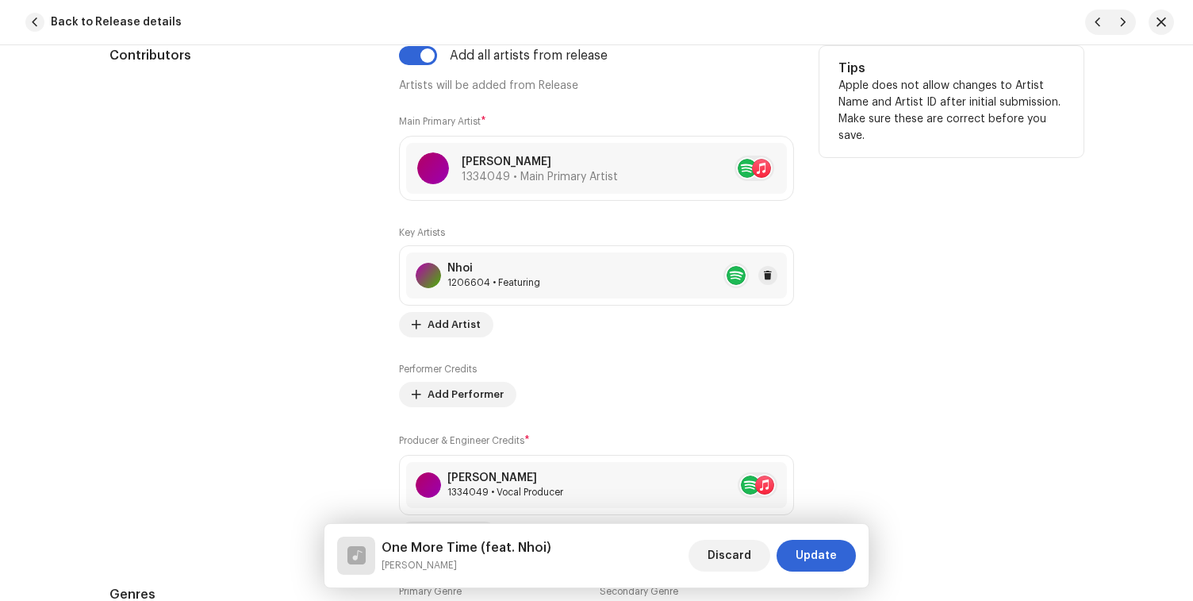
click at [612, 284] on div "Nhoi 1206604 • Featuring" at bounding box center [596, 275] width 381 height 46
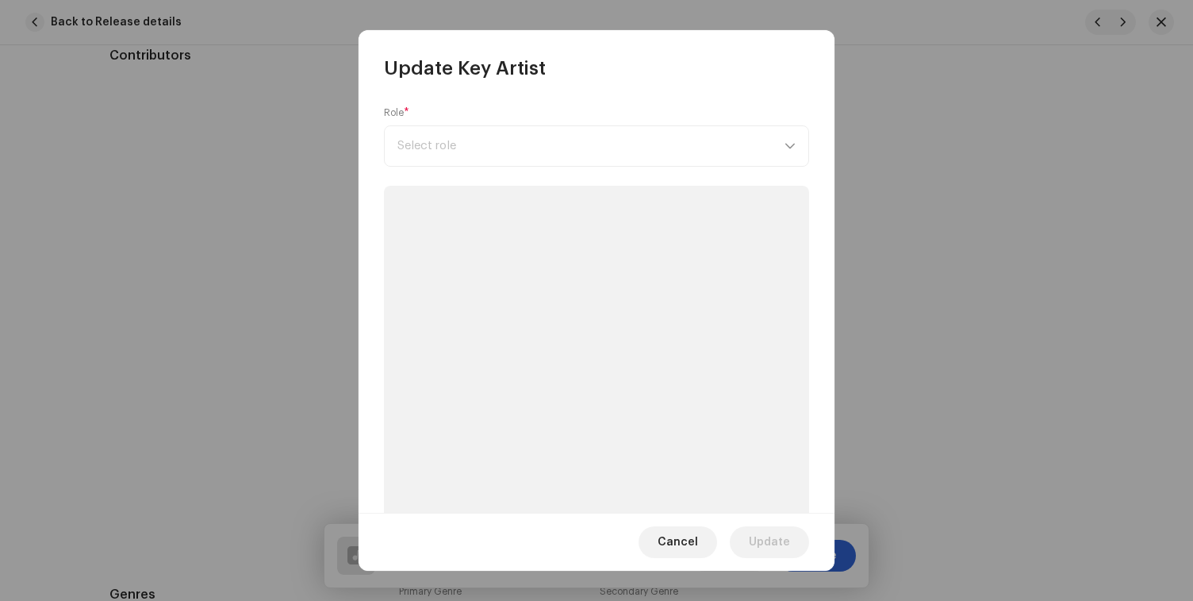
click at [490, 146] on div "Role * Select role" at bounding box center [596, 136] width 425 height 60
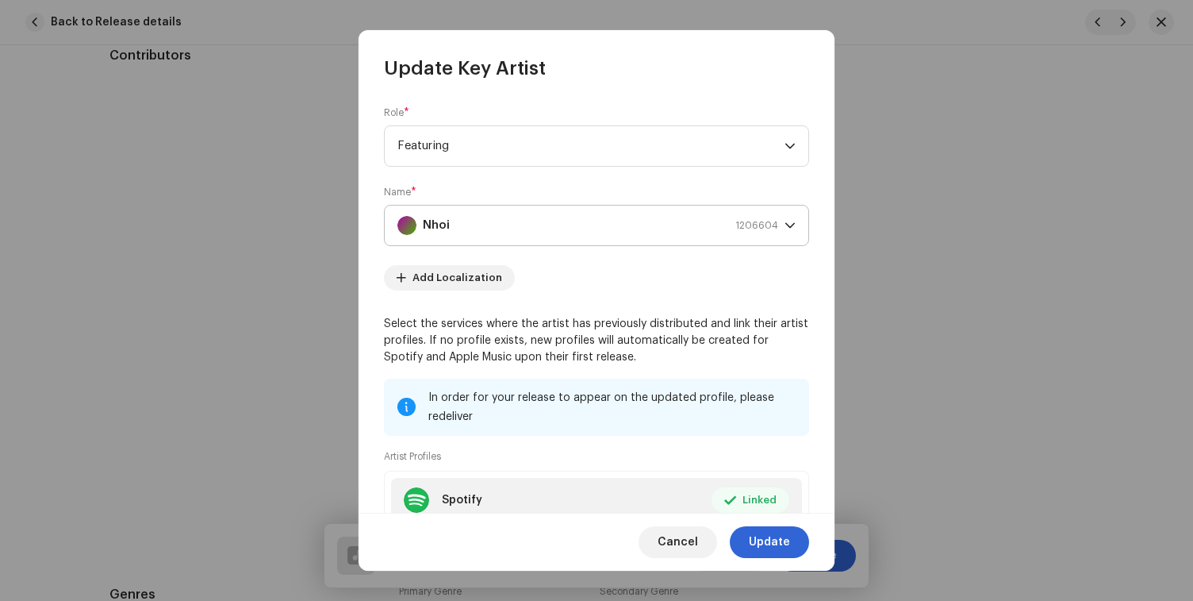
click at [497, 230] on div "Nhoi 1206604" at bounding box center [587, 225] width 381 height 40
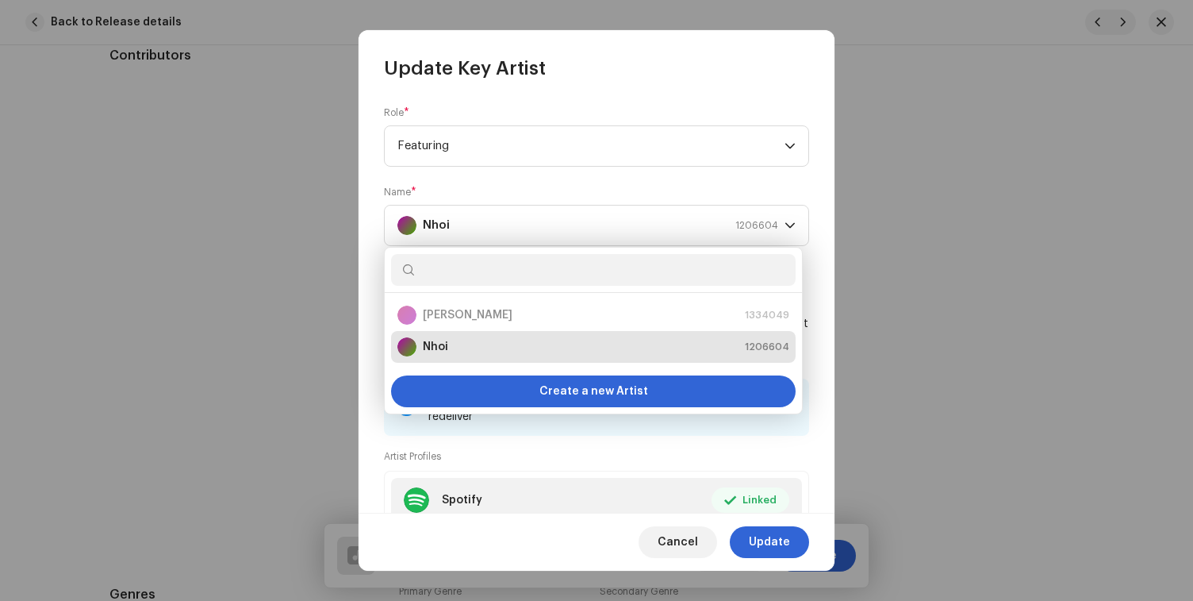
click at [623, 122] on div "Role * Featuring" at bounding box center [596, 136] width 425 height 60
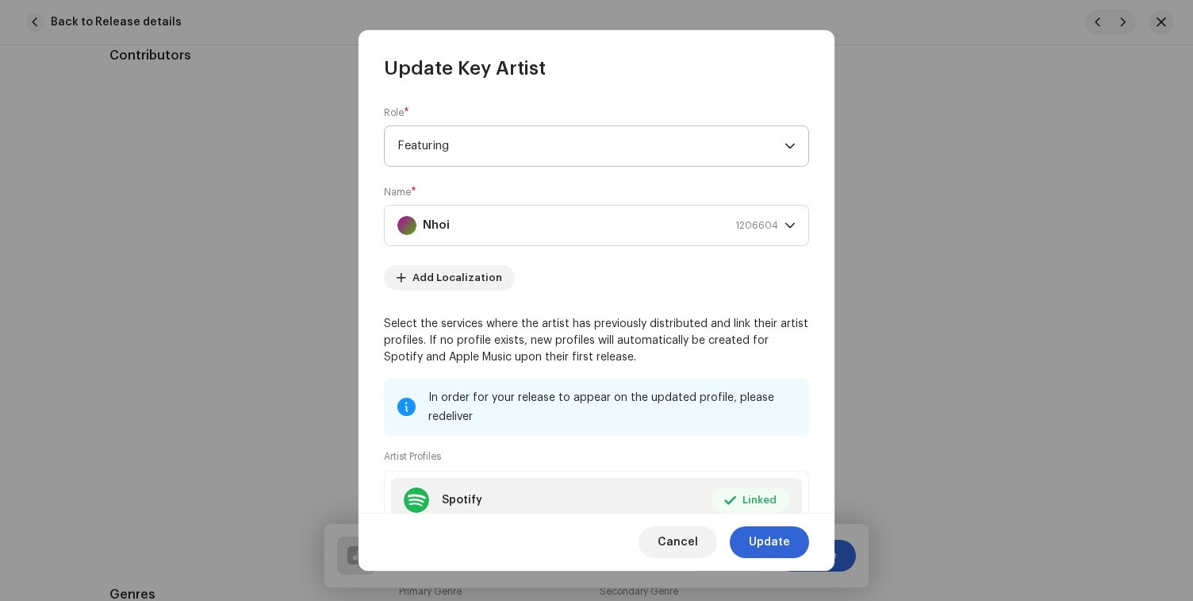
click at [593, 150] on span "Featuring" at bounding box center [590, 146] width 387 height 40
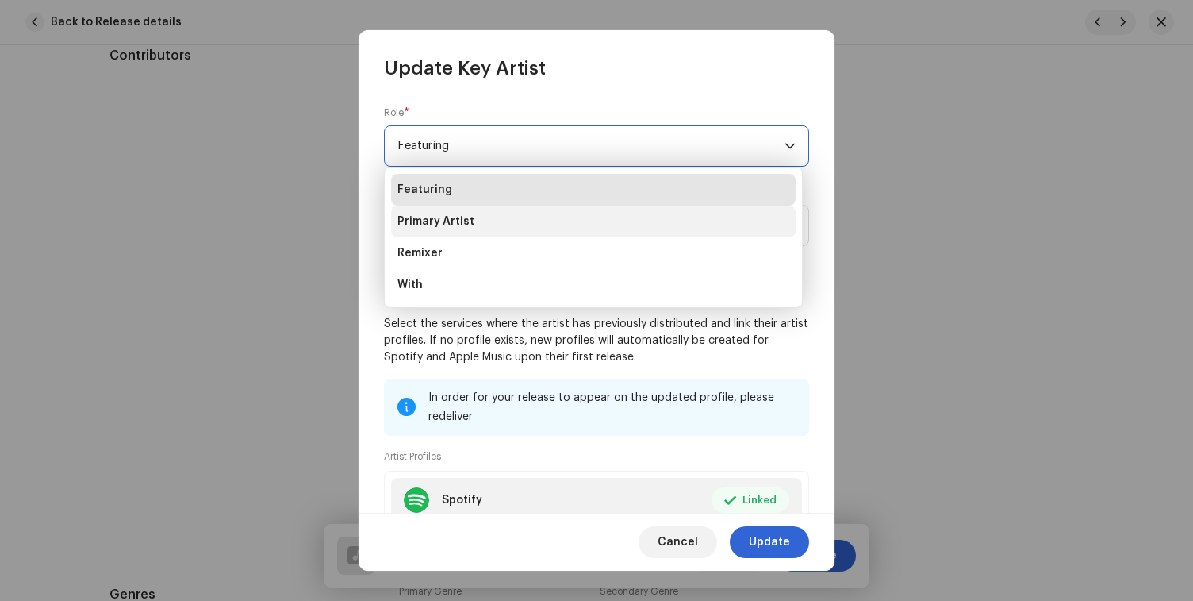
click at [539, 225] on li "Primary Artist" at bounding box center [593, 221] width 405 height 32
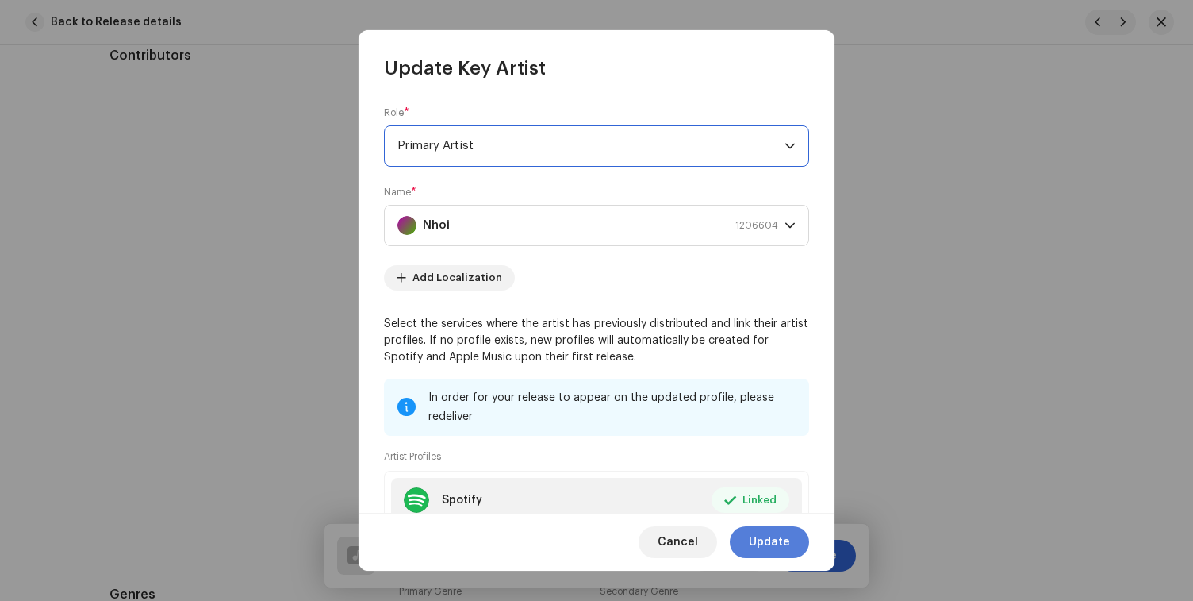
click at [779, 539] on span "Update" at bounding box center [769, 542] width 41 height 32
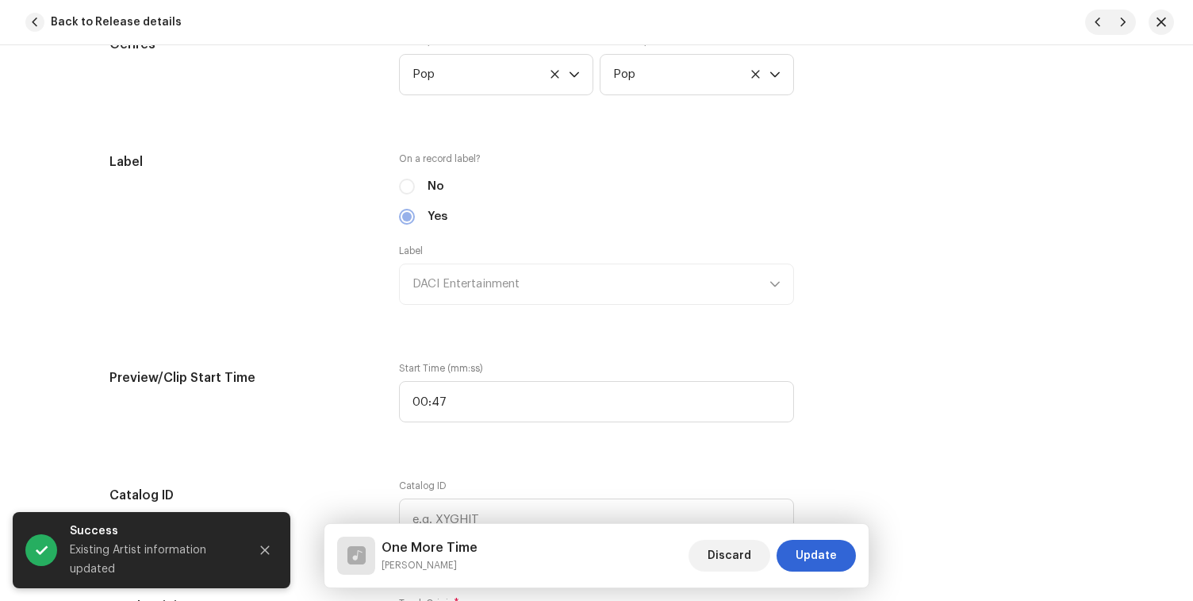
scroll to position [1643, 0]
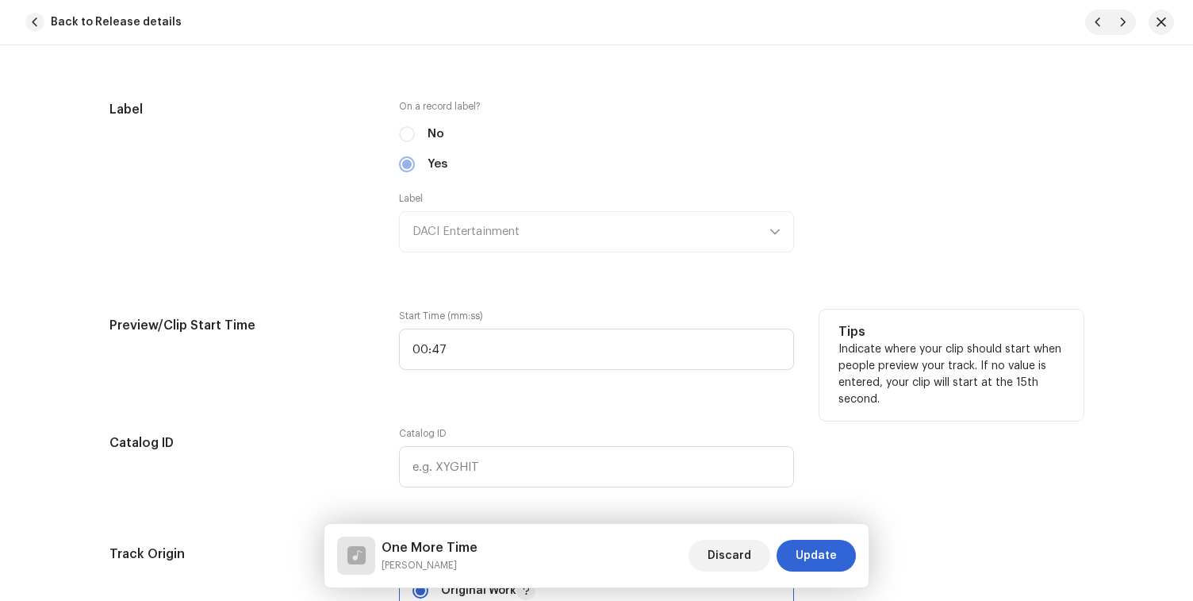
click at [467, 321] on label "Start Time (mm:ss)" at bounding box center [596, 315] width 395 height 13
click at [467, 345] on input "00:47" at bounding box center [596, 348] width 395 height 41
type input "01:10"
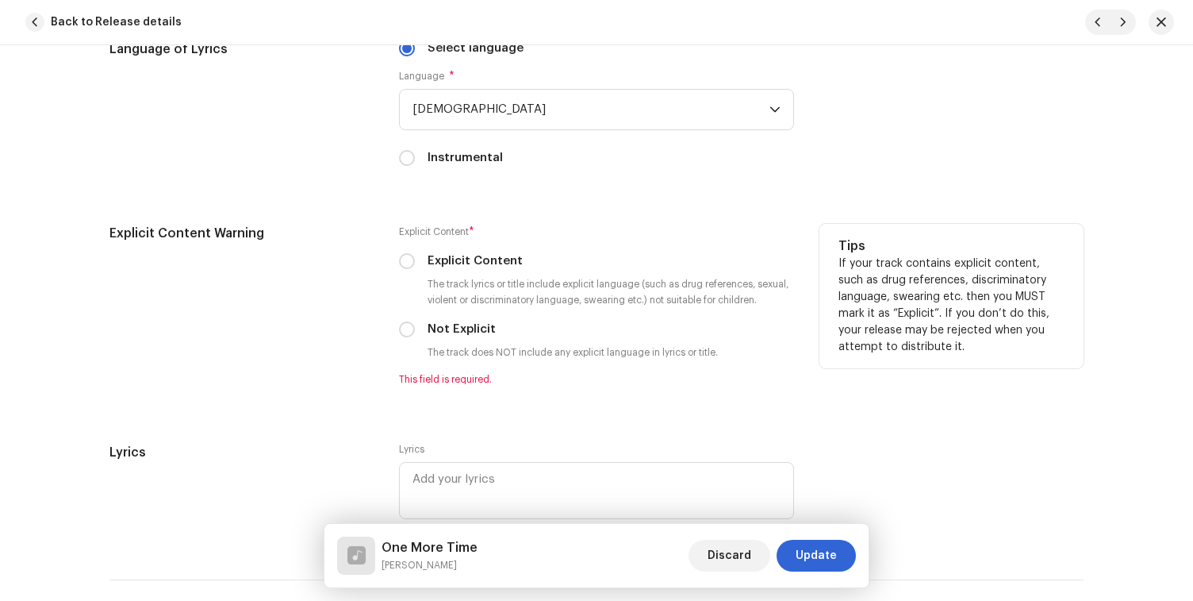
click at [471, 336] on label "Not Explicit" at bounding box center [462, 329] width 68 height 17
click at [415, 336] on input "Not Explicit" at bounding box center [407, 329] width 16 height 16
radio input "true"
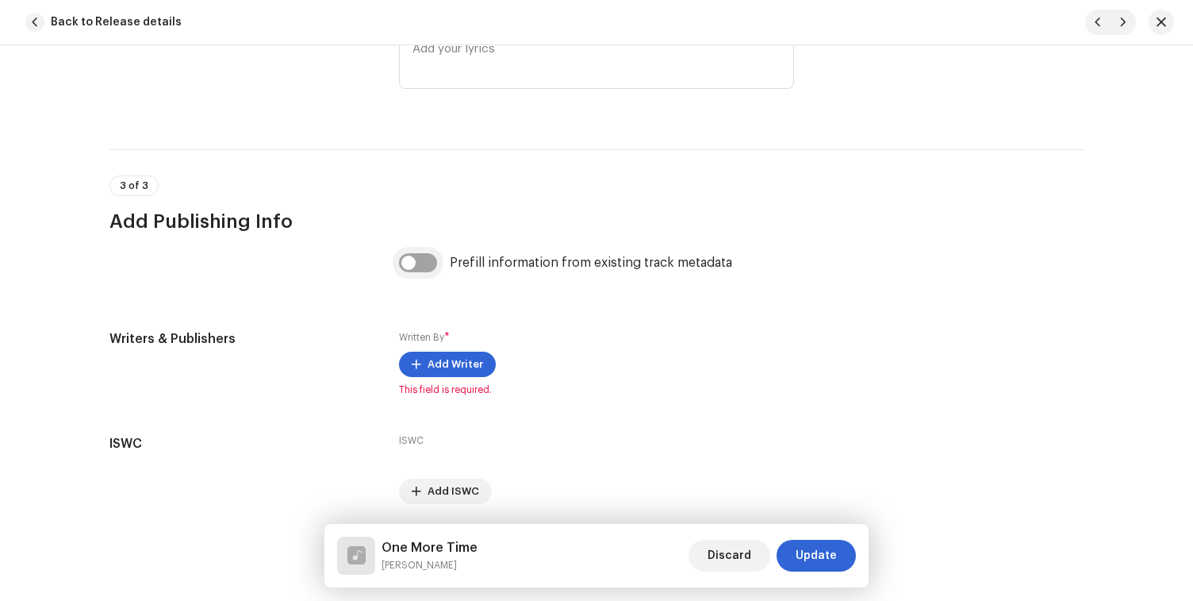
click at [415, 262] on input "checkbox" at bounding box center [418, 262] width 38 height 19
checkbox input "true"
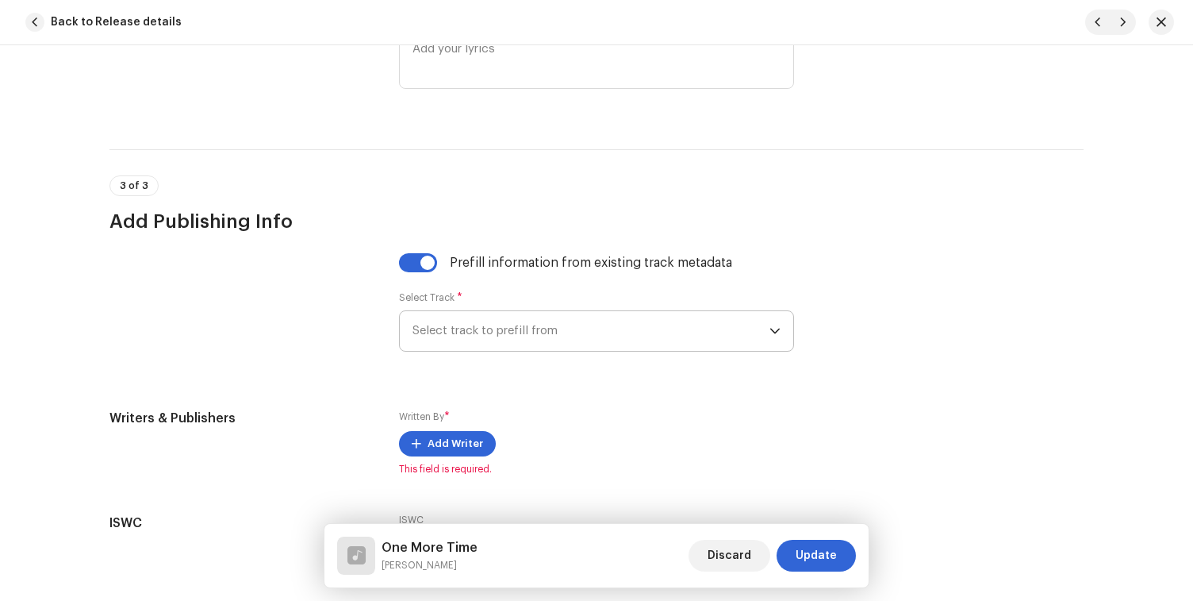
click at [428, 333] on span "Select track to prefill from" at bounding box center [591, 331] width 357 height 40
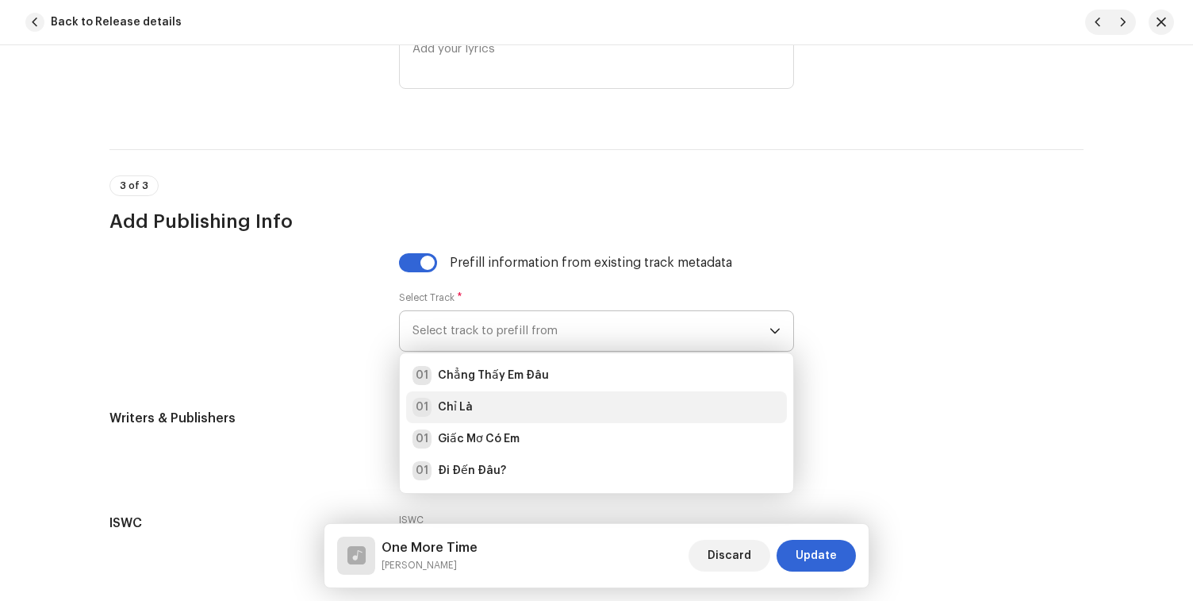
click at [432, 412] on div "01 Chỉ Là" at bounding box center [443, 406] width 60 height 19
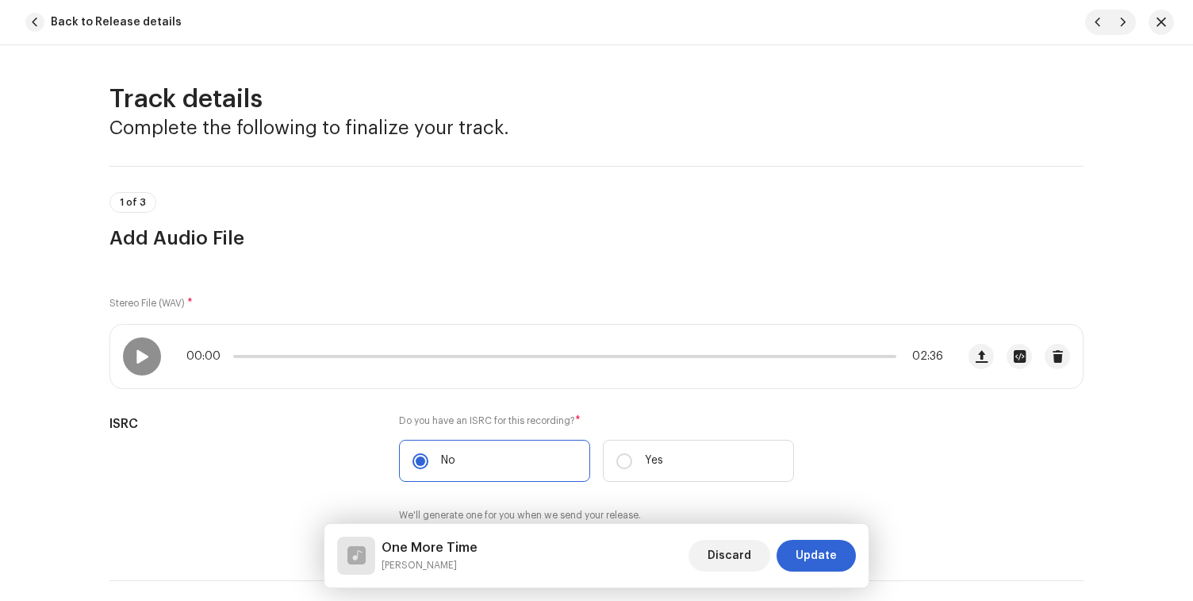
scroll to position [340, 0]
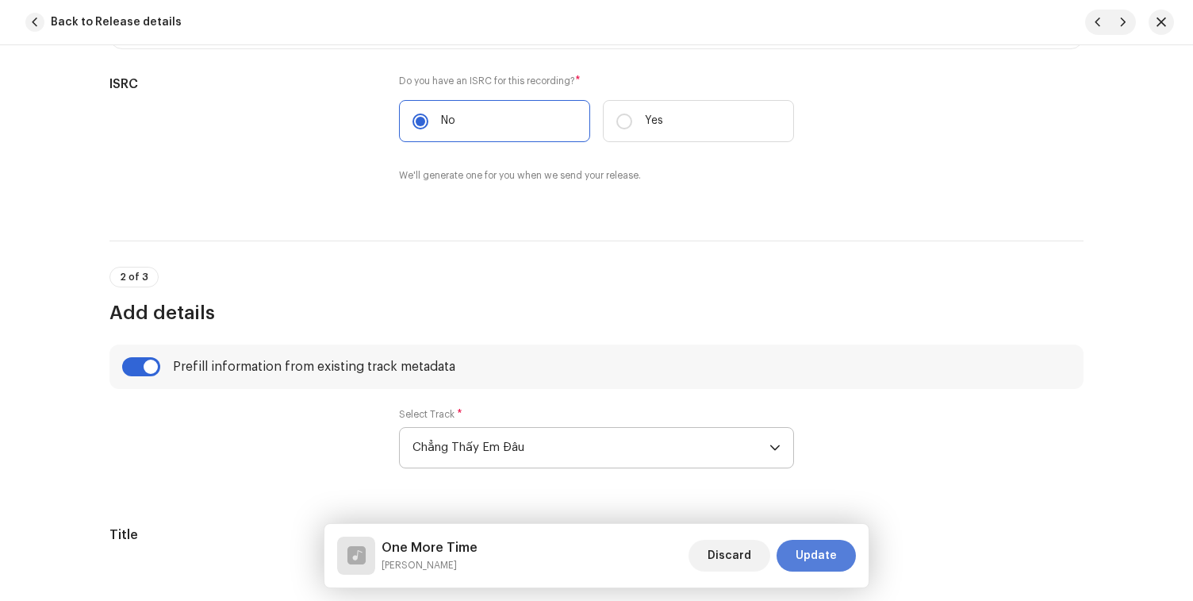
click at [797, 554] on button "Update" at bounding box center [816, 555] width 79 height 32
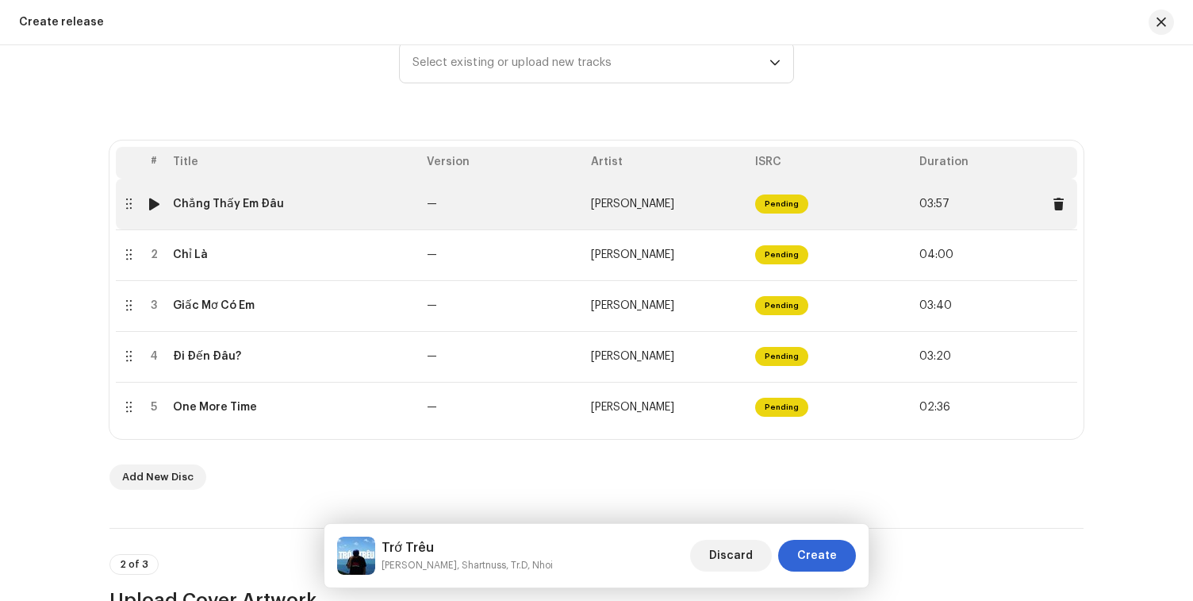
click at [468, 202] on td "—" at bounding box center [502, 204] width 164 height 51
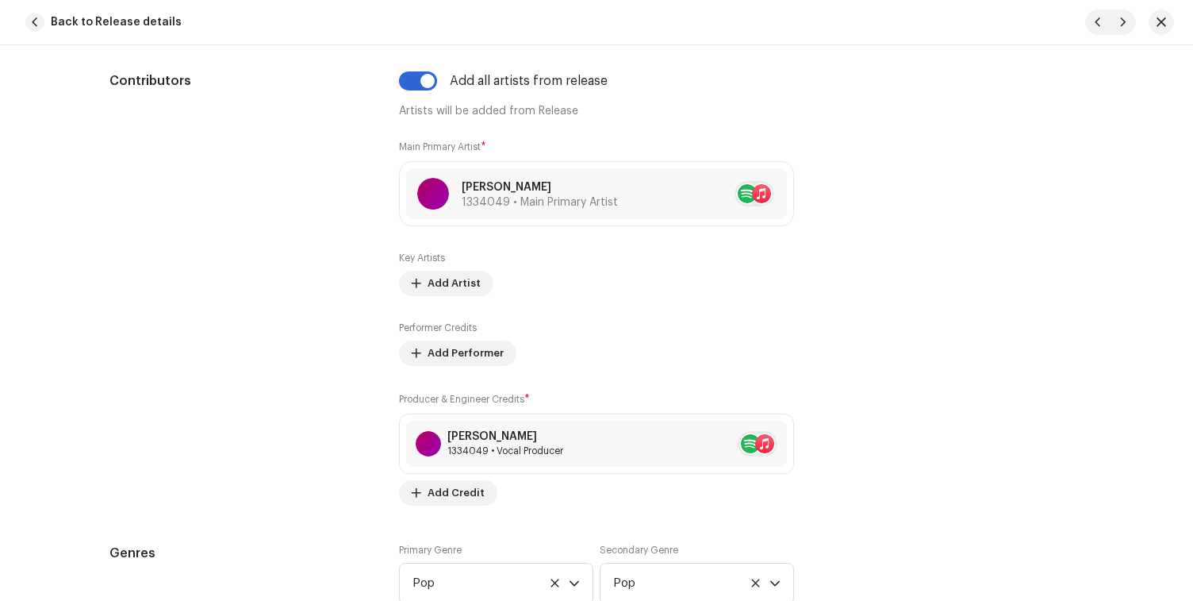
scroll to position [938, 0]
click at [1154, 14] on button "button" at bounding box center [1161, 22] width 25 height 25
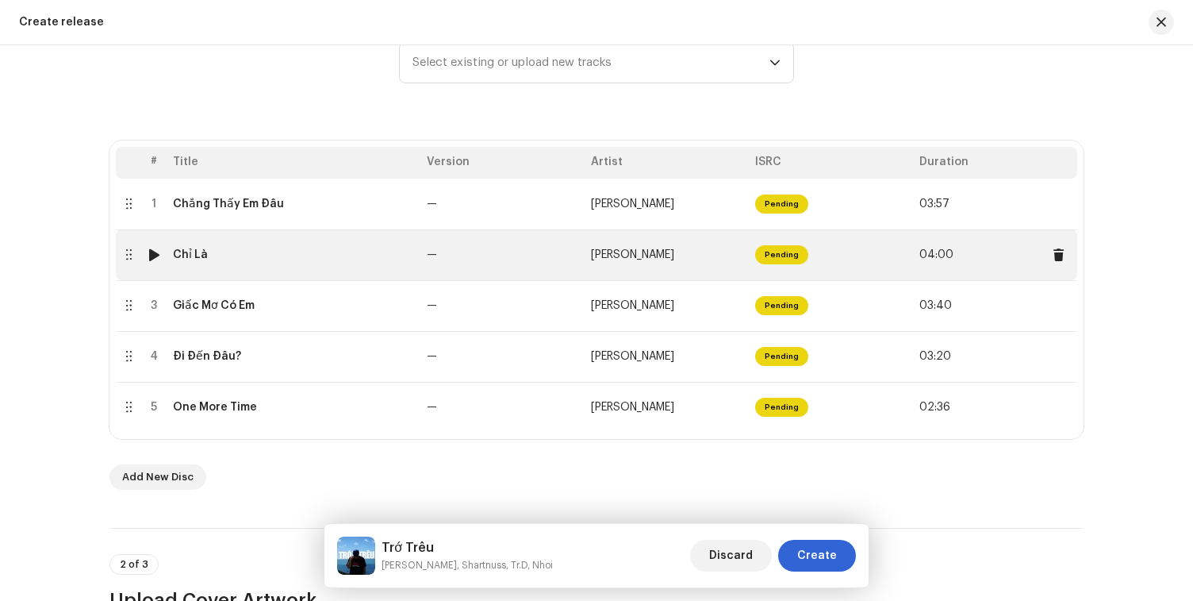
click at [687, 278] on td "Khánh Đinh" at bounding box center [667, 254] width 164 height 51
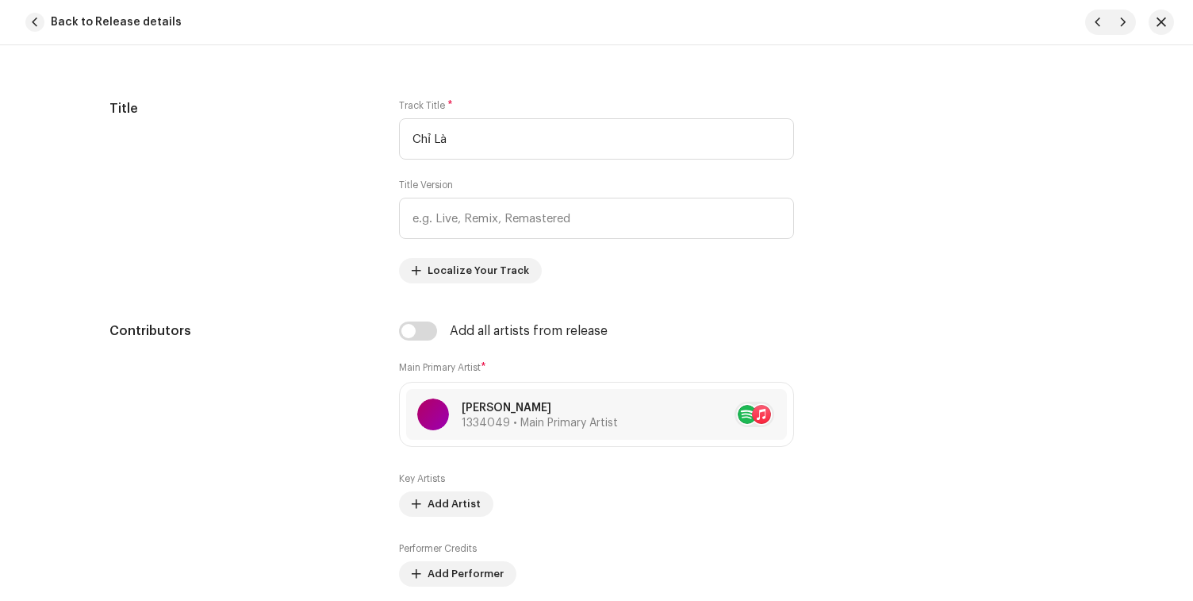
scroll to position [804, 0]
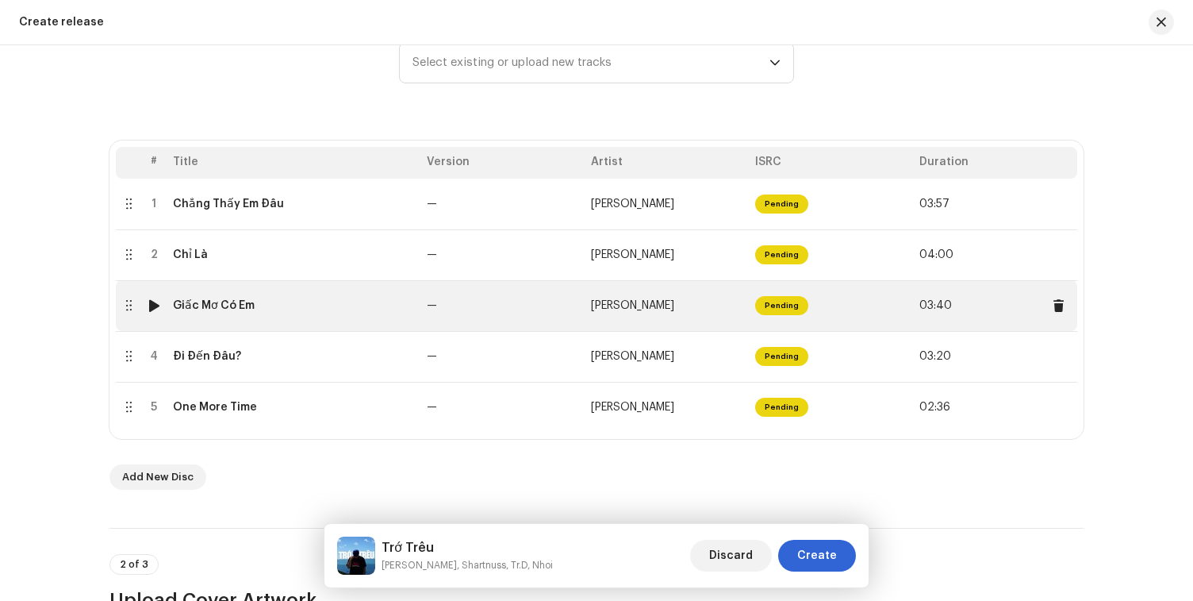
click at [625, 306] on span "Khánh Đinh" at bounding box center [632, 305] width 83 height 11
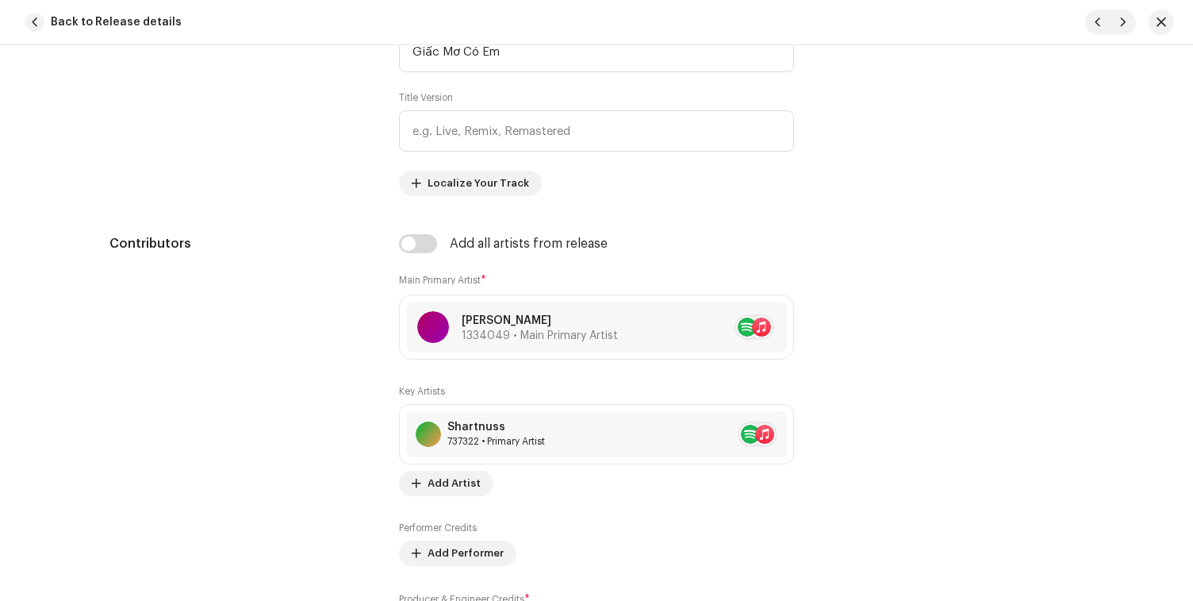
scroll to position [861, 0]
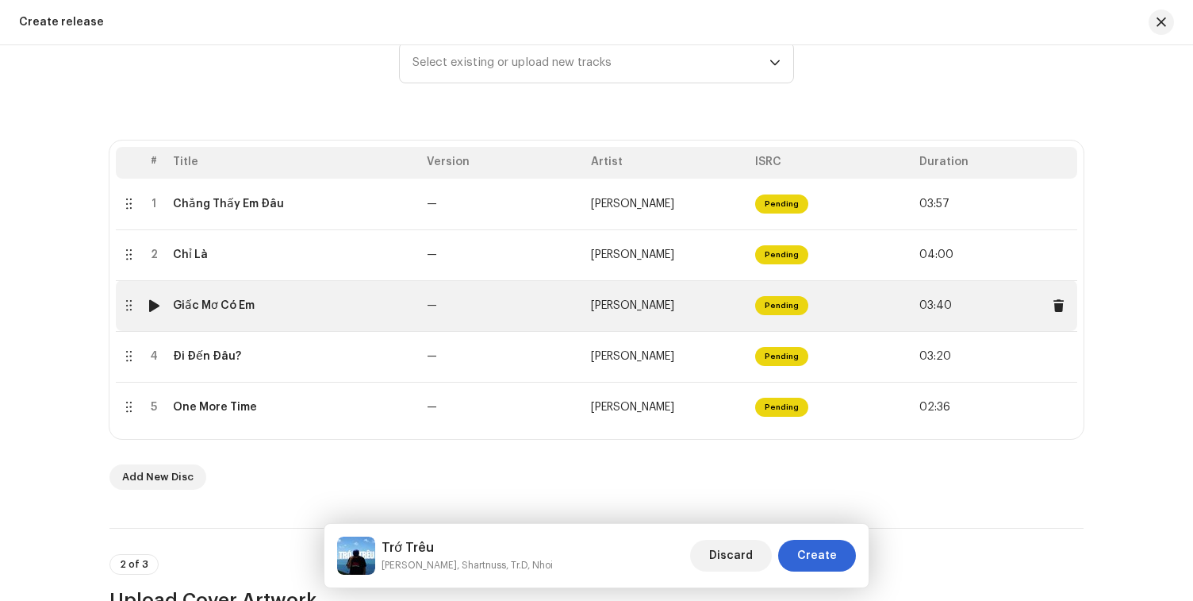
click at [643, 306] on span "Khánh Đinh" at bounding box center [632, 305] width 83 height 11
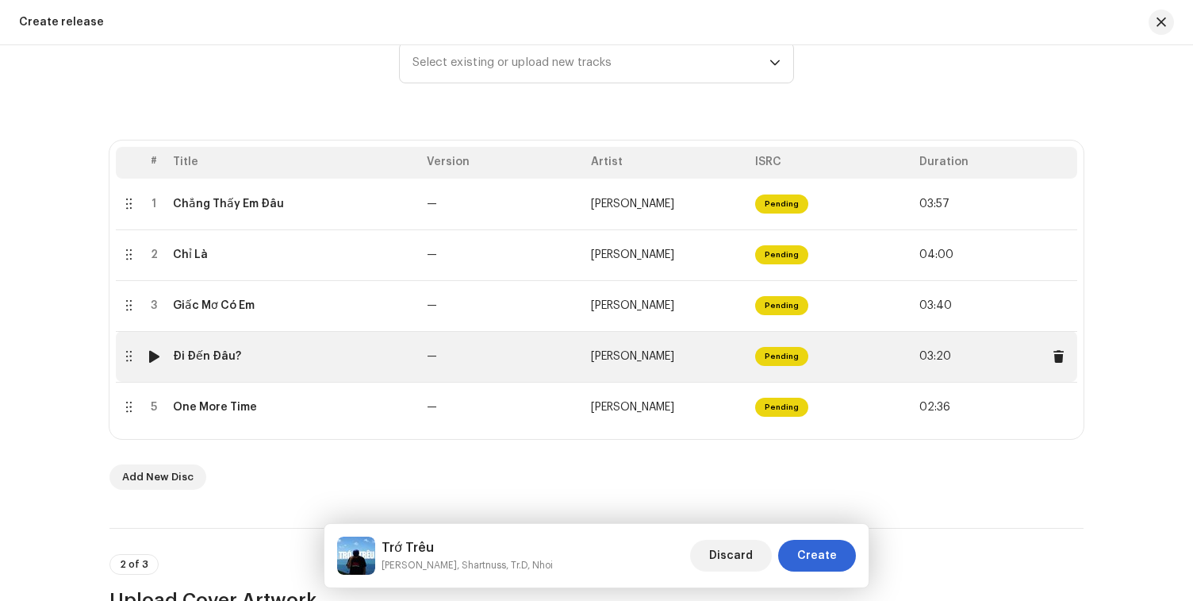
click at [656, 371] on td "Khánh Đinh" at bounding box center [667, 356] width 164 height 51
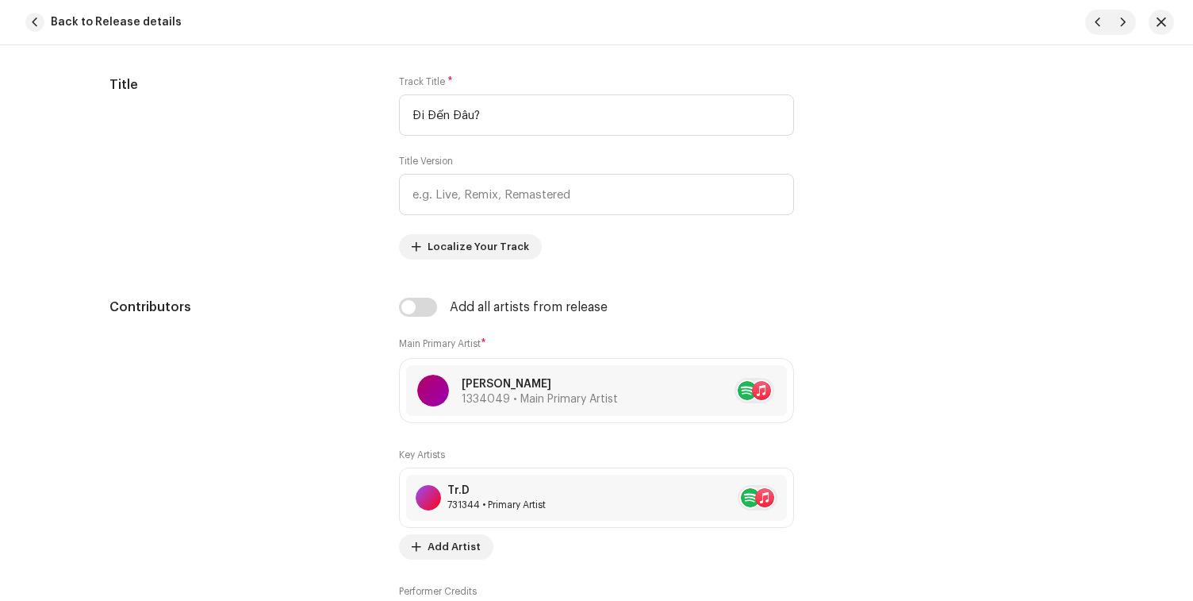
scroll to position [791, 0]
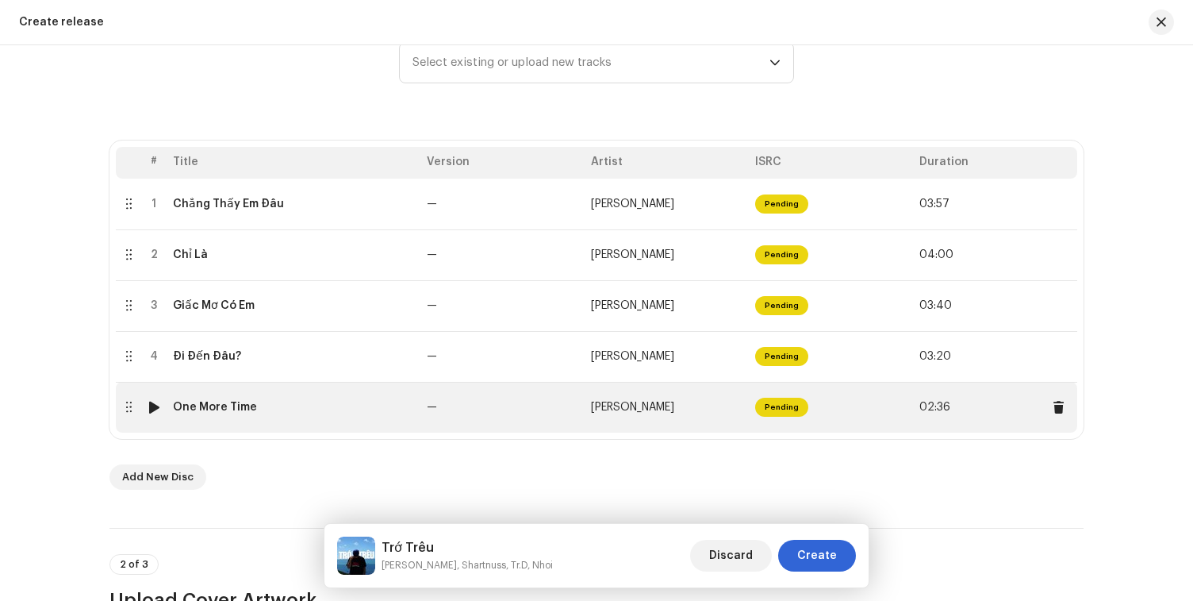
click at [614, 412] on span "Khánh Đinh" at bounding box center [632, 406] width 83 height 11
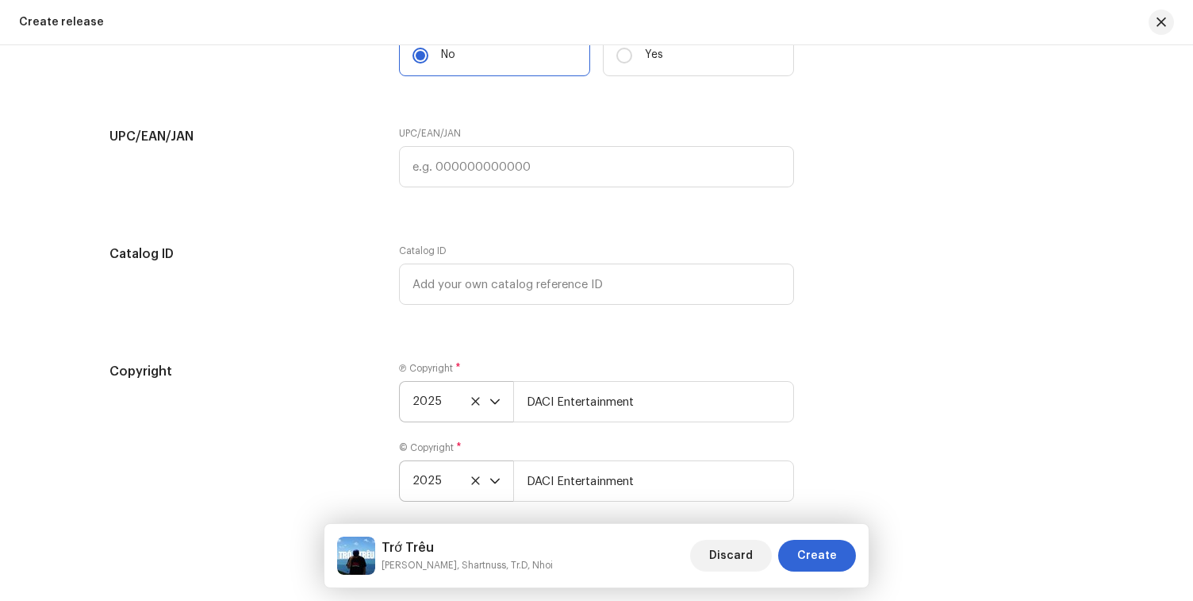
scroll to position [3005, 0]
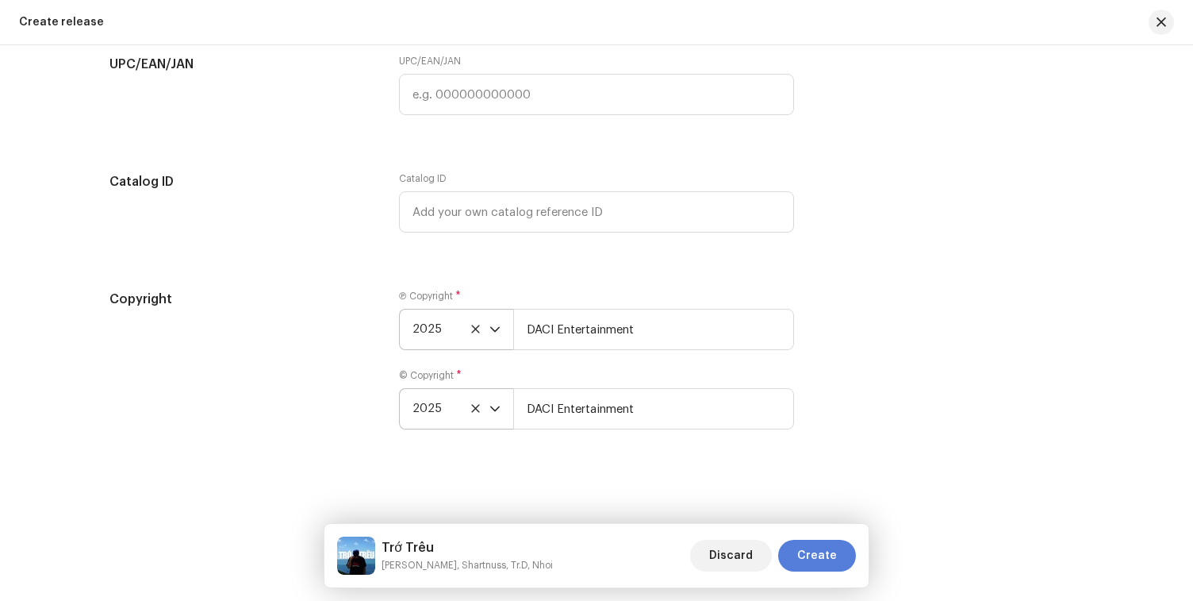
click at [829, 556] on span "Create" at bounding box center [817, 555] width 40 height 32
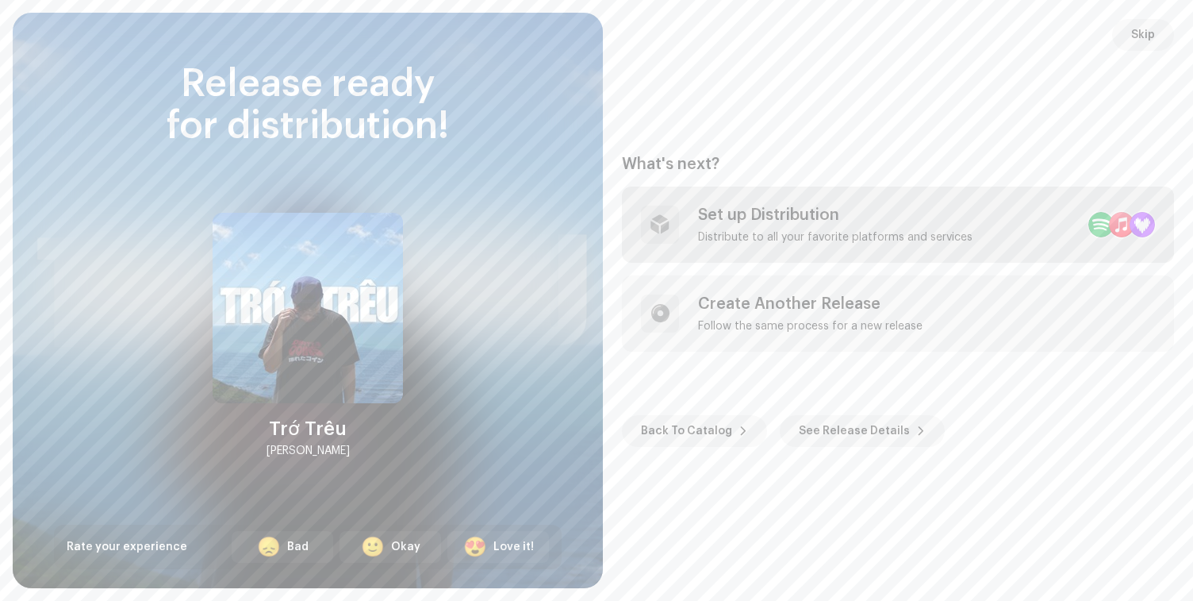
click at [796, 233] on div "Distribute to all your favorite platforms and services" at bounding box center [835, 237] width 275 height 13
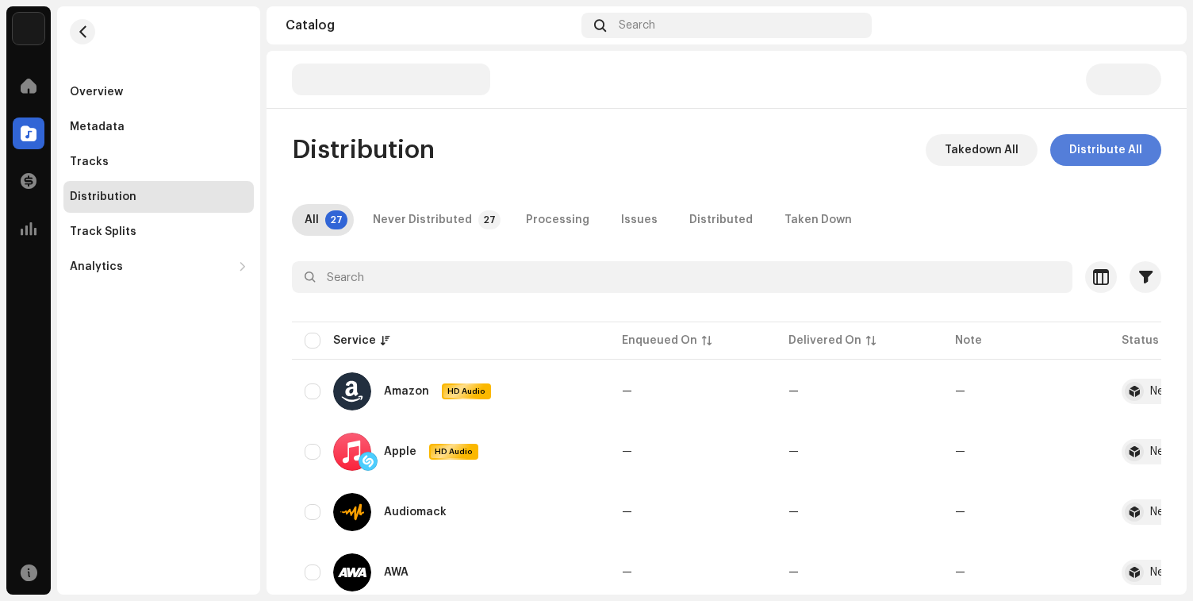
click at [1073, 153] on span "Distribute All" at bounding box center [1105, 150] width 73 height 32
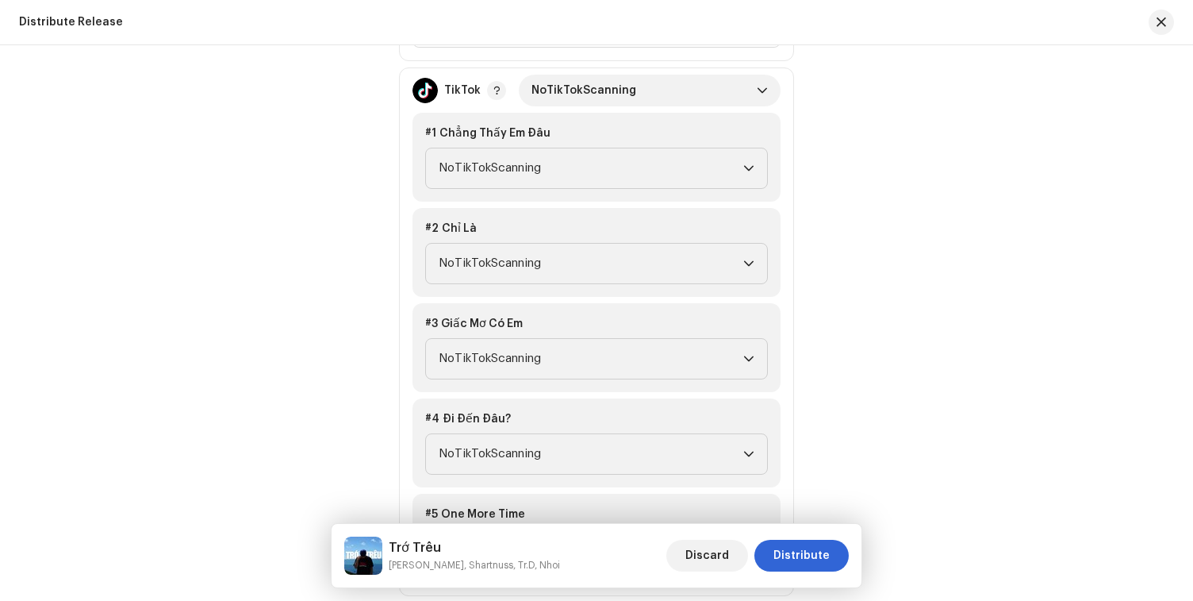
scroll to position [1775, 0]
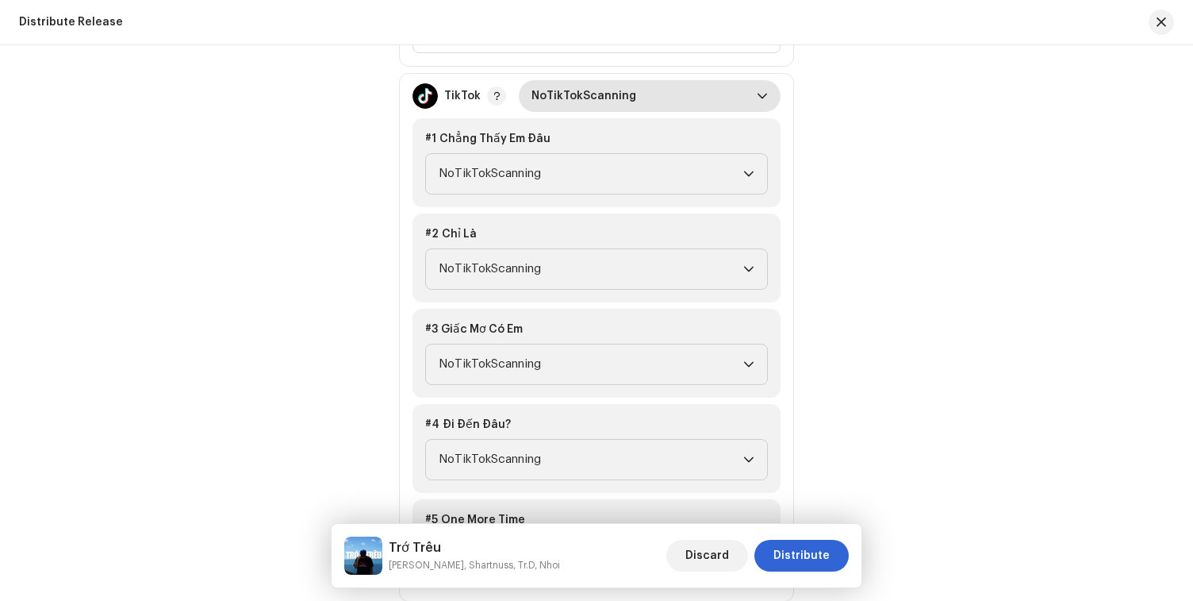
click at [653, 92] on span "NoTikTokScanning" at bounding box center [644, 96] width 225 height 32
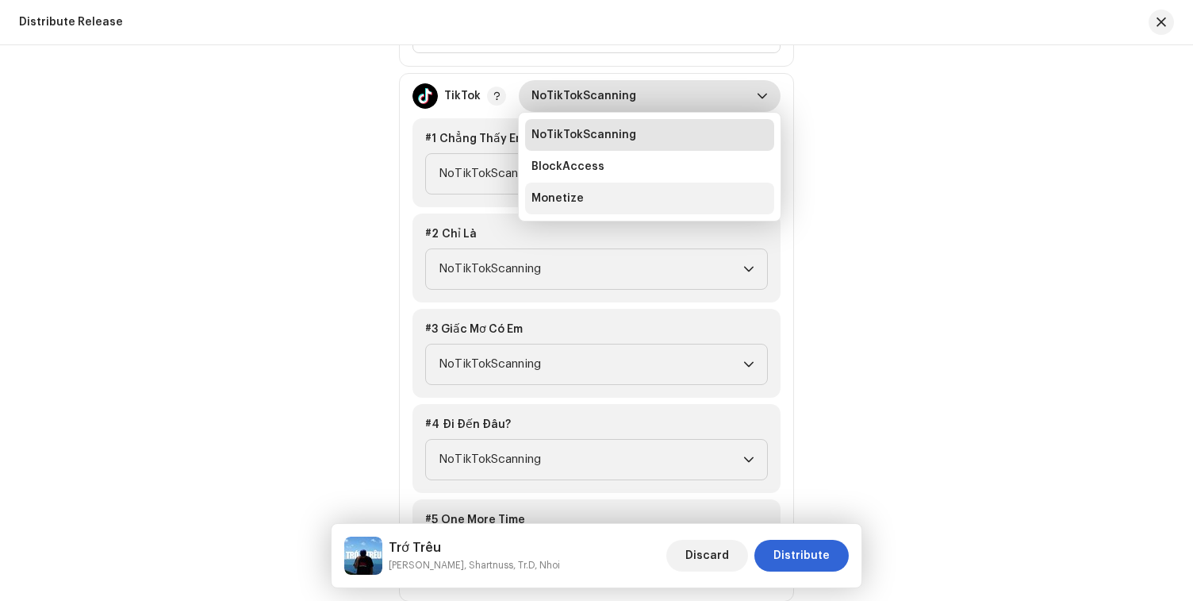
click at [602, 195] on li "Monetize" at bounding box center [649, 198] width 249 height 32
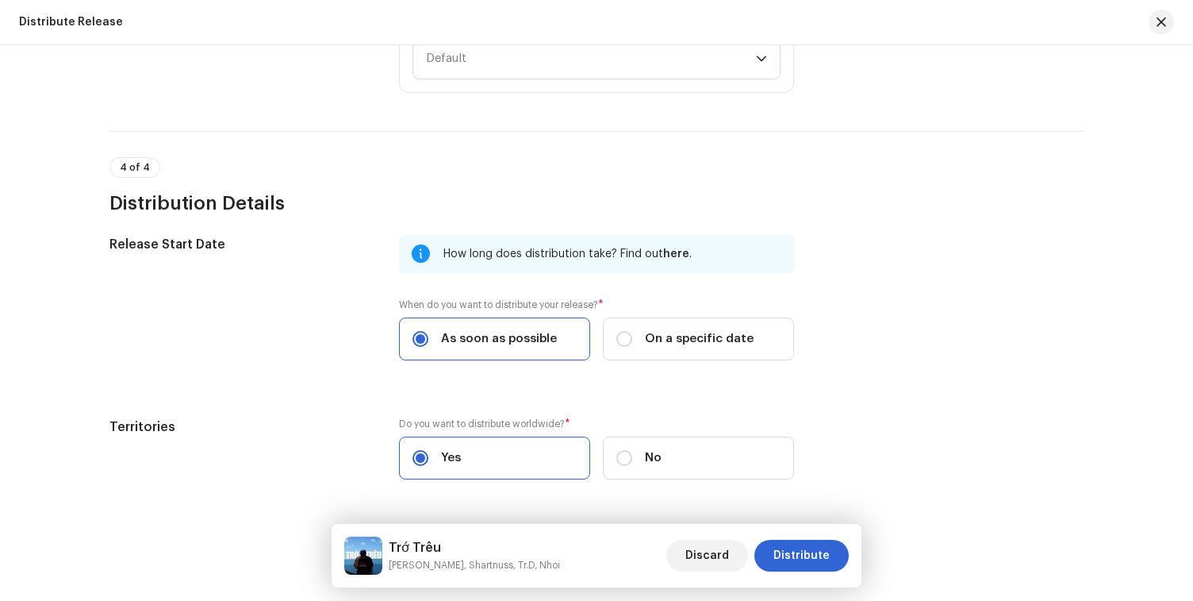
scroll to position [2775, 0]
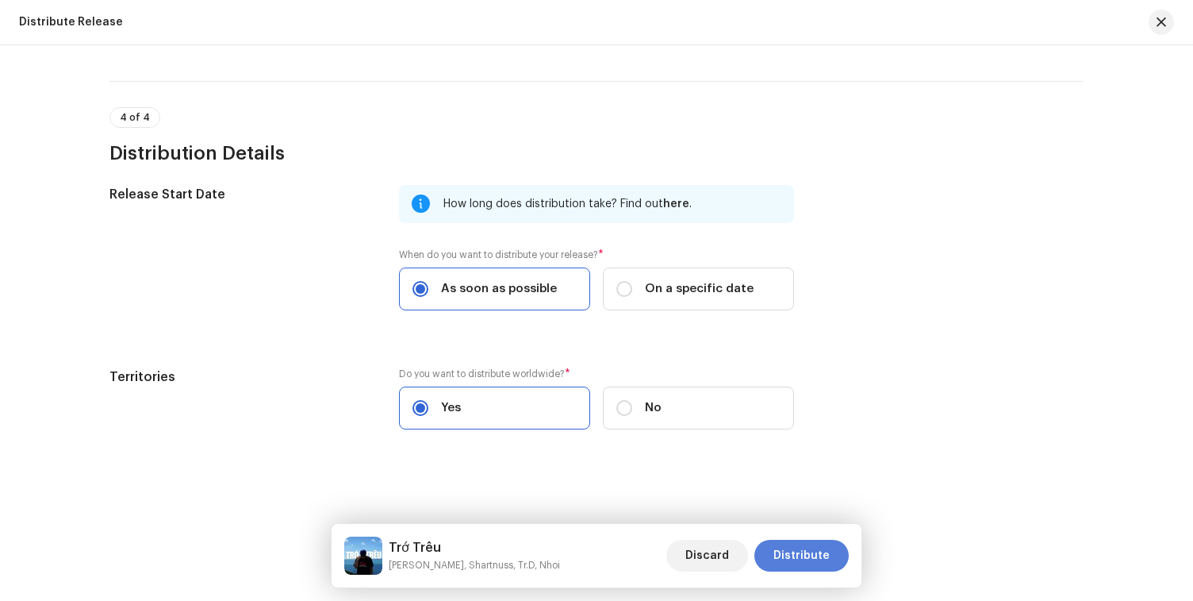
click at [811, 551] on span "Distribute" at bounding box center [802, 555] width 56 height 32
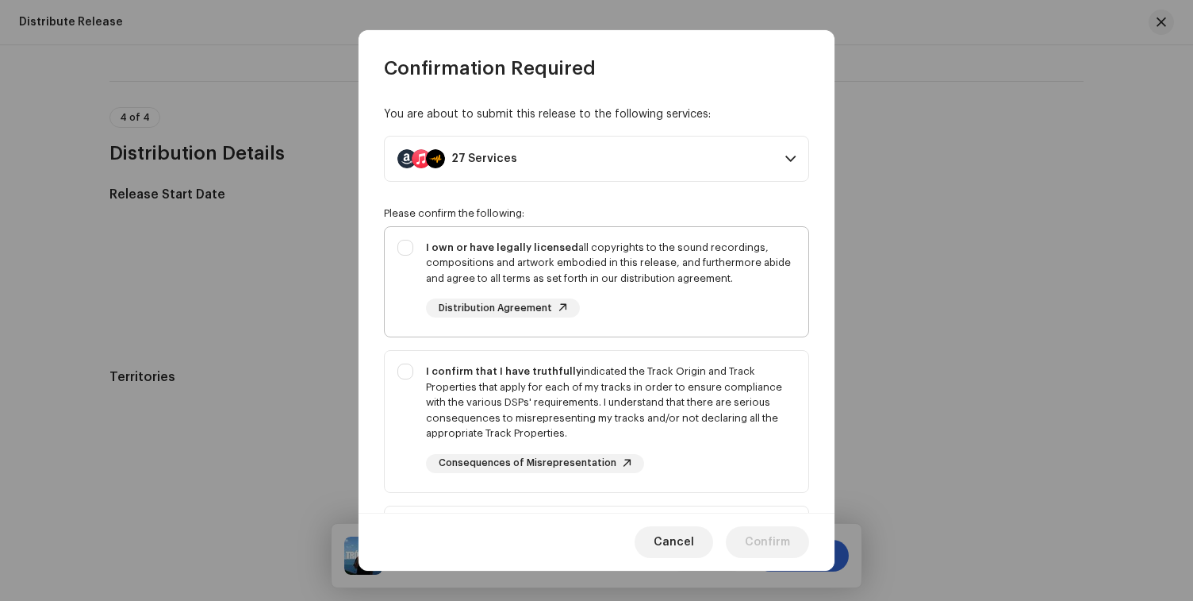
click at [689, 267] on div "I own or have legally licensed all copyrights to the sound recordings, composit…" at bounding box center [611, 263] width 370 height 47
checkbox input "true"
click at [670, 433] on div "I confirm that I have truthfully indicated the Track Origin and Track Propertie…" at bounding box center [611, 402] width 370 height 78
checkbox input "true"
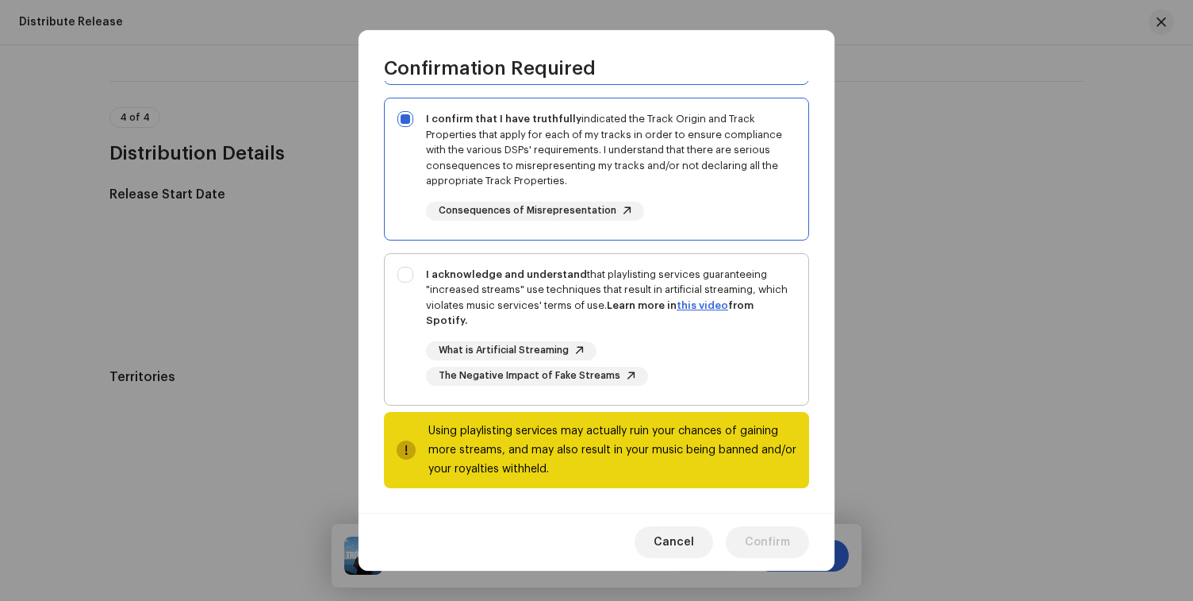
click at [716, 349] on div "What is Artificial Streaming The Negative Impact of Fake Streams" at bounding box center [611, 363] width 370 height 44
checkbox input "true"
click at [747, 541] on span "Confirm" at bounding box center [767, 542] width 45 height 32
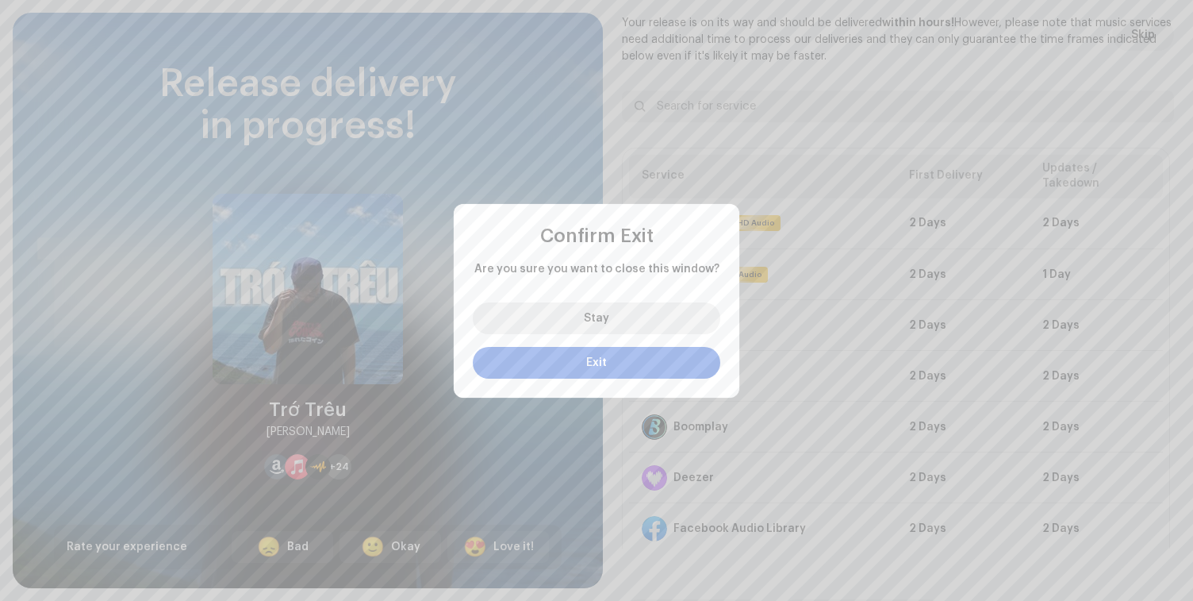
click at [657, 324] on button "Stay" at bounding box center [597, 318] width 248 height 32
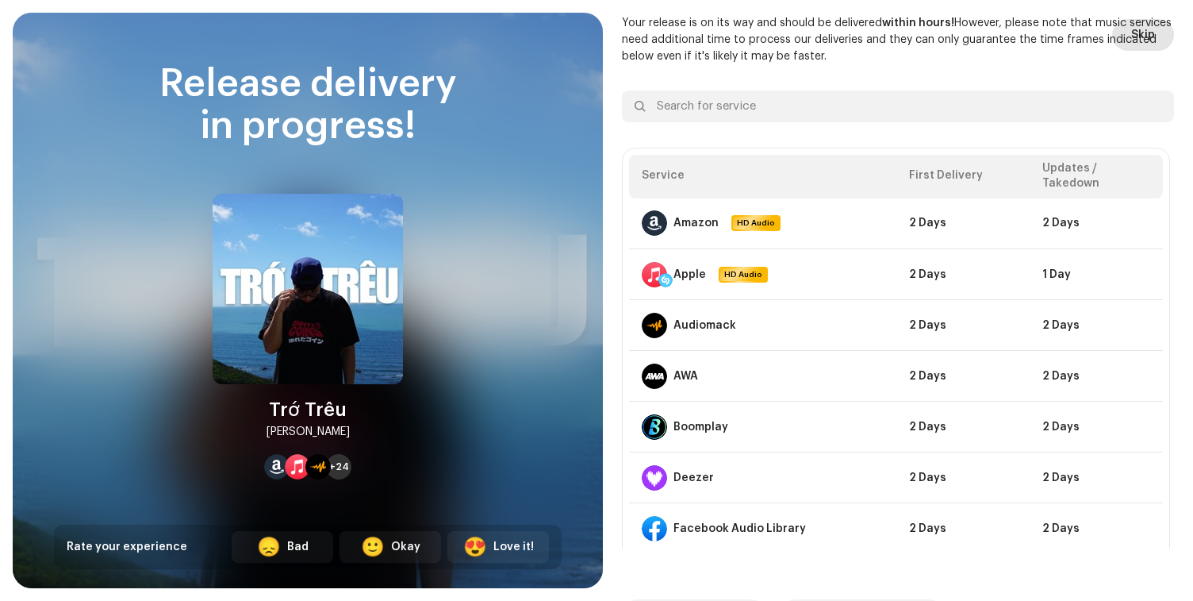
click at [1142, 40] on span "Skip" at bounding box center [1143, 35] width 24 height 32
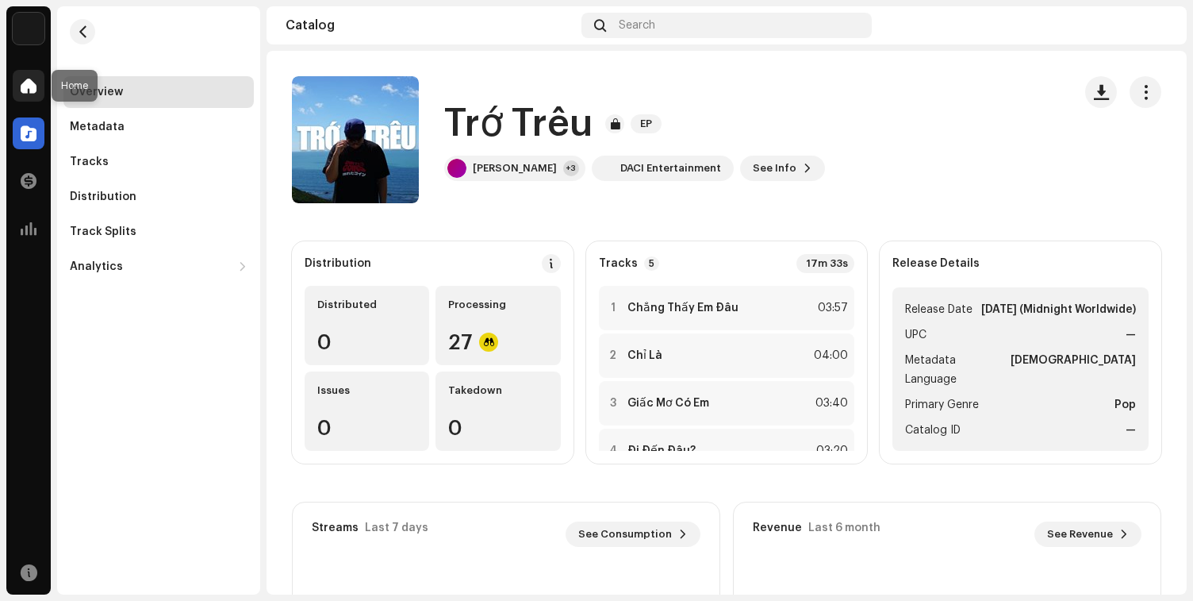
click at [22, 90] on span at bounding box center [29, 85] width 16 height 13
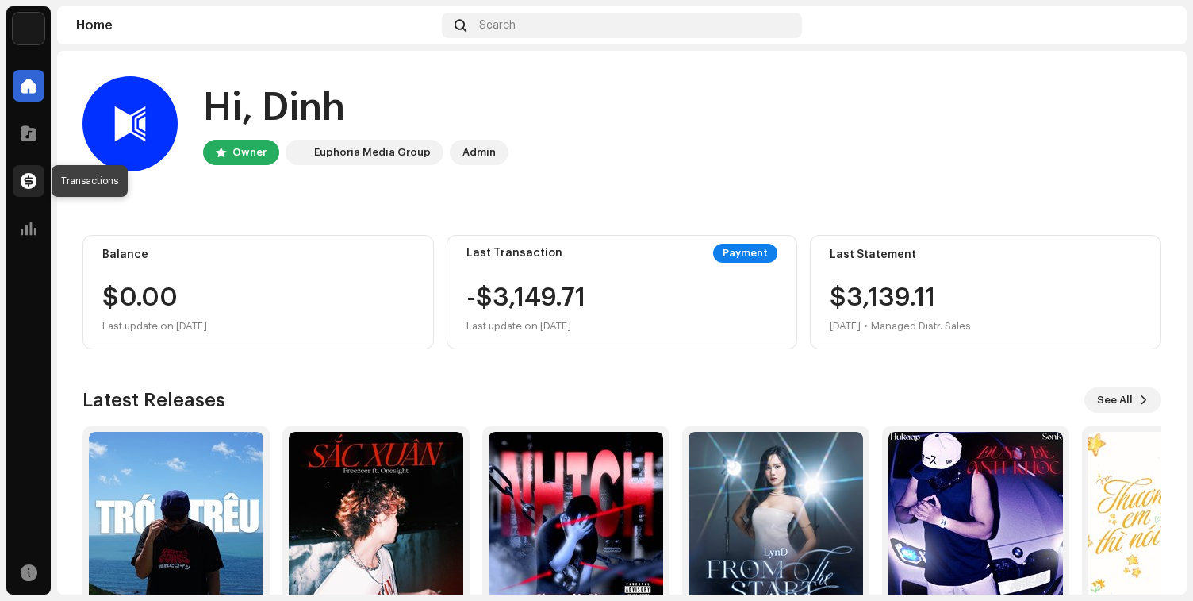
click at [31, 185] on span at bounding box center [29, 181] width 16 height 13
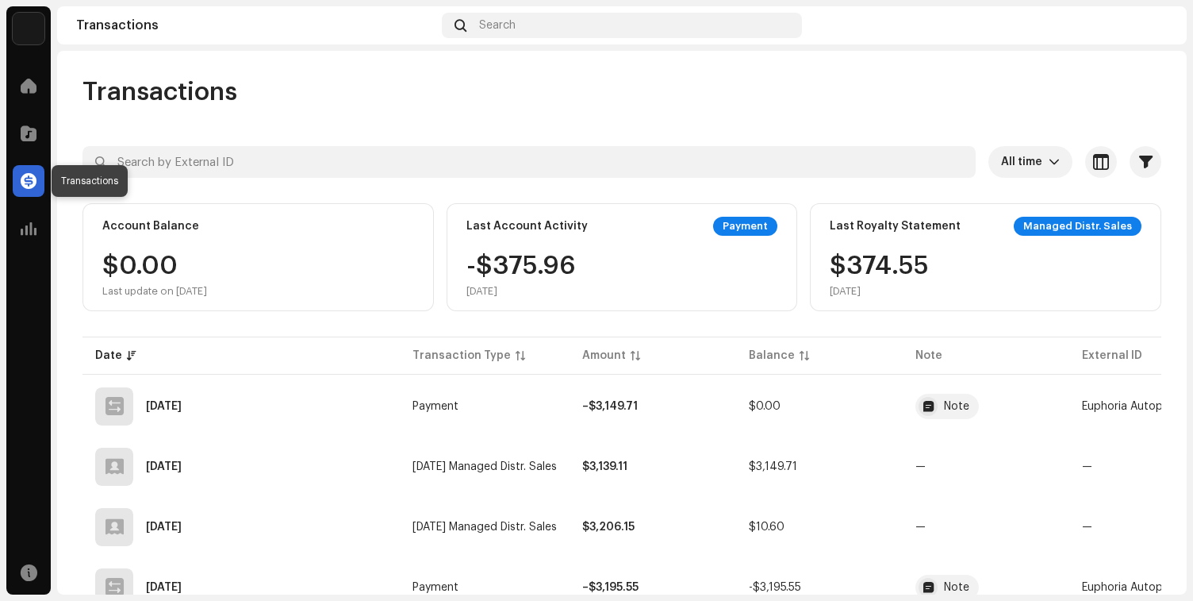
click at [28, 184] on span at bounding box center [29, 181] width 16 height 13
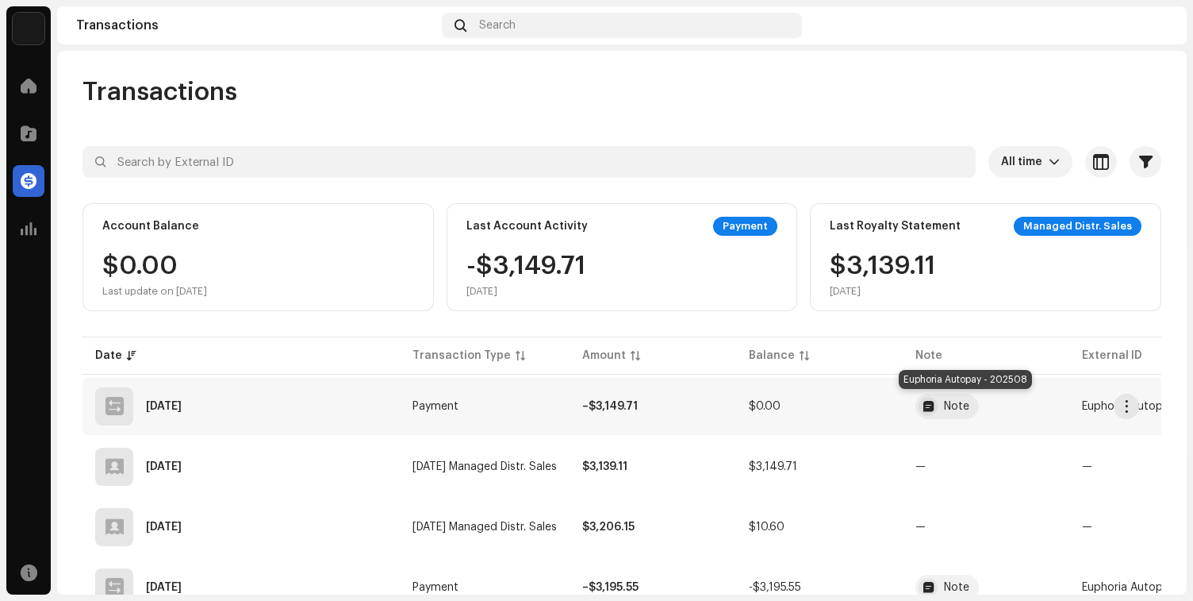
click at [938, 408] on div at bounding box center [928, 406] width 19 height 19
click at [835, 279] on div "Transaction Details Transaction Type Payment Entry Amount – $3,149.71 Entry Dat…" at bounding box center [596, 300] width 1193 height 601
click at [32, 213] on div at bounding box center [29, 229] width 32 height 32
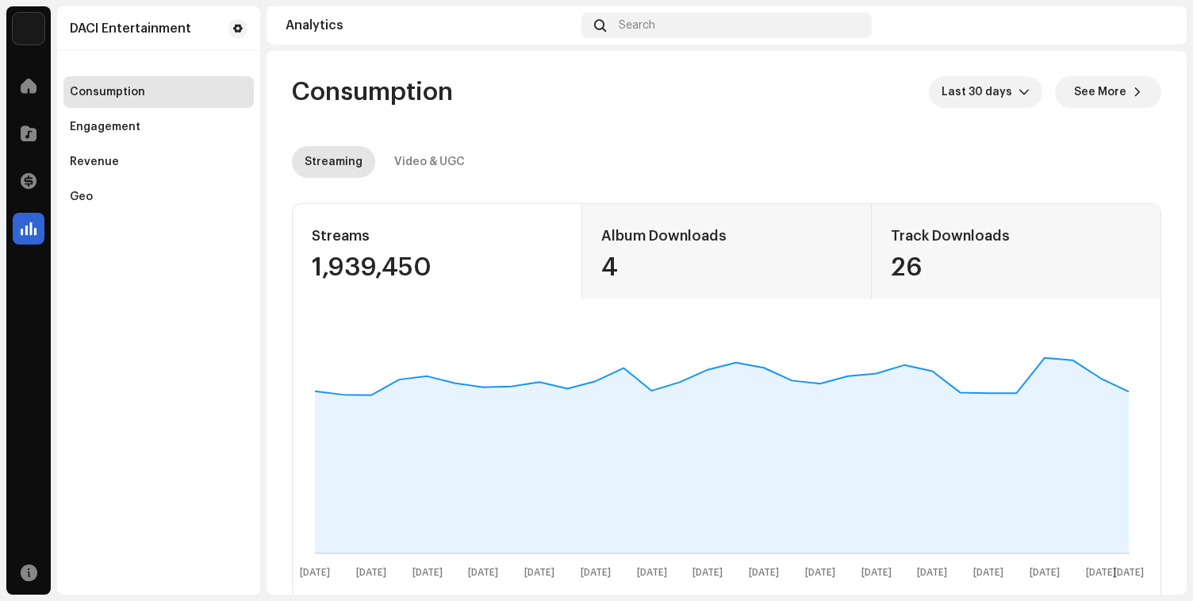
click at [547, 47] on navigation-topbar "Analytics Search" at bounding box center [727, 28] width 920 height 44
click at [20, 130] on div at bounding box center [29, 133] width 32 height 32
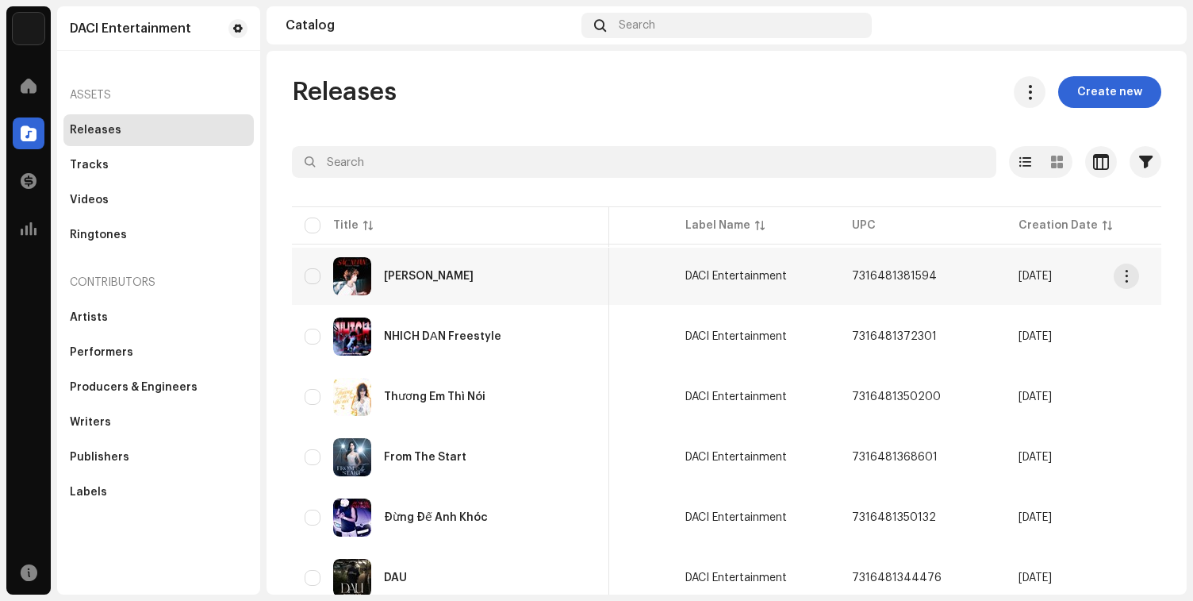
scroll to position [0, 287]
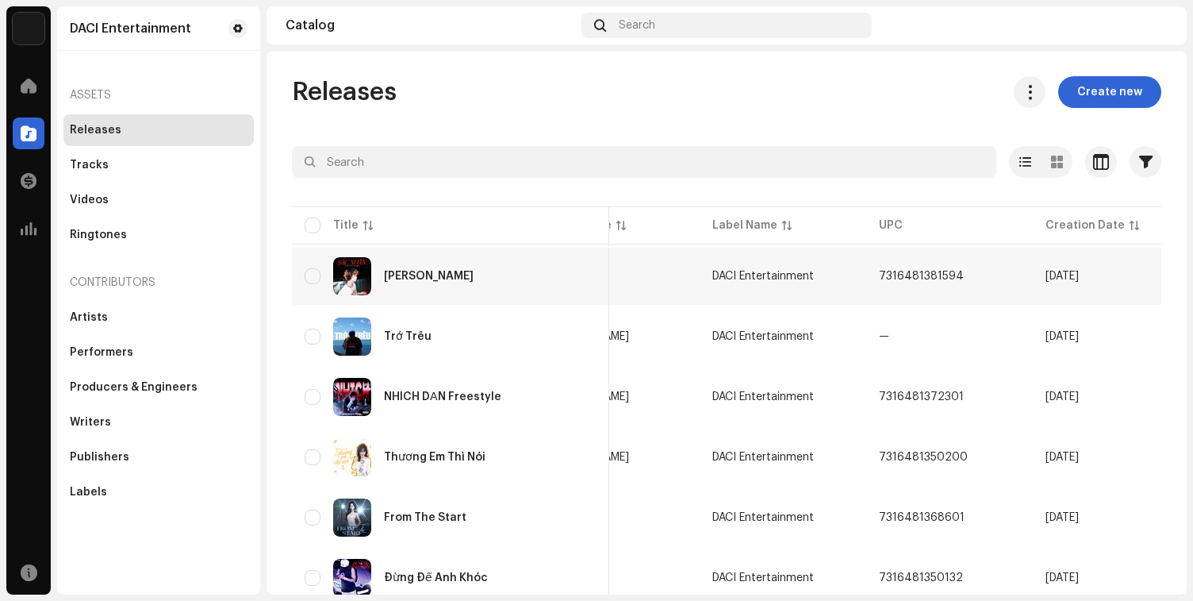
scroll to position [0, 624]
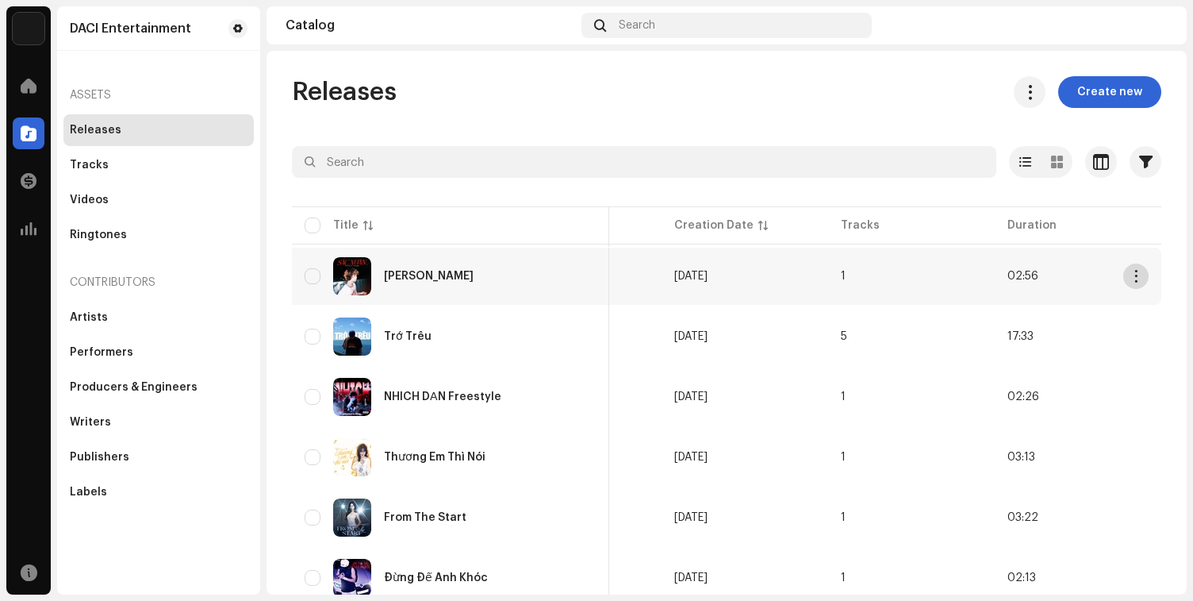
click at [1131, 284] on button "button" at bounding box center [1135, 275] width 25 height 25
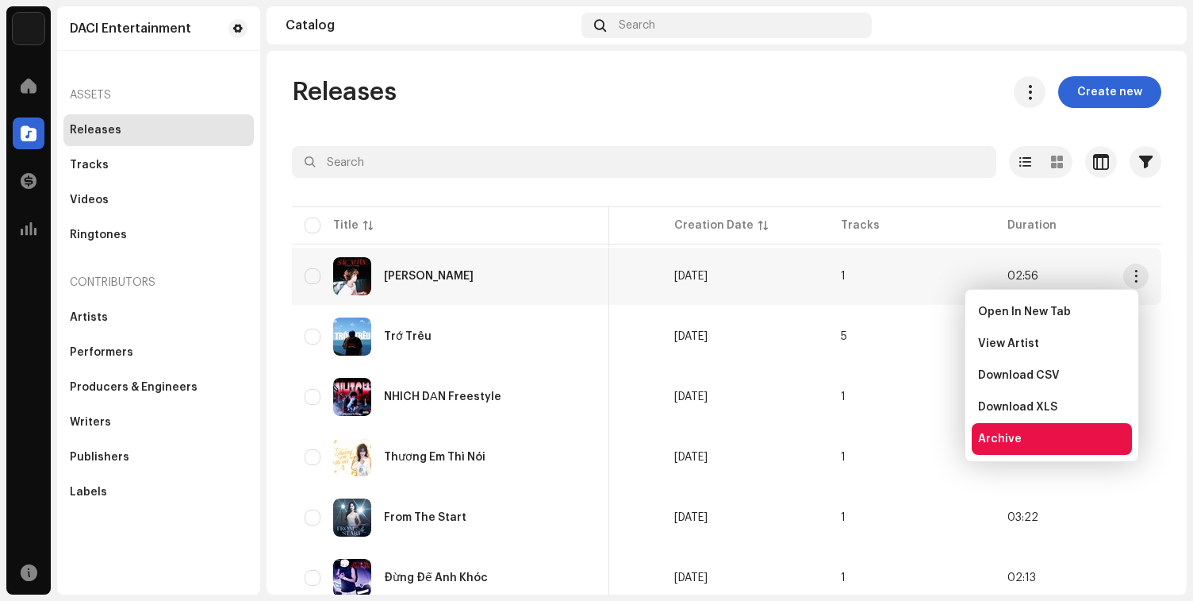
click at [1035, 435] on div "Archive" at bounding box center [1052, 438] width 148 height 13
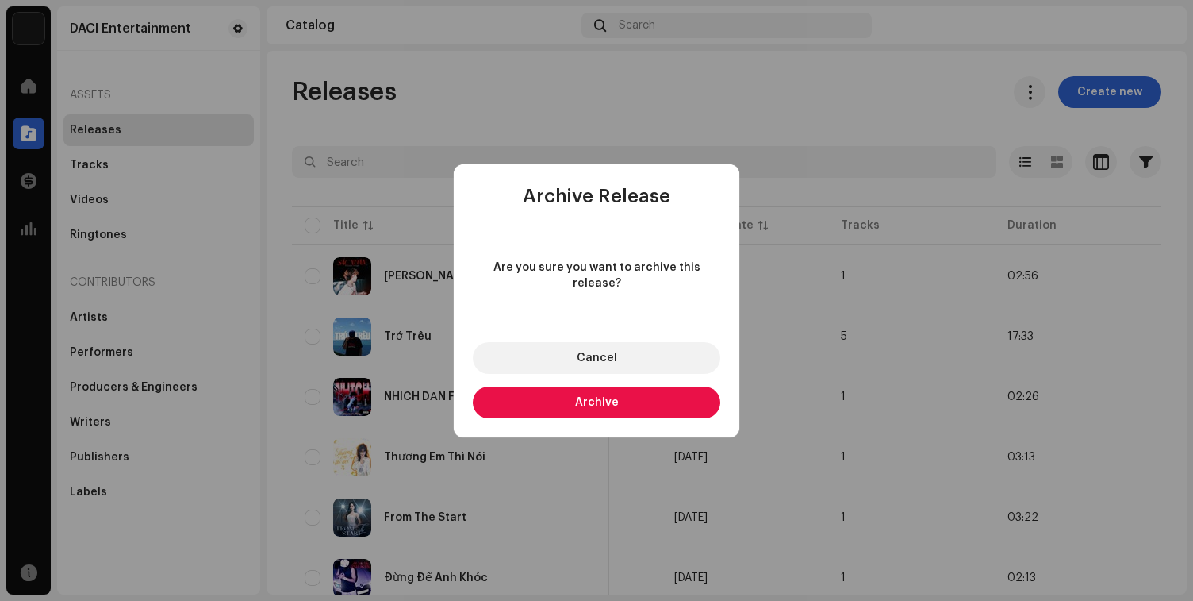
click at [638, 402] on button "Archive" at bounding box center [597, 402] width 248 height 32
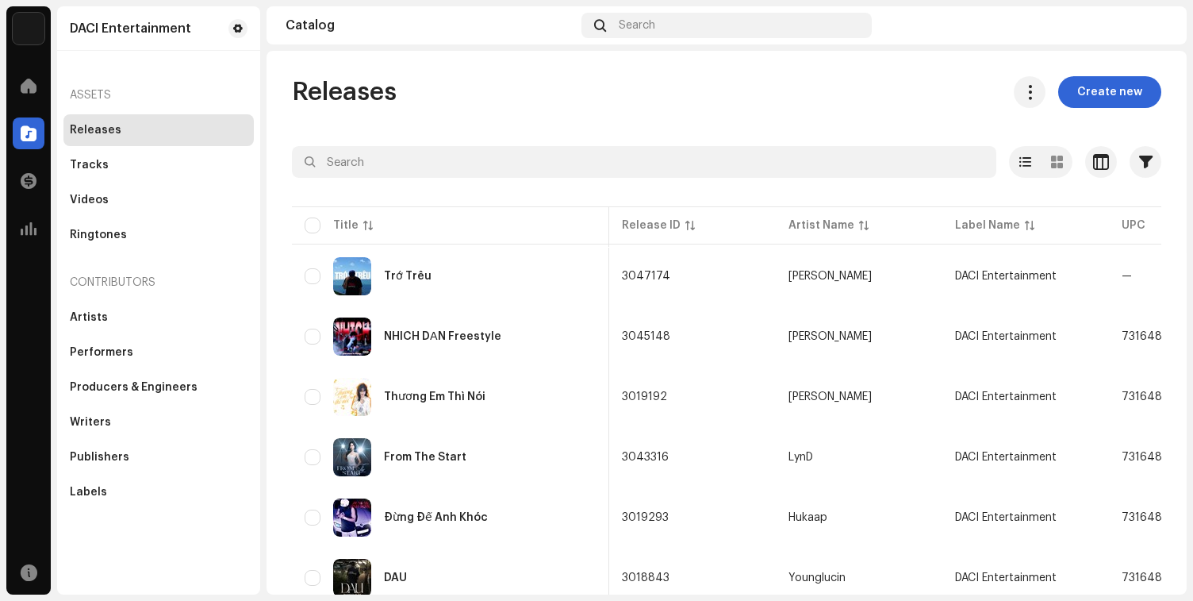
scroll to position [0, 39]
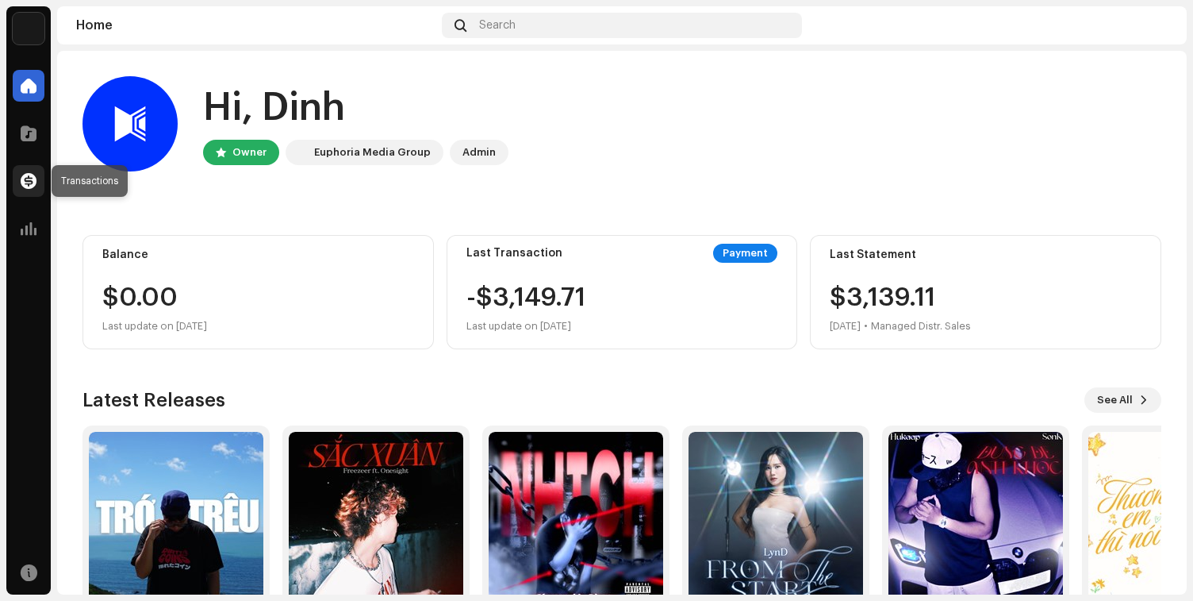
click at [36, 168] on div at bounding box center [29, 181] width 32 height 32
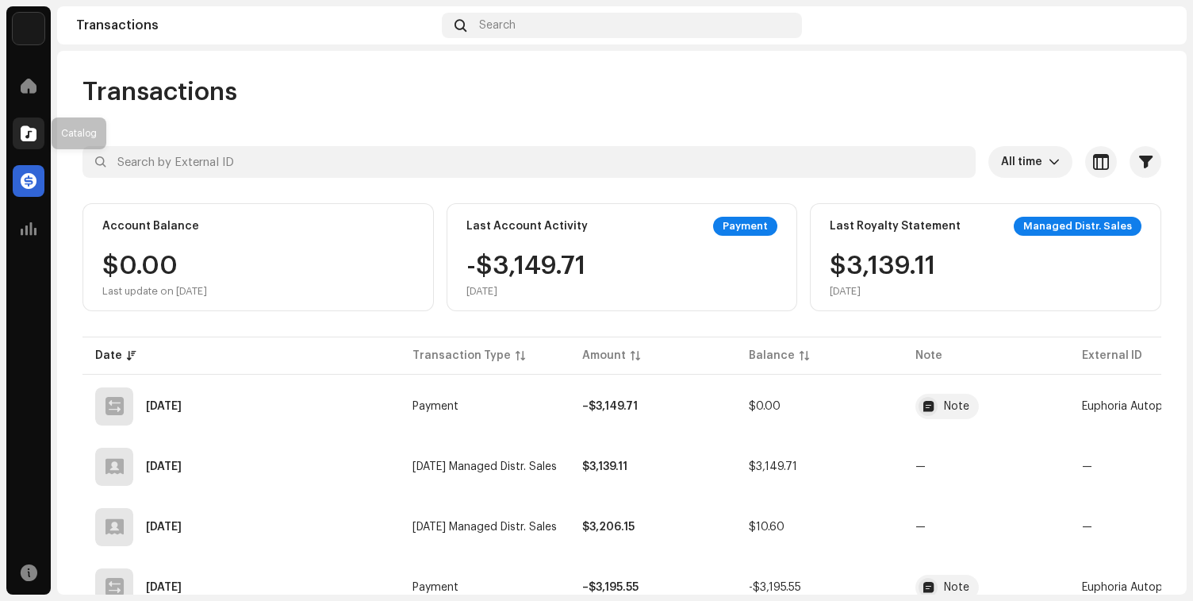
click at [31, 123] on div at bounding box center [29, 133] width 32 height 32
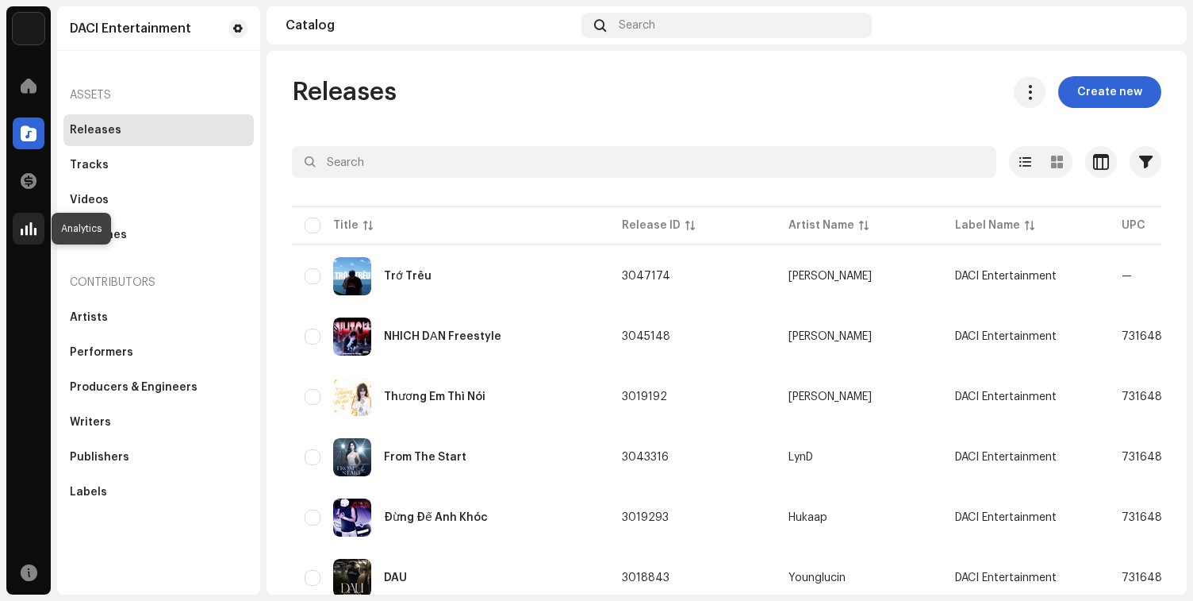
click at [21, 235] on span at bounding box center [29, 228] width 16 height 13
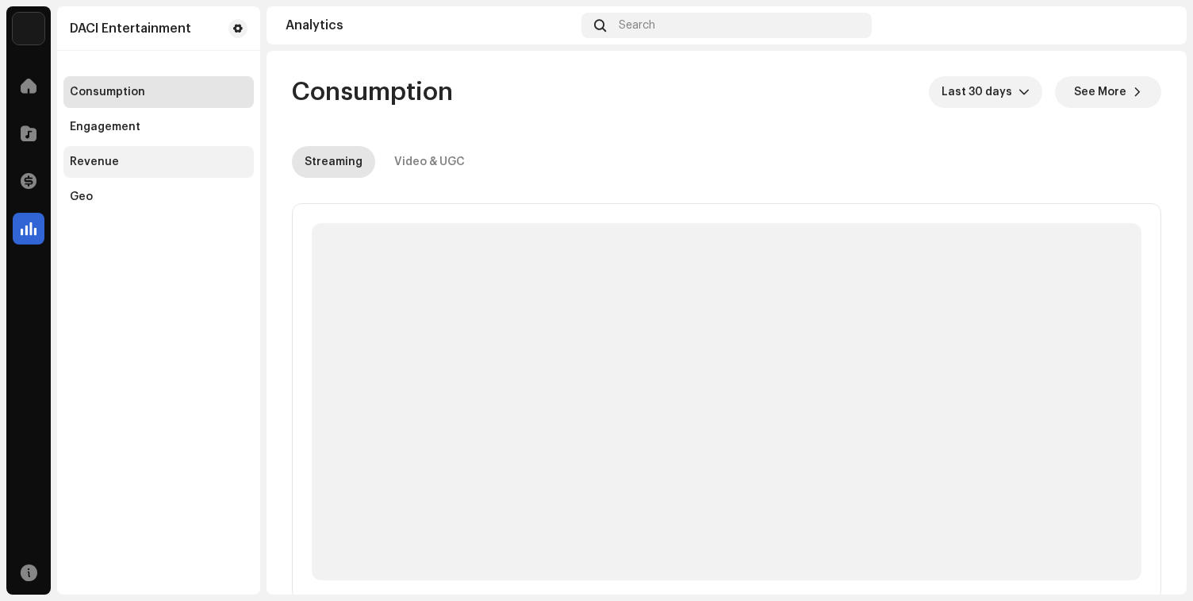
click at [148, 156] on div "Revenue" at bounding box center [159, 162] width 178 height 13
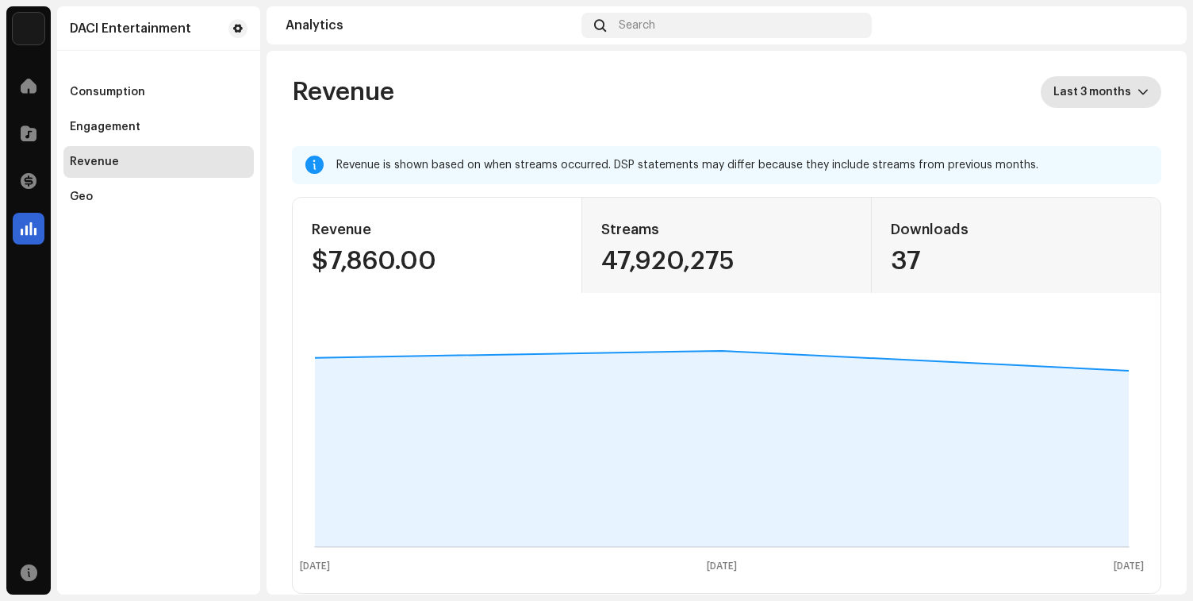
click at [1104, 101] on span "Last 3 months" at bounding box center [1096, 92] width 84 height 32
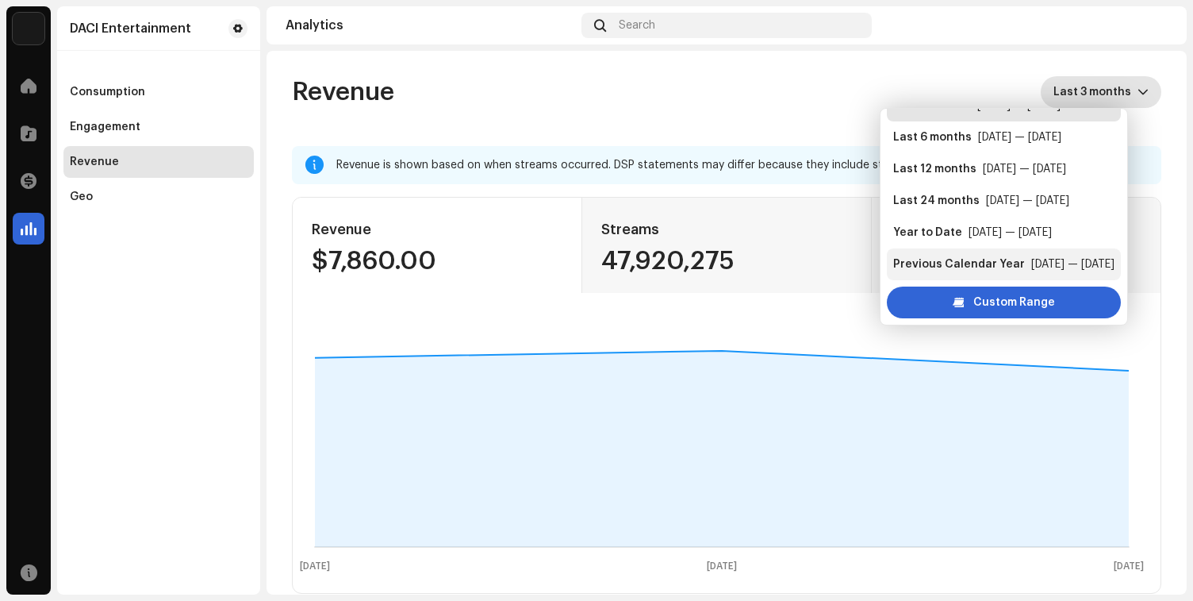
scroll to position [32, 0]
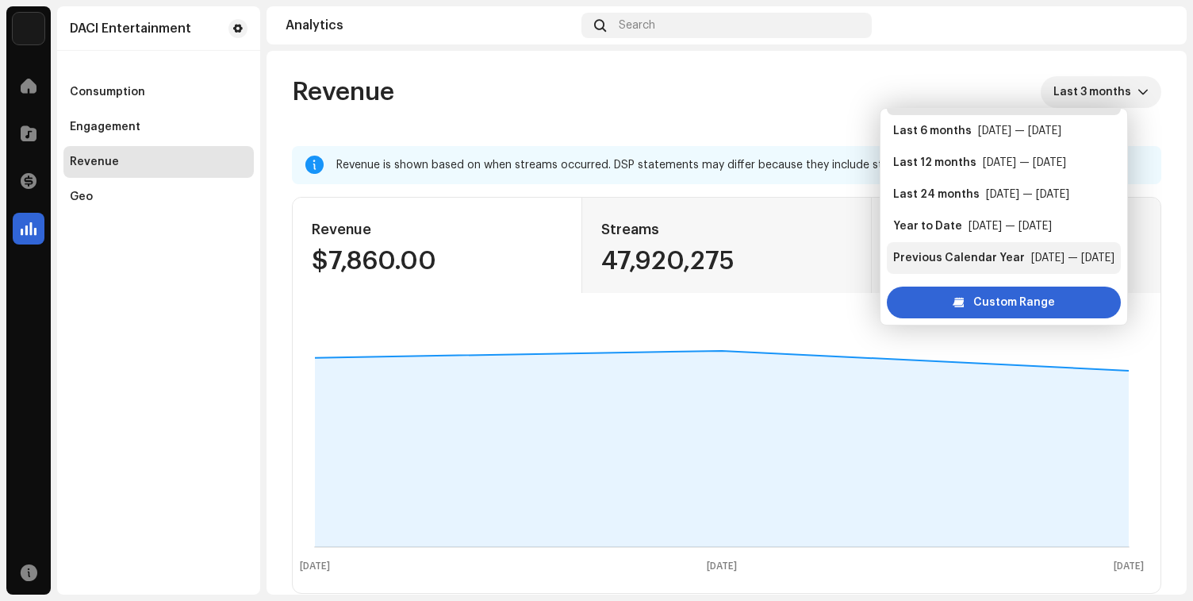
click at [1058, 259] on div "[DATE] — [DATE]" at bounding box center [1072, 258] width 83 height 16
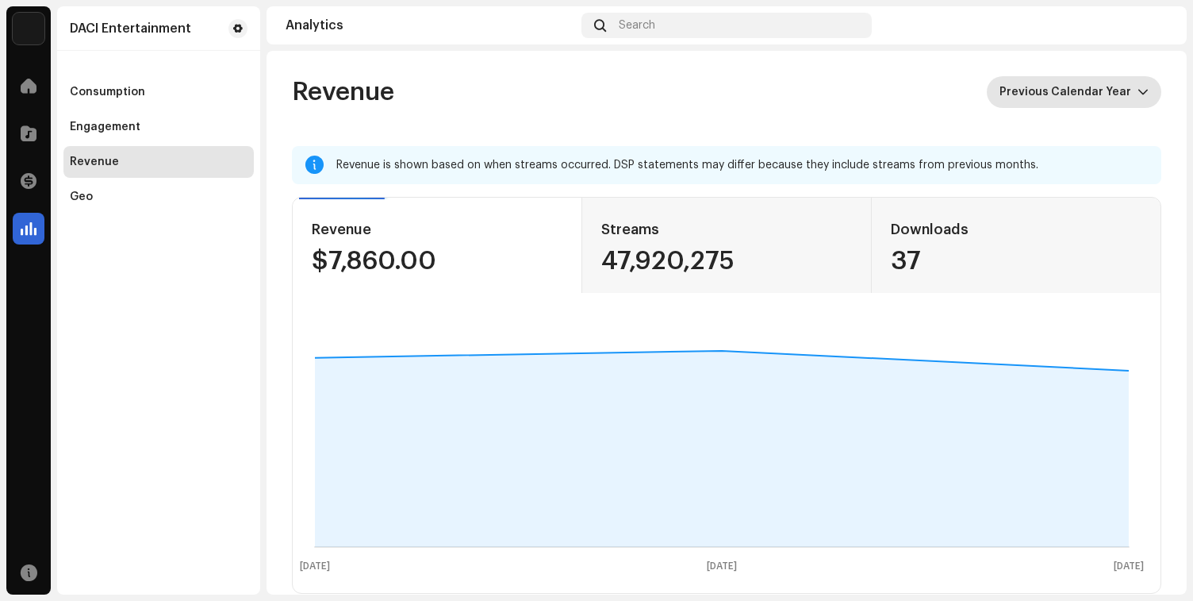
scroll to position [6, 0]
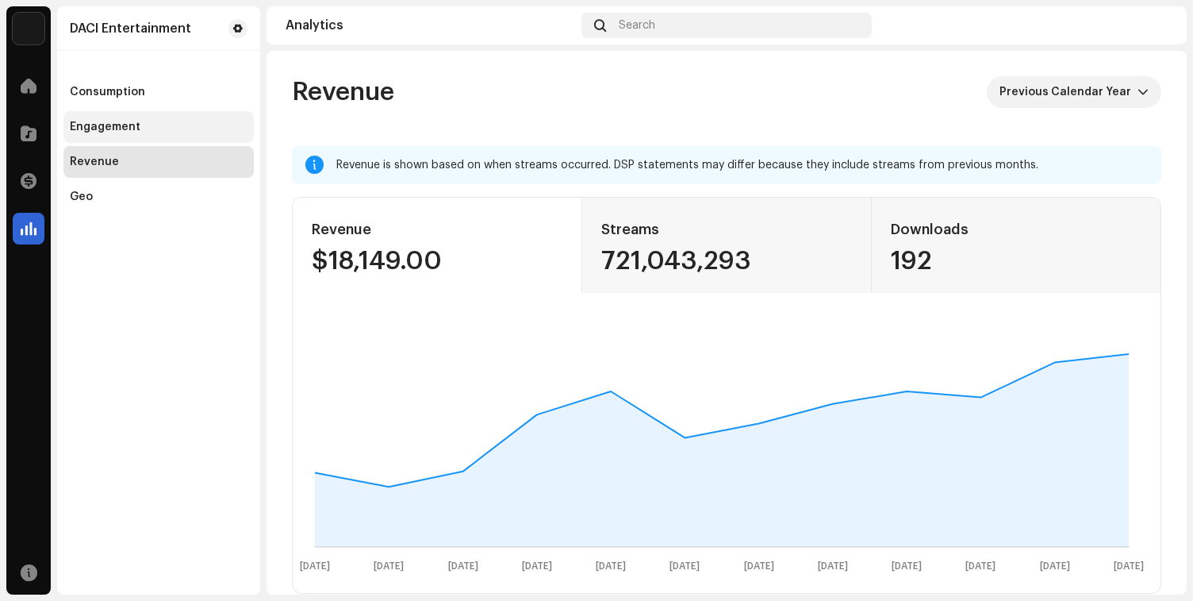
click at [228, 142] on div "Engagement" at bounding box center [158, 127] width 190 height 32
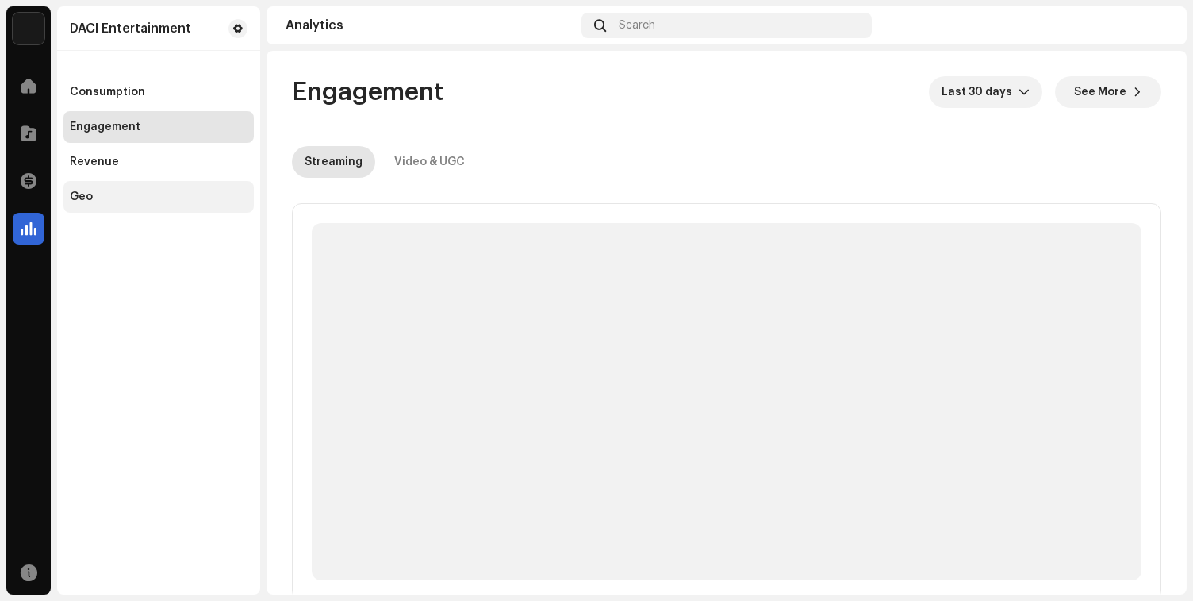
click at [161, 184] on div "Geo" at bounding box center [158, 197] width 190 height 32
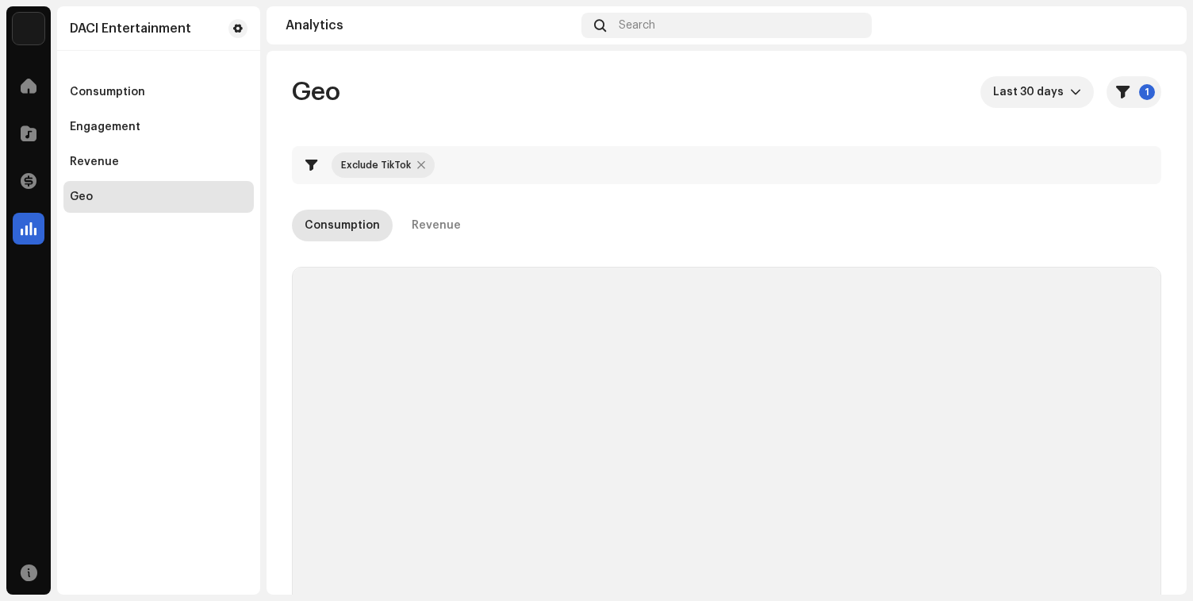
checkbox input "true"
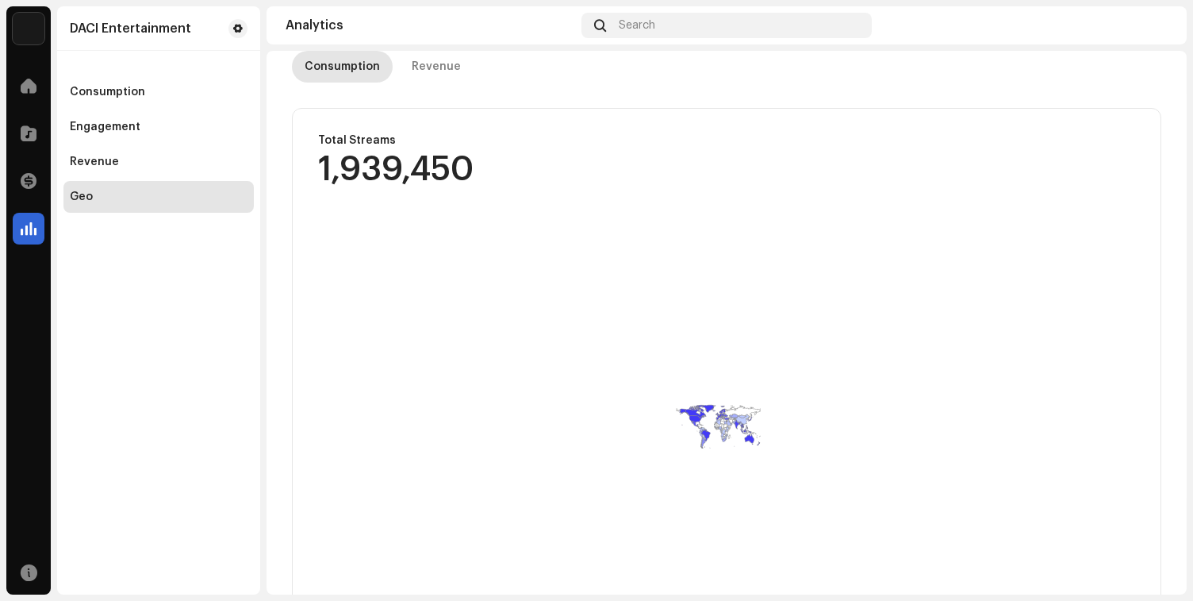
scroll to position [170, 0]
